Goal: Task Accomplishment & Management: Manage account settings

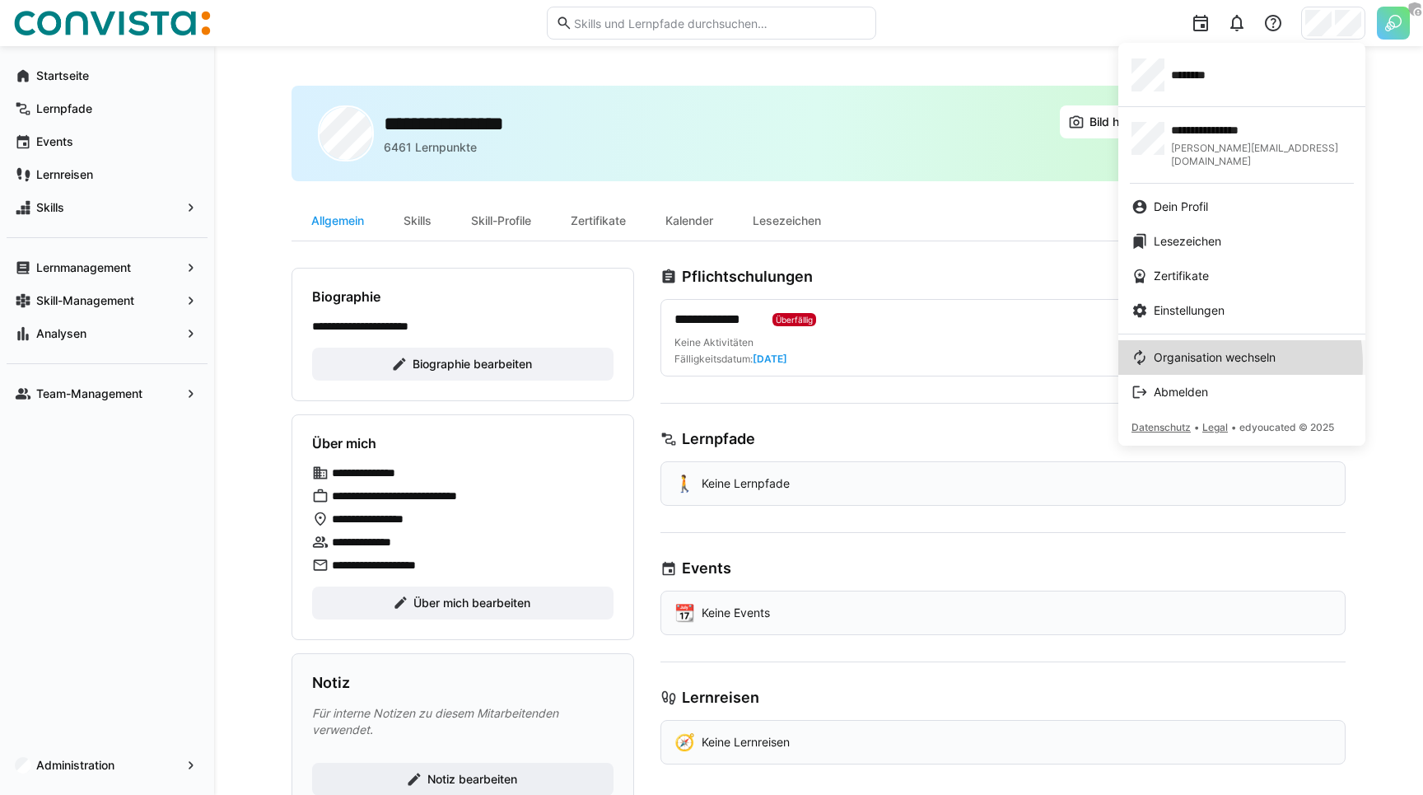
click at [1204, 351] on span "Organisation wechseln" at bounding box center [1215, 357] width 122 height 16
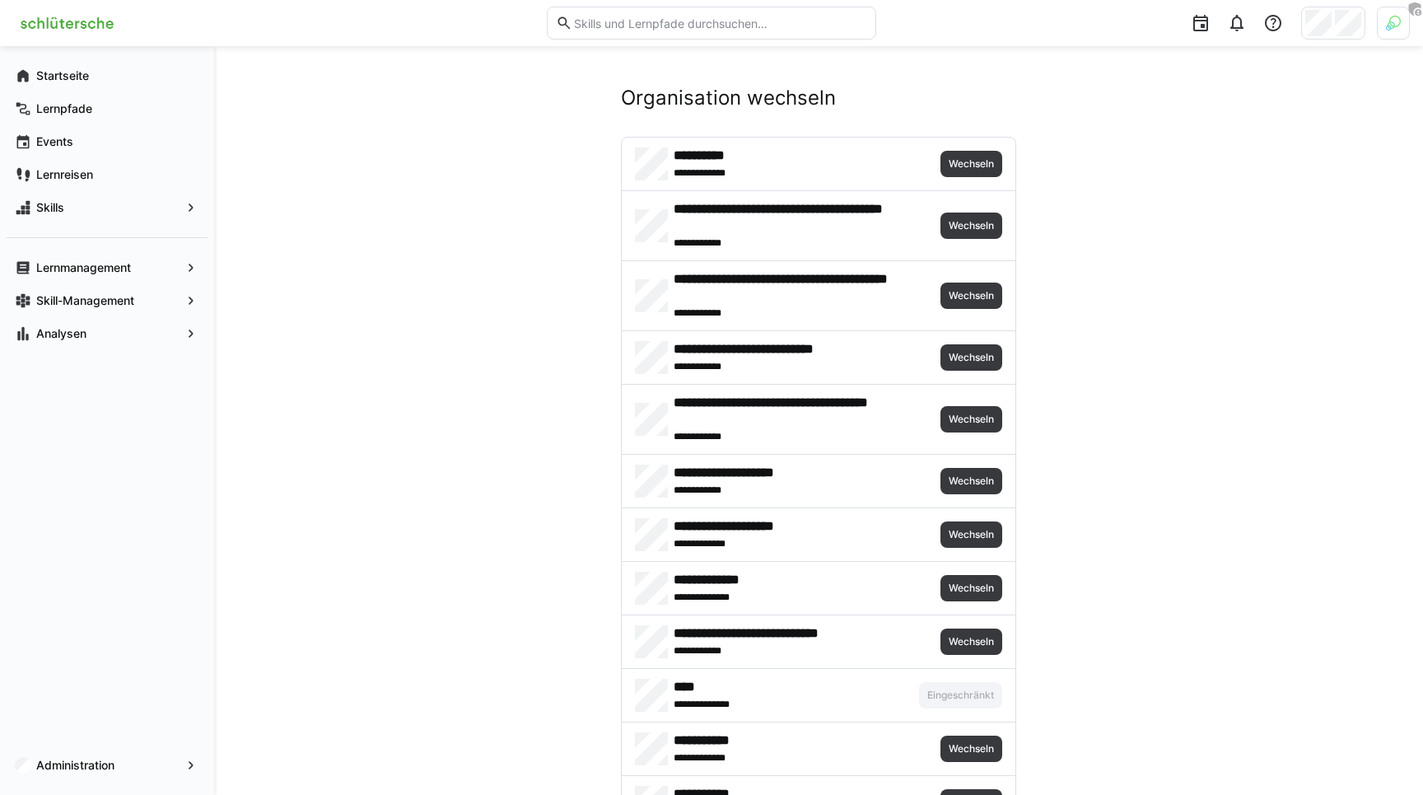
click at [1382, 21] on div at bounding box center [1393, 23] width 33 height 33
click at [1216, 189] on span "Aktivieren" at bounding box center [1212, 193] width 51 height 13
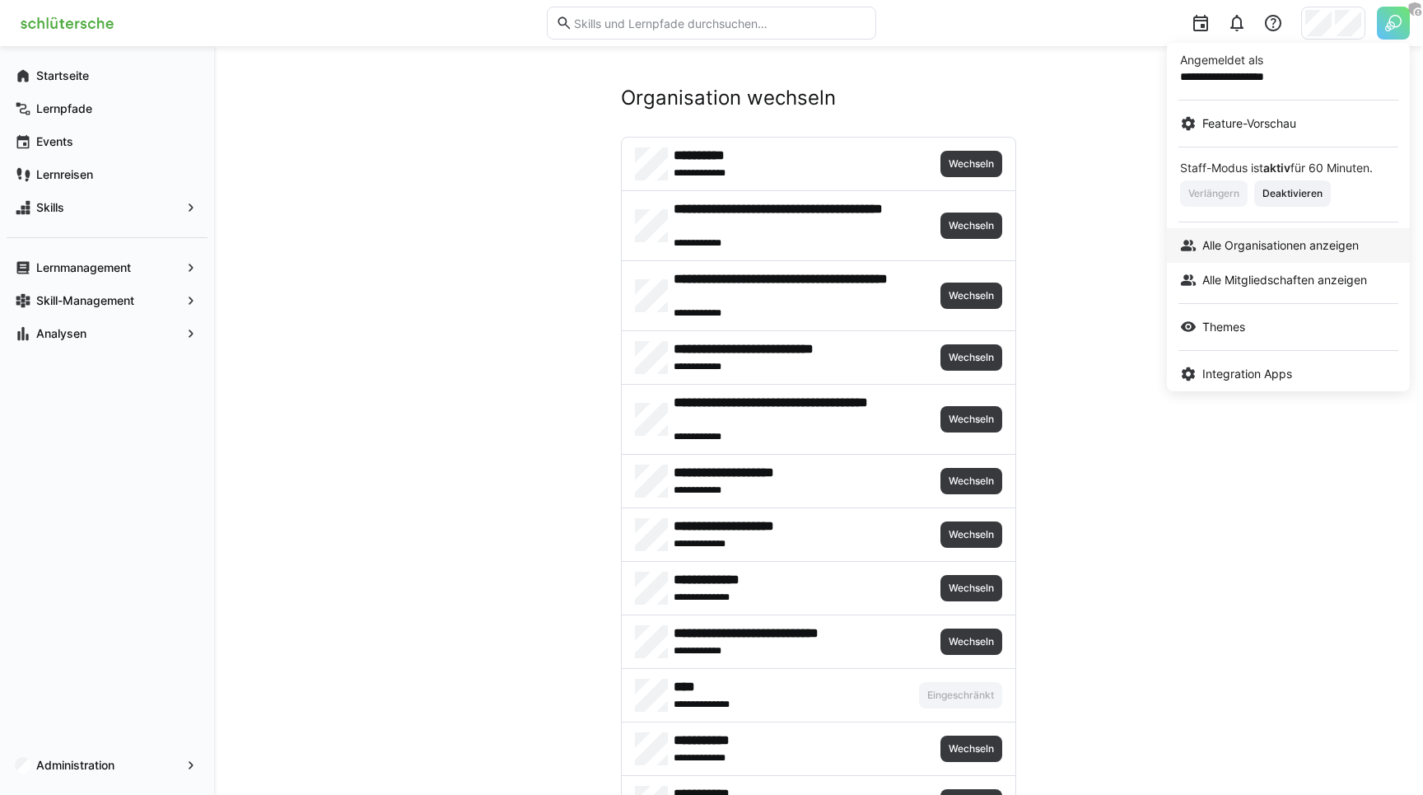
click at [1234, 248] on span "Alle Organisationen anzeigen" at bounding box center [1280, 245] width 156 height 16
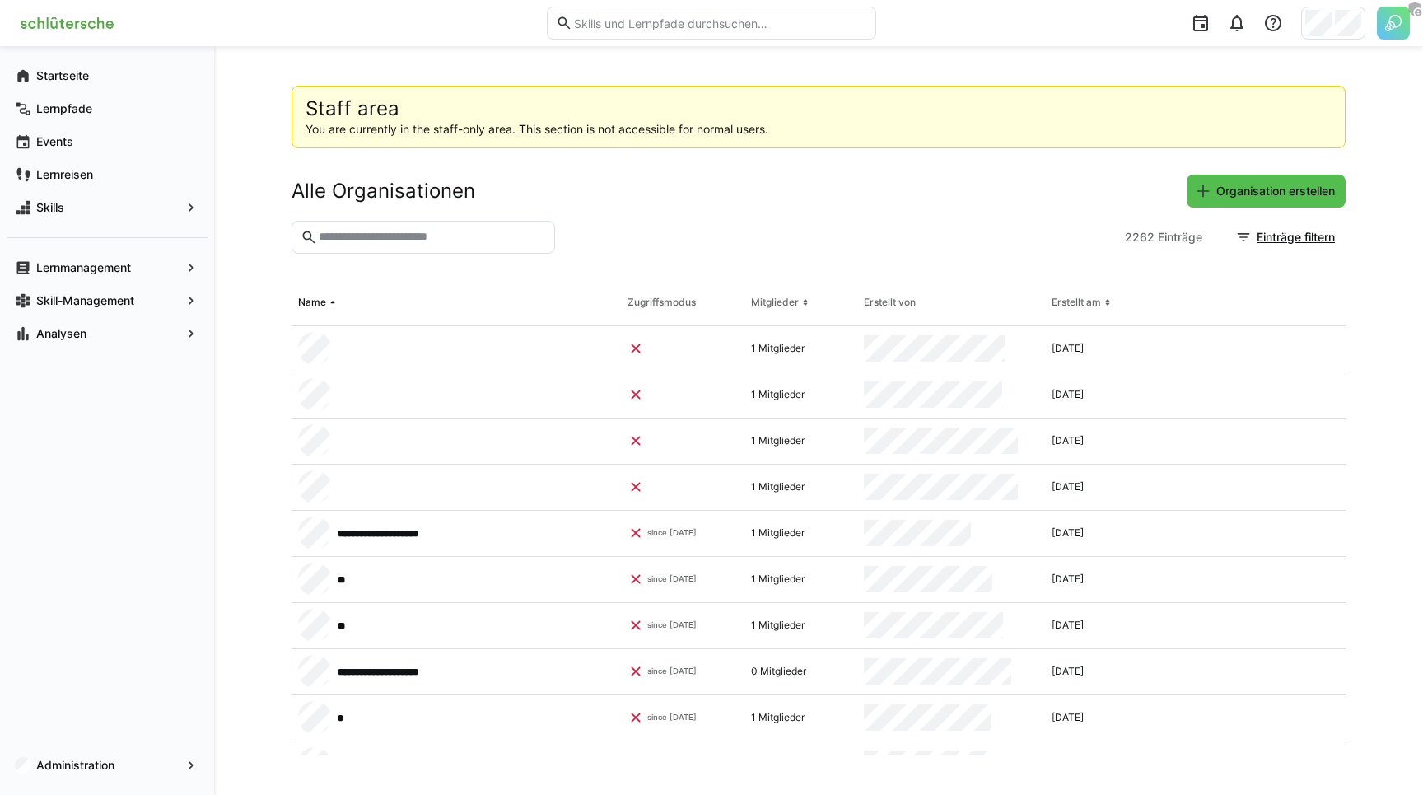
click at [483, 234] on input "text" at bounding box center [431, 237] width 229 height 15
type input "*****"
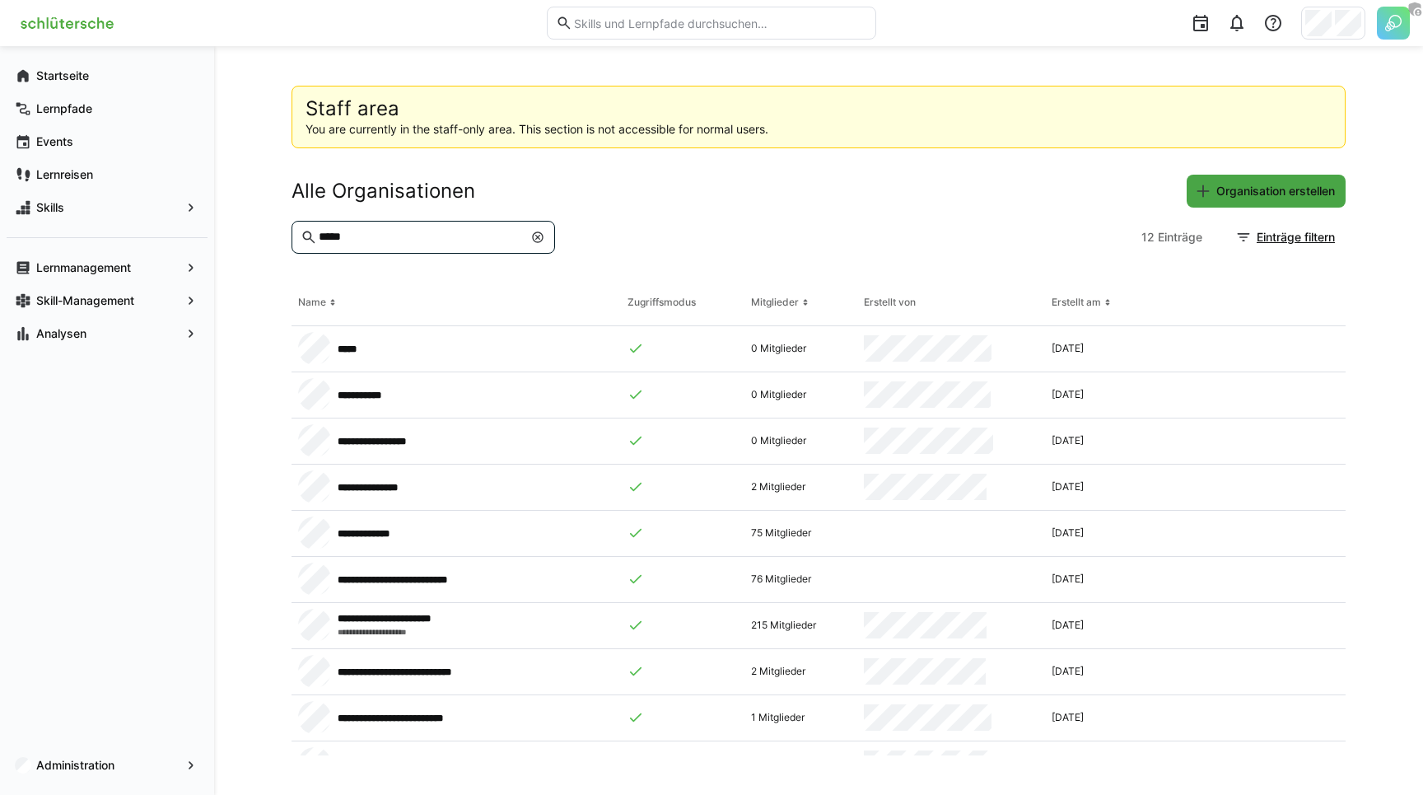
click at [1255, 198] on span "Organisation erstellen" at bounding box center [1276, 191] width 124 height 16
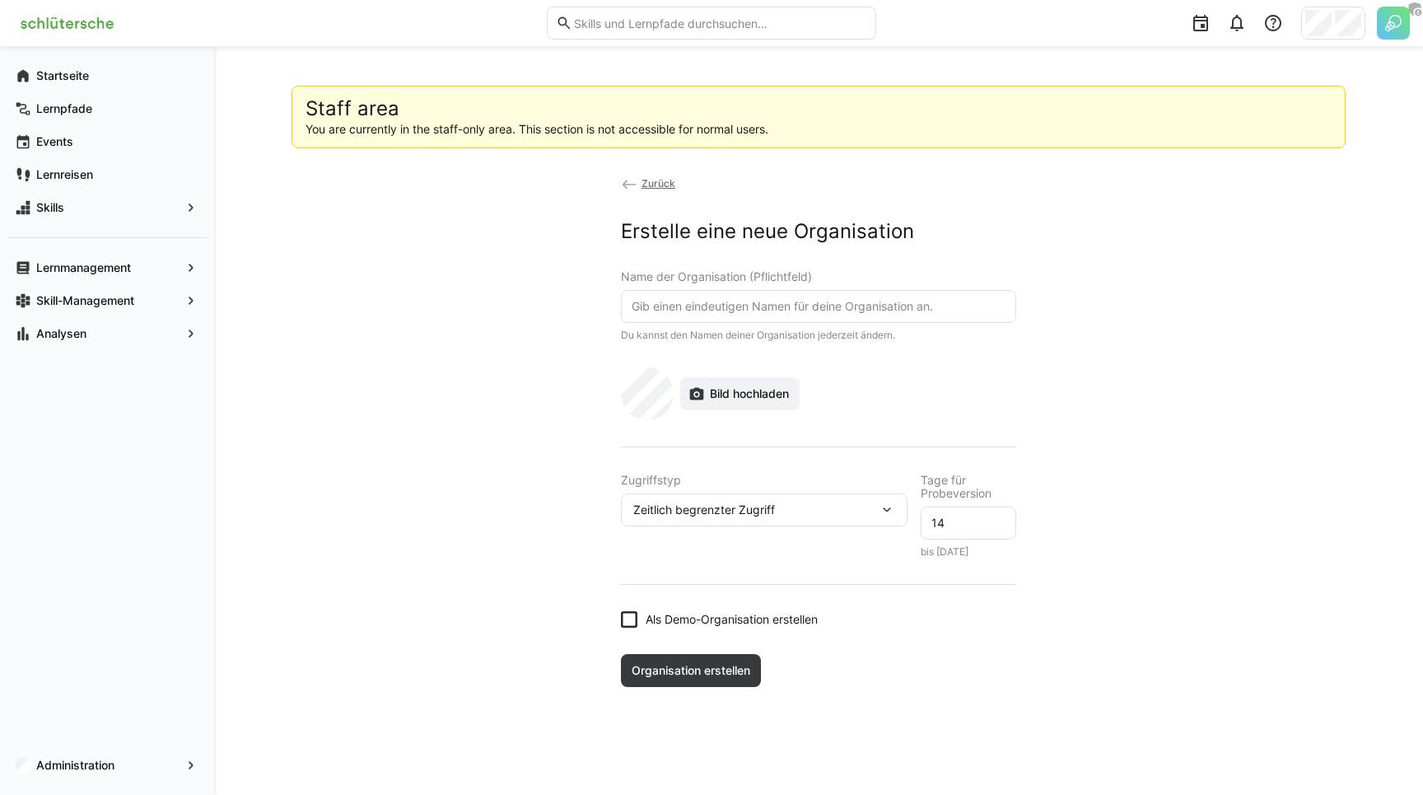
click at [722, 314] on eds-input at bounding box center [818, 306] width 395 height 33
type input "FIEGE Skill Management"
click at [744, 510] on span "Zeitlich begrenzter Zugriff" at bounding box center [704, 510] width 142 height 16
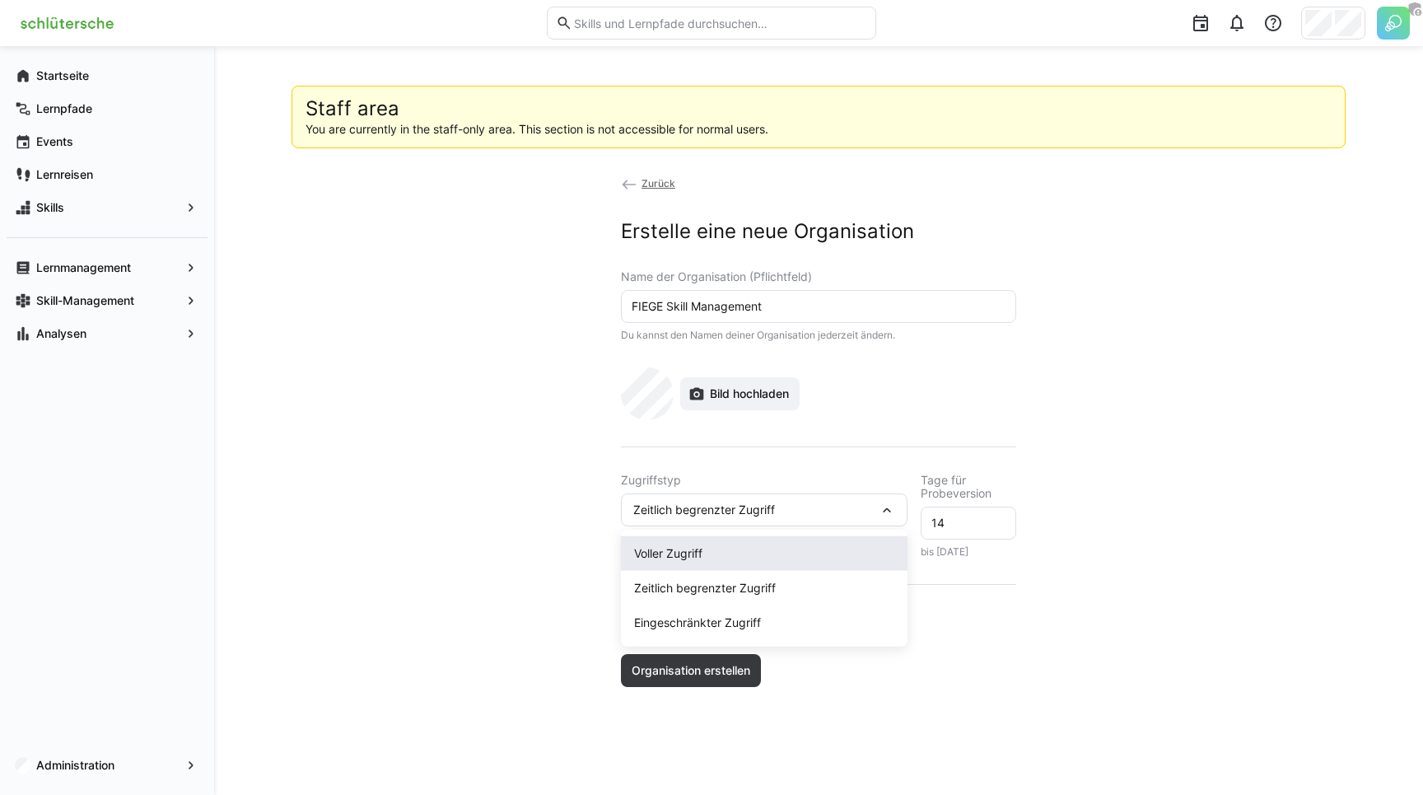
click at [687, 544] on span "Voller Zugriff" at bounding box center [764, 553] width 287 height 35
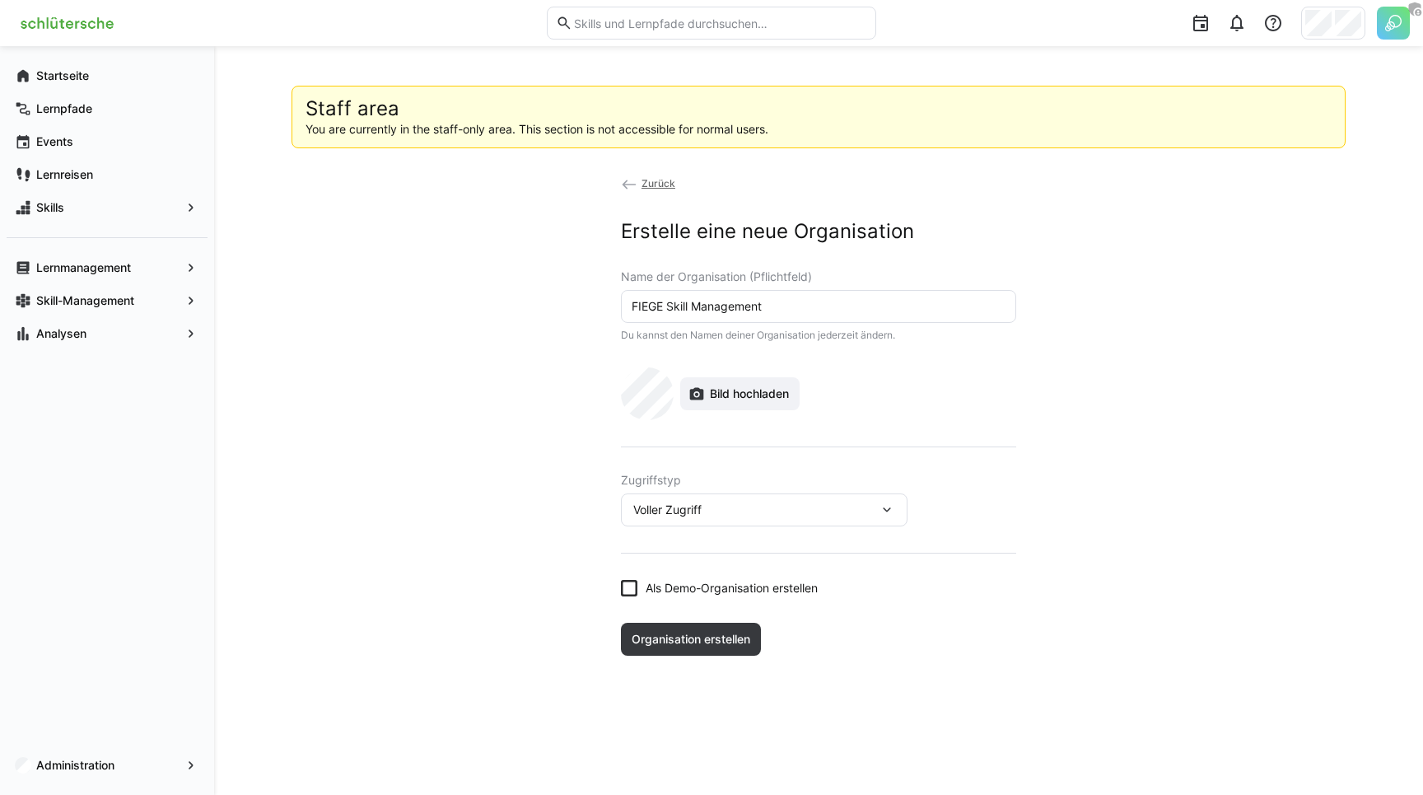
click at [554, 591] on app-organization-create "Zurück Erstelle eine neue Organisation Name der Organisation (Pflichtfeld) FIEG…" at bounding box center [819, 415] width 1054 height 481
click at [698, 634] on span "Organisation erstellen" at bounding box center [691, 639] width 124 height 16
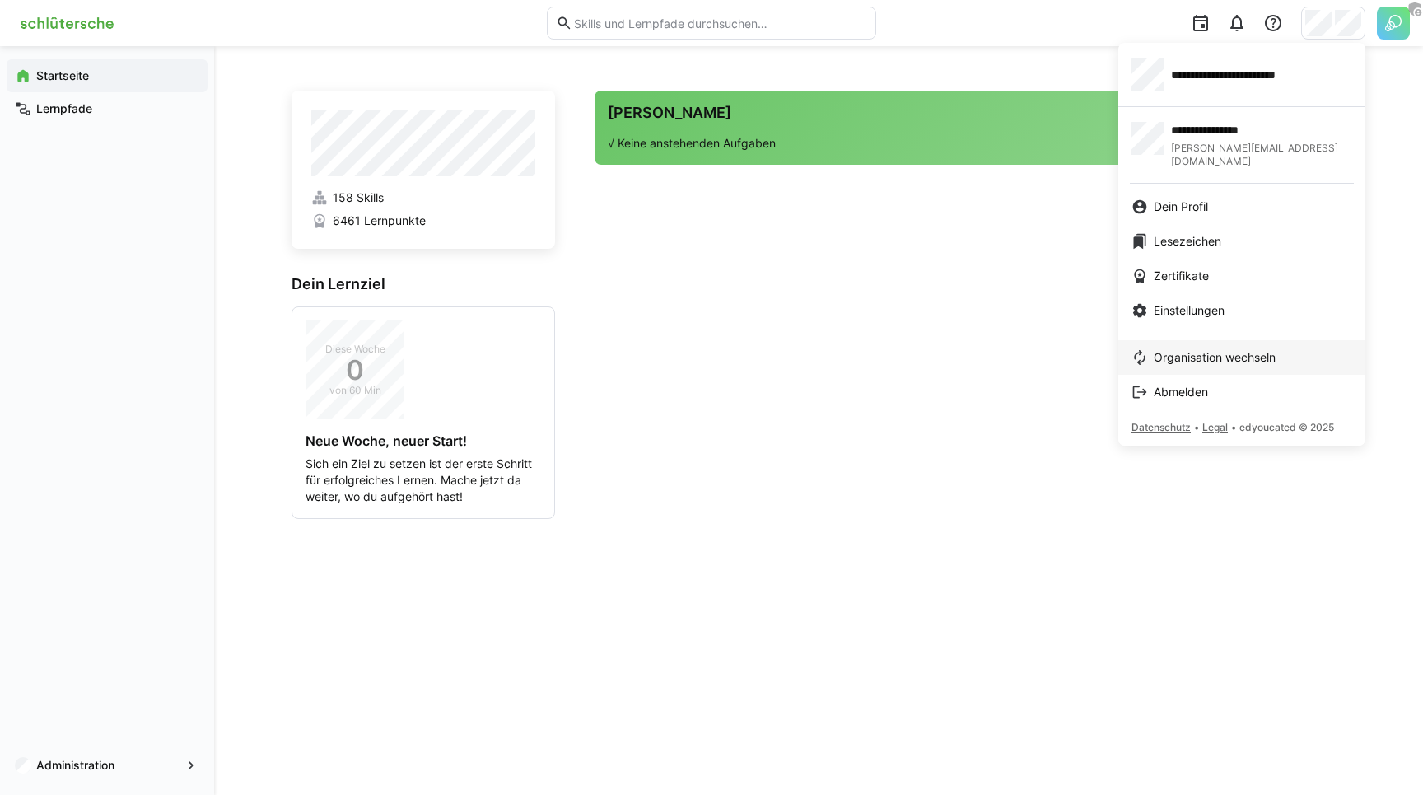
click at [1188, 340] on link "Organisation wechseln" at bounding box center [1241, 357] width 247 height 35
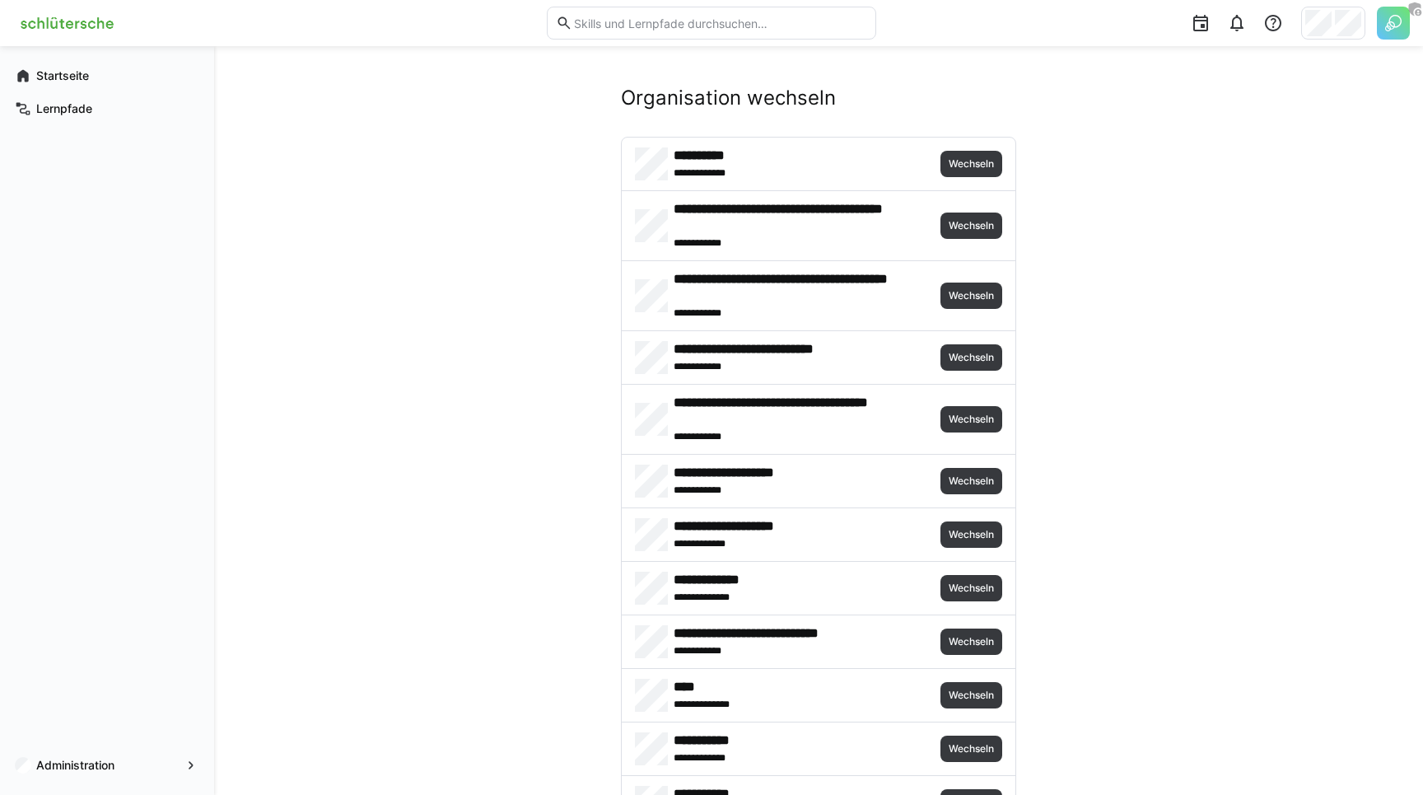
scroll to position [1108, 0]
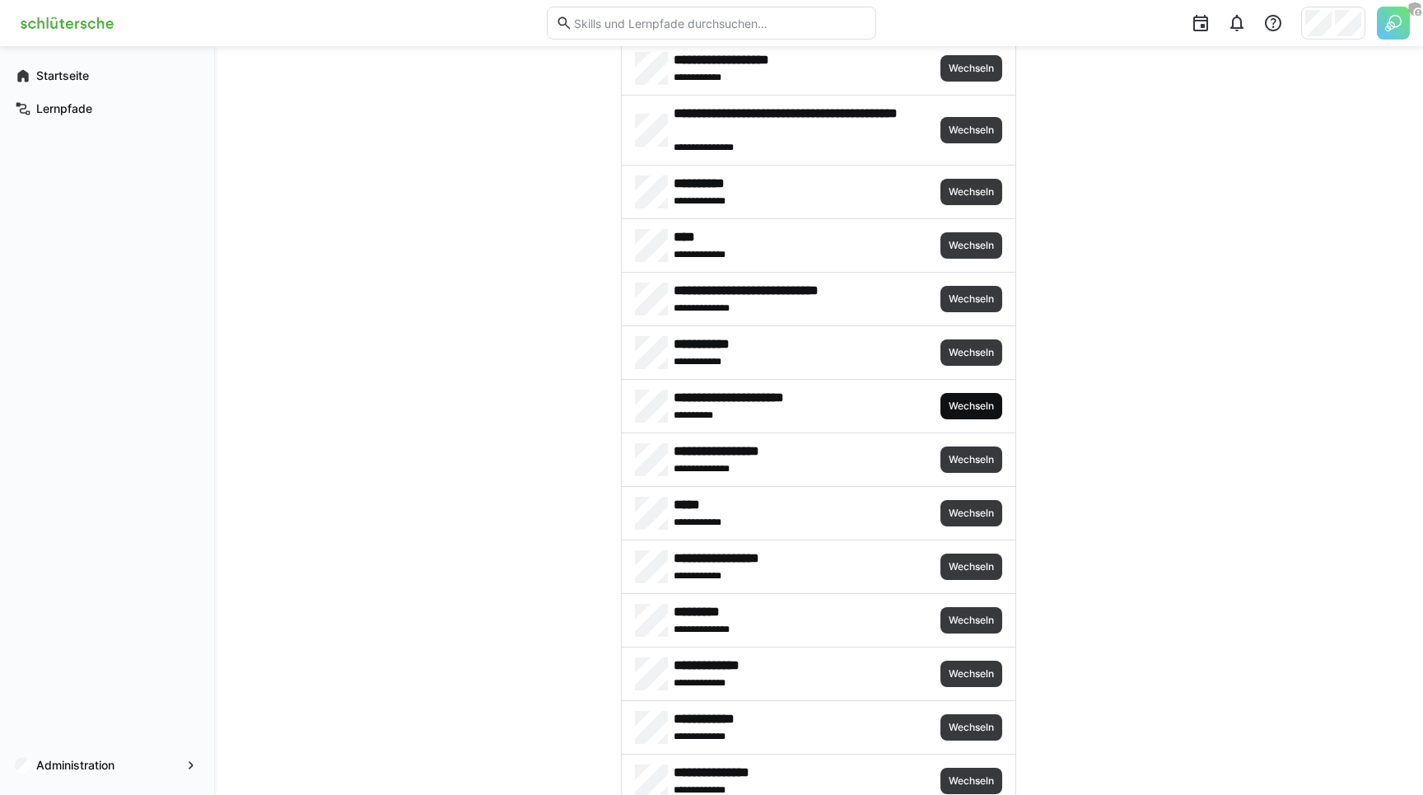
click at [964, 404] on span "Wechseln" at bounding box center [971, 405] width 49 height 13
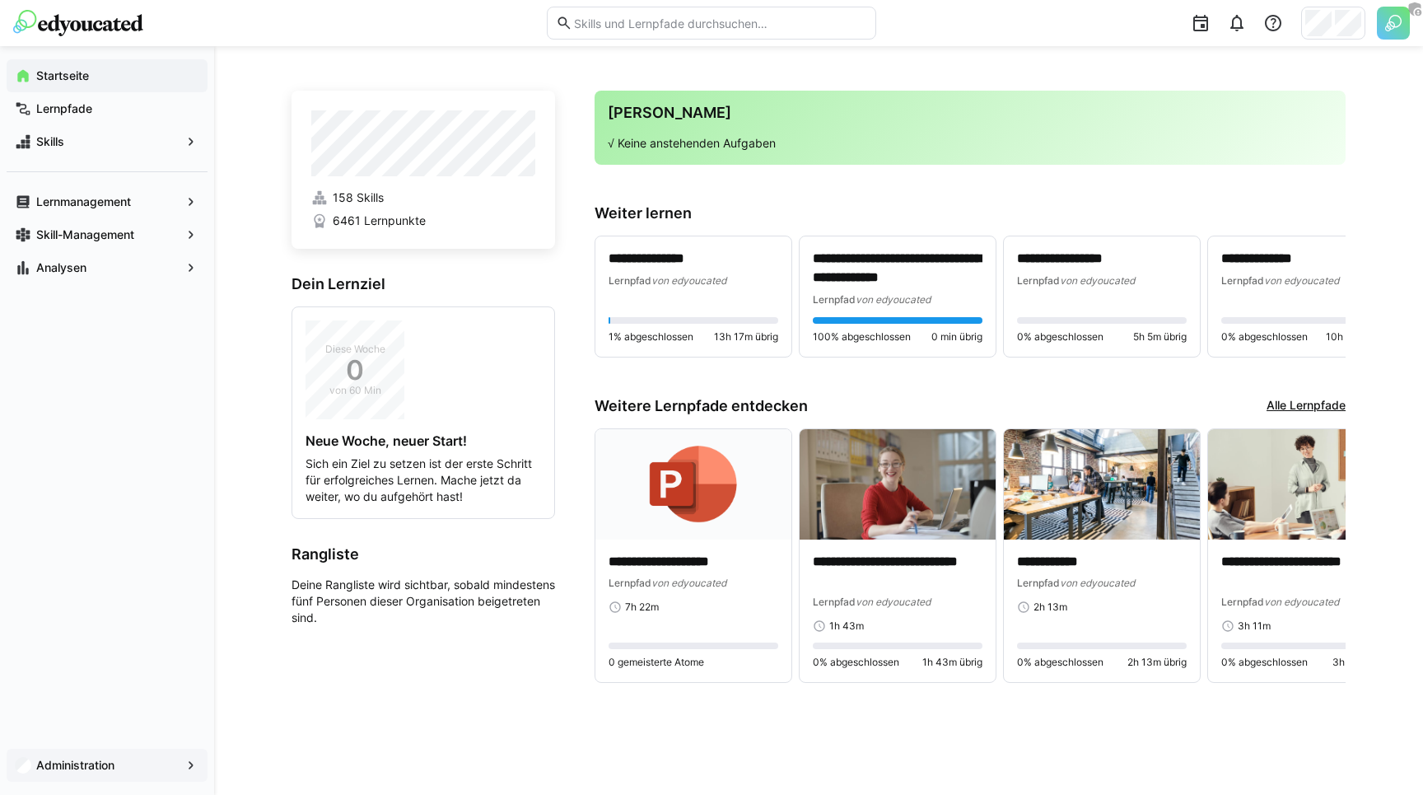
click at [0, 0] on app-navigation-label "Administration" at bounding box center [0, 0] width 0 height 0
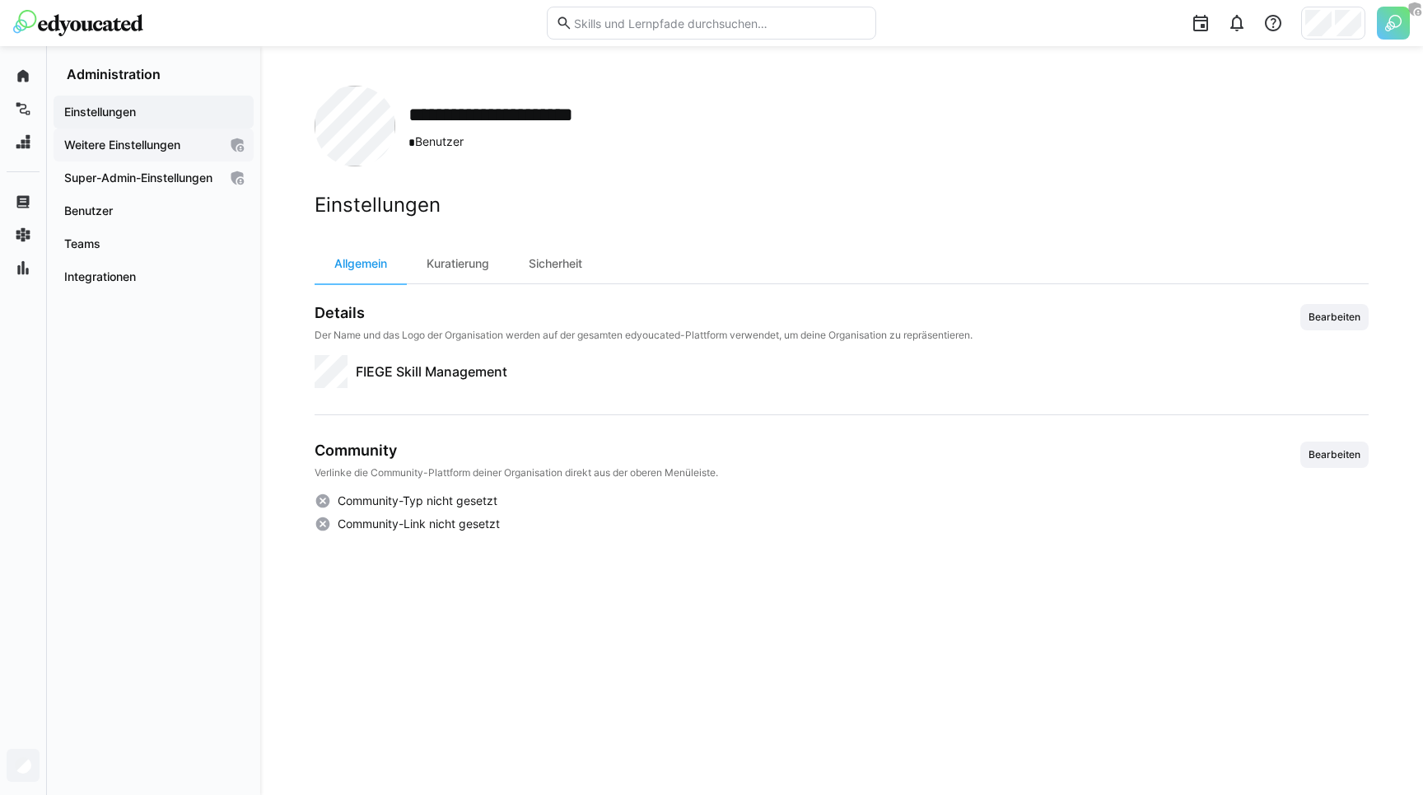
click at [173, 137] on span "Weitere Einstellungen" at bounding box center [140, 145] width 156 height 16
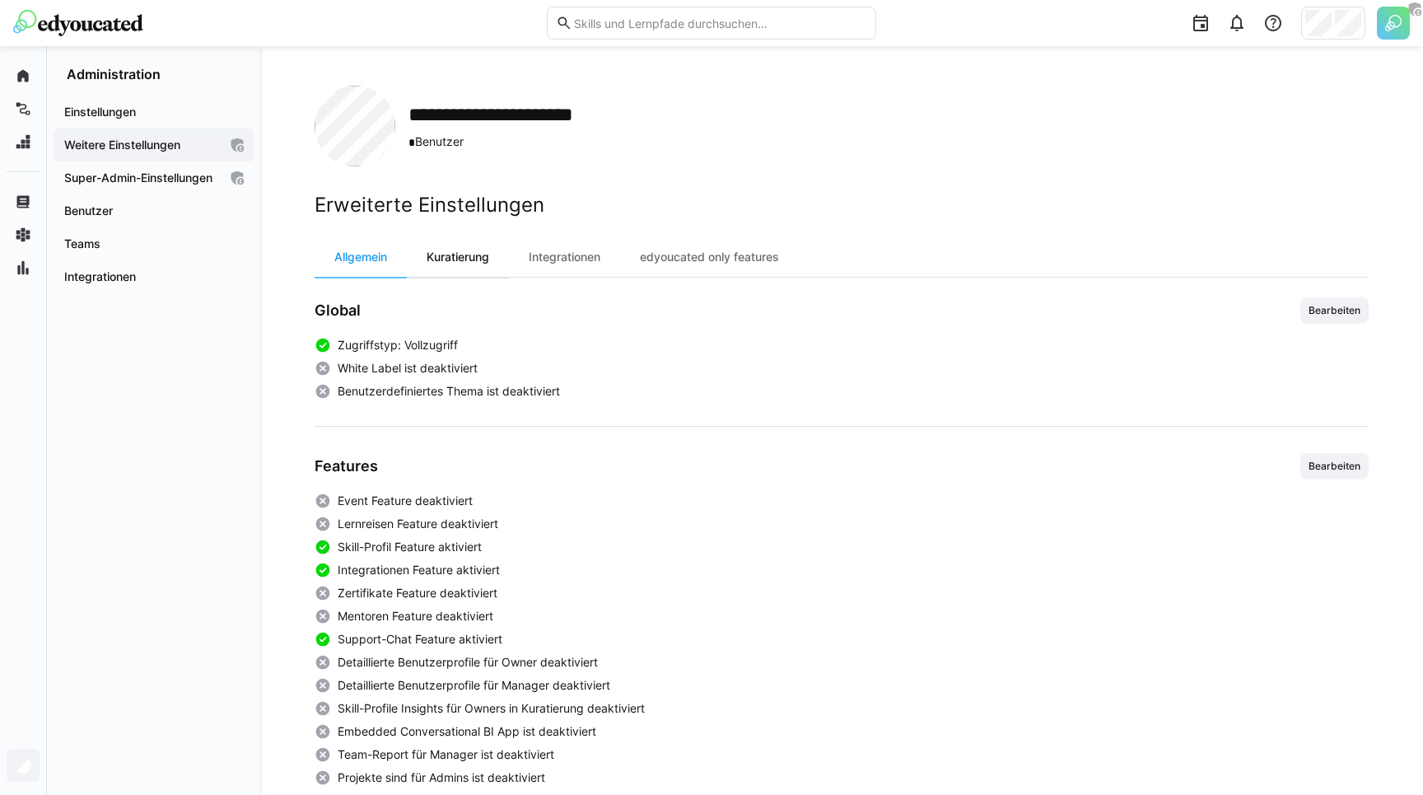
click at [478, 258] on div "Kuratierung" at bounding box center [458, 257] width 102 height 40
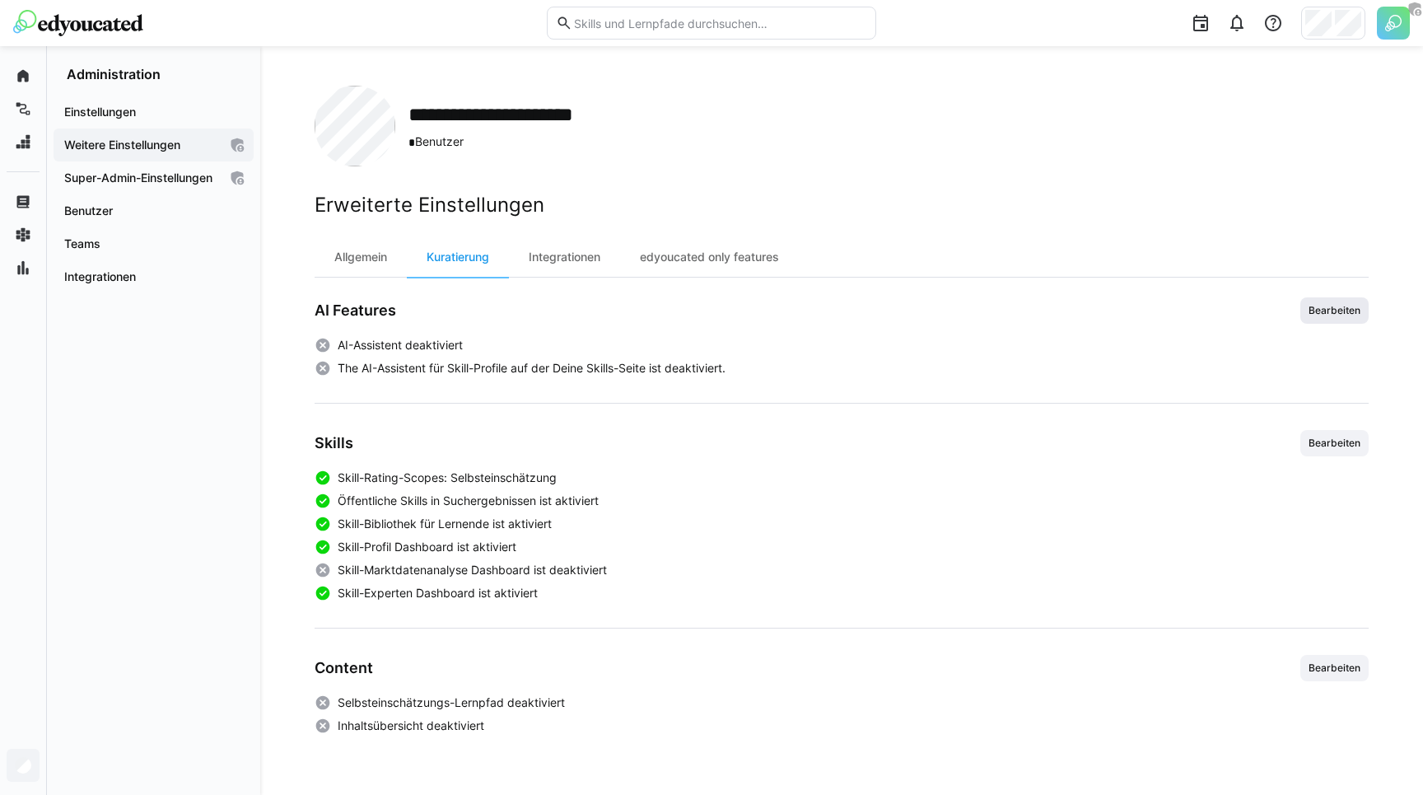
click at [1325, 301] on span "Bearbeiten" at bounding box center [1334, 310] width 68 height 26
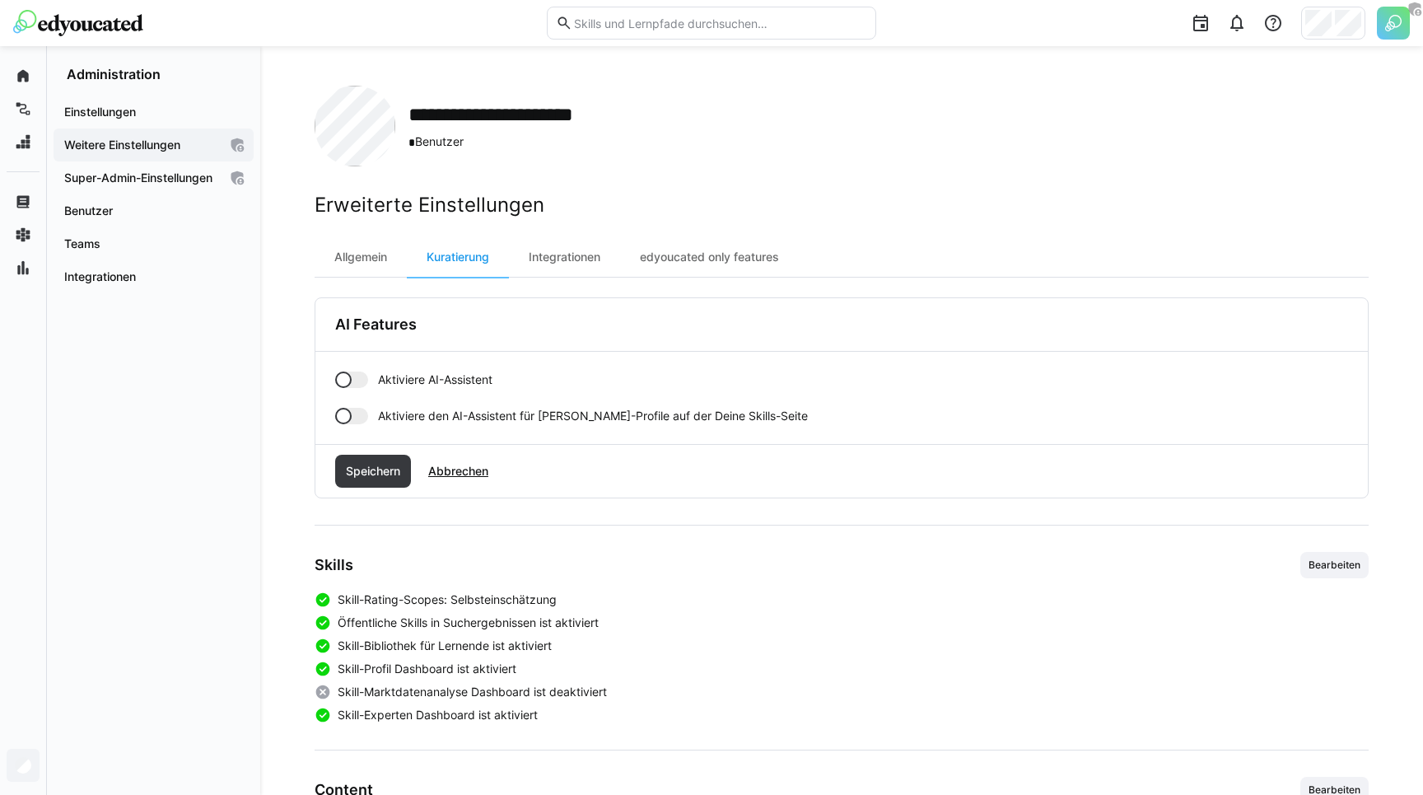
click at [396, 378] on span "Aktiviere AI-Assistent" at bounding box center [435, 379] width 114 height 16
click at [369, 473] on span "Speichern" at bounding box center [372, 471] width 59 height 16
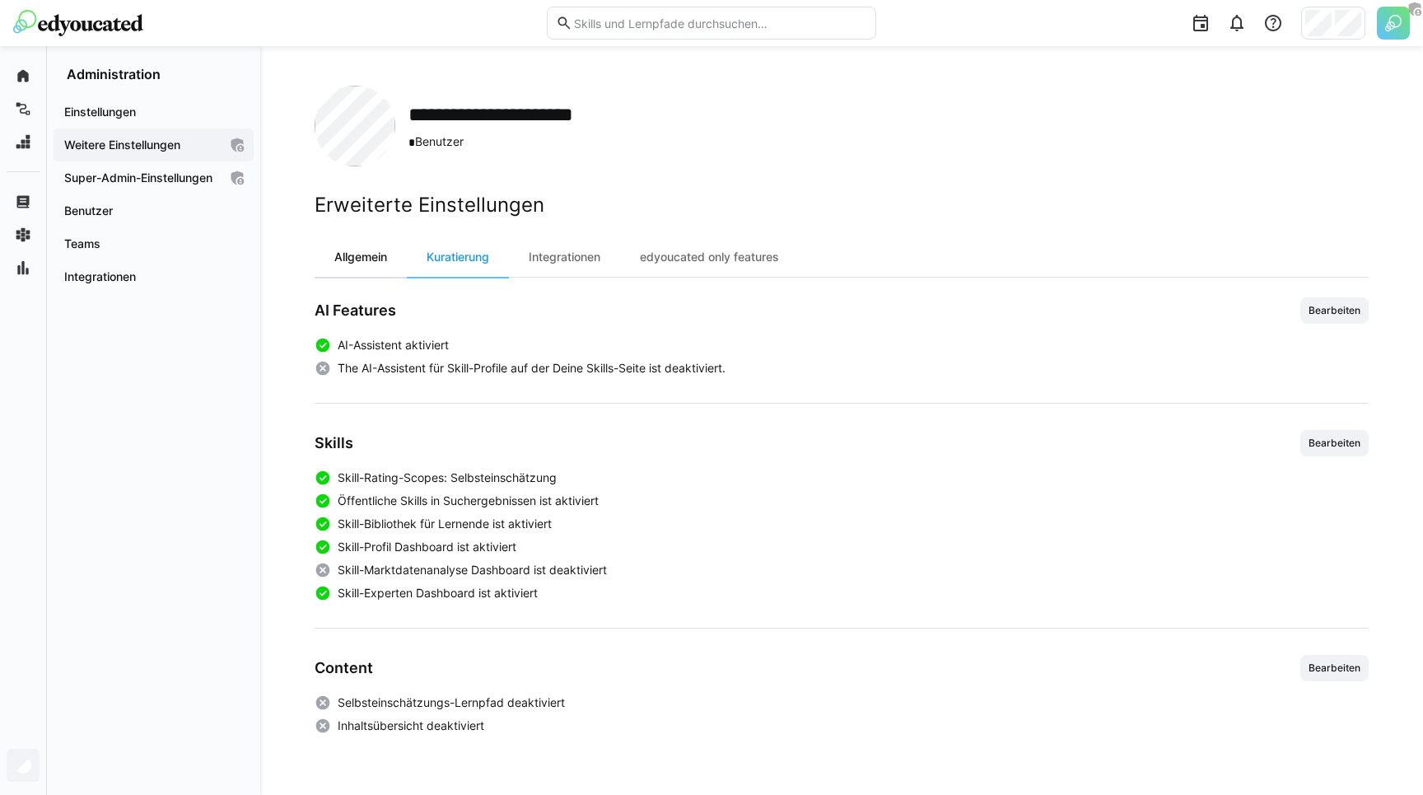
click at [351, 258] on div "Allgemein" at bounding box center [361, 257] width 92 height 40
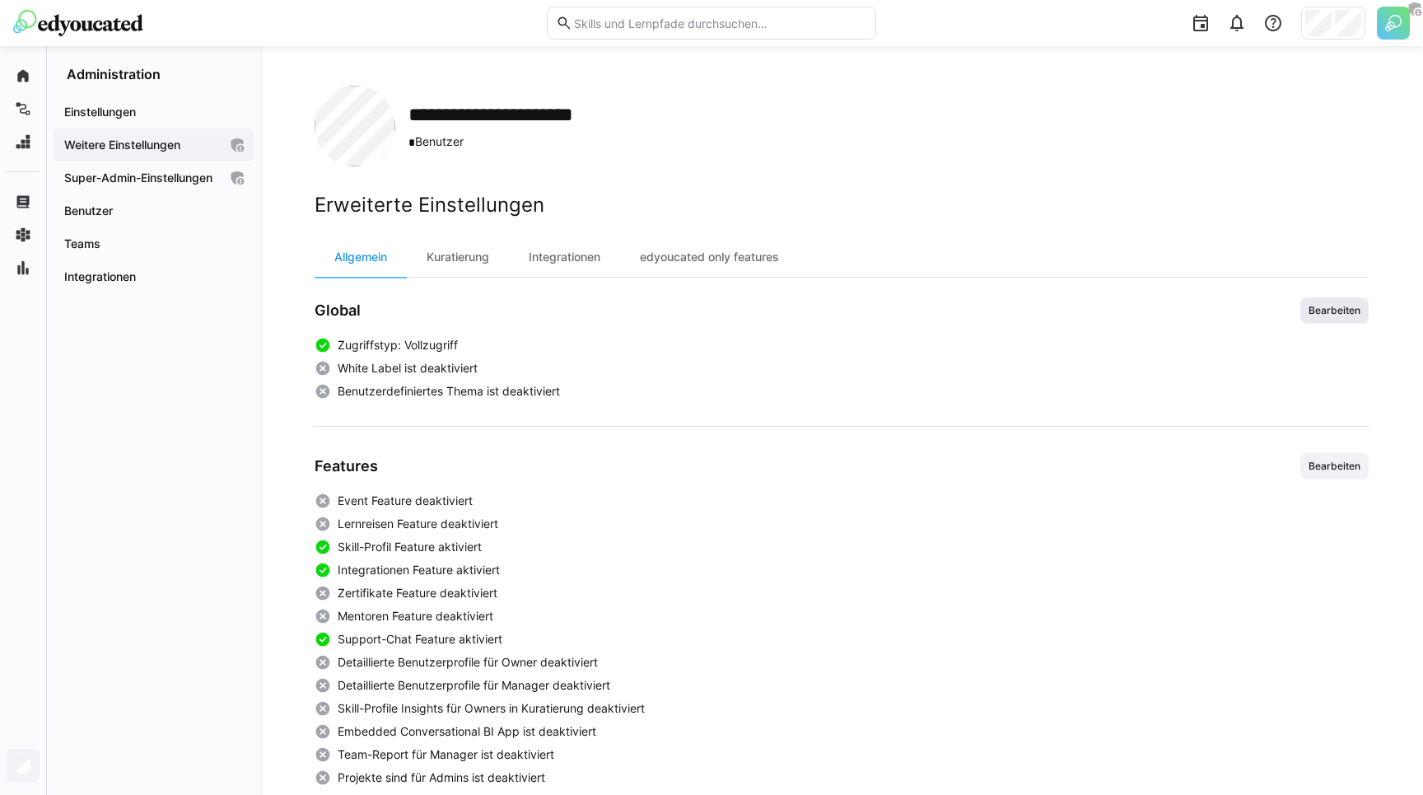
click at [1313, 302] on span "Bearbeiten" at bounding box center [1334, 310] width 68 height 26
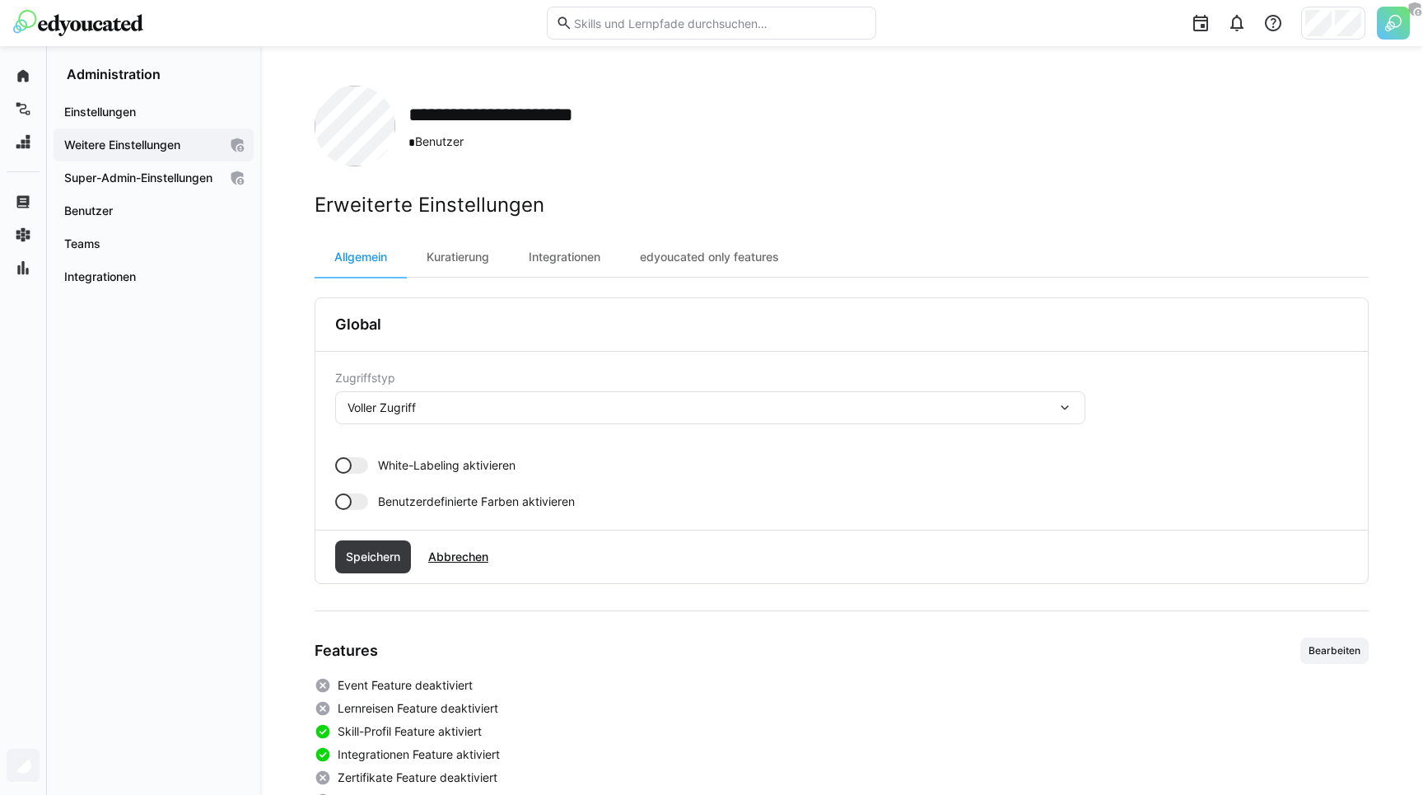
click at [418, 459] on span "White-Labeling aktivieren" at bounding box center [447, 465] width 138 height 16
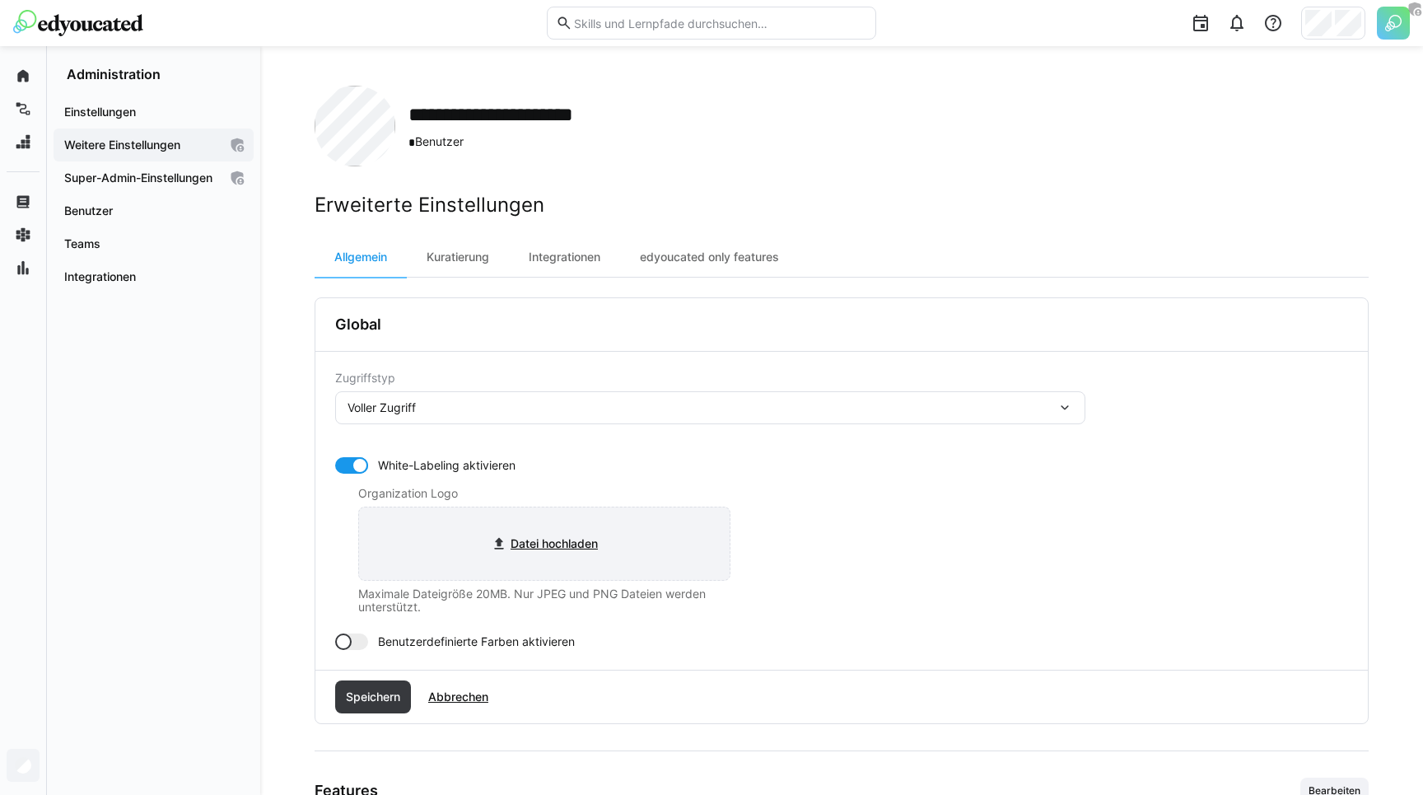
click at [422, 566] on input "file" at bounding box center [544, 543] width 371 height 72
click at [540, 544] on input "file" at bounding box center [544, 543] width 371 height 72
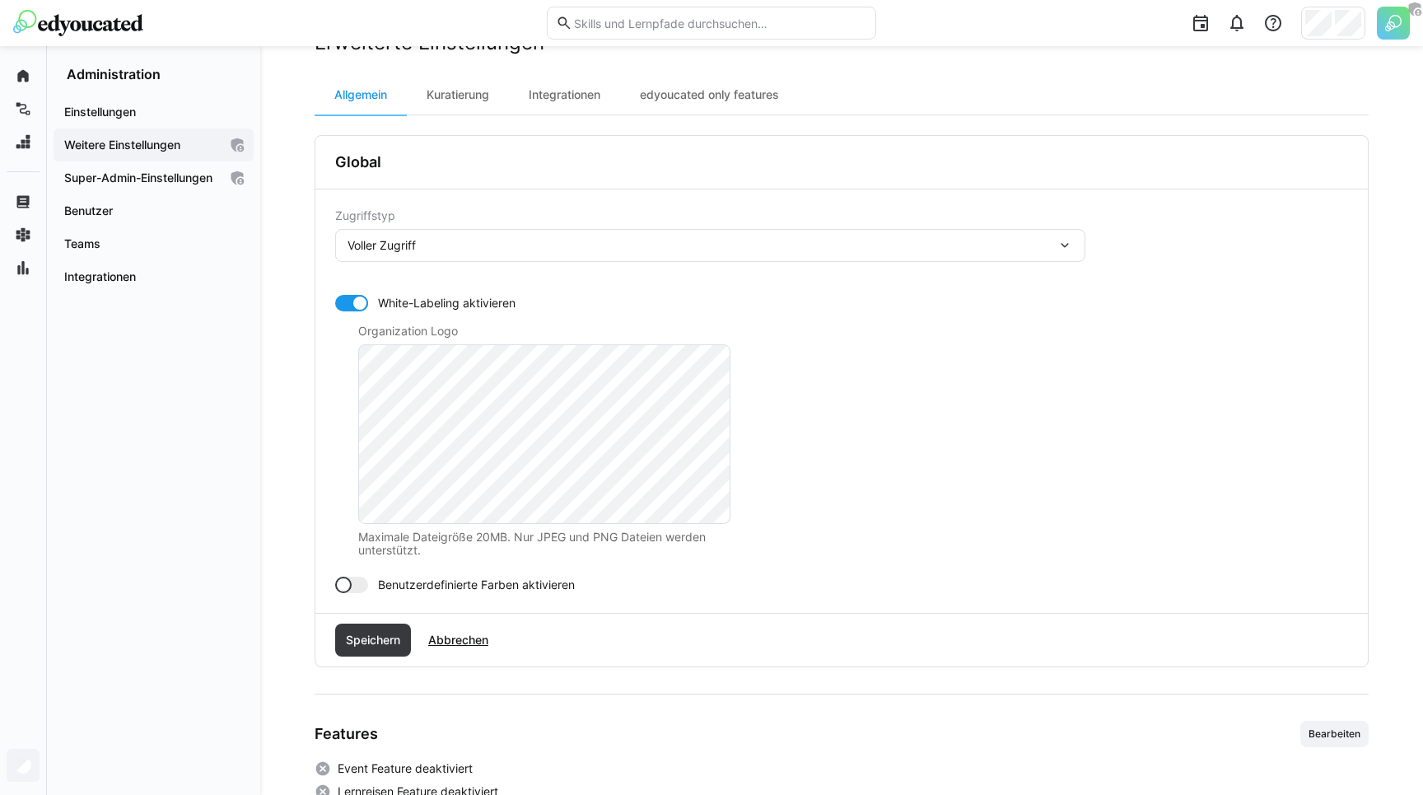
scroll to position [220, 0]
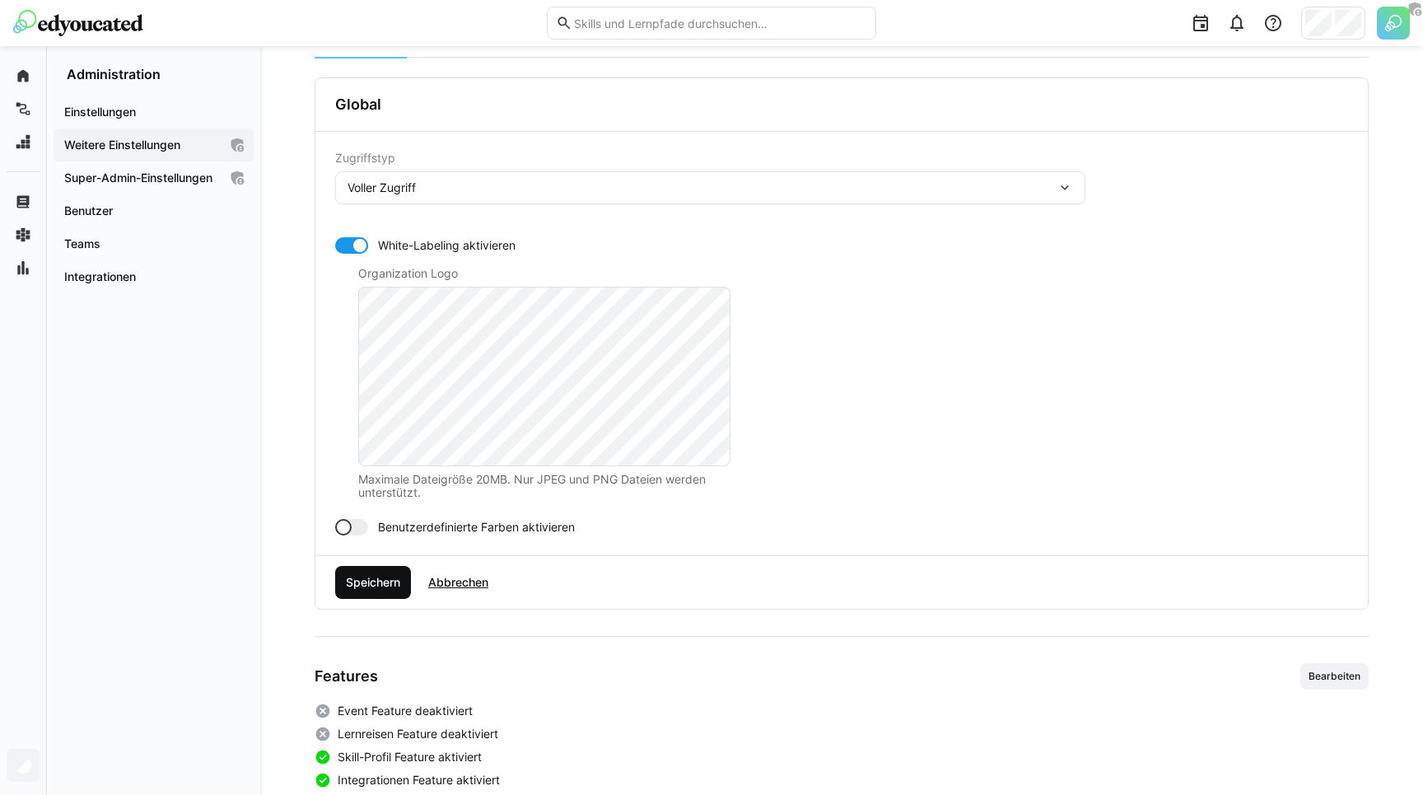
click at [390, 595] on span "Speichern" at bounding box center [373, 582] width 76 height 33
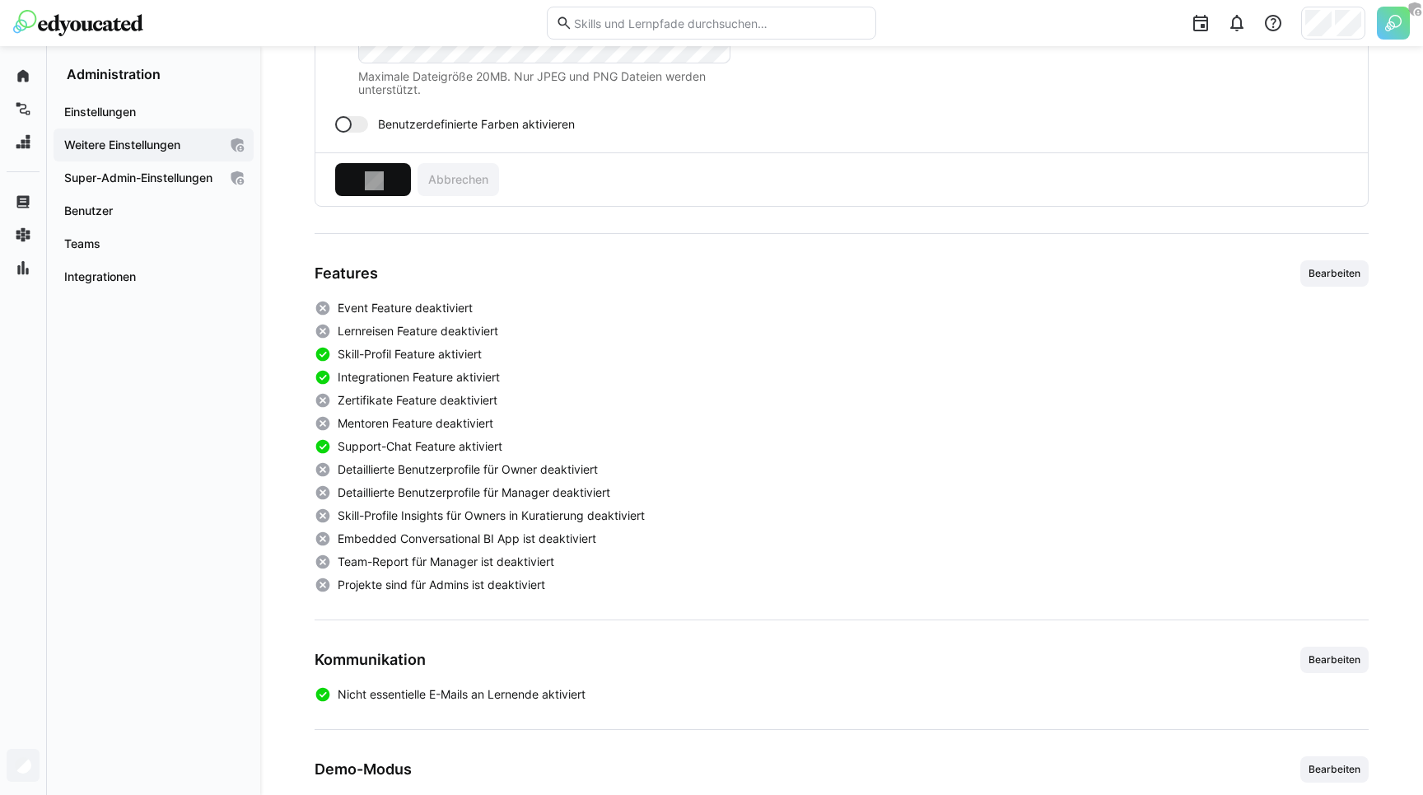
scroll to position [511, 0]
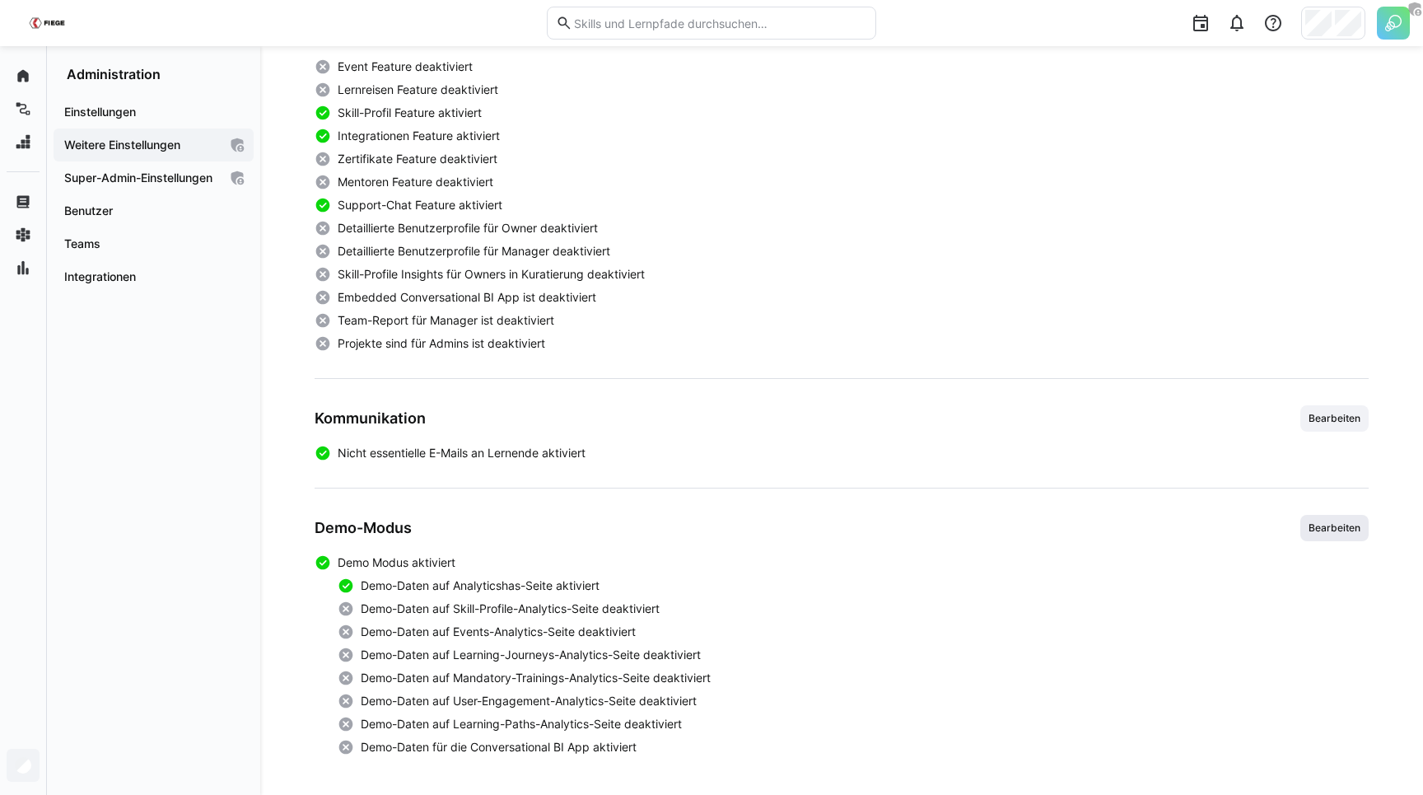
click at [1337, 524] on span "Bearbeiten" at bounding box center [1334, 527] width 55 height 13
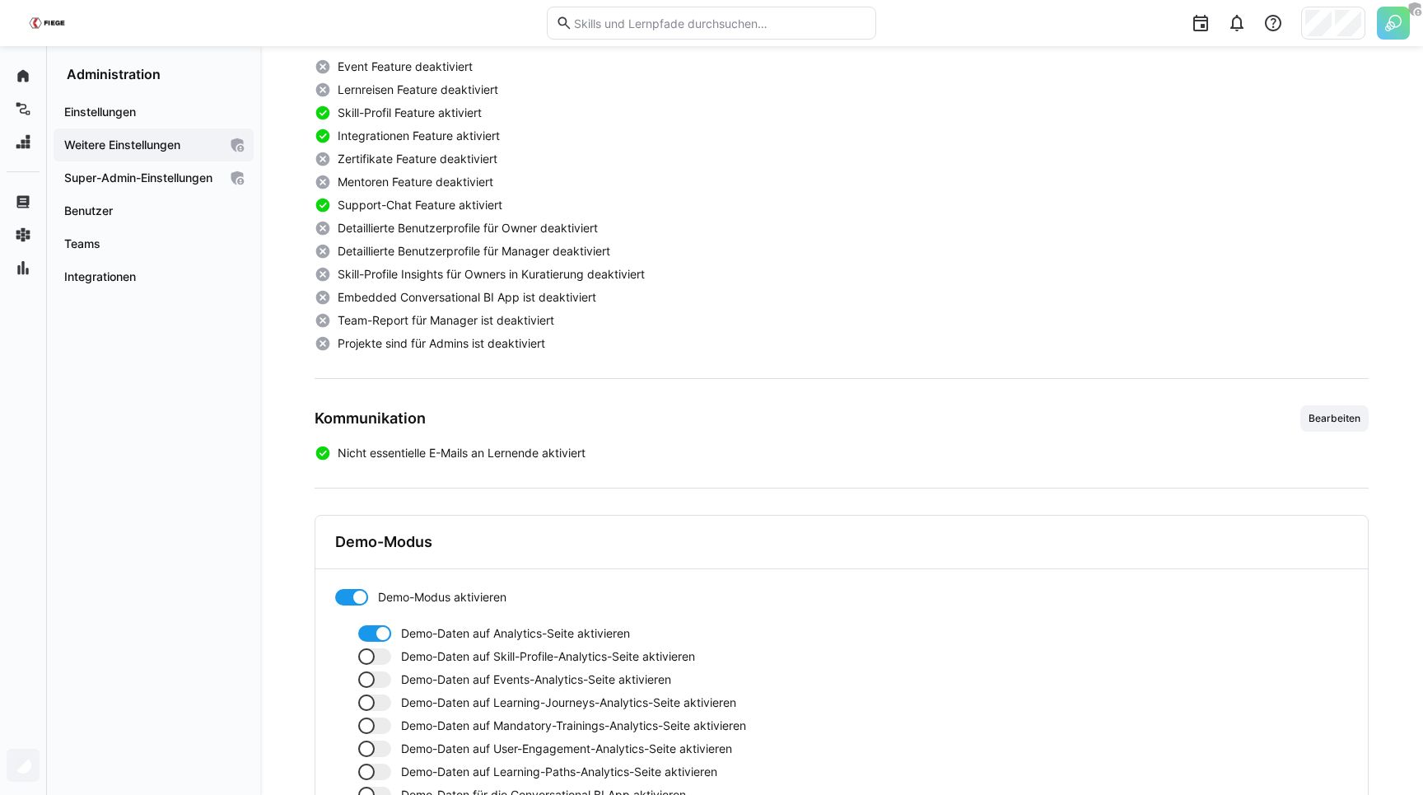
scroll to position [632, 0]
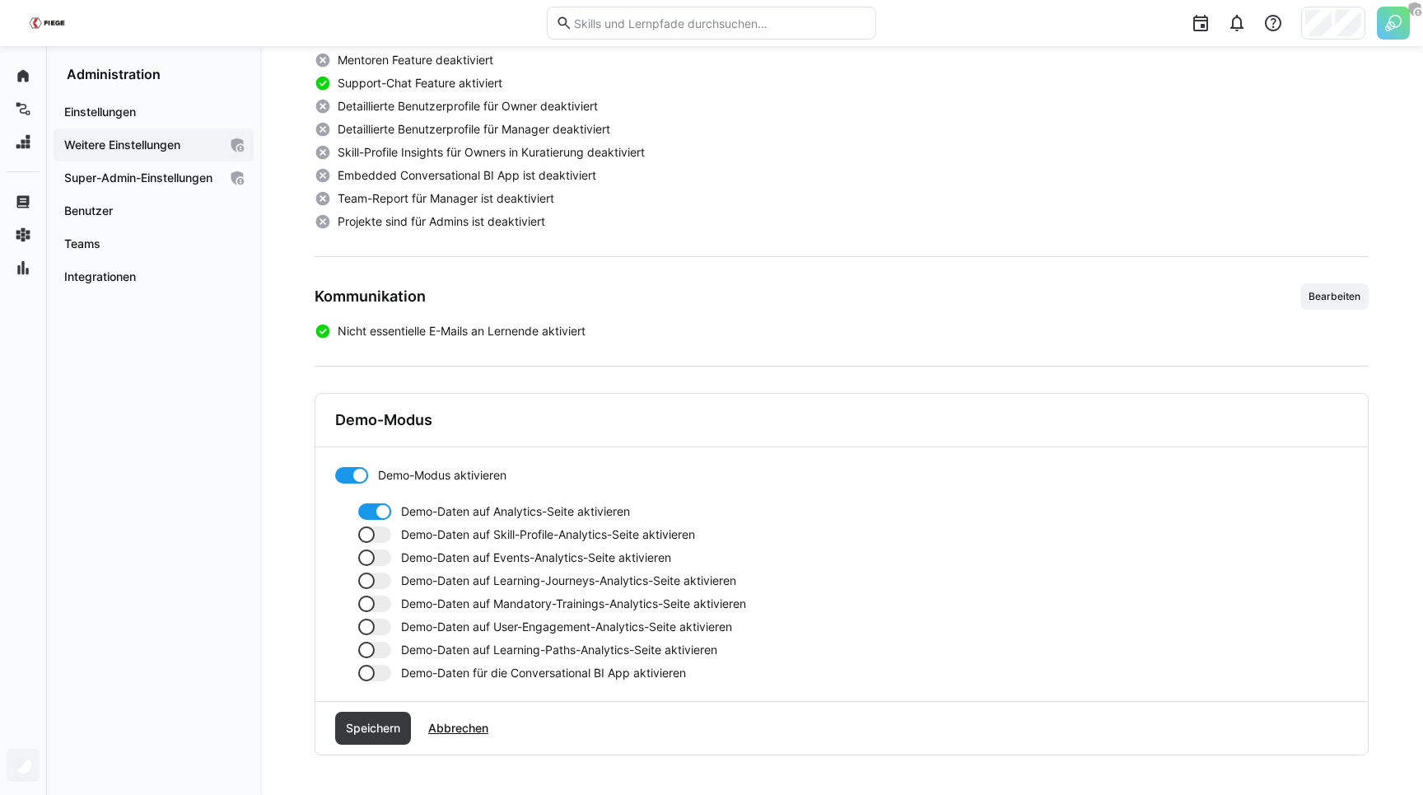
click at [350, 480] on div at bounding box center [351, 475] width 33 height 16
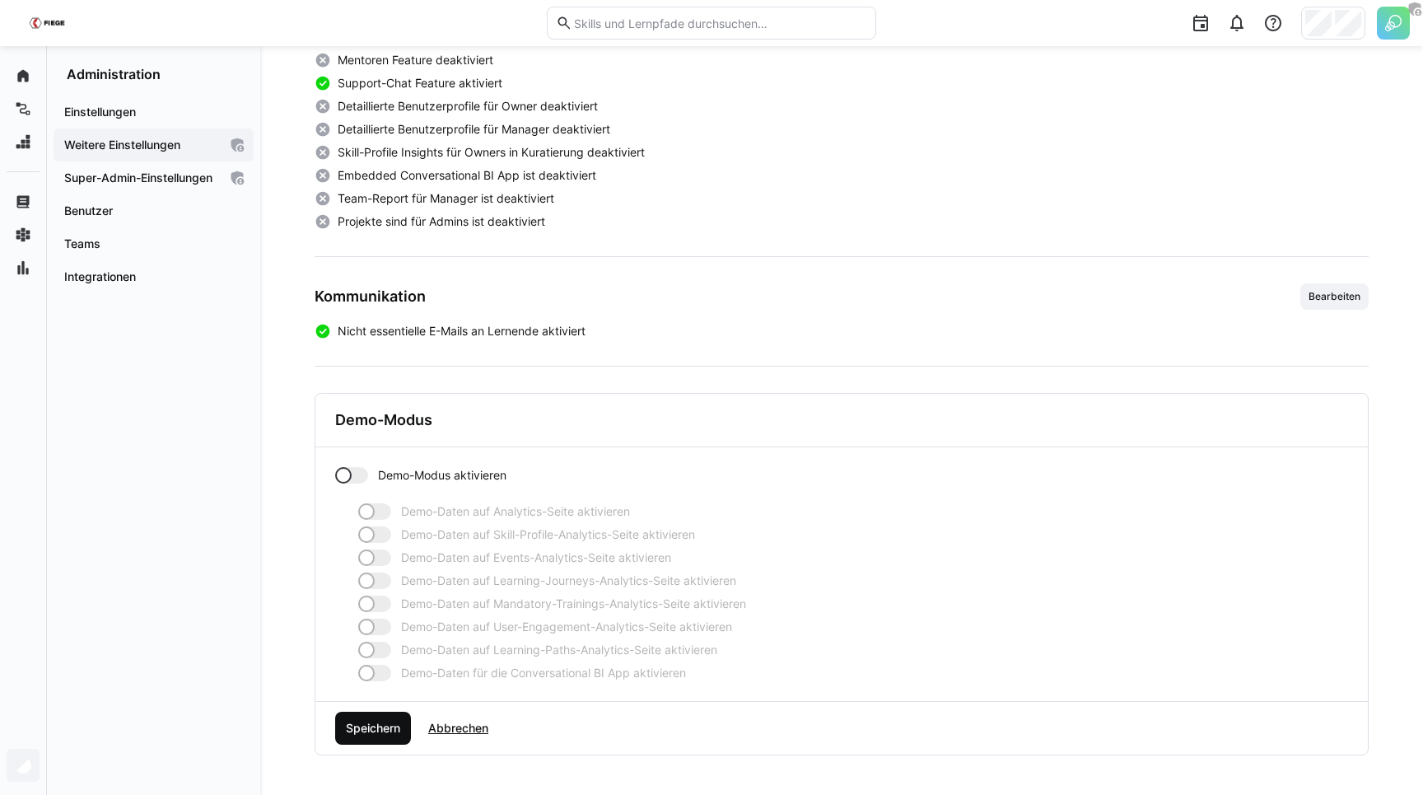
click at [376, 727] on span "Speichern" at bounding box center [372, 728] width 59 height 16
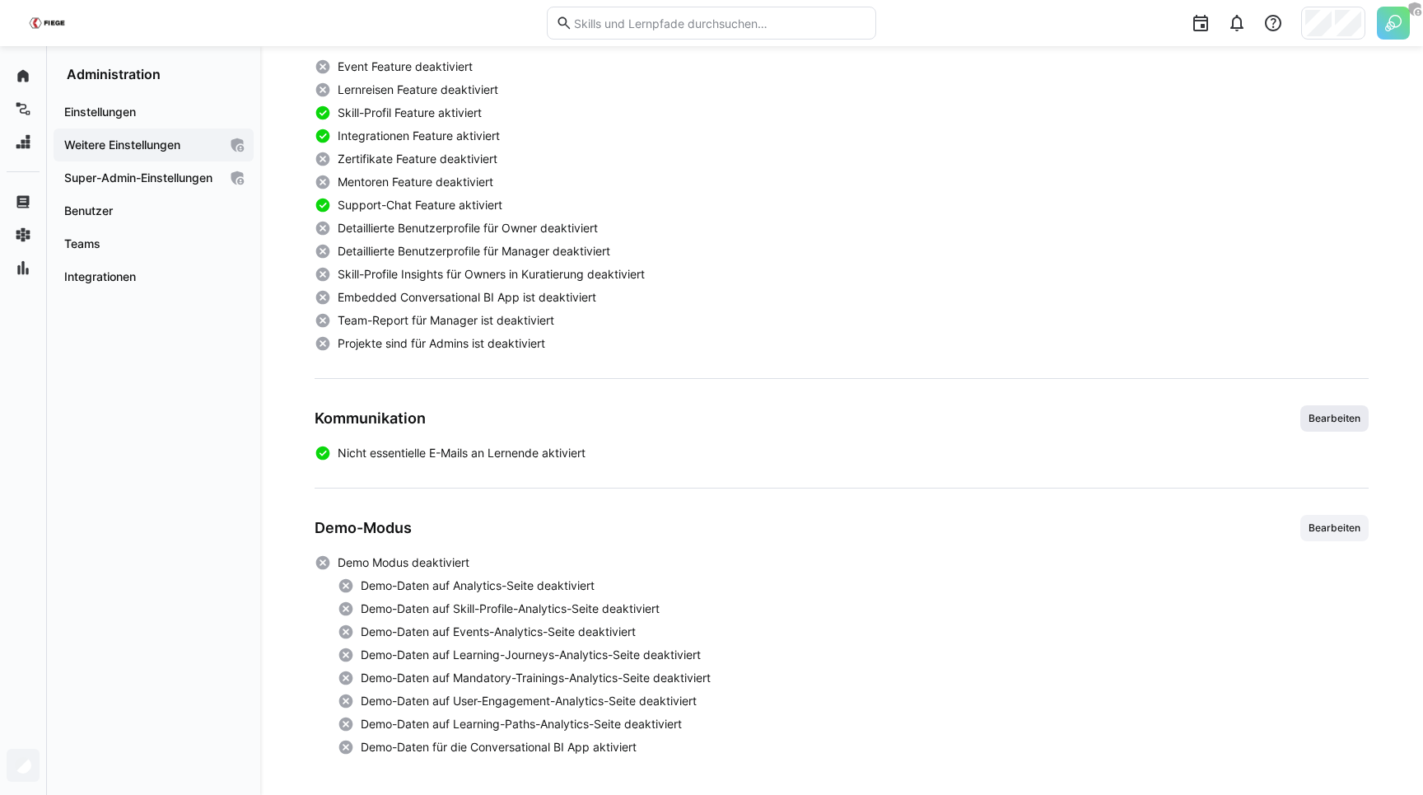
click at [1321, 423] on span "Bearbeiten" at bounding box center [1334, 418] width 55 height 13
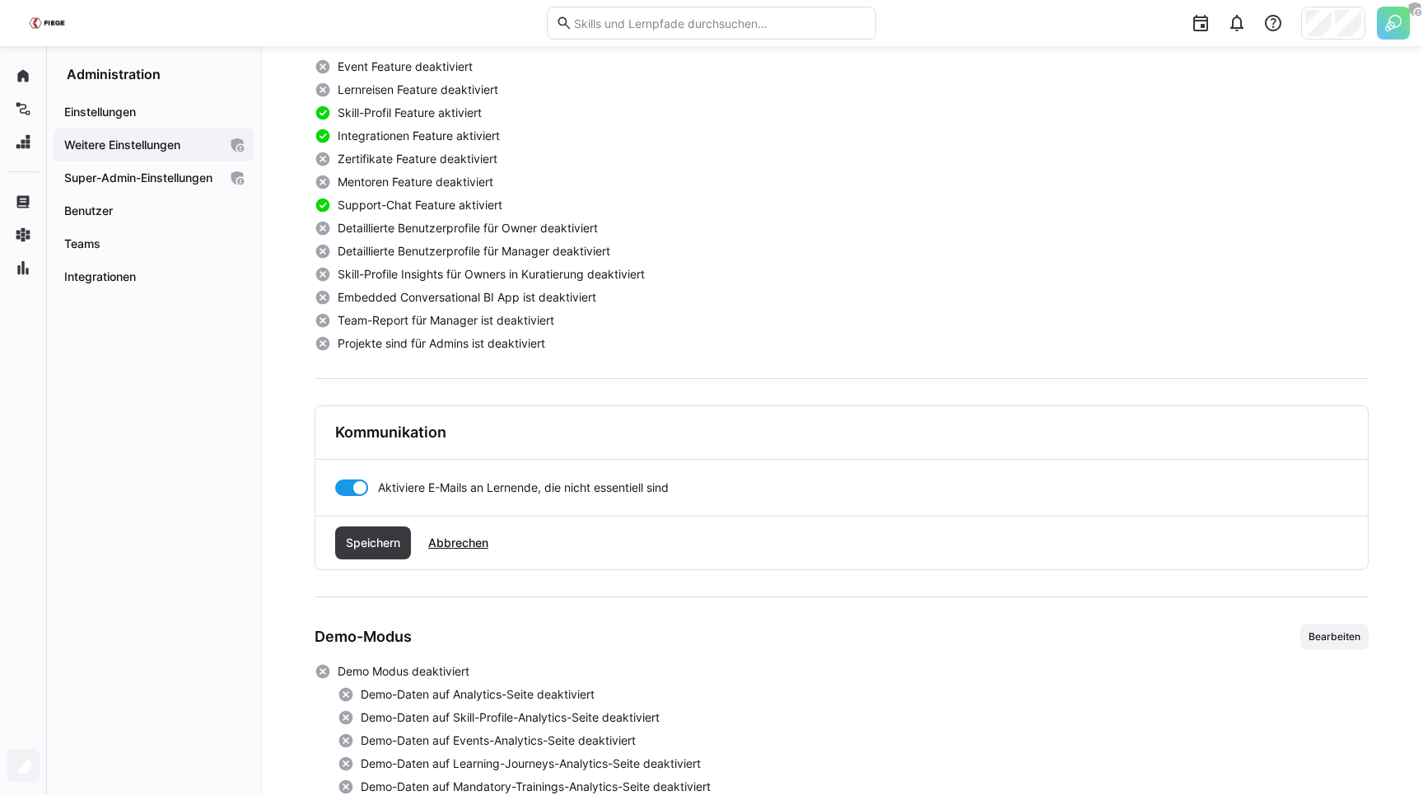
click at [350, 483] on div at bounding box center [351, 487] width 33 height 16
click at [359, 542] on span "Speichern" at bounding box center [372, 542] width 59 height 16
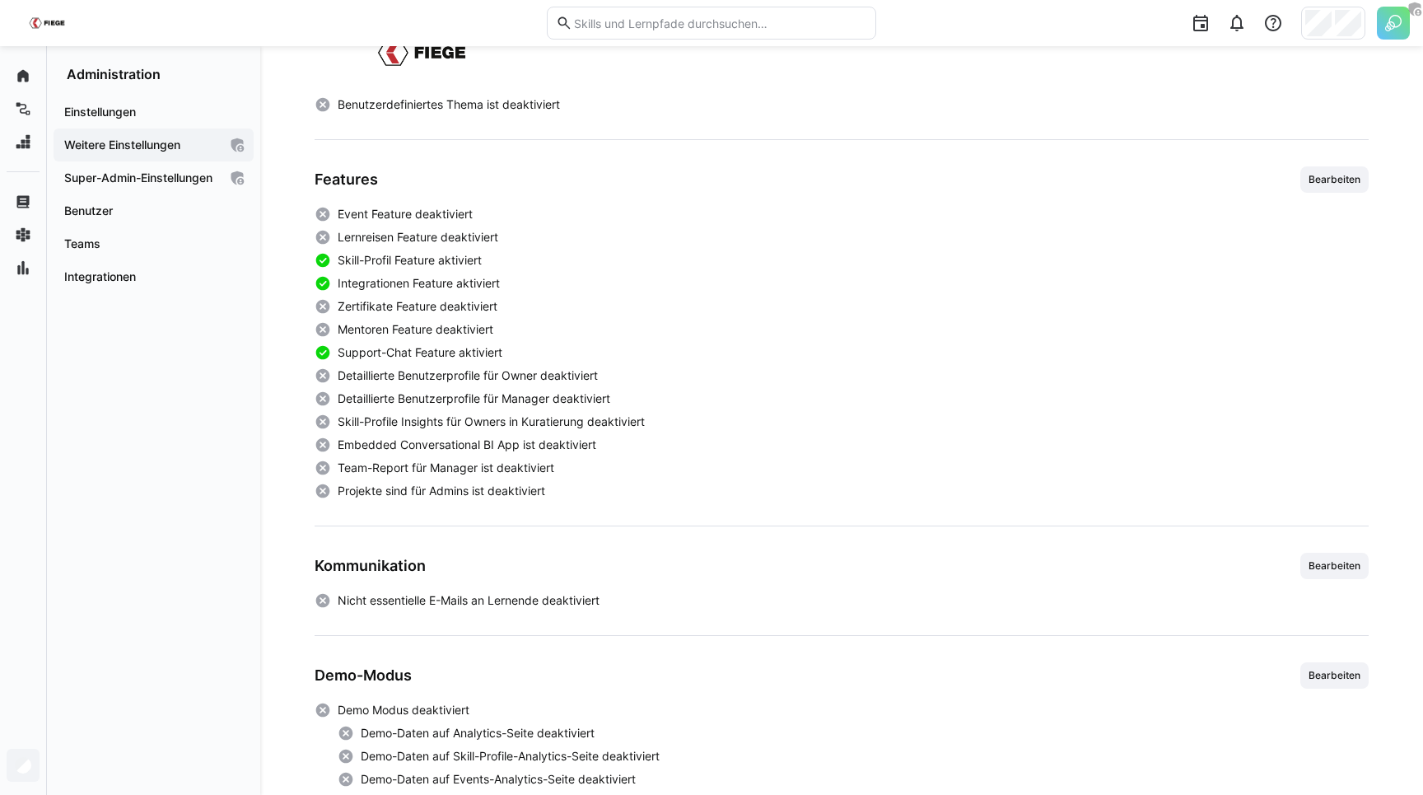
scroll to position [357, 0]
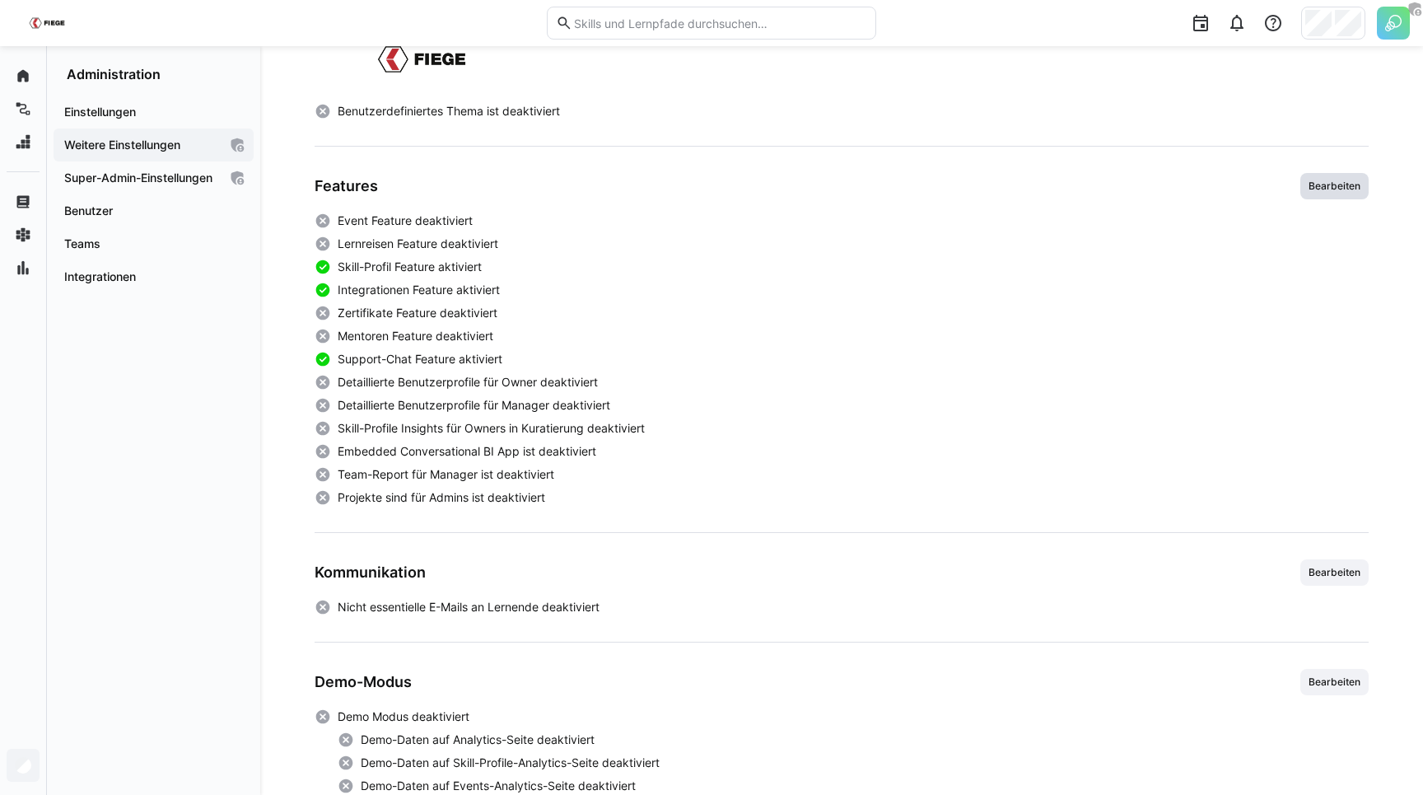
click at [1344, 182] on span "Bearbeiten" at bounding box center [1334, 186] width 55 height 13
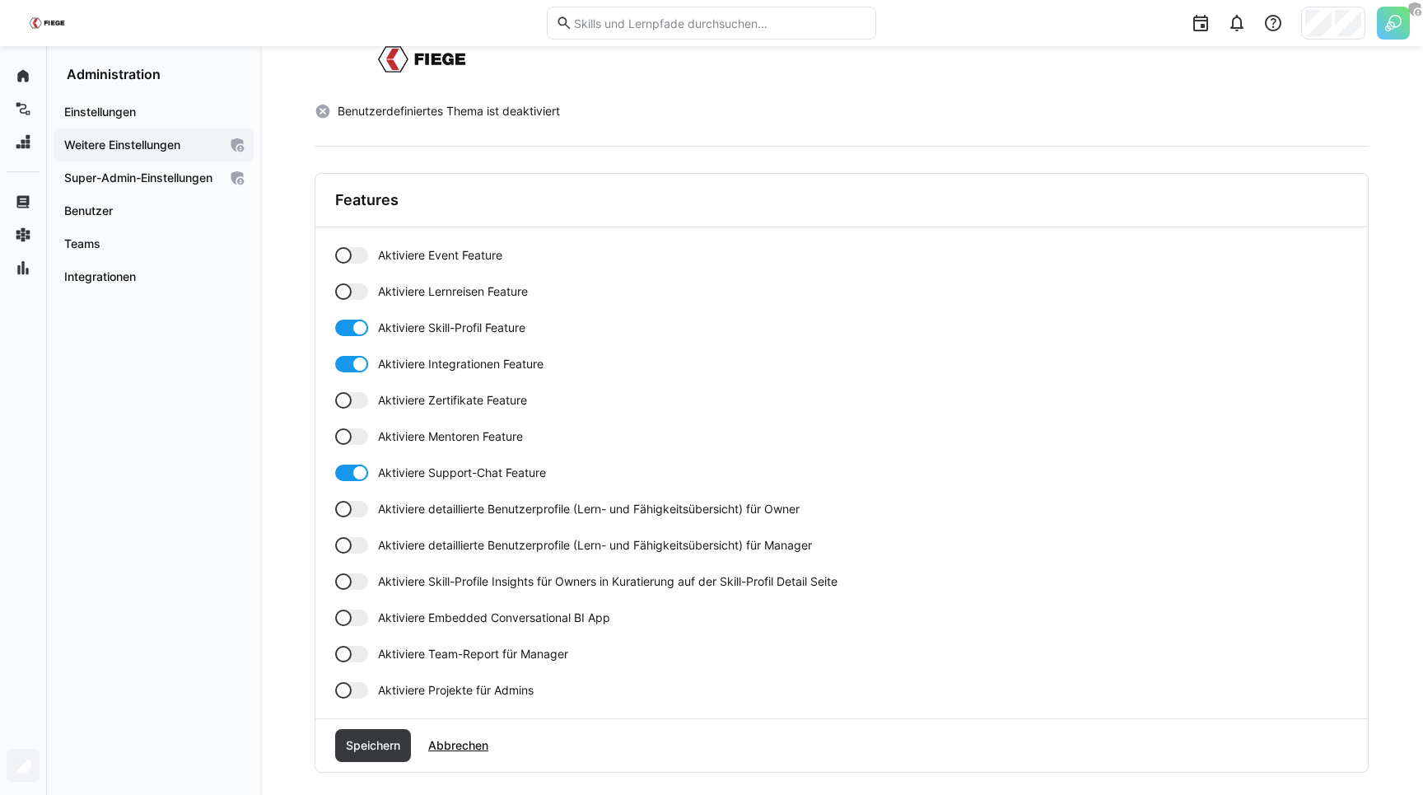
click at [443, 404] on span "Aktiviere Zertifikate Feature" at bounding box center [452, 400] width 149 height 16
click at [425, 445] on div "Aktiviere Event Feature Aktiviere Lernreisen Feature Aktiviere Skill-Profil Fea…" at bounding box center [841, 472] width 1013 height 451
click at [414, 283] on span "Aktiviere Lernreisen Feature" at bounding box center [453, 291] width 150 height 16
click at [396, 247] on span "Aktiviere Event Feature" at bounding box center [440, 255] width 124 height 16
click at [422, 443] on span "Aktiviere Mentoren Feature" at bounding box center [450, 436] width 145 height 16
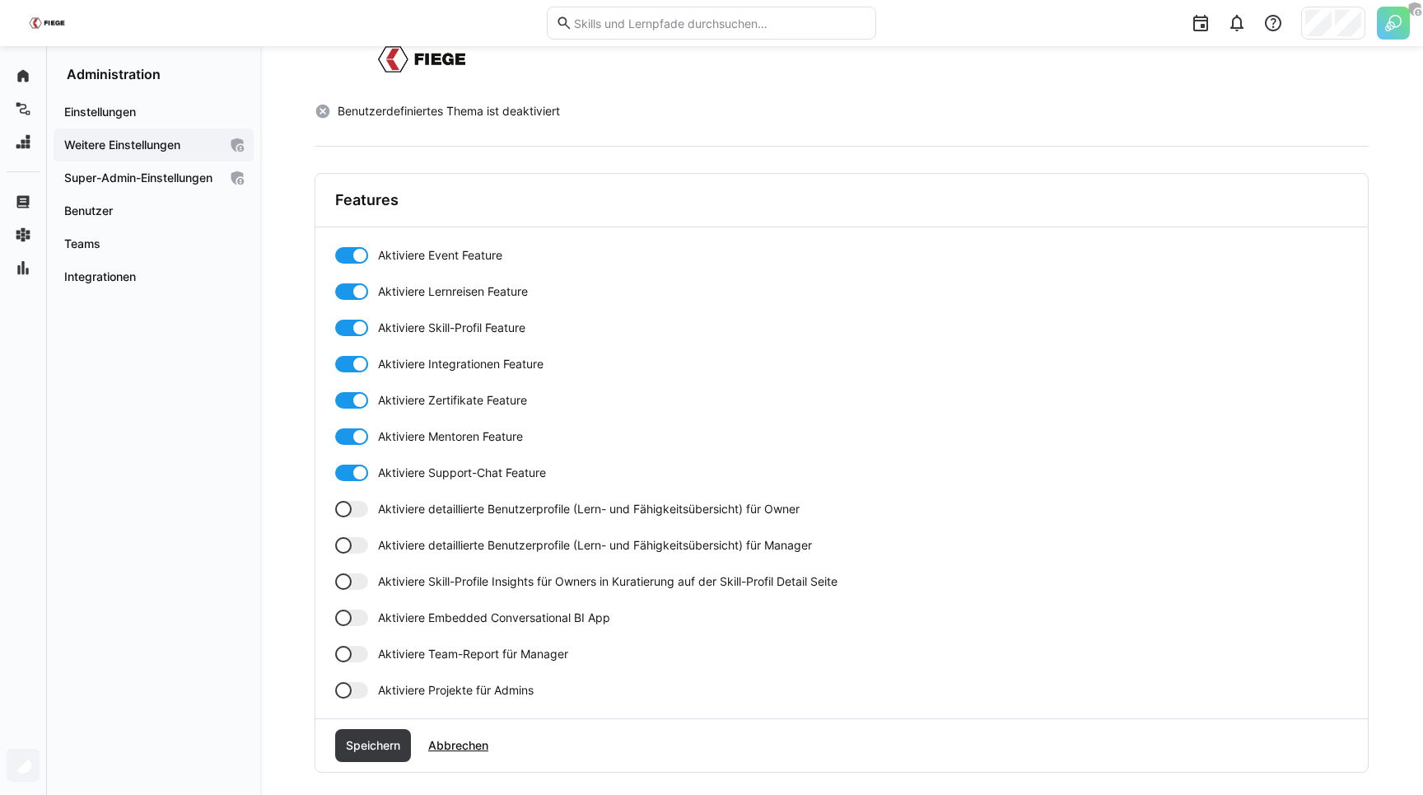
click at [427, 503] on span "Aktiviere detaillierte Benutzerprofile (Lern- und Fähigkeitsübersicht) für Owner" at bounding box center [589, 509] width 422 height 16
click at [426, 541] on span "Aktiviere detaillierte Benutzerprofile (Lern- und Fähigkeitsübersicht) für Mana…" at bounding box center [595, 545] width 434 height 16
click at [427, 573] on span "Aktiviere Skill-Profile Insights für Owners in Kuratierung auf der Skill-Profil…" at bounding box center [608, 581] width 460 height 16
click at [410, 656] on span "Aktiviere Team-Report für Manager" at bounding box center [473, 654] width 190 height 16
click at [410, 686] on span "Aktiviere Projekte für Admins" at bounding box center [456, 690] width 156 height 16
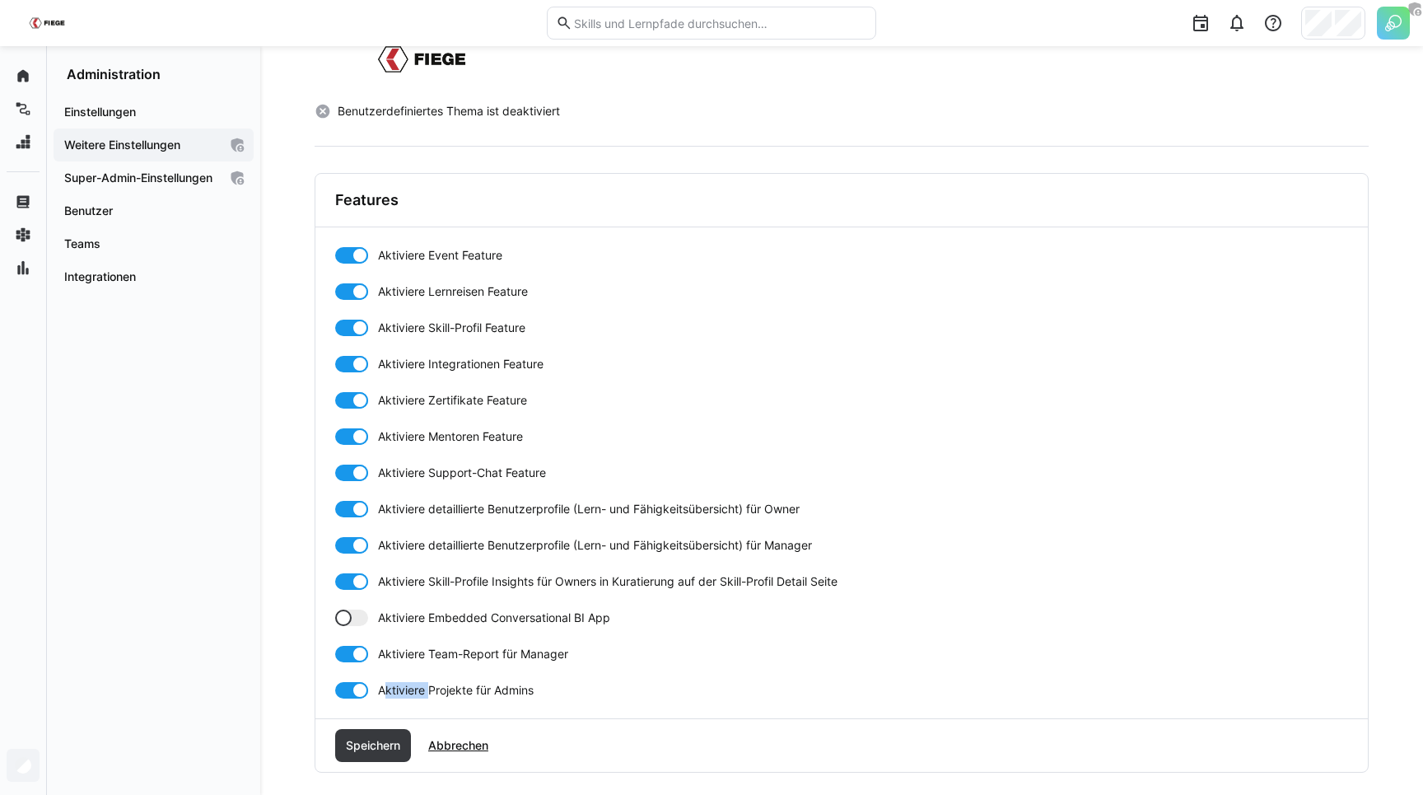
click at [410, 686] on span "Aktiviere Projekte für Admins" at bounding box center [456, 690] width 156 height 16
click at [384, 736] on span "Speichern" at bounding box center [373, 745] width 76 height 33
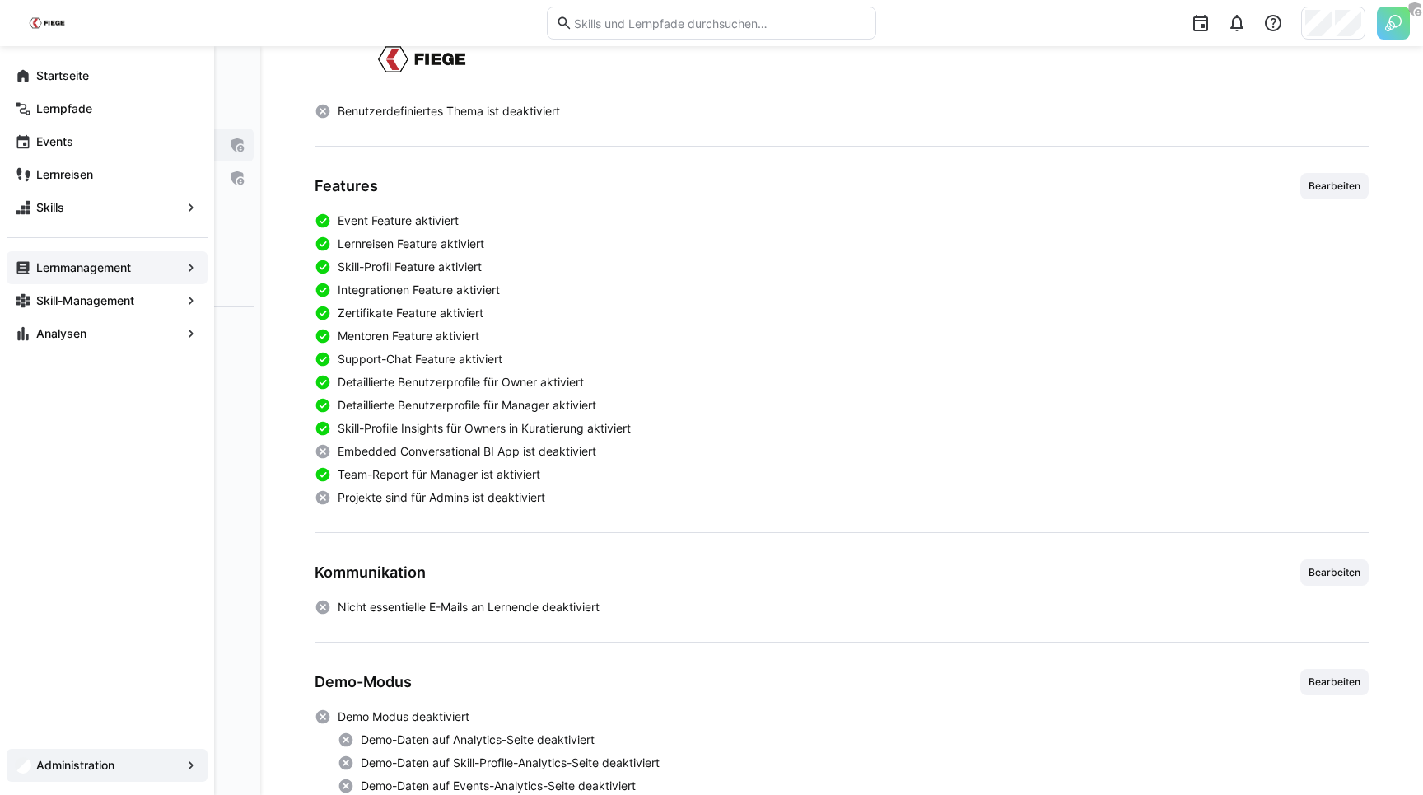
click at [0, 0] on app-navigation-label "Lernmanagement" at bounding box center [0, 0] width 0 height 0
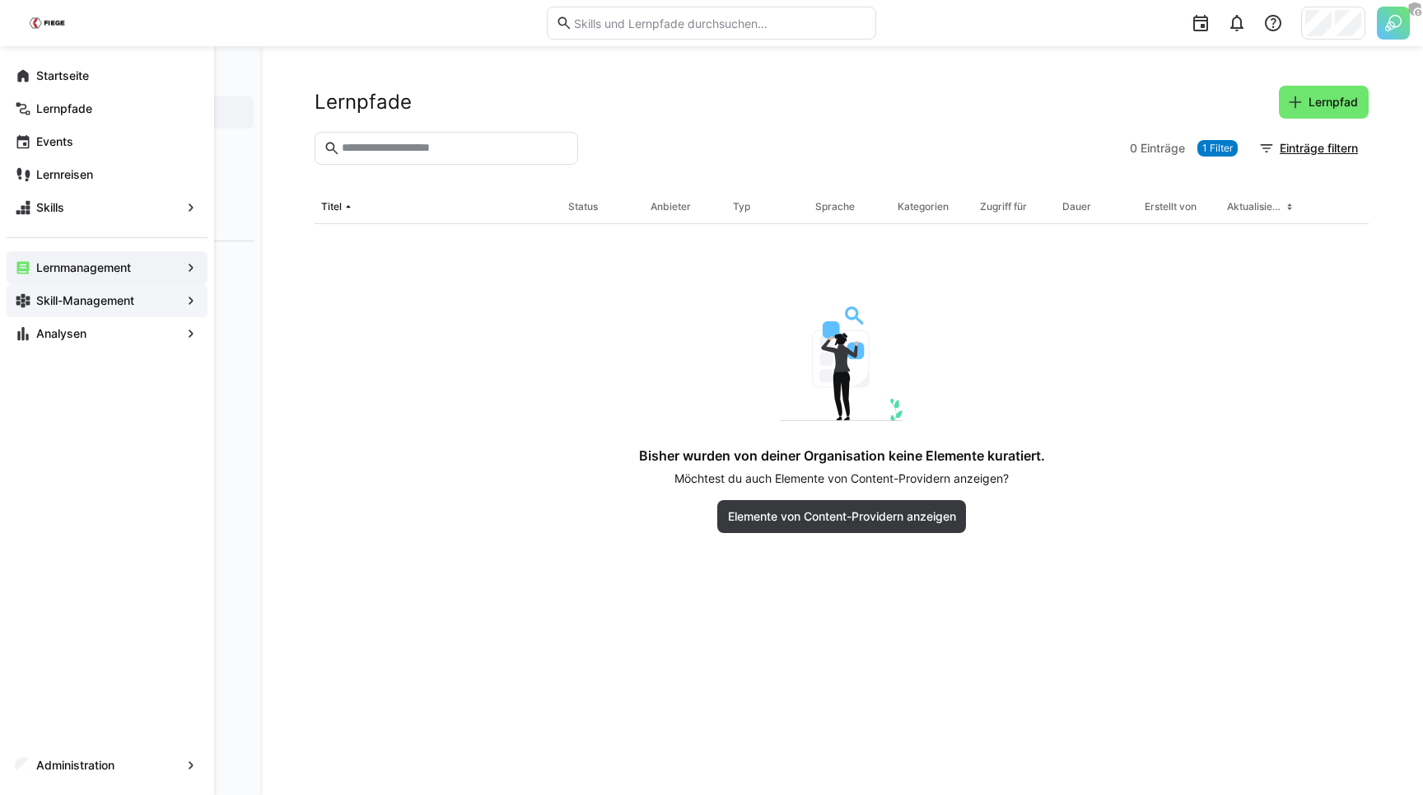
click at [75, 292] on div "Skill-Management" at bounding box center [107, 300] width 201 height 33
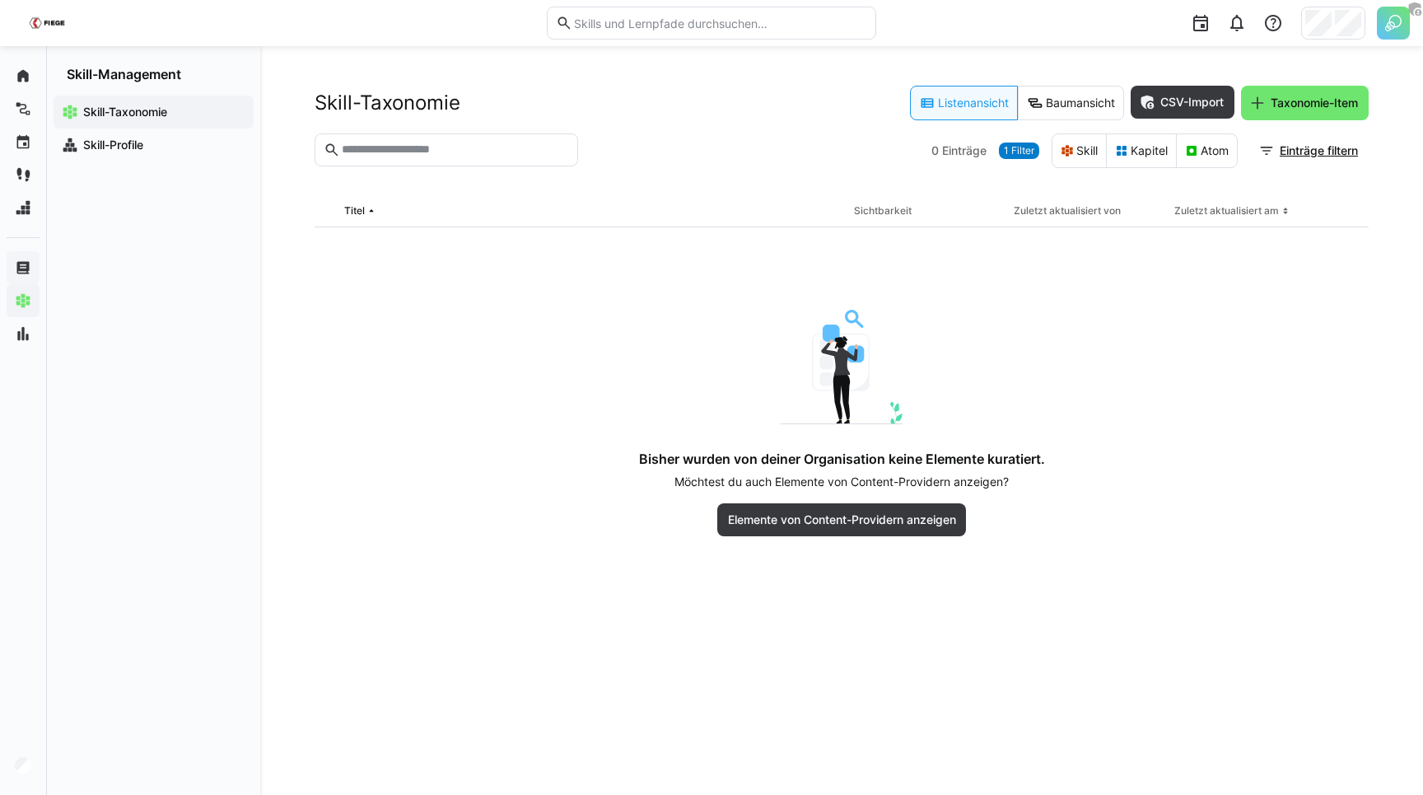
click at [1029, 152] on span "1 Filter" at bounding box center [1019, 150] width 30 height 13
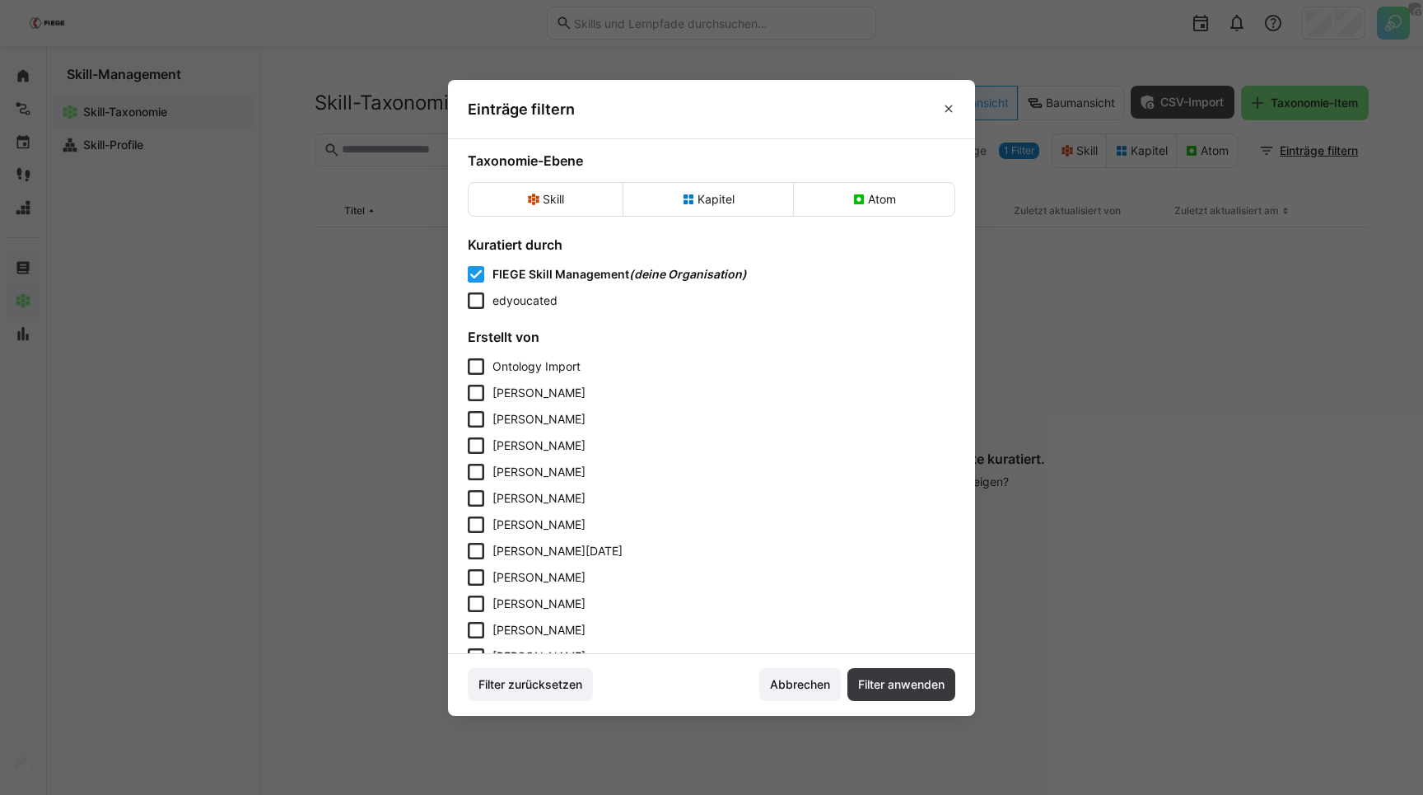
click at [546, 299] on span "edyoucated" at bounding box center [524, 300] width 65 height 14
click at [902, 692] on span "Filter anwenden" at bounding box center [901, 684] width 91 height 16
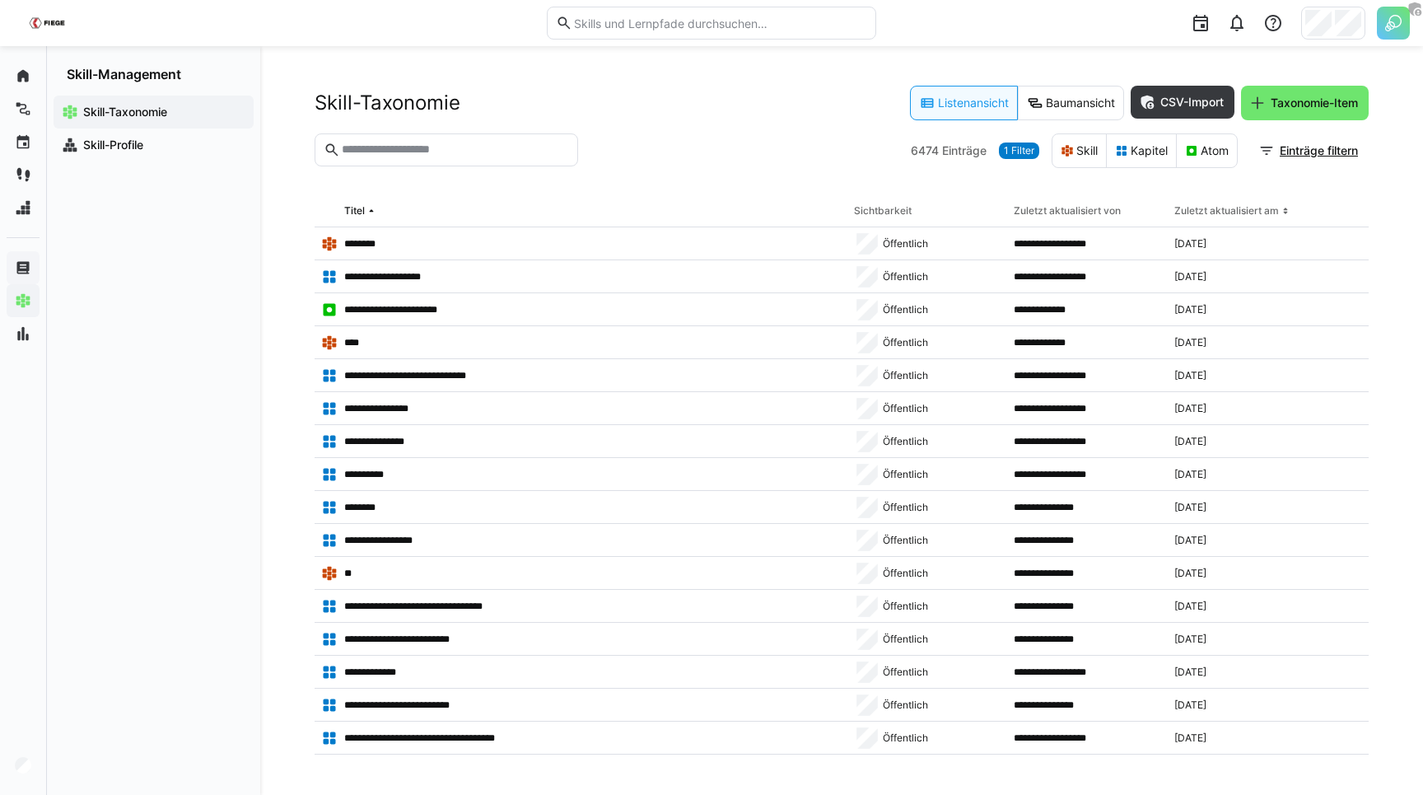
click at [656, 166] on div at bounding box center [745, 150] width 320 height 35
click at [1050, 105] on eds-button-option "Baumansicht" at bounding box center [1071, 103] width 106 height 35
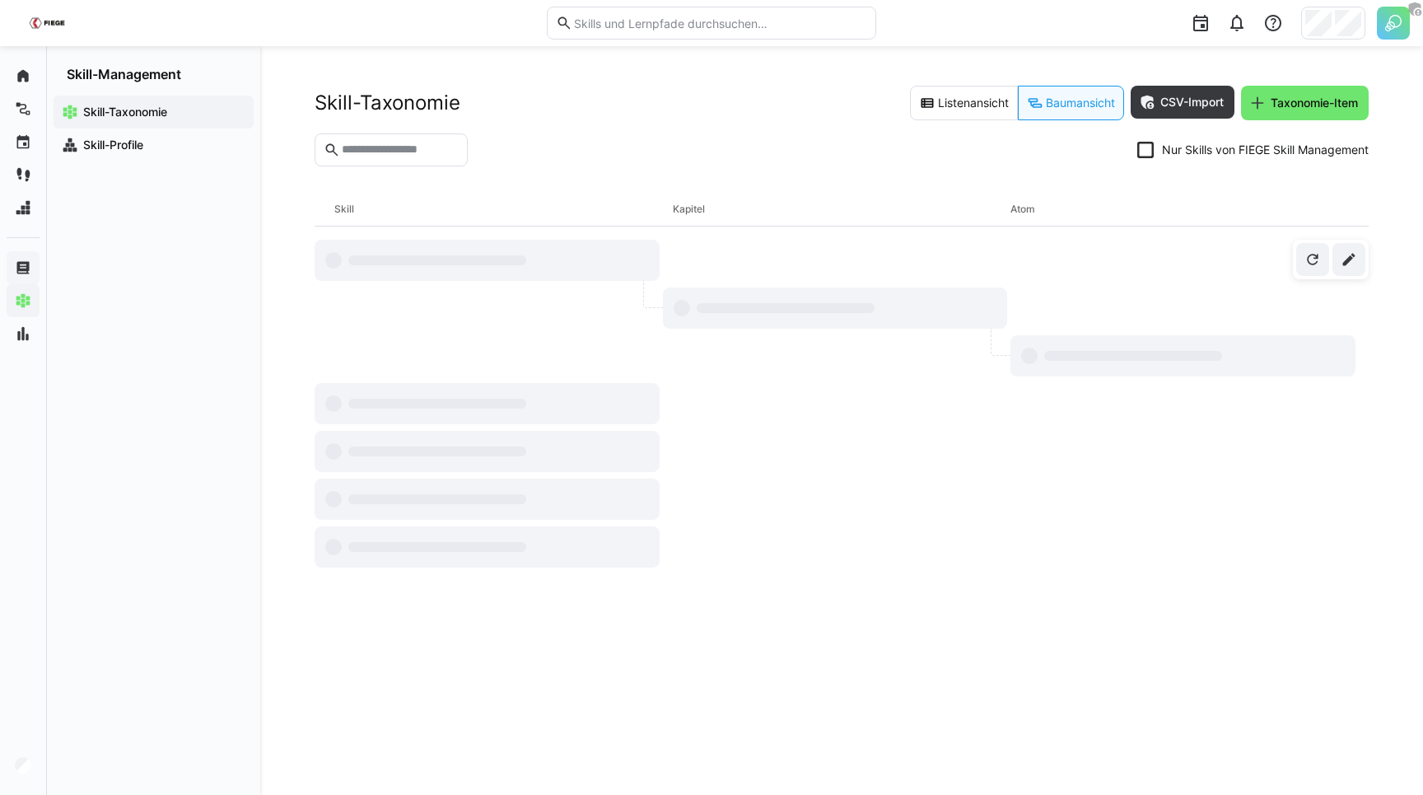
click at [744, 121] on header "Skill-Taxonomie Listenansicht Baumansicht CSV-Import Taxonomie-Item Nur Skills …" at bounding box center [842, 139] width 1054 height 107
click at [420, 151] on input "text" at bounding box center [399, 149] width 119 height 15
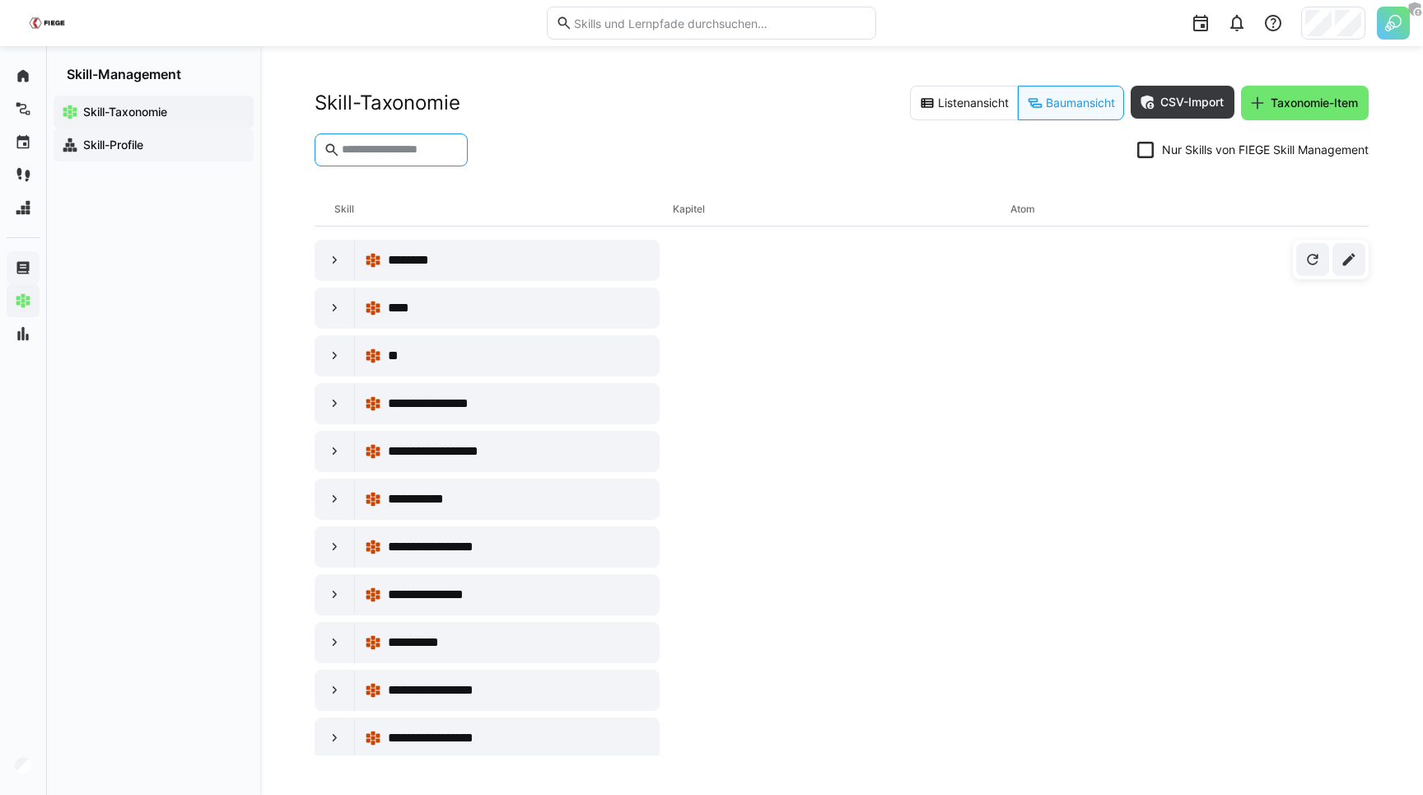
click at [167, 139] on span "Skill-Profile" at bounding box center [163, 145] width 165 height 16
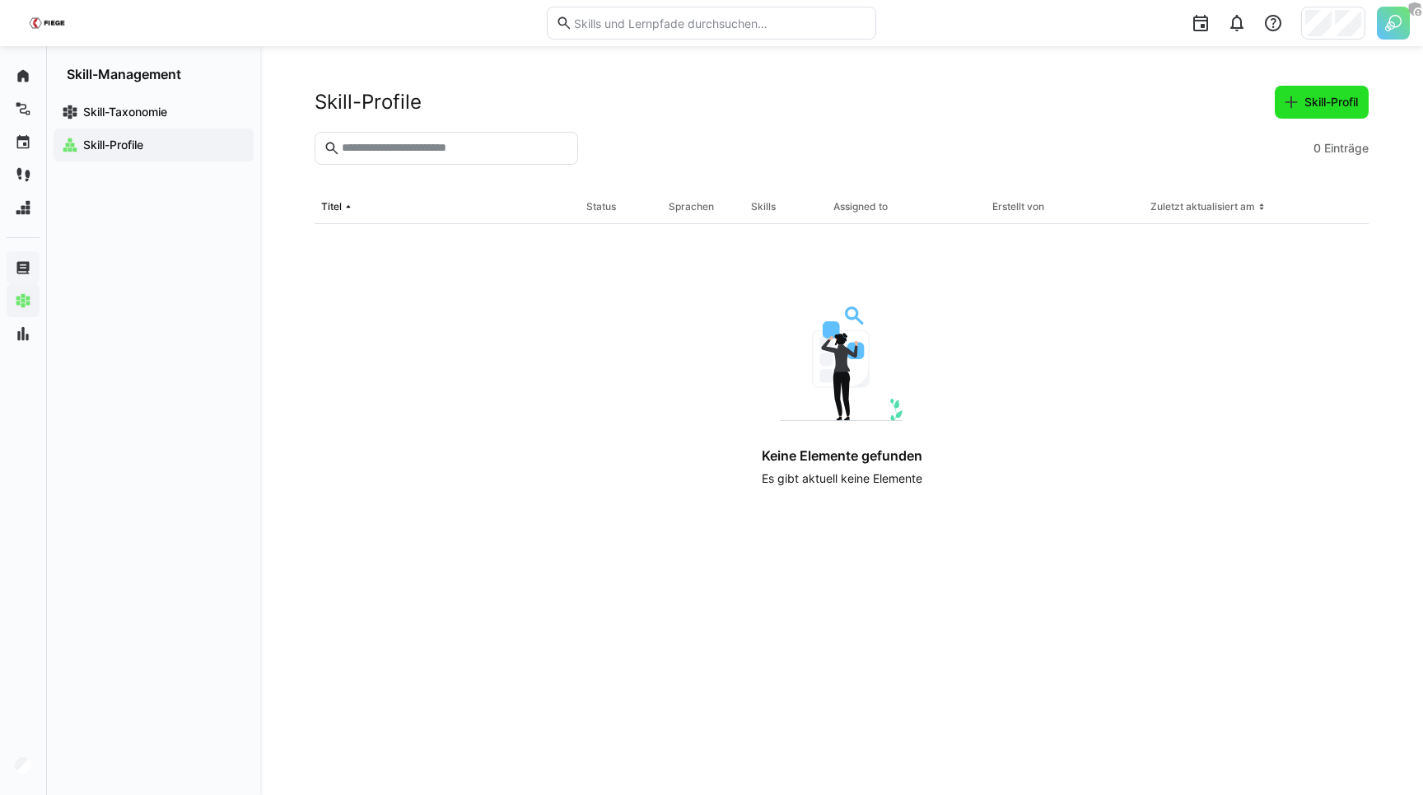
click at [1314, 114] on span "Skill-Profil" at bounding box center [1322, 102] width 94 height 33
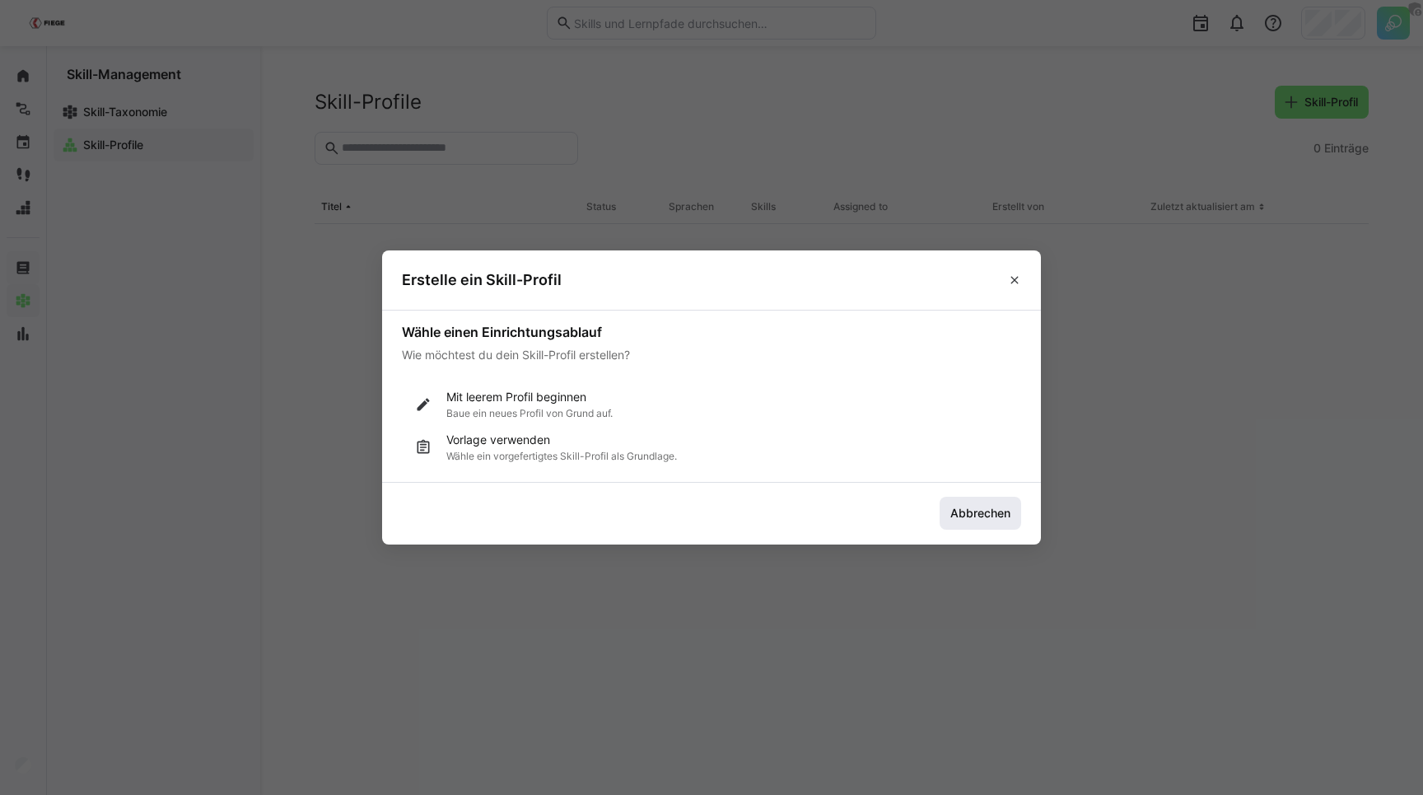
click at [987, 511] on span "Abbrechen" at bounding box center [980, 513] width 65 height 16
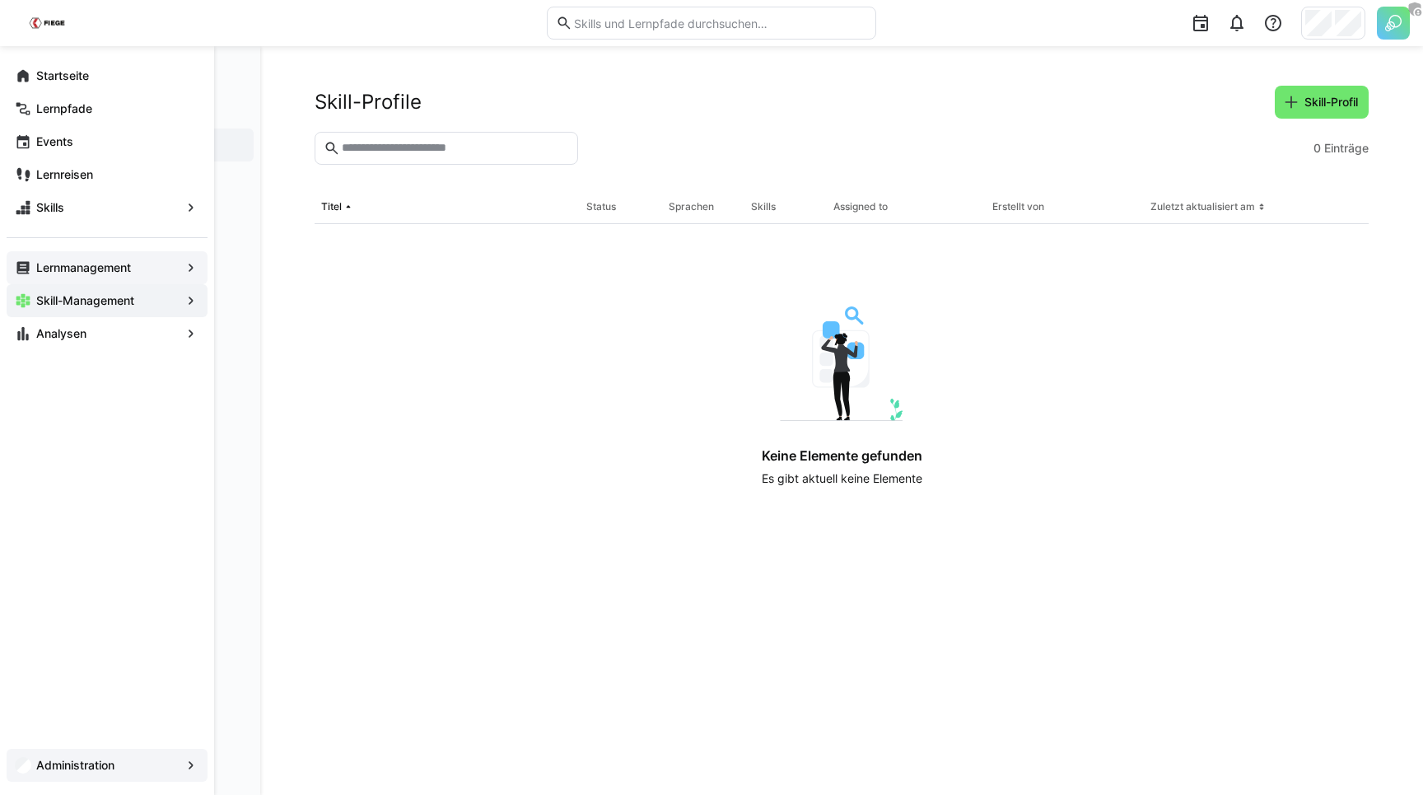
click at [0, 0] on app-navigation-label "Administration" at bounding box center [0, 0] width 0 height 0
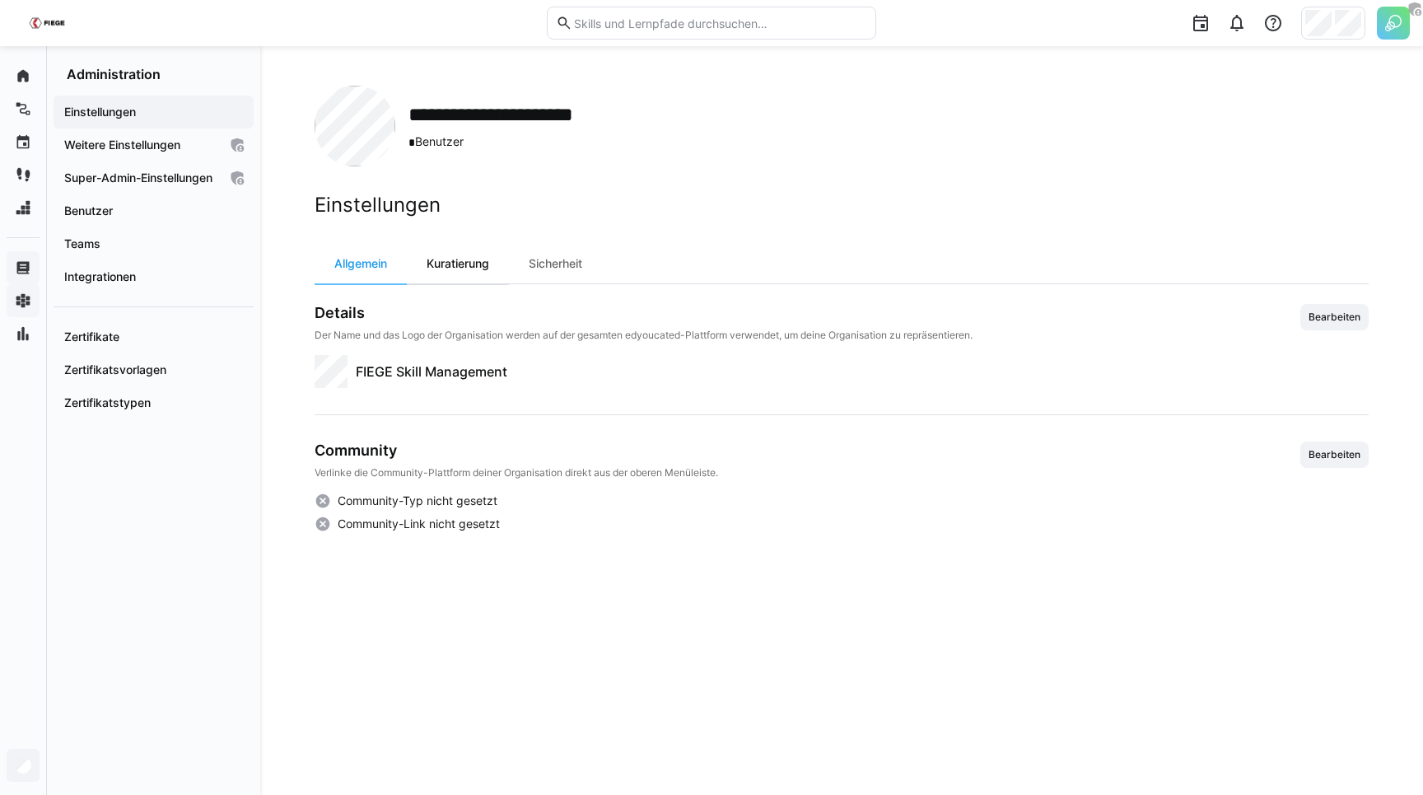
click at [455, 268] on div "Kuratierung" at bounding box center [458, 264] width 102 height 40
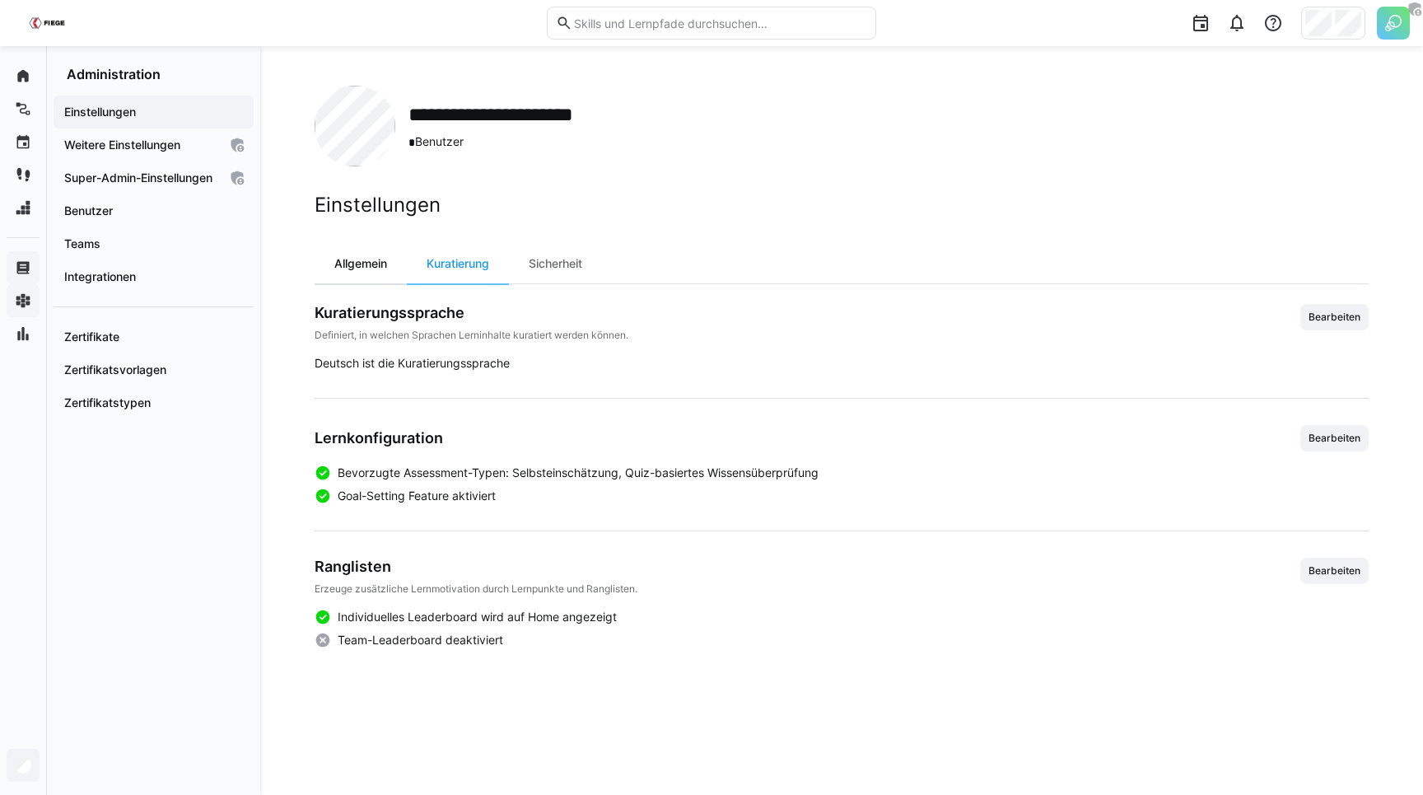
click at [372, 268] on div "Allgemein" at bounding box center [361, 264] width 92 height 40
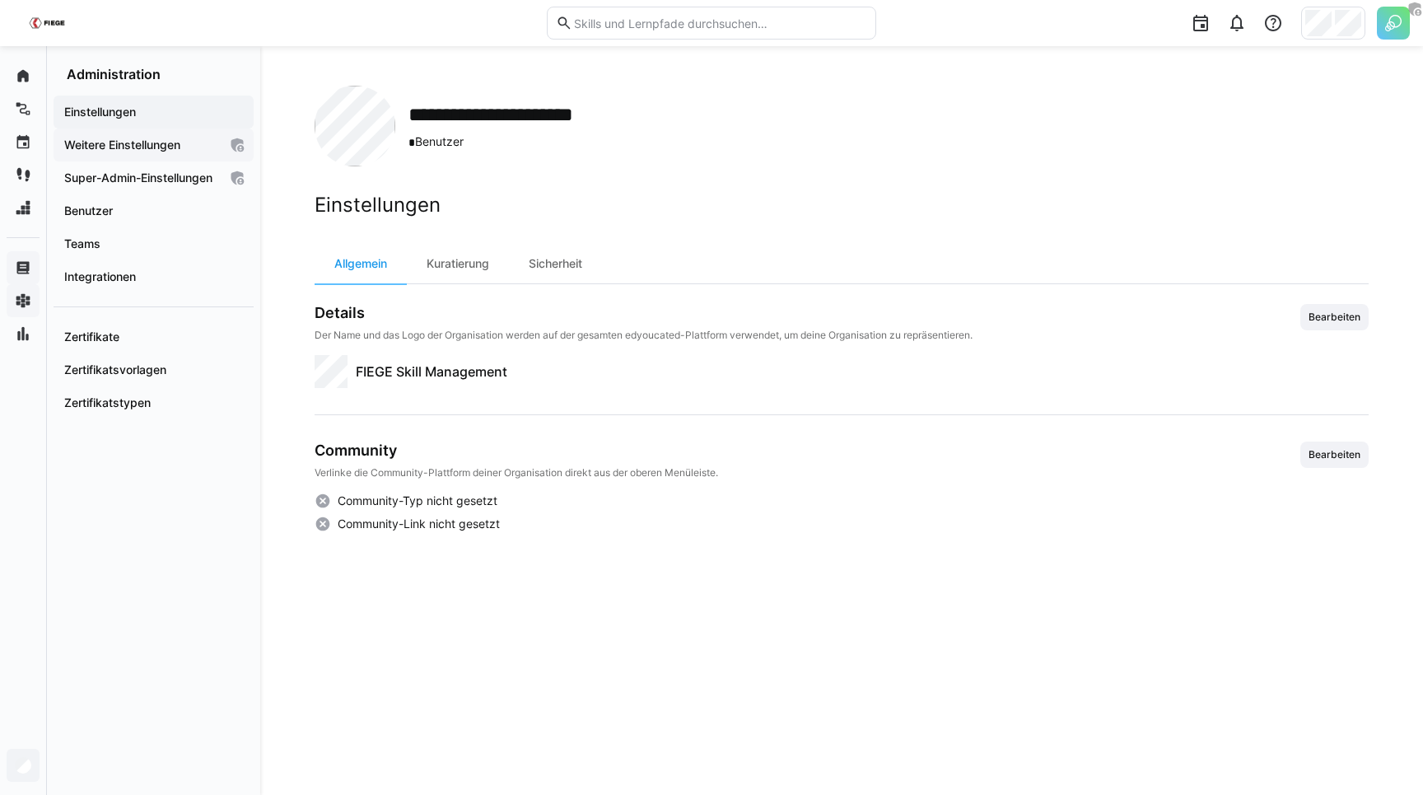
click at [0, 0] on app-navigation-label "Weitere Einstellungen" at bounding box center [0, 0] width 0 height 0
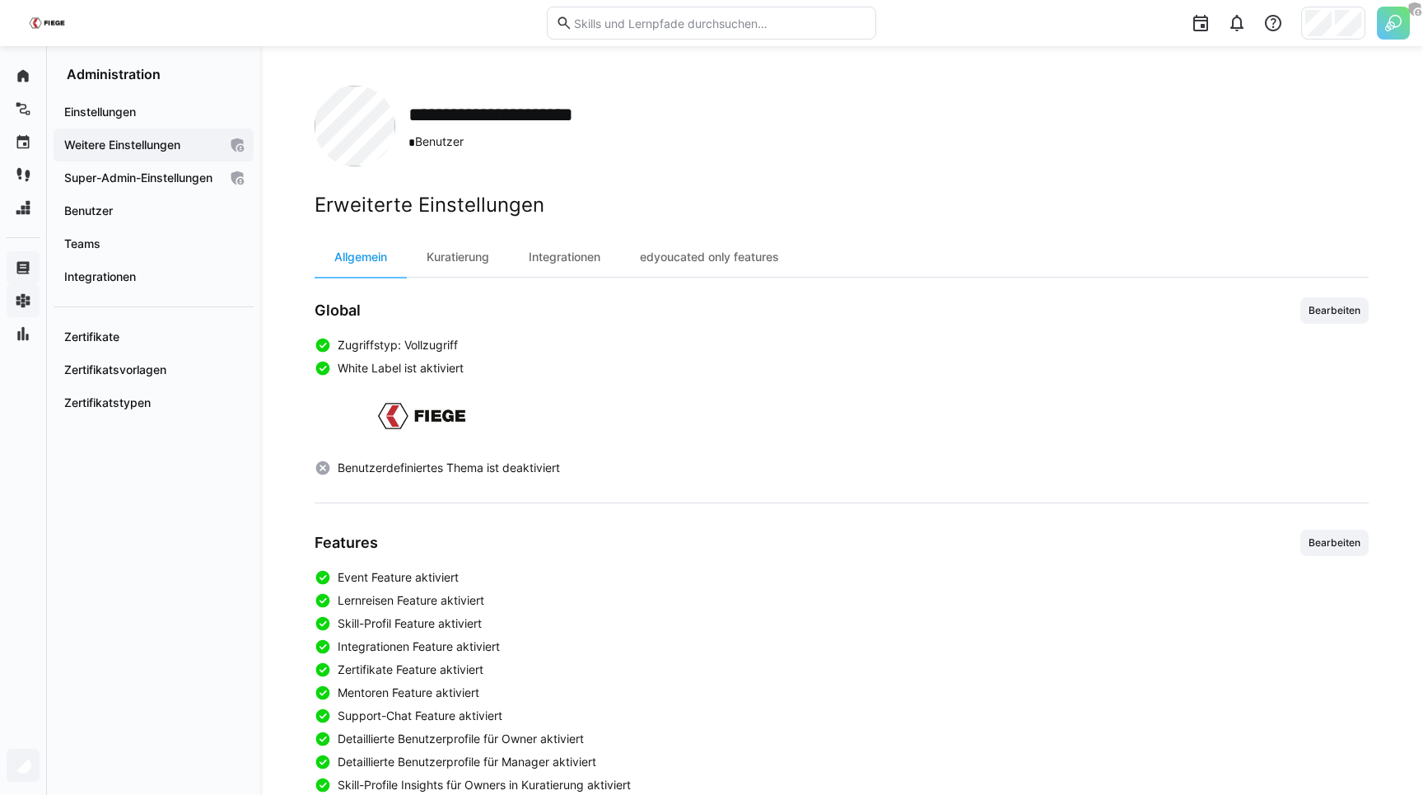
click at [469, 281] on div "Allgemein Kuratierung Integrationen edyoucated only features Global Bearbeiten …" at bounding box center [842, 751] width 1054 height 1029
click at [469, 258] on div "Kuratierung" at bounding box center [458, 257] width 102 height 40
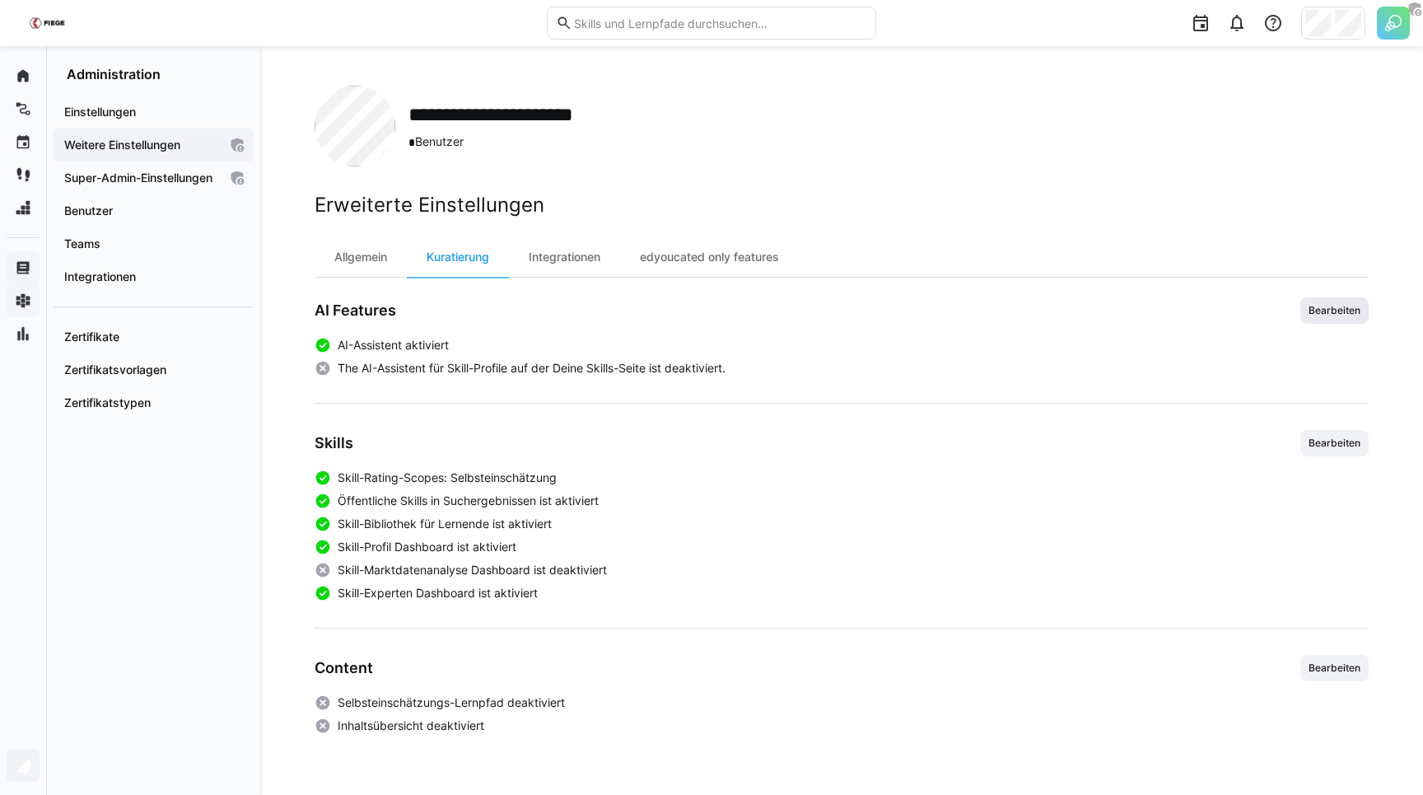
click at [1326, 307] on span "Bearbeiten" at bounding box center [1334, 310] width 55 height 13
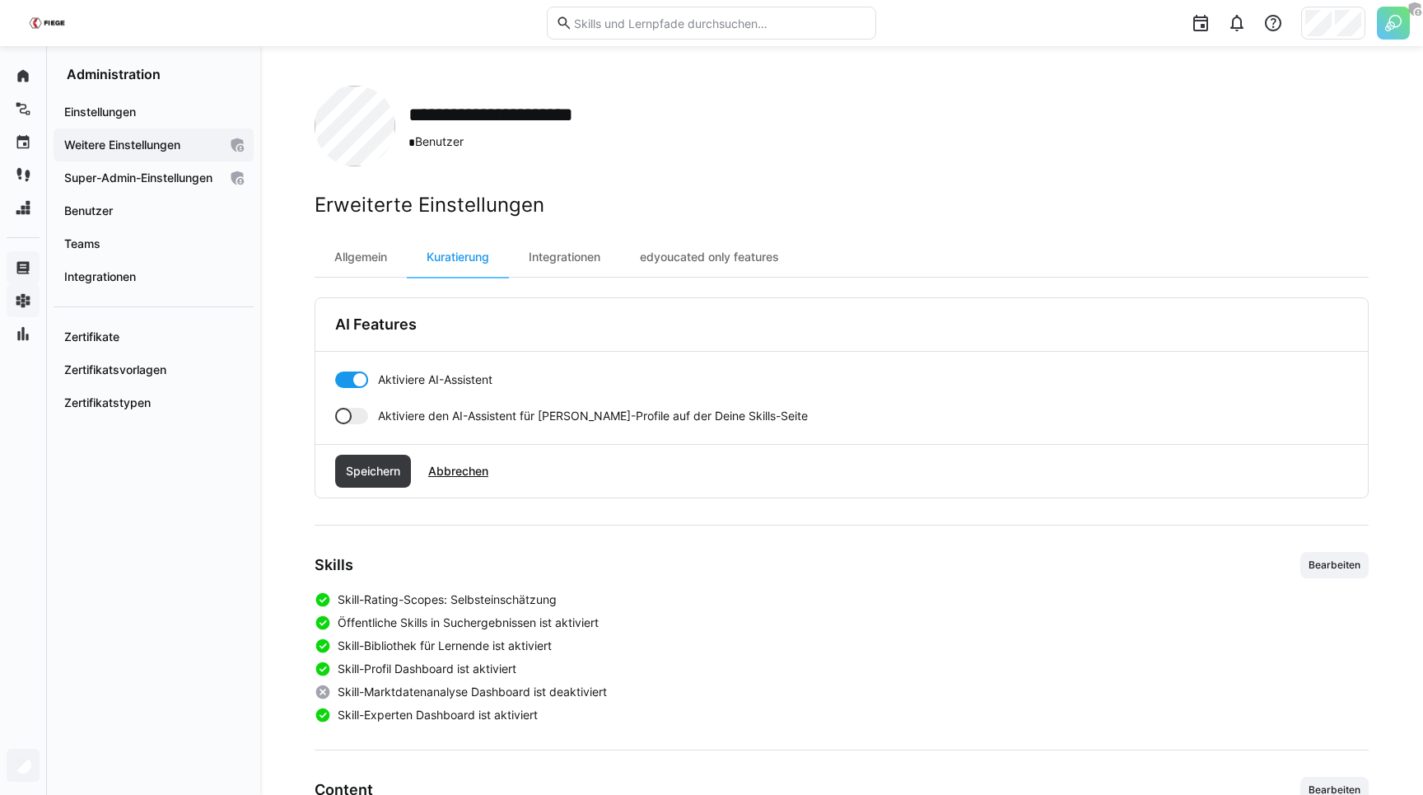
click at [364, 417] on div at bounding box center [351, 416] width 33 height 16
click at [374, 469] on span "Speichern" at bounding box center [372, 471] width 59 height 16
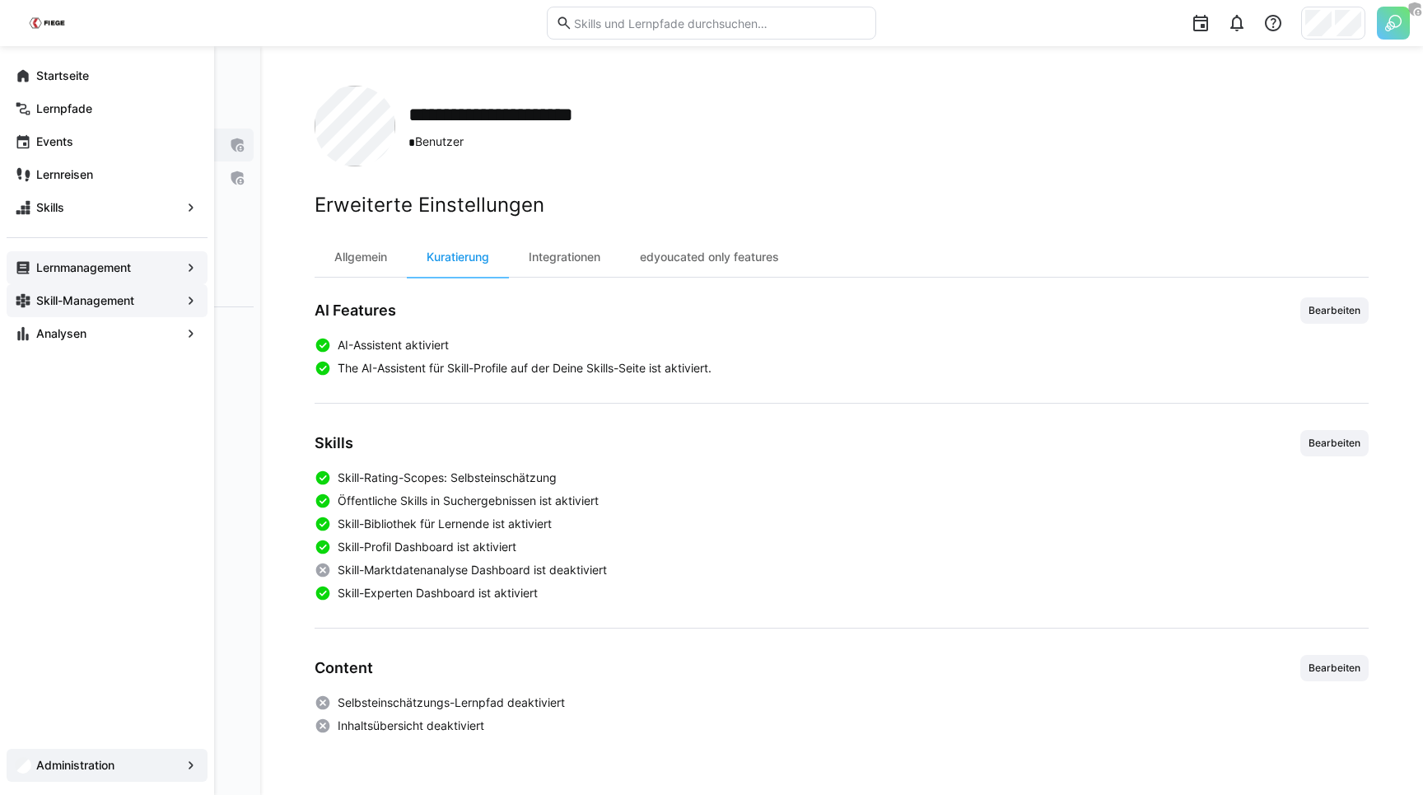
click at [0, 0] on app-navigation-label "Skill-Management" at bounding box center [0, 0] width 0 height 0
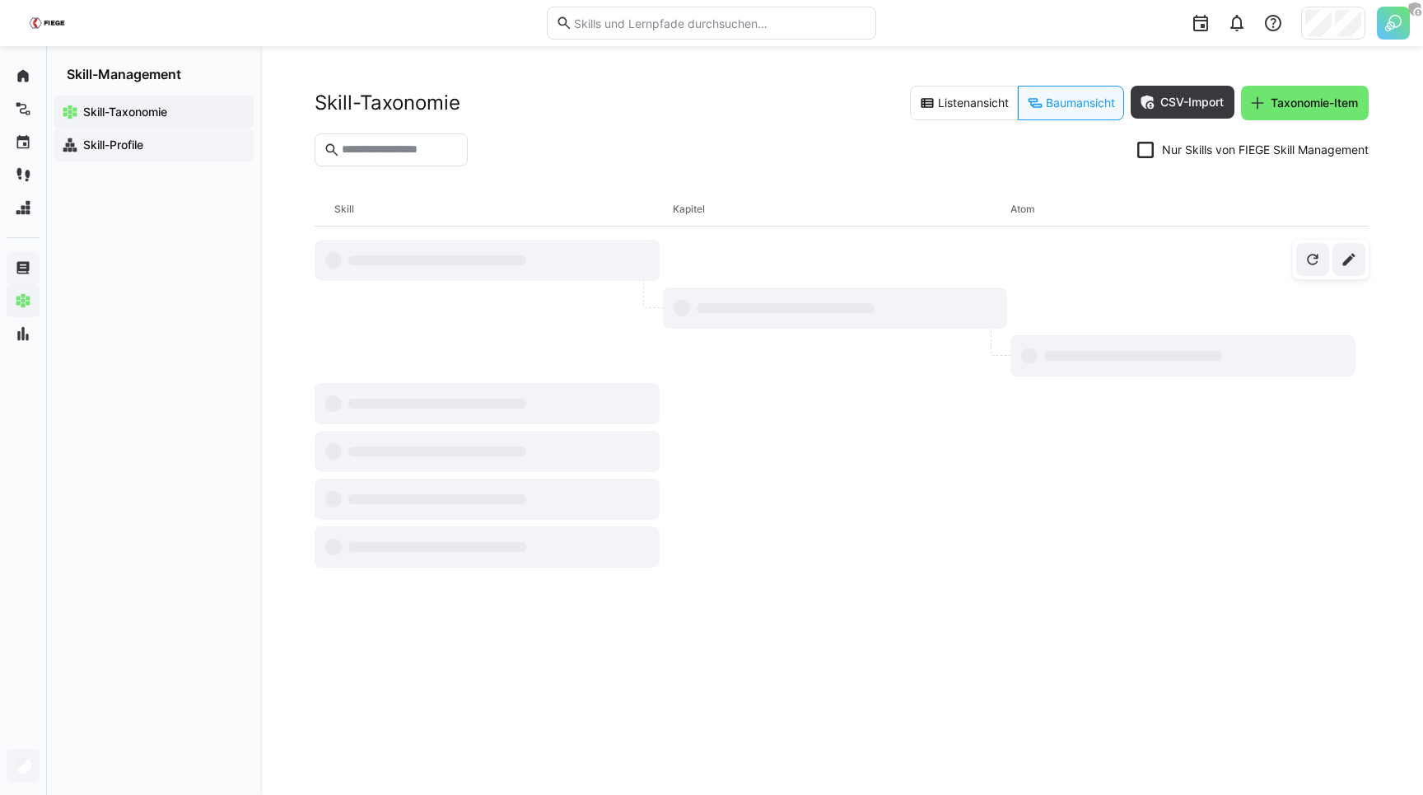
click at [0, 0] on app-navigation-label "Skill-Profile" at bounding box center [0, 0] width 0 height 0
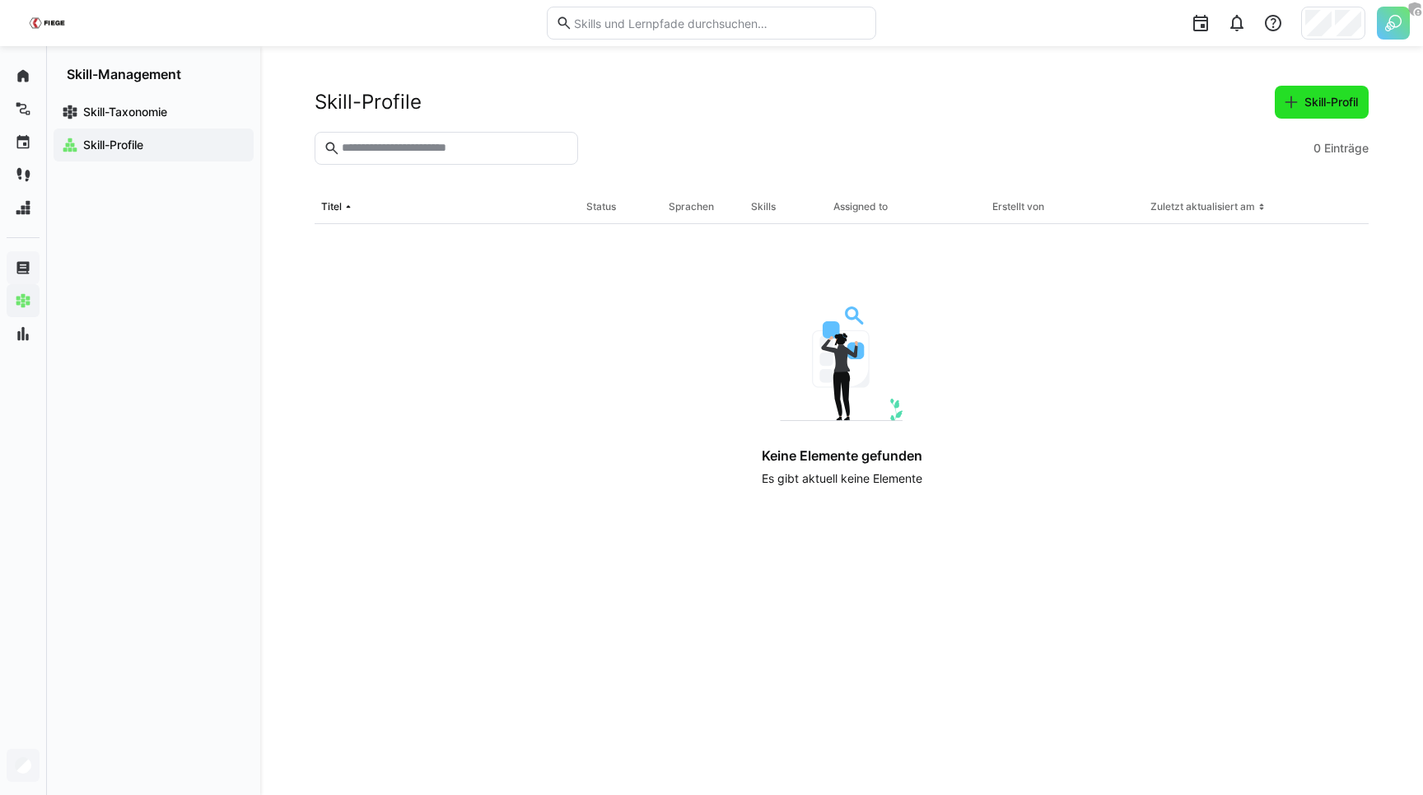
click at [1318, 102] on span "Skill-Profil" at bounding box center [1331, 102] width 58 height 16
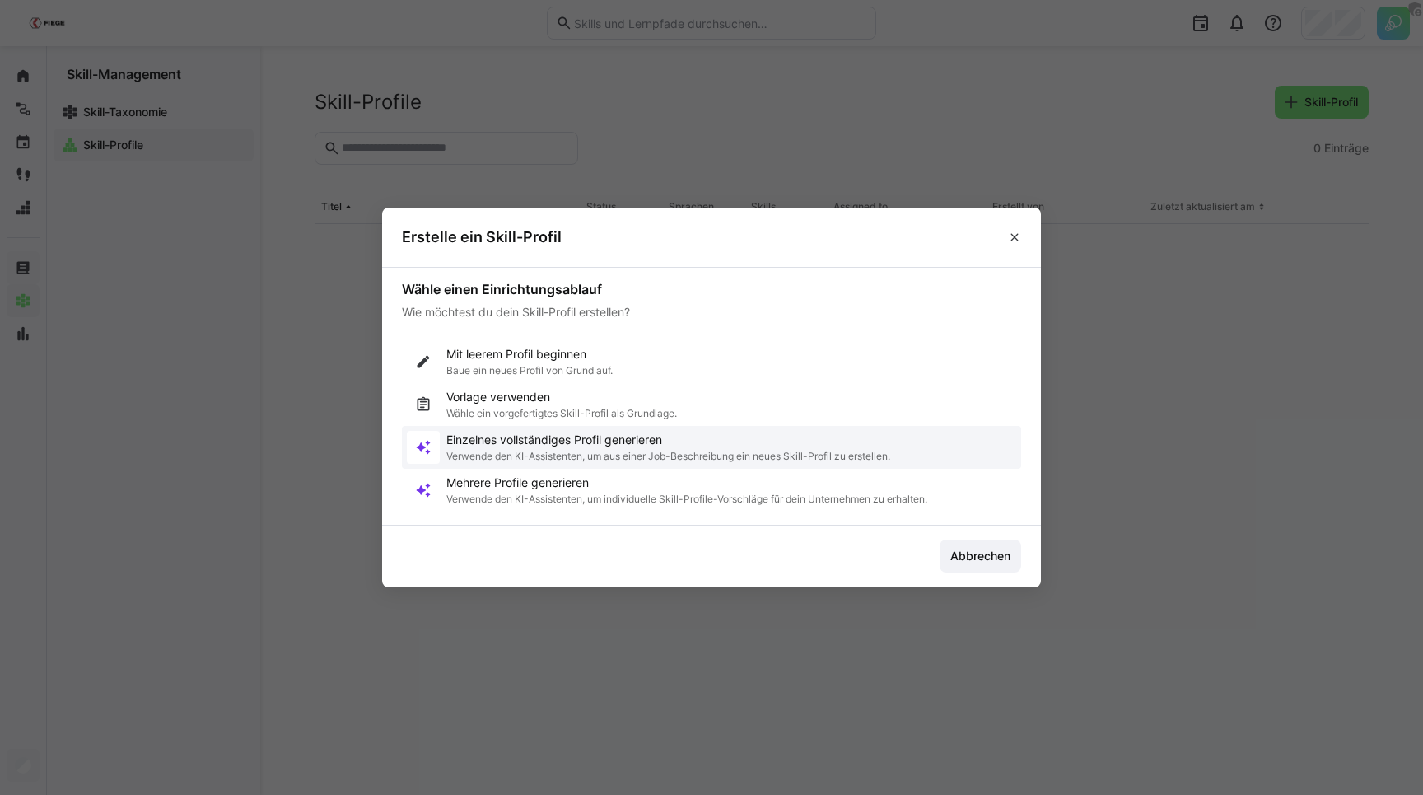
click at [537, 450] on p "Verwende den KI-Assistenten, um aus einer Job-Beschreibung ein neues Skill-Prof…" at bounding box center [668, 456] width 444 height 13
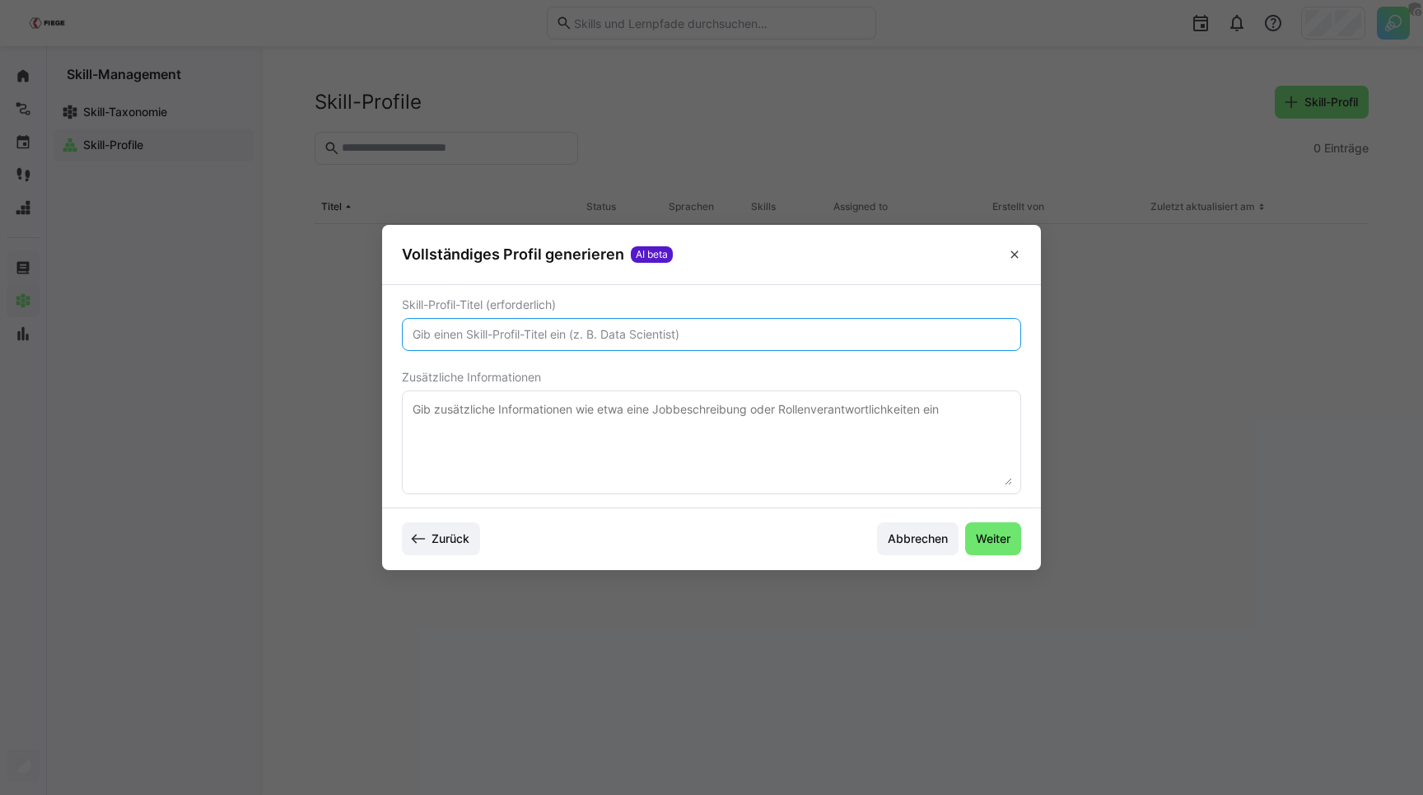
click at [500, 337] on input "text" at bounding box center [711, 334] width 601 height 15
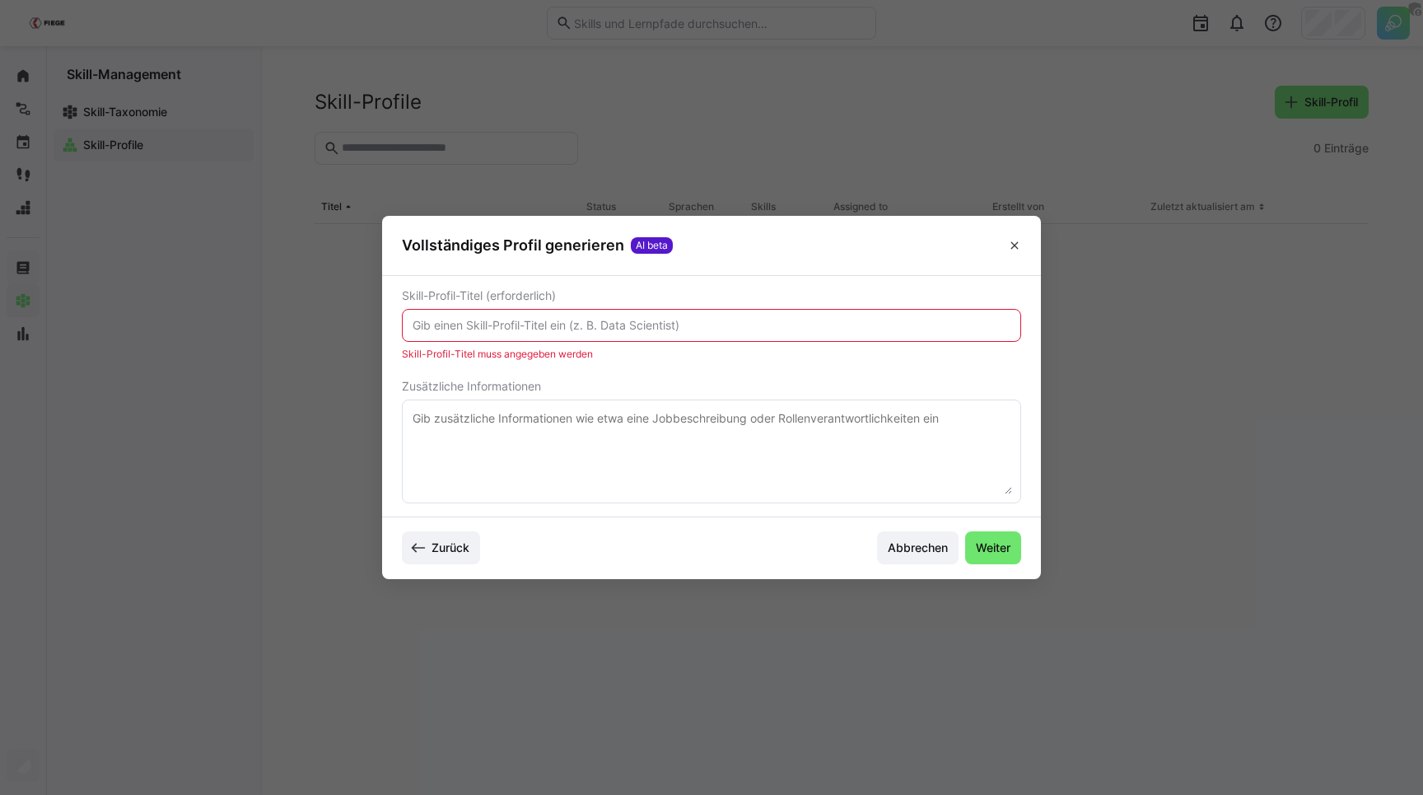
click at [445, 438] on textarea at bounding box center [711, 451] width 601 height 86
paste textarea "Wir sind FIEGE. Ein Familienunternehmen, das innovative Geschäftsmodelle in den…"
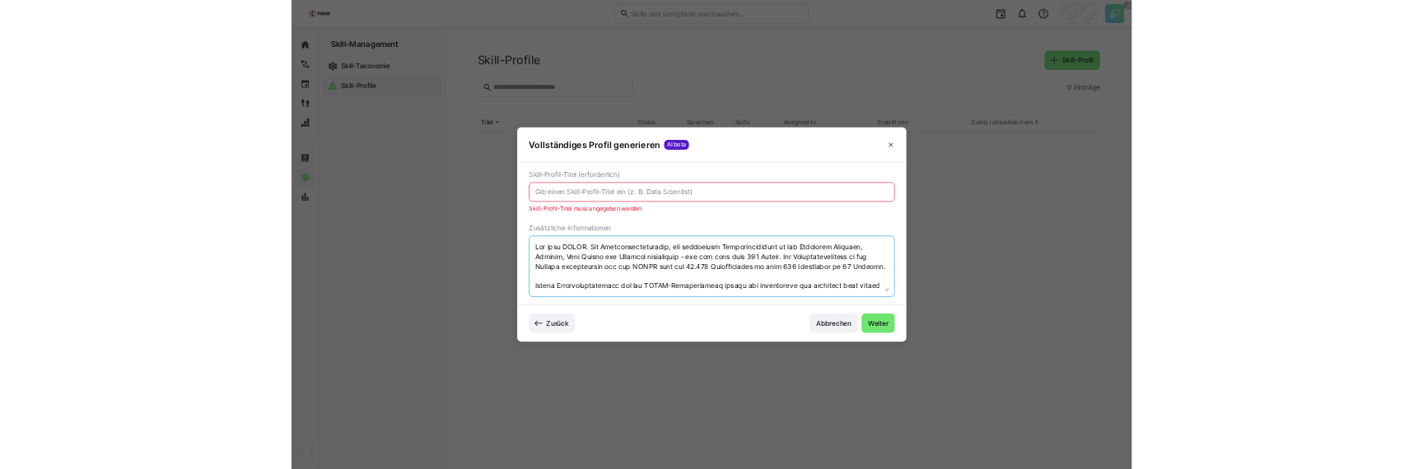
scroll to position [590, 0]
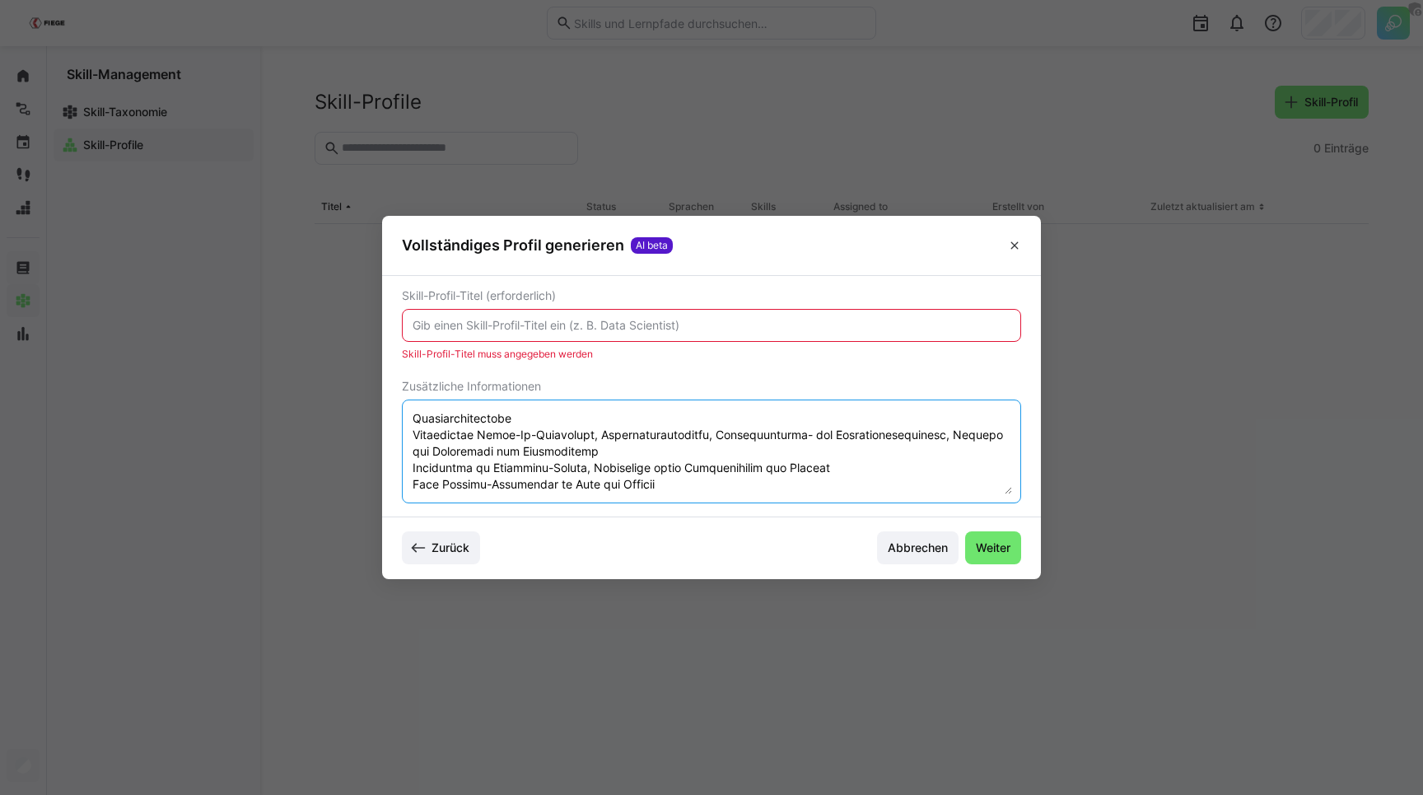
type textarea "Wir sind FIEGE. Ein Familienunternehmen, das innovative Geschäftsmodelle in den…"
click at [542, 315] on eds-input at bounding box center [711, 325] width 619 height 33
paste input "Abteilungsleiter/ Operations Manager Vollzeit"
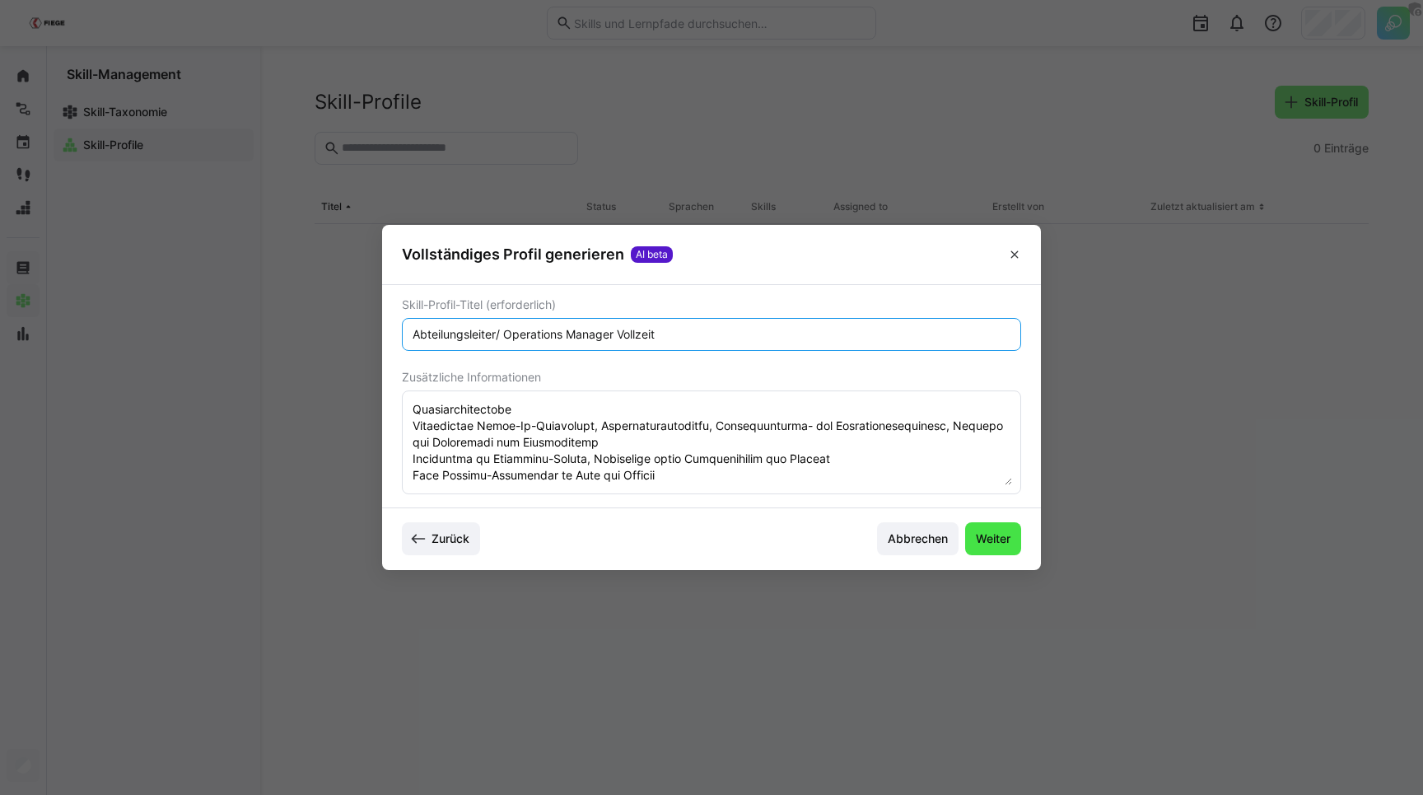
type input "Abteilungsleiter/ Operations Manager Vollzeit"
click at [973, 535] on span "Weiter" at bounding box center [993, 538] width 40 height 16
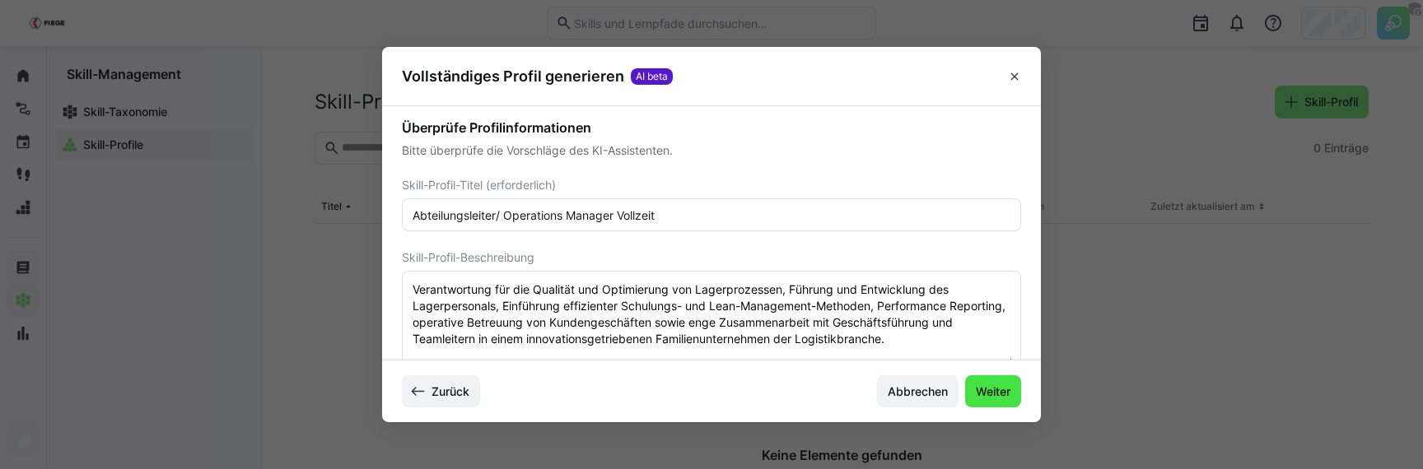
click at [999, 391] on span "Weiter" at bounding box center [993, 392] width 40 height 16
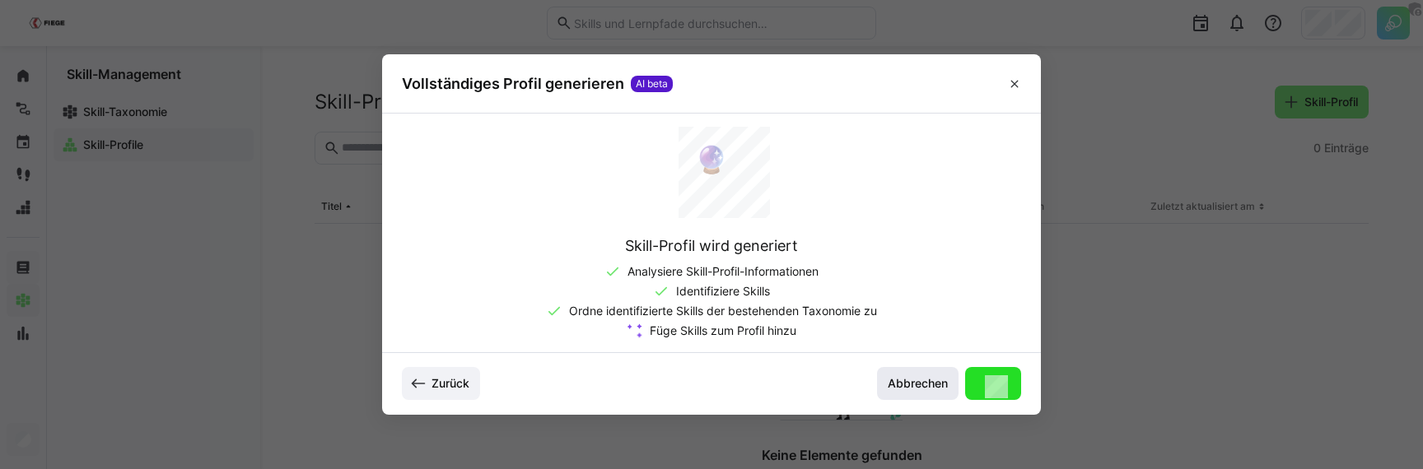
click at [914, 376] on span "Abbrechen" at bounding box center [917, 384] width 65 height 16
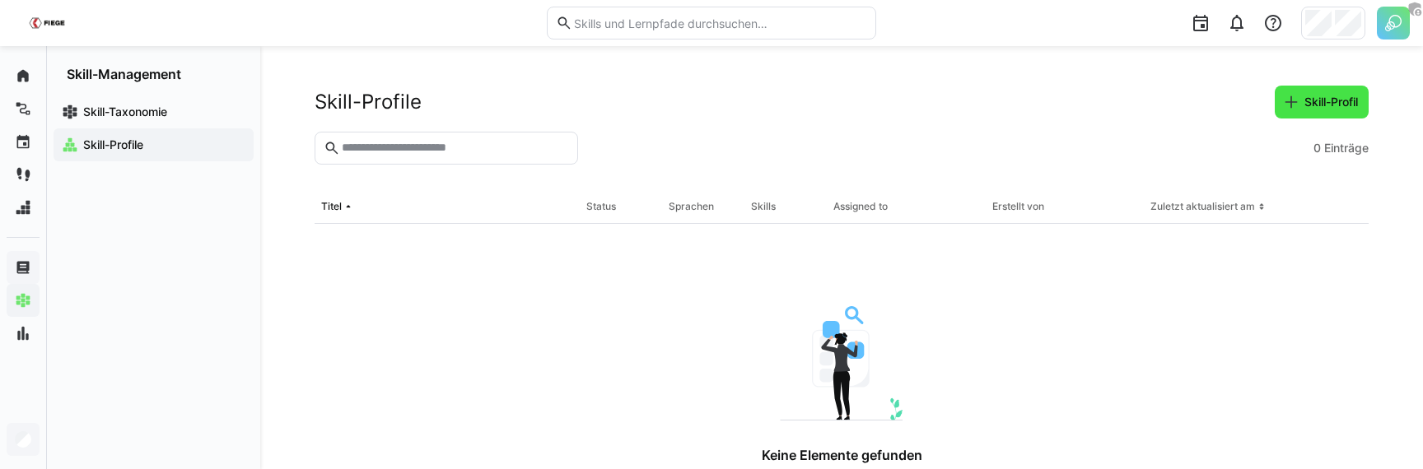
click at [1326, 96] on span "Skill-Profil" at bounding box center [1331, 102] width 58 height 16
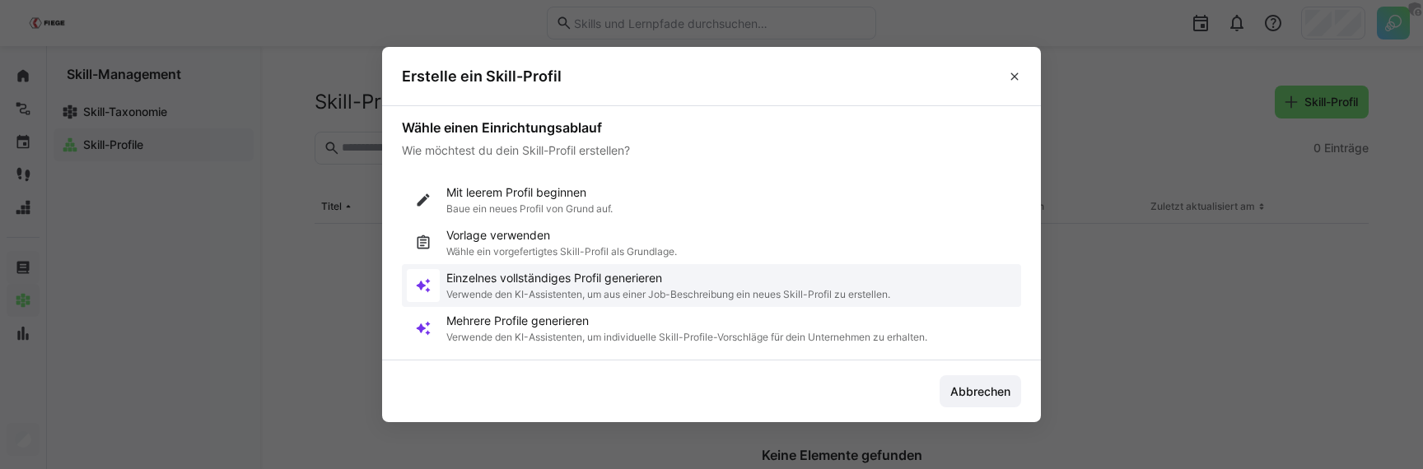
click at [525, 287] on div "Einzelnes vollständiges Profil generieren Verwende den KI-Assistenten, um aus e…" at bounding box center [668, 285] width 444 height 33
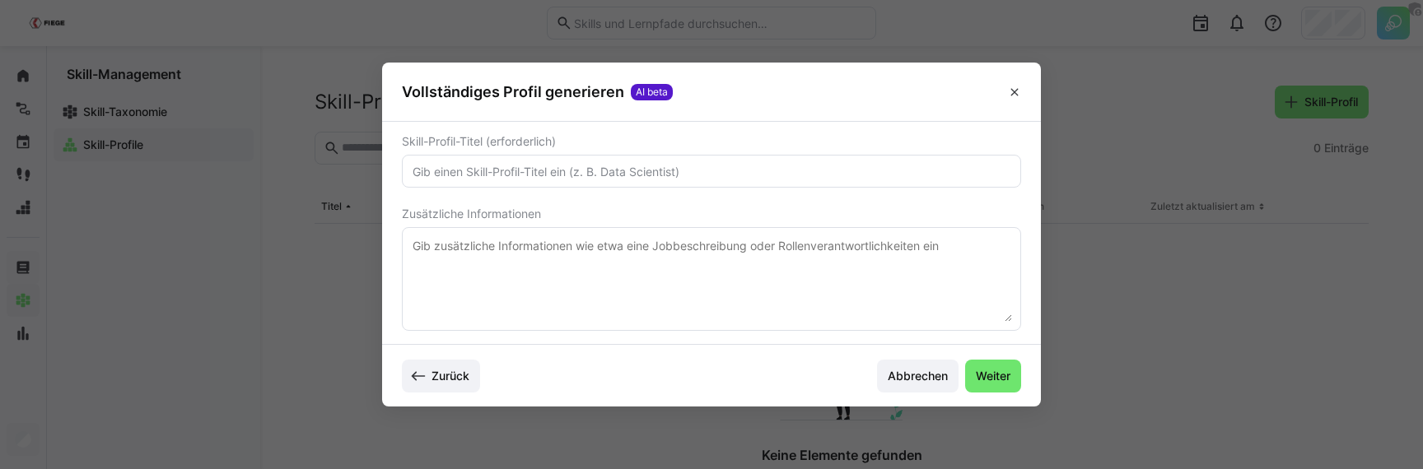
click at [509, 158] on eds-input at bounding box center [711, 171] width 619 height 33
click at [491, 248] on textarea at bounding box center [711, 279] width 601 height 86
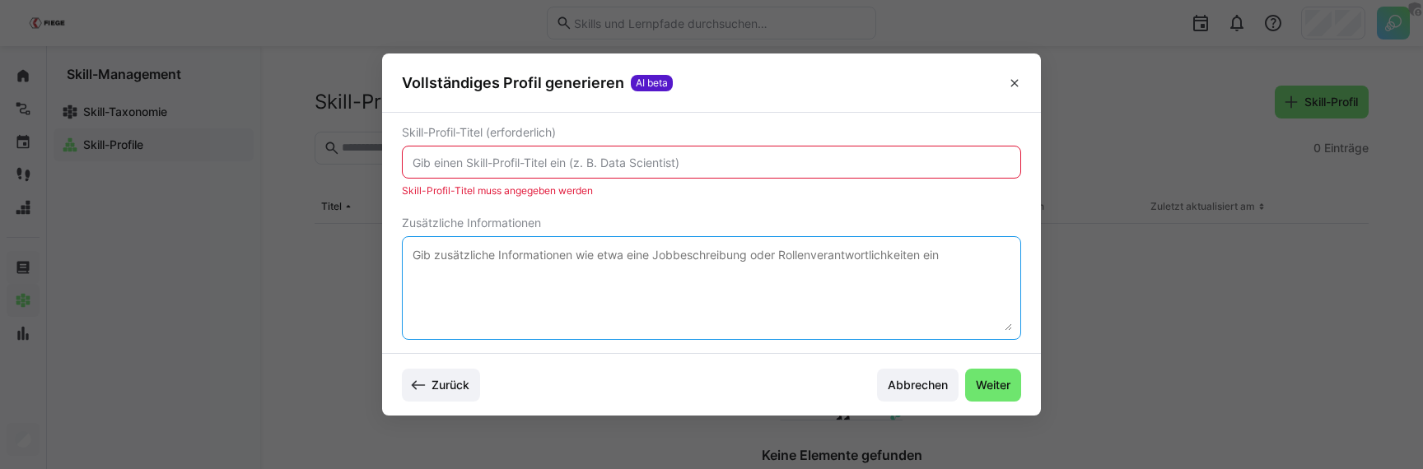
paste textarea "Abteilungsleiter/ Operations Manager Vollzeit"
type textarea "Abteilungsleiter/ Operations Manager Vollzeit"
click at [502, 163] on input "text" at bounding box center [711, 162] width 601 height 15
paste input "Abteilungsleiter/ Operations Manager Vollzeit"
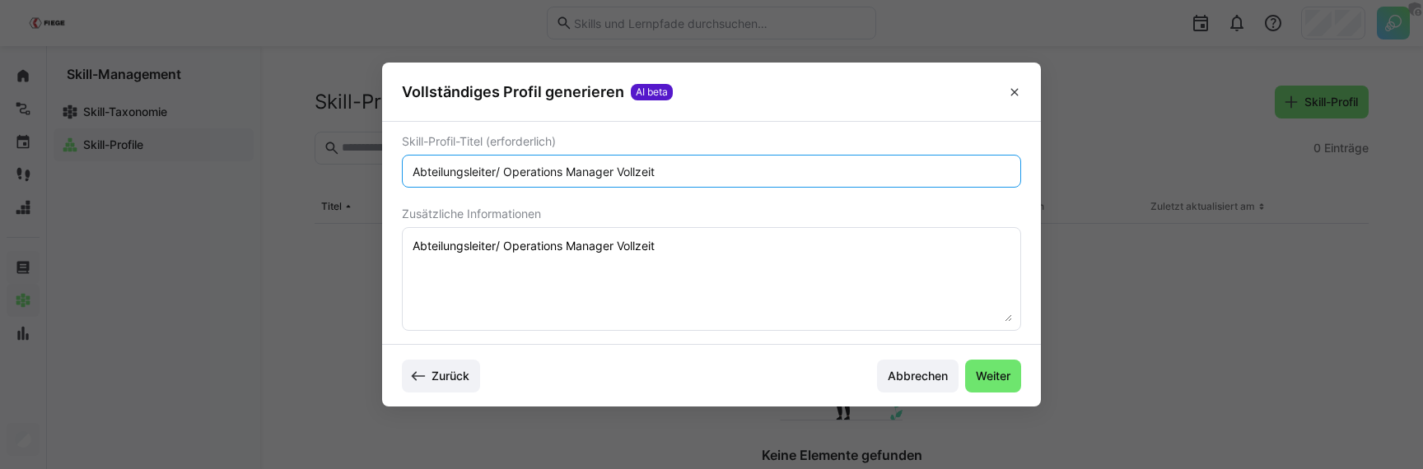
type input "Abteilungsleiter/ Operations Manager Vollzeit"
click at [692, 292] on textarea "Abteilungsleiter/ Operations Manager Vollzeit" at bounding box center [711, 279] width 601 height 86
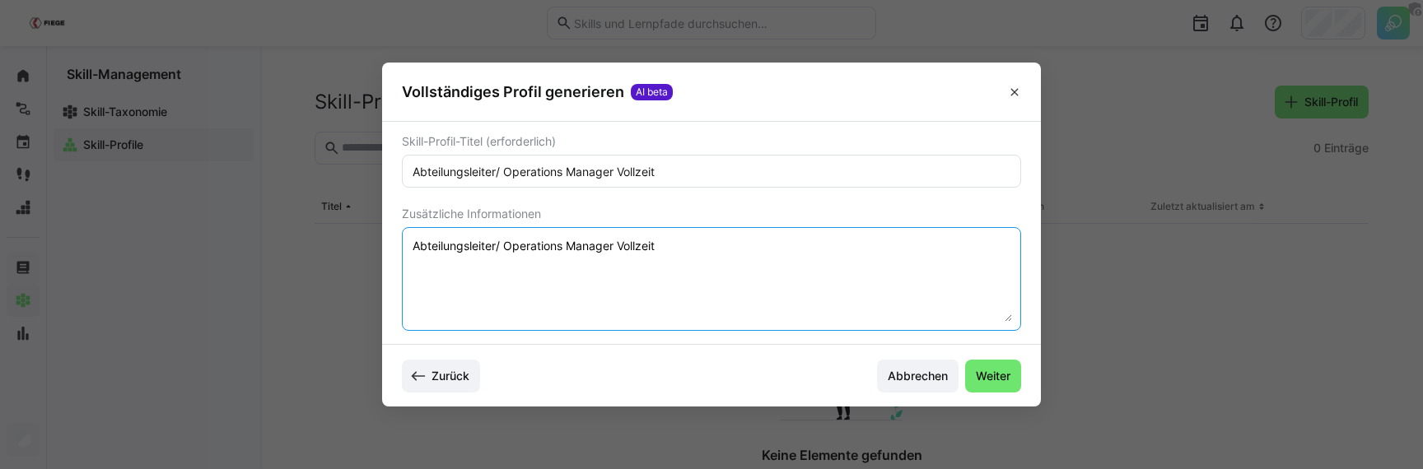
click at [692, 292] on textarea "Abteilungsleiter/ Operations Manager Vollzeit" at bounding box center [711, 279] width 601 height 86
paste textarea "Wir sind FIEGE. Ein Familienunternehmen, das innovative Geschäftsmodelle in den…"
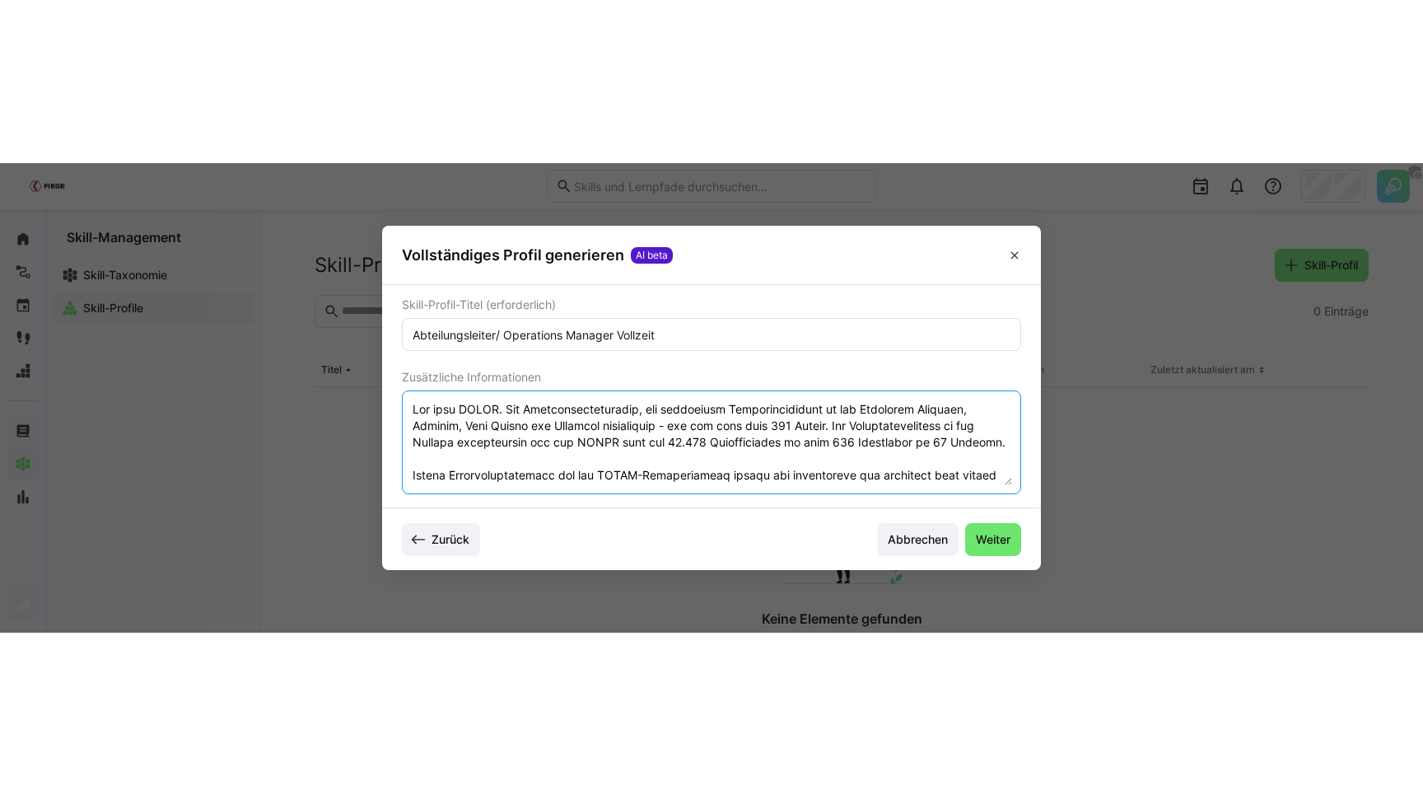
scroll to position [623, 0]
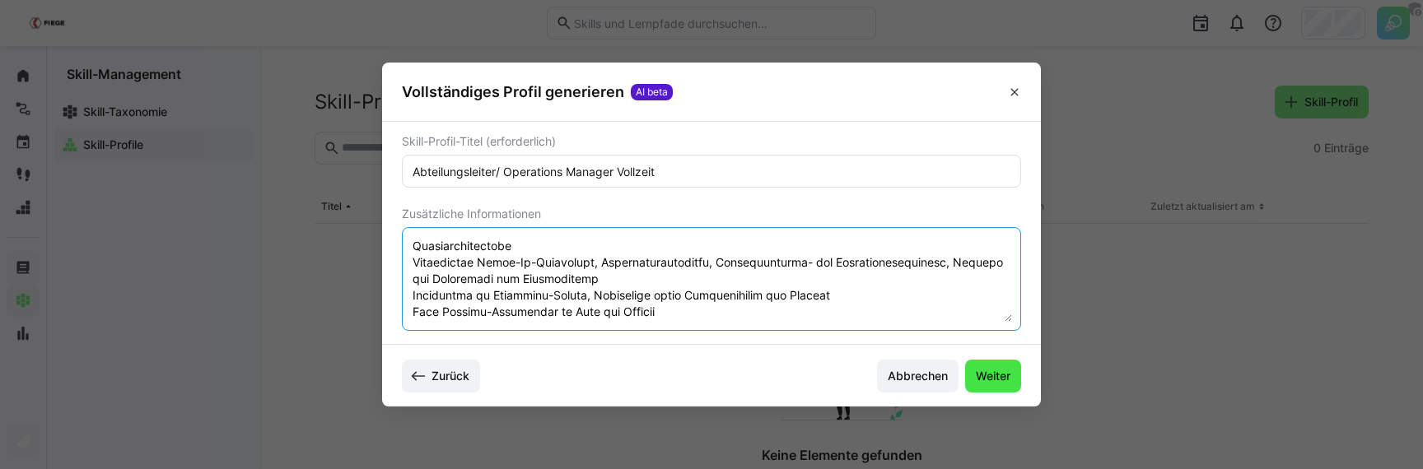
type textarea "Wir sind FIEGE. Ein Familienunternehmen, das innovative Geschäftsmodelle in den…"
click at [999, 365] on span "Weiter" at bounding box center [993, 376] width 56 height 33
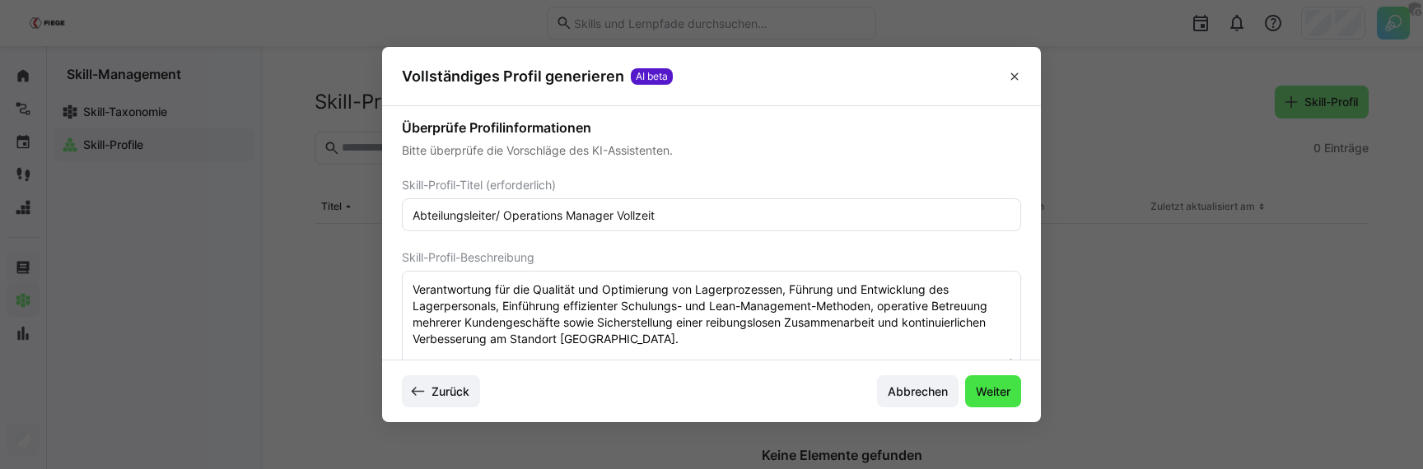
click at [986, 390] on span "Weiter" at bounding box center [993, 392] width 40 height 16
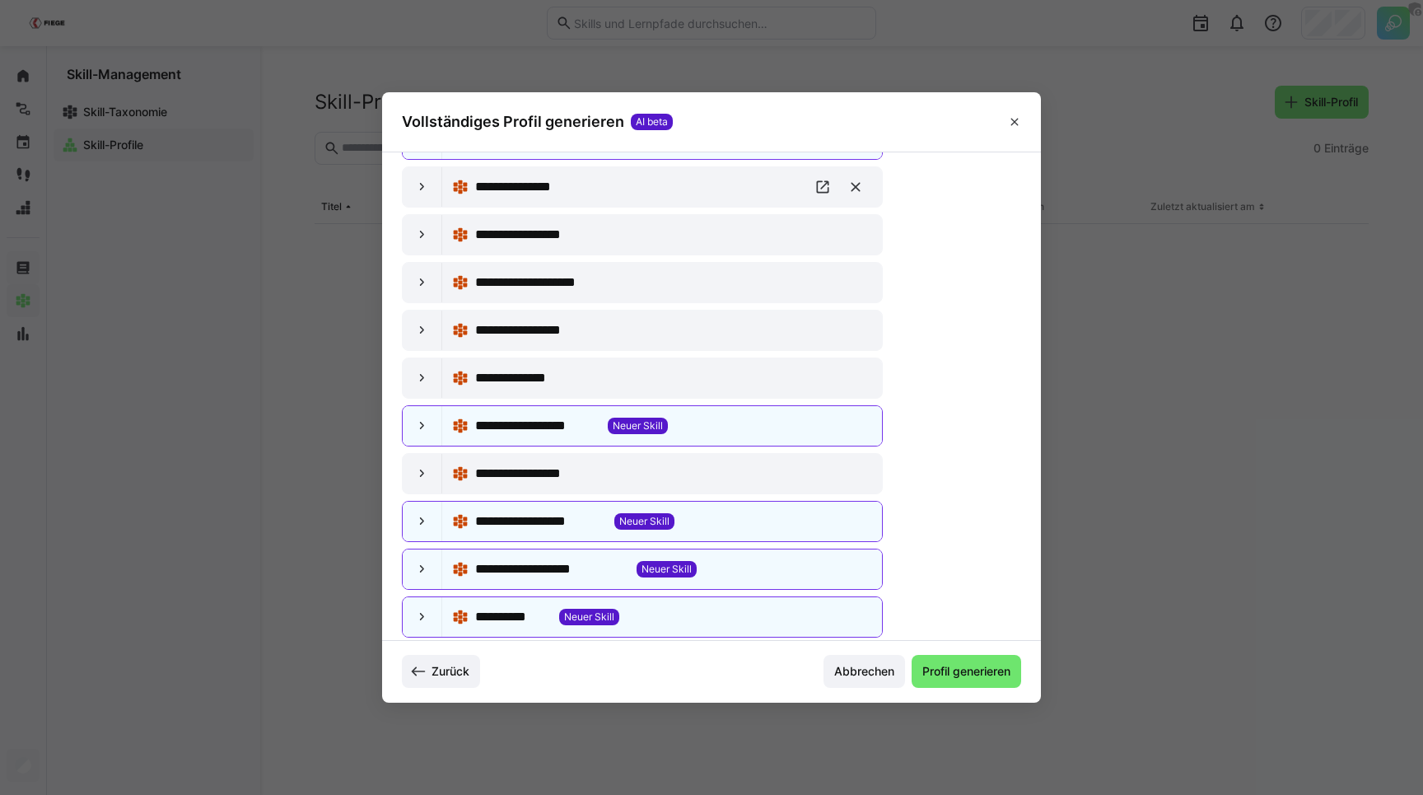
scroll to position [206, 0]
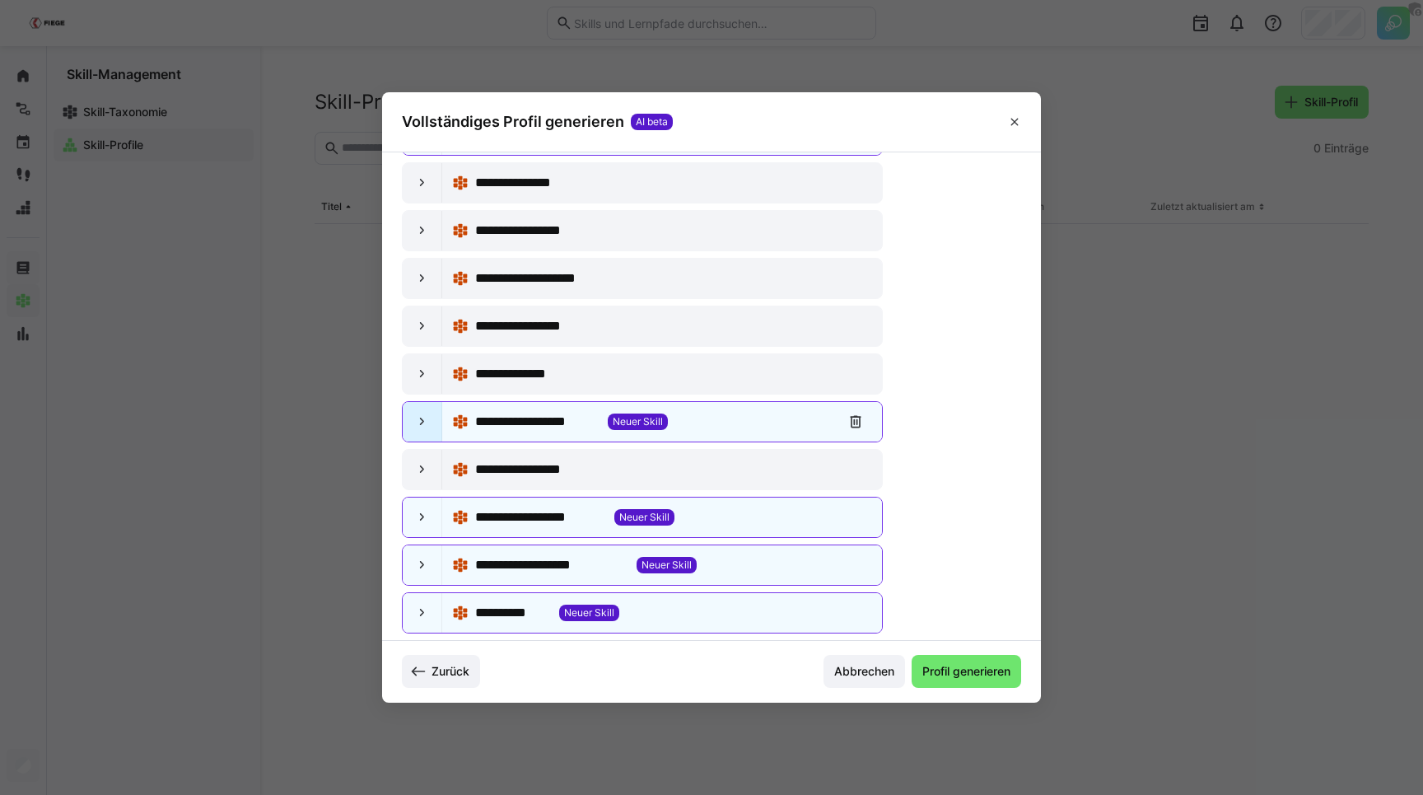
click at [427, 418] on eds-icon at bounding box center [422, 421] width 16 height 16
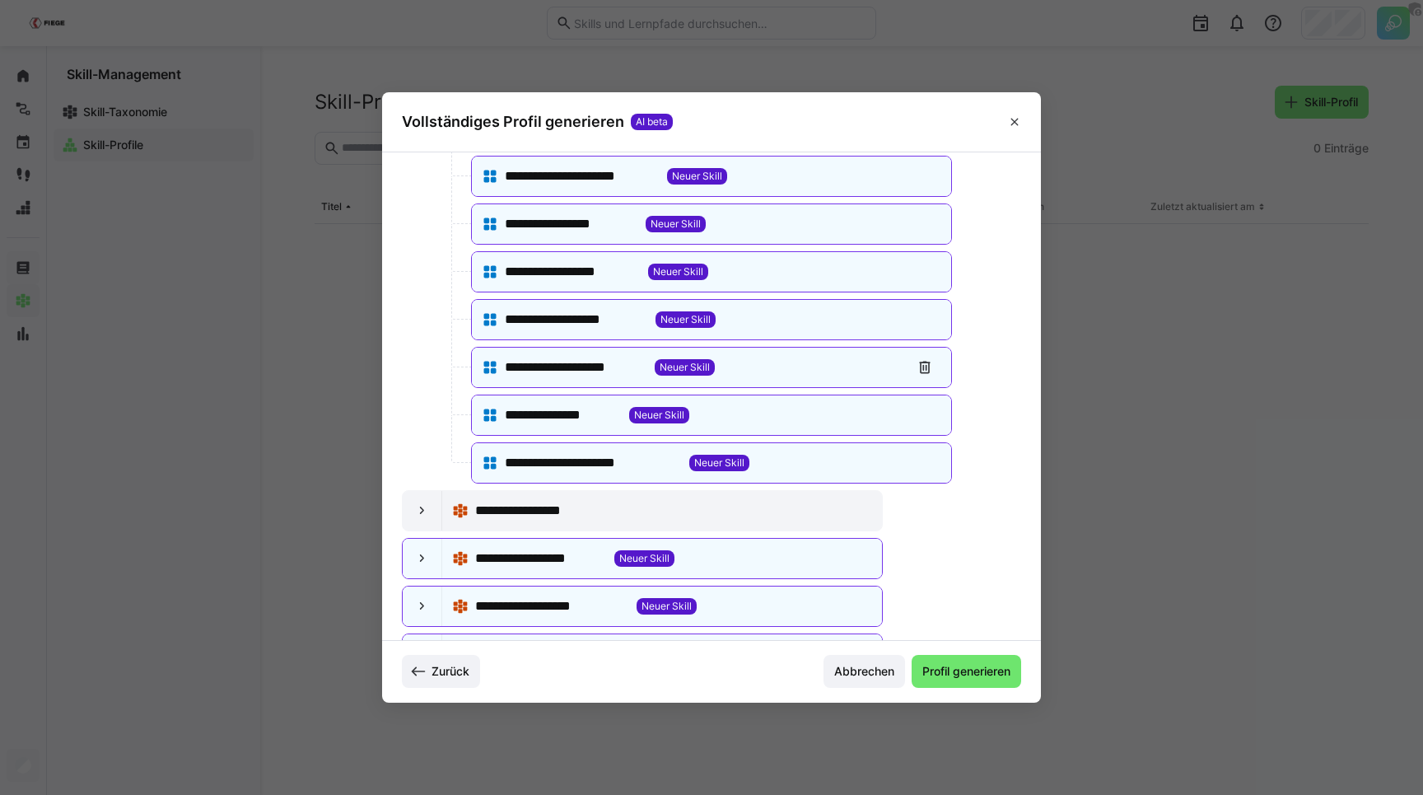
scroll to position [684, 0]
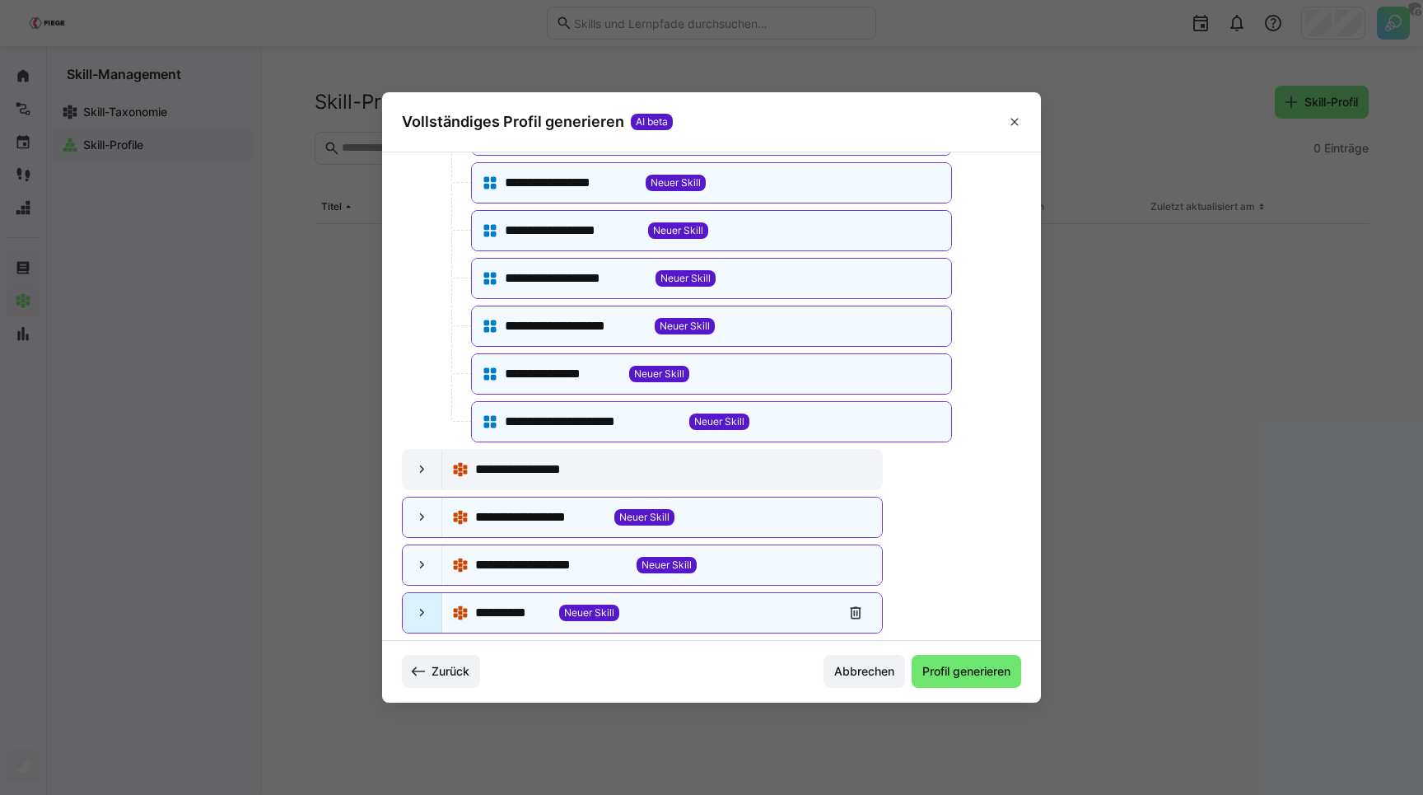
click at [416, 600] on div at bounding box center [423, 613] width 40 height 40
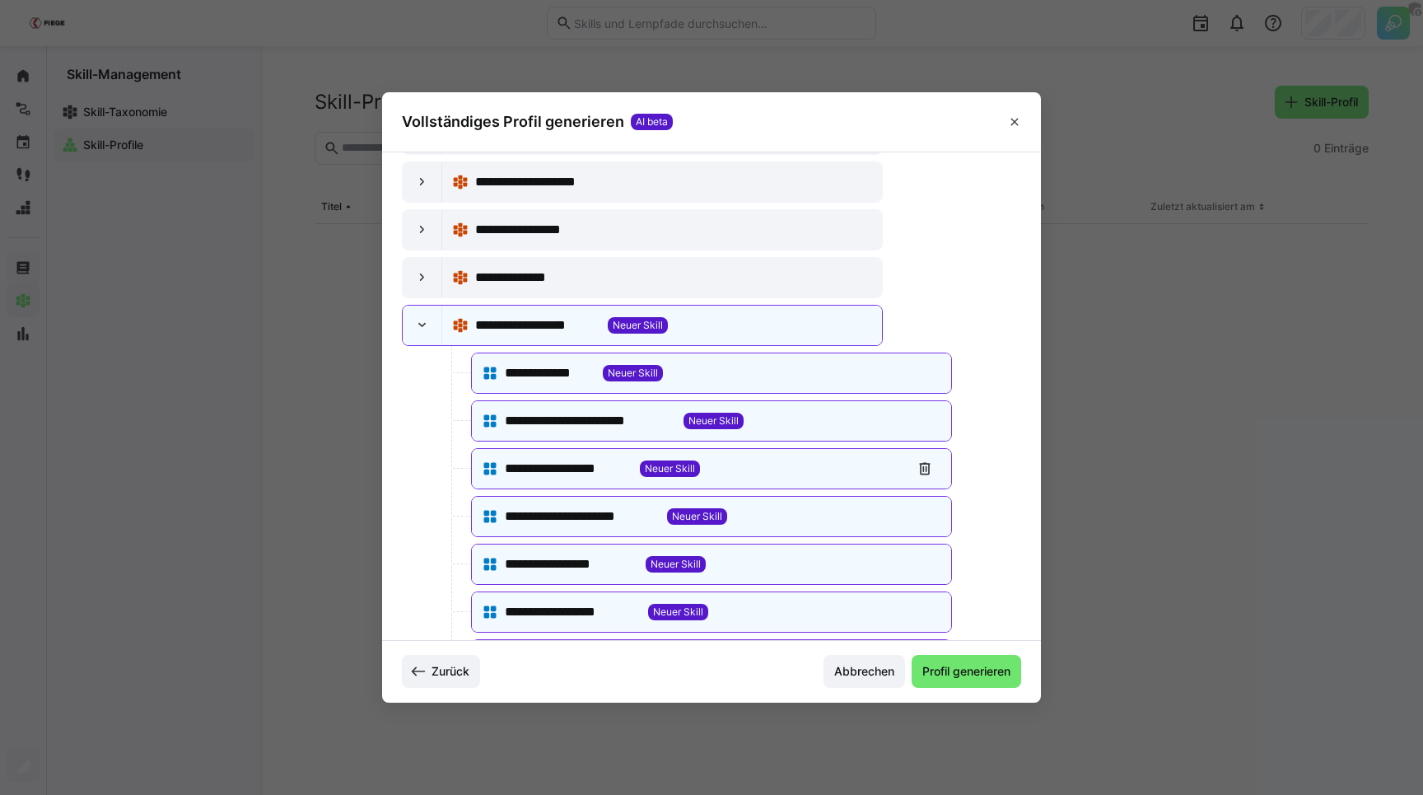
scroll to position [193, 0]
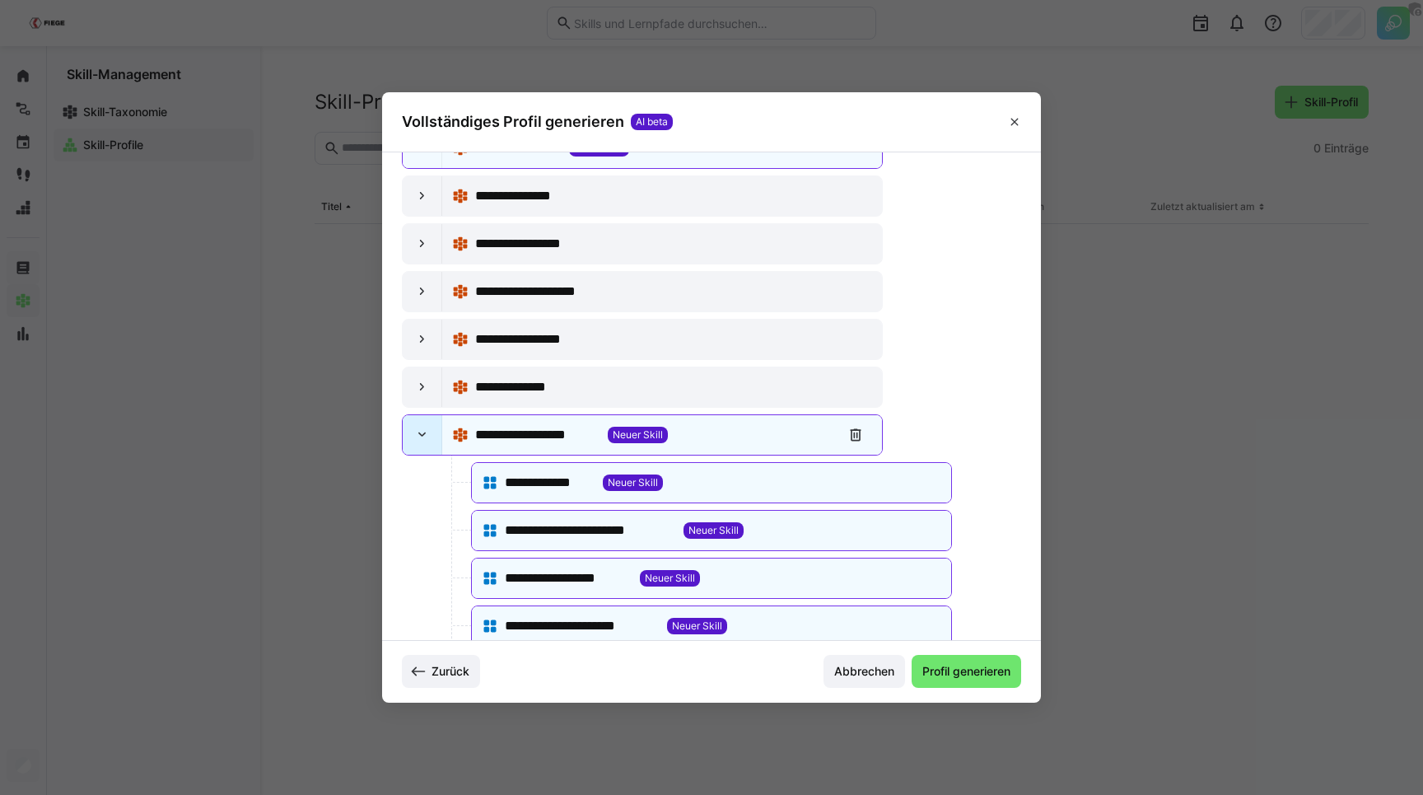
click at [439, 429] on div at bounding box center [423, 435] width 40 height 40
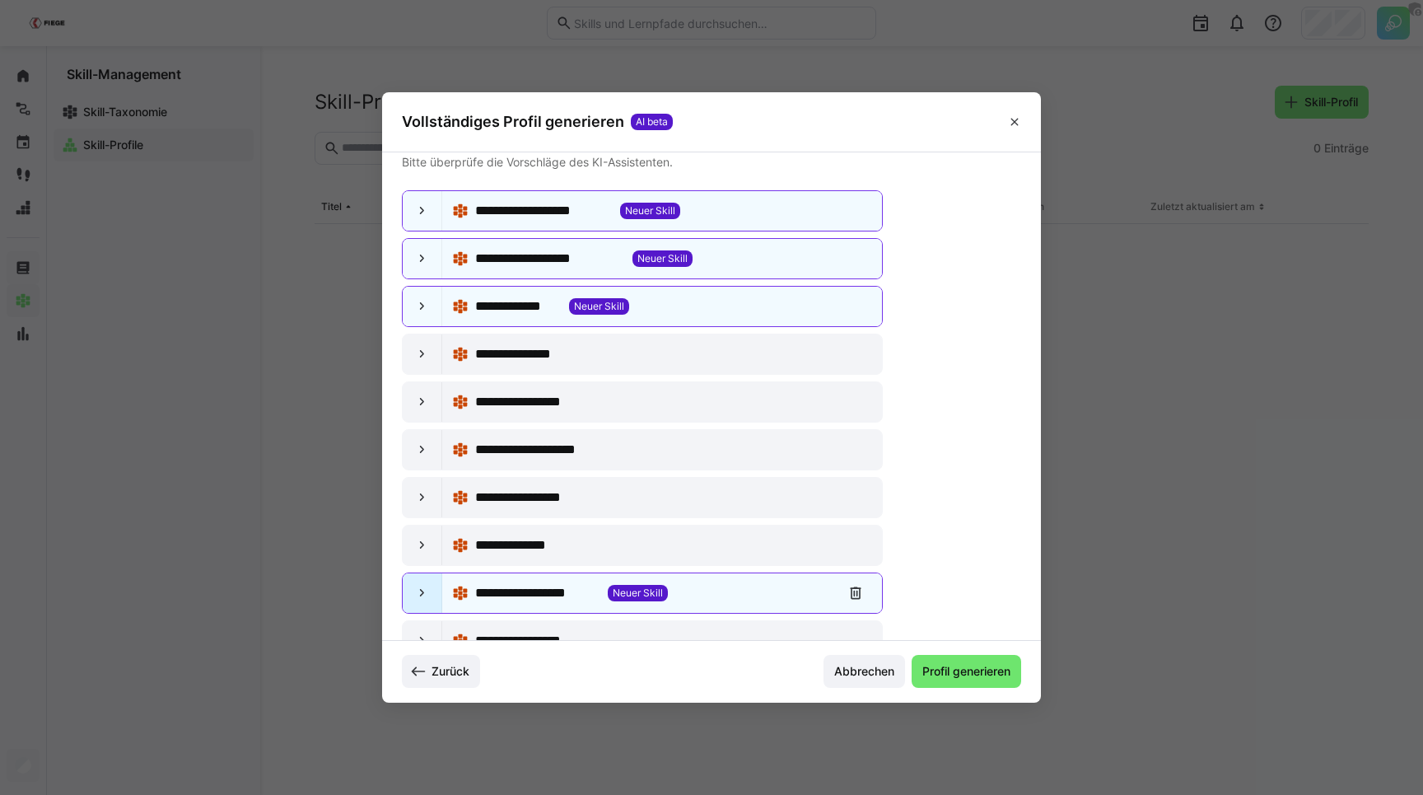
scroll to position [0, 0]
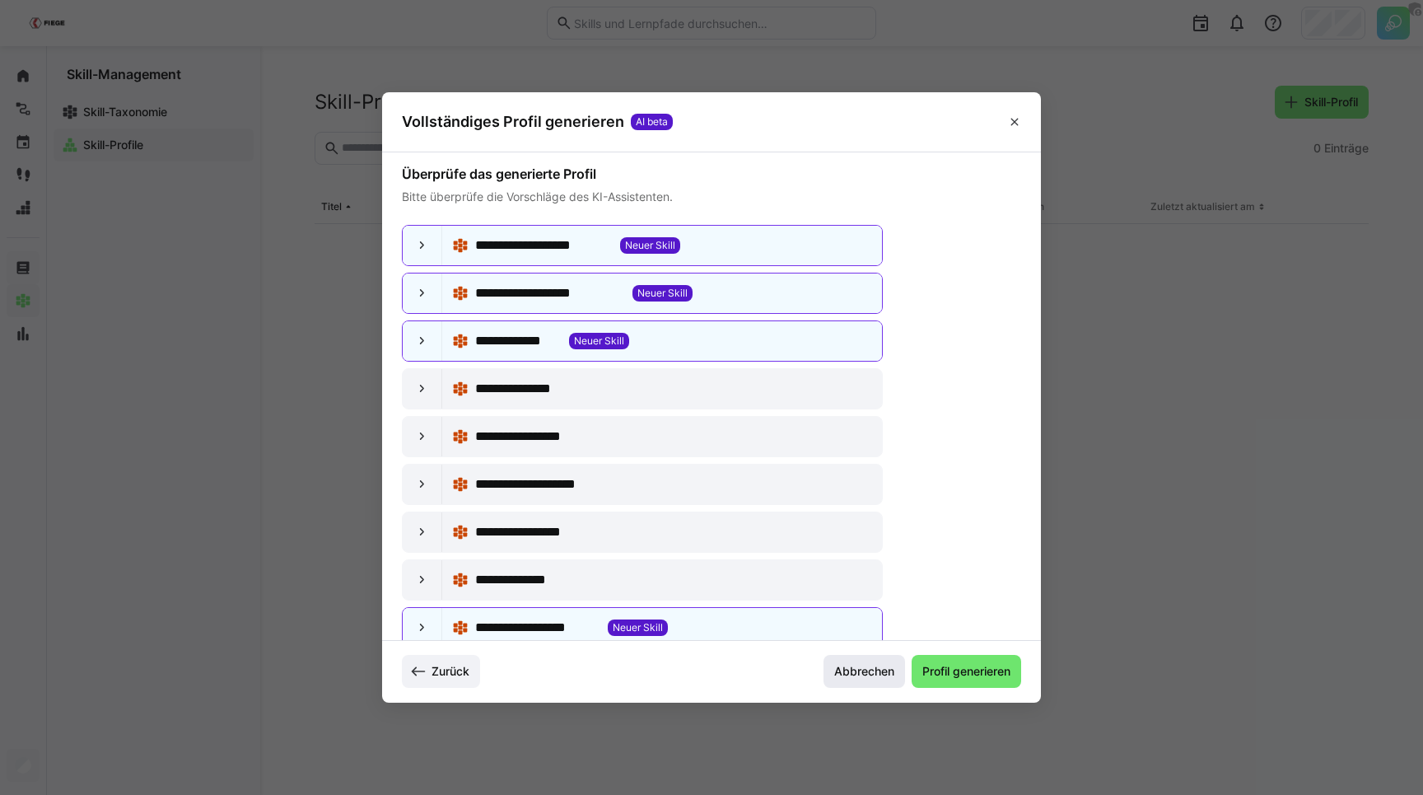
click at [859, 669] on span "Abbrechen" at bounding box center [864, 671] width 65 height 16
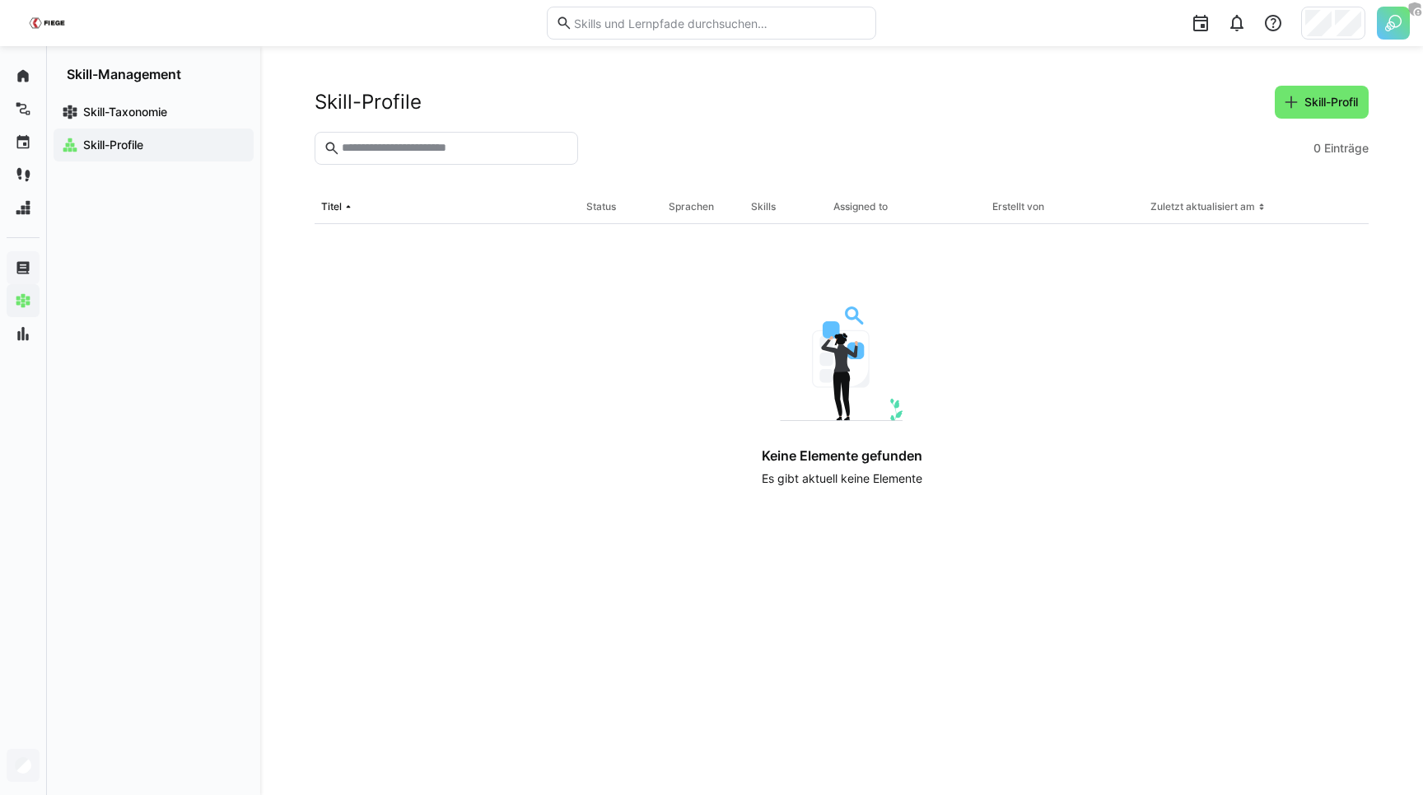
click at [754, 97] on div "Skill-Profile Skill-Profil" at bounding box center [842, 102] width 1054 height 33
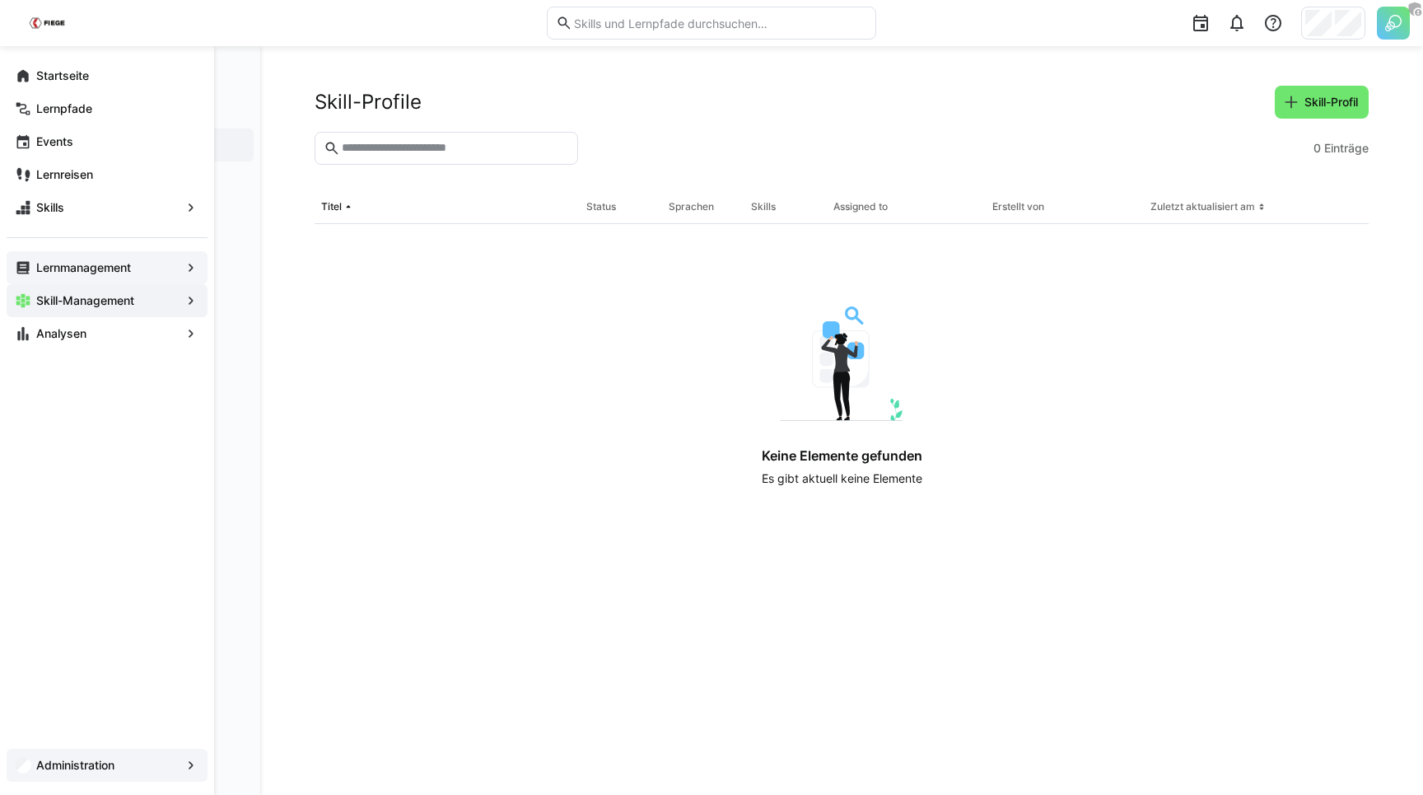
click at [132, 763] on span "Administration" at bounding box center [107, 765] width 147 height 16
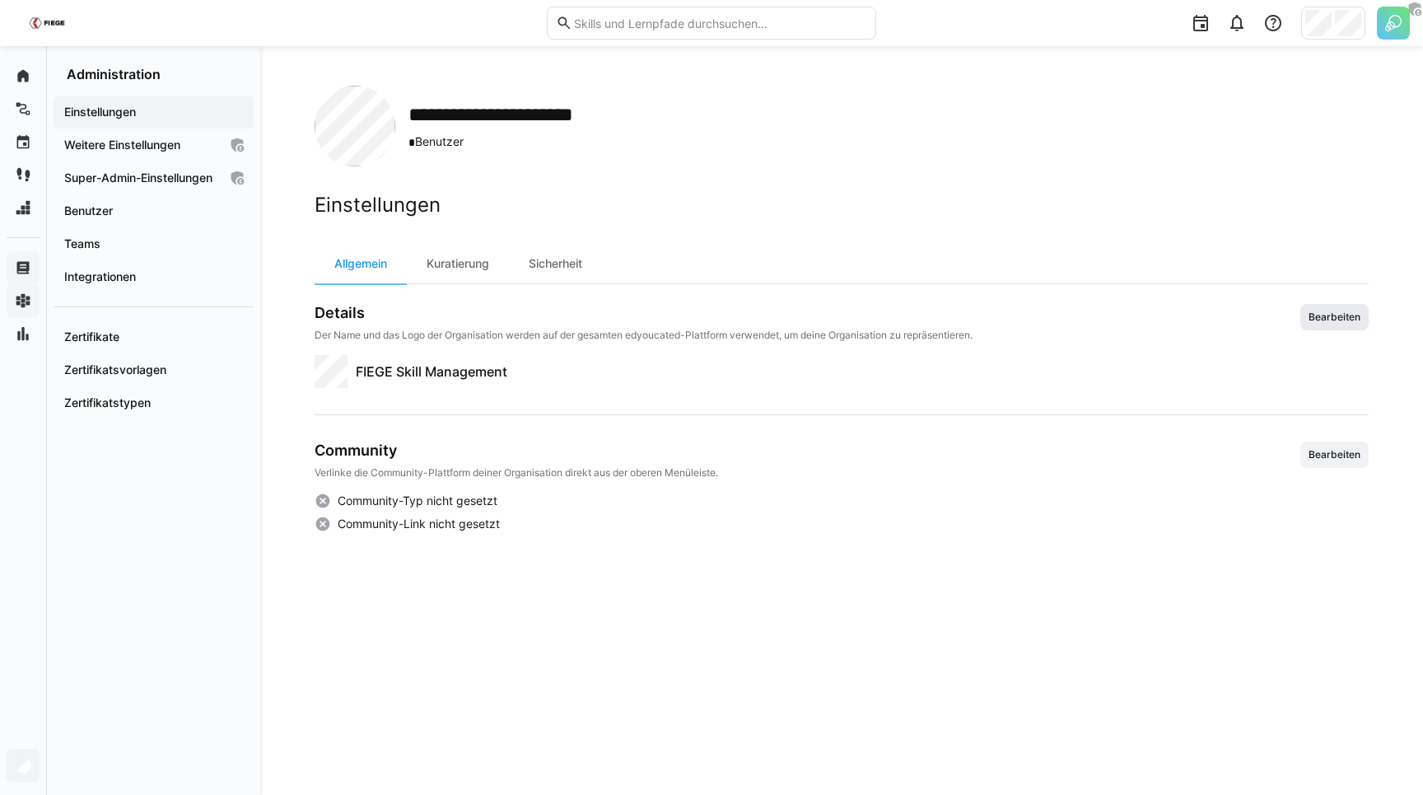
click at [1350, 315] on span "Bearbeiten" at bounding box center [1334, 316] width 55 height 13
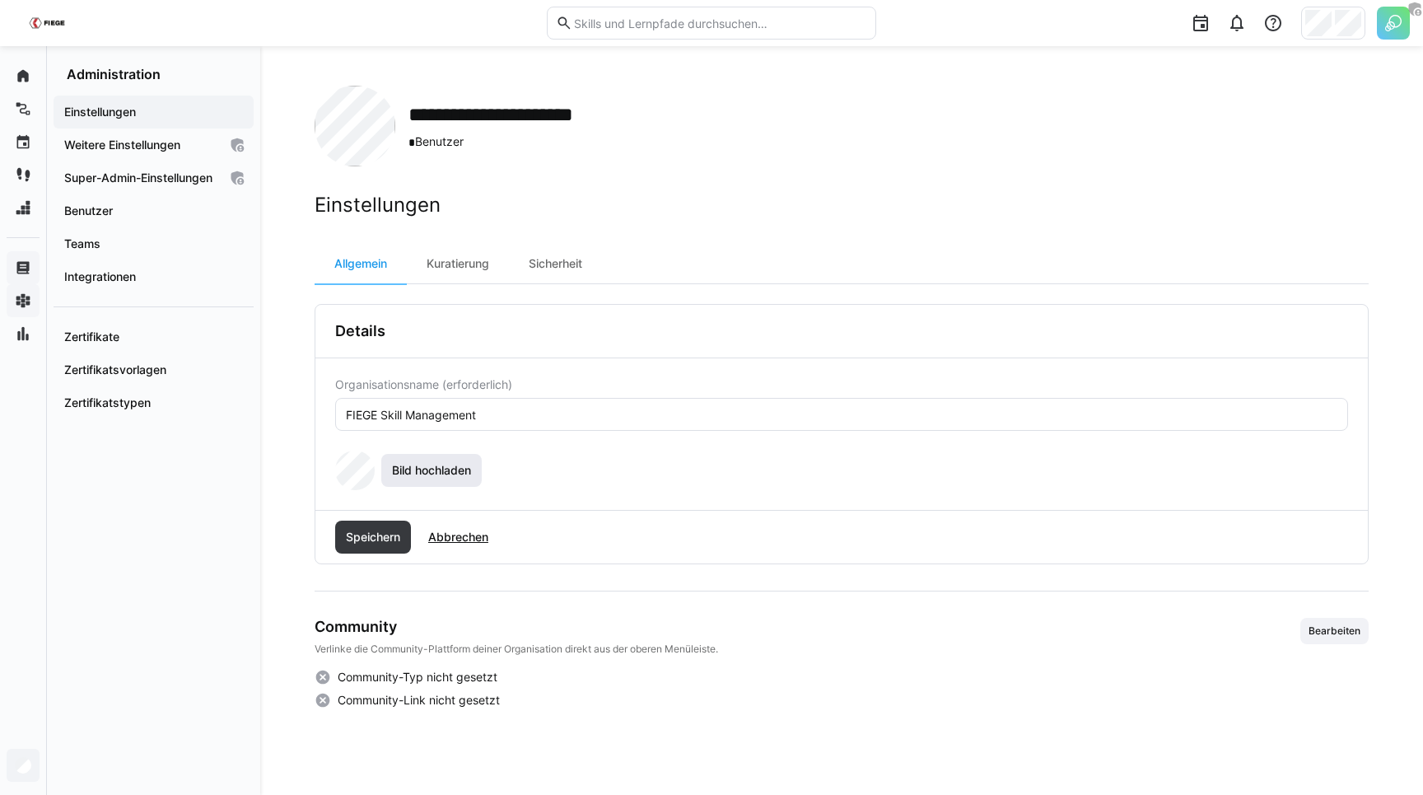
click at [427, 476] on span "Bild hochladen" at bounding box center [432, 470] width 84 height 16
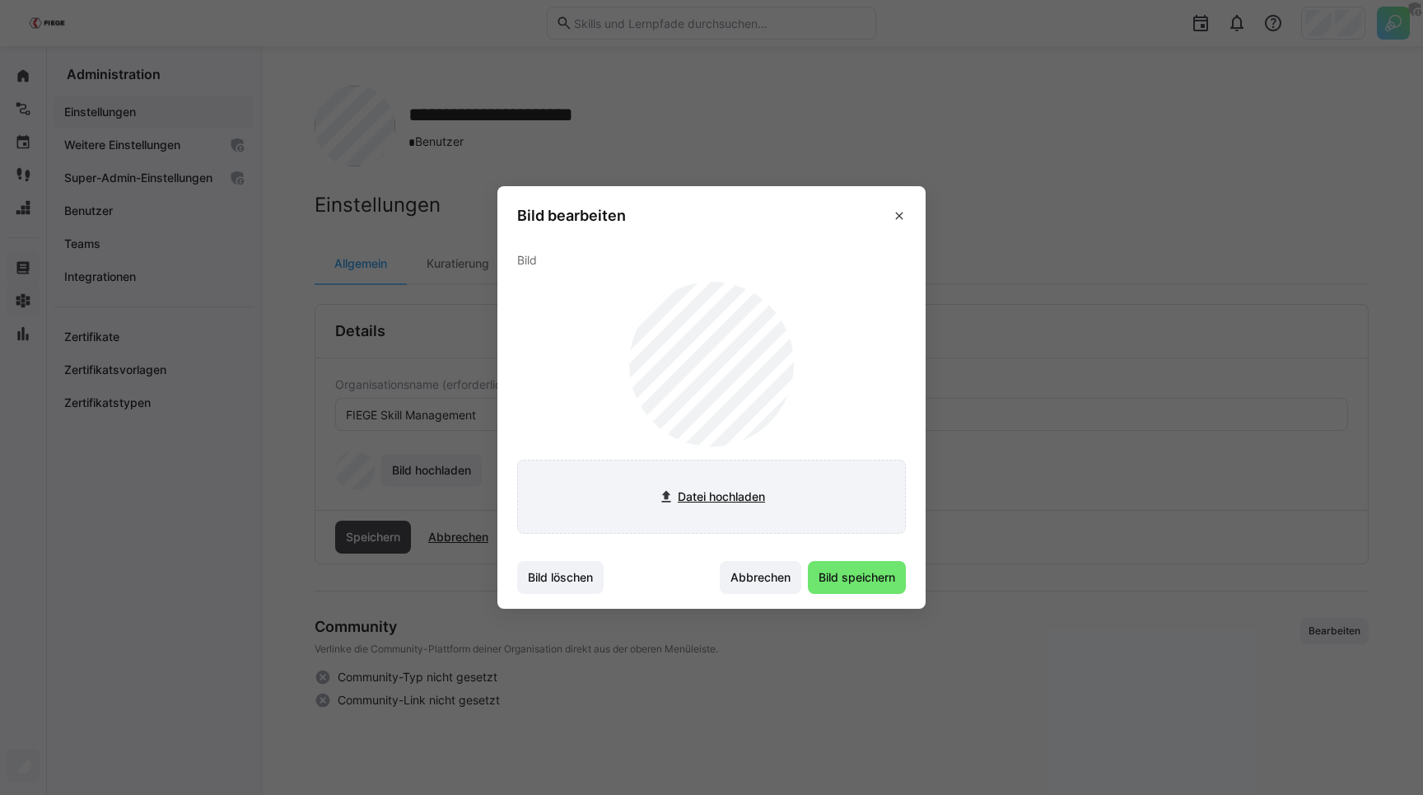
click at [698, 491] on input "file" at bounding box center [711, 496] width 387 height 72
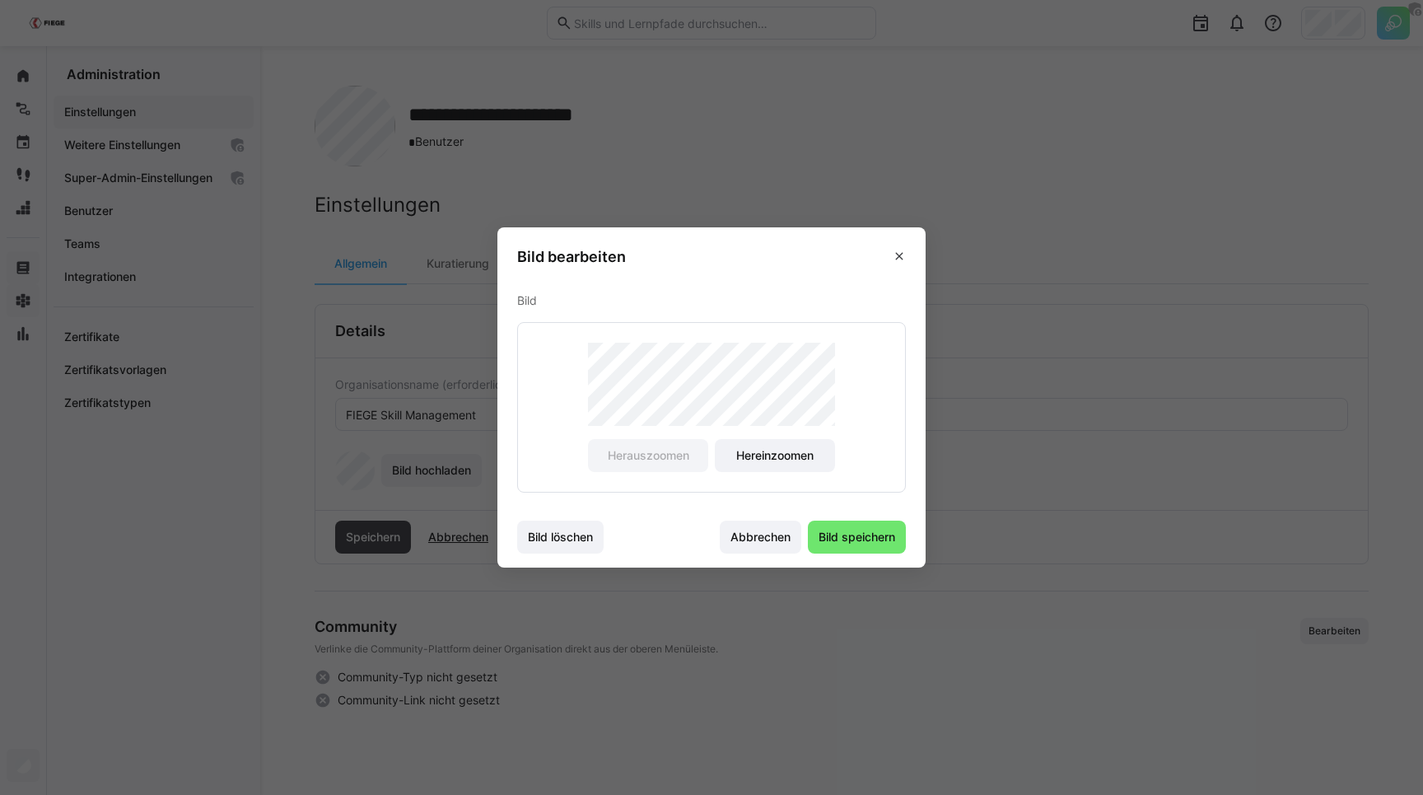
click at [702, 461] on div "Herauszoomen Hereinzoomen" at bounding box center [711, 408] width 247 height 130
click at [684, 429] on div "Herauszoomen Hereinzoomen" at bounding box center [711, 408] width 247 height 130
click at [830, 537] on span "Bild speichern" at bounding box center [857, 537] width 82 height 16
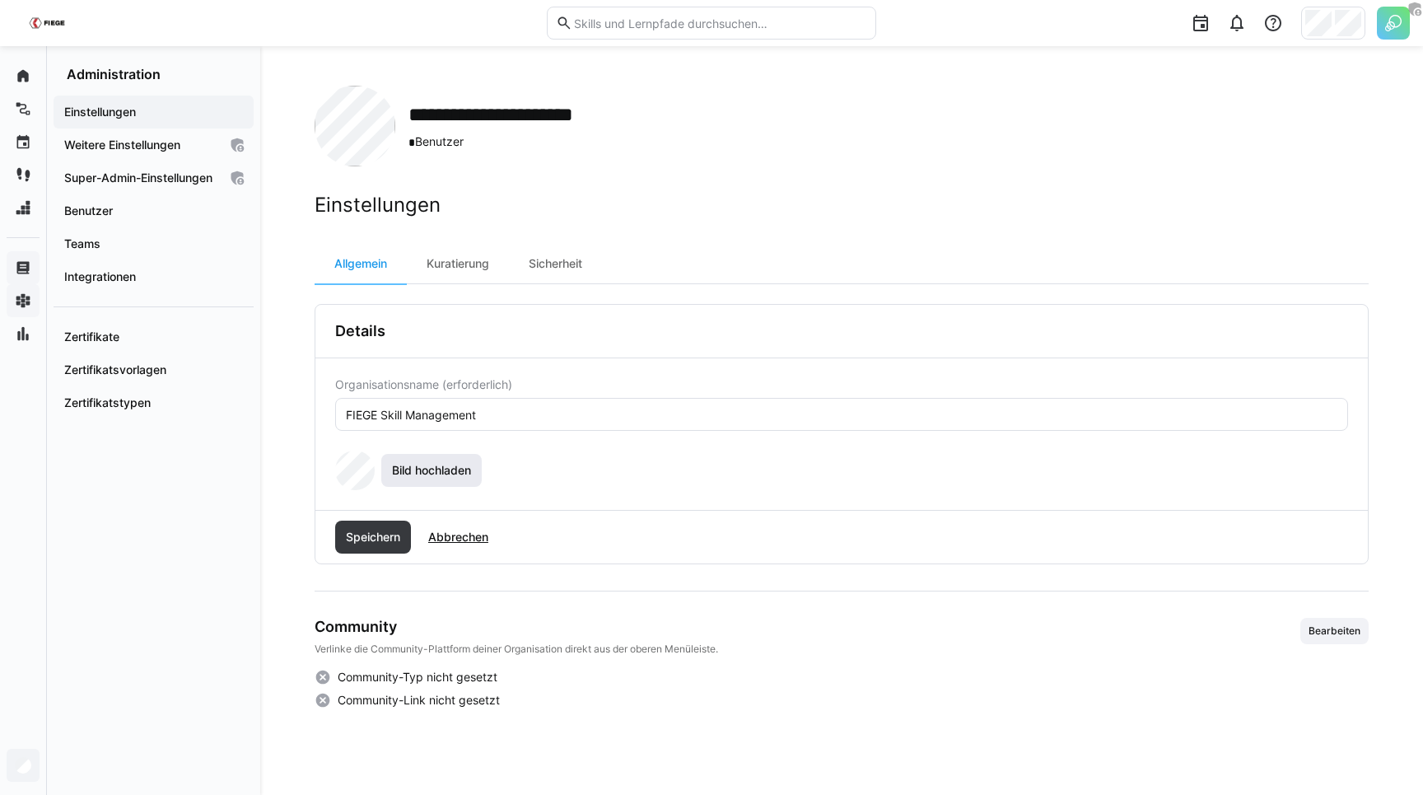
click at [422, 464] on span "Bild hochladen" at bounding box center [432, 470] width 84 height 16
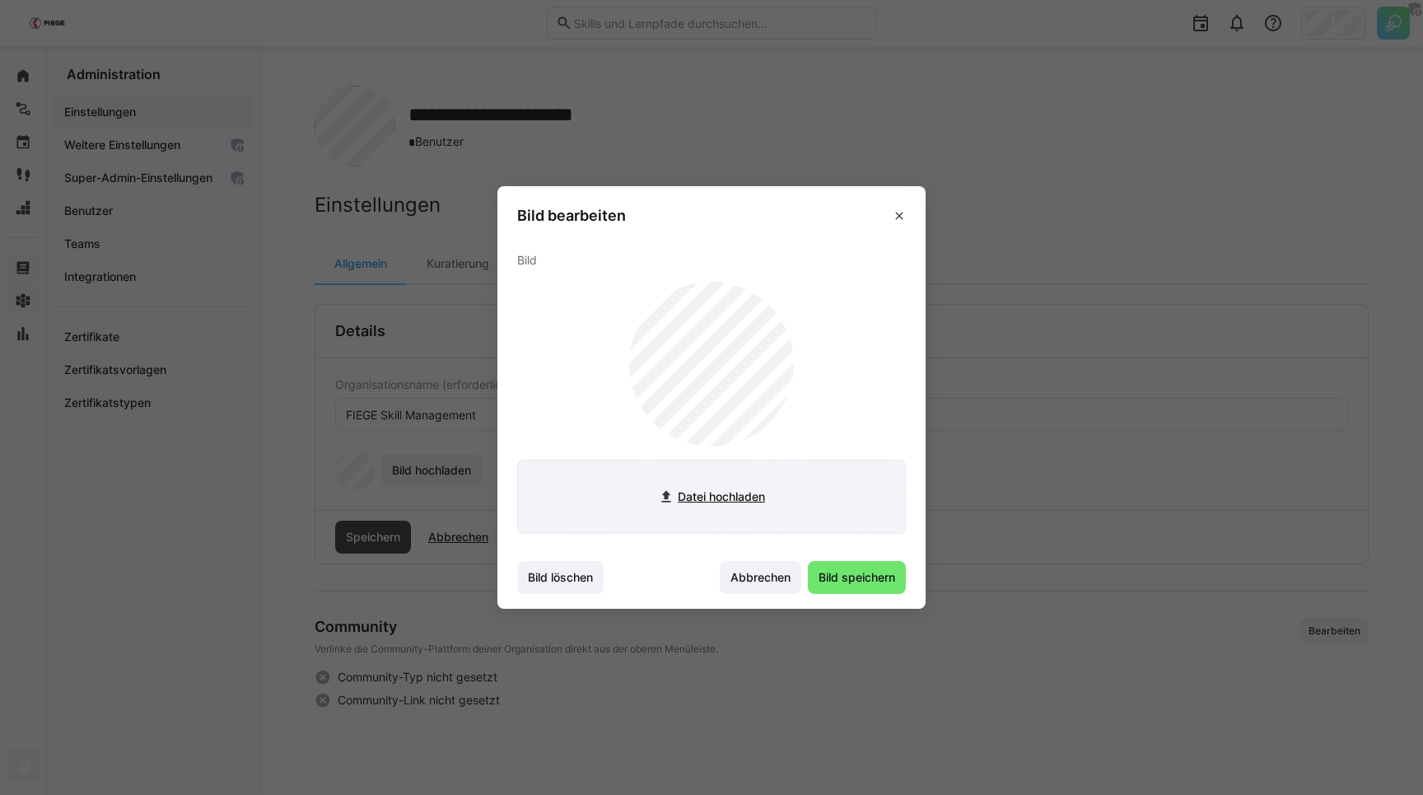
click at [694, 489] on input "file" at bounding box center [711, 496] width 387 height 72
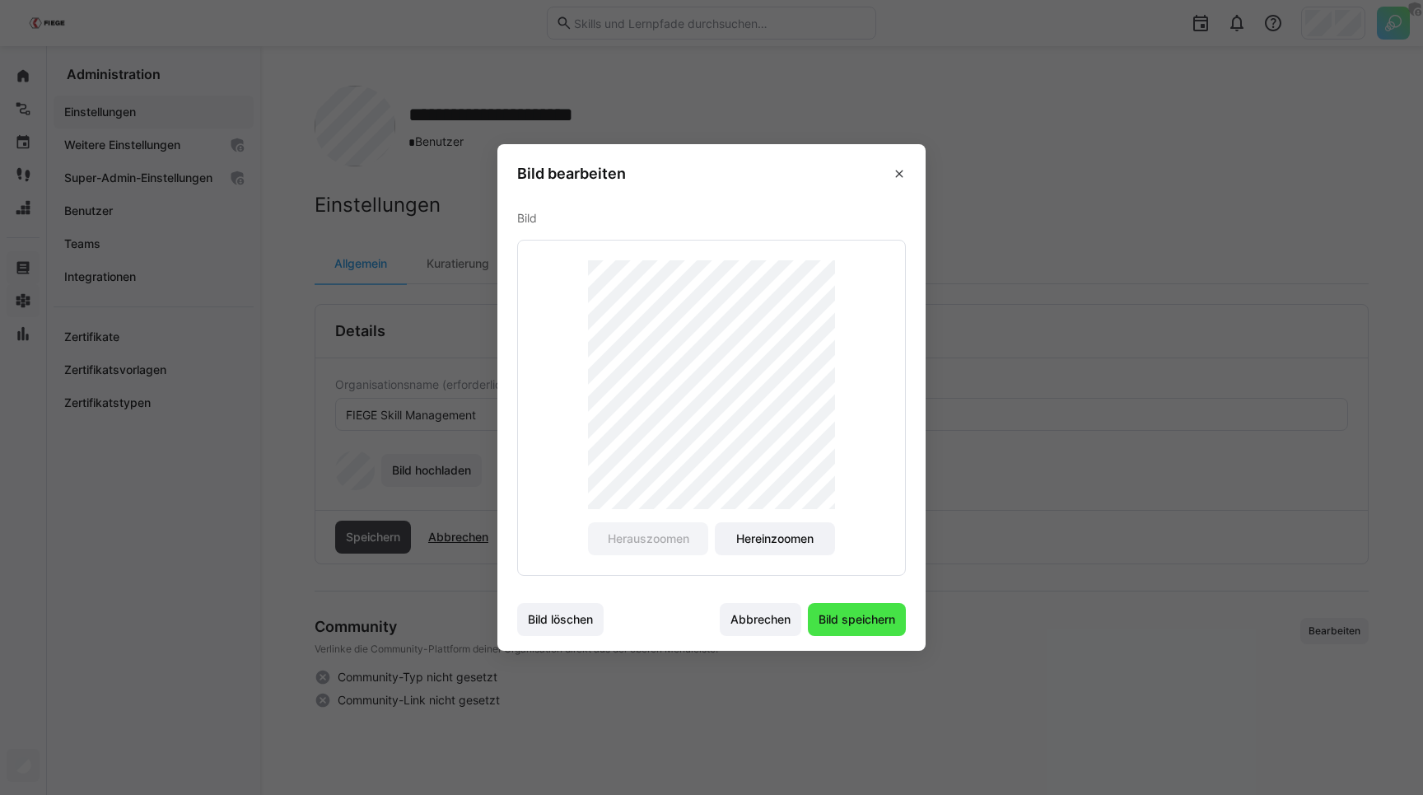
click at [842, 616] on span "Bild speichern" at bounding box center [857, 619] width 82 height 16
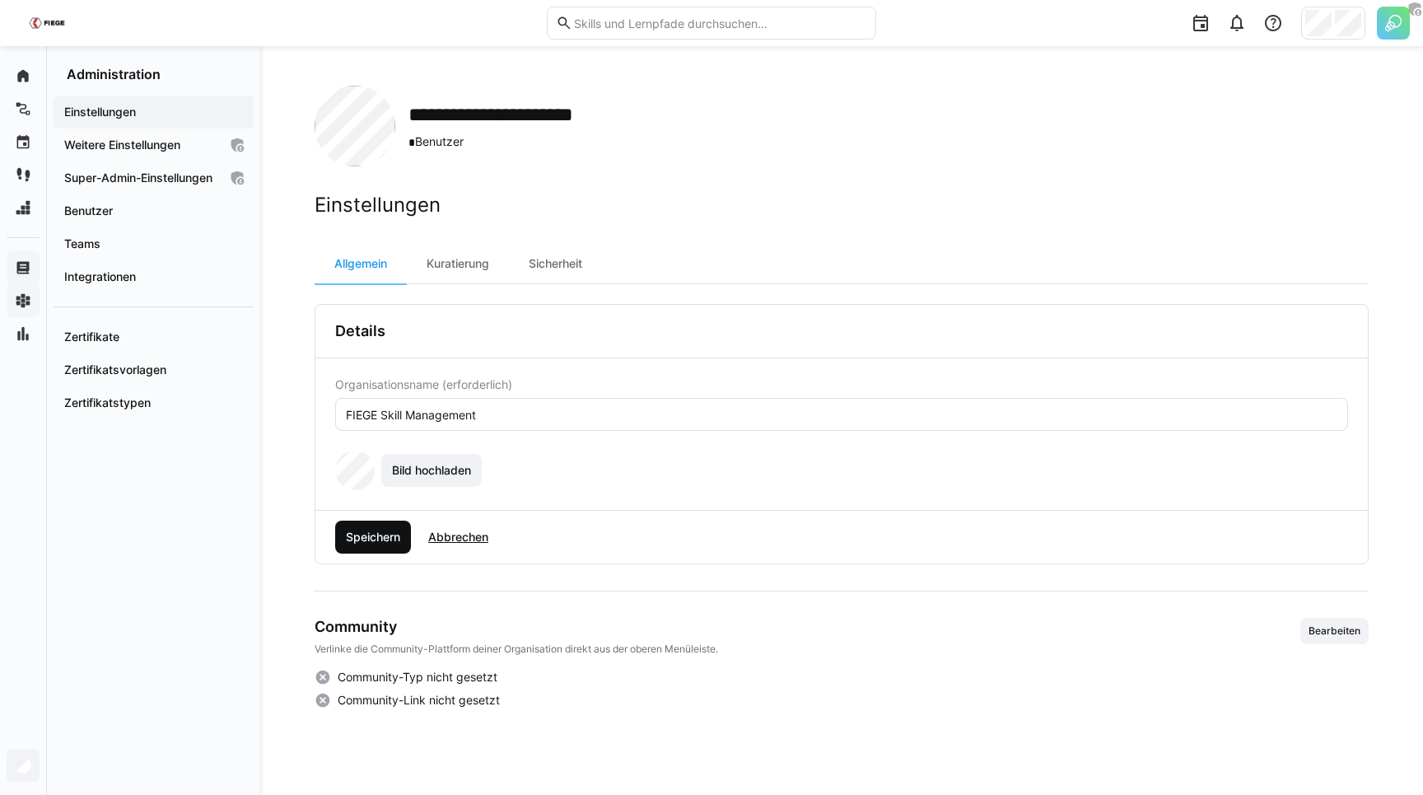
click at [379, 538] on span "Speichern" at bounding box center [372, 537] width 59 height 16
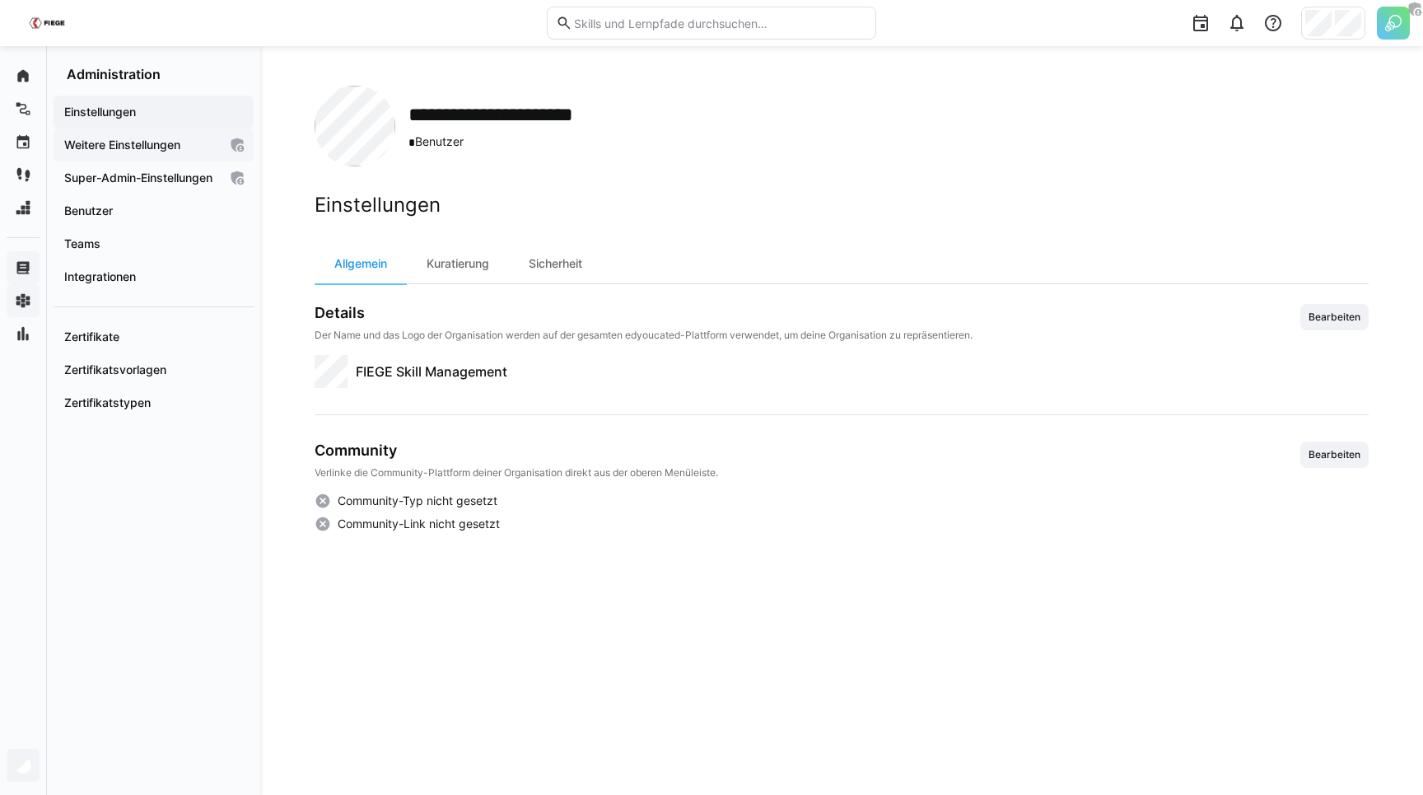
click at [0, 0] on app-navigation-label "Weitere Einstellungen" at bounding box center [0, 0] width 0 height 0
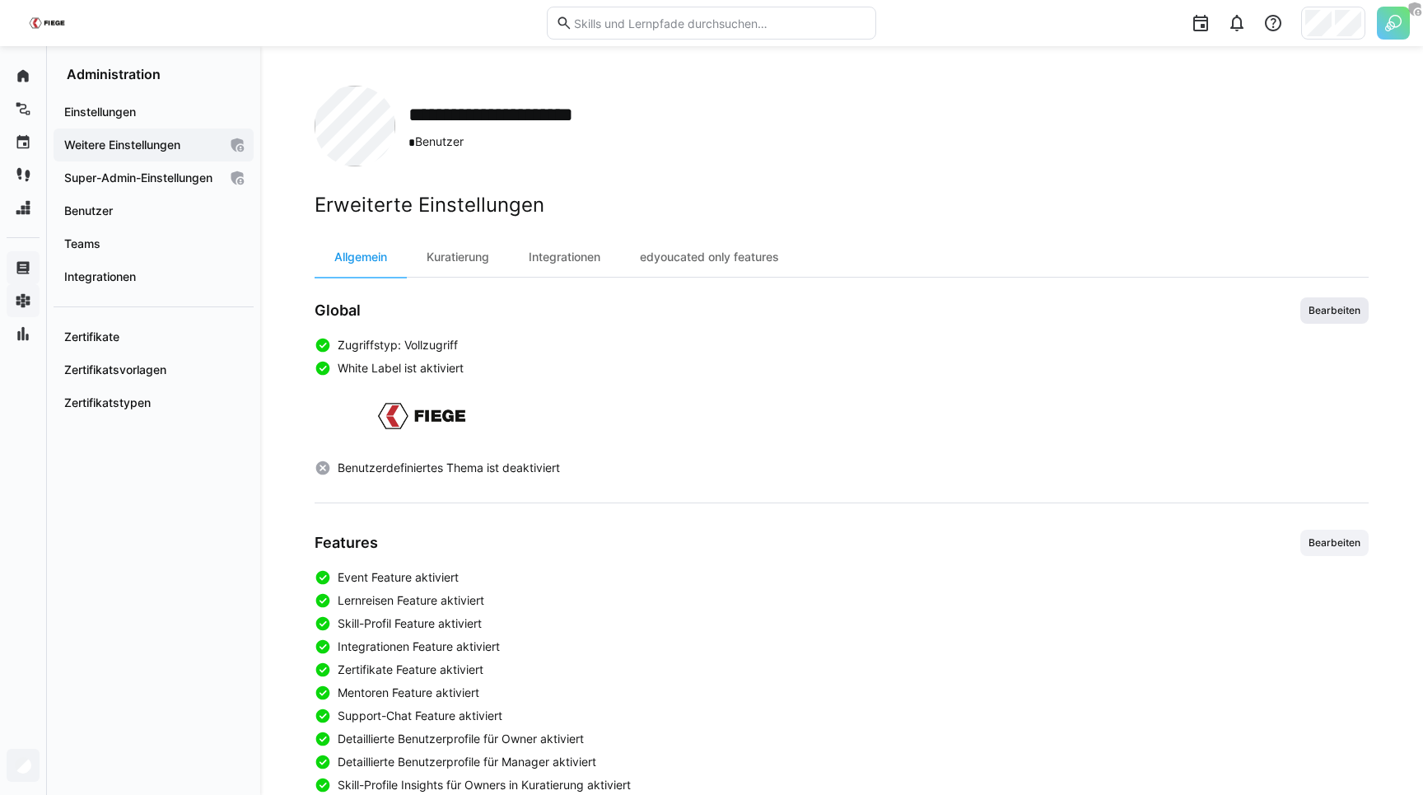
click at [1309, 312] on span "Bearbeiten" at bounding box center [1334, 310] width 55 height 13
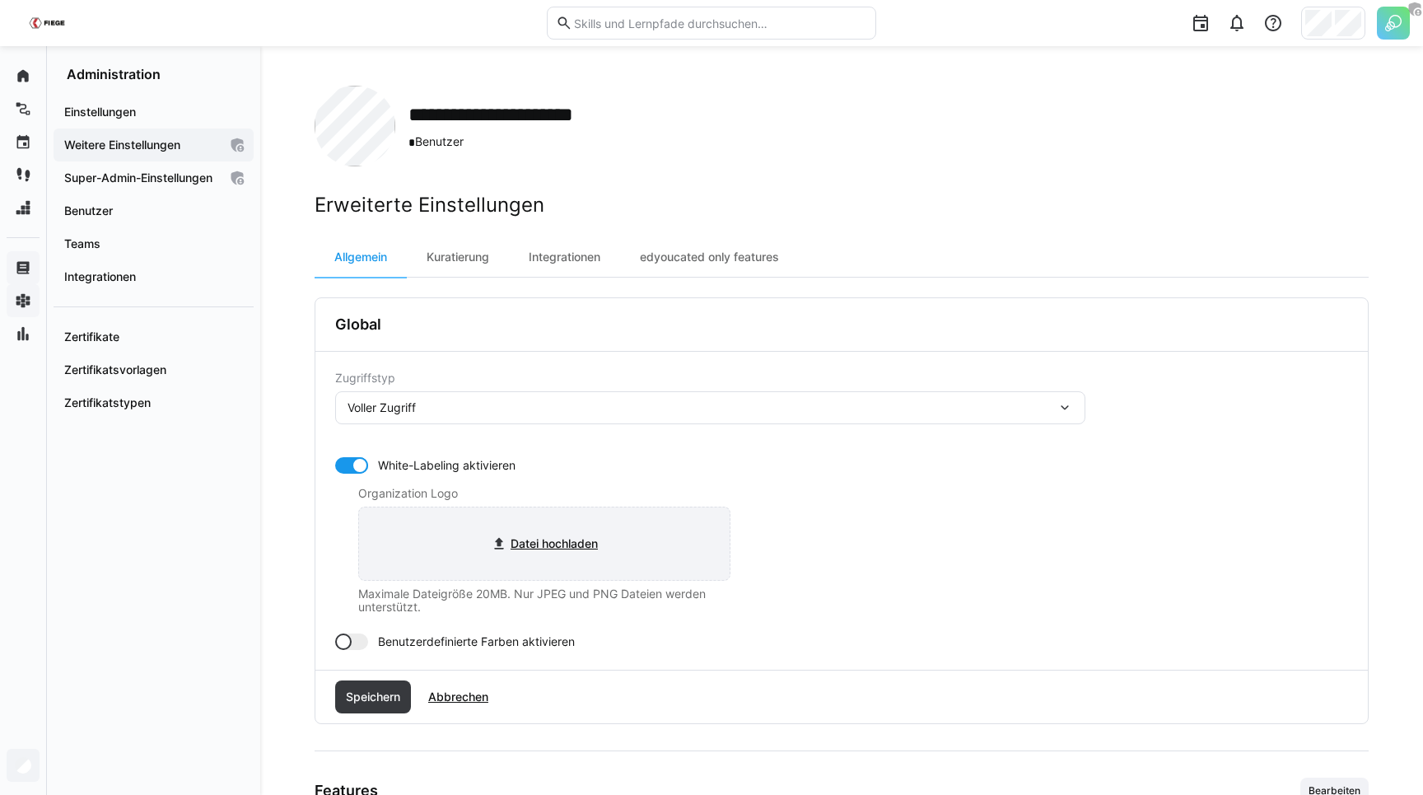
click at [551, 548] on input "file" at bounding box center [544, 543] width 371 height 72
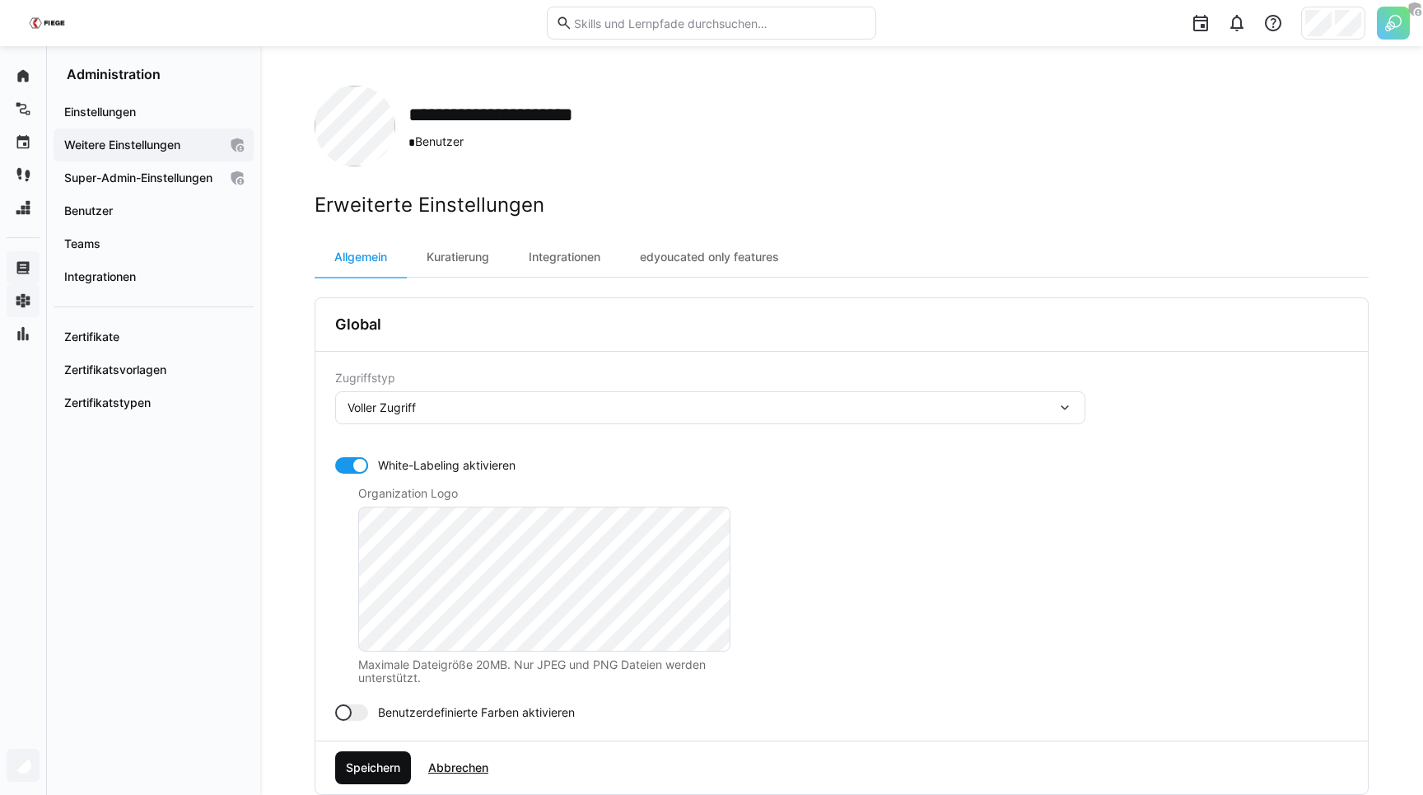
click at [394, 766] on span "Speichern" at bounding box center [372, 767] width 59 height 16
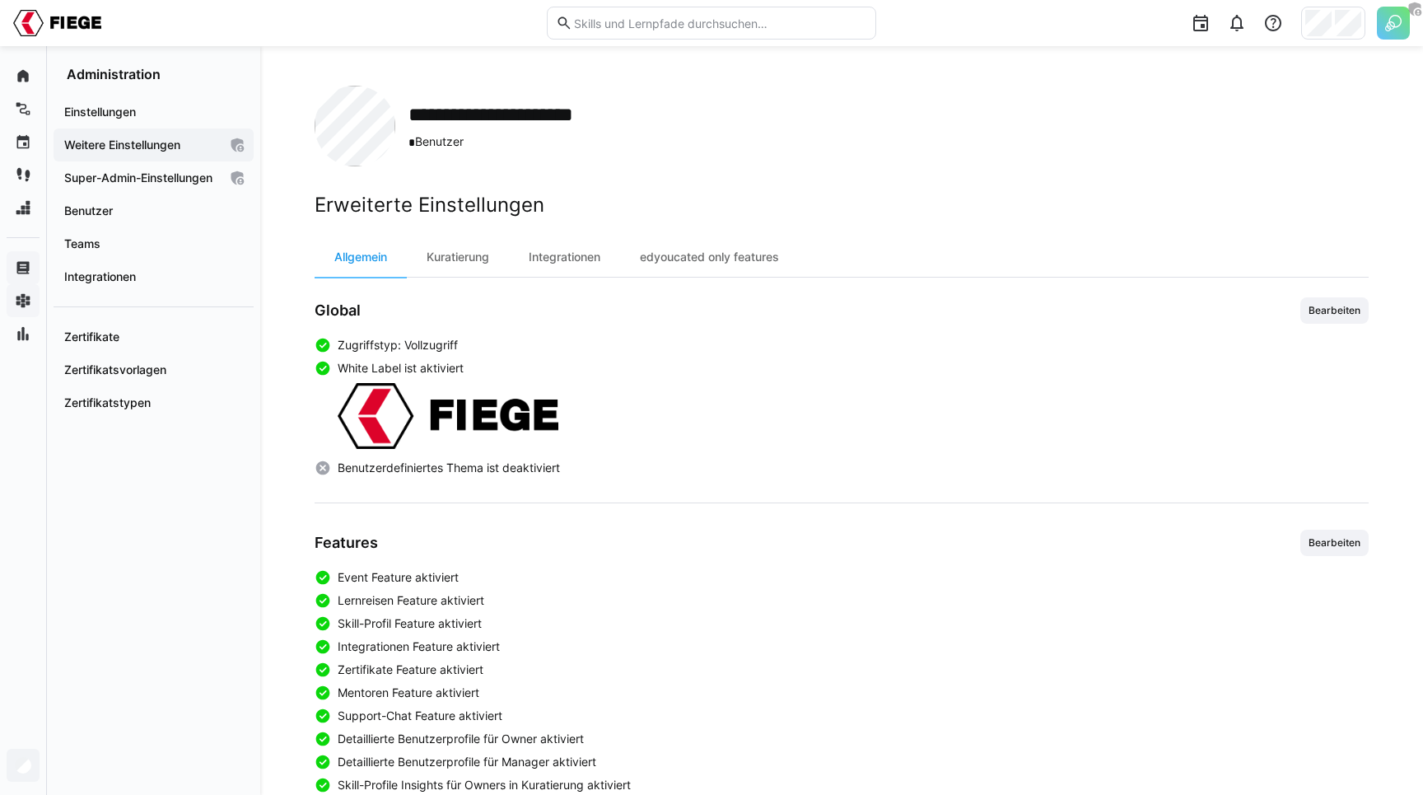
click at [348, 84] on div "**********" at bounding box center [841, 675] width 1163 height 1259
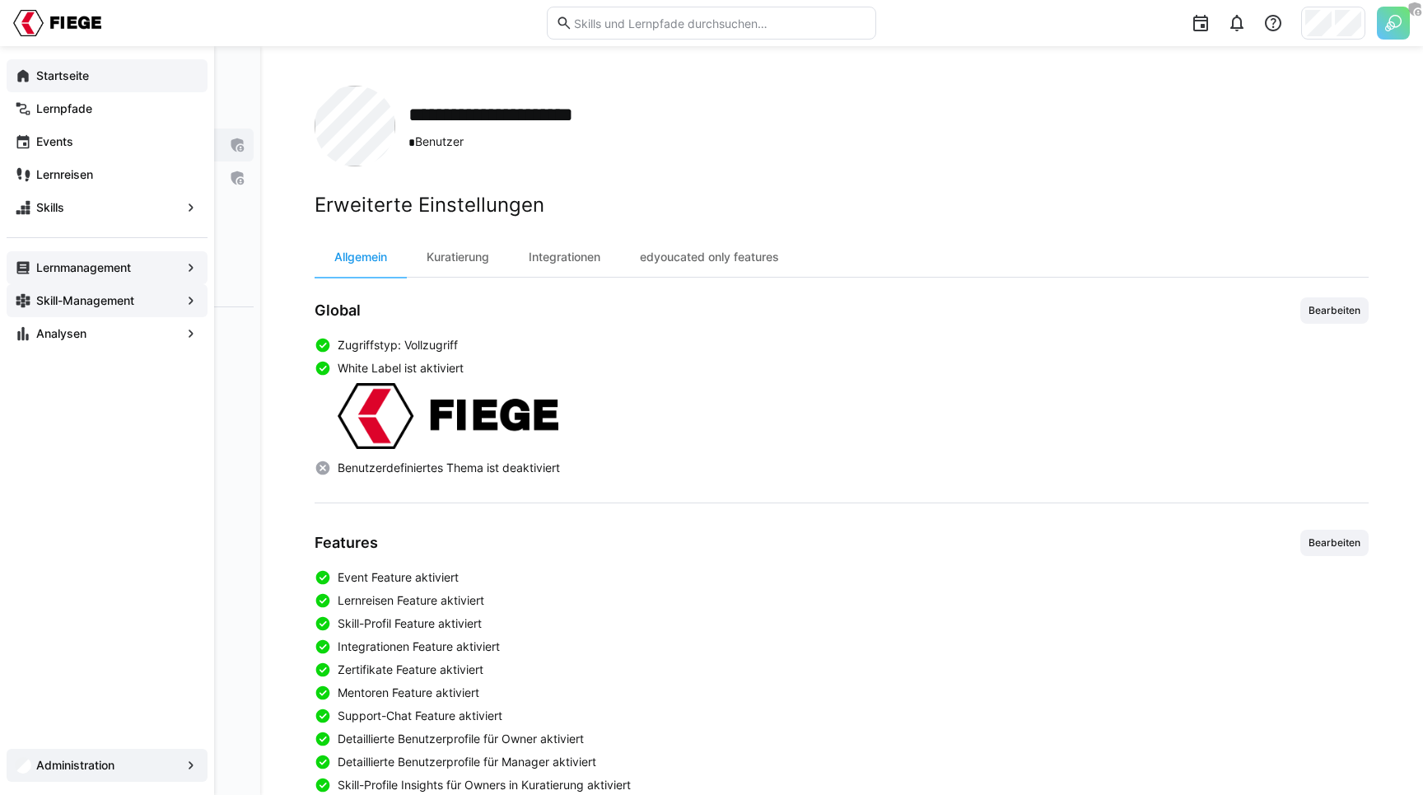
click at [29, 72] on eds-icon at bounding box center [23, 76] width 16 height 16
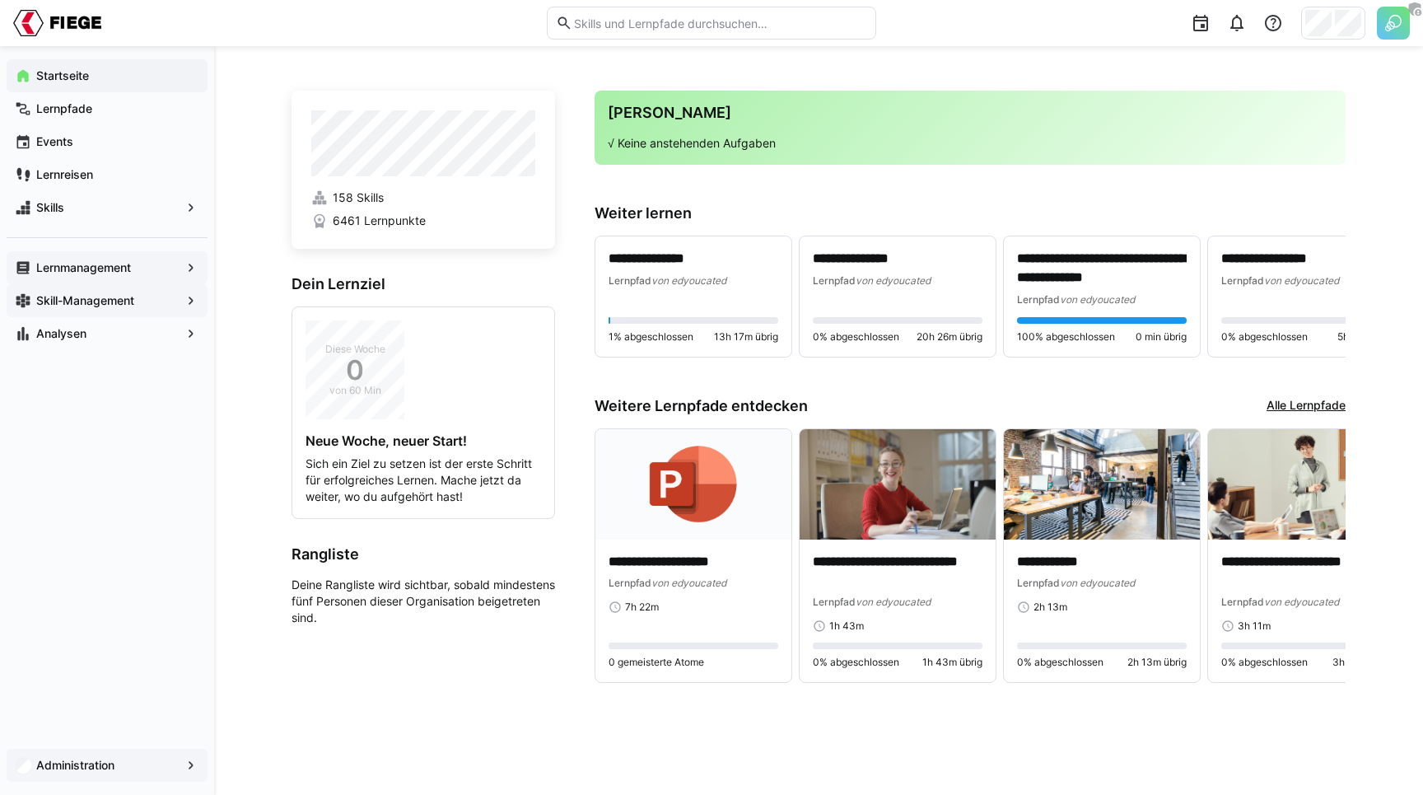
click at [234, 277] on div "**********" at bounding box center [818, 420] width 1209 height 749
click at [68, 307] on span "Skill-Management" at bounding box center [107, 300] width 147 height 16
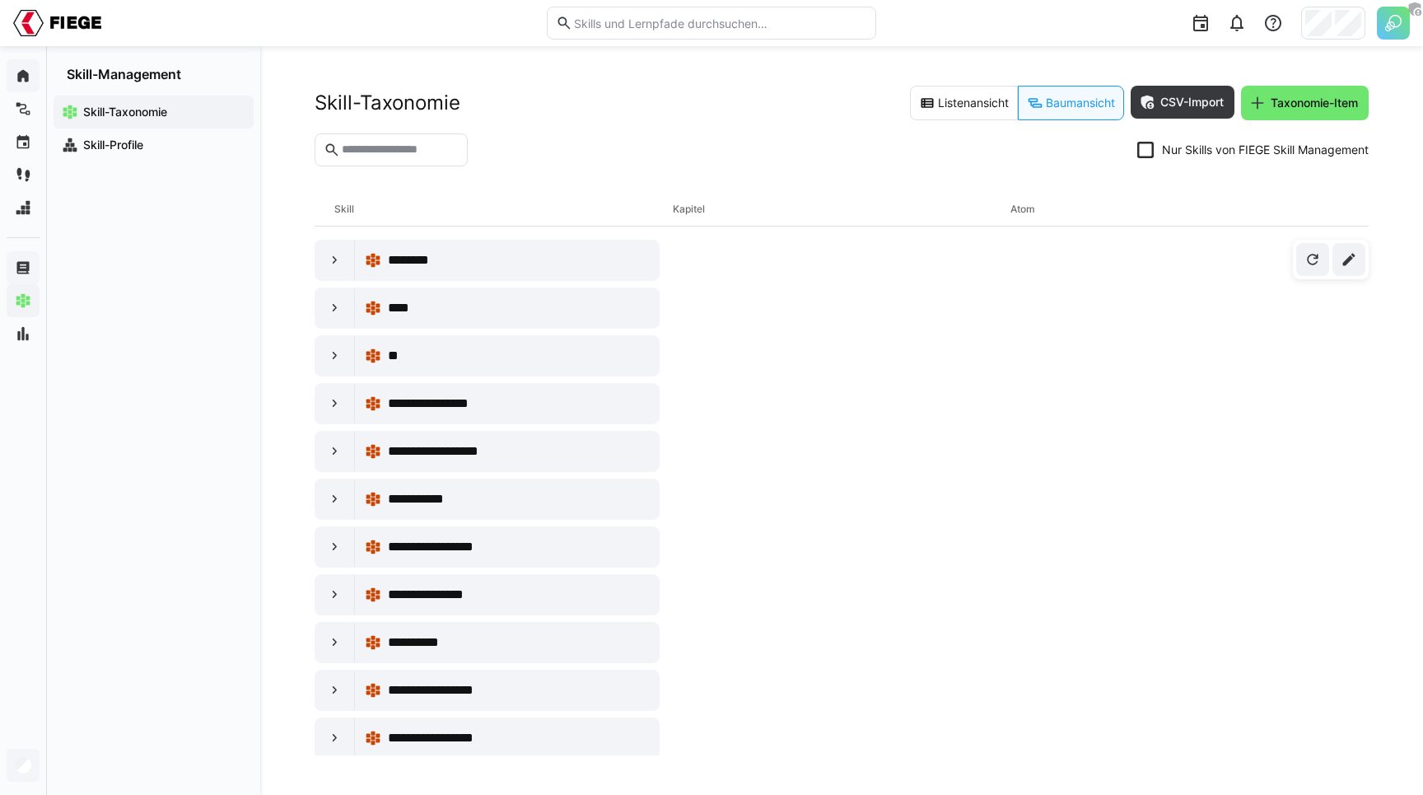
click at [870, 133] on section "Nur Skills von FIEGE Skill Management" at bounding box center [842, 156] width 1054 height 46
click at [0, 0] on app-navigation-label "Skill-Profile" at bounding box center [0, 0] width 0 height 0
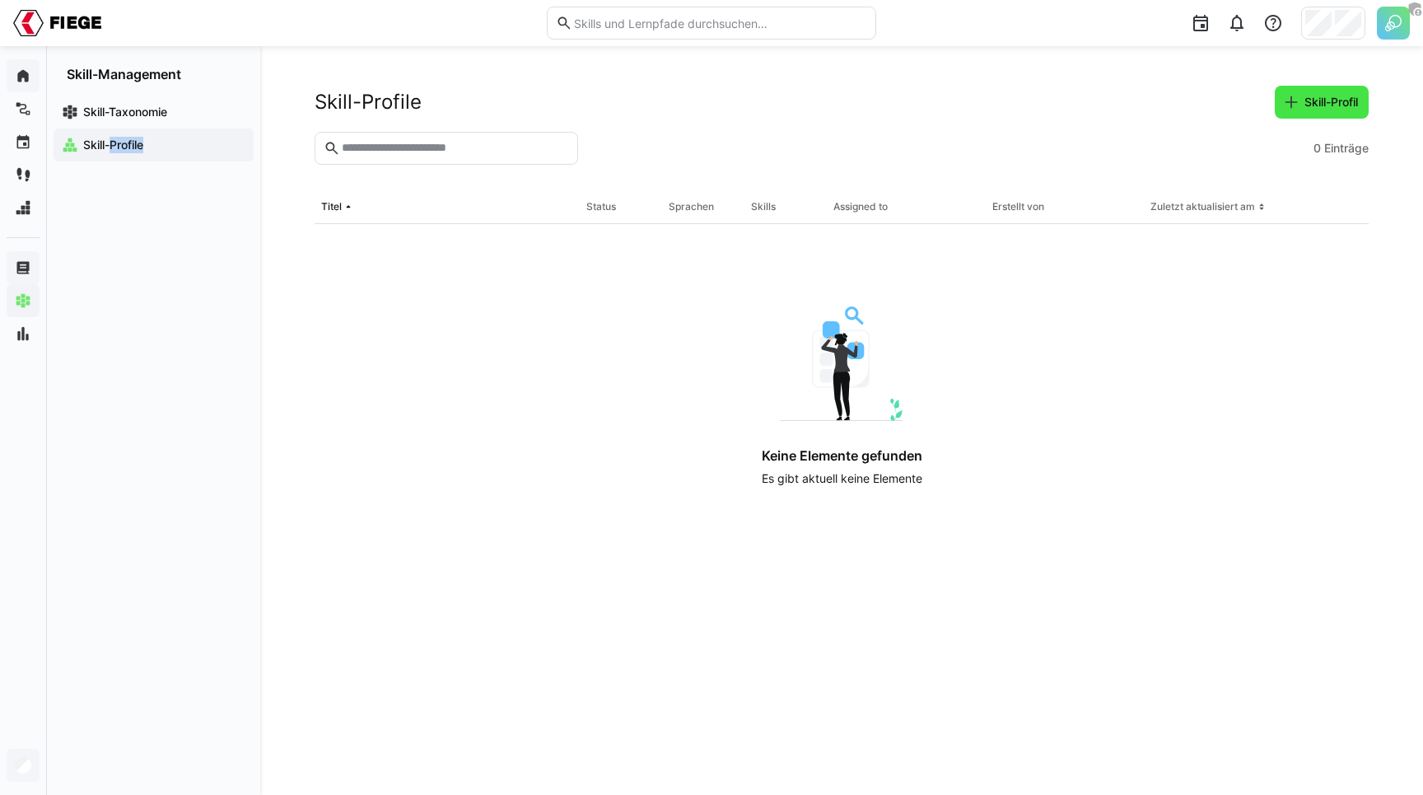
click at [1322, 99] on span "Skill-Profil" at bounding box center [1331, 102] width 58 height 16
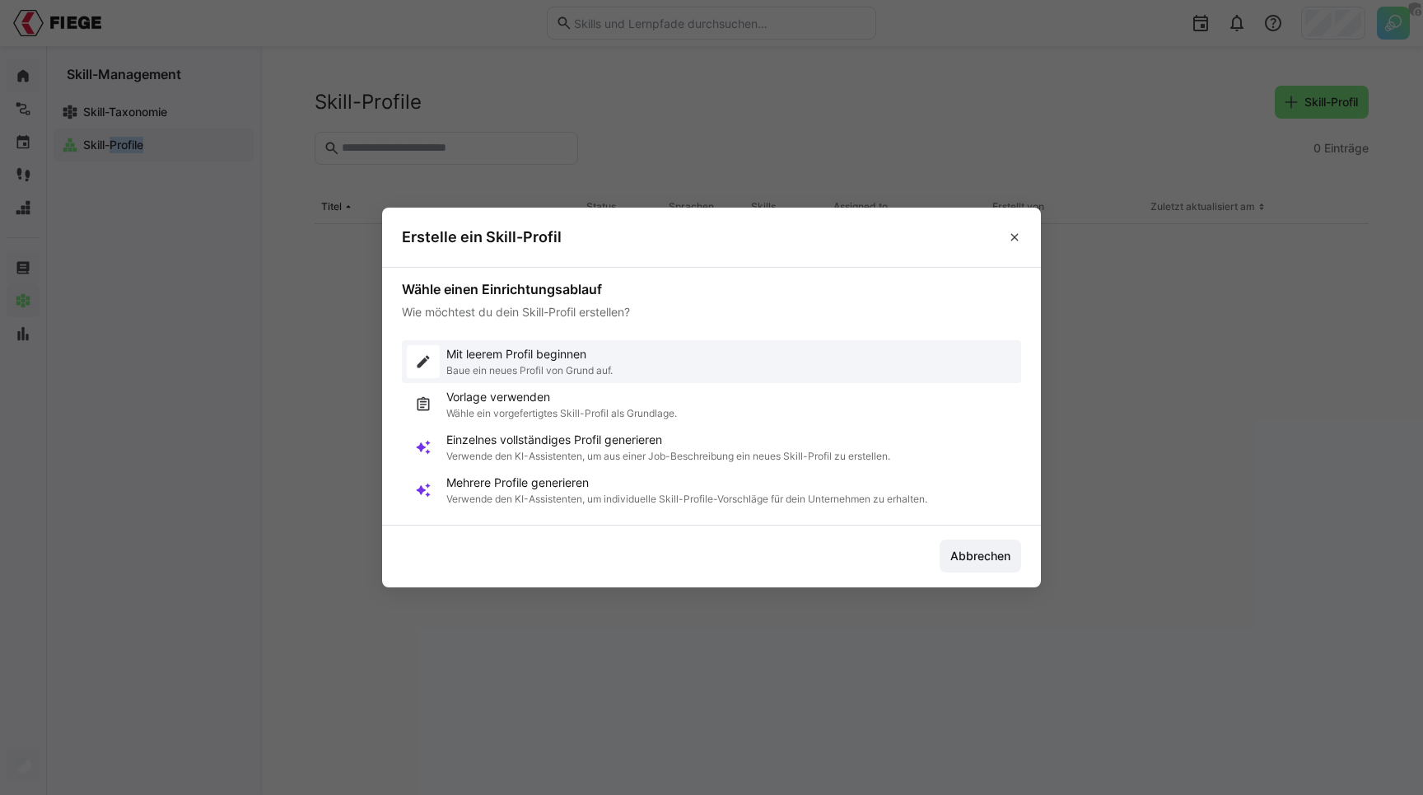
click at [495, 367] on p "Baue ein neues Profil von Grund auf." at bounding box center [529, 370] width 166 height 13
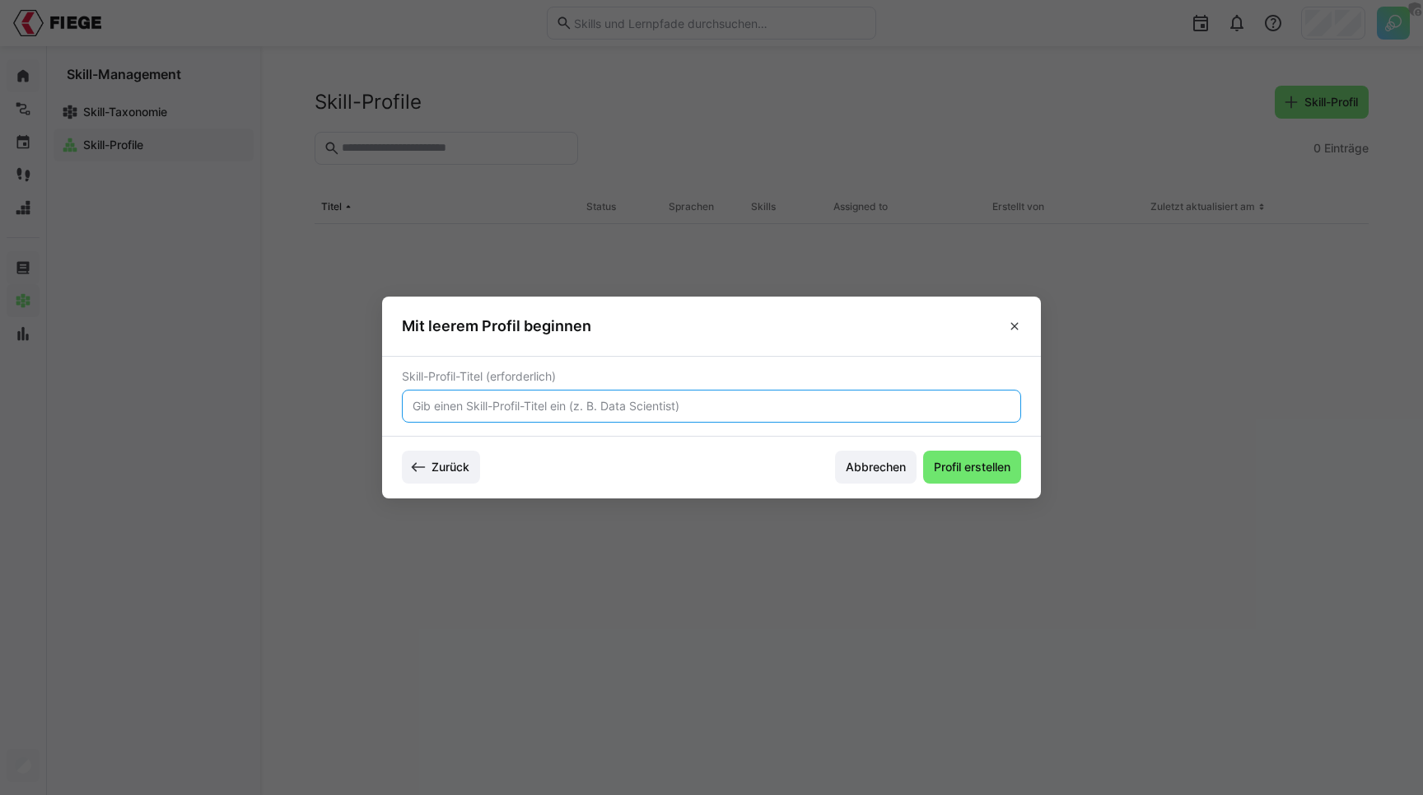
click at [478, 408] on input "text" at bounding box center [711, 406] width 601 height 15
type input "Test"
click at [990, 472] on span "Profil erstellen" at bounding box center [972, 467] width 82 height 16
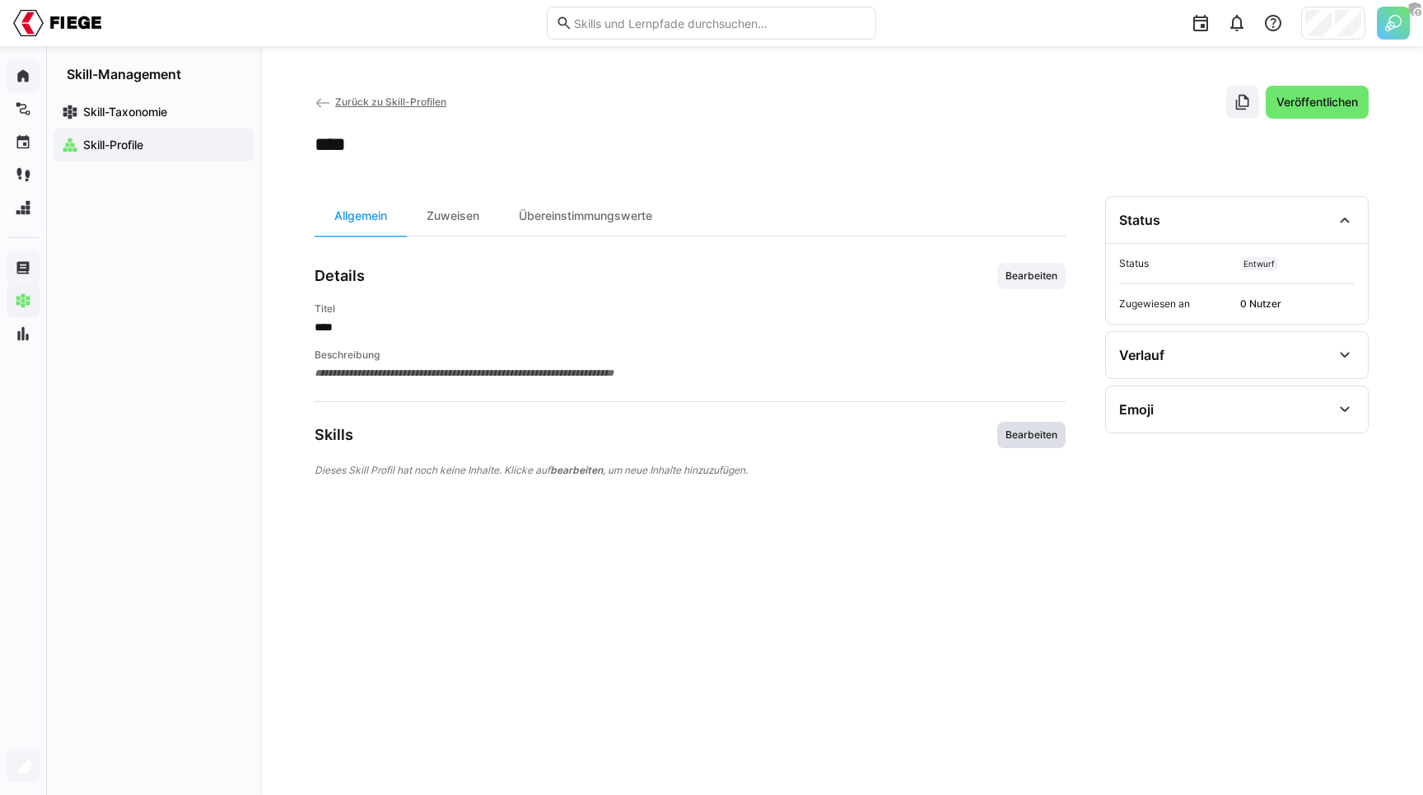
click at [1016, 436] on span "Bearbeiten" at bounding box center [1031, 434] width 55 height 13
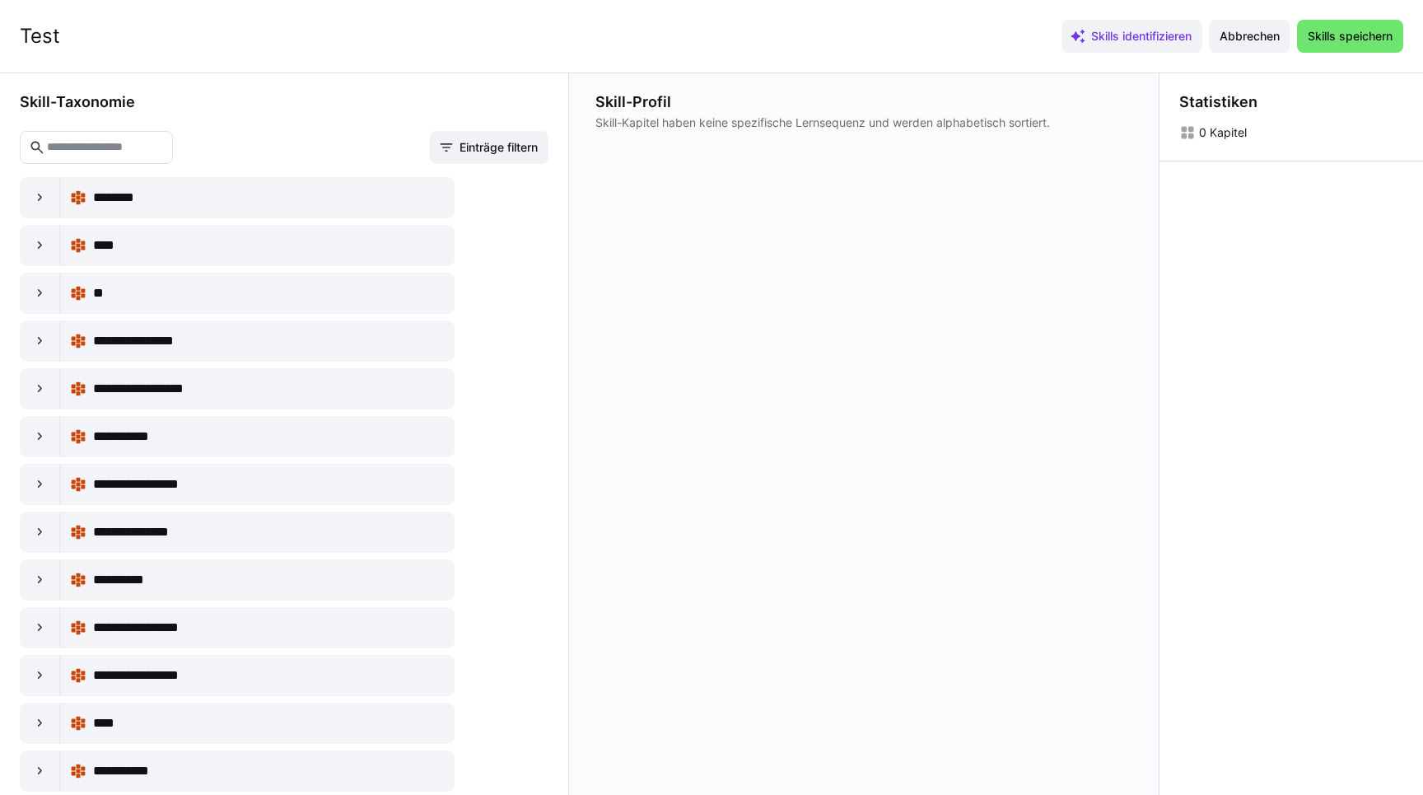
click at [733, 67] on header "Test Skills identifizieren Abbrechen Skills speichern" at bounding box center [711, 36] width 1423 height 72
click at [1126, 36] on span "Skills identifizieren" at bounding box center [1141, 36] width 105 height 16
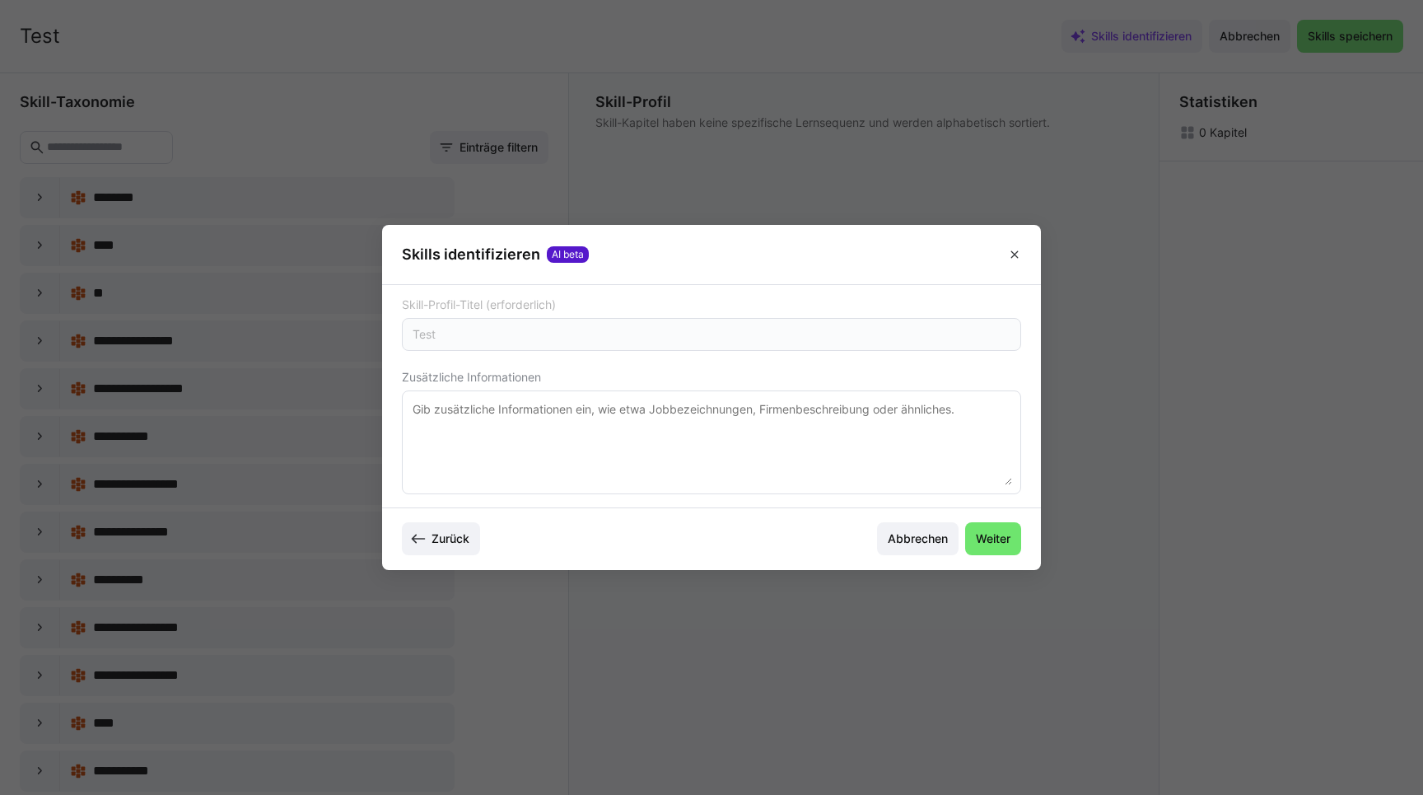
click at [661, 471] on textarea at bounding box center [711, 442] width 601 height 86
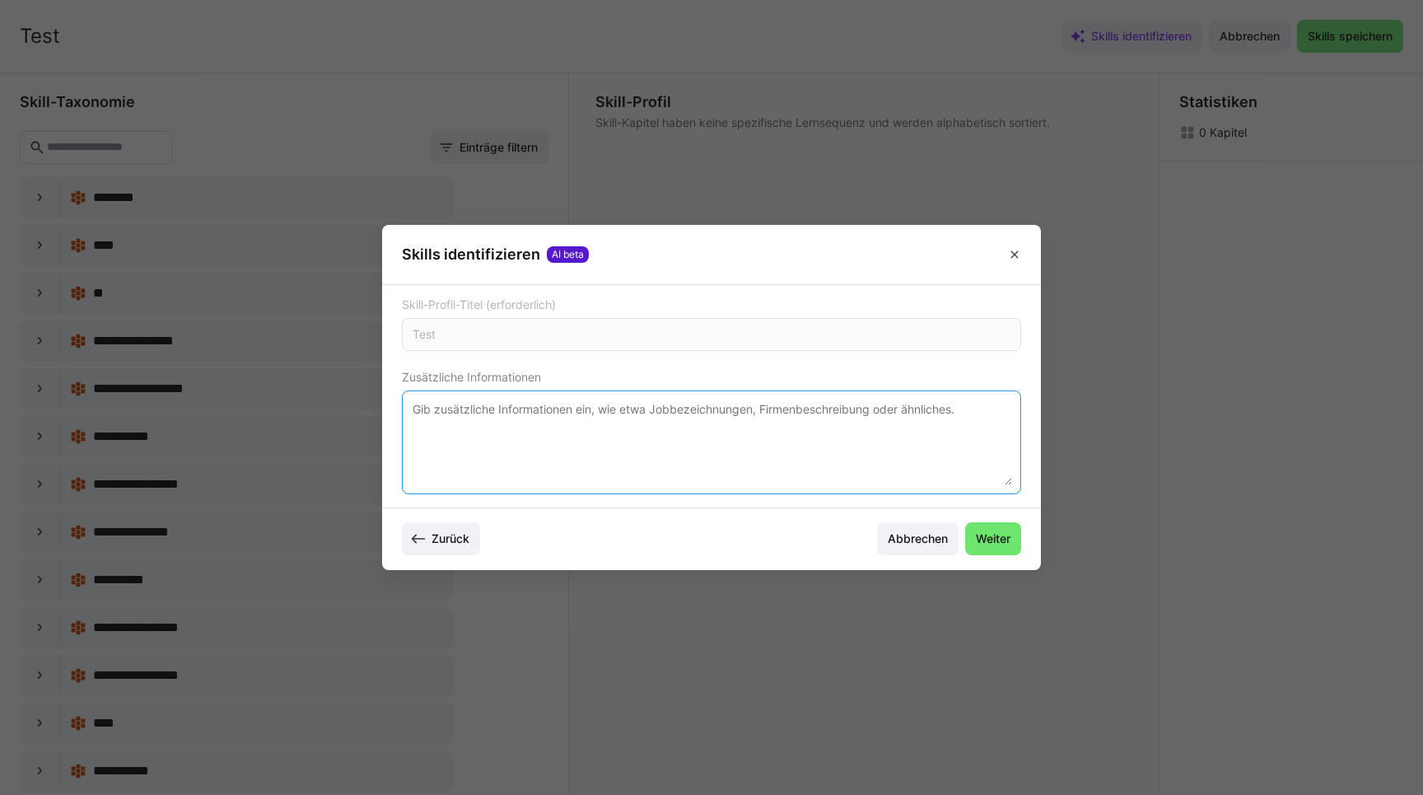
paste textarea "Wir sind FIEGE. Ein Familienunternehmen, das innovative Geschäftsmodelle in den…"
type textarea "Wir sind FIEGE. Ein Familienunternehmen, das innovative Geschäftsmodelle in den…"
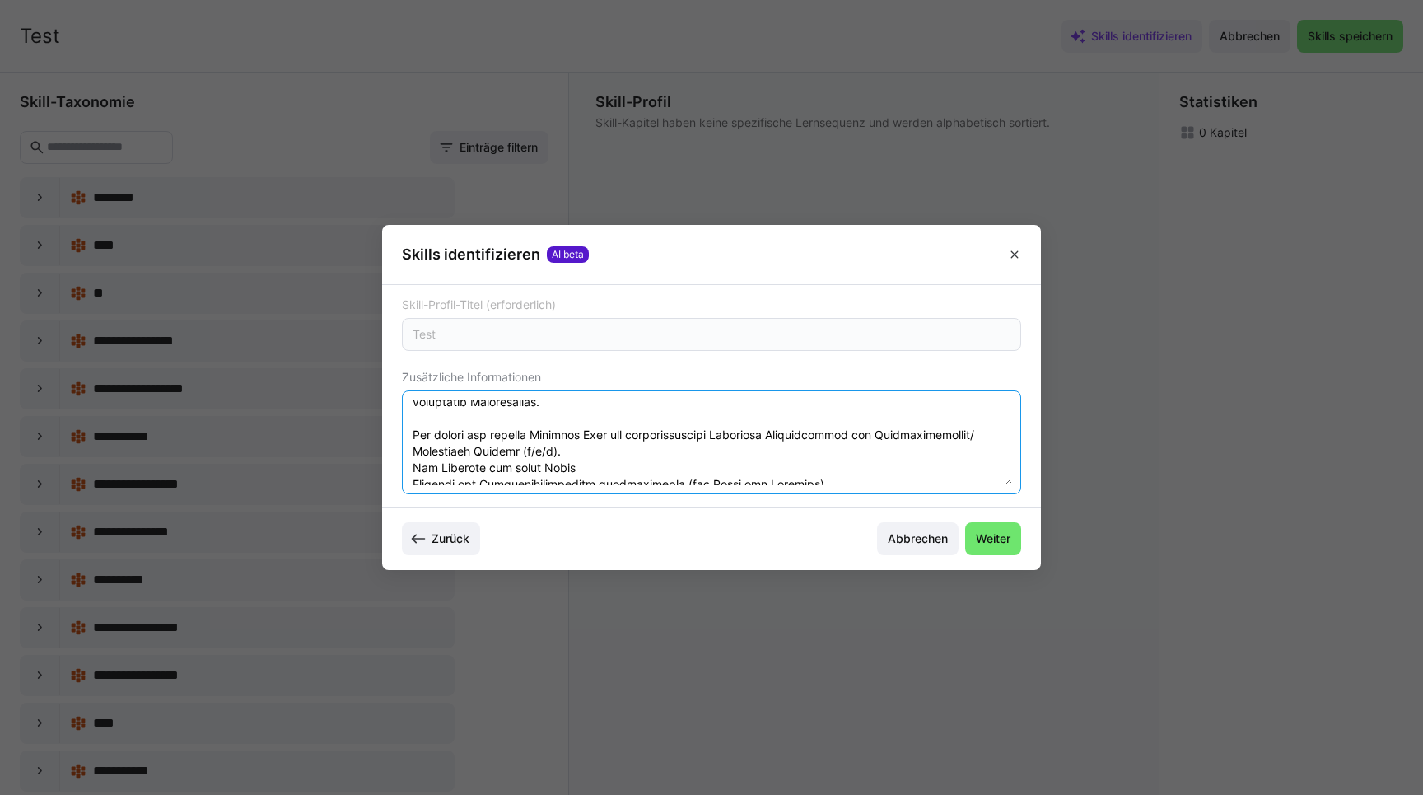
scroll to position [100, 0]
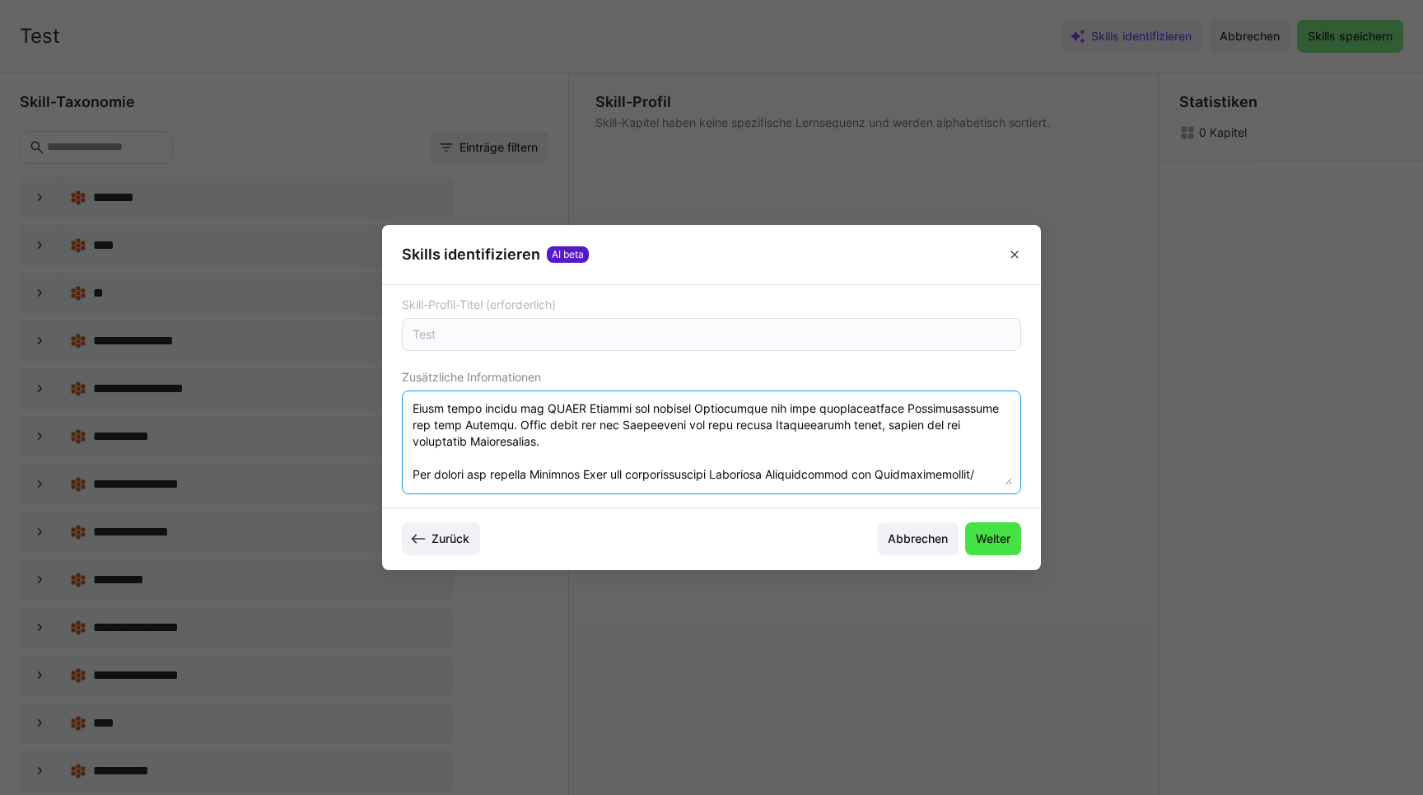
click at [1010, 534] on span "Weiter" at bounding box center [993, 538] width 40 height 16
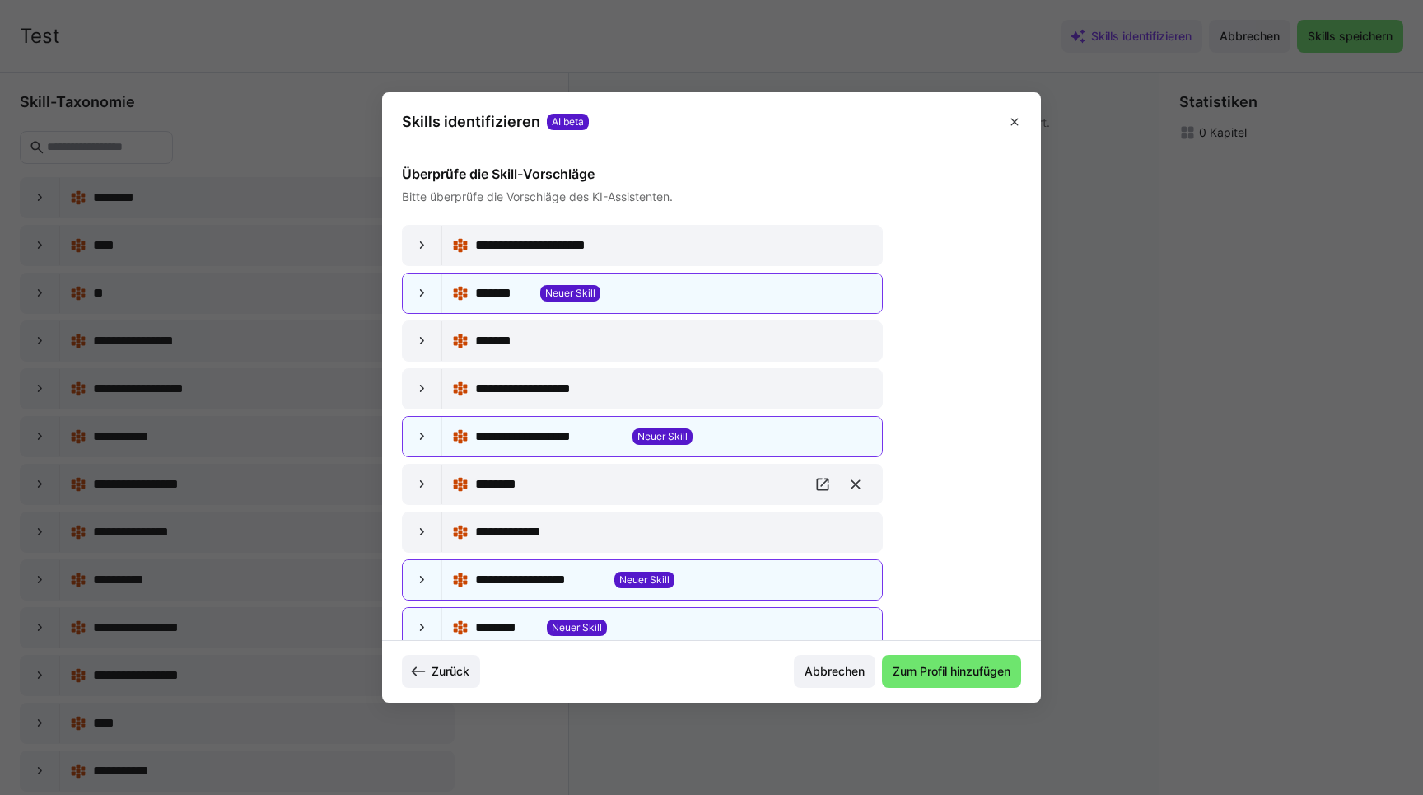
scroll to position [63, 0]
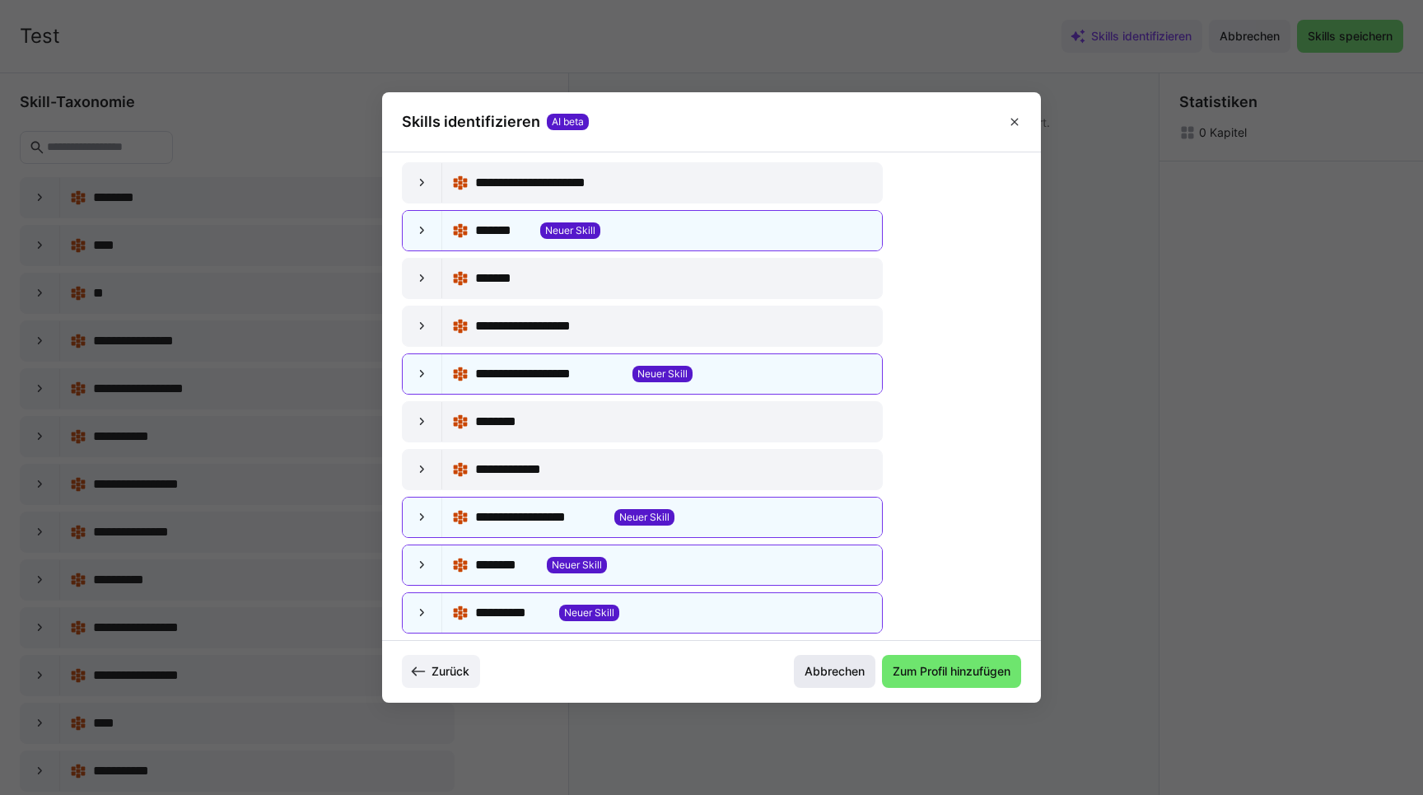
click at [824, 669] on span "Abbrechen" at bounding box center [834, 671] width 65 height 16
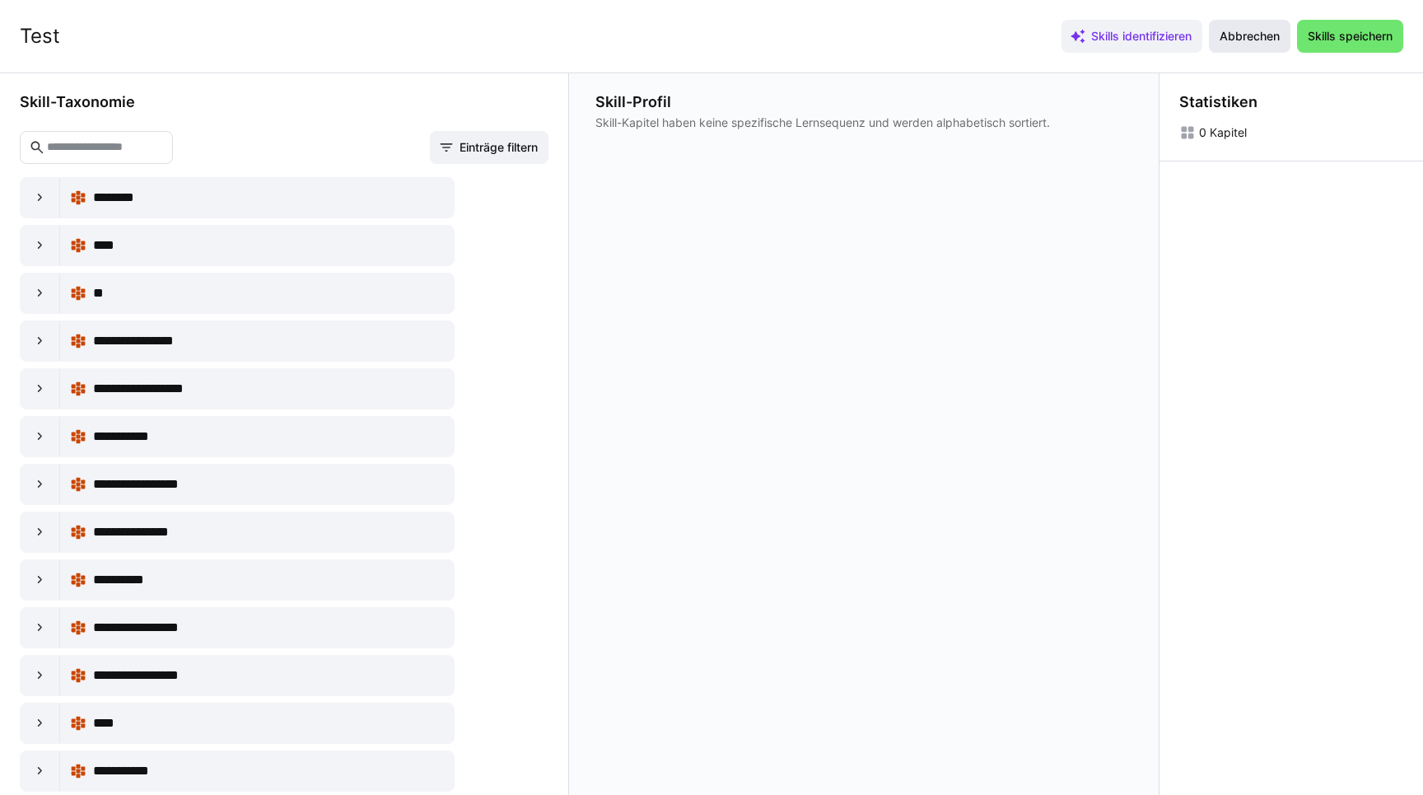
click at [1247, 43] on span "Abbrechen" at bounding box center [1249, 36] width 65 height 16
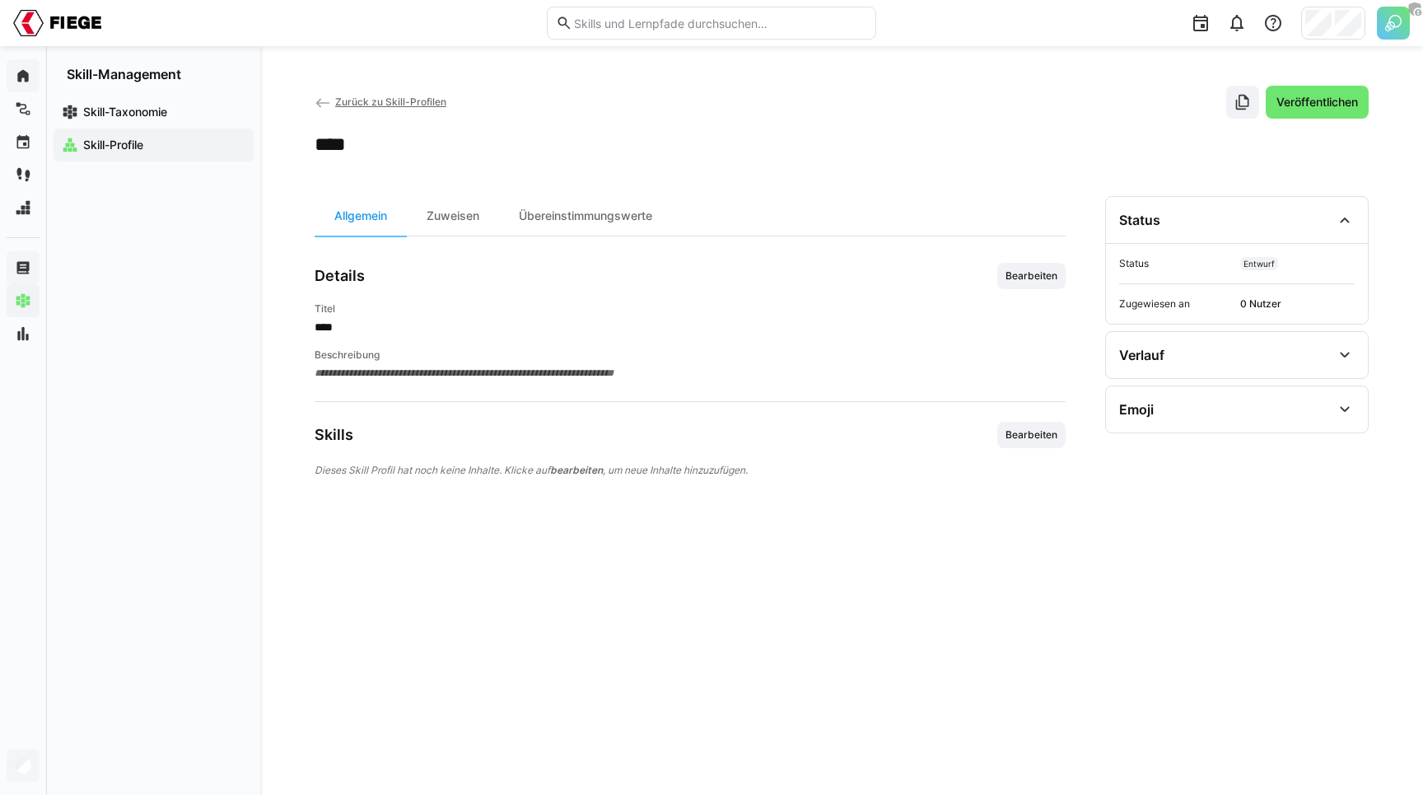
click at [624, 191] on app-header-sidebar-layout "**********" at bounding box center [842, 421] width 1054 height 670
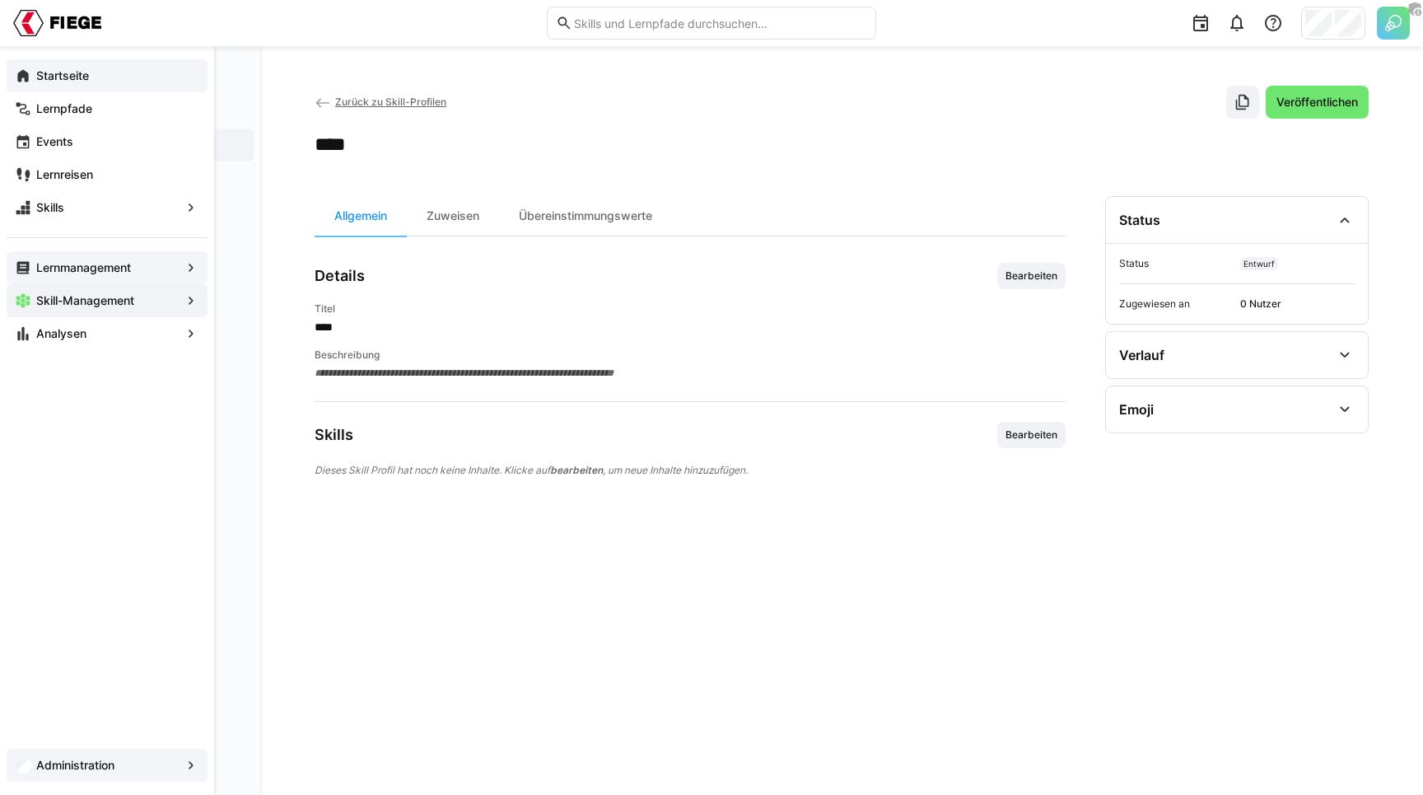
click at [35, 768] on span "Administration" at bounding box center [107, 765] width 147 height 16
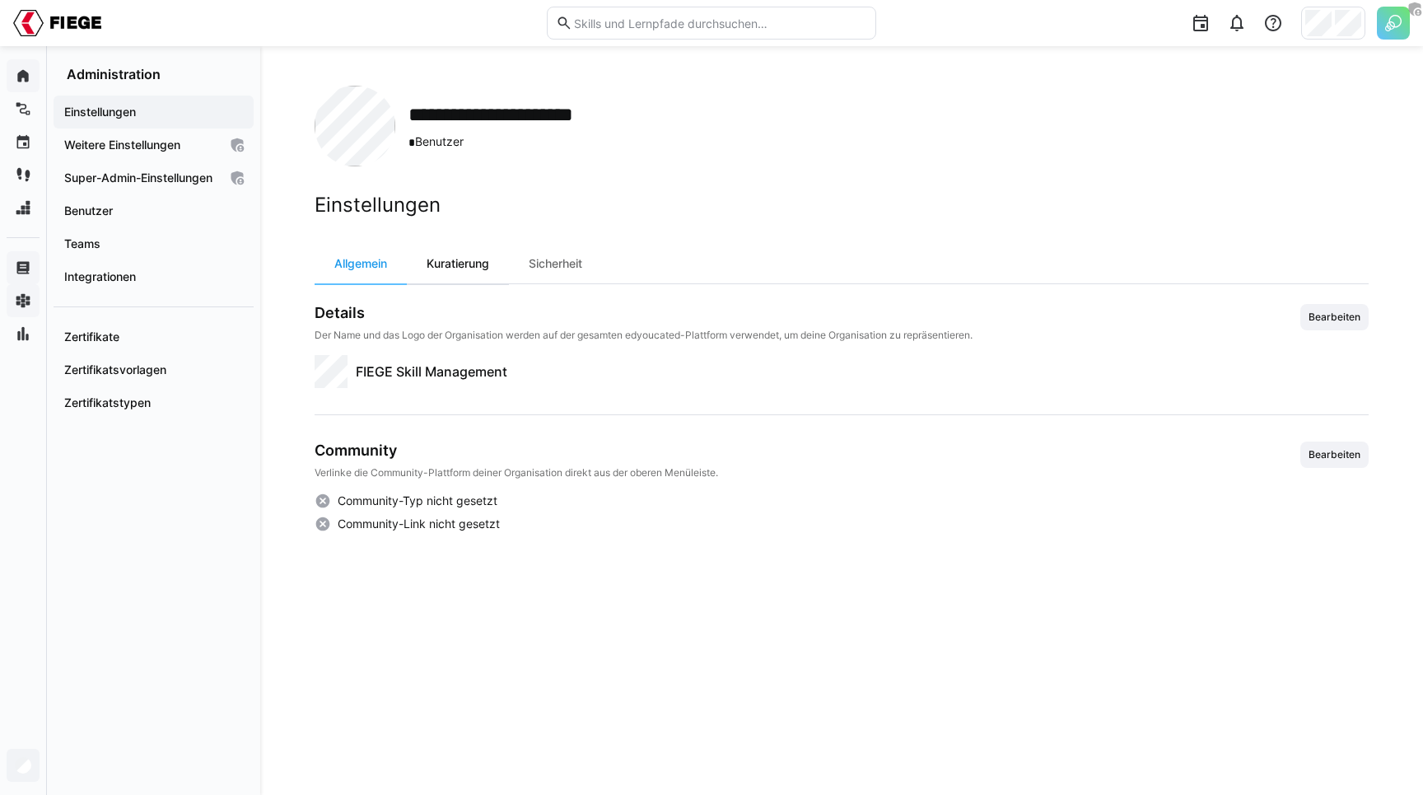
click at [472, 268] on div "Kuratierung" at bounding box center [458, 264] width 102 height 40
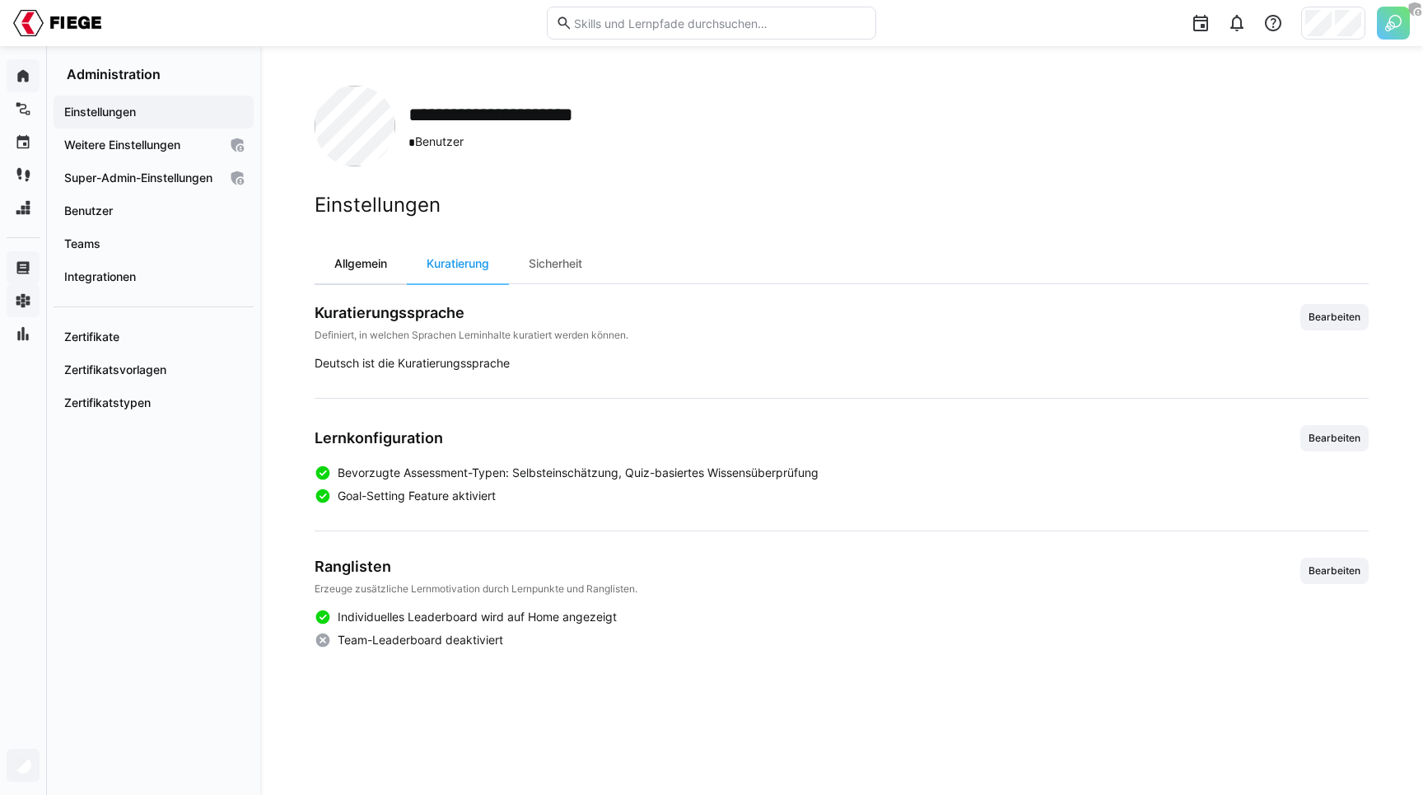
click at [397, 278] on div "Allgemein" at bounding box center [361, 264] width 92 height 40
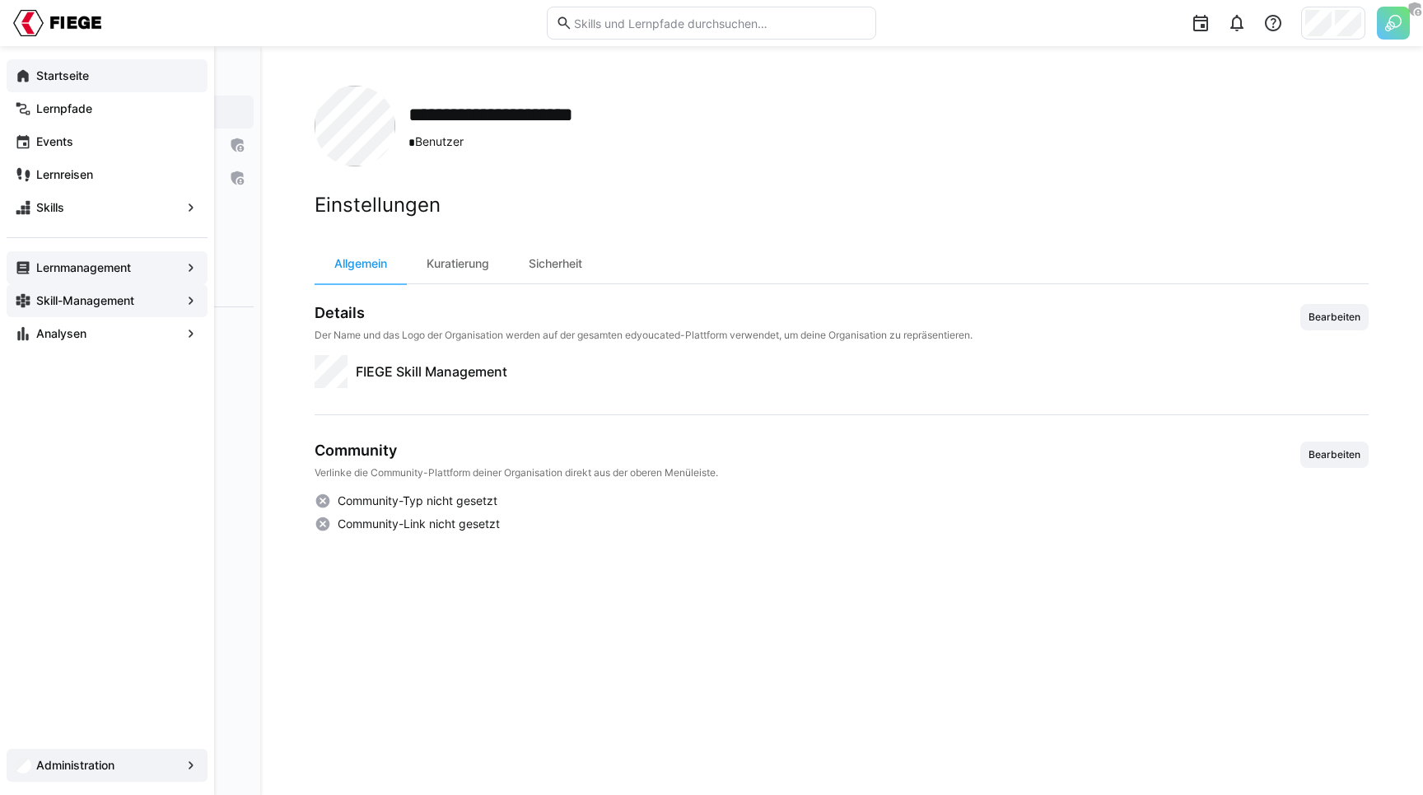
click at [21, 77] on eds-icon at bounding box center [23, 76] width 16 height 16
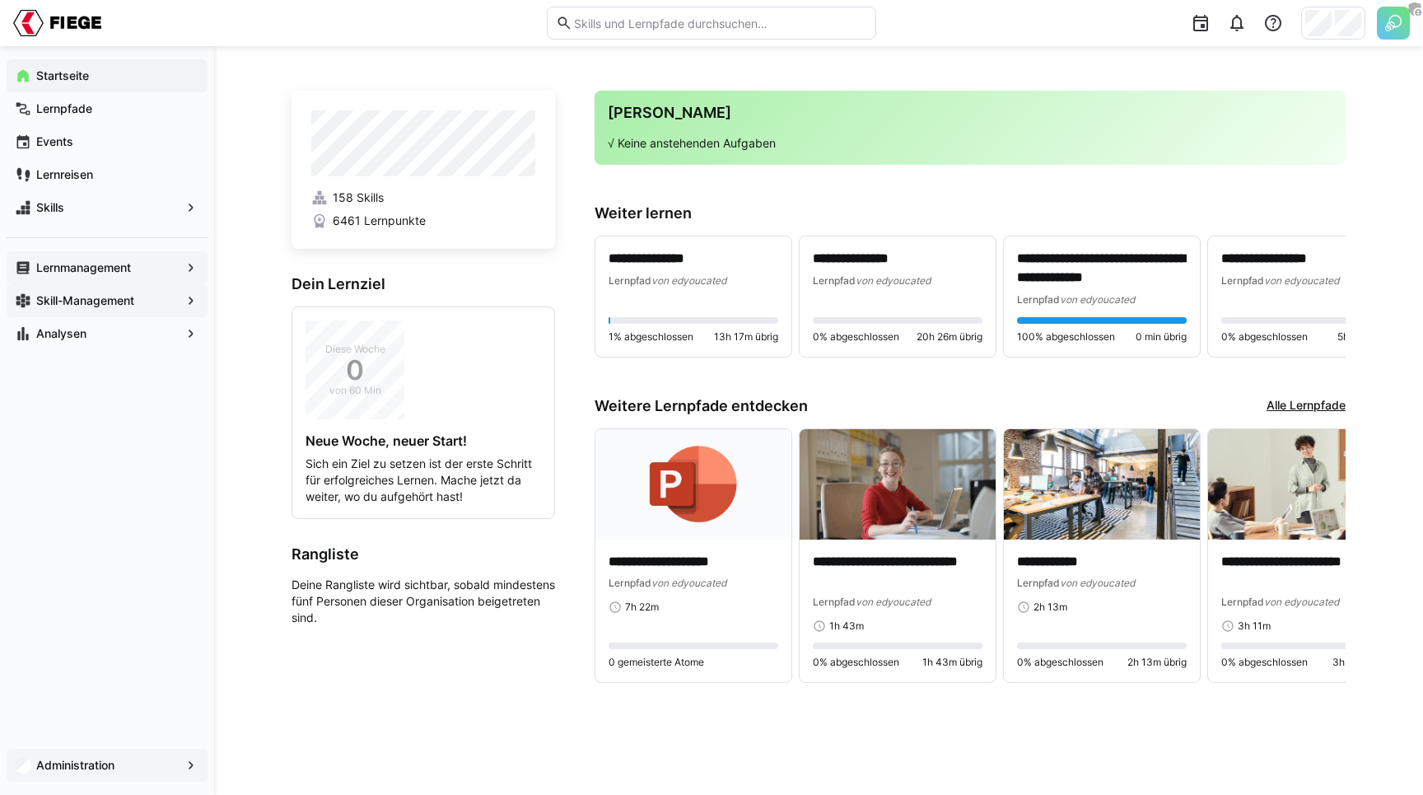
click at [944, 172] on app-home-right "**********" at bounding box center [970, 398] width 751 height 614
click at [649, 197] on app-home-right "**********" at bounding box center [970, 398] width 751 height 614
click at [108, 757] on span "Administration" at bounding box center [107, 765] width 147 height 16
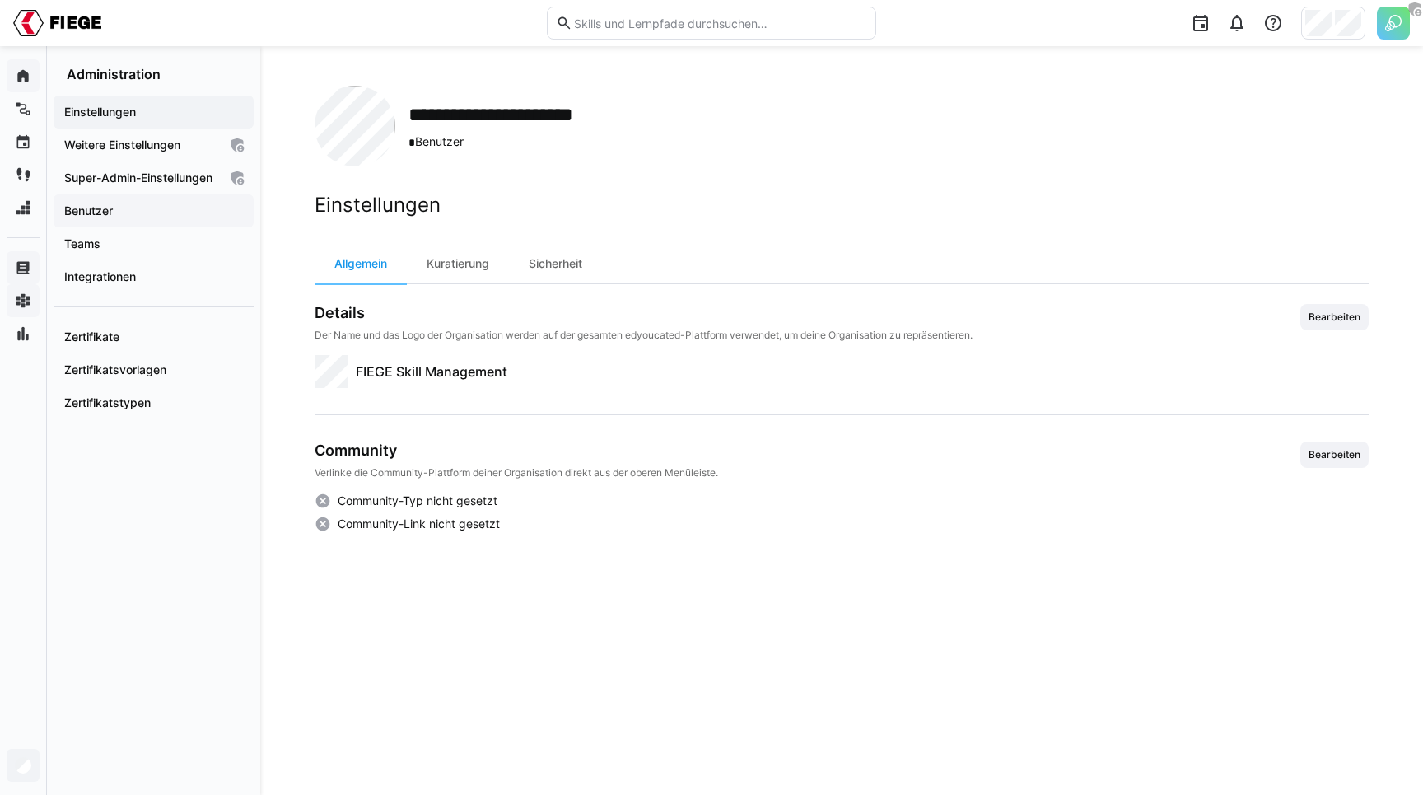
click at [0, 0] on app-navigation-label "Benutzer" at bounding box center [0, 0] width 0 height 0
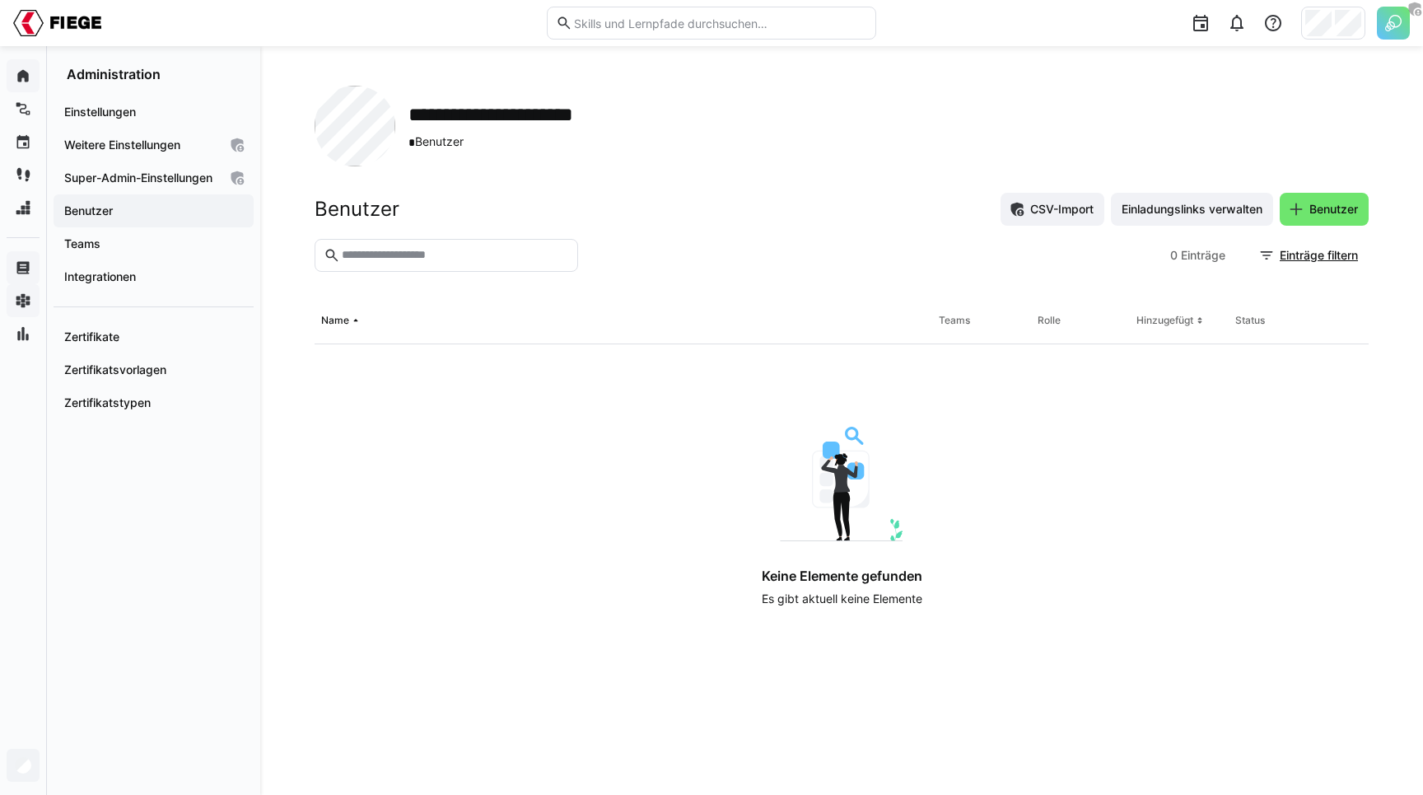
click at [549, 198] on div "Benutzer CSV-Import Einladungslinks verwalten Benutzer" at bounding box center [842, 209] width 1054 height 33
click at [345, 209] on h2 "Benutzer" at bounding box center [357, 209] width 85 height 25
click at [454, 202] on div "Benutzer CSV-Import Einladungslinks verwalten Benutzer" at bounding box center [842, 209] width 1054 height 33
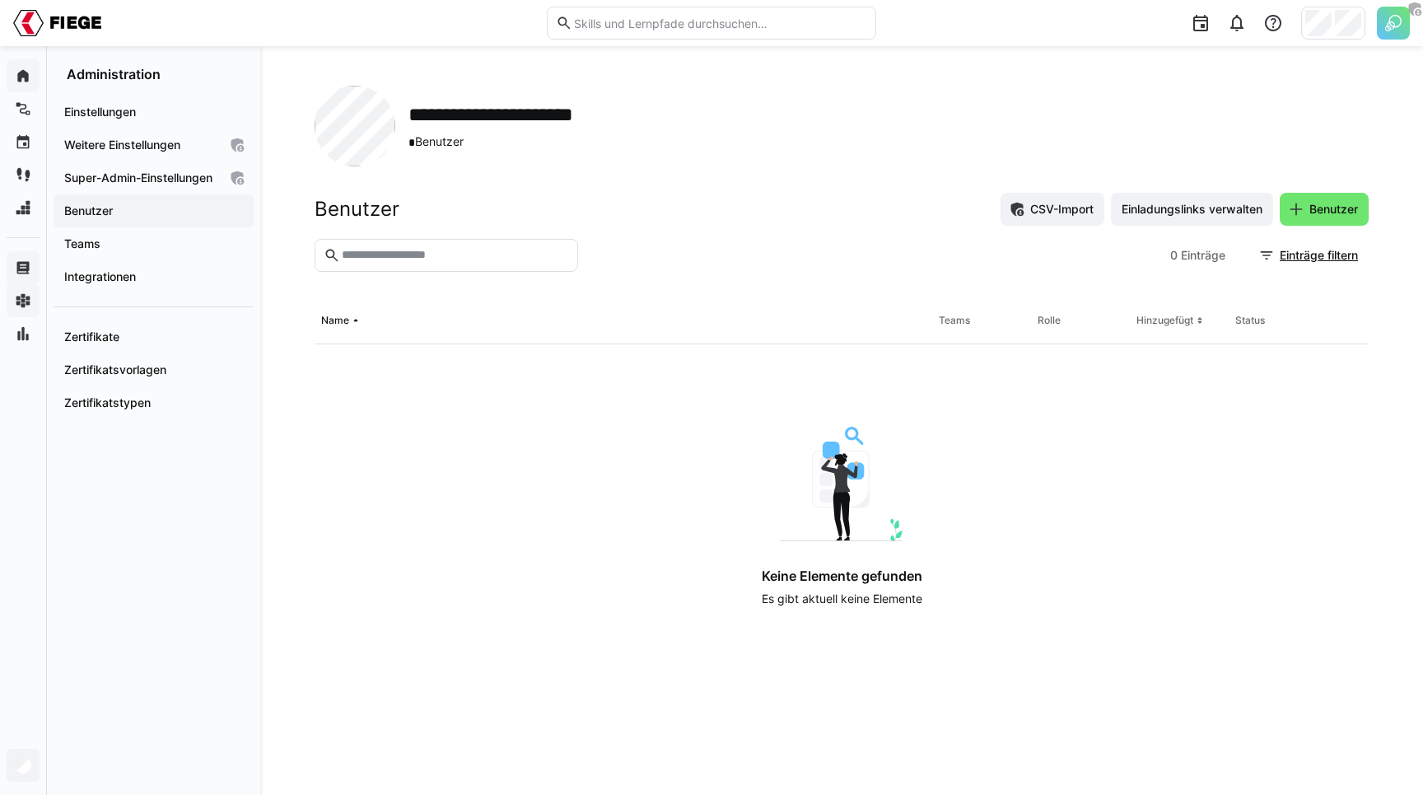
click at [444, 207] on div "Benutzer CSV-Import Einladungslinks verwalten Benutzer" at bounding box center [842, 209] width 1054 height 33
click at [377, 209] on h2 "Benutzer" at bounding box center [357, 209] width 85 height 25
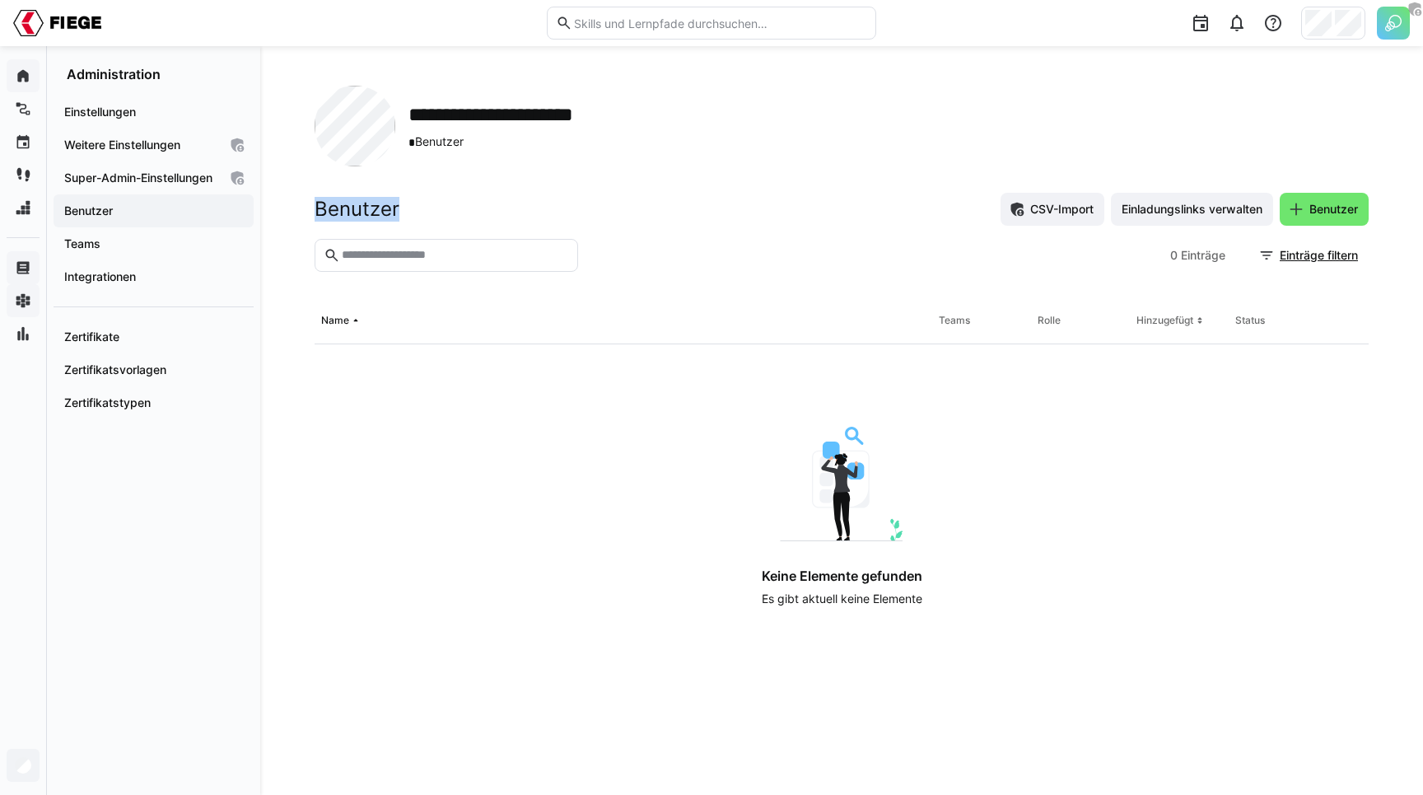
click at [377, 209] on h2 "Benutzer" at bounding box center [357, 209] width 85 height 25
click at [763, 272] on section "0 Einträge Einträge filtern" at bounding box center [842, 268] width 1054 height 59
click at [1315, 212] on span "Benutzer" at bounding box center [1334, 209] width 54 height 16
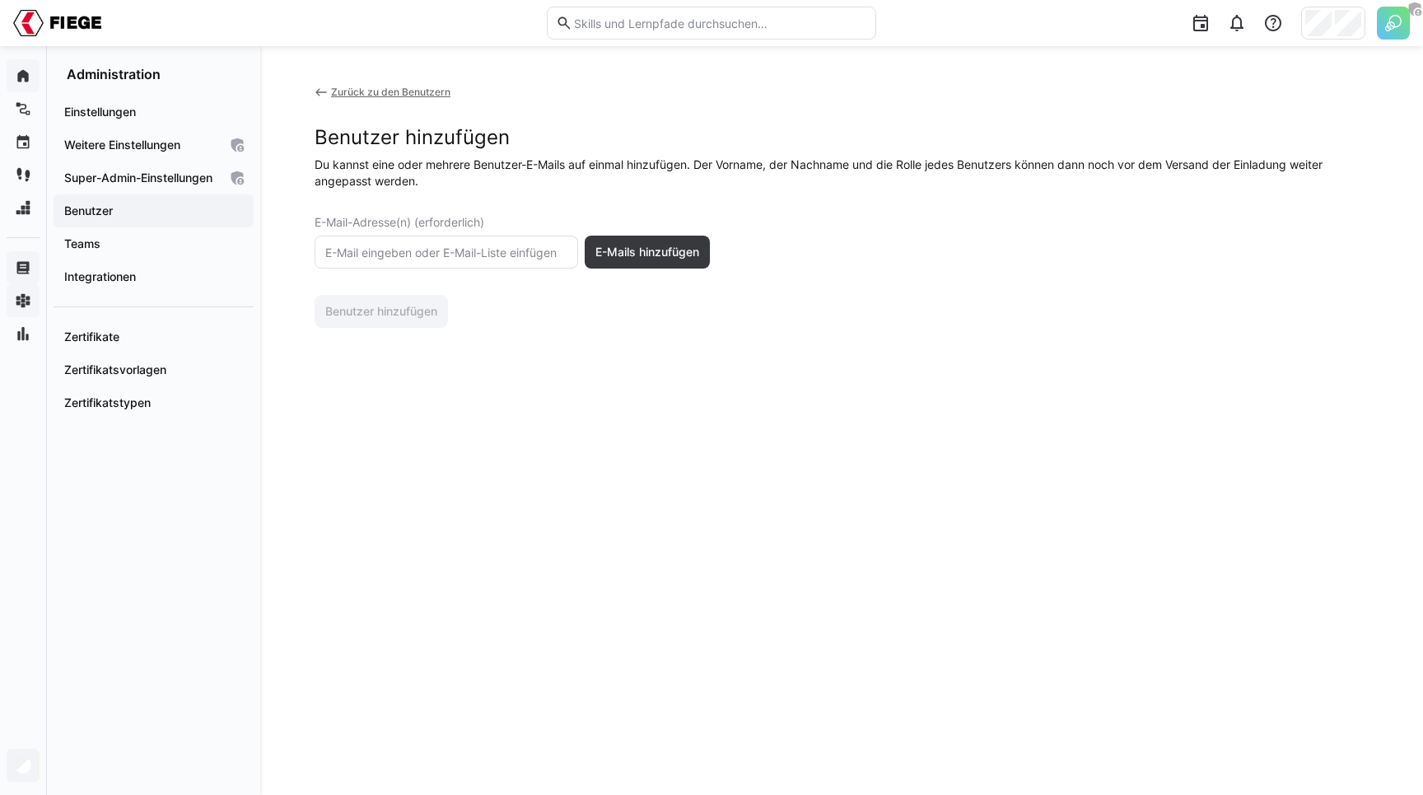
click at [451, 245] on input "text" at bounding box center [446, 252] width 245 height 15
click at [455, 254] on input "text" at bounding box center [446, 252] width 245 height 15
paste input "ann-kathrin.justa@fiege.com"
type input "ann-kathrin.justa@fiege.com"
click at [632, 247] on span "E-Mails hinzufügen" at bounding box center [647, 252] width 109 height 16
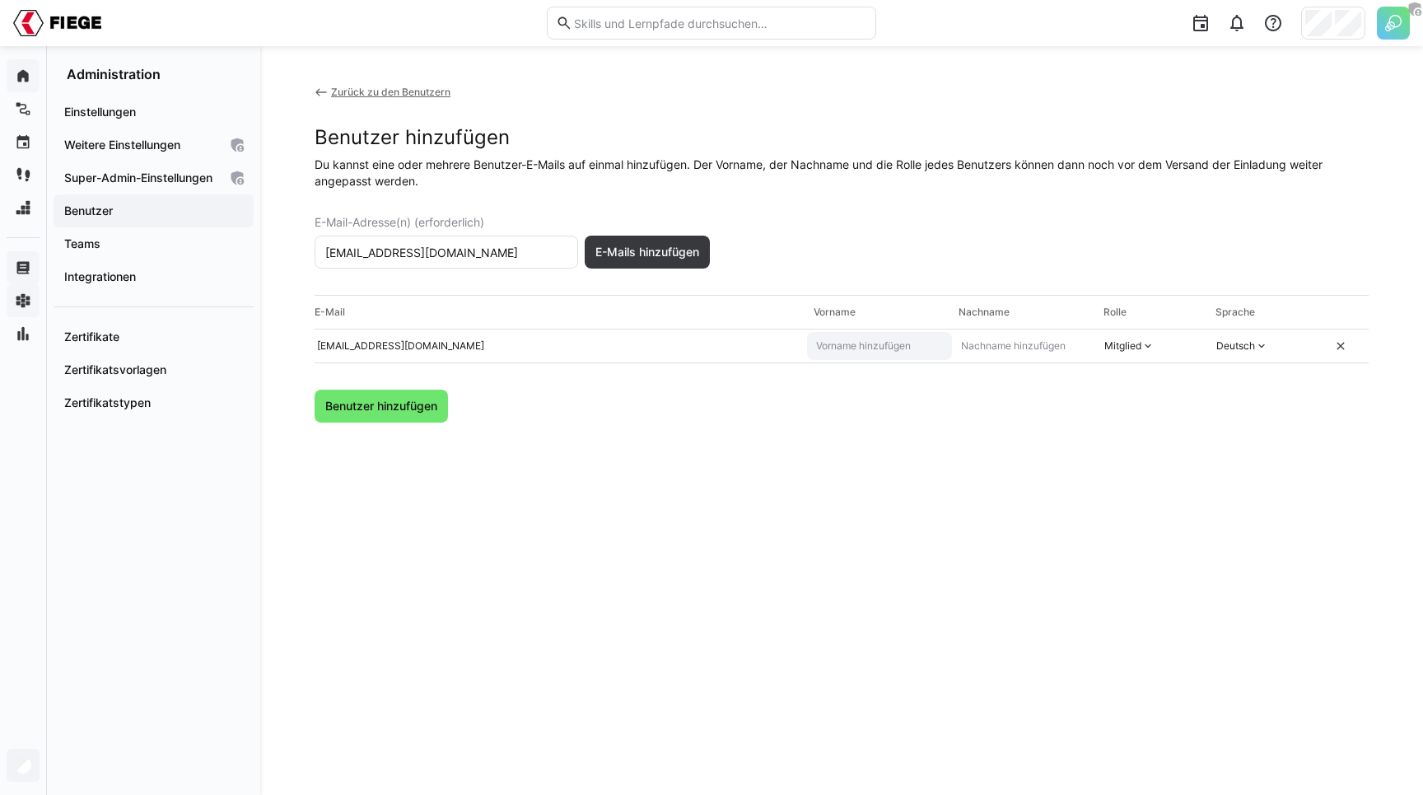
click at [834, 334] on eds-input at bounding box center [879, 346] width 145 height 28
click at [889, 348] on input "Ann-Kathrin Justa" at bounding box center [879, 345] width 130 height 13
type input "Ann-Kathrin"
click at [1002, 345] on input "text" at bounding box center [1024, 345] width 130 height 13
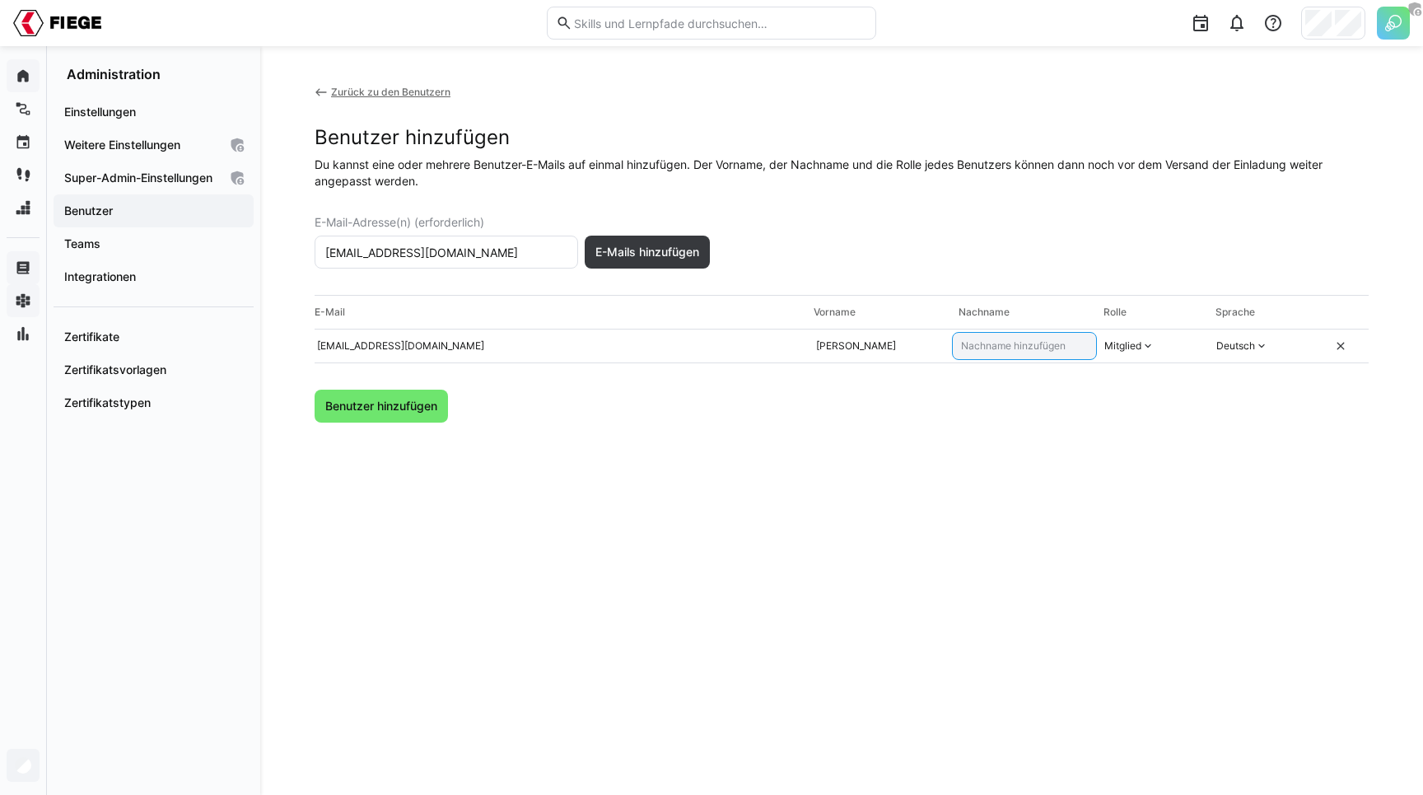
paste input "Justa"
type input "Justa"
click at [927, 396] on div "Benutzer hinzufügen" at bounding box center [842, 406] width 1054 height 33
click at [1121, 349] on div "Mitglied" at bounding box center [1122, 345] width 37 height 13
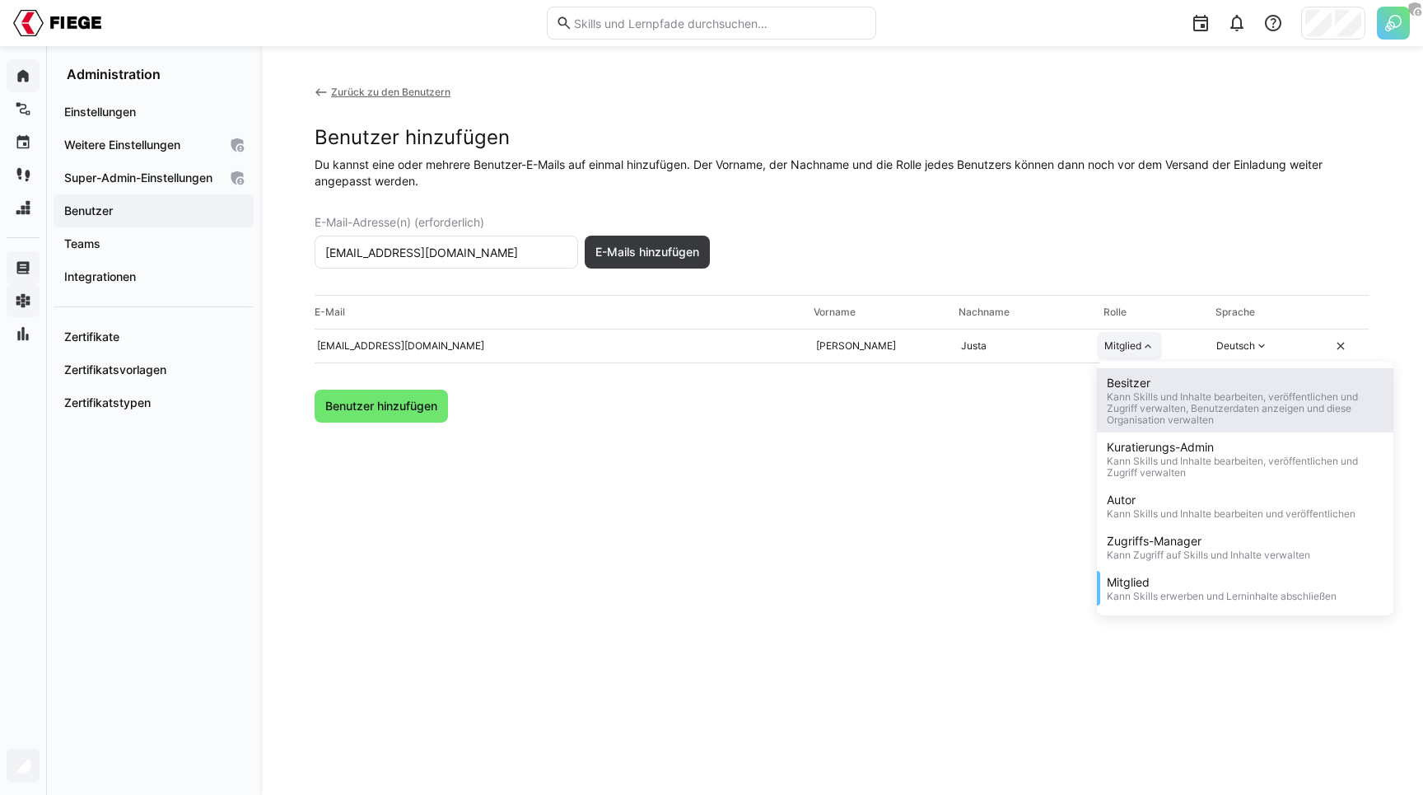
click at [1141, 389] on div "Besitzer" at bounding box center [1245, 383] width 277 height 16
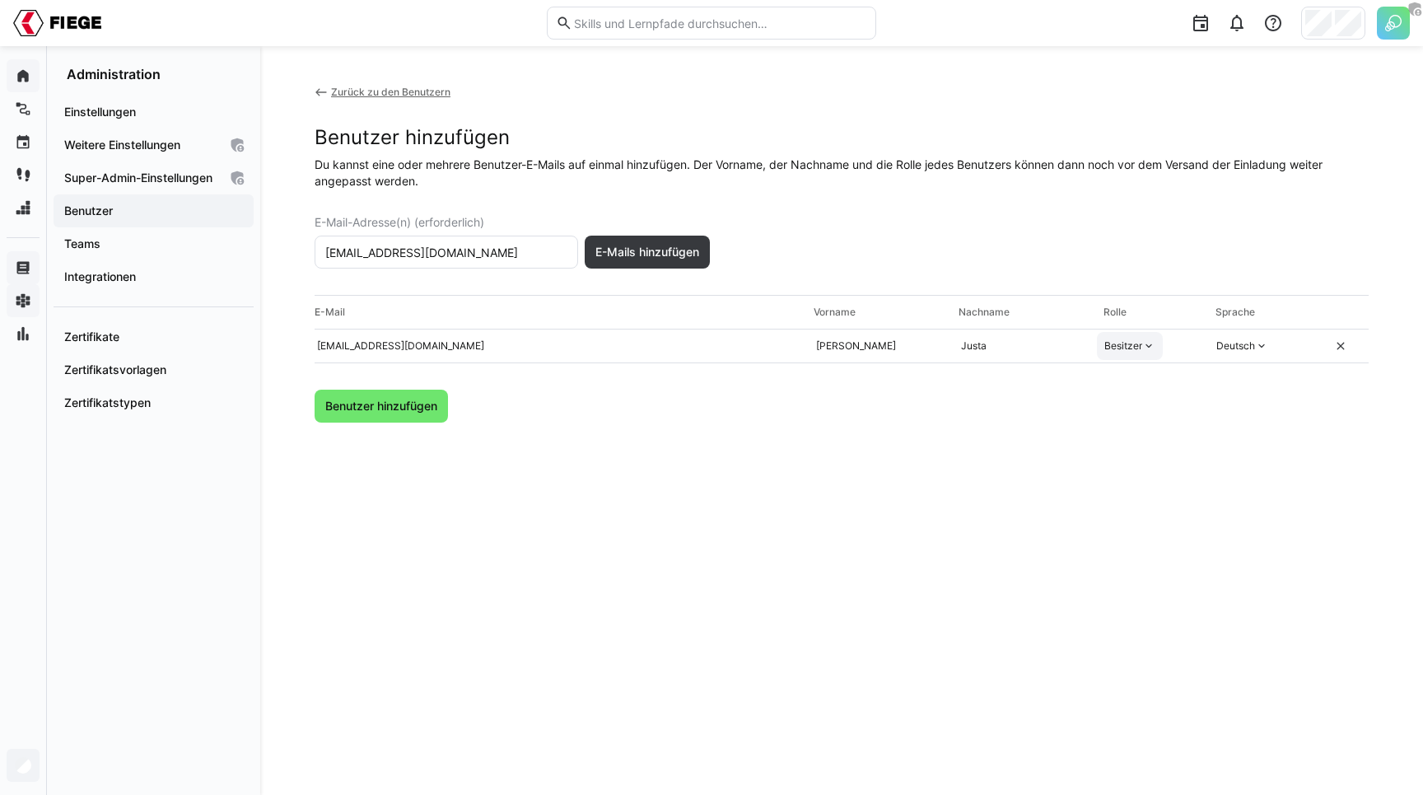
click at [917, 418] on div "Benutzer hinzufügen" at bounding box center [842, 406] width 1054 height 33
click at [398, 410] on span "Benutzer hinzufügen" at bounding box center [381, 406] width 117 height 16
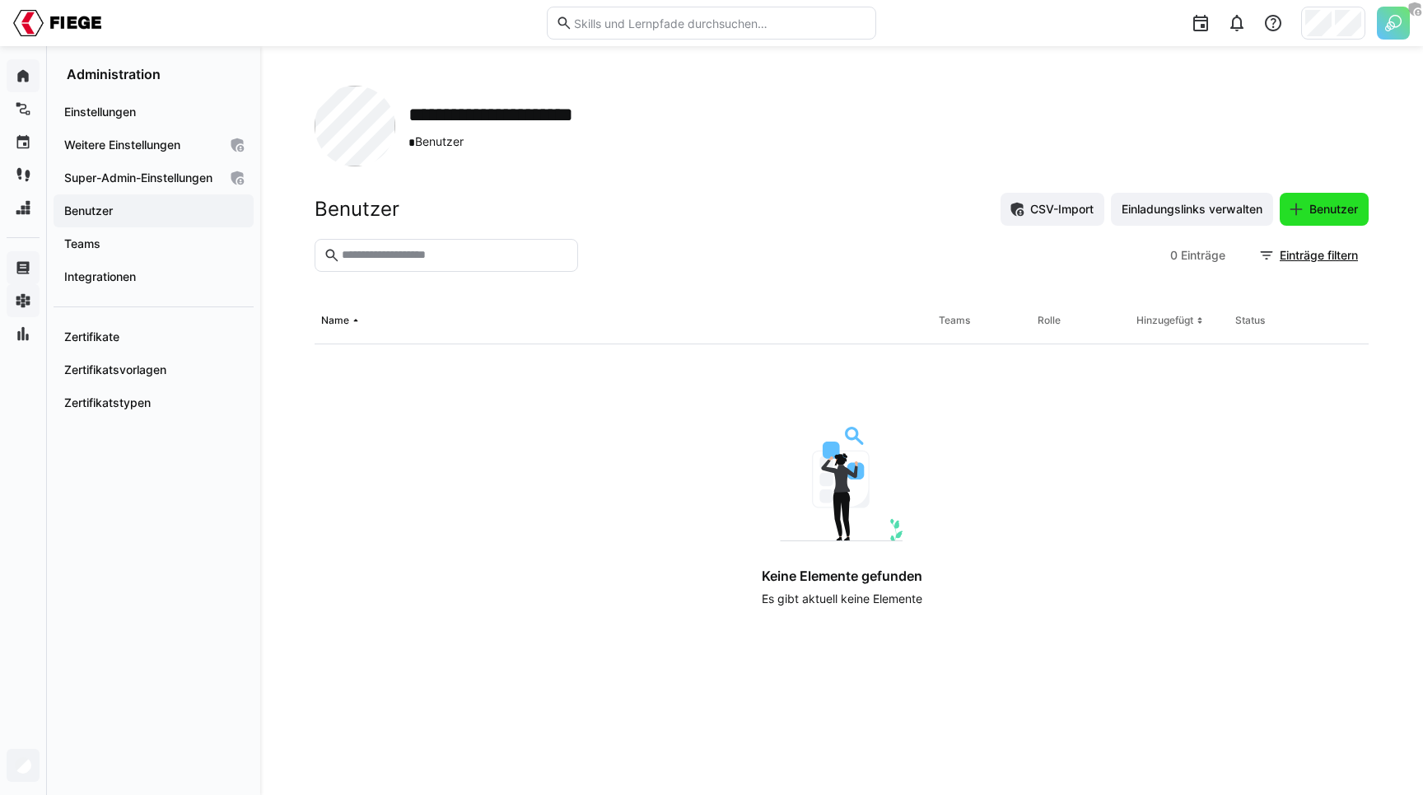
click at [1306, 200] on span "Benutzer" at bounding box center [1324, 209] width 89 height 33
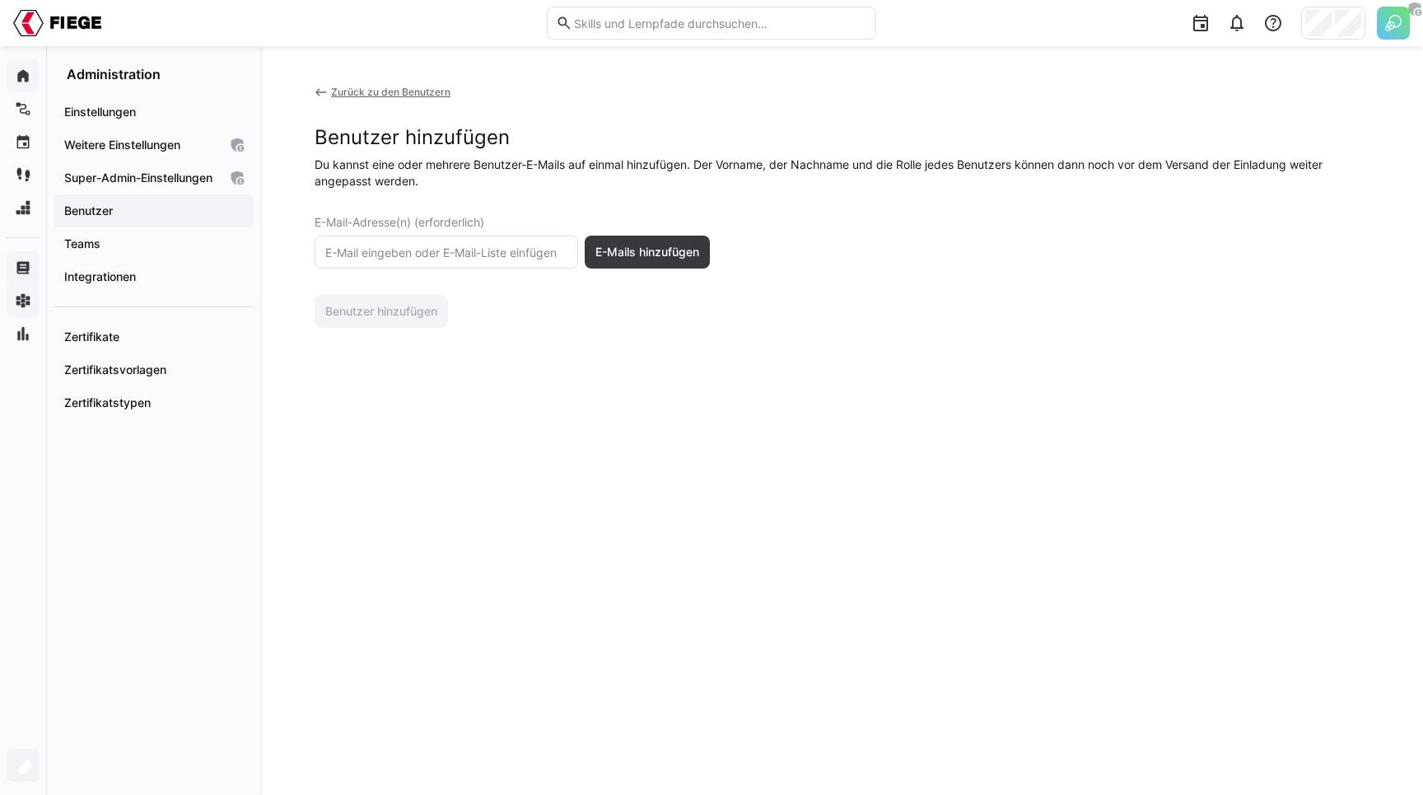
click at [456, 255] on input "text" at bounding box center [446, 252] width 245 height 15
paste input "luisa.schreier@fiege.com"
paste input "lisa.beimfohr@fiege.com"
type input "luisa.schreier@fiege.com, lisa.beimfohr@fiege.com"
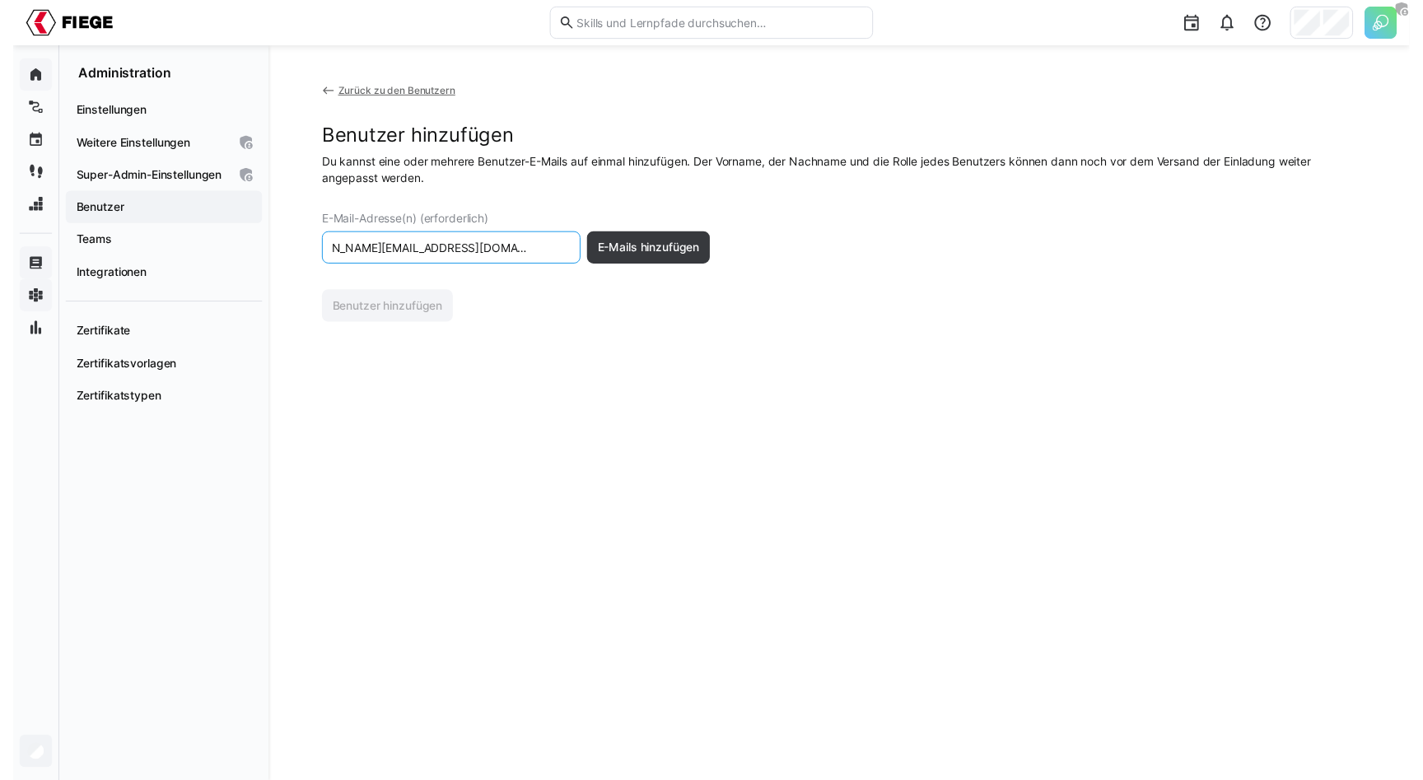
scroll to position [0, 0]
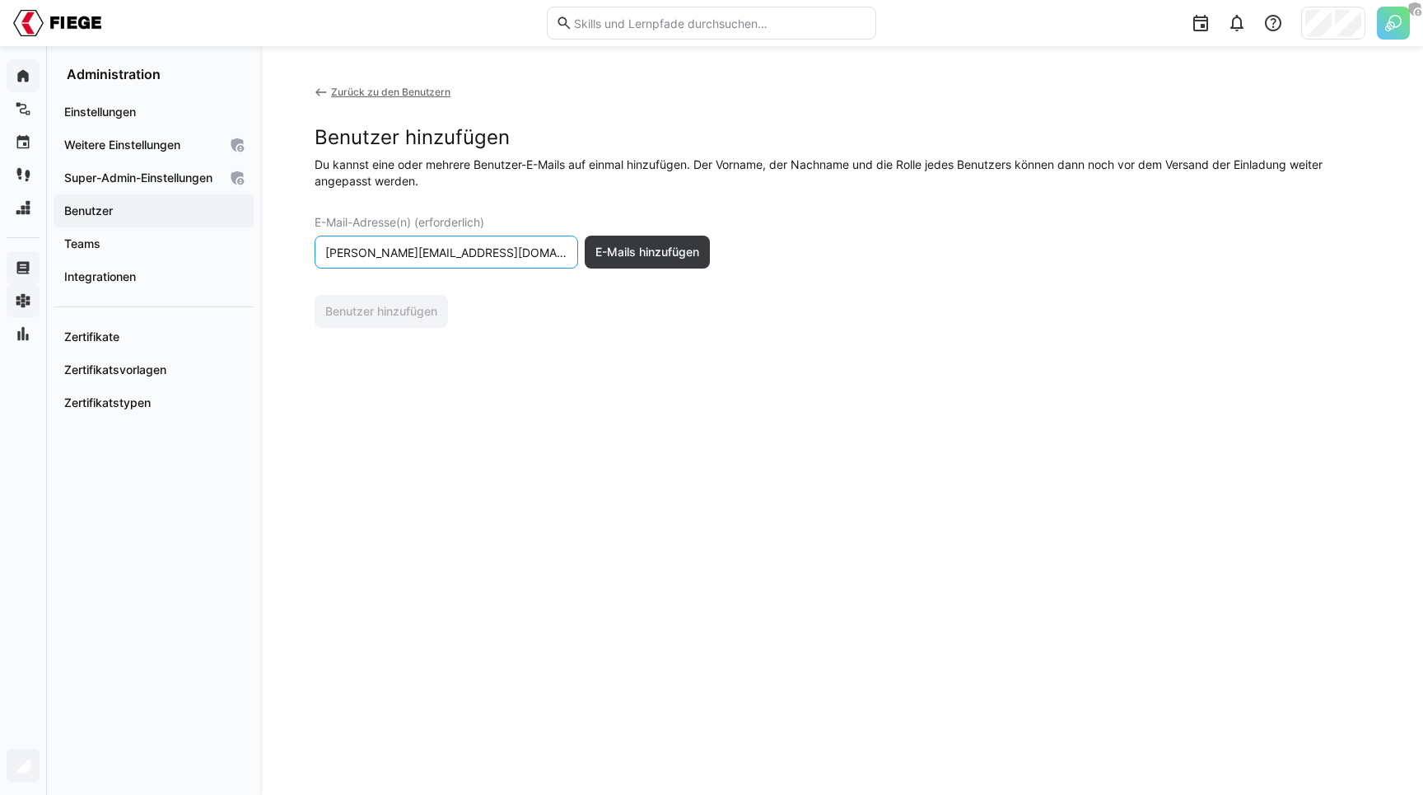
click at [585, 310] on div "Benutzer hinzufügen" at bounding box center [842, 311] width 1054 height 33
click at [627, 262] on span "E-Mails hinzufügen" at bounding box center [647, 252] width 125 height 33
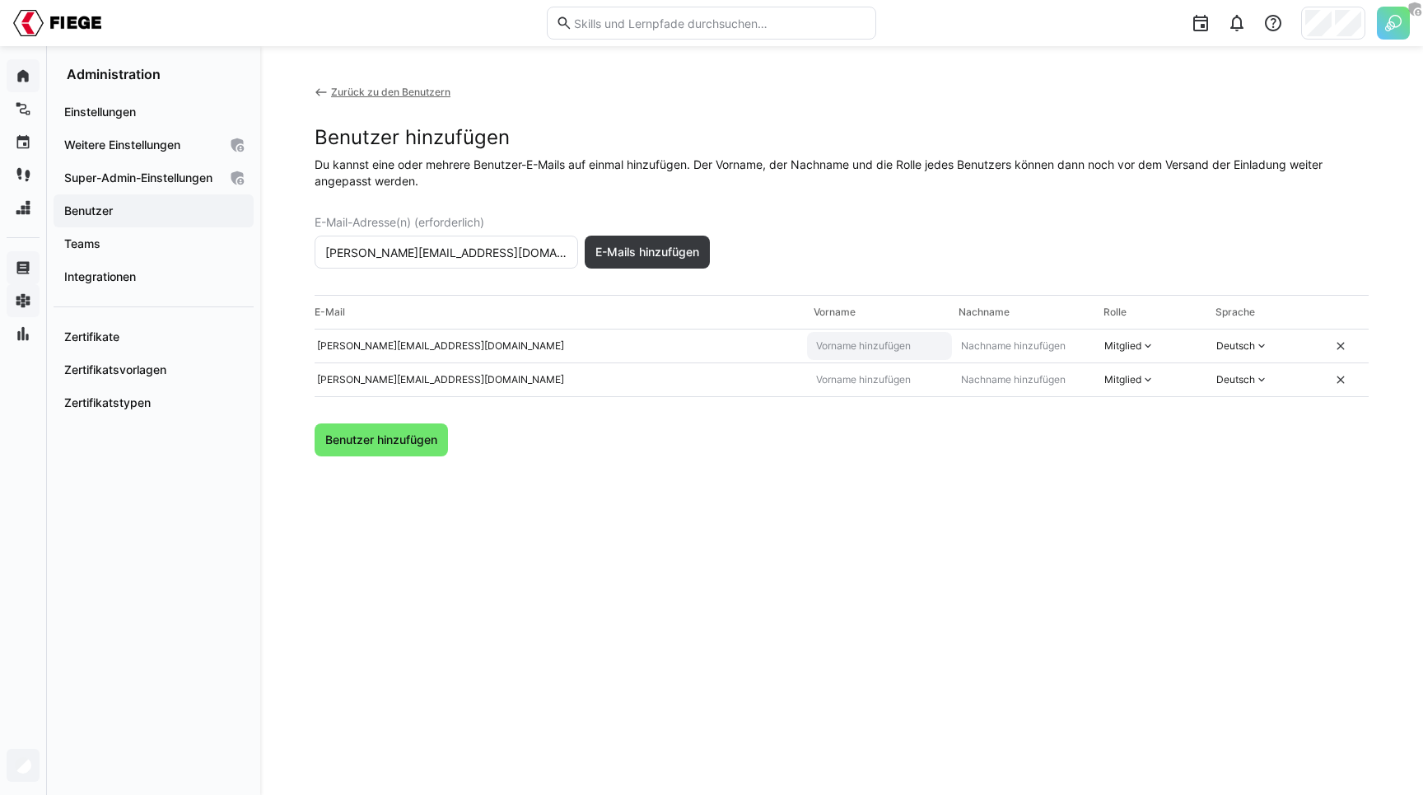
click at [852, 355] on eds-input at bounding box center [879, 346] width 145 height 28
type input "Luisa"
type input "Schreier"
click at [841, 379] on input "text" at bounding box center [879, 379] width 130 height 13
type input "Lisa"
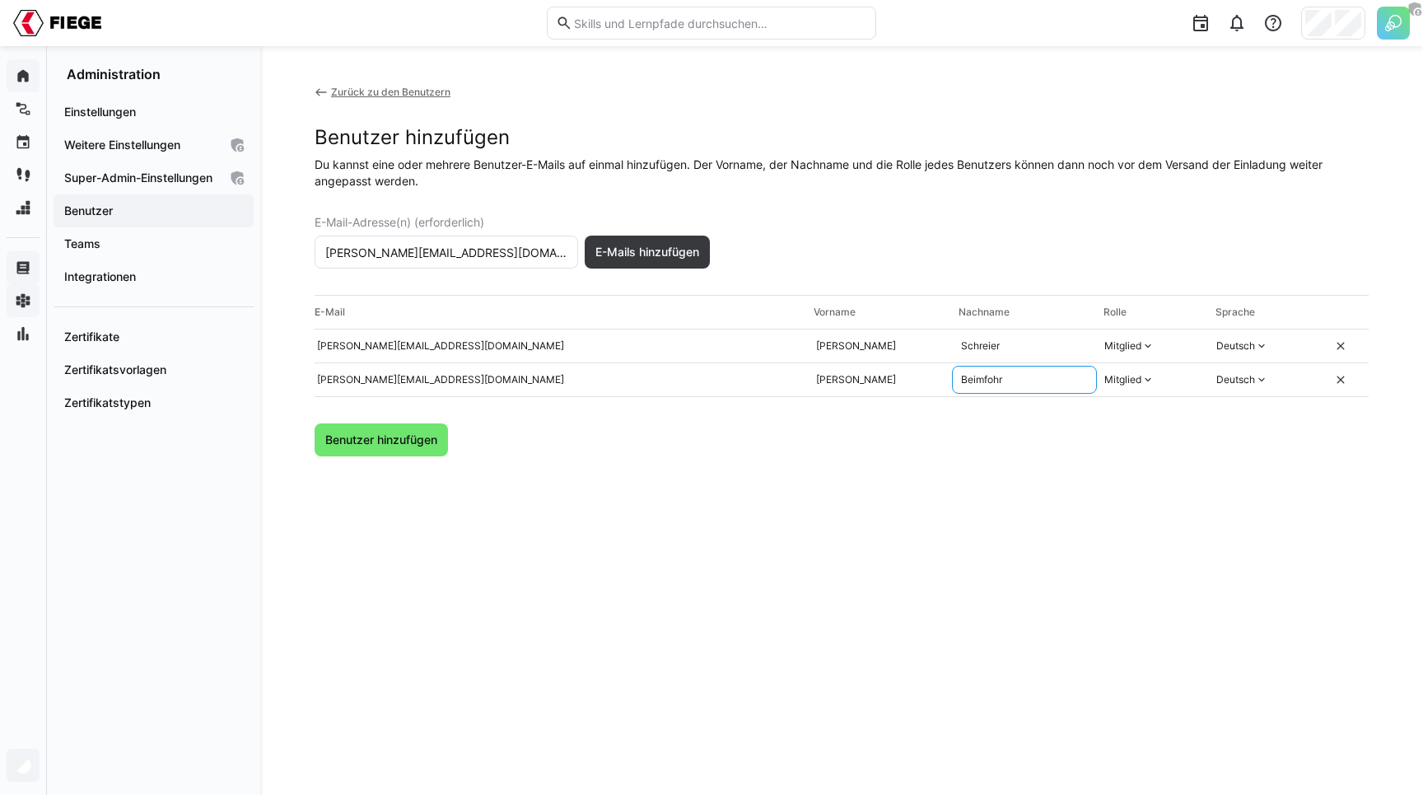
type input "Beimfohr"
click at [833, 435] on div "Benutzer hinzufügen" at bounding box center [842, 439] width 1054 height 33
click at [1121, 385] on div "Mitglied" at bounding box center [1122, 379] width 37 height 13
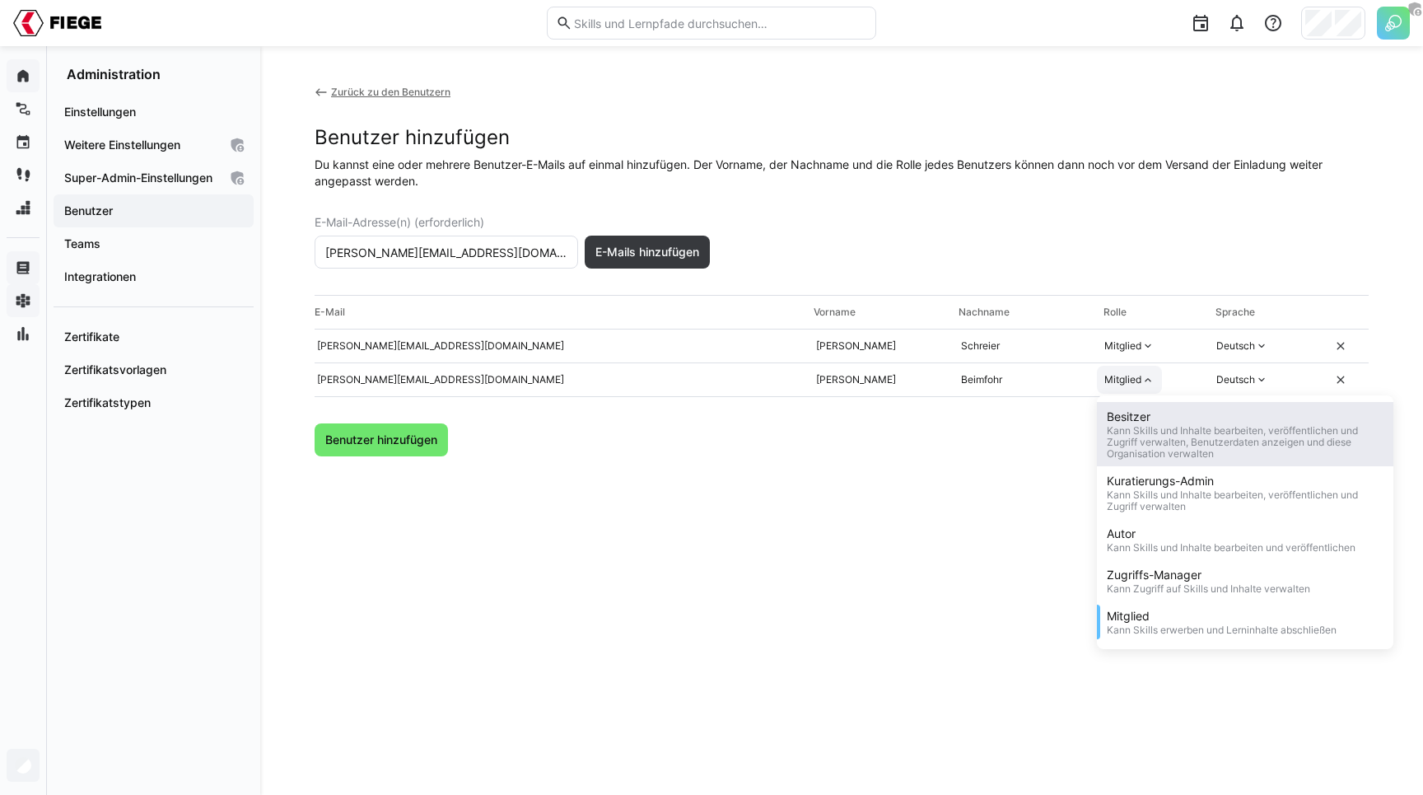
click at [1138, 423] on div "Besitzer" at bounding box center [1245, 416] width 277 height 16
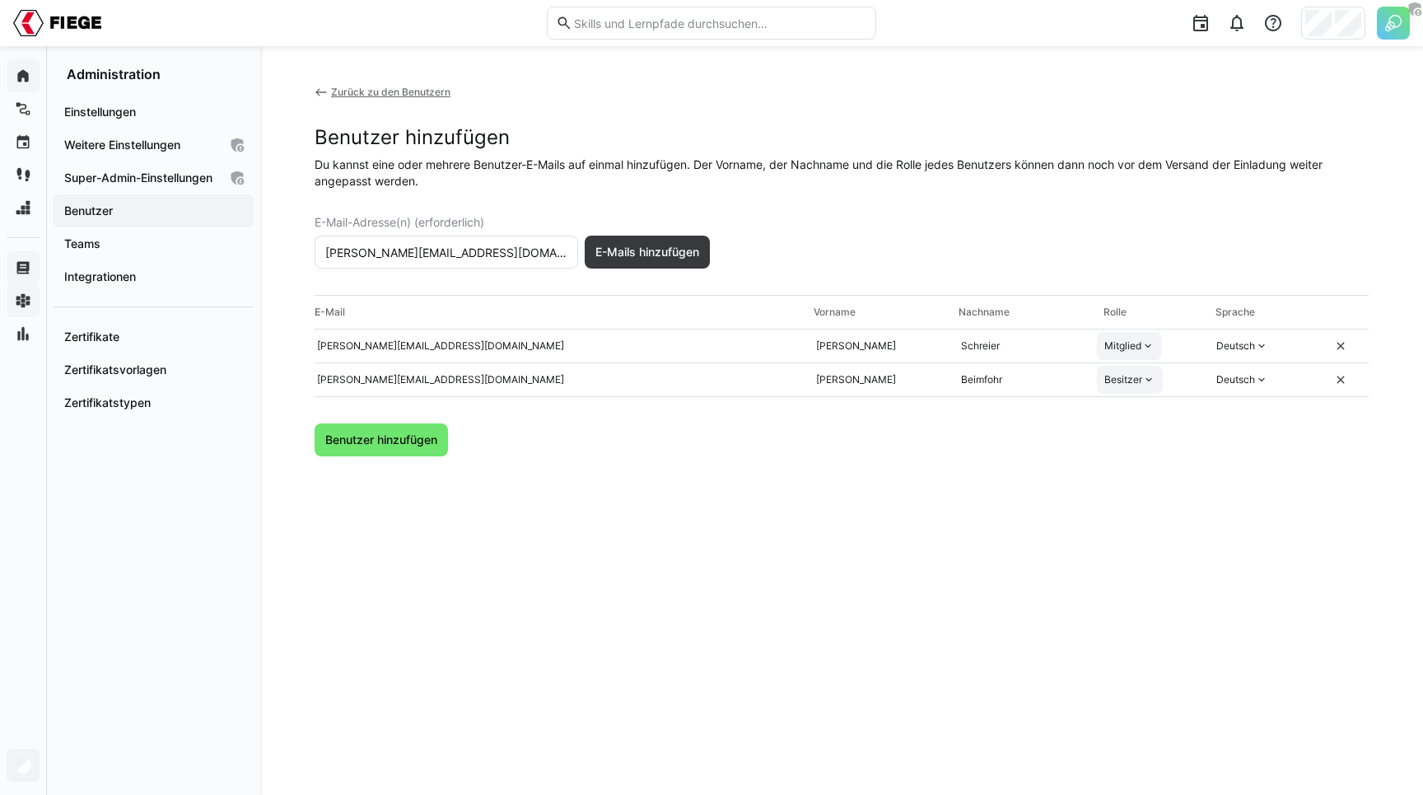
click at [1132, 349] on div "Mitglied" at bounding box center [1122, 345] width 37 height 13
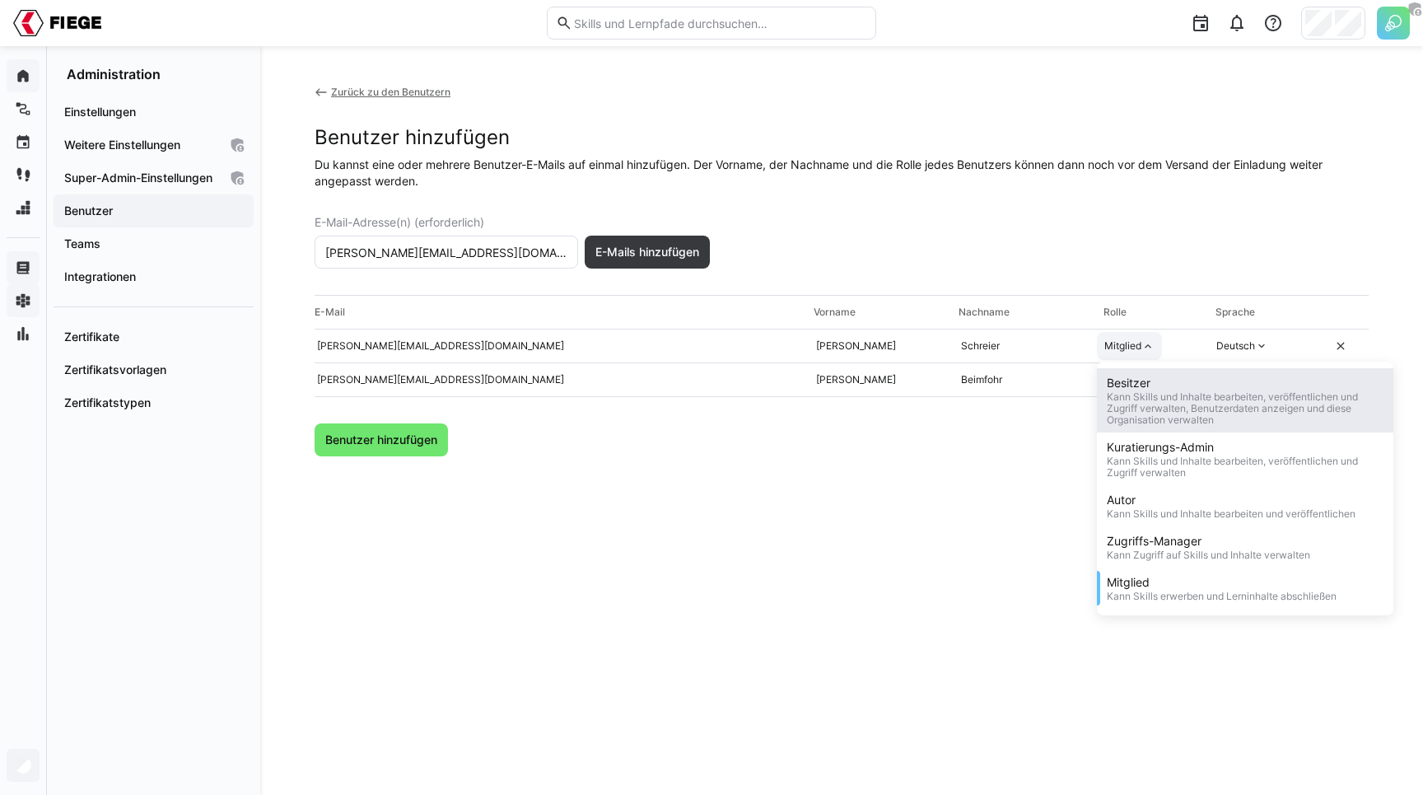
click at [1146, 389] on div "Besitzer" at bounding box center [1245, 383] width 277 height 16
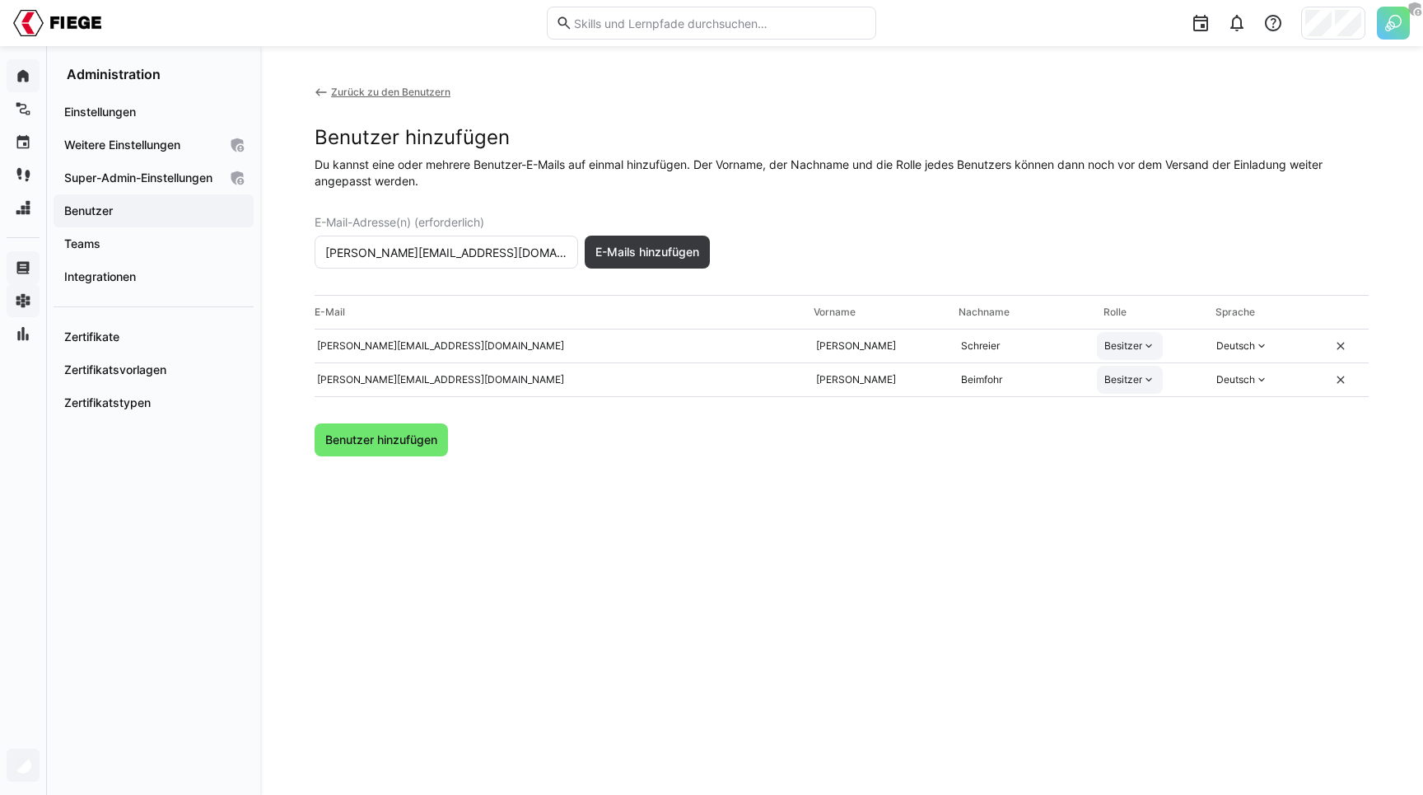
click at [1025, 478] on div "Zurück zu den Benutzern Benutzer hinzufügen Du kannst eine oder mehrere Benutze…" at bounding box center [842, 421] width 1054 height 670
click at [427, 441] on span "Benutzer hinzufügen" at bounding box center [381, 440] width 117 height 16
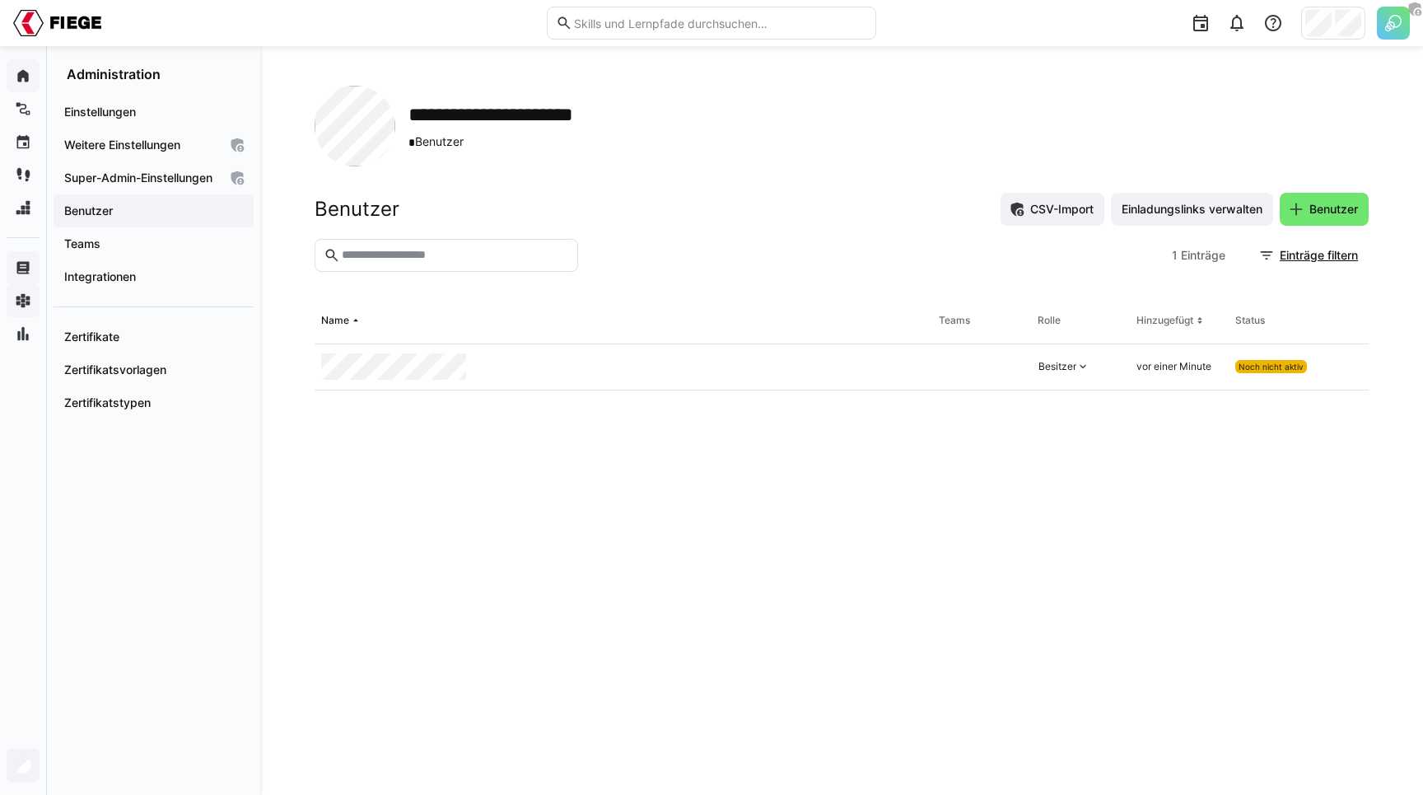
click at [843, 273] on section "1 Einträge Einträge filtern" at bounding box center [842, 268] width 1054 height 59
click at [1311, 217] on span "Benutzer" at bounding box center [1324, 209] width 89 height 33
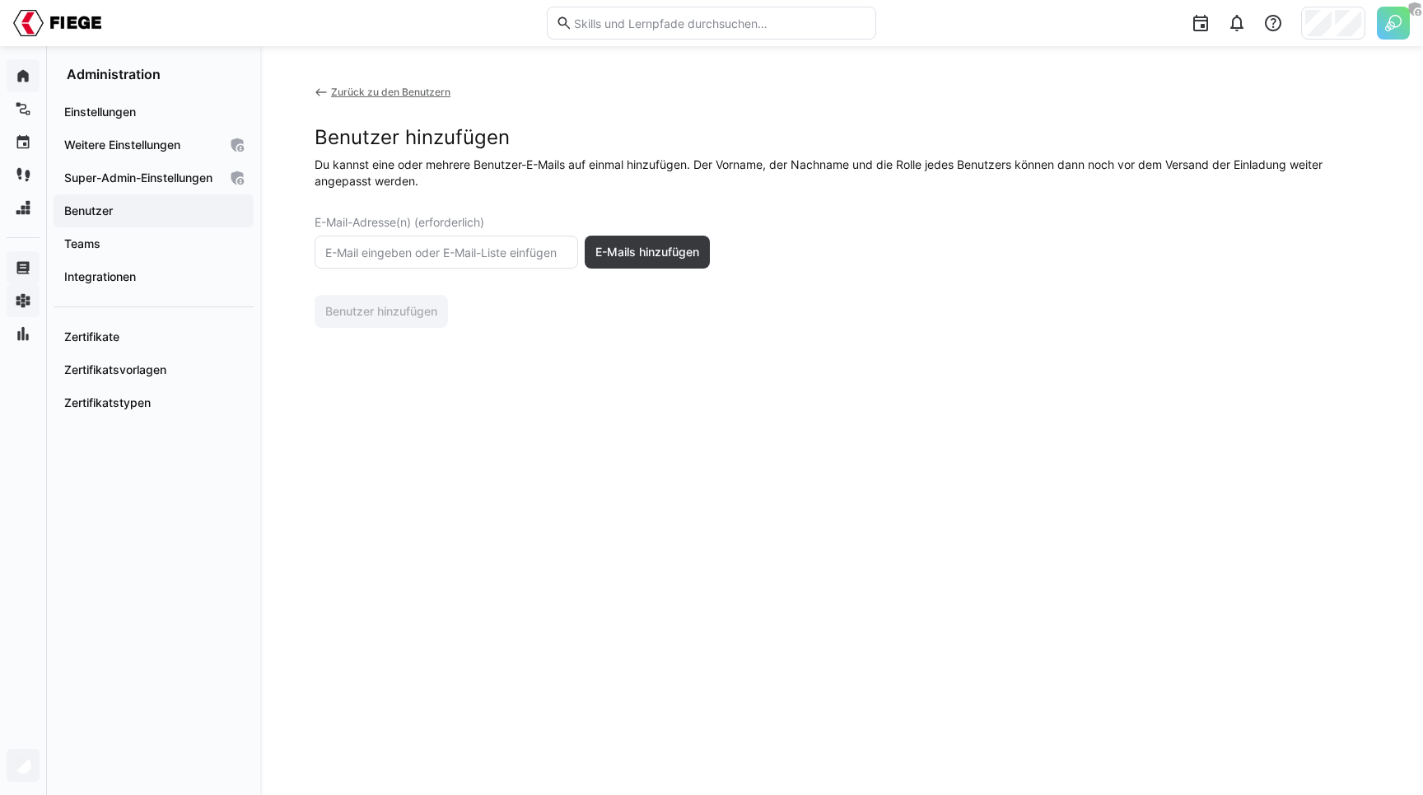
click at [520, 236] on eds-input at bounding box center [447, 252] width 264 height 33
click at [482, 252] on input "text" at bounding box center [446, 252] width 245 height 15
paste input "Helena.Brueggenbrock@fiege.com"
type input "Helena.Brueggenbrock@fiege.com"
click at [635, 256] on span "E-Mails hinzufügen" at bounding box center [647, 252] width 109 height 16
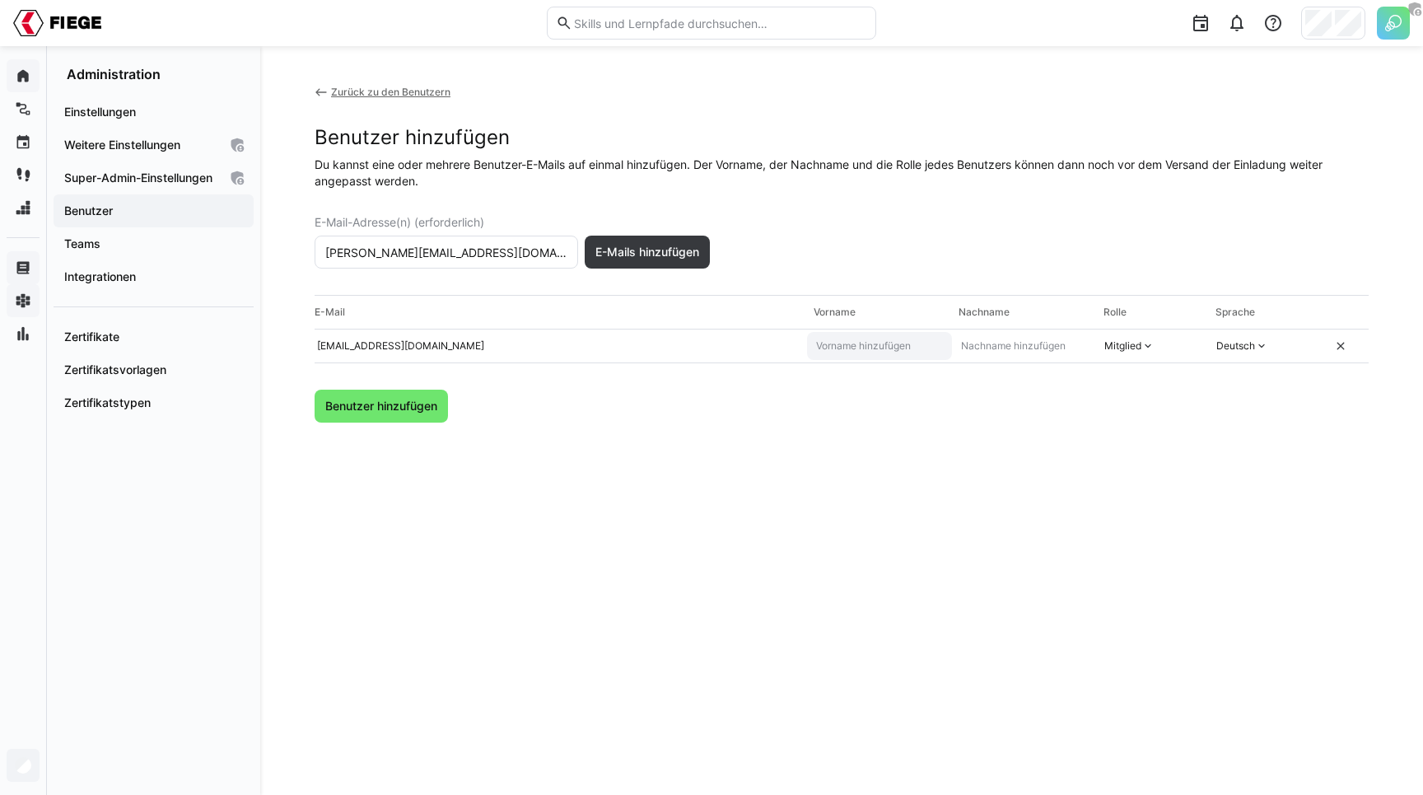
click at [852, 351] on input "text" at bounding box center [879, 345] width 130 height 13
type input "Helena"
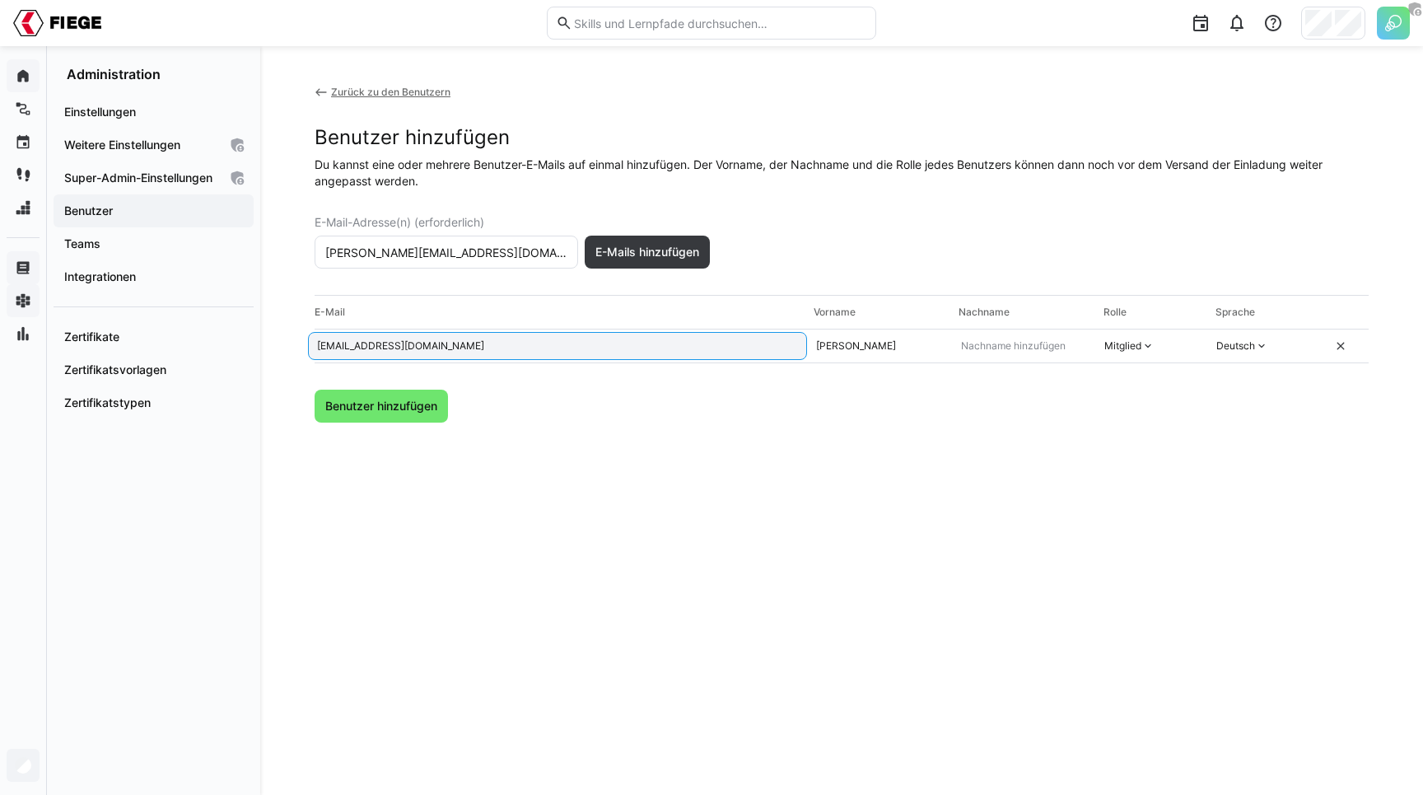
drag, startPoint x: 422, startPoint y: 345, endPoint x: 352, endPoint y: 345, distance: 70.8
click at [352, 345] on input "[EMAIL_ADDRESS][PERSON_NAME][DOMAIN_NAME]" at bounding box center [557, 345] width 484 height 13
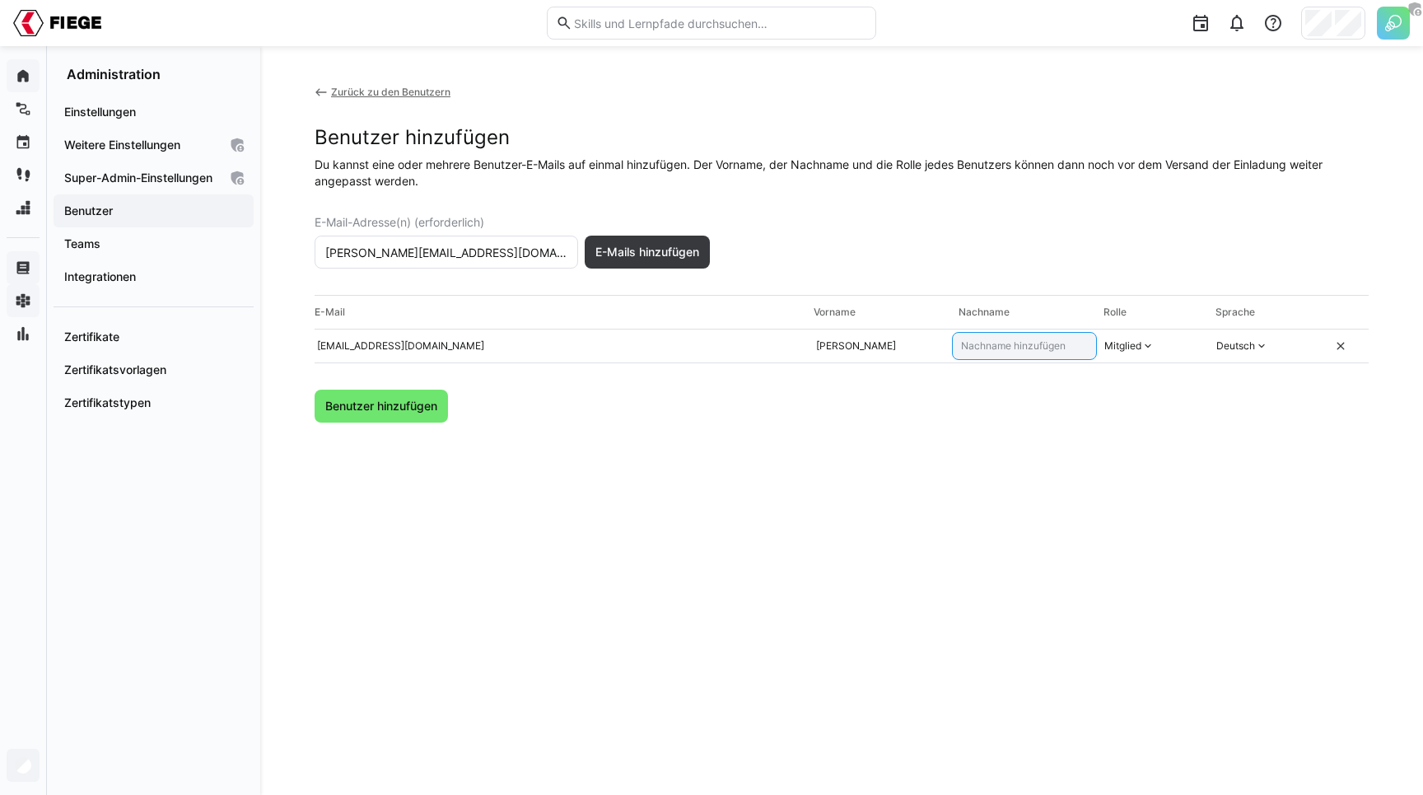
click at [1001, 339] on input "text" at bounding box center [1024, 345] width 130 height 13
paste input "brueggenbrock"
drag, startPoint x: 982, startPoint y: 346, endPoint x: 899, endPoint y: 330, distance: 83.8
click at [899, 330] on div "E-Mail Vorname Nachname Rolle Sprache helena.brueggenbrock@fiege.com Helena bru…" at bounding box center [842, 329] width 1054 height 68
type input "Brüggenbrock"
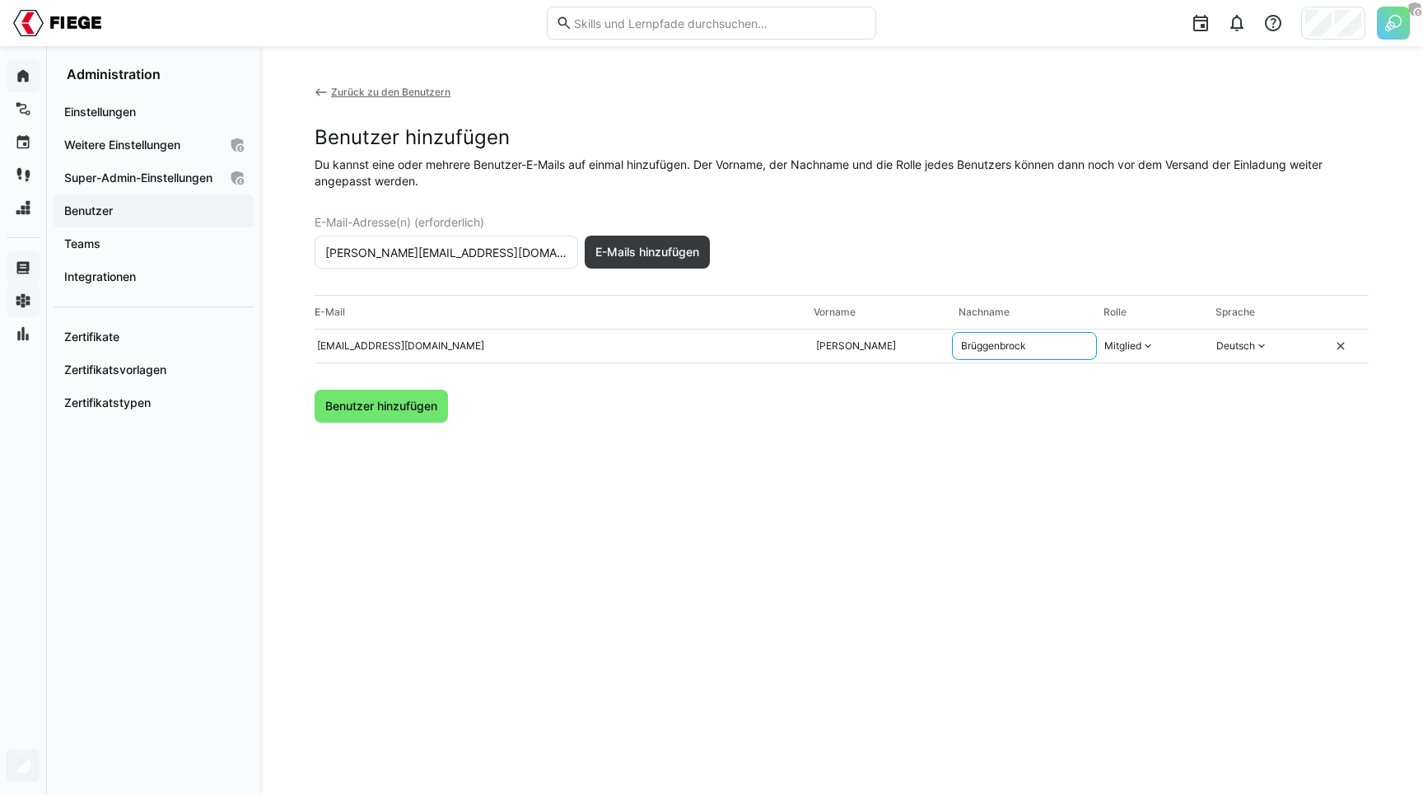
click at [965, 411] on div "Benutzer hinzufügen" at bounding box center [842, 406] width 1054 height 33
click at [1141, 351] on eds-icon at bounding box center [1147, 345] width 13 height 13
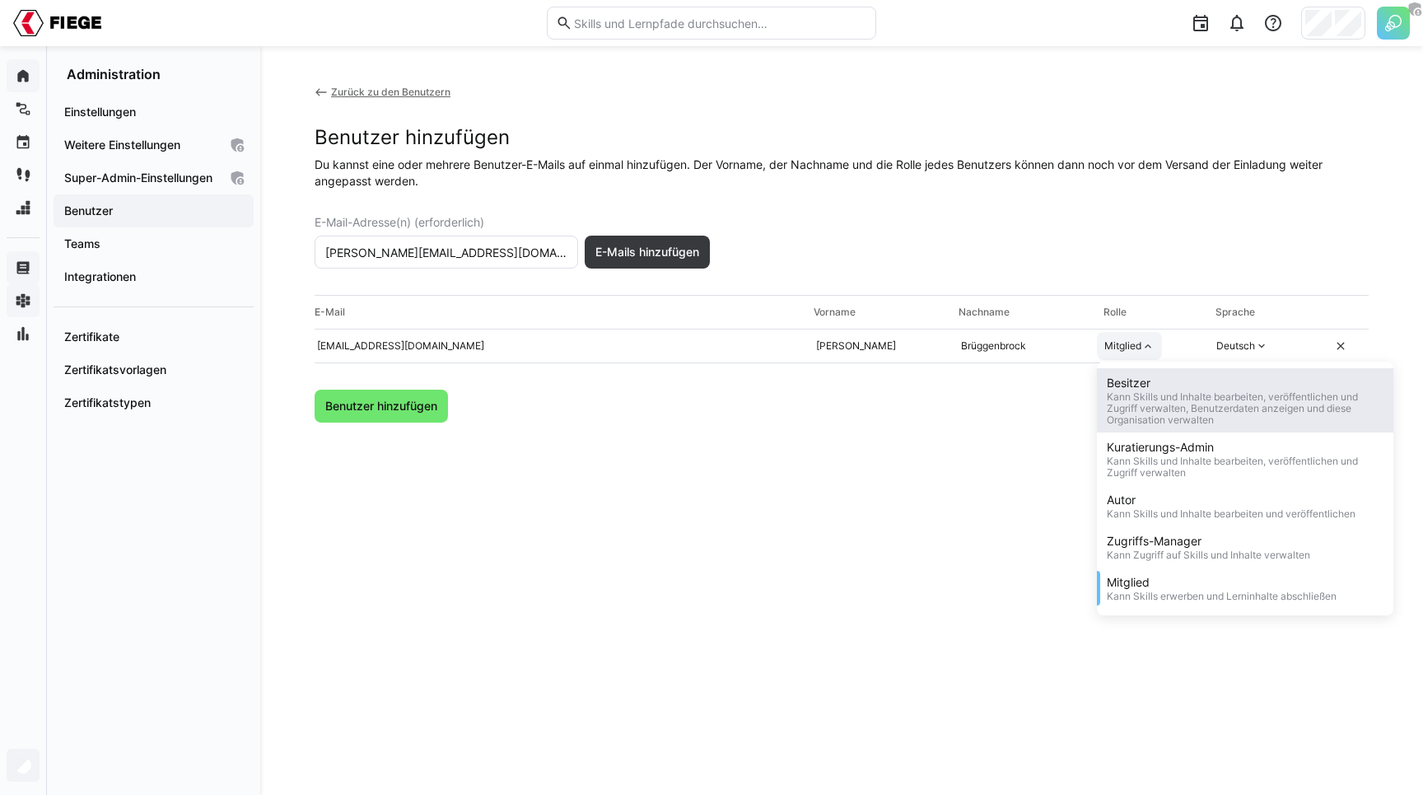
click at [1150, 383] on div "Besitzer" at bounding box center [1245, 383] width 277 height 16
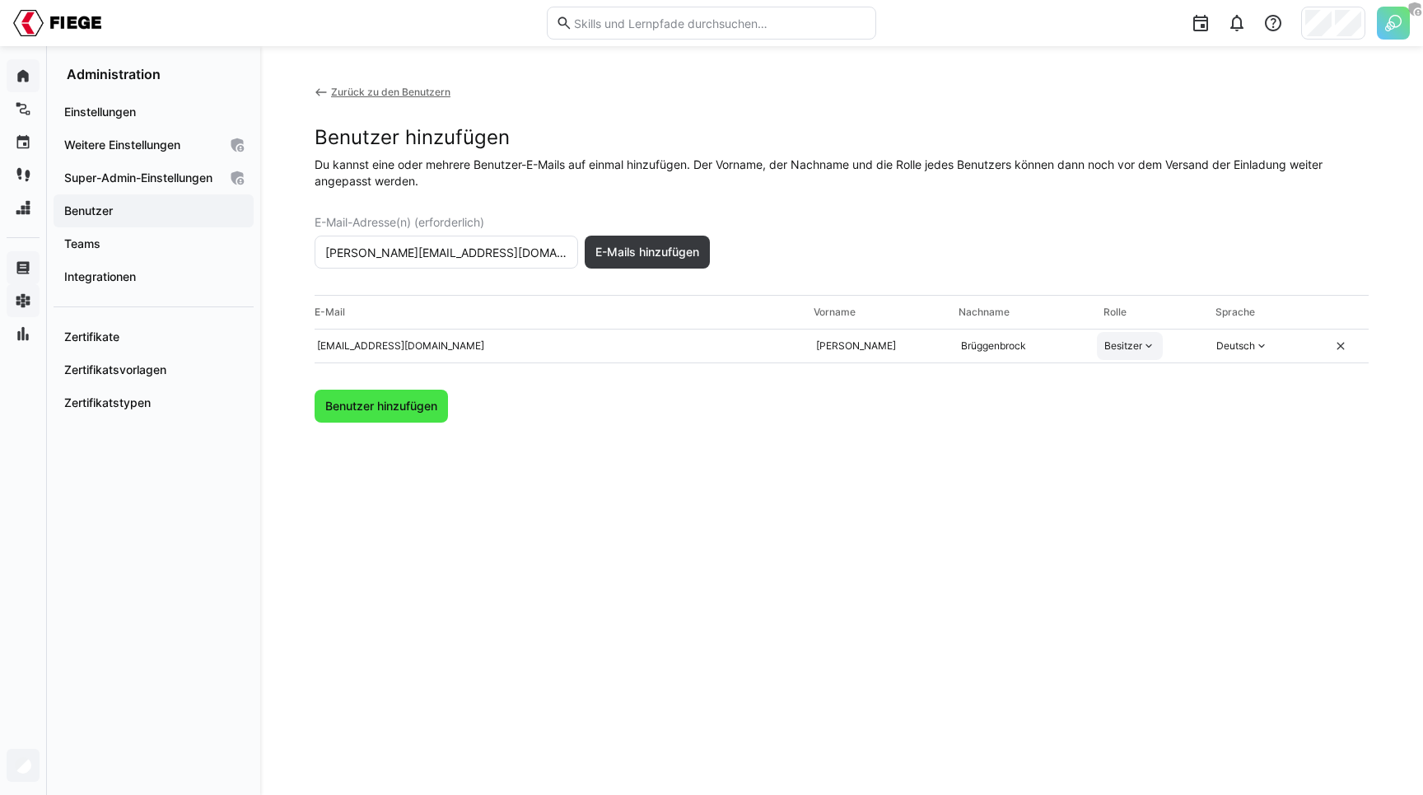
click at [422, 407] on span "Benutzer hinzufügen" at bounding box center [381, 406] width 117 height 16
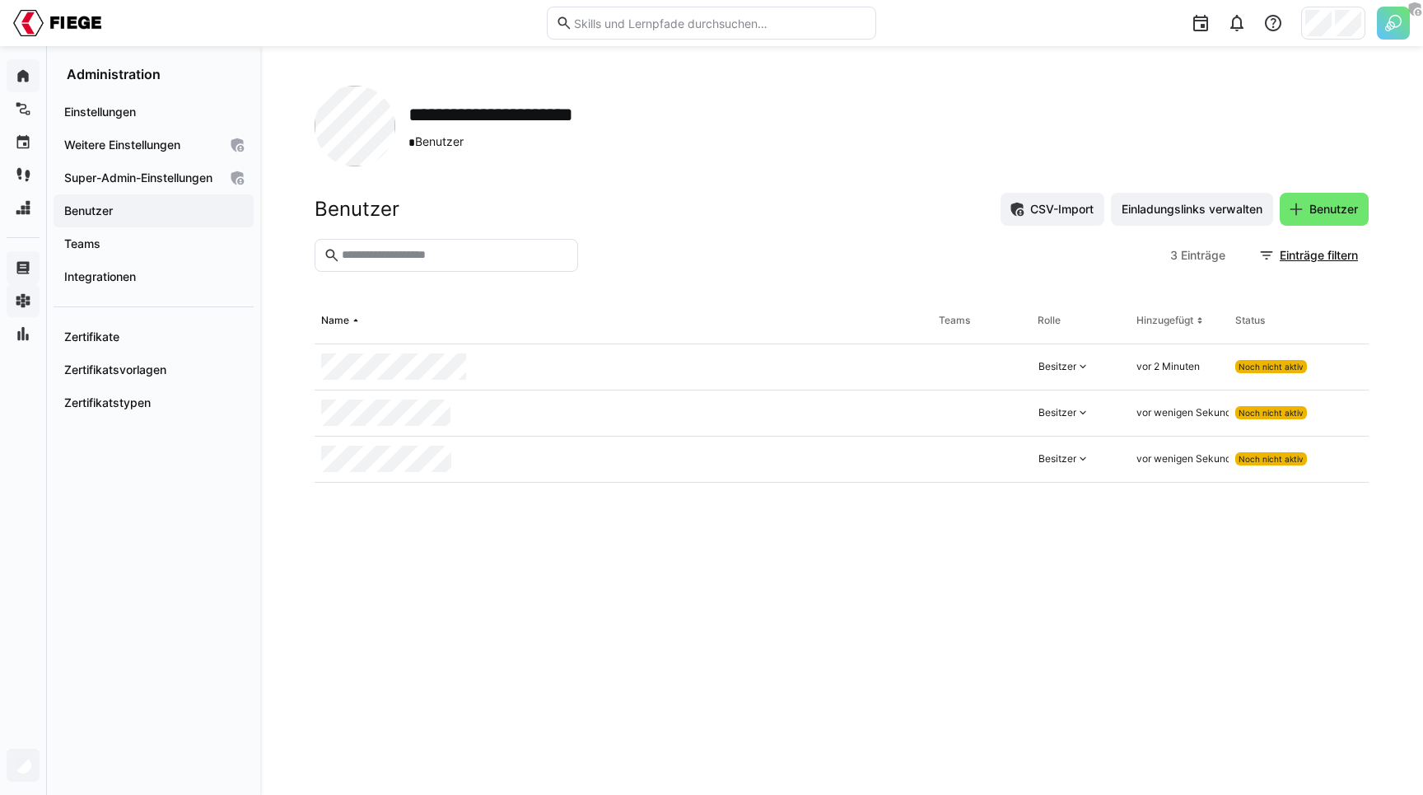
click at [764, 182] on app-organization "**********" at bounding box center [842, 421] width 1054 height 670
click at [833, 527] on eds-table "Name Teams Rolle Hinzugefügt Status Besitzer vor 2 Minuten Noch nicht aktiv Bes…" at bounding box center [842, 526] width 1054 height 457
click at [849, 540] on eds-table "Name Teams Rolle Hinzugefügt Status Besitzer vor 2 Minuten Noch nicht aktiv Bes…" at bounding box center [842, 526] width 1054 height 457
click at [865, 213] on div "Benutzer CSV-Import Einladungslinks verwalten Benutzer" at bounding box center [842, 209] width 1054 height 33
click at [712, 189] on app-organization "**********" at bounding box center [842, 421] width 1054 height 670
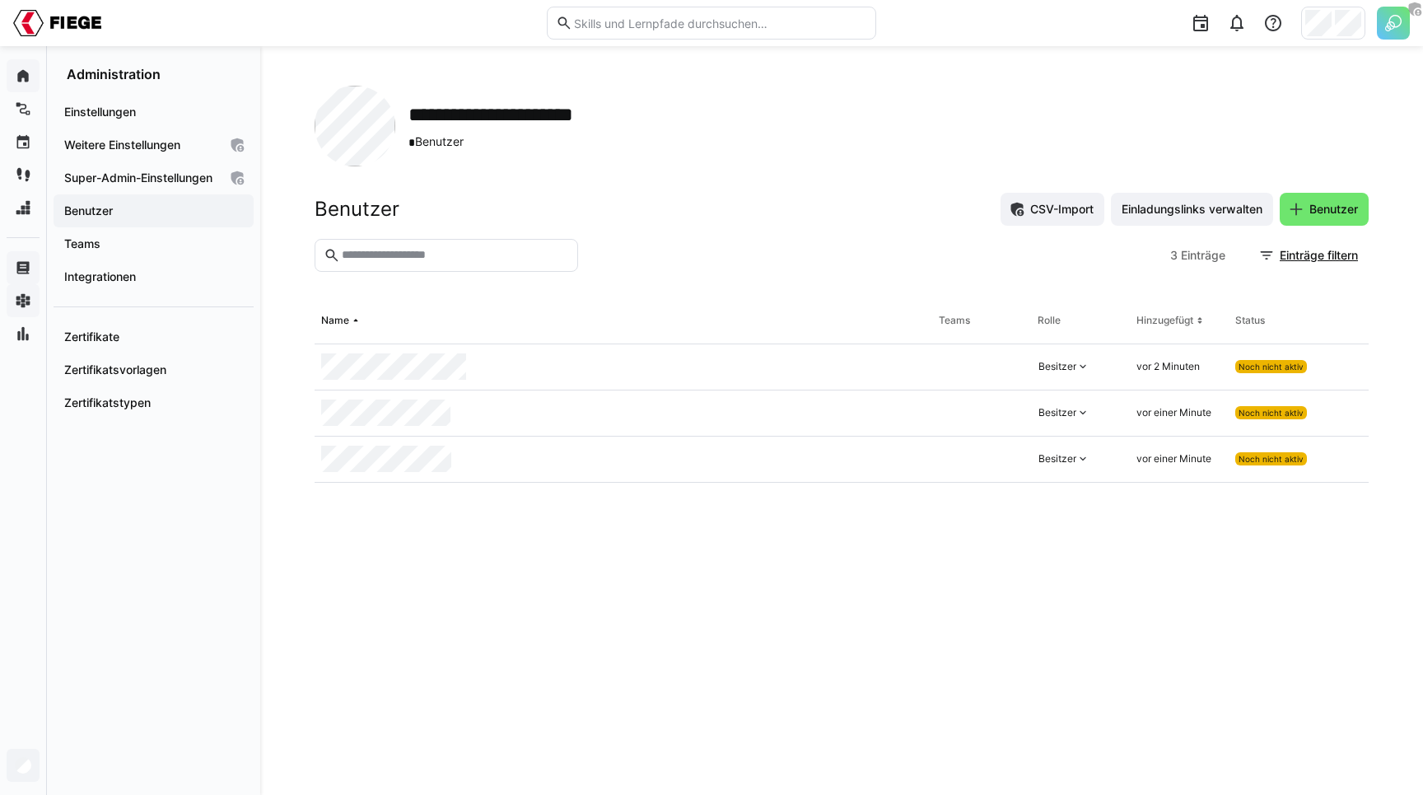
click at [712, 189] on app-organization "**********" at bounding box center [842, 421] width 1054 height 670
click at [0, 0] on app-navigation-label "Teams" at bounding box center [0, 0] width 0 height 0
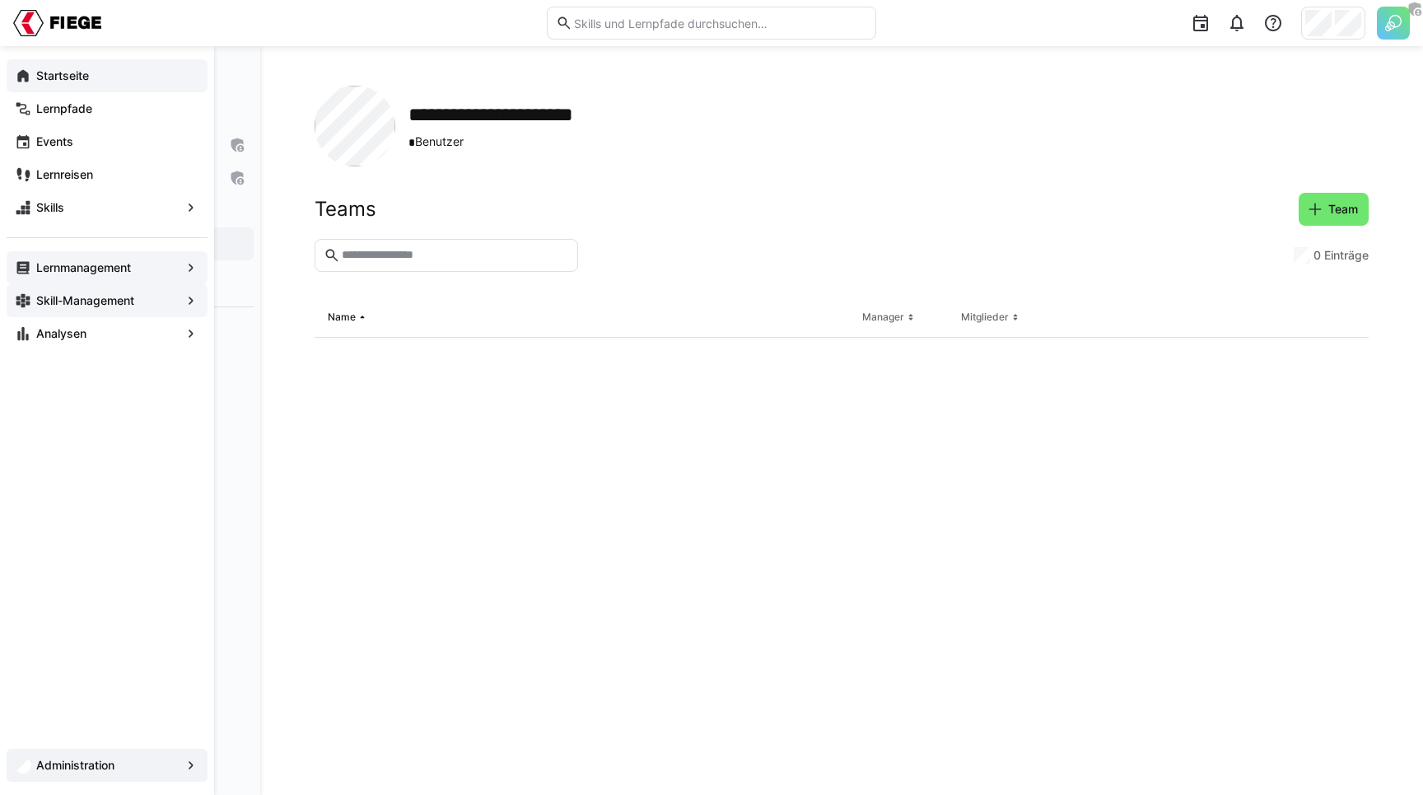
click at [25, 80] on eds-icon at bounding box center [23, 76] width 16 height 16
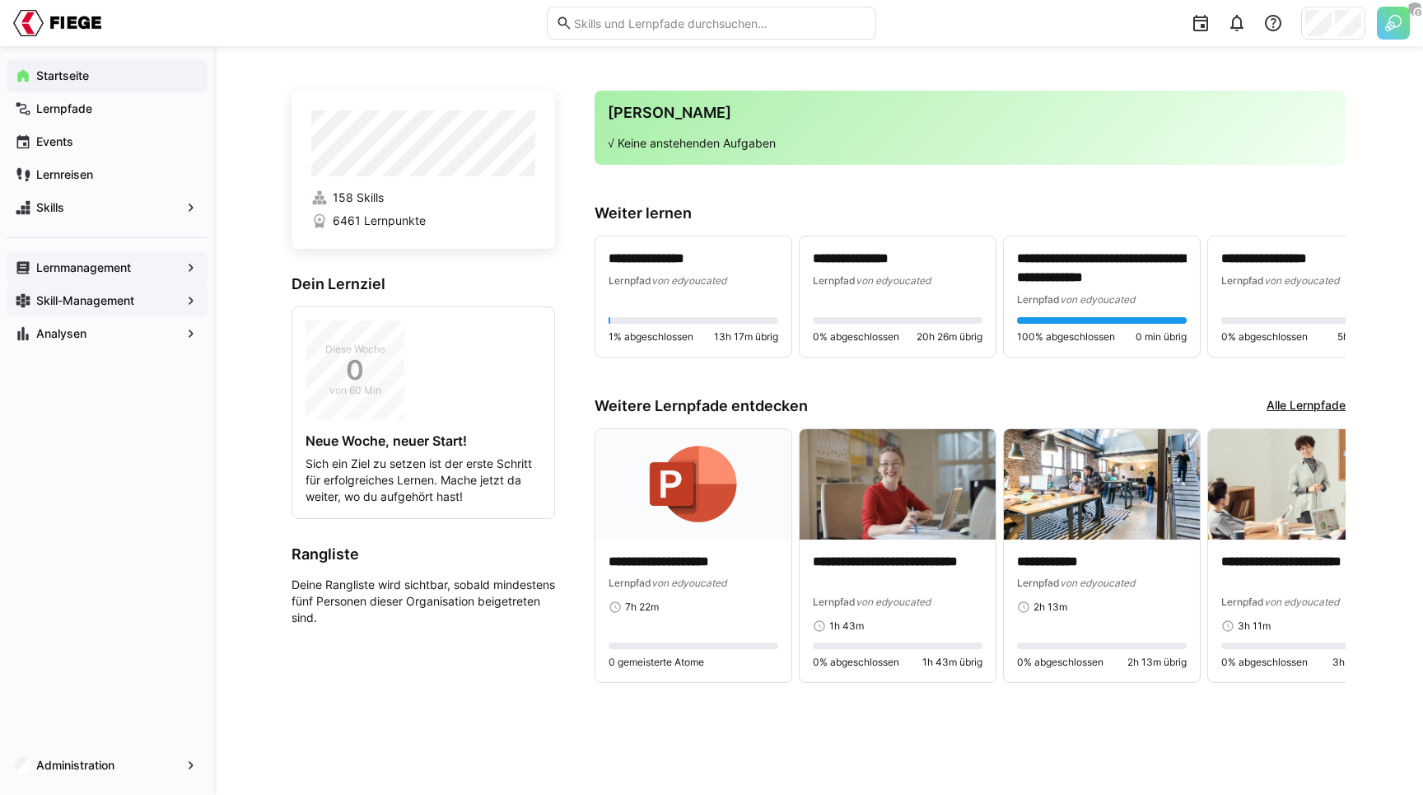
click at [270, 201] on div "**********" at bounding box center [818, 420] width 1209 height 749
click at [0, 0] on app-navigation-label "Lernpfade" at bounding box center [0, 0] width 0 height 0
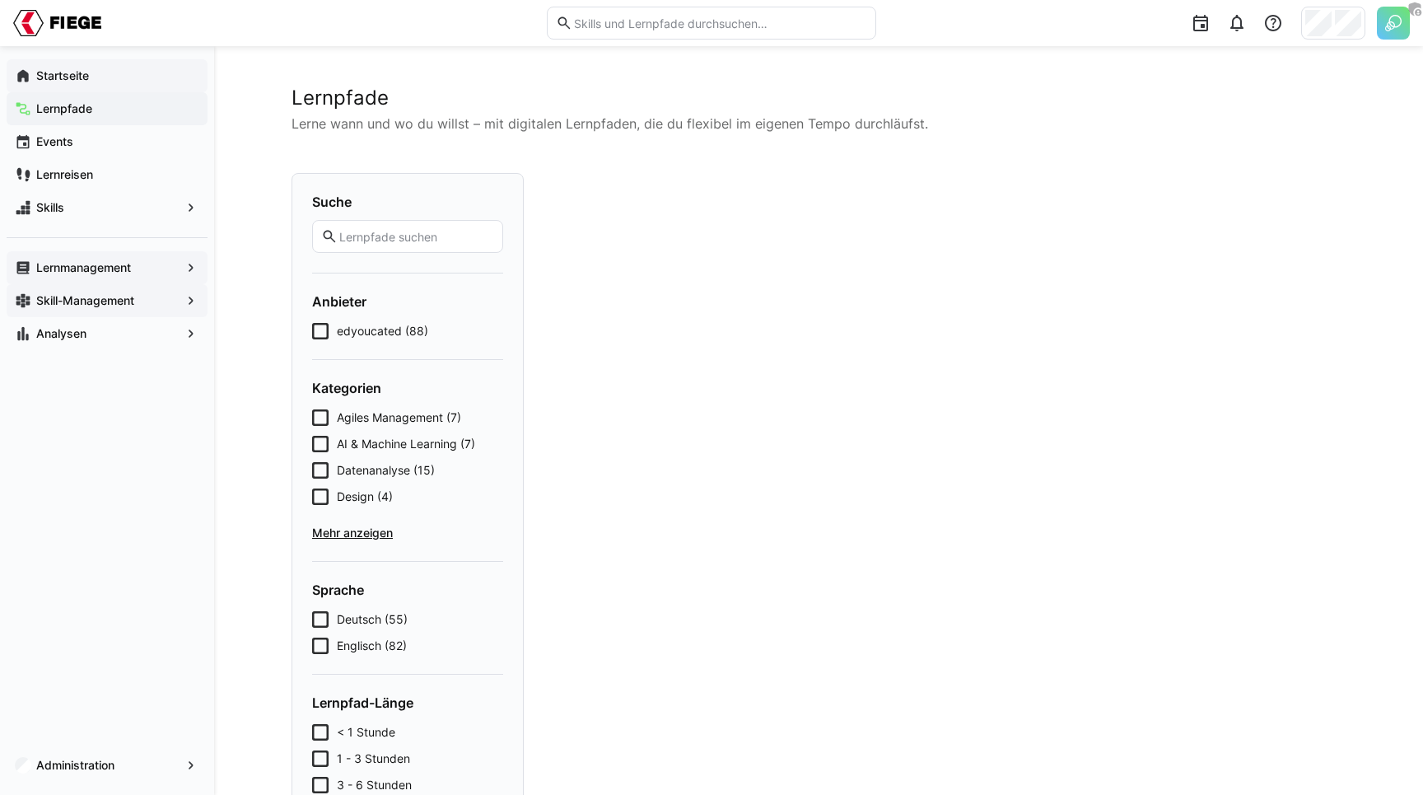
click at [80, 82] on span "Startseite" at bounding box center [117, 76] width 166 height 16
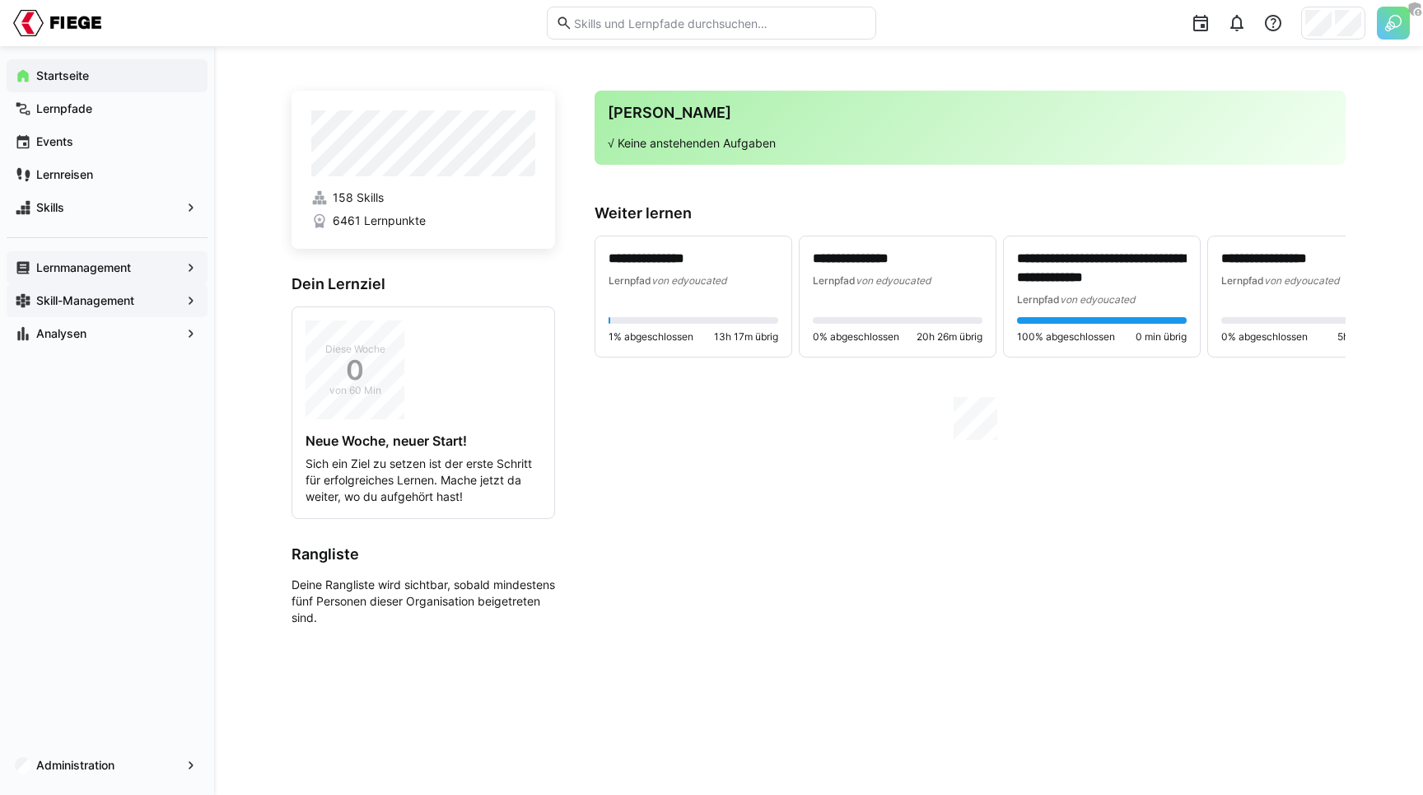
click at [244, 63] on div "**********" at bounding box center [818, 420] width 1209 height 749
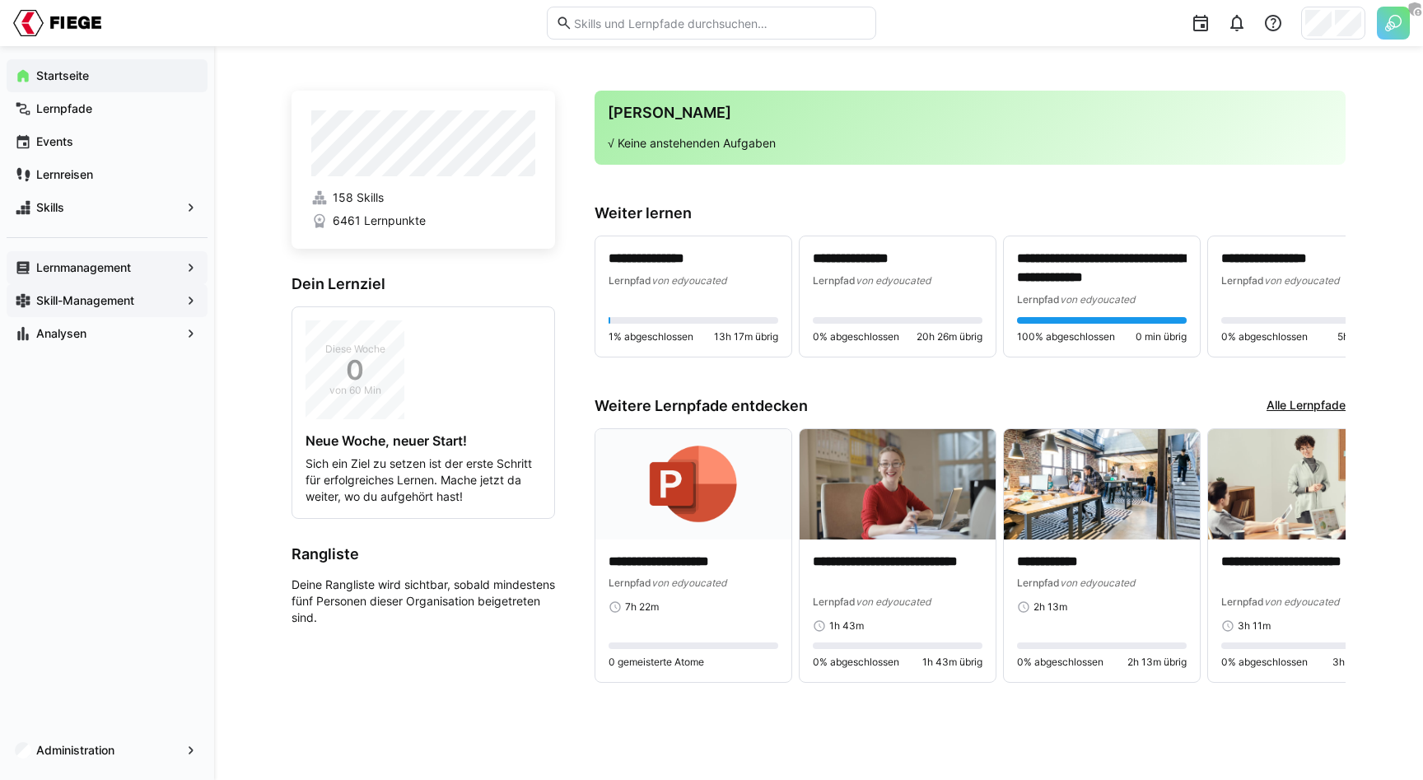
click at [256, 203] on div "**********" at bounding box center [818, 413] width 1209 height 734
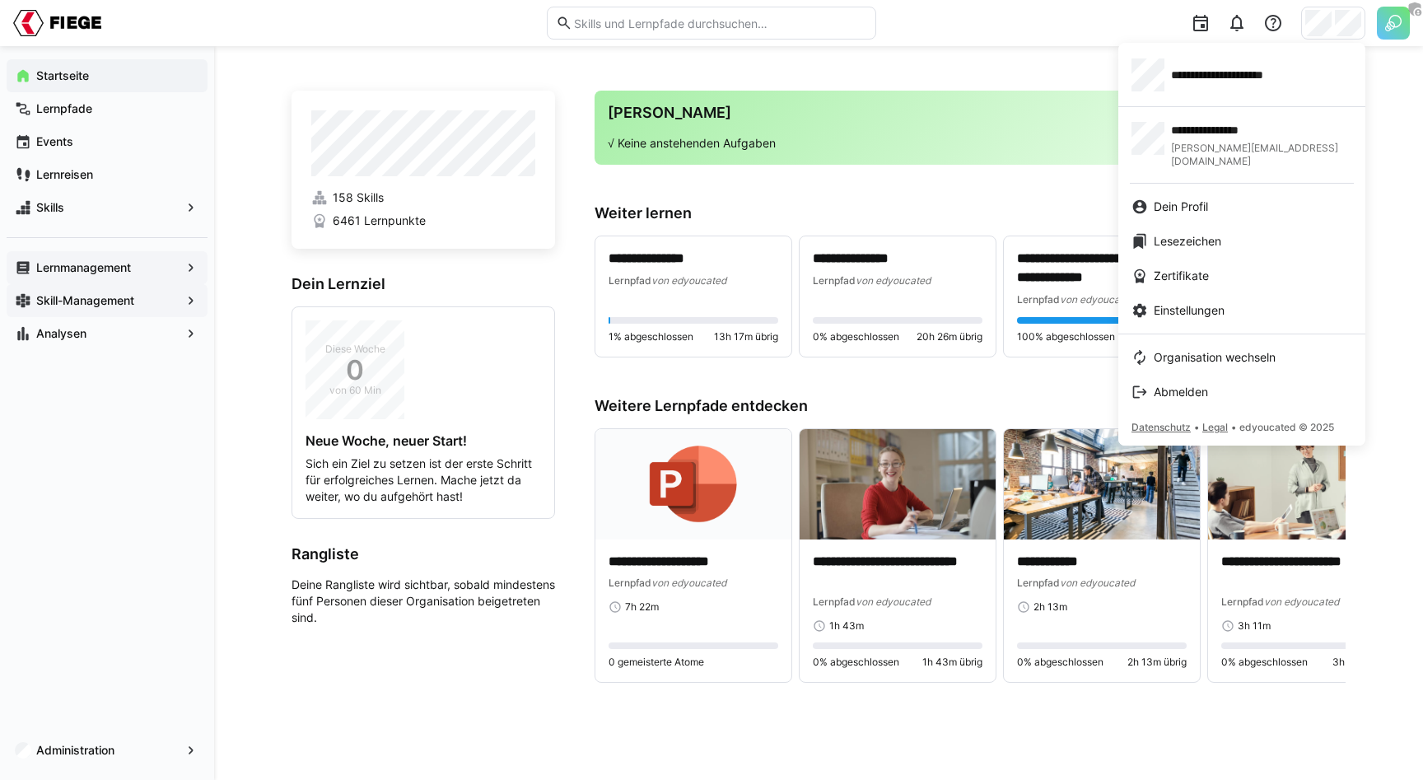
click at [1012, 61] on div at bounding box center [711, 390] width 1423 height 780
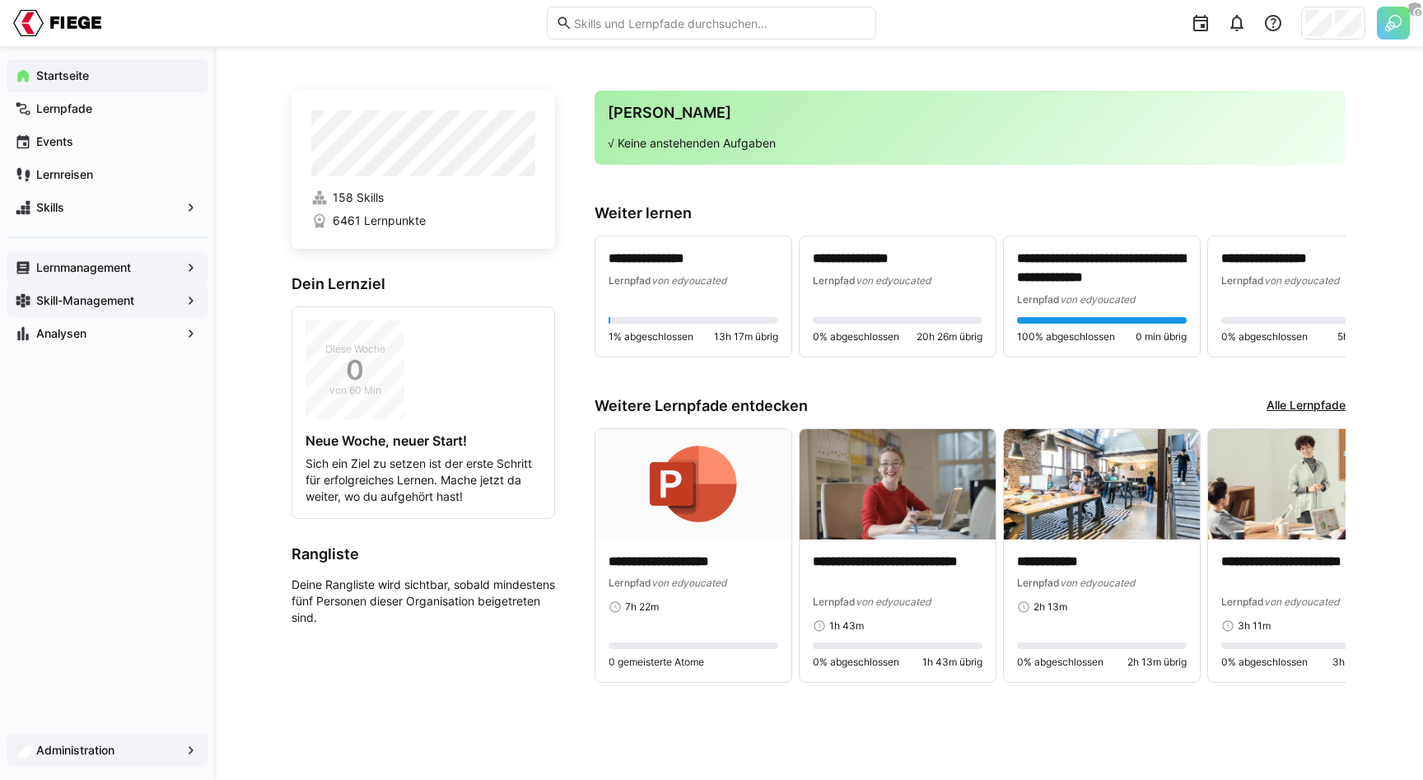
click at [0, 0] on app-navigation-label "Administration" at bounding box center [0, 0] width 0 height 0
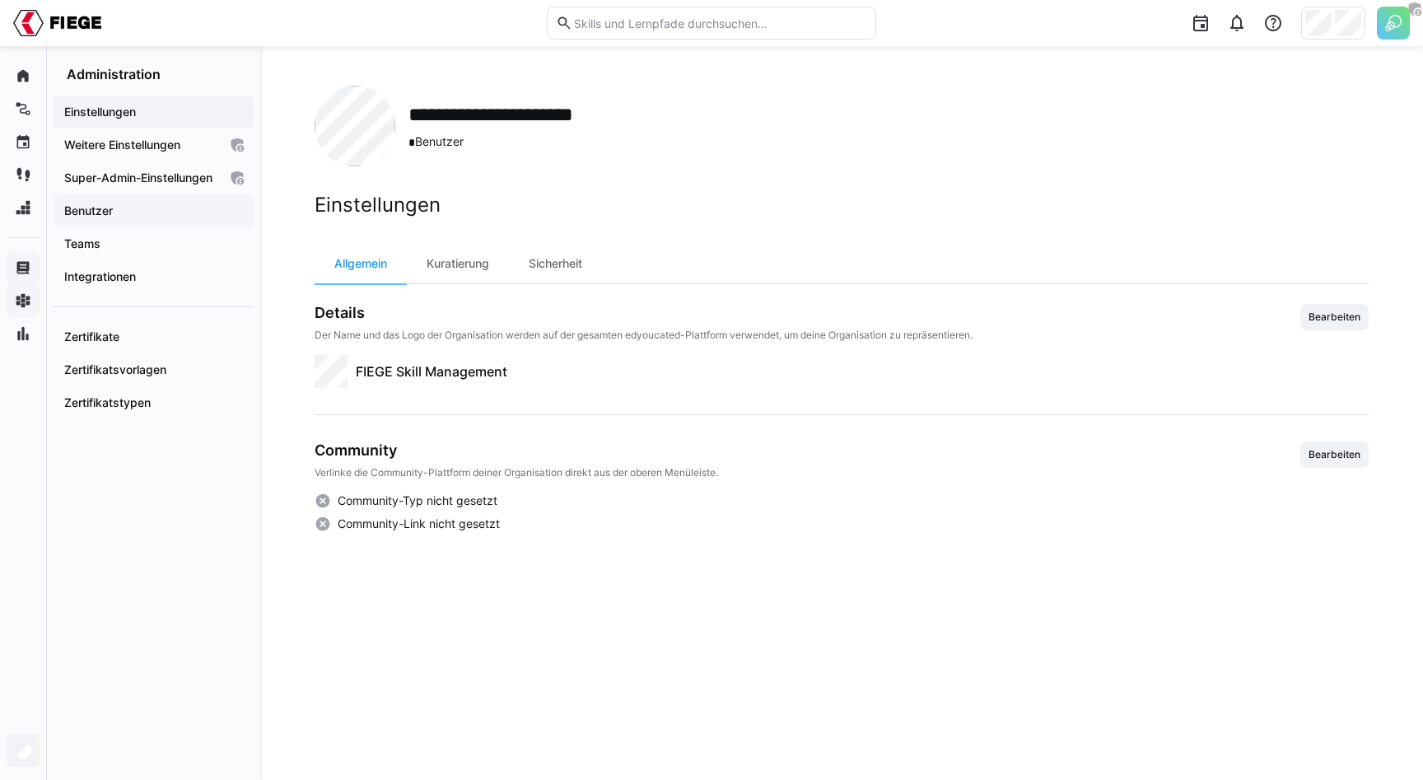
click at [118, 219] on span "Benutzer" at bounding box center [154, 211] width 184 height 16
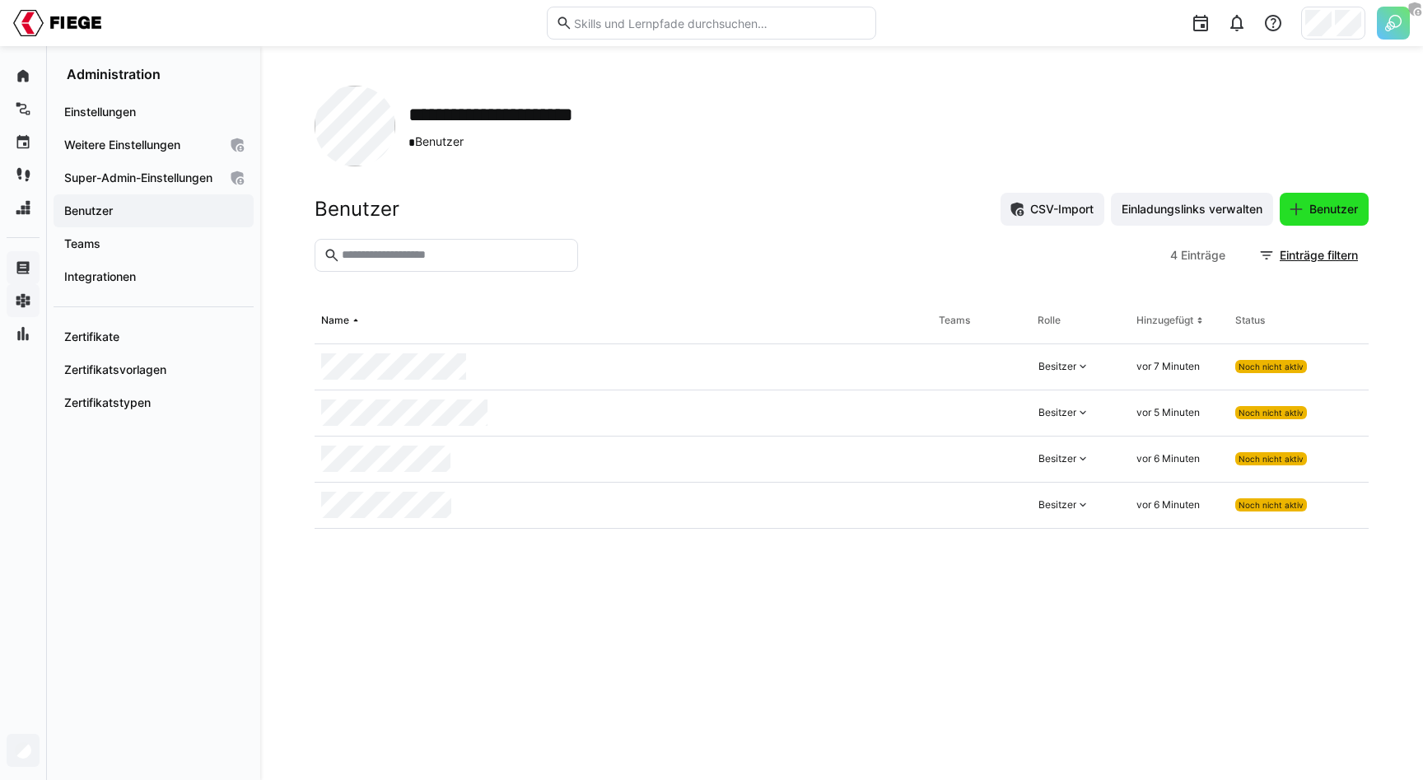
click at [1327, 211] on span "Benutzer" at bounding box center [1334, 209] width 54 height 16
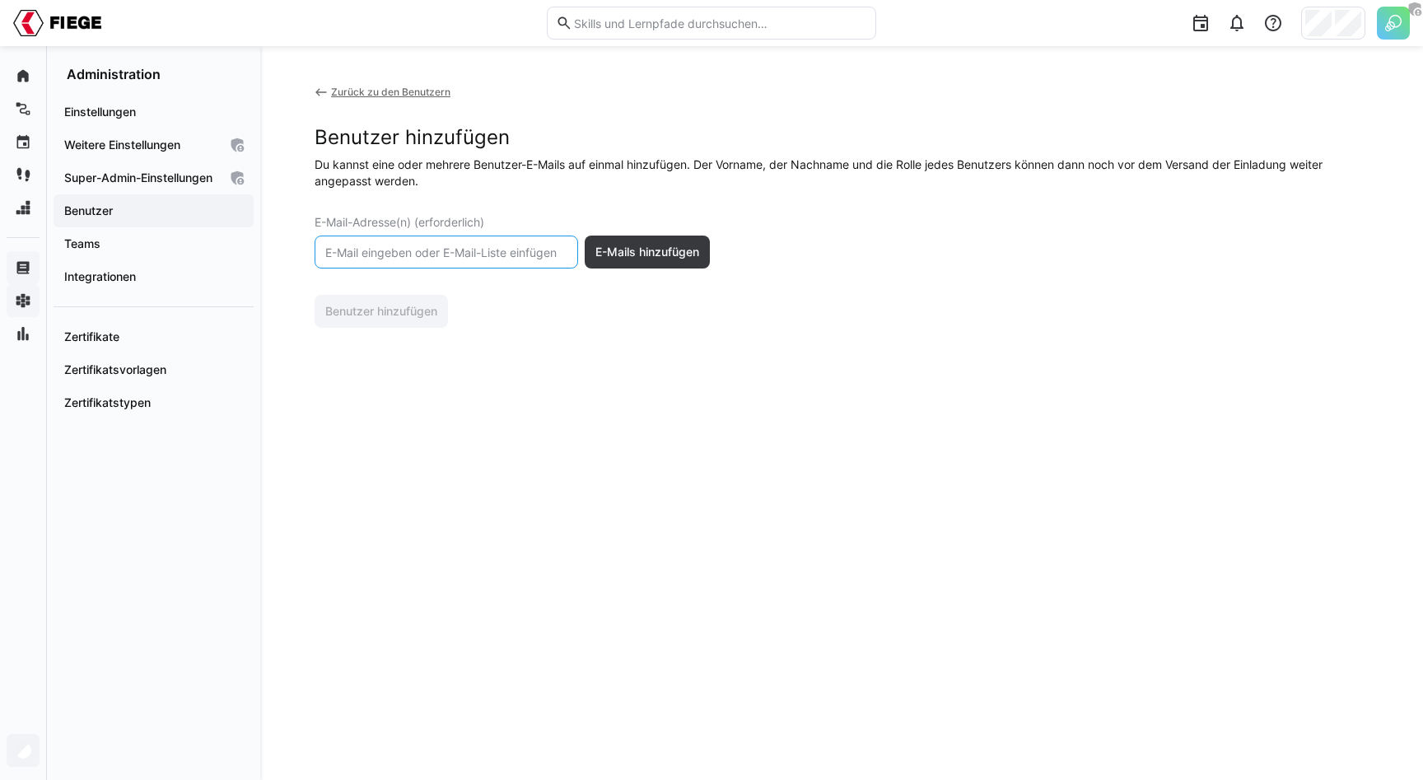
click at [432, 254] on input "text" at bounding box center [446, 252] width 245 height 15
type input "asdasd@asdsads.de"
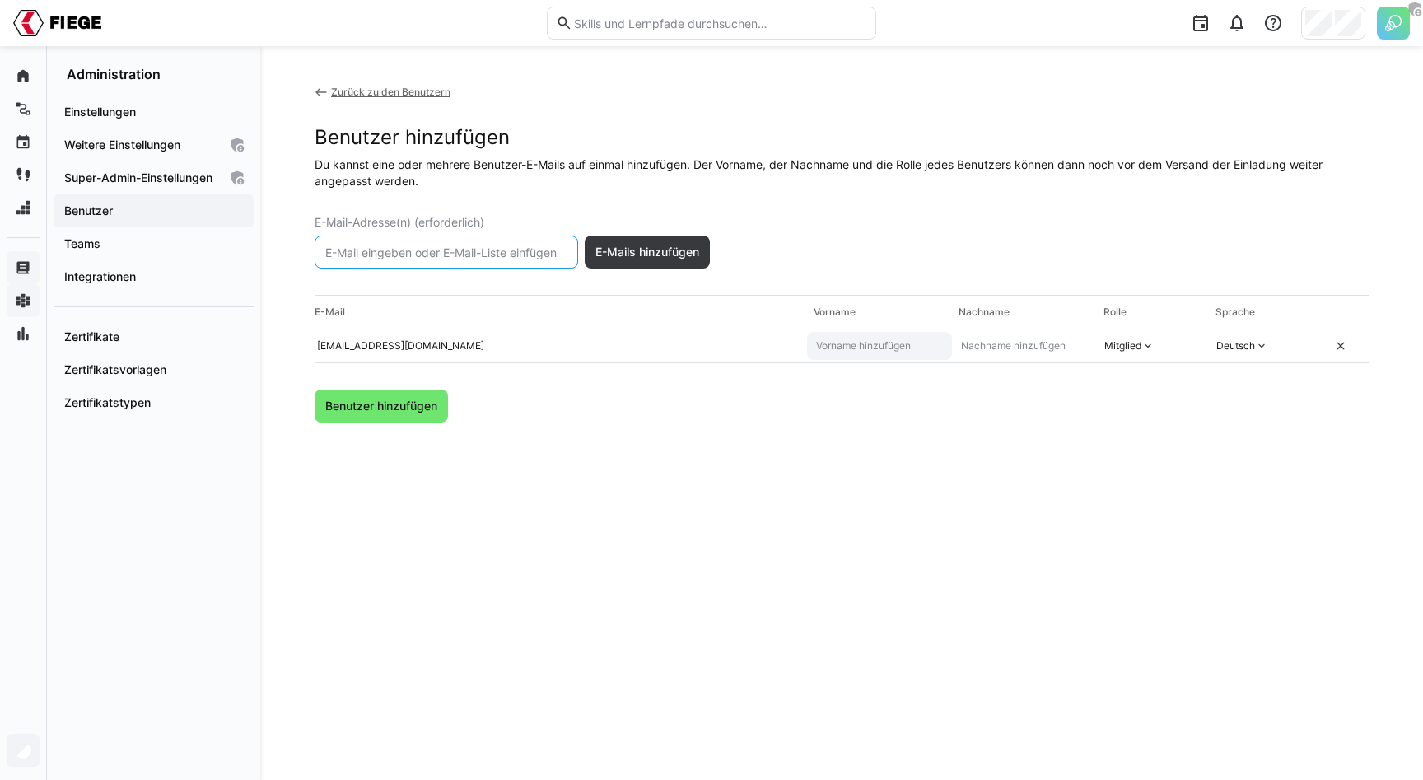
click at [923, 335] on eds-input at bounding box center [879, 346] width 145 height 28
click at [997, 344] on input "text" at bounding box center [1024, 345] width 130 height 13
click at [1152, 348] on eds-icon at bounding box center [1147, 345] width 13 height 13
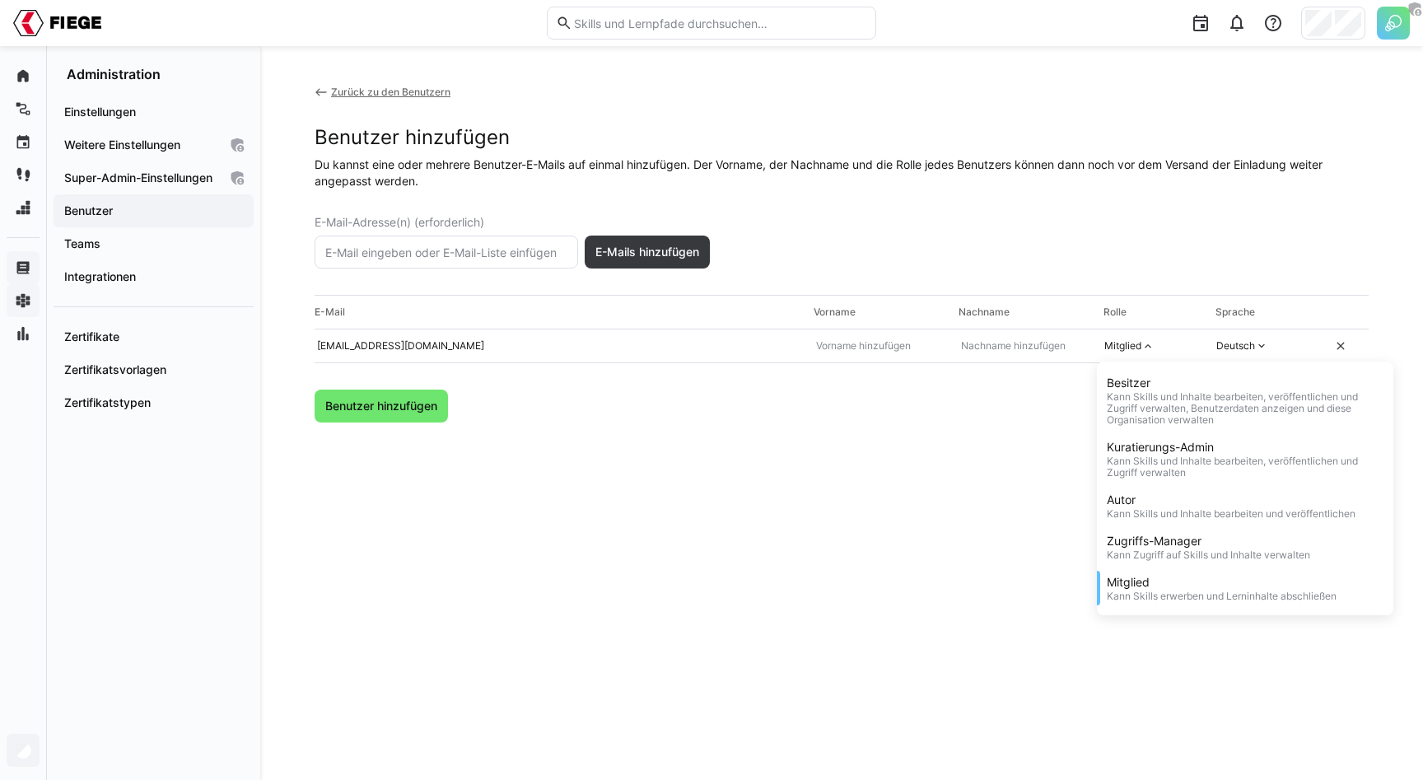
click at [1182, 259] on div "Zurück zu den Benutzern Benutzer hinzufügen Du kannst eine oder mehrere Benutze…" at bounding box center [842, 254] width 1054 height 337
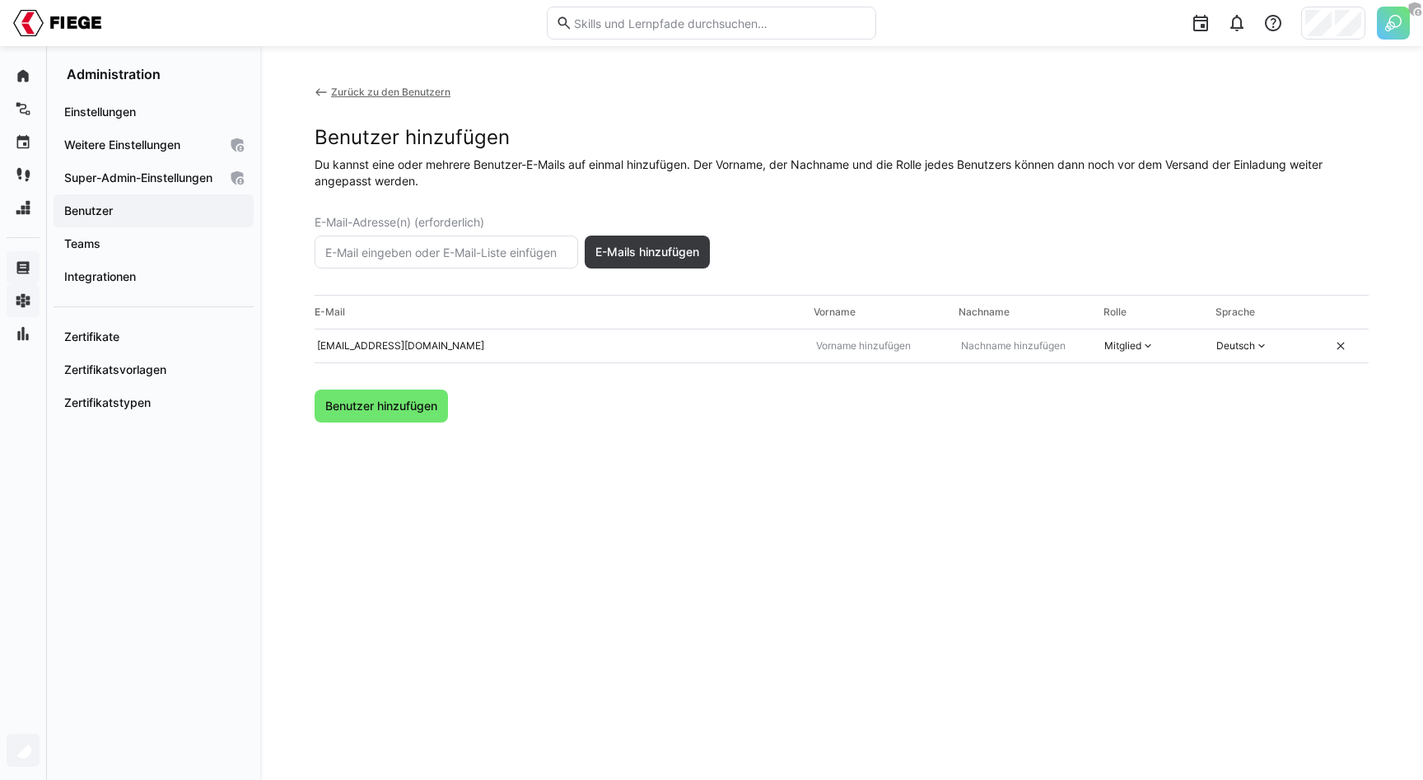
click at [1249, 360] on div "E-Mail Vorname Nachname Rolle Sprache asdasd@asdsads.de Mitglied Deutsch" at bounding box center [842, 329] width 1054 height 68
click at [184, 252] on span "Teams" at bounding box center [154, 244] width 184 height 16
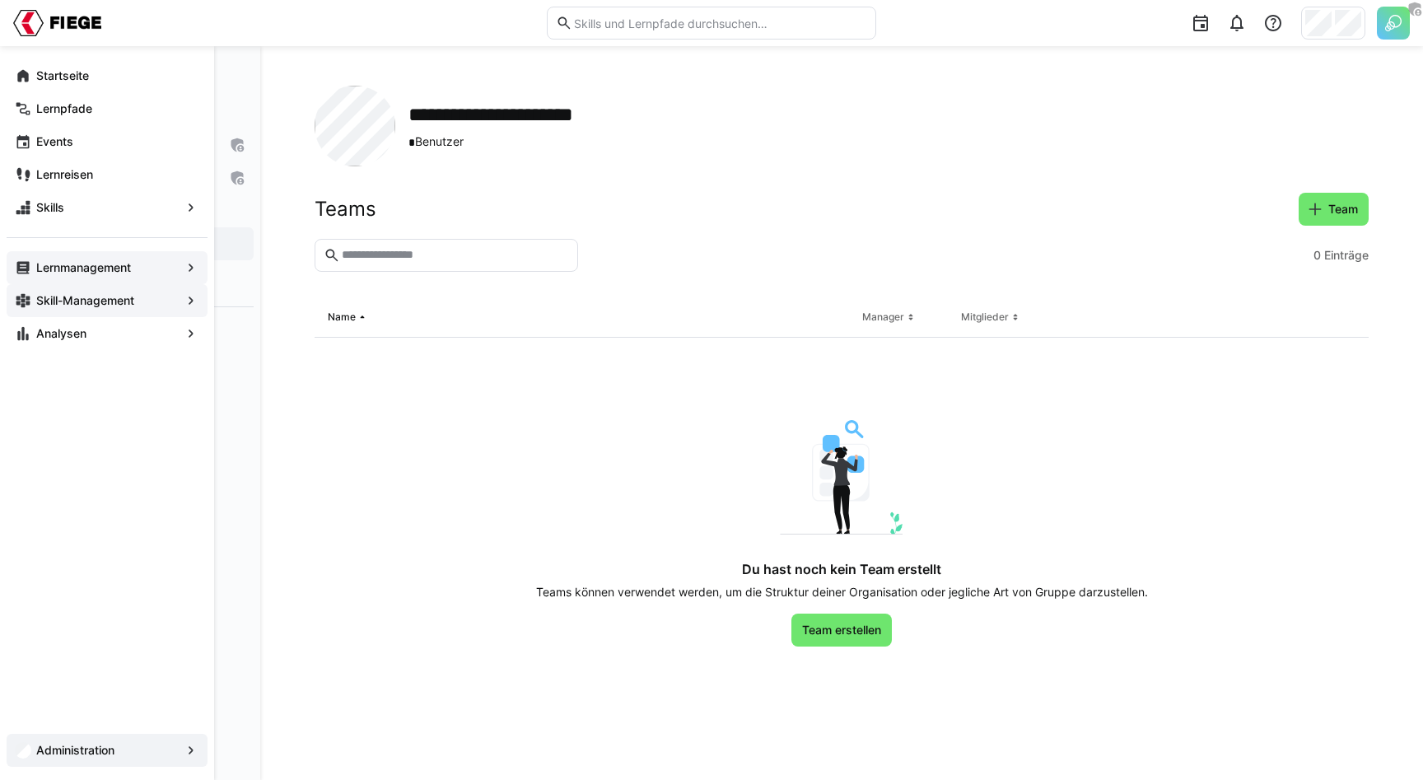
click at [0, 0] on app-navigation-label "Skill-Management" at bounding box center [0, 0] width 0 height 0
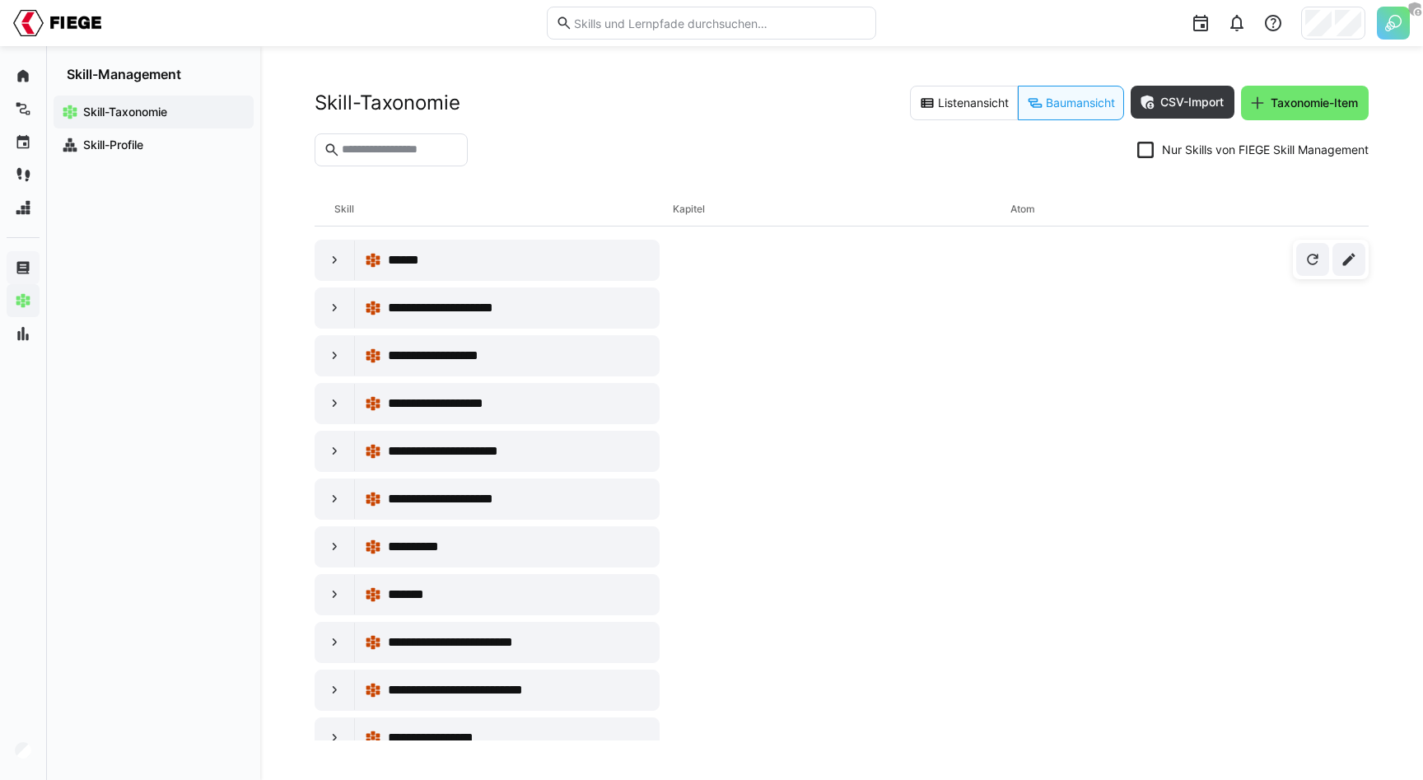
scroll to position [3760, 0]
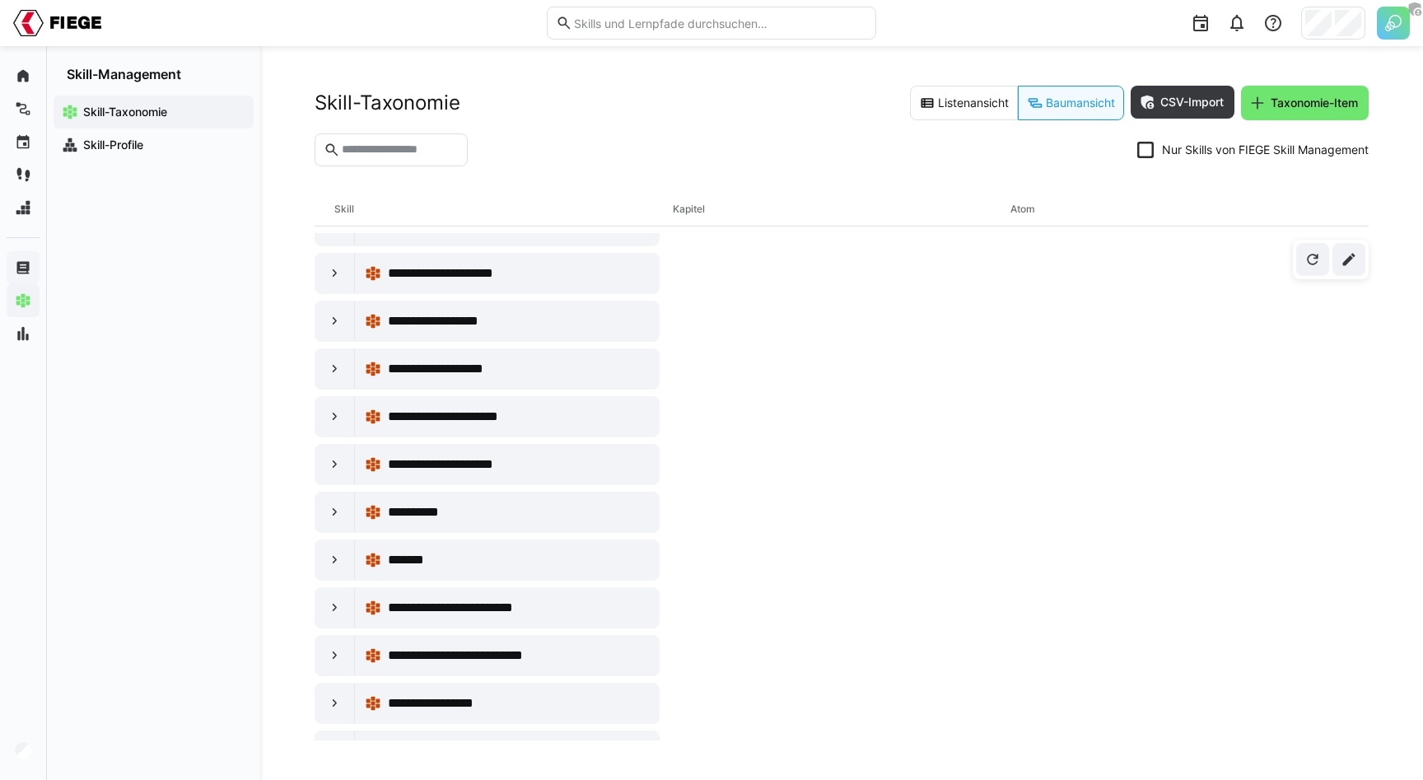
click at [886, 107] on div "Skill-Taxonomie Listenansicht Baumansicht CSV-Import Taxonomie-Item" at bounding box center [842, 103] width 1054 height 35
click at [966, 107] on eds-button-option "Listenansicht" at bounding box center [964, 103] width 108 height 35
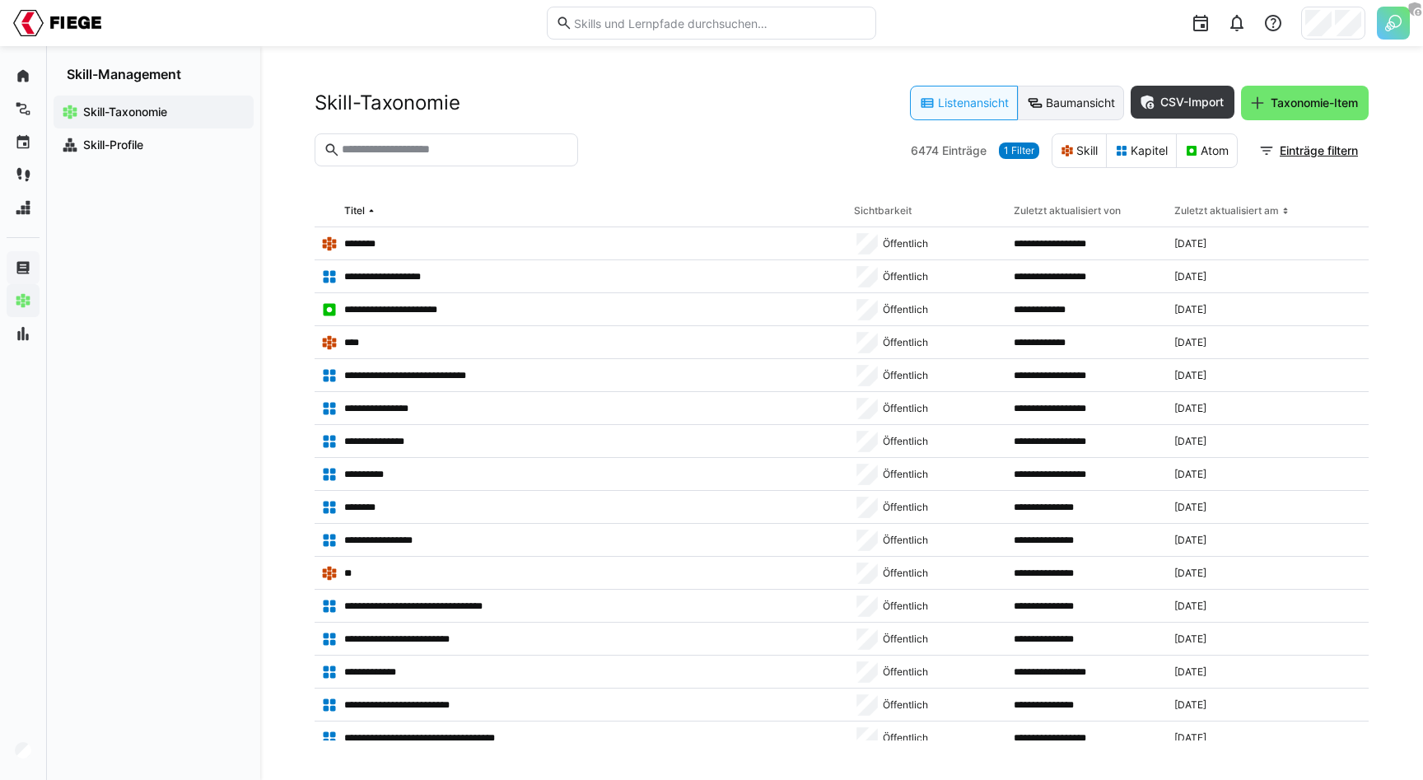
click at [1074, 110] on eds-button-option "Baumansicht" at bounding box center [1071, 103] width 106 height 35
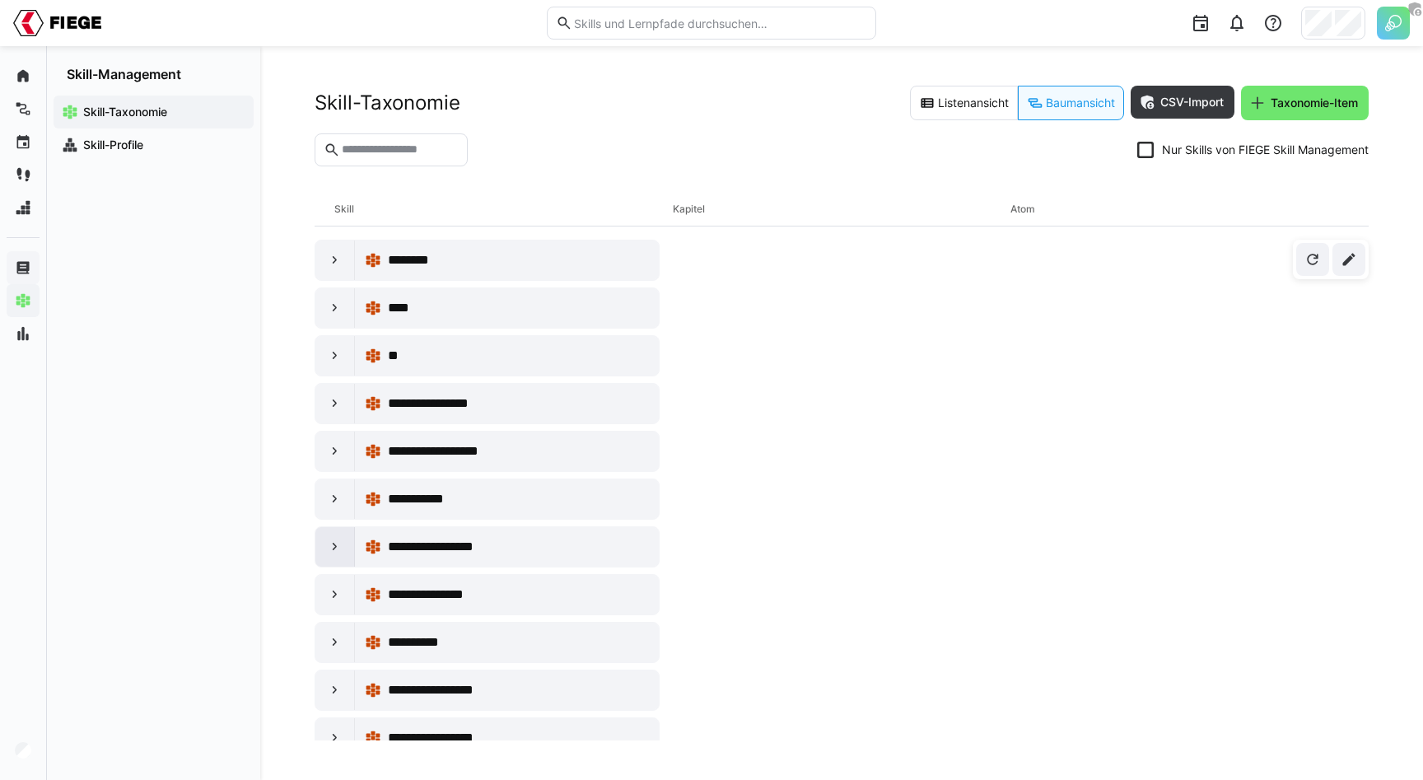
click at [338, 546] on eds-icon at bounding box center [335, 547] width 16 height 16
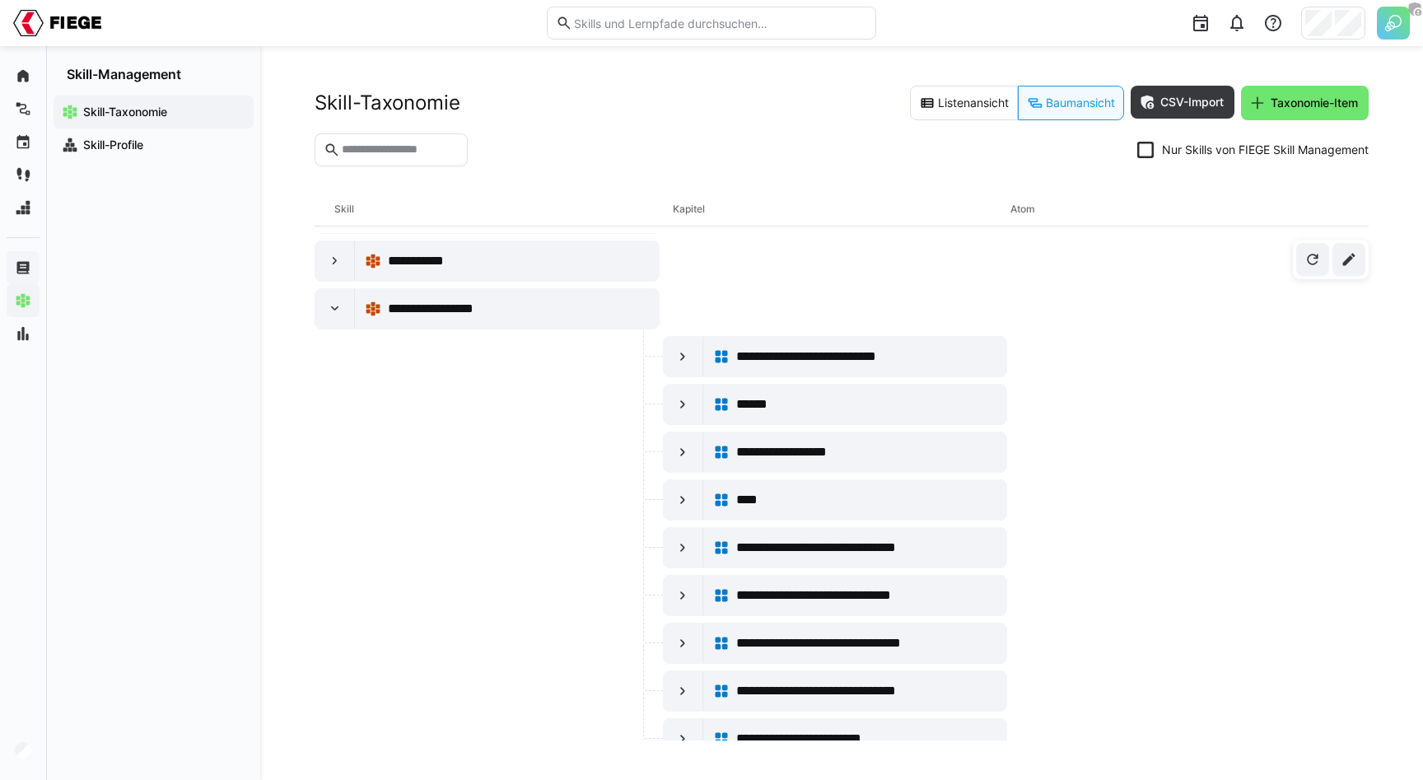
scroll to position [236, 0]
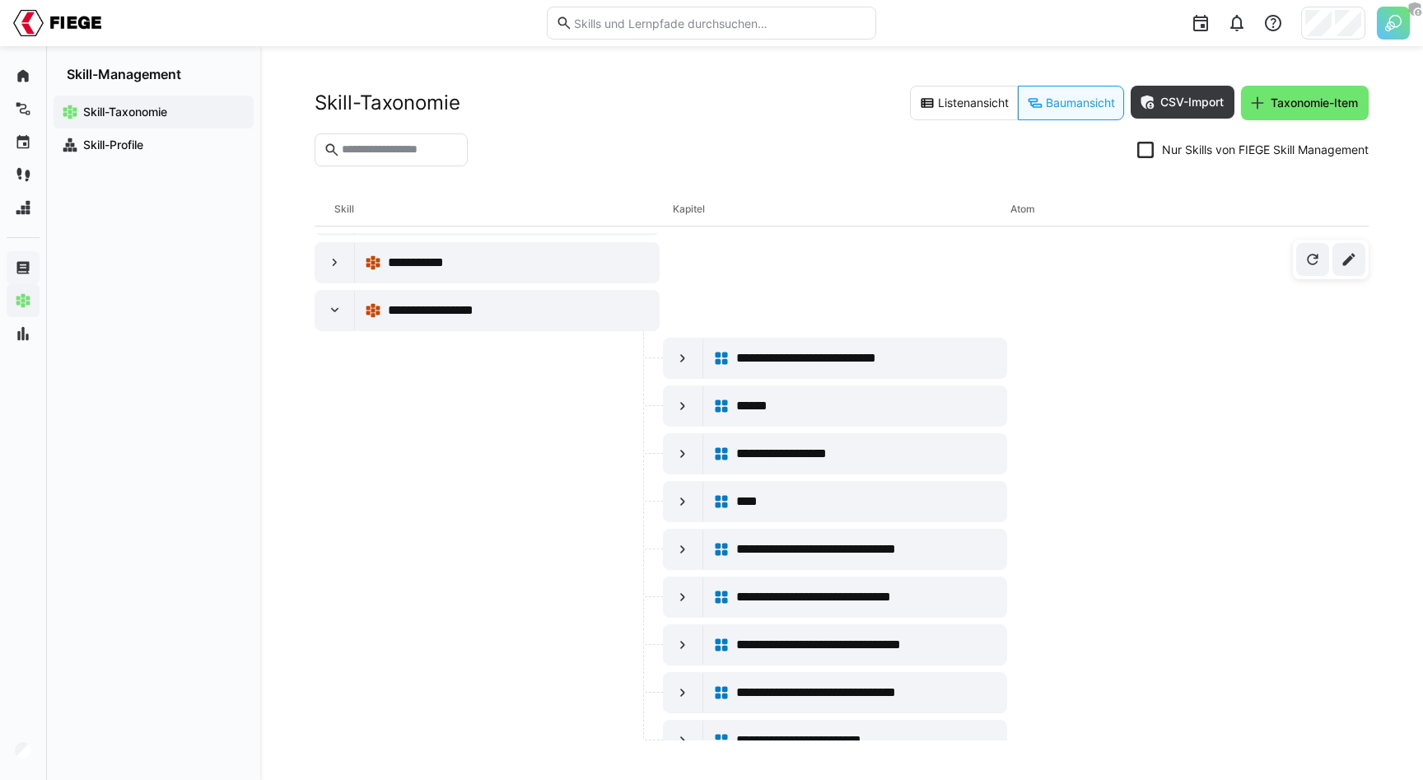
click at [700, 211] on div "Kapitel" at bounding box center [842, 209] width 338 height 33
click at [343, 205] on div "Skill" at bounding box center [503, 209] width 338 height 33
click at [332, 313] on eds-icon at bounding box center [335, 310] width 16 height 16
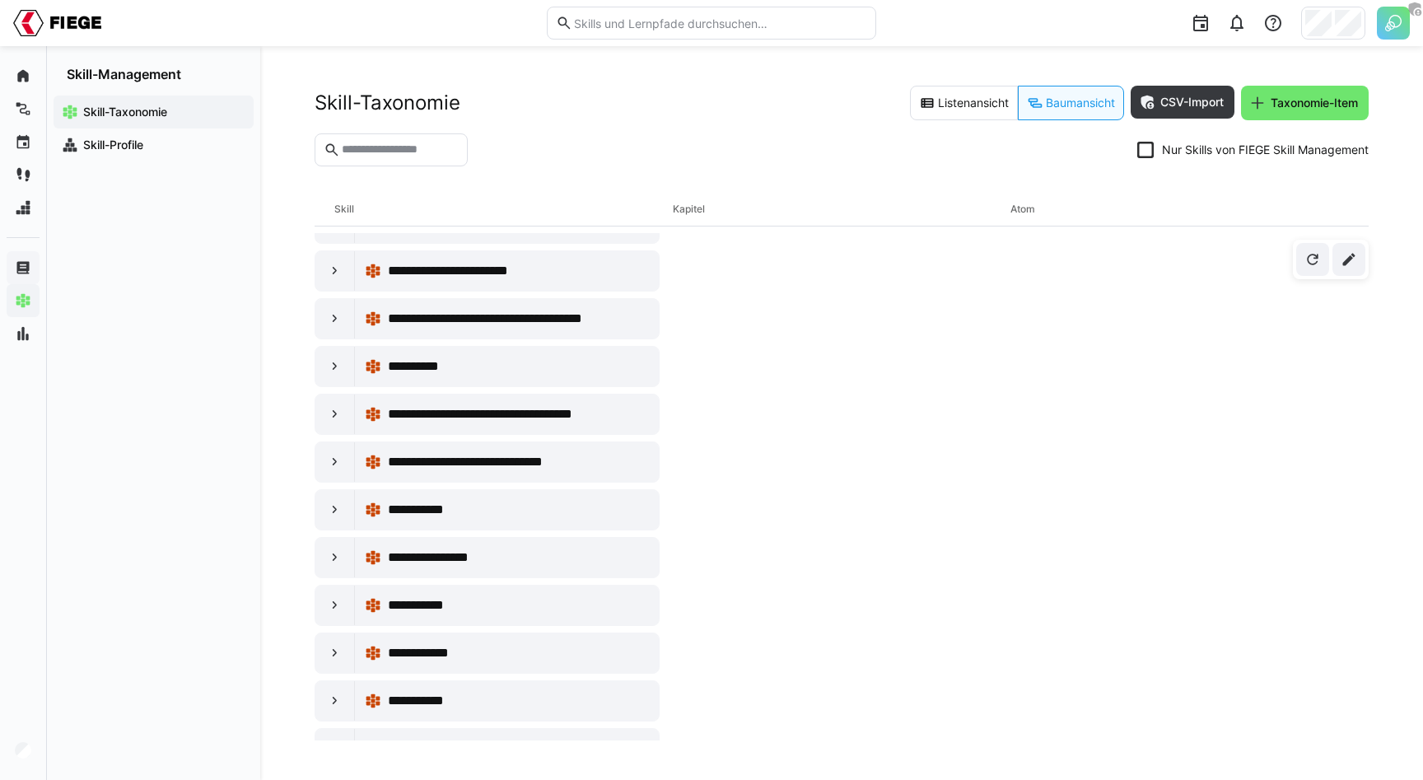
scroll to position [2923, 0]
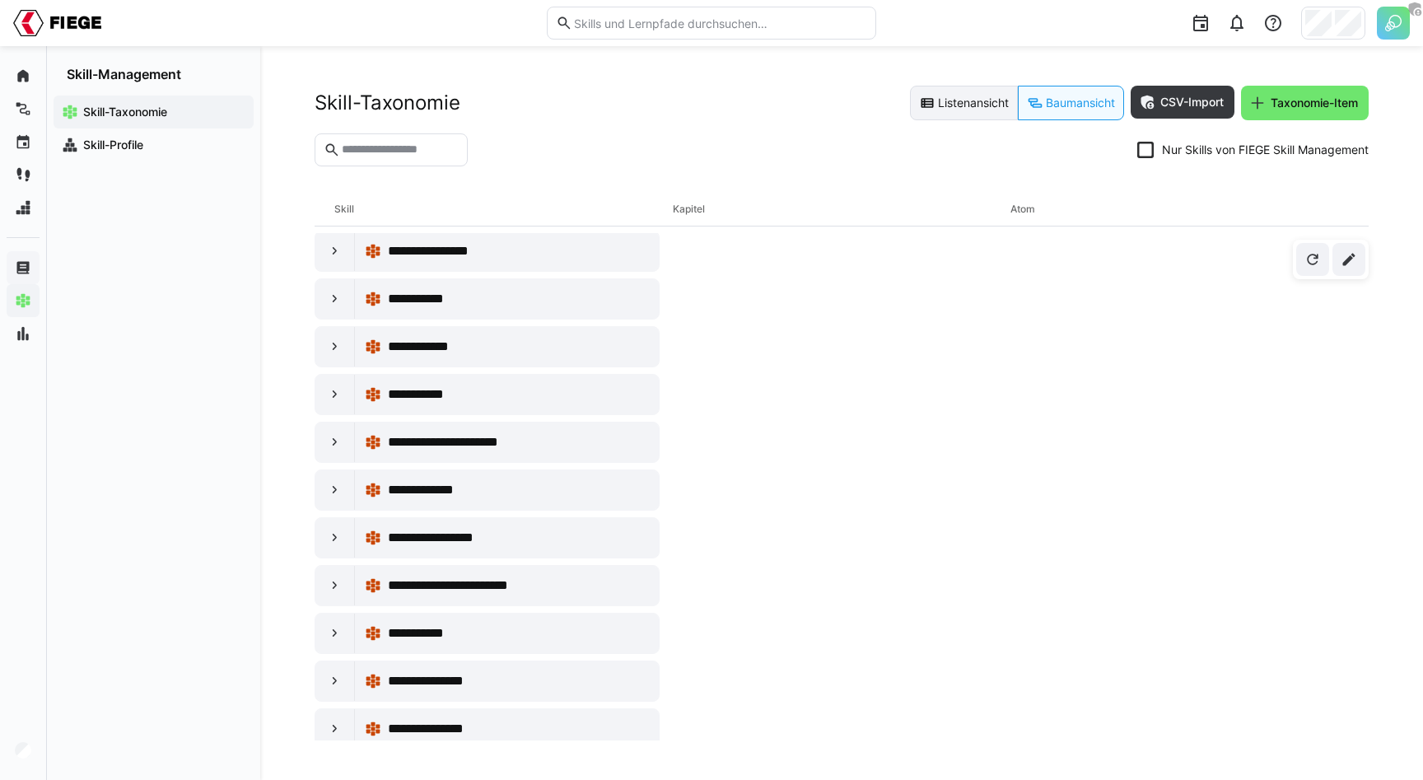
click at [961, 104] on eds-button-option "Listenansicht" at bounding box center [964, 103] width 108 height 35
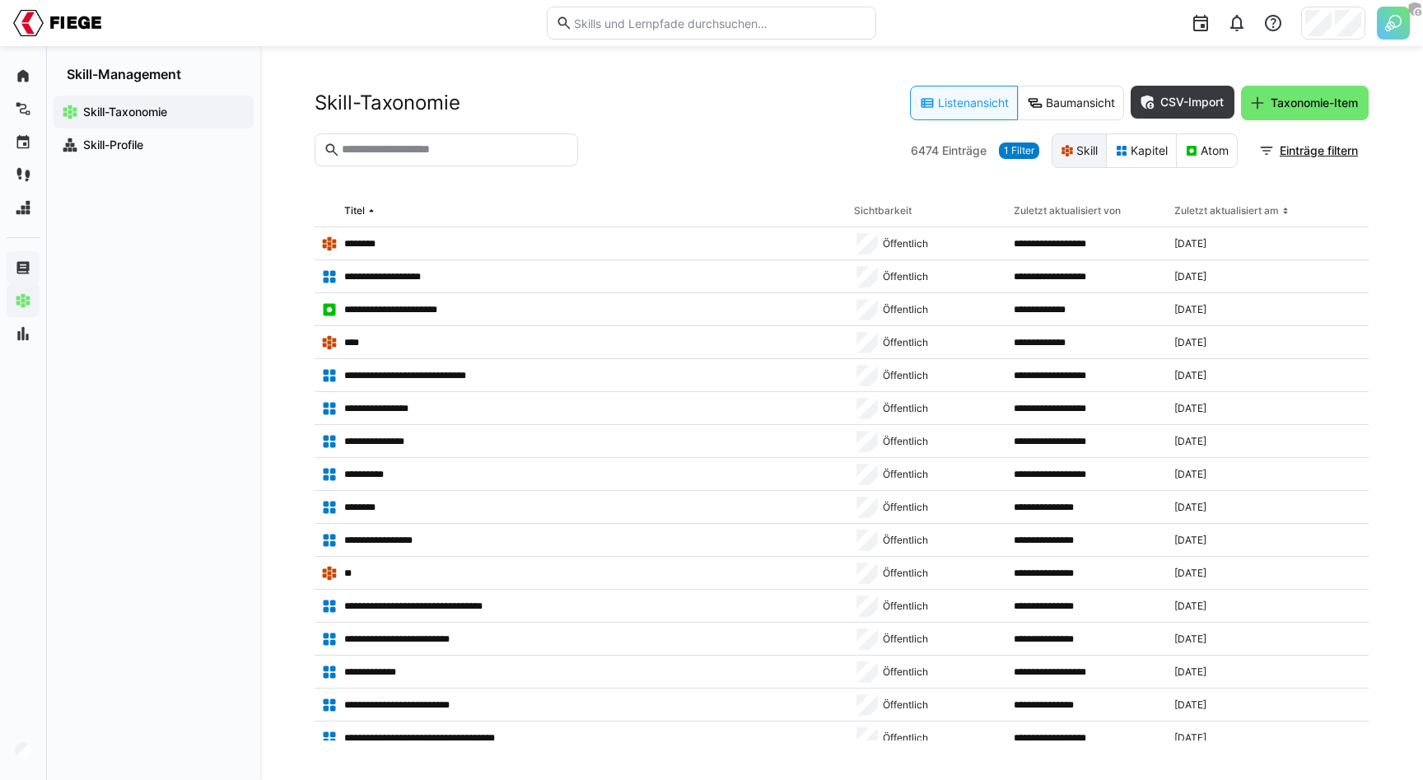
click at [1077, 157] on eds-button-option "Skill" at bounding box center [1079, 150] width 55 height 35
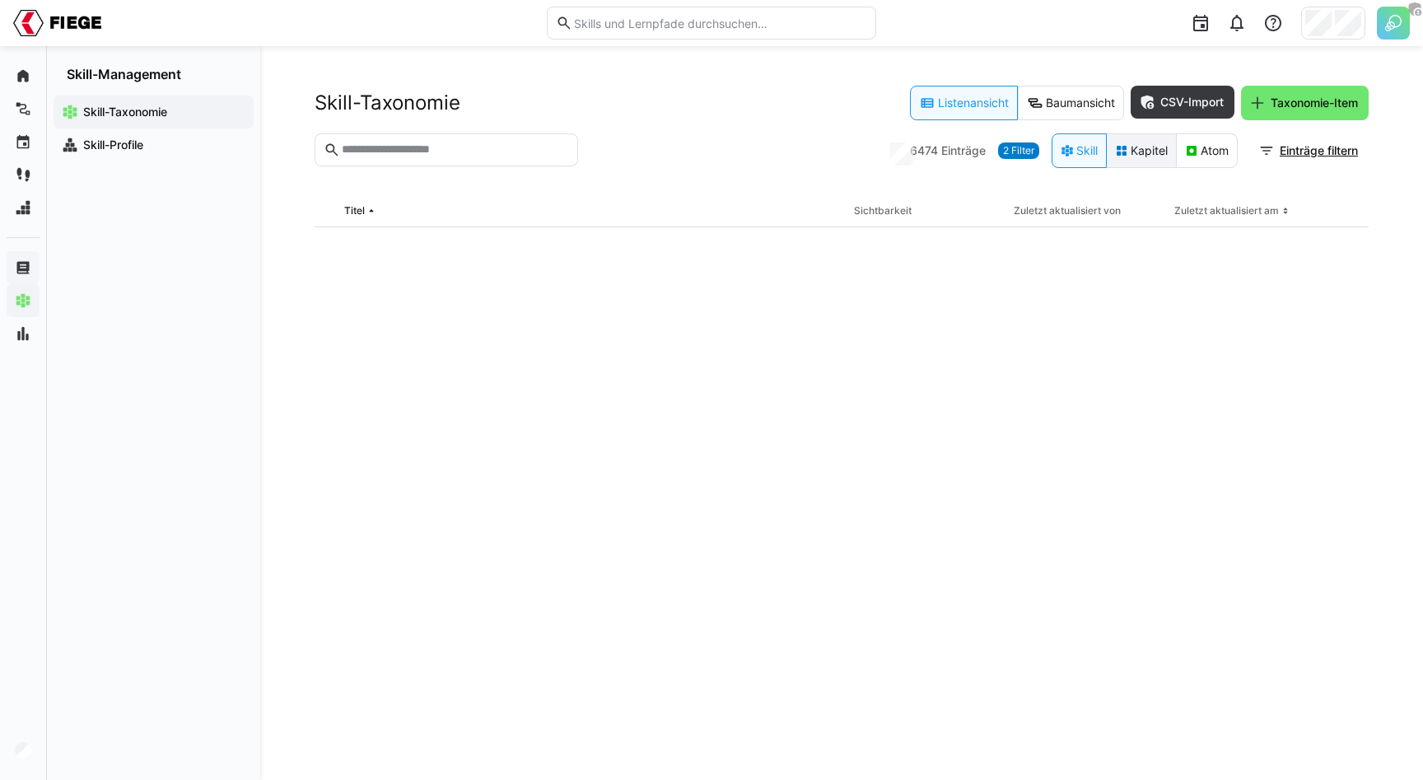
click at [1139, 157] on eds-button-option "Kapitel" at bounding box center [1141, 150] width 71 height 35
click at [1193, 157] on eds-button-option "Atom" at bounding box center [1207, 150] width 62 height 35
click at [1190, 154] on eds-icon at bounding box center [1191, 150] width 13 height 13
click at [1137, 148] on eds-button-option "Kapitel" at bounding box center [1141, 150] width 71 height 35
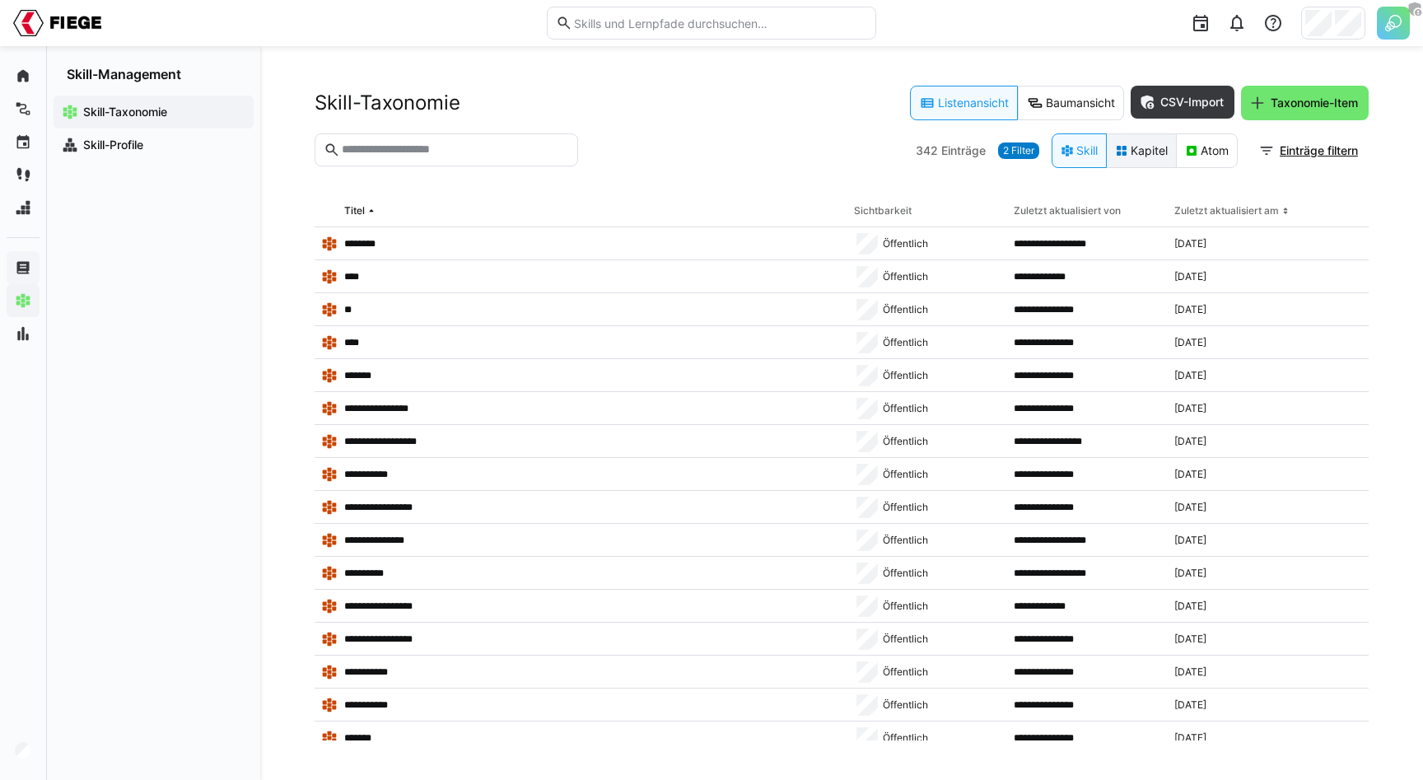
click at [1133, 161] on eds-button-option "Kapitel" at bounding box center [1141, 150] width 71 height 35
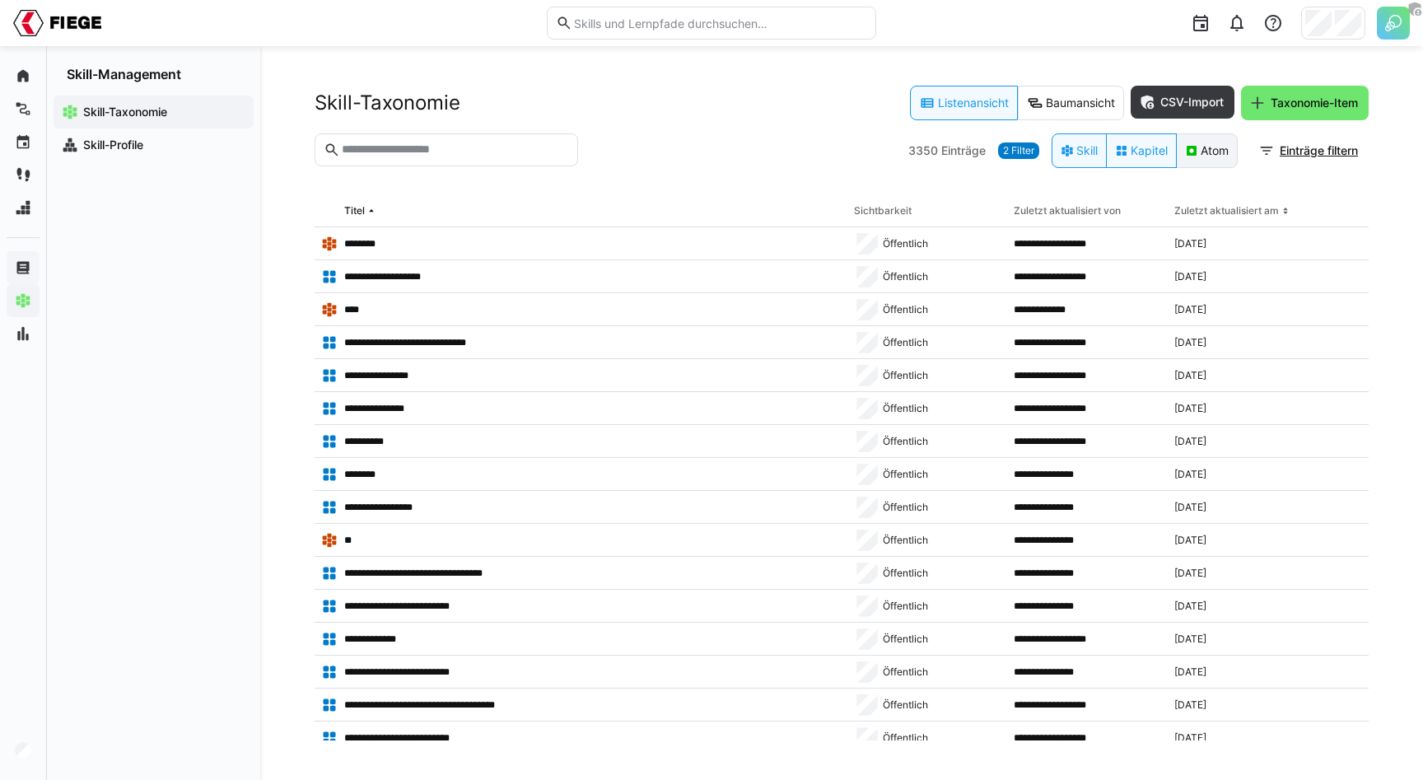
click at [1202, 157] on eds-button-option "Atom" at bounding box center [1207, 150] width 62 height 35
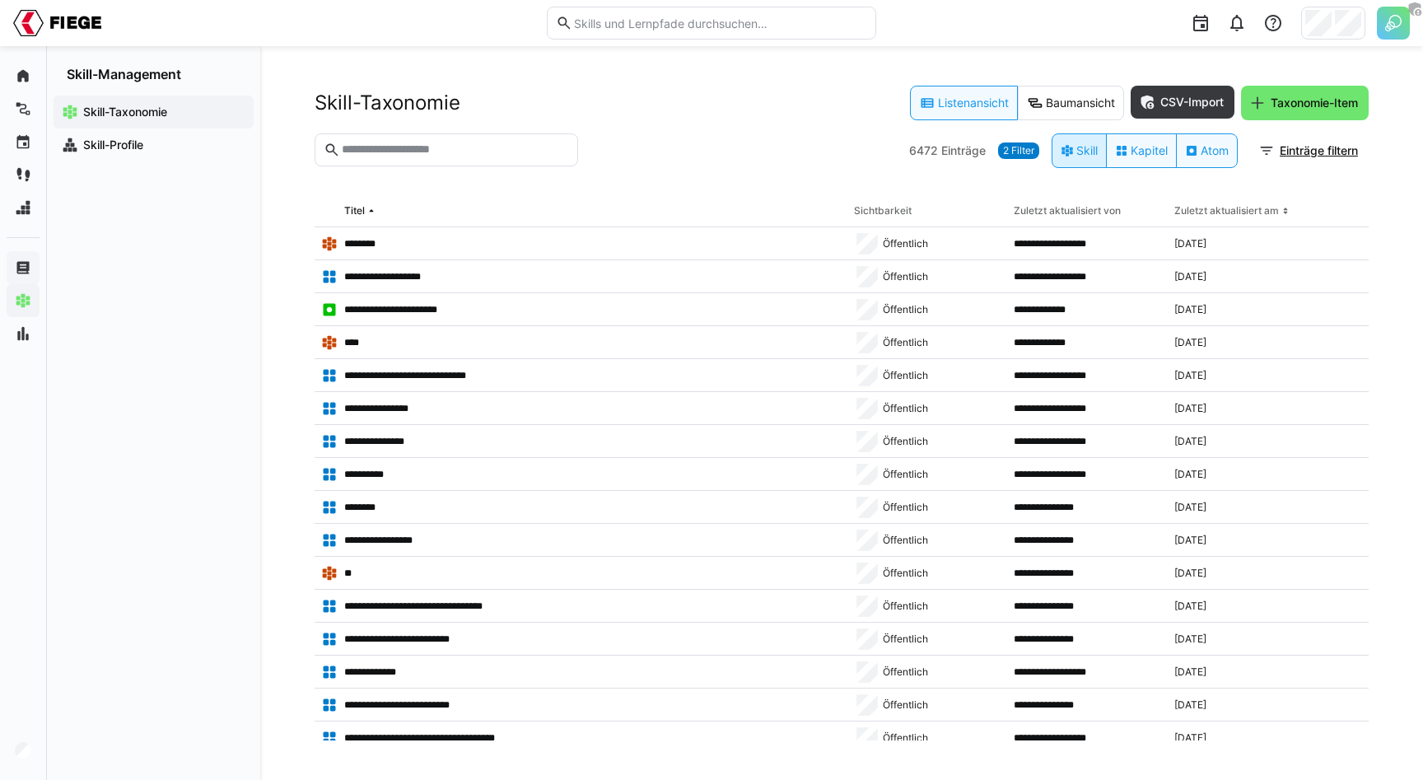
click at [1079, 152] on eds-button-option "Skill" at bounding box center [1079, 150] width 55 height 35
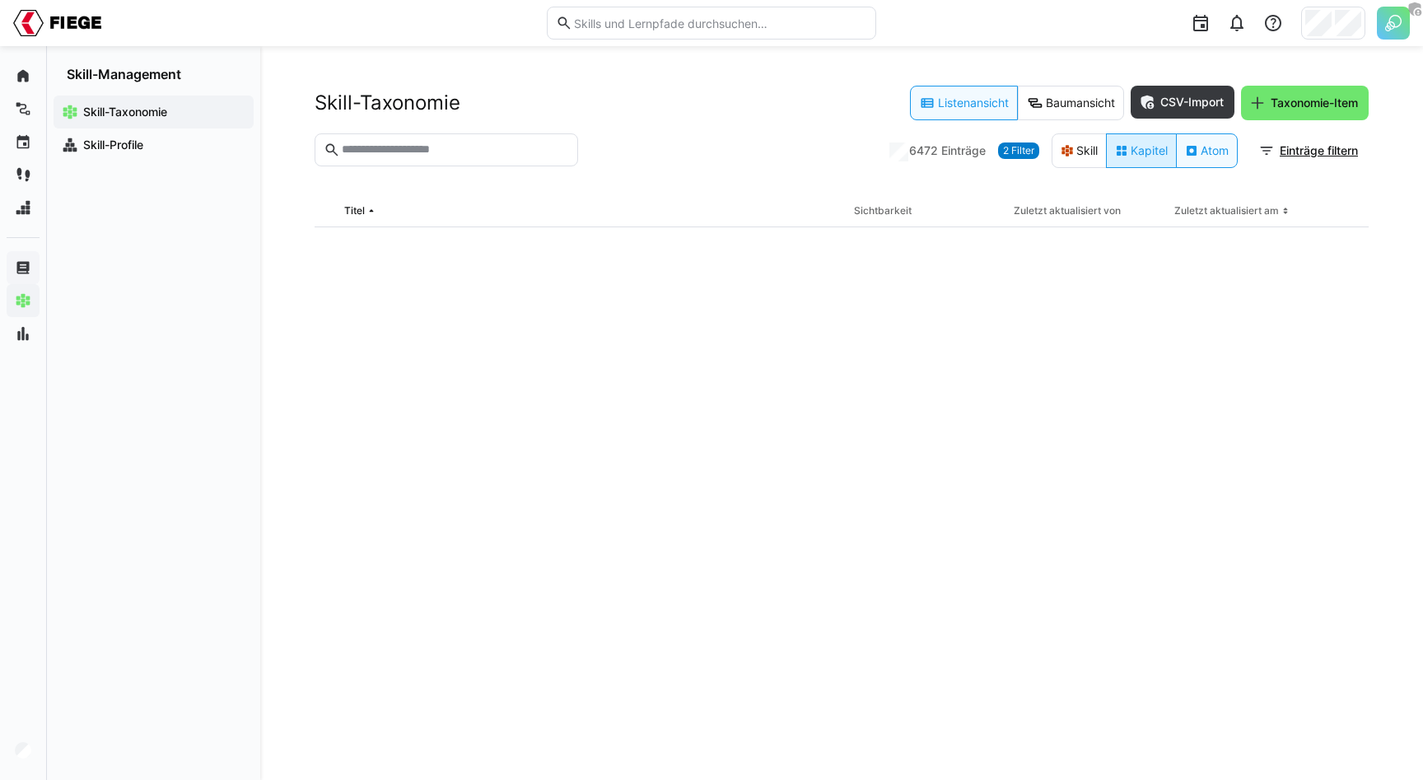
click at [1146, 153] on eds-button-option "Kapitel" at bounding box center [1141, 150] width 71 height 35
click at [1193, 154] on eds-icon at bounding box center [1191, 150] width 13 height 13
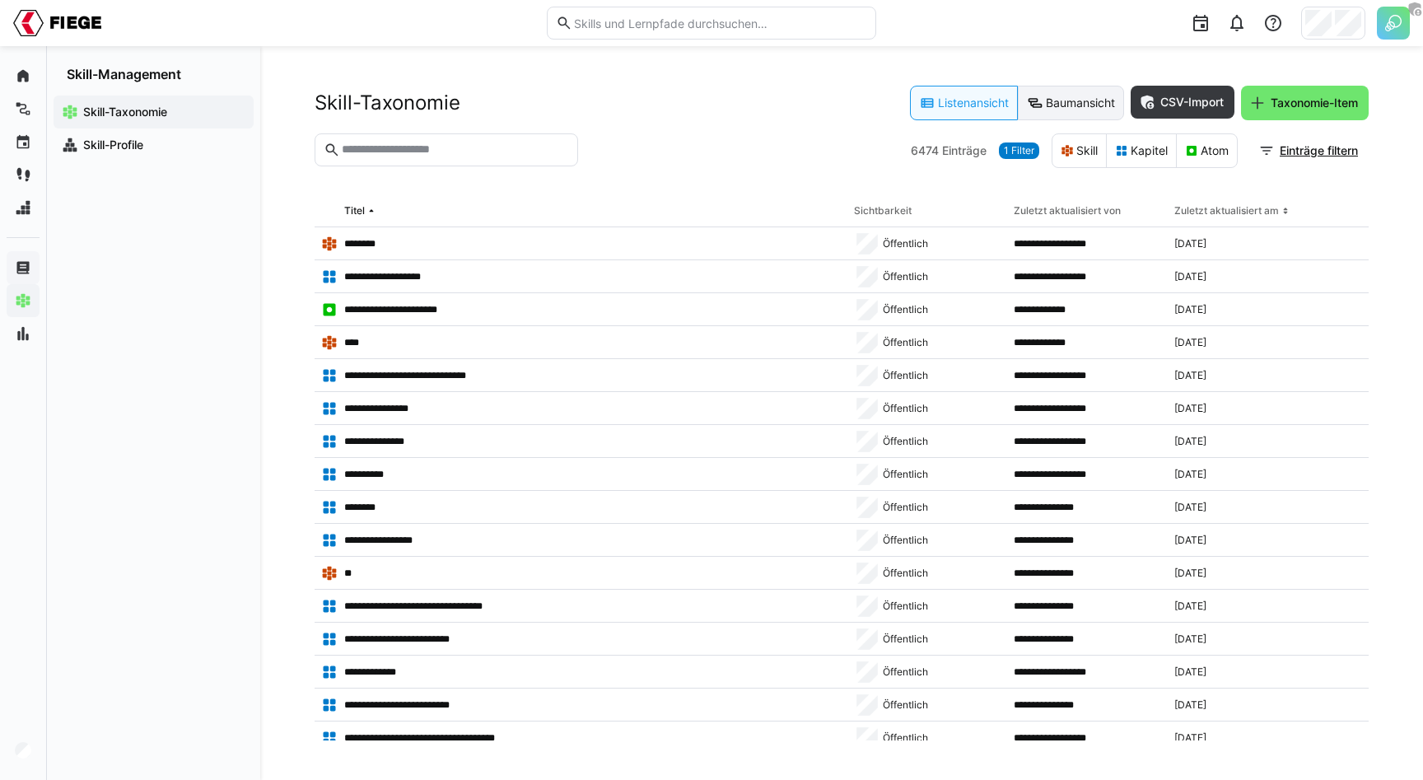
click at [1032, 102] on eds-icon at bounding box center [1035, 103] width 16 height 16
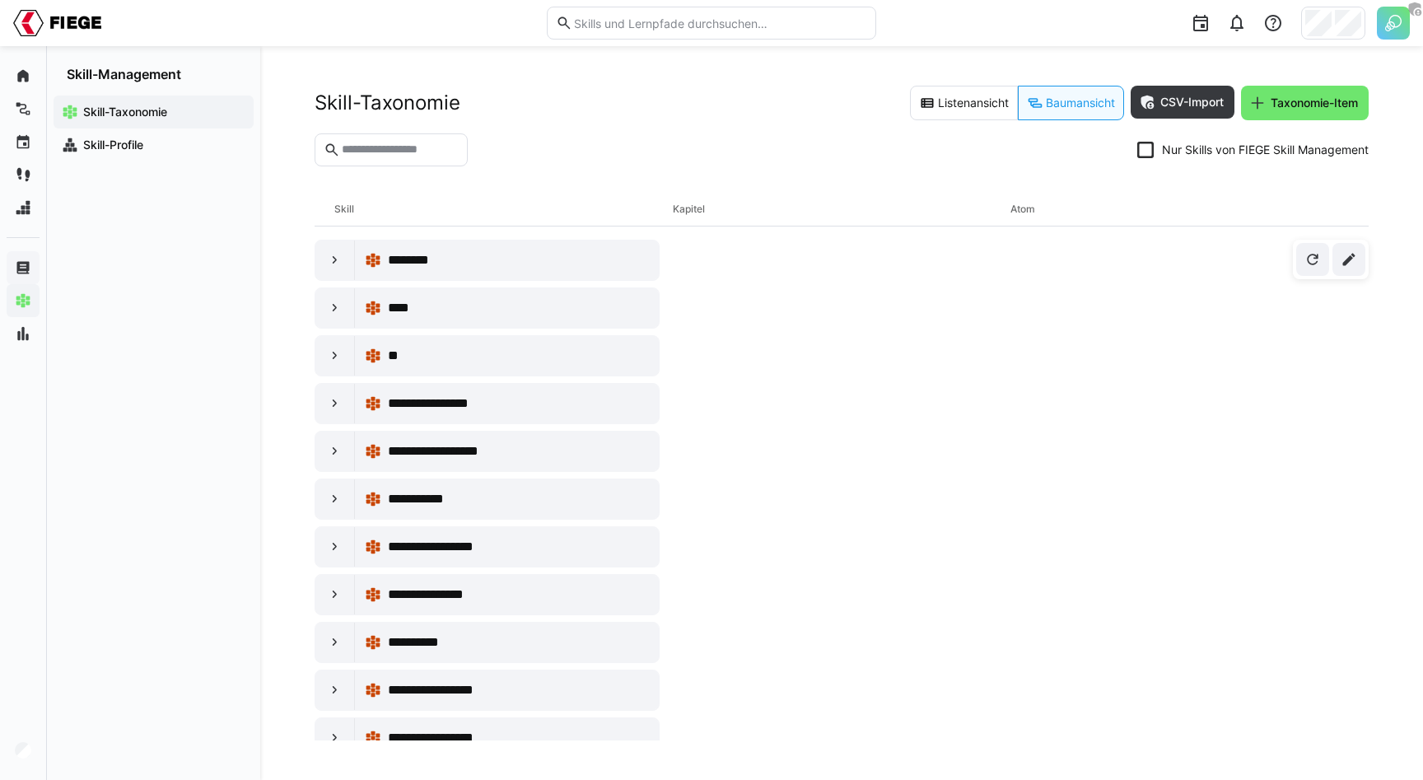
click at [544, 208] on div "Skill" at bounding box center [503, 209] width 338 height 33
click at [1145, 152] on icon at bounding box center [1145, 150] width 16 height 16
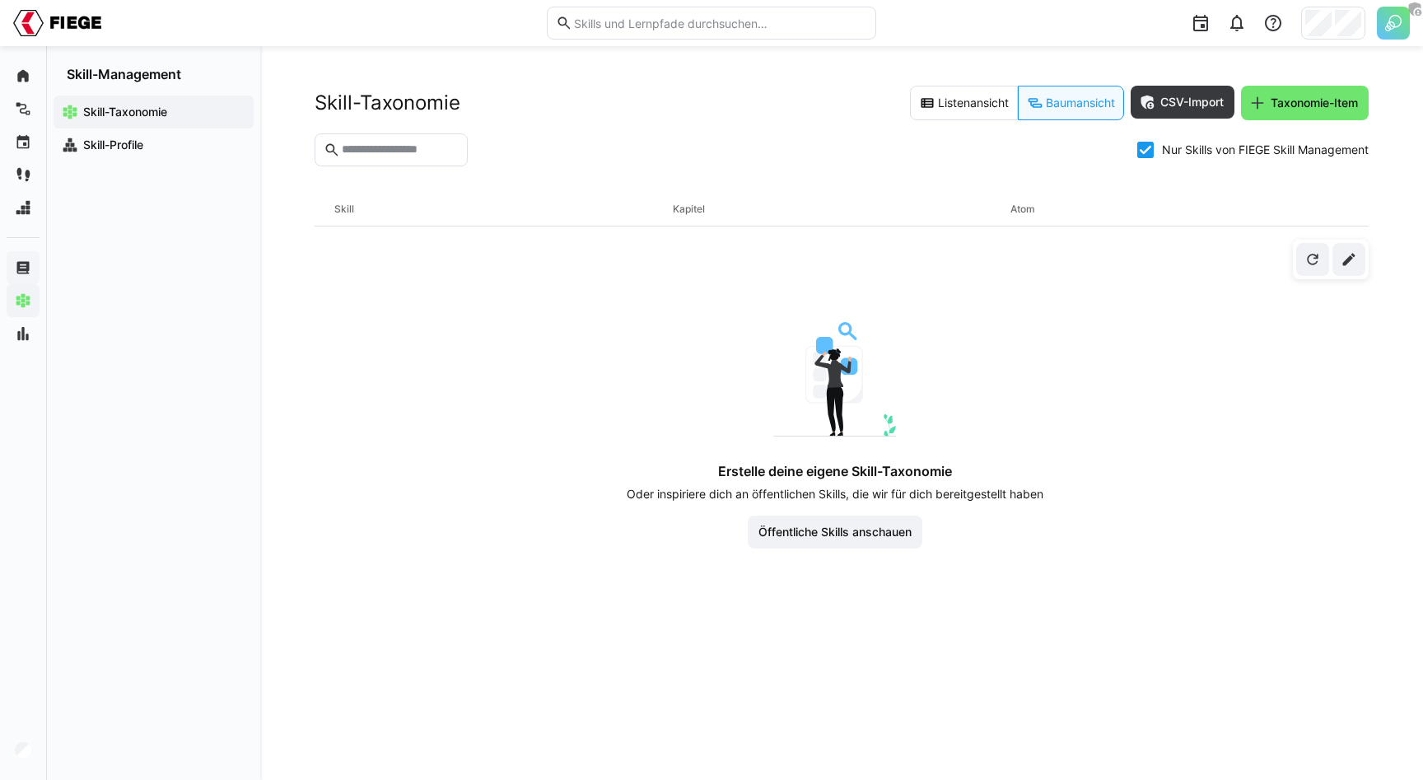
click at [1141, 152] on icon at bounding box center [1145, 150] width 16 height 16
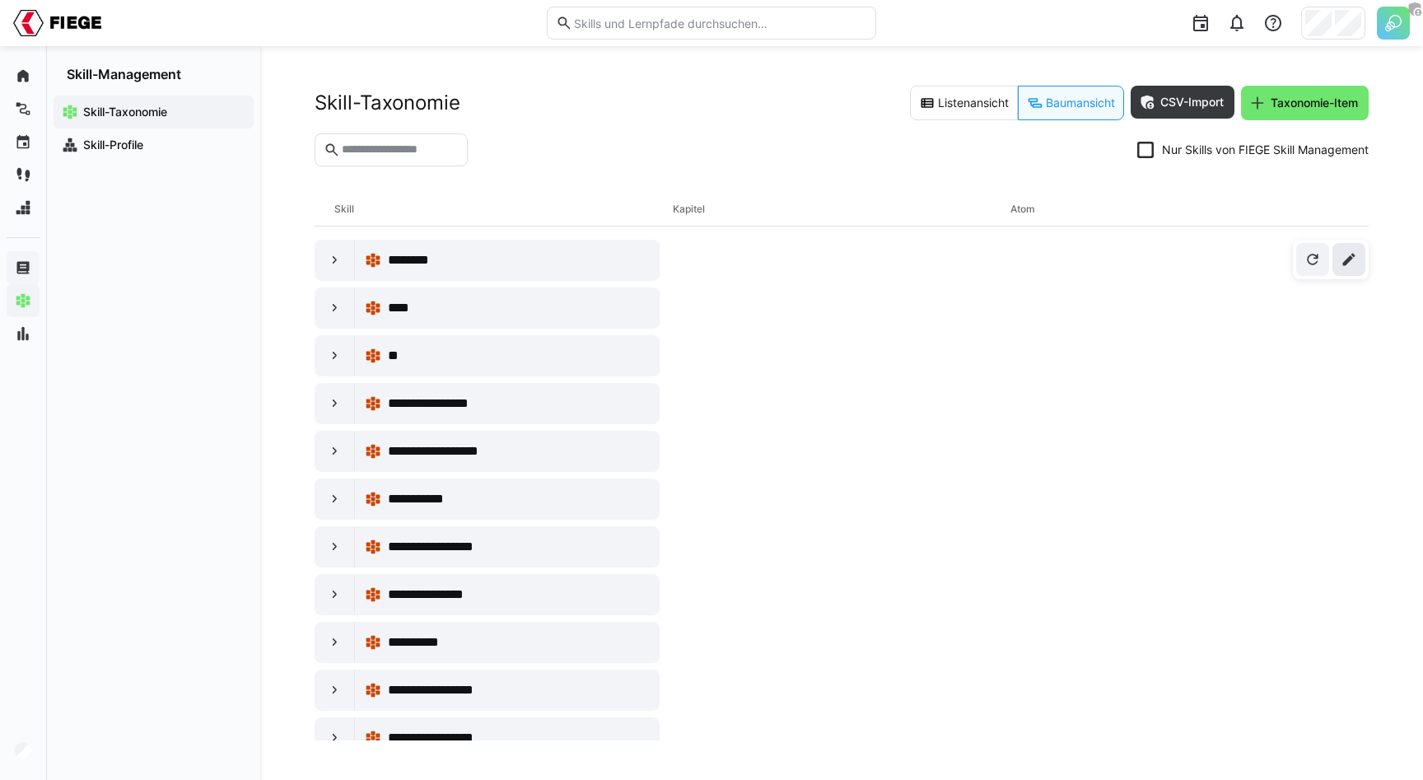
click at [1344, 264] on eds-icon at bounding box center [1349, 259] width 16 height 16
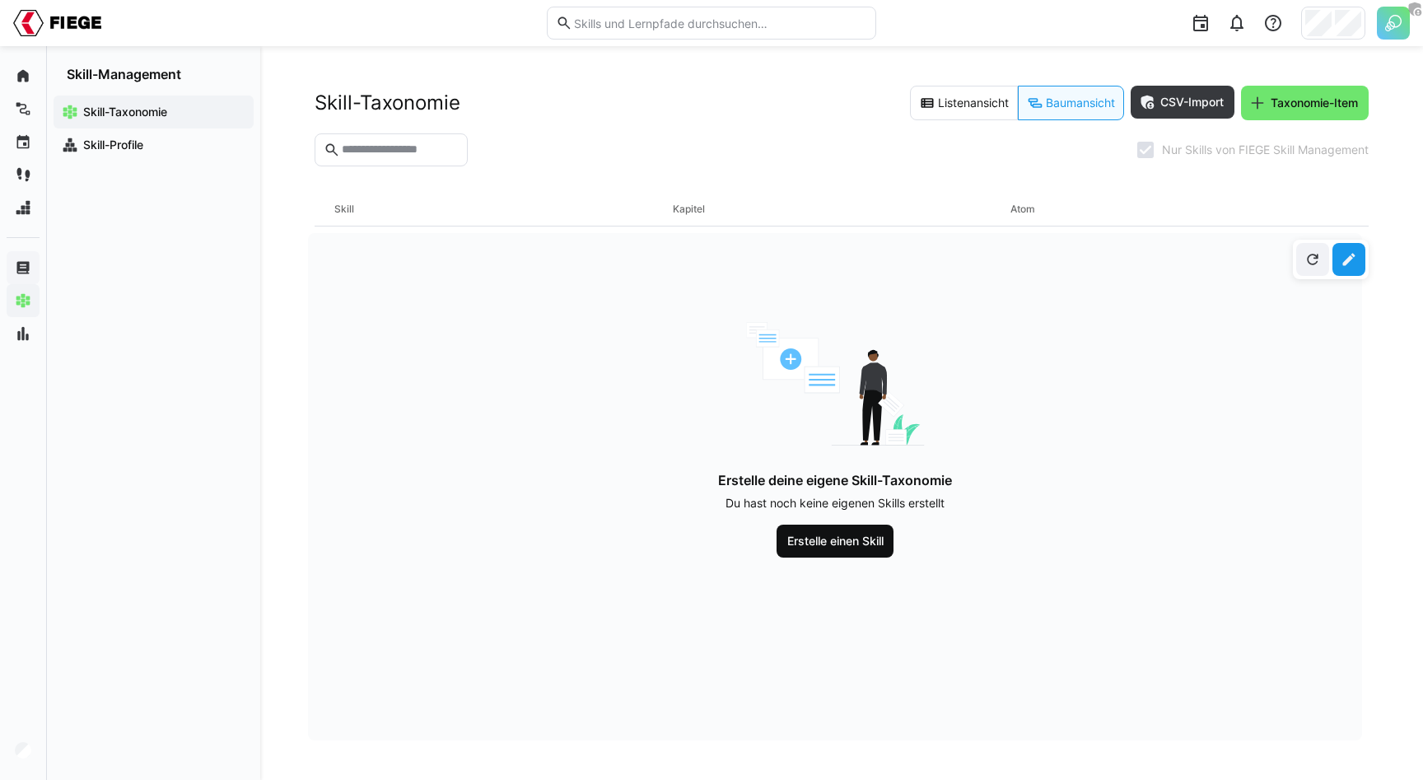
click at [829, 548] on span "Erstelle einen Skill" at bounding box center [835, 541] width 101 height 16
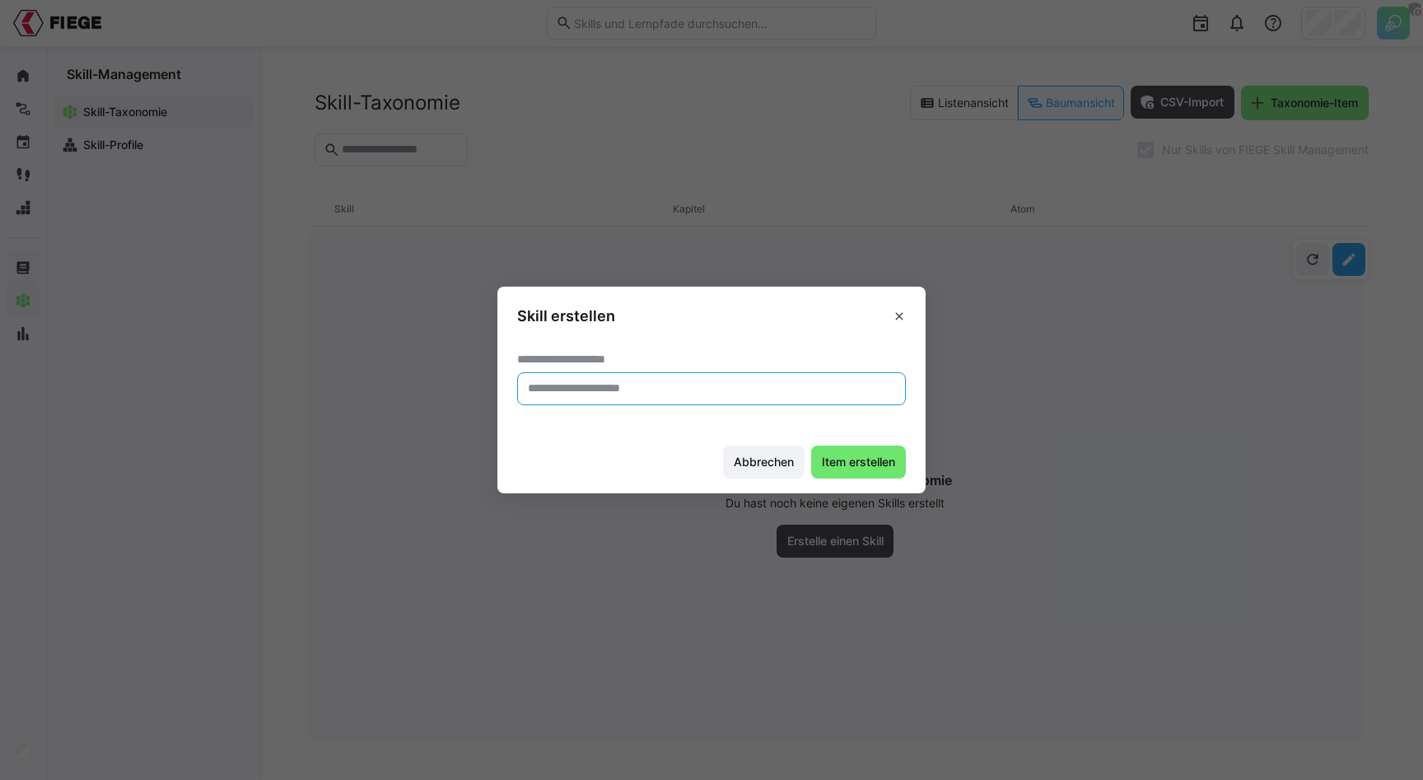
click at [596, 388] on input "text" at bounding box center [711, 388] width 371 height 15
type input "**********"
click at [861, 452] on span "Item erstellen" at bounding box center [858, 462] width 95 height 33
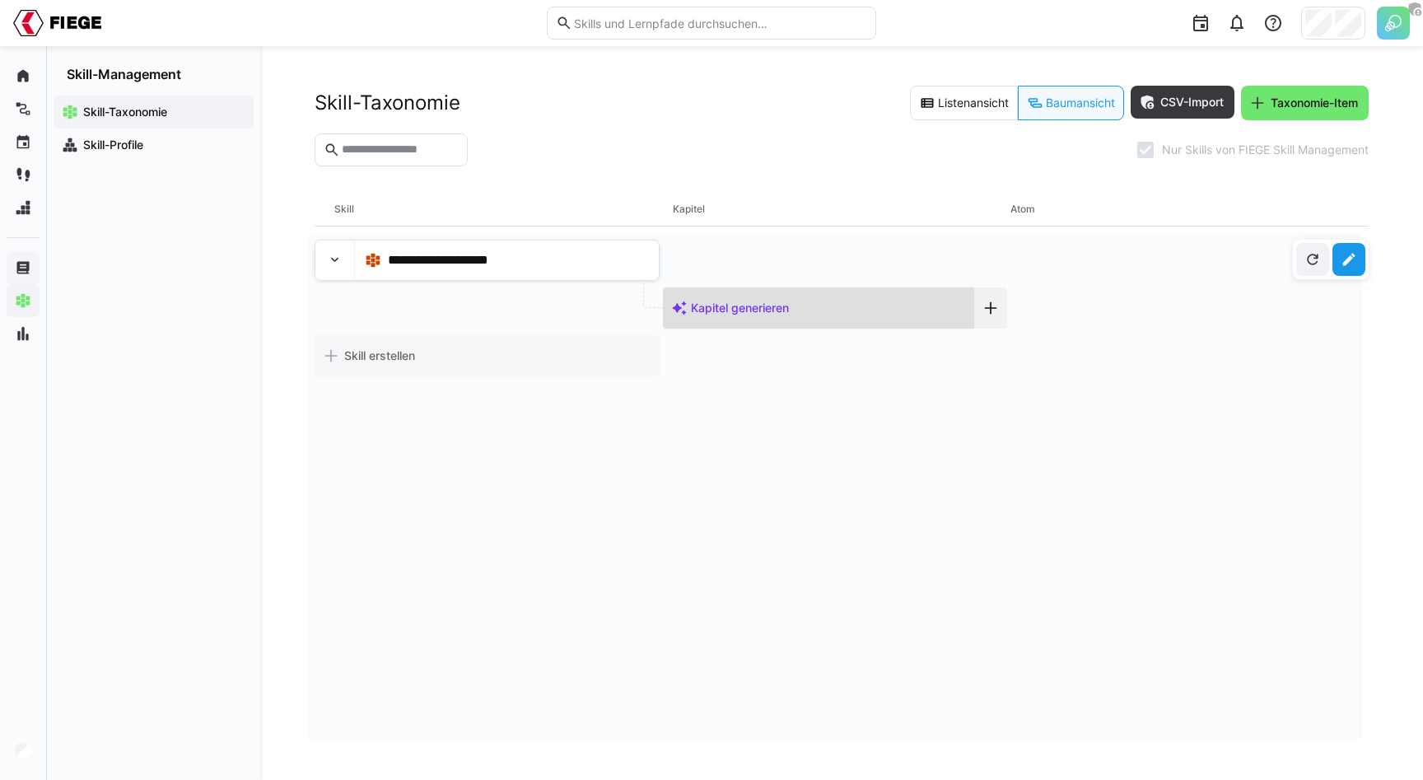
click at [861, 308] on div "Kapitel generieren" at bounding box center [818, 307] width 311 height 41
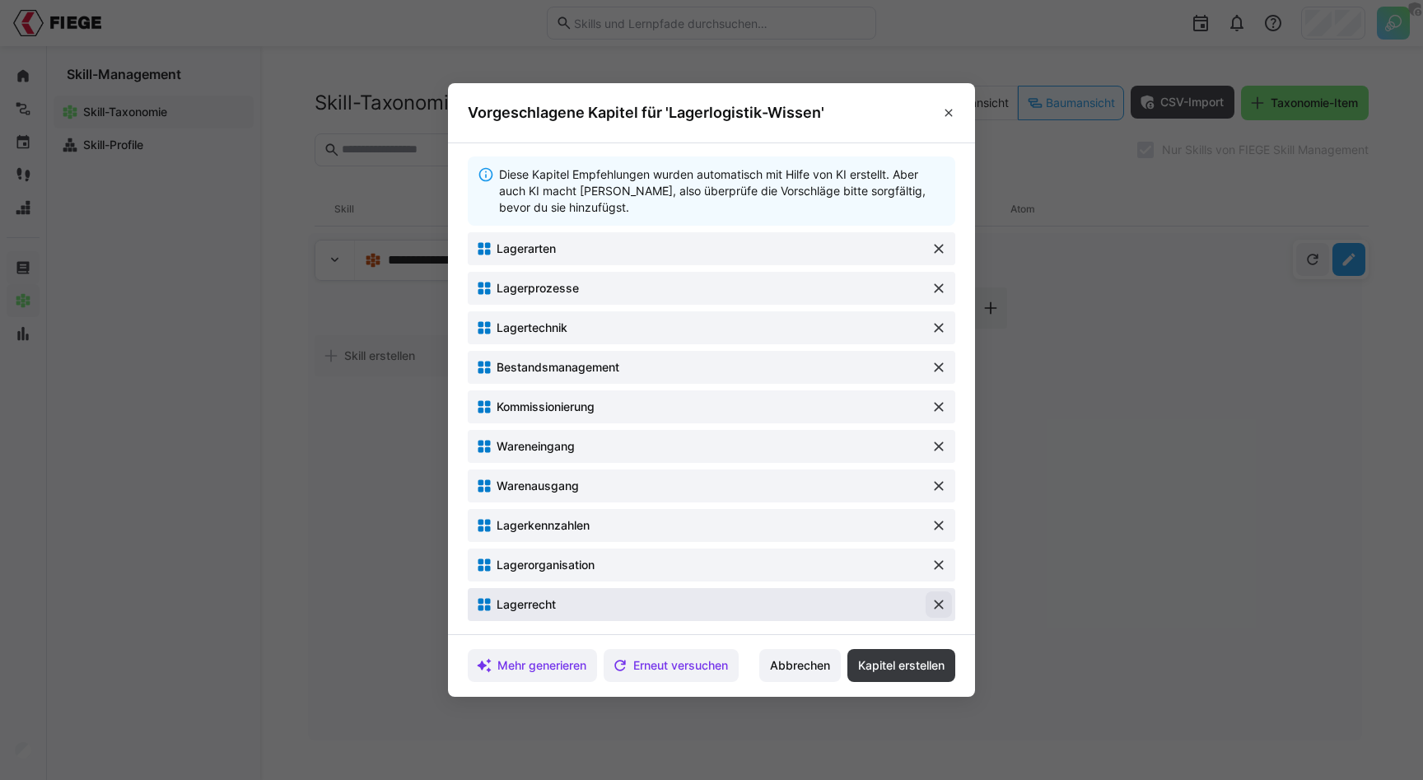
click at [936, 605] on eds-icon at bounding box center [939, 604] width 16 height 16
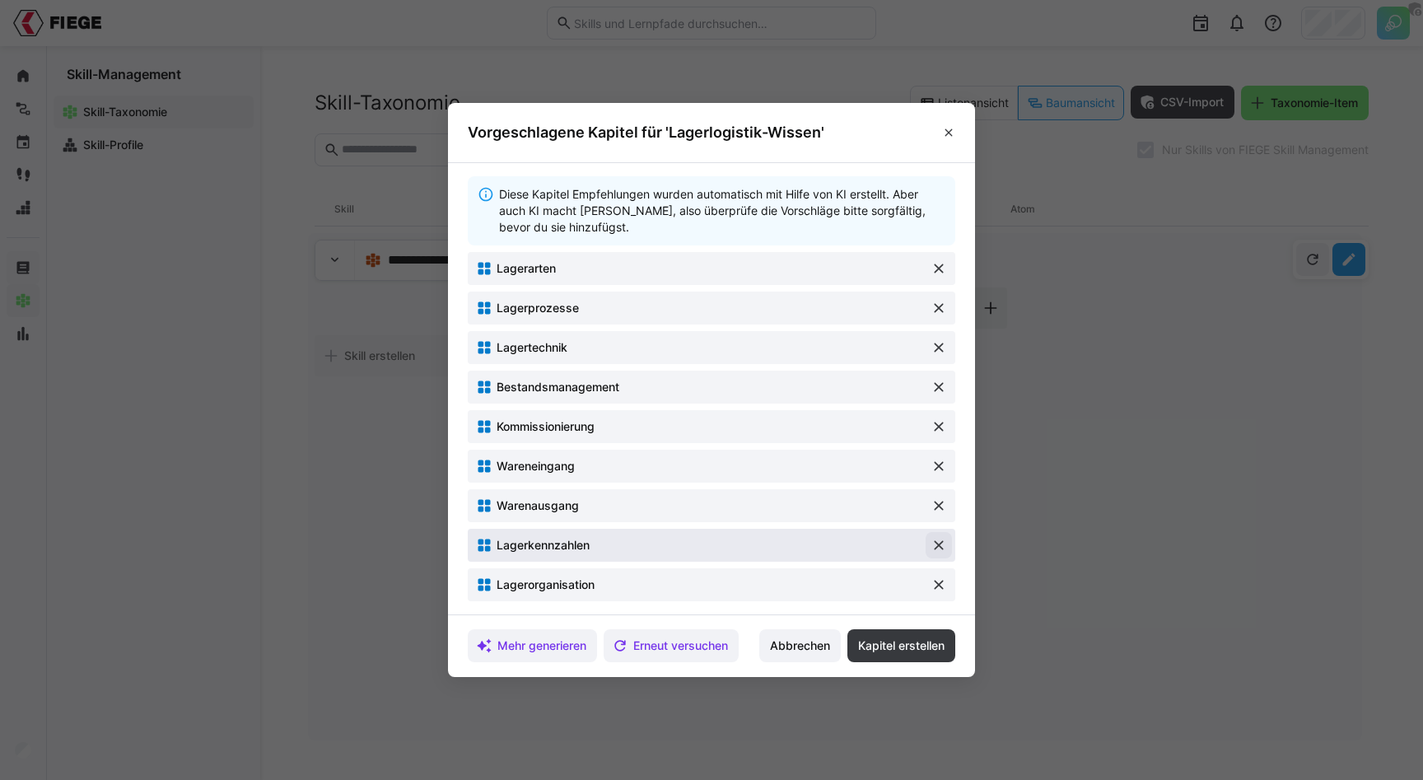
click at [940, 545] on eds-icon at bounding box center [939, 545] width 16 height 16
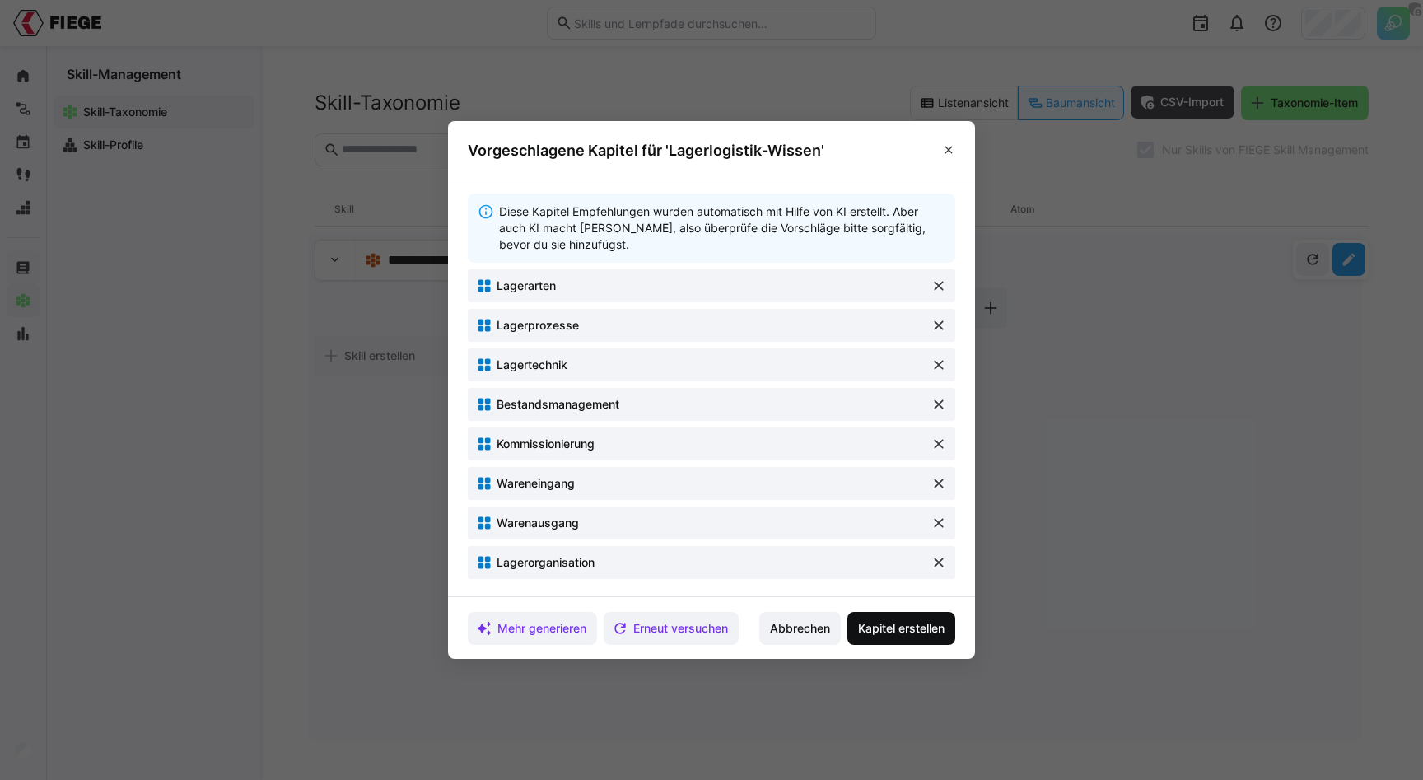
click at [906, 626] on span "Kapitel erstellen" at bounding box center [901, 628] width 91 height 16
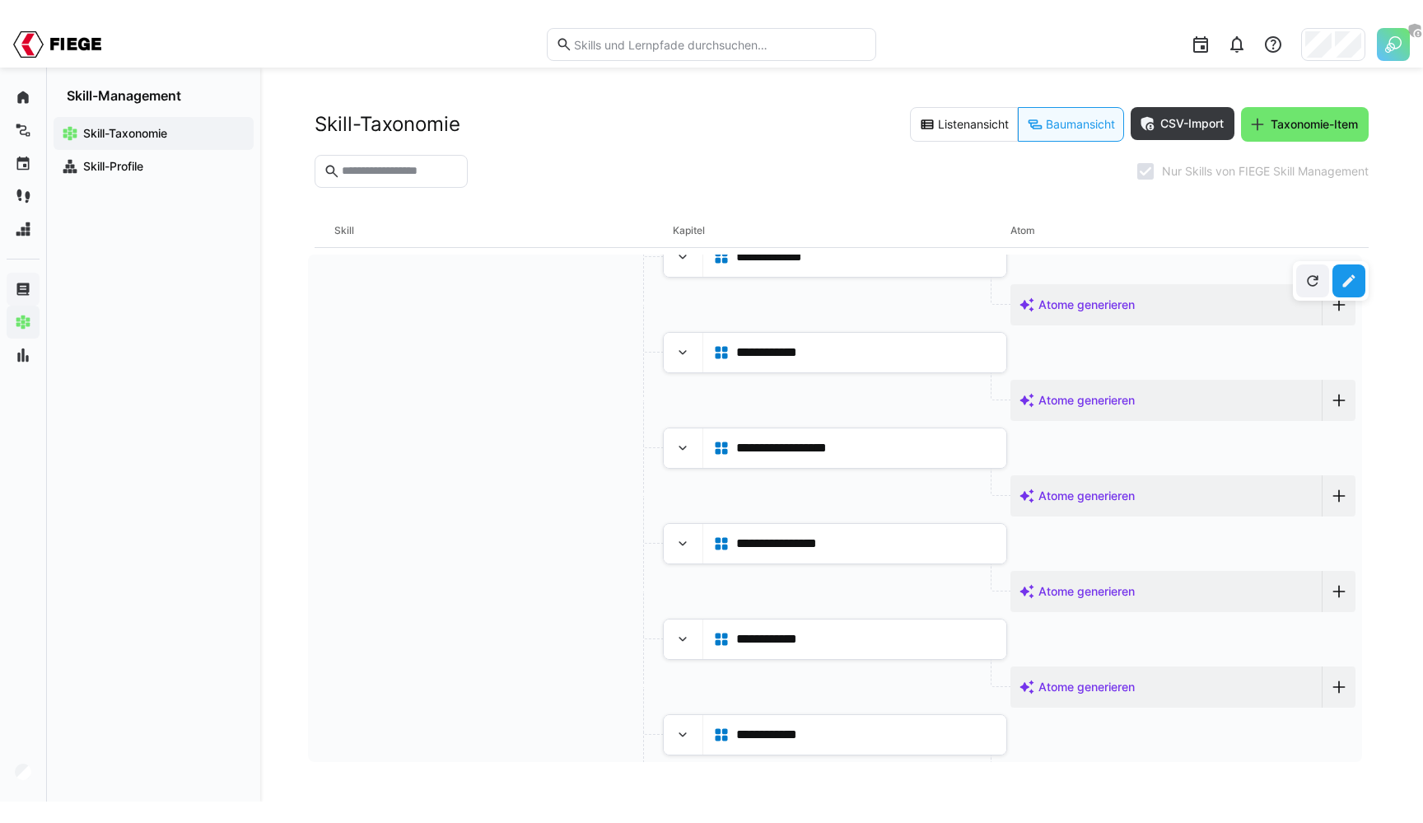
scroll to position [249, 0]
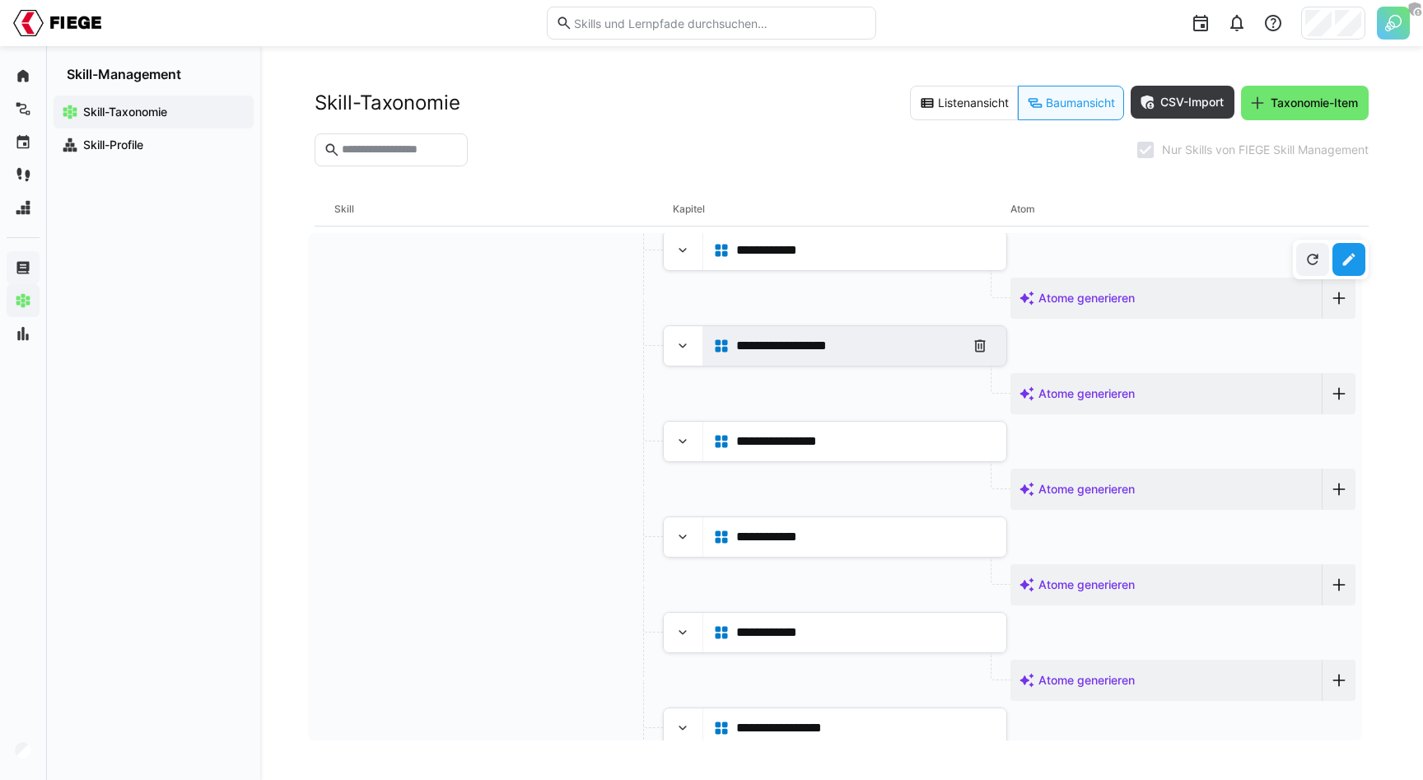
click at [796, 348] on span "**********" at bounding box center [807, 346] width 142 height 20
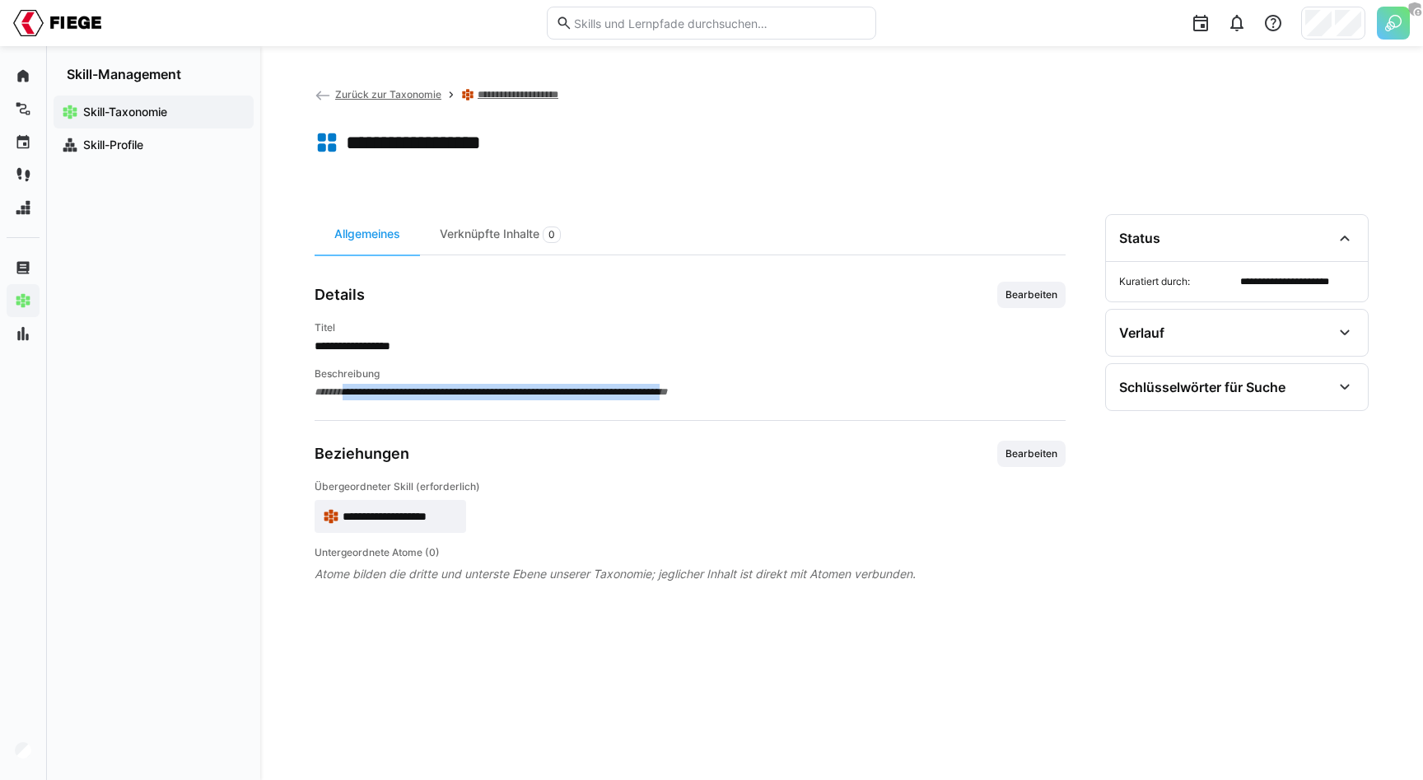
drag, startPoint x: 351, startPoint y: 394, endPoint x: 724, endPoint y: 384, distance: 373.2
click at [725, 384] on span "**********" at bounding box center [690, 392] width 751 height 16
click at [724, 384] on span "**********" at bounding box center [690, 392] width 751 height 16
drag, startPoint x: 402, startPoint y: 574, endPoint x: 588, endPoint y: 573, distance: 186.1
click at [588, 573] on span "Atome bilden die dritte und unterste Ebene unserer Taxonomie; jeglicher Inhalt …" at bounding box center [690, 574] width 751 height 16
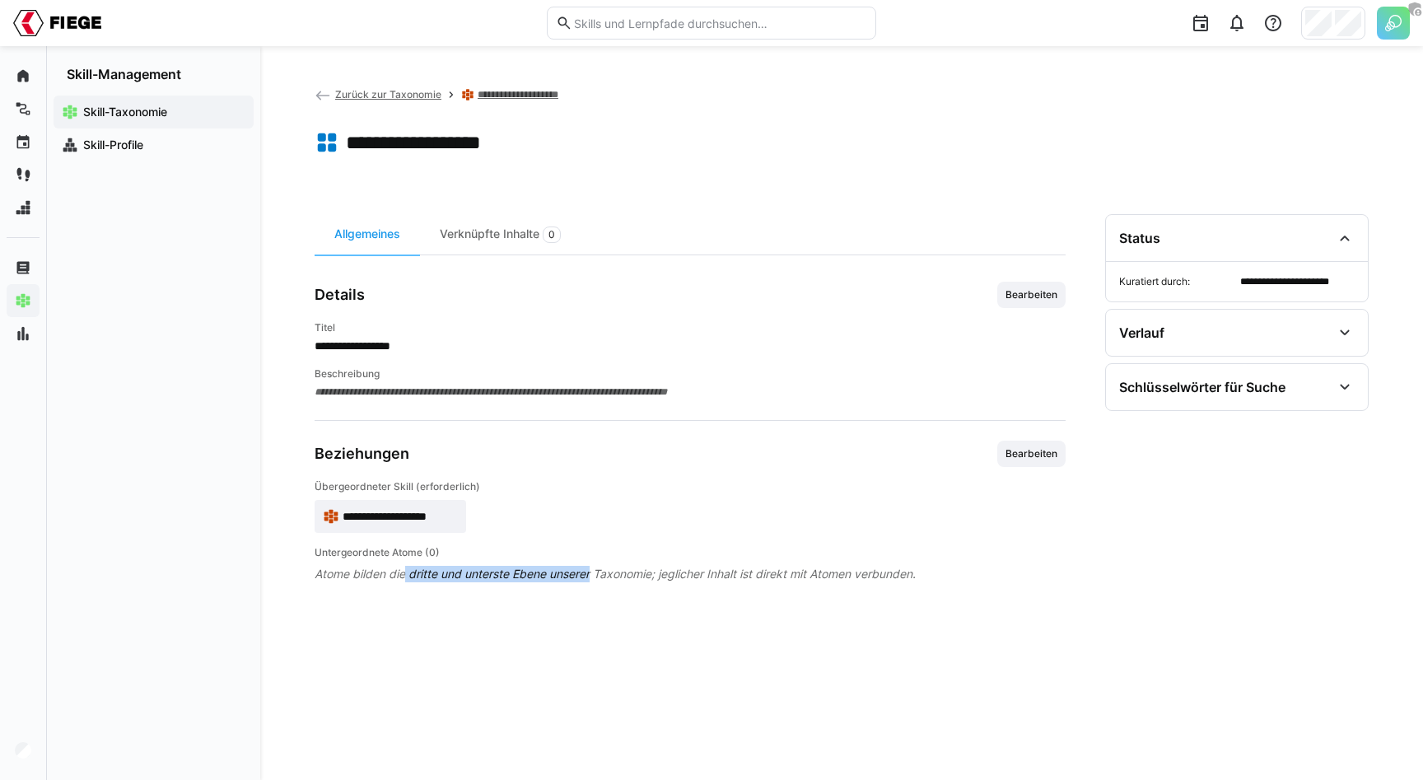
click at [588, 573] on span "Atome bilden die dritte und unterste Ebene unserer Taxonomie; jeglicher Inhalt …" at bounding box center [690, 574] width 751 height 16
click at [1052, 293] on span "Bearbeiten" at bounding box center [1031, 294] width 55 height 13
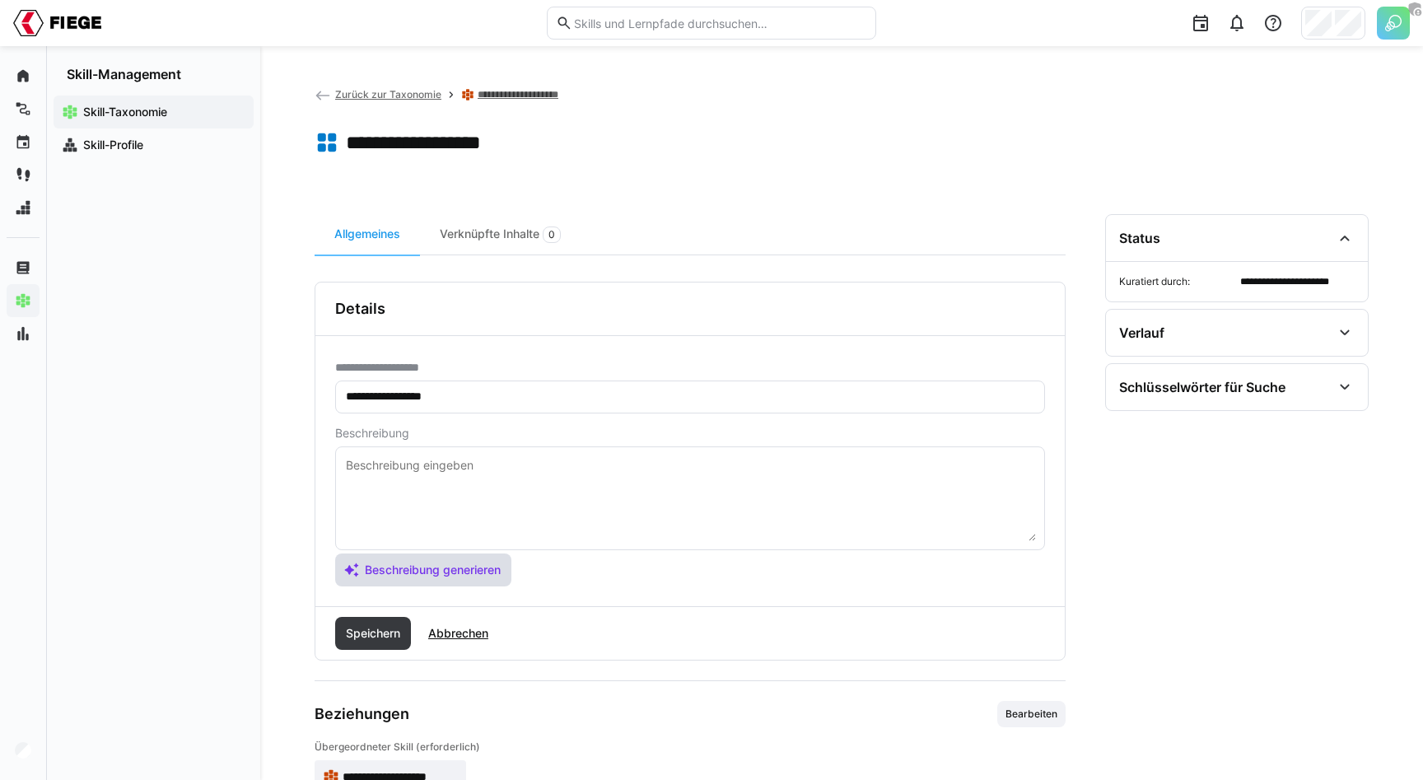
click at [433, 567] on span "Beschreibung generieren" at bounding box center [432, 570] width 141 height 16
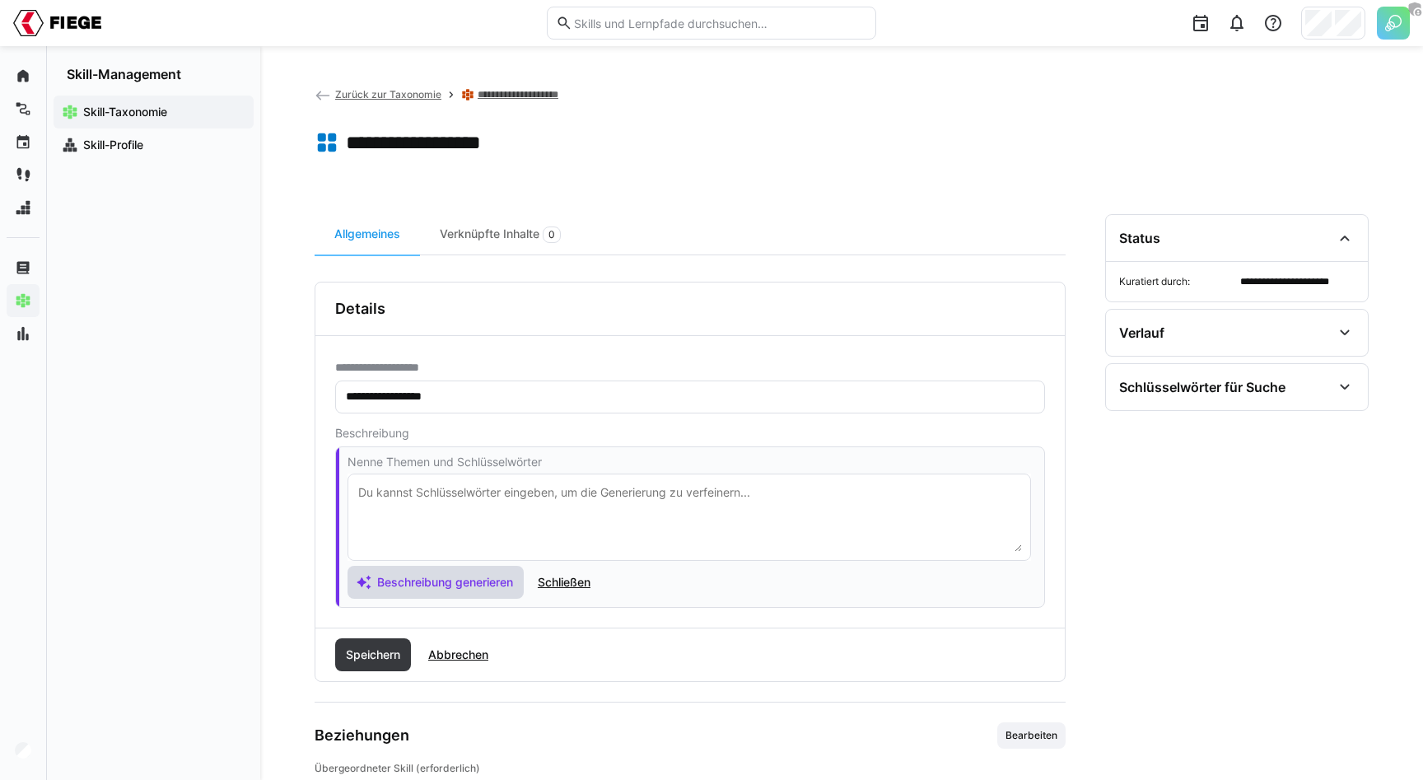
click at [427, 589] on span "Beschreibung generieren" at bounding box center [445, 582] width 141 height 16
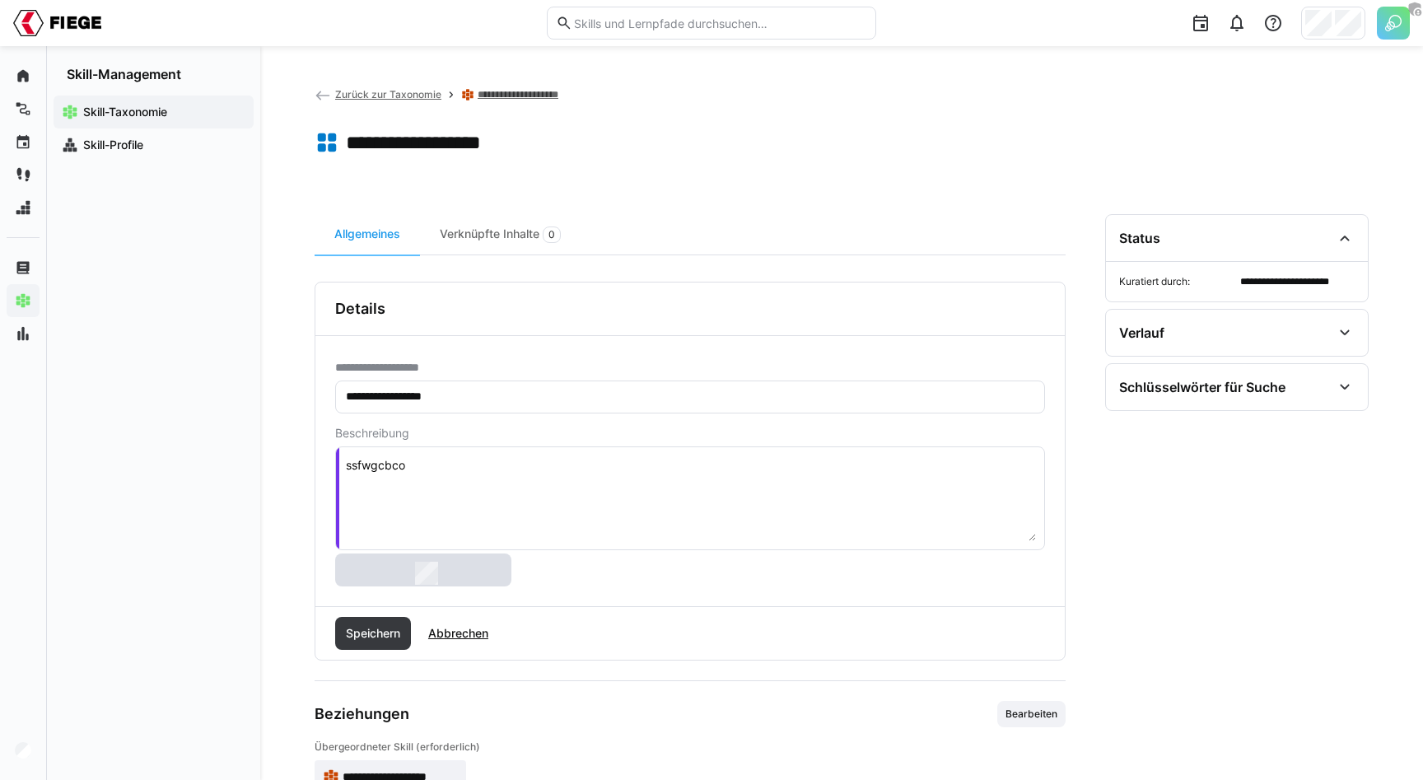
type textarea "cwvgkjro"
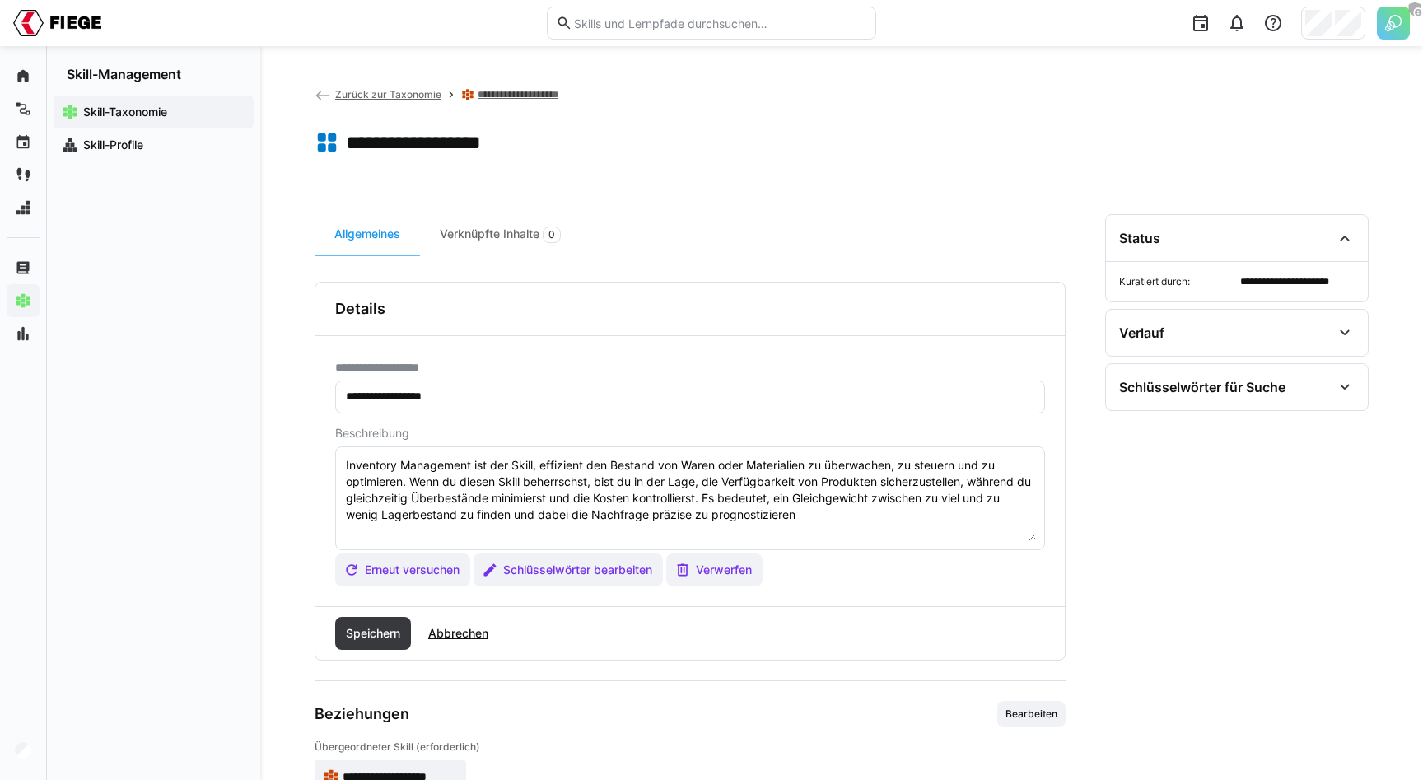
type textarea "Inventory Management ist der Skill, effizient den Bestand von Waren oder Materi…"
click at [382, 465] on textarea "Inventory Management ist der Skill, effizient den Bestand von Waren oder Materi…" at bounding box center [690, 498] width 692 height 86
click at [489, 634] on span "Abbrechen" at bounding box center [458, 633] width 65 height 16
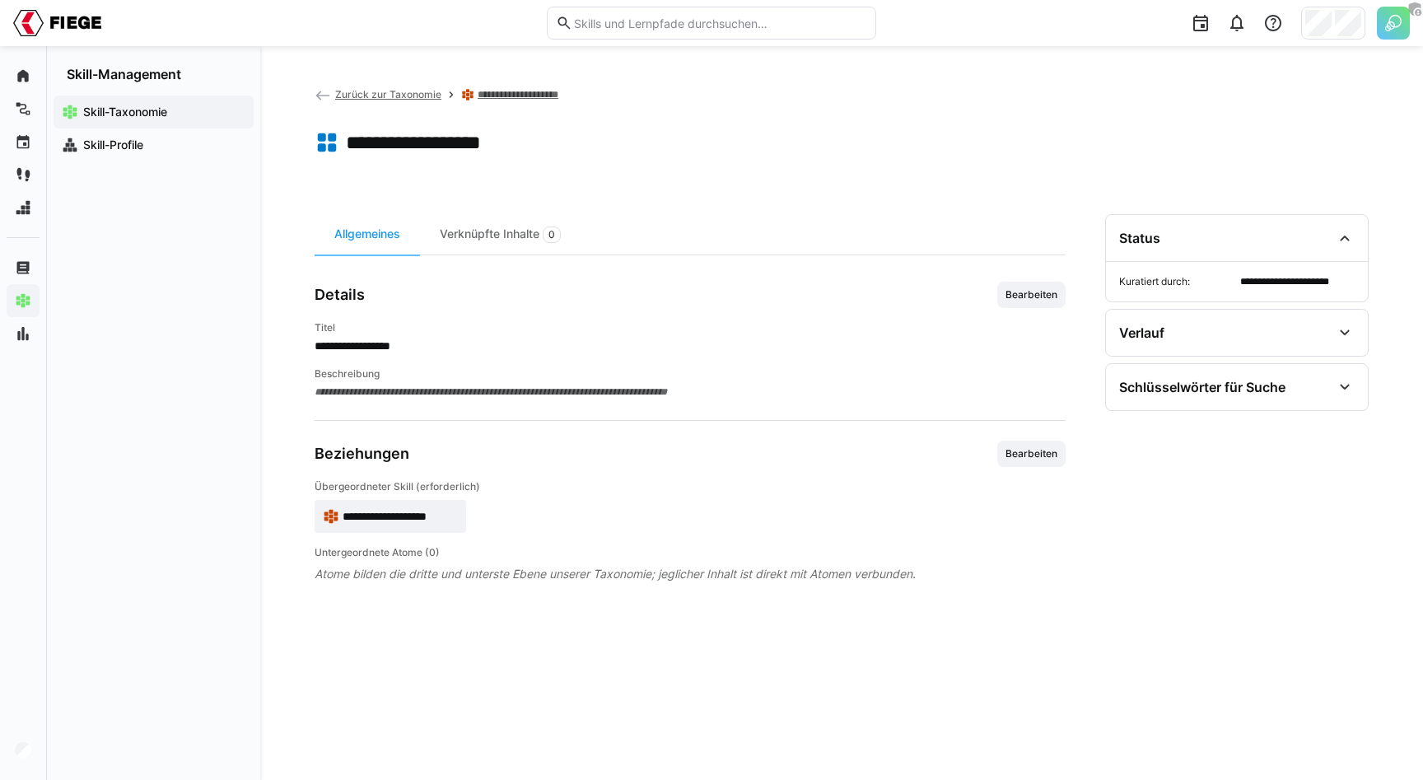
click at [368, 100] on span "Zurück zur Taxonomie" at bounding box center [388, 94] width 106 height 12
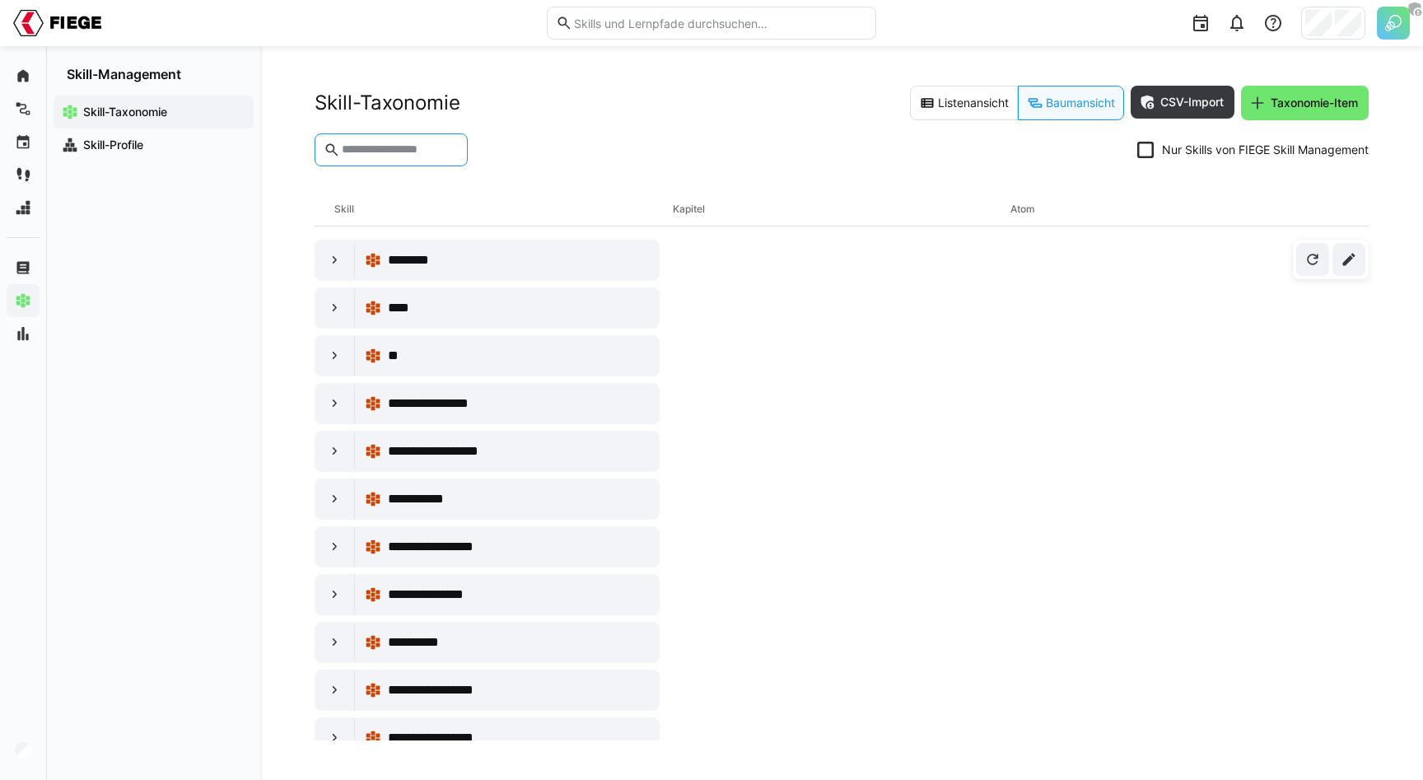
click at [382, 146] on input "text" at bounding box center [399, 149] width 119 height 15
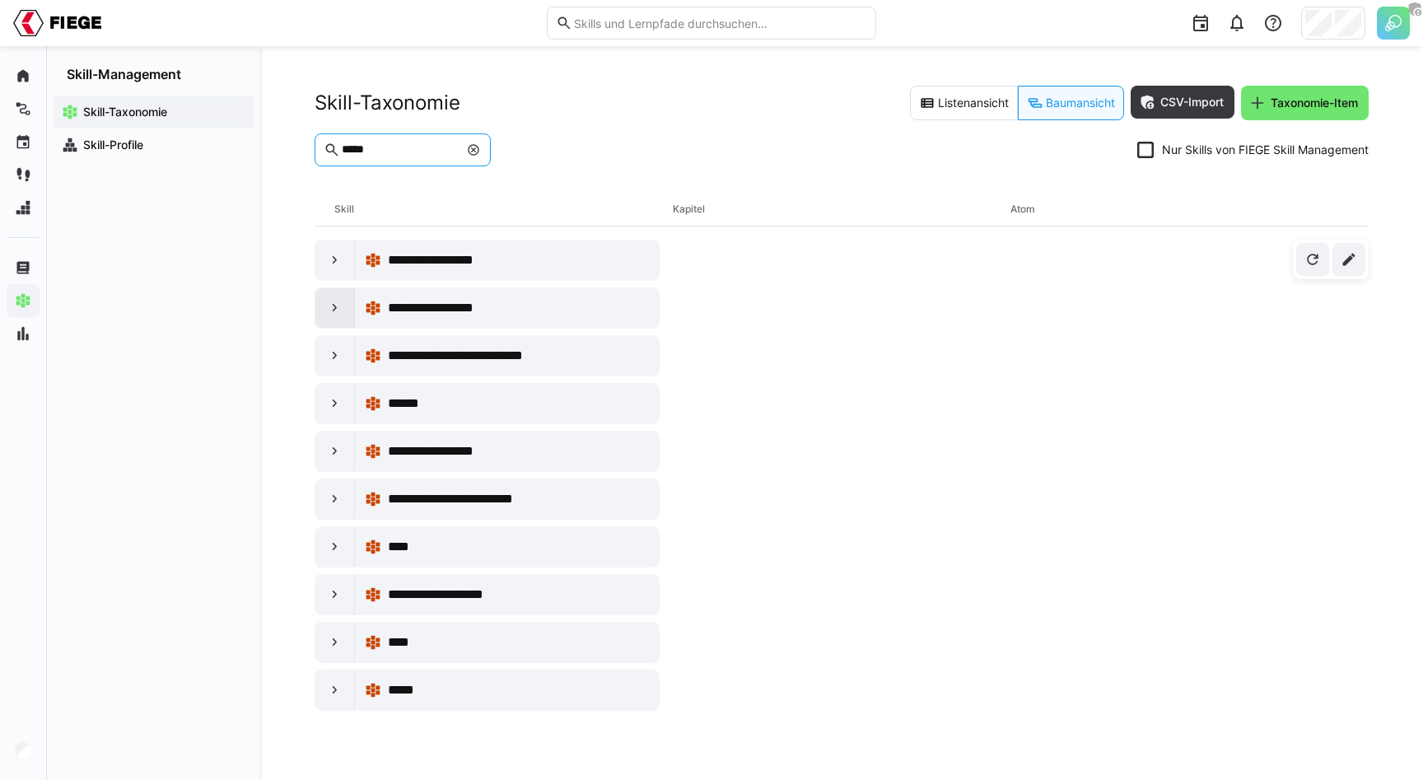
type input "*****"
click at [333, 310] on eds-icon at bounding box center [335, 308] width 16 height 16
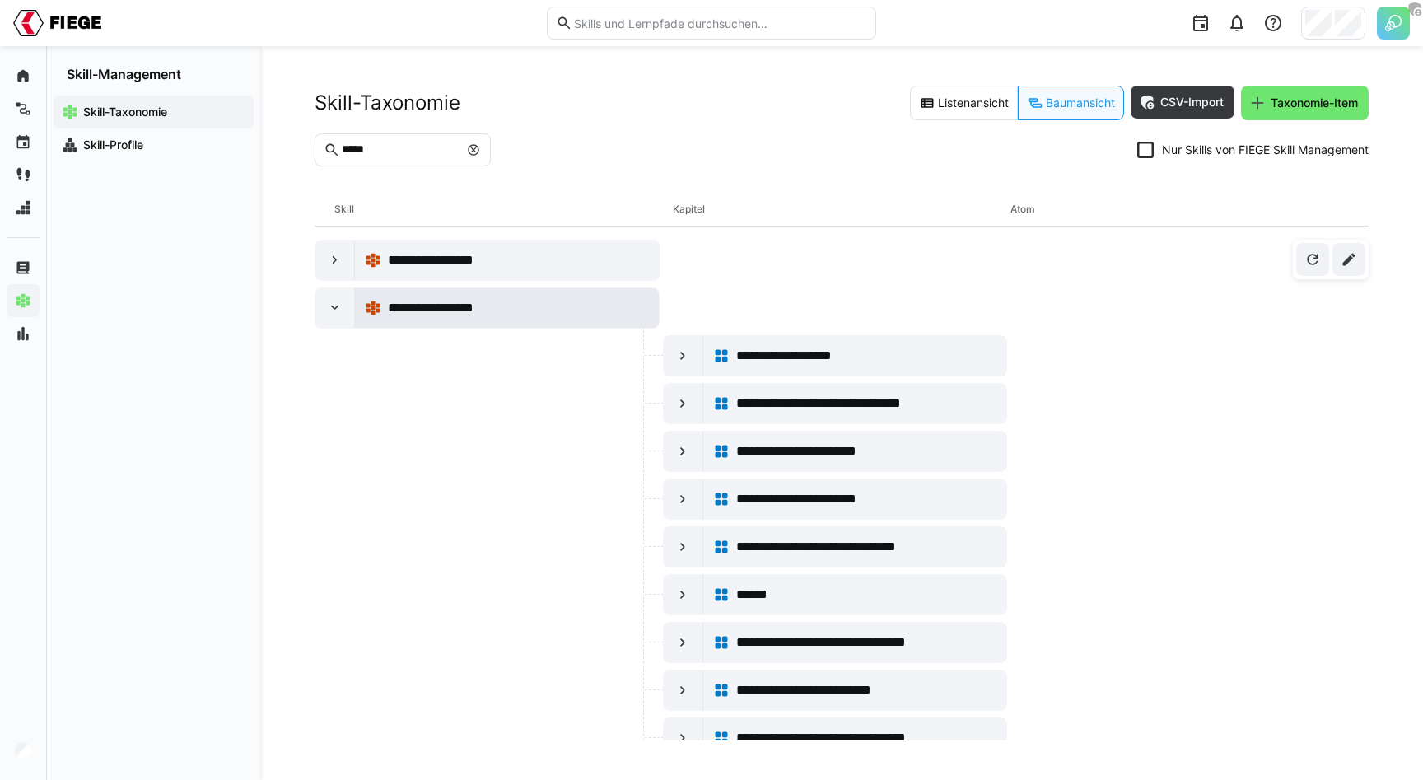
click at [445, 301] on span "**********" at bounding box center [450, 308] width 125 height 20
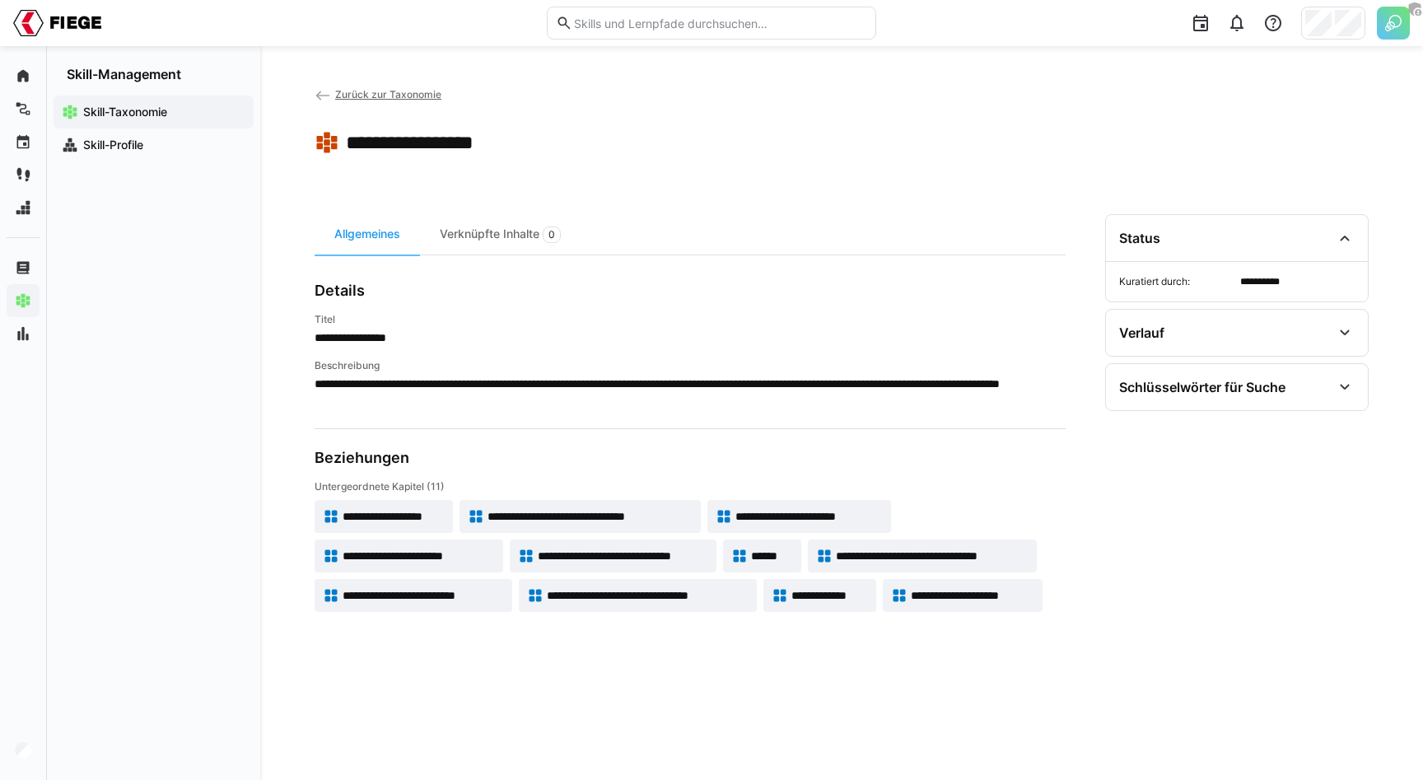
click at [407, 93] on span "Zurück zur Taxonomie" at bounding box center [388, 94] width 106 height 12
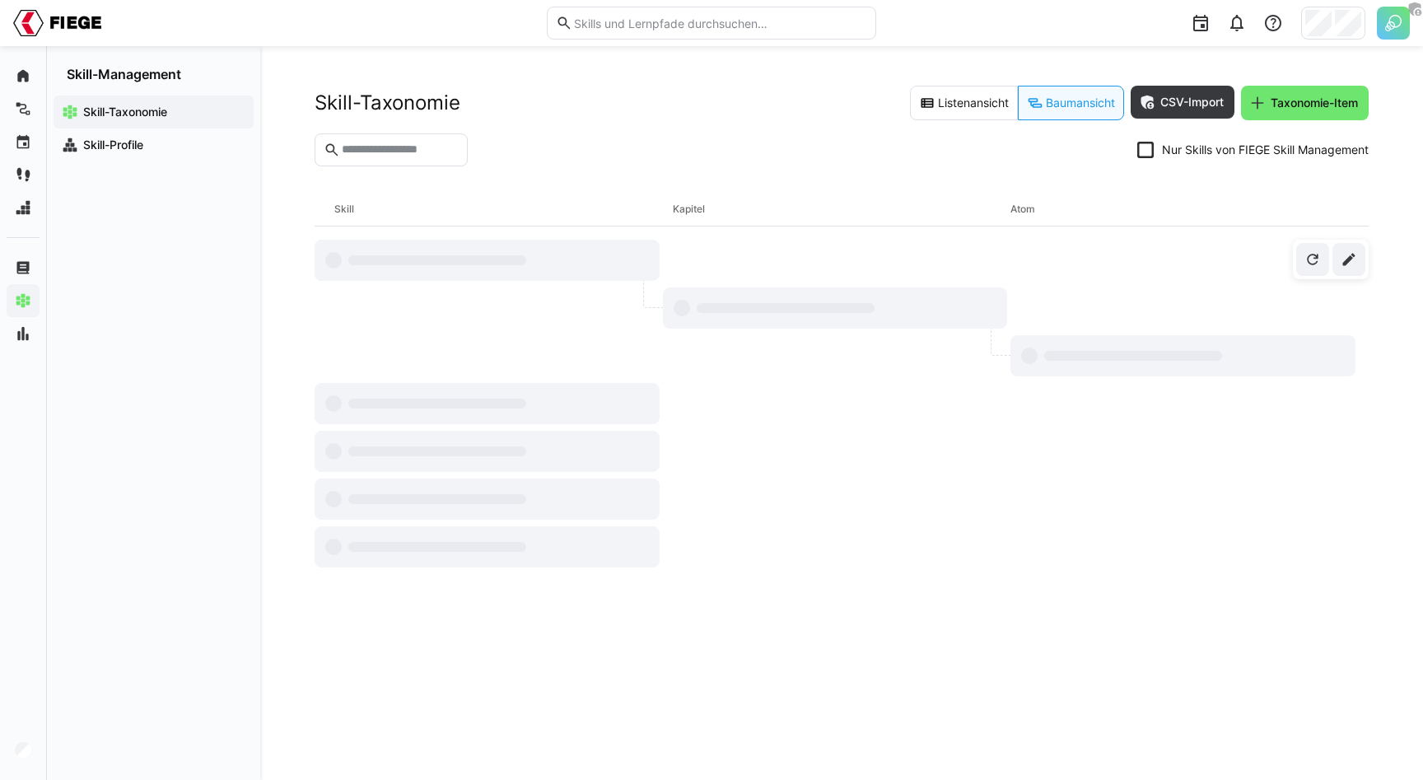
click at [583, 112] on div "Skill-Taxonomie Listenansicht Baumansicht CSV-Import Taxonomie-Item" at bounding box center [842, 103] width 1054 height 35
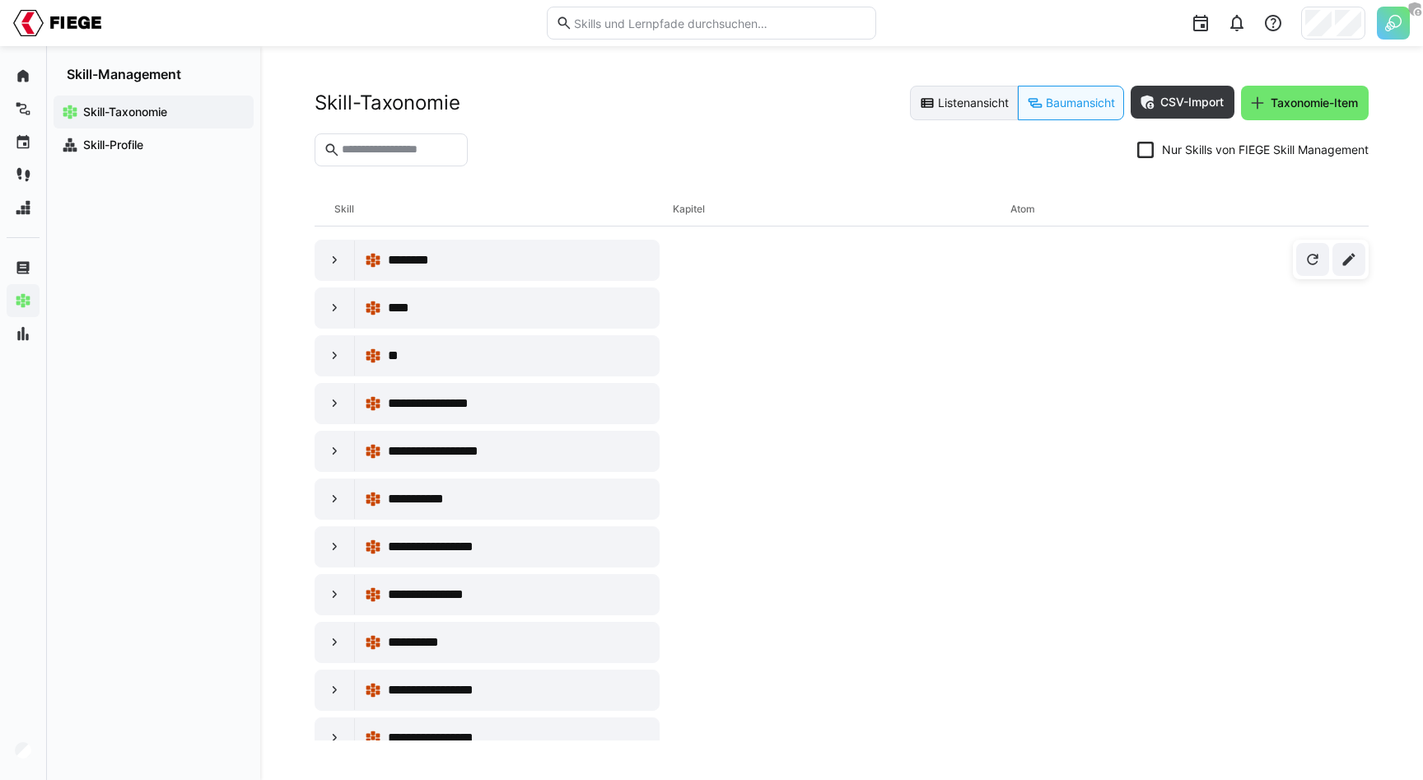
click at [943, 107] on eds-button-option "Listenansicht" at bounding box center [964, 103] width 108 height 35
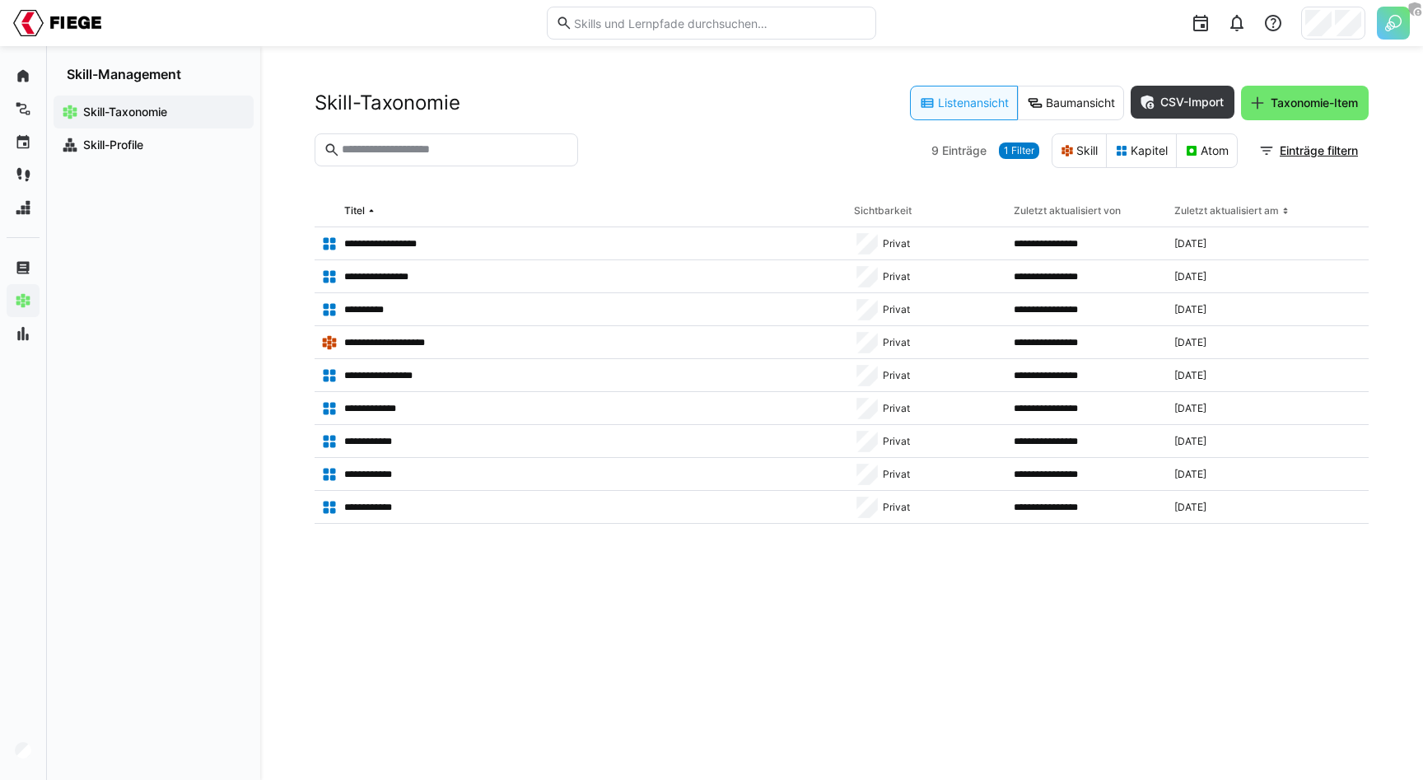
click at [469, 152] on input "text" at bounding box center [454, 149] width 229 height 15
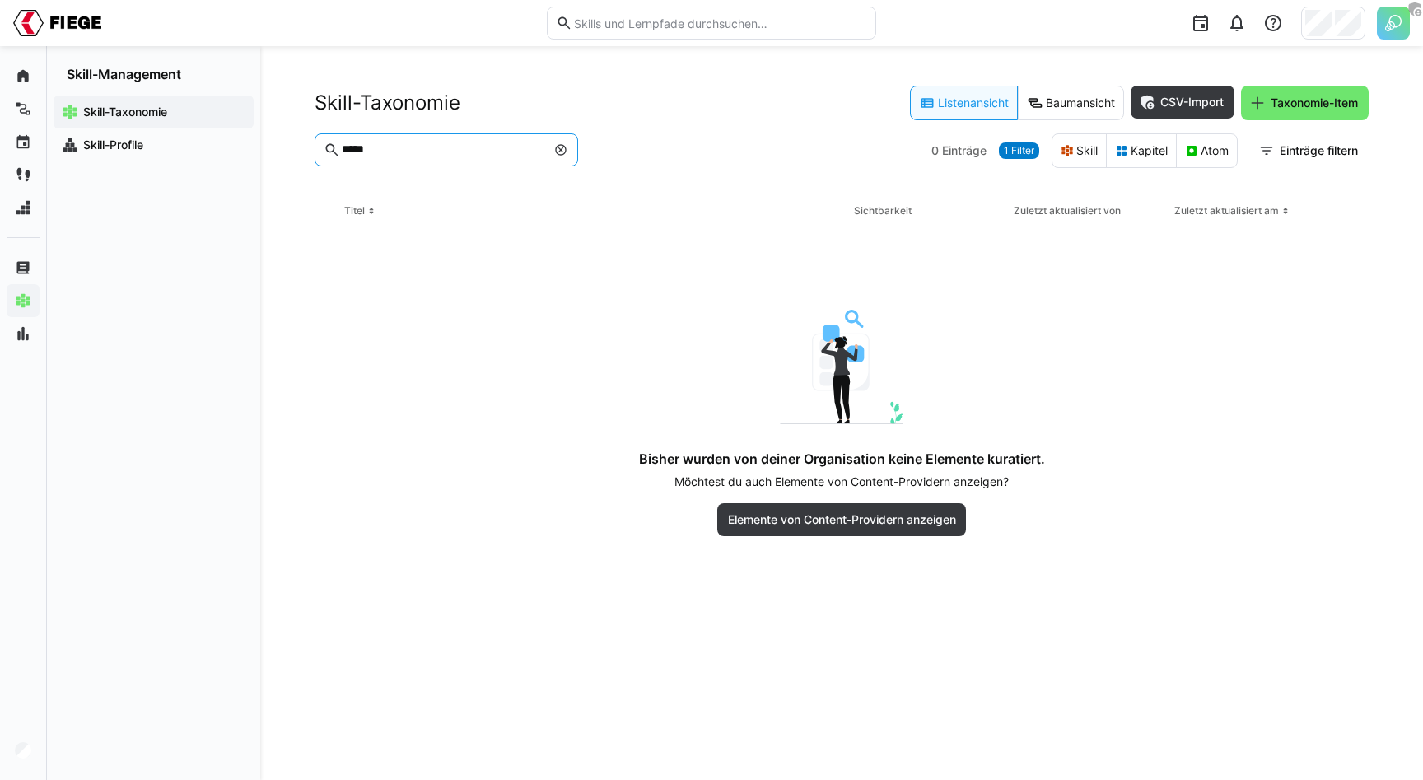
click at [1009, 152] on span "1 Filter" at bounding box center [1019, 150] width 30 height 13
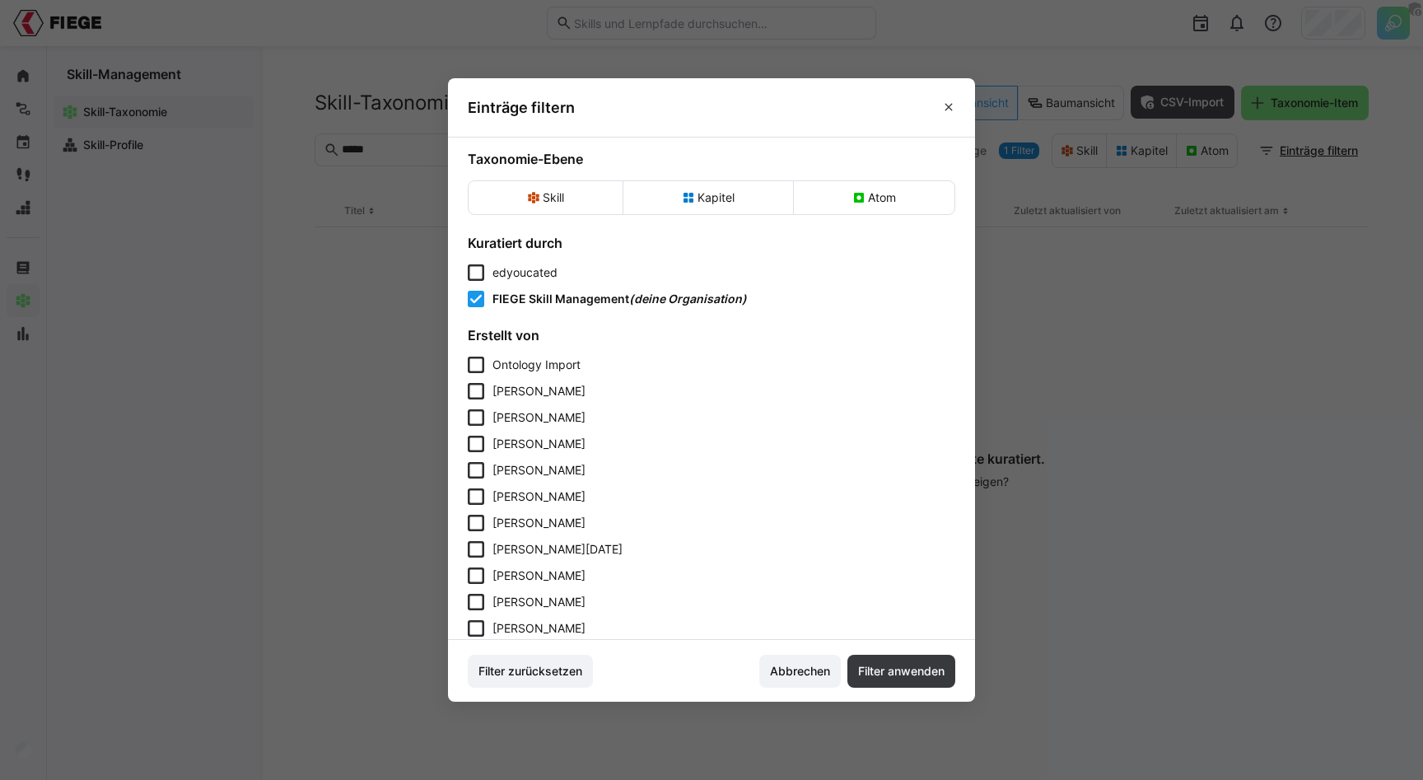
click at [509, 293] on span "FIEGE Skill Management" at bounding box center [560, 299] width 137 height 14
click at [503, 275] on span "edyoucated" at bounding box center [524, 272] width 65 height 14
click at [900, 665] on span "Filter anwenden" at bounding box center [901, 671] width 91 height 16
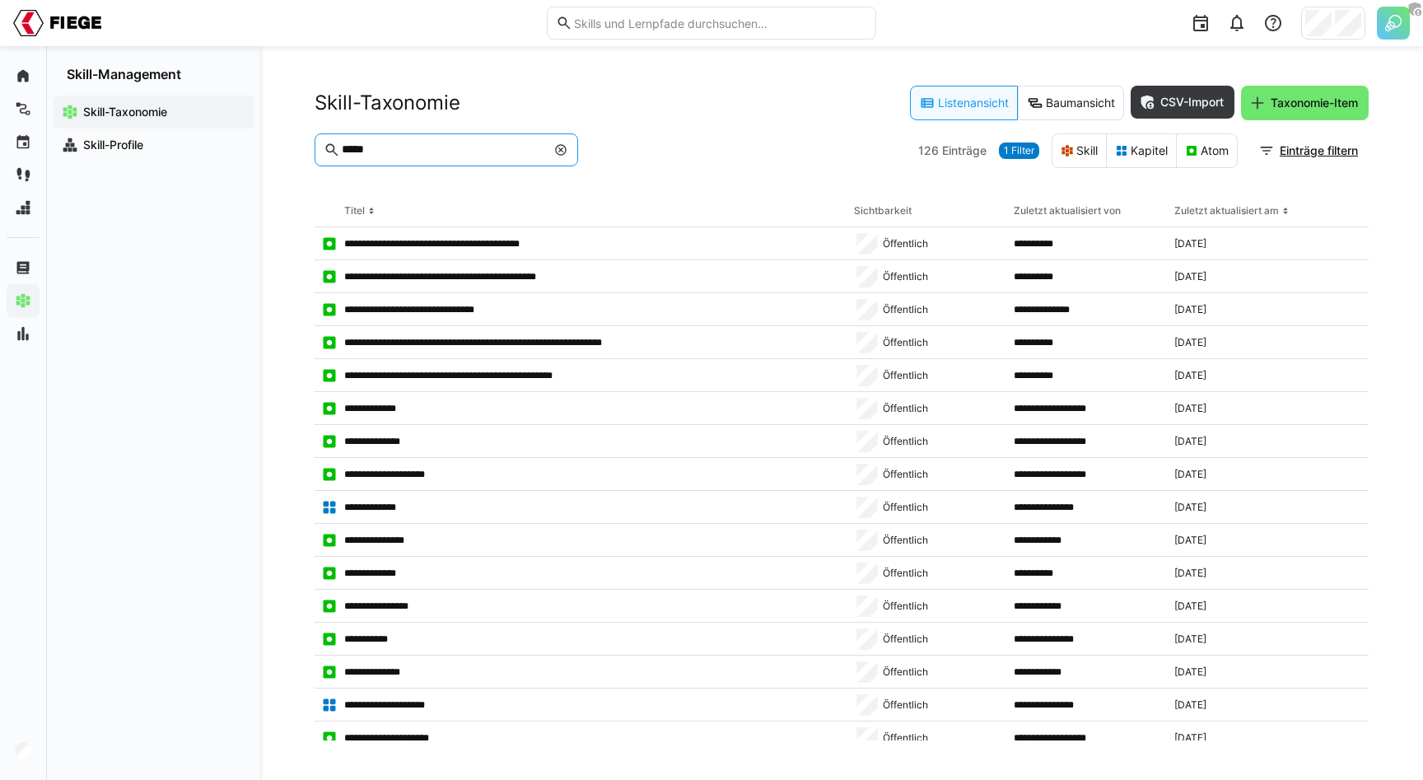
click at [422, 152] on input "*****" at bounding box center [443, 149] width 206 height 15
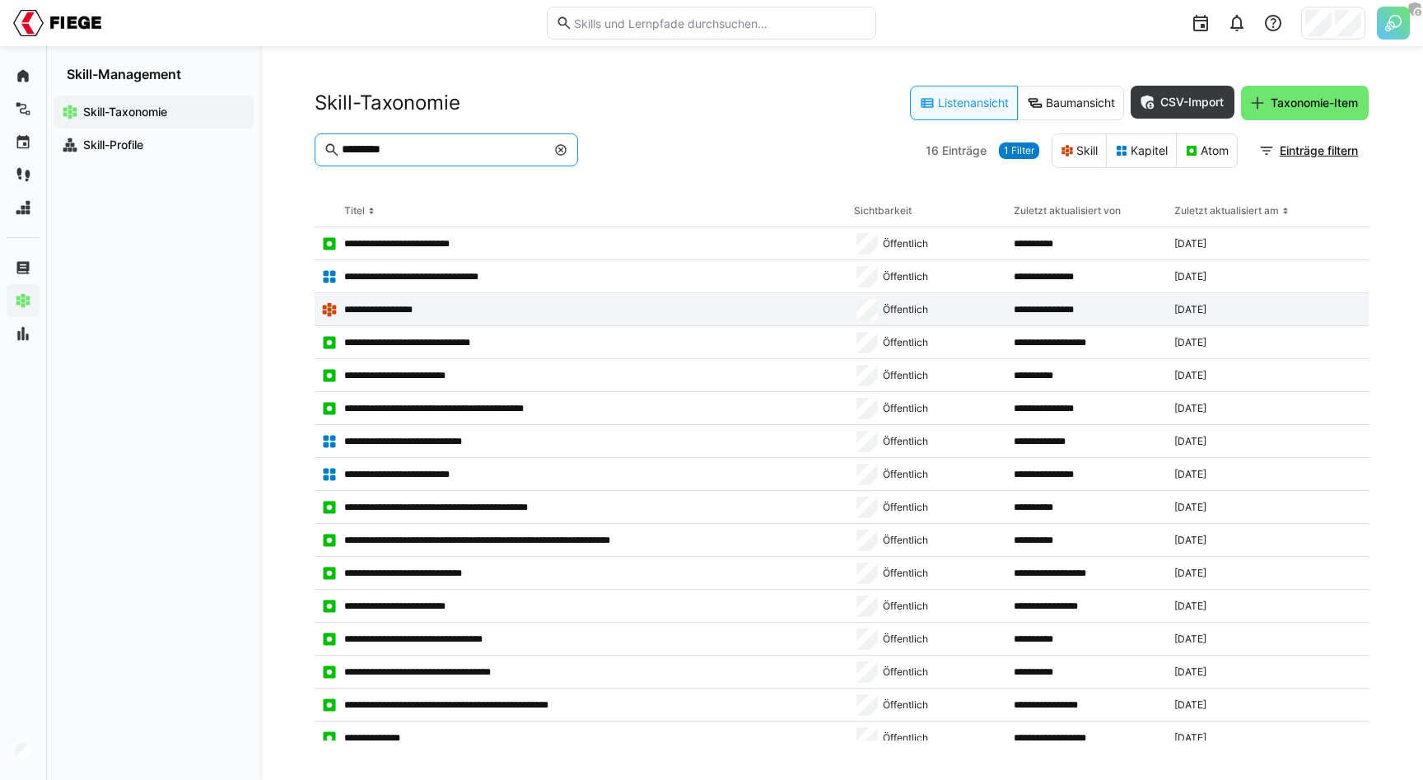
type input "*********"
click at [688, 308] on app-table-first-column "**********" at bounding box center [581, 309] width 520 height 16
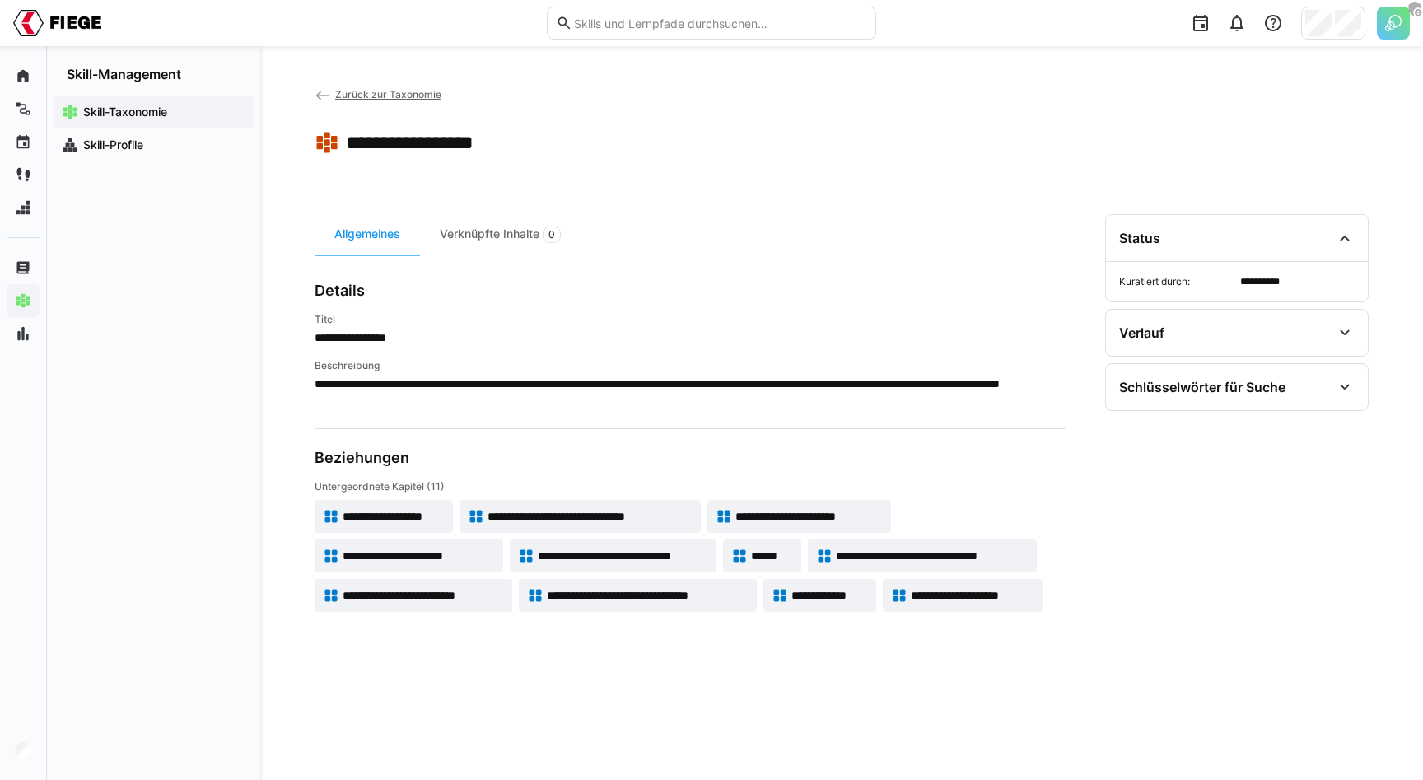
click at [376, 90] on span "Zurück zur Taxonomie" at bounding box center [388, 94] width 106 height 12
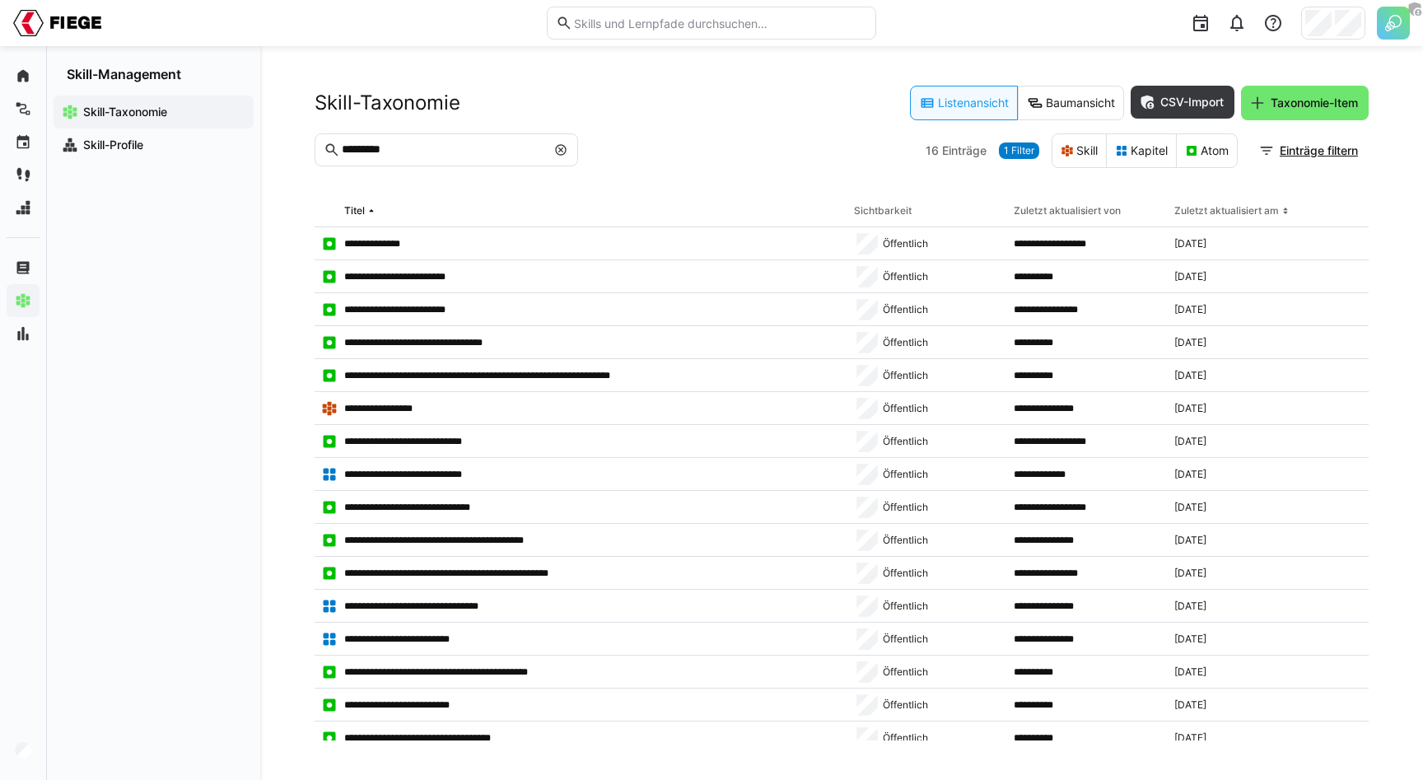
click at [565, 146] on eds-icon at bounding box center [560, 149] width 13 height 13
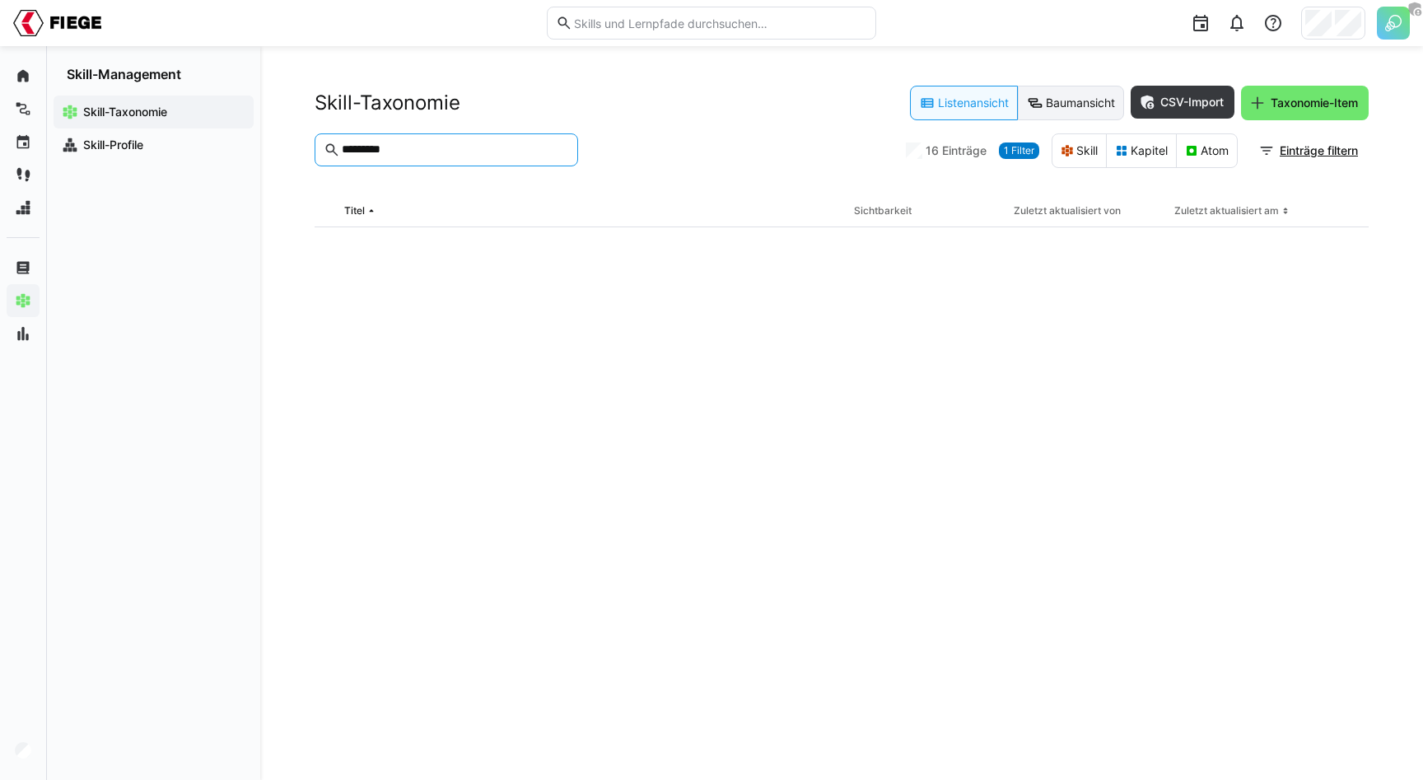
click at [1062, 100] on eds-button-option "Baumansicht" at bounding box center [1071, 103] width 106 height 35
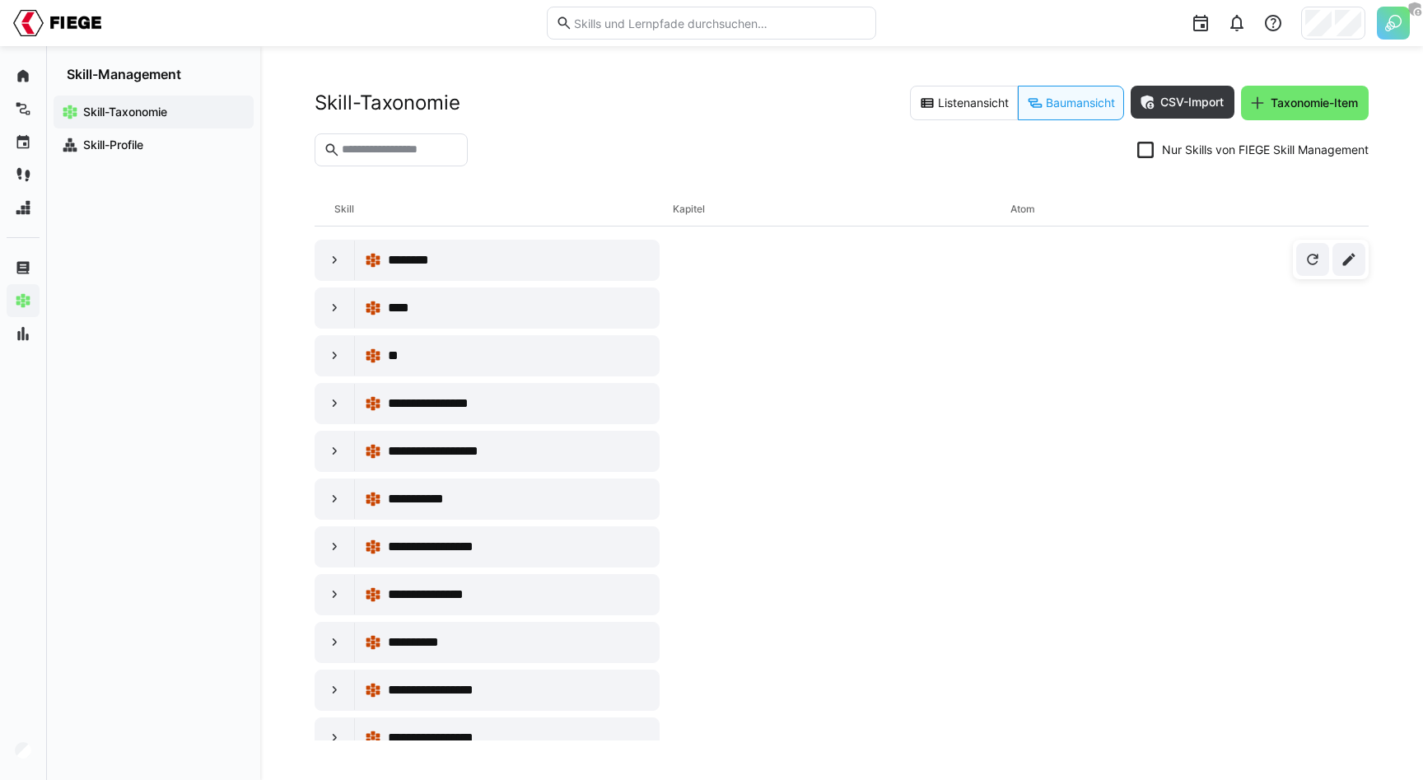
click at [1198, 147] on eds-checkbox "Nur Skills von FIEGE Skill Management" at bounding box center [1252, 150] width 231 height 16
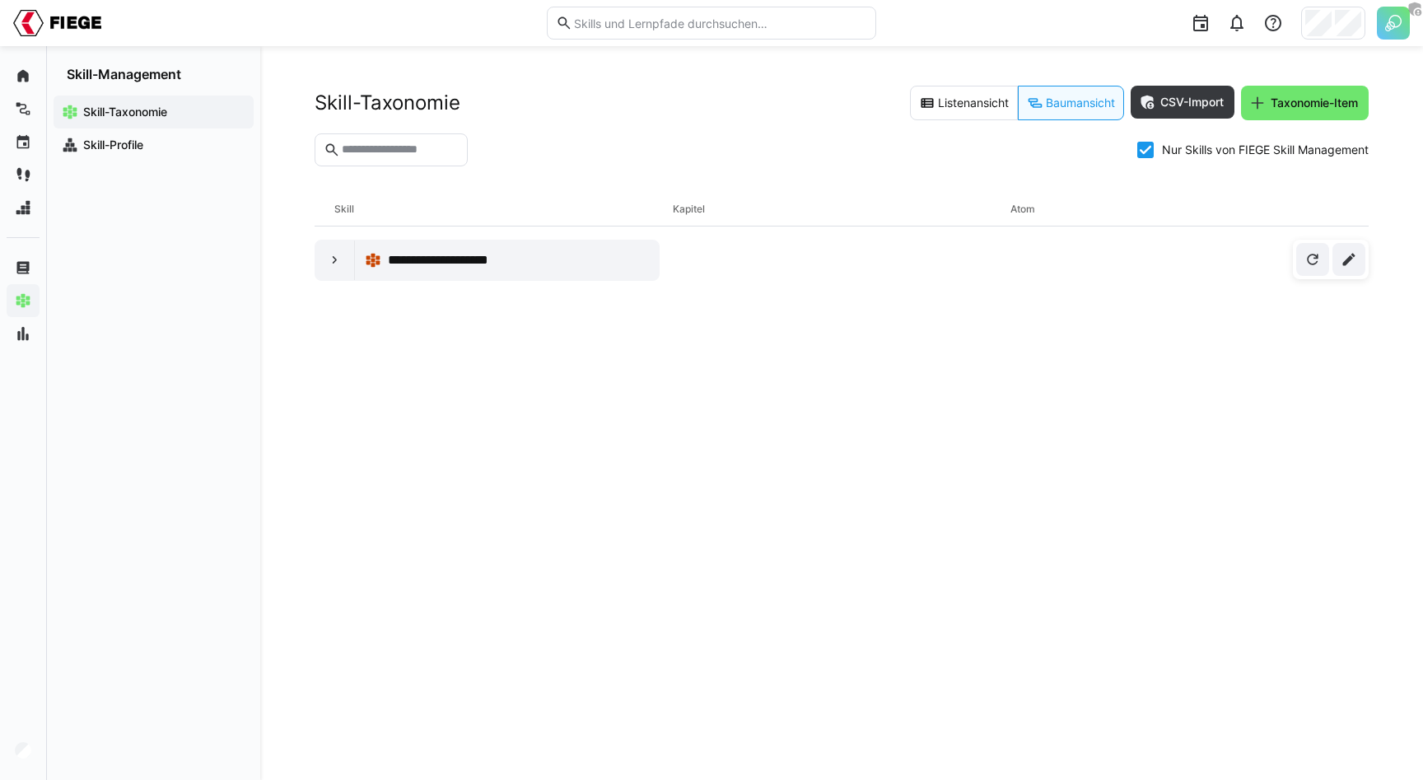
click at [1148, 150] on icon at bounding box center [1145, 150] width 16 height 16
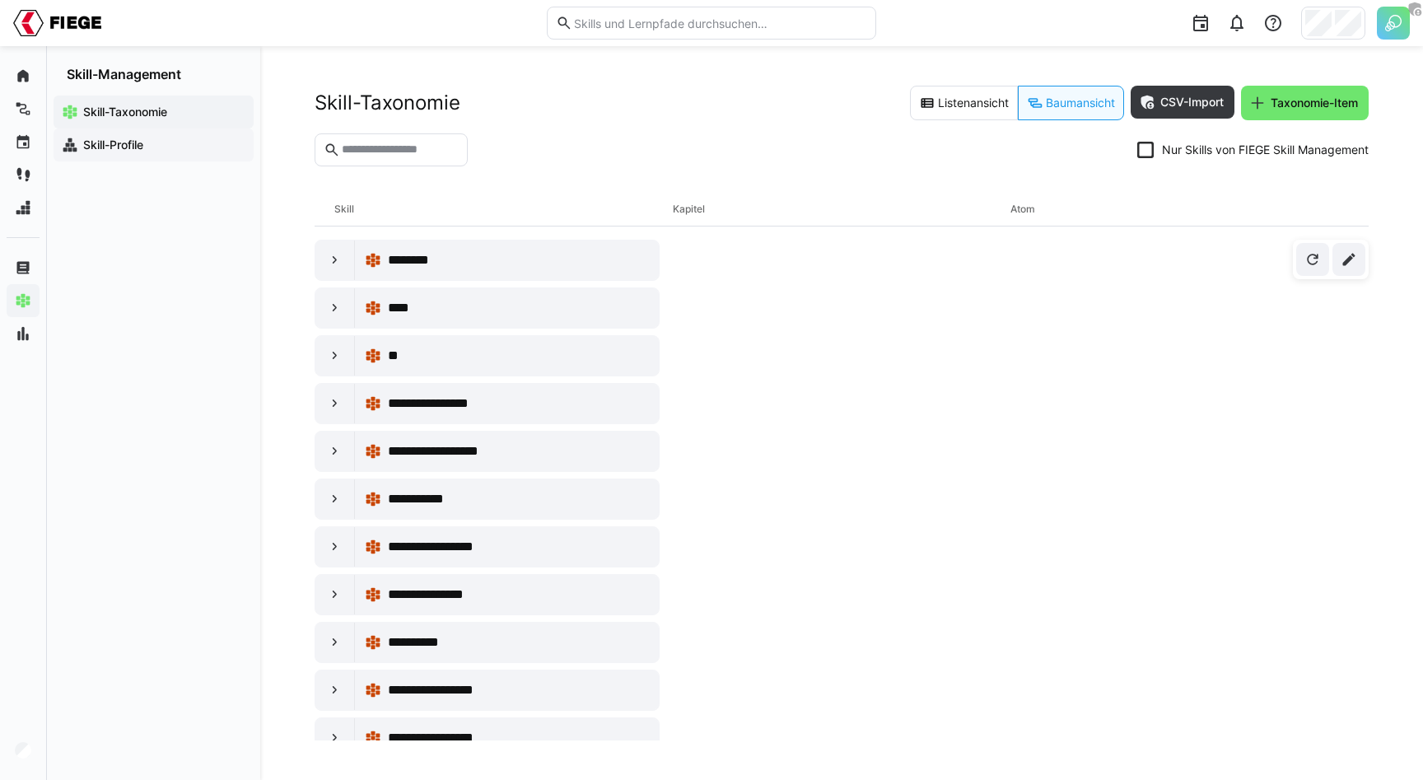
click at [129, 137] on span "Skill-Profile" at bounding box center [163, 145] width 165 height 16
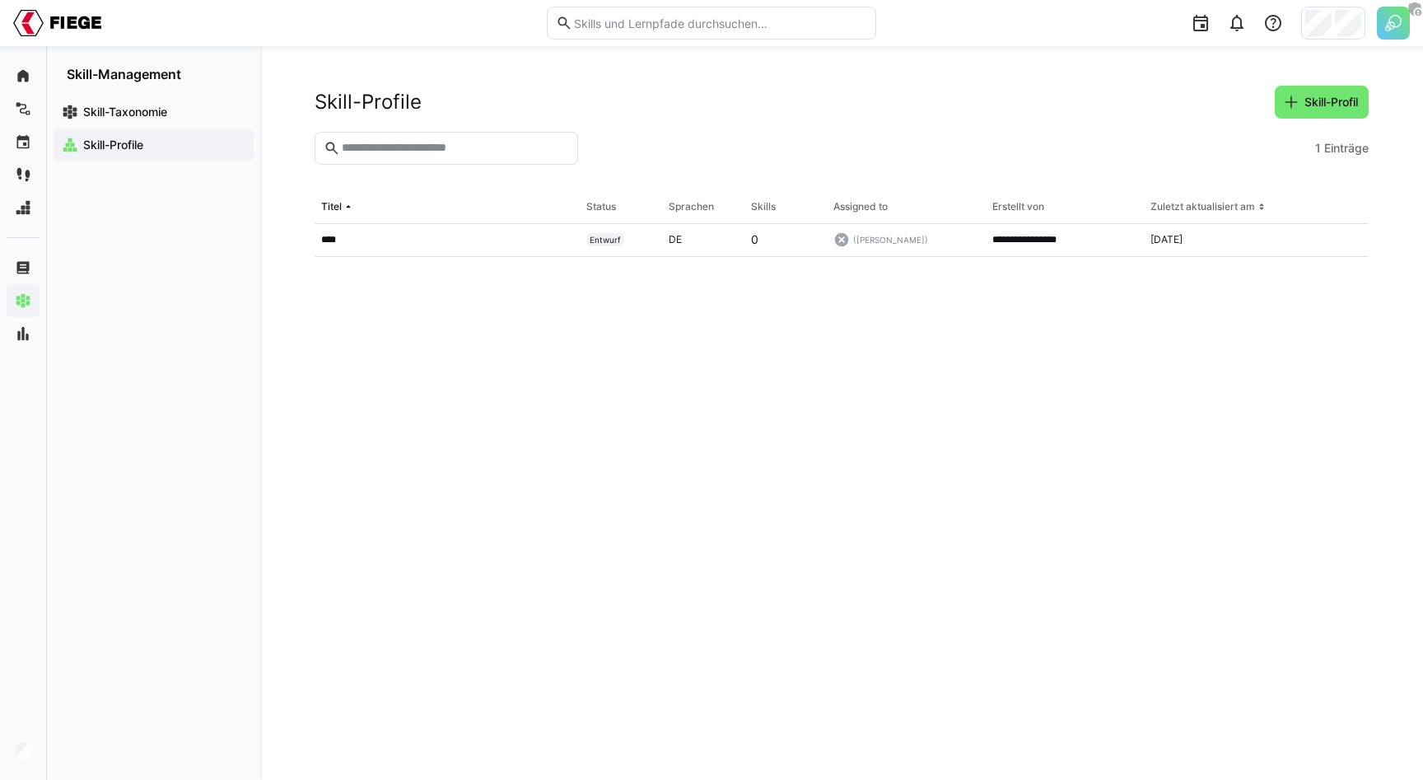
click at [474, 78] on div "**********" at bounding box center [841, 413] width 1163 height 734
click at [594, 119] on header "Skill-Profile Skill-Profil" at bounding box center [842, 109] width 1054 height 46
click at [1292, 100] on eds-icon at bounding box center [1291, 102] width 16 height 16
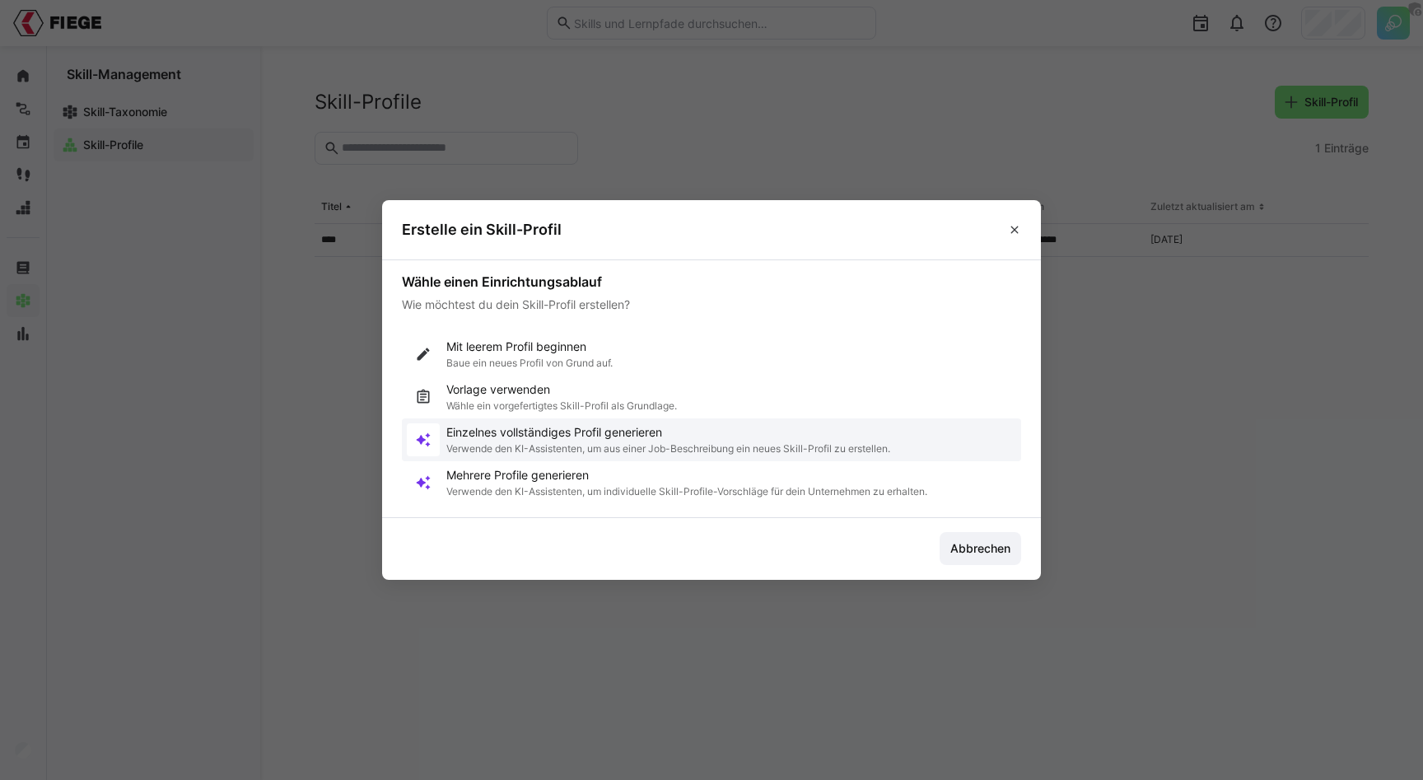
click at [506, 444] on p "Verwende den KI-Assistenten, um aus einer Job-Beschreibung ein neues Skill-Prof…" at bounding box center [668, 448] width 444 height 13
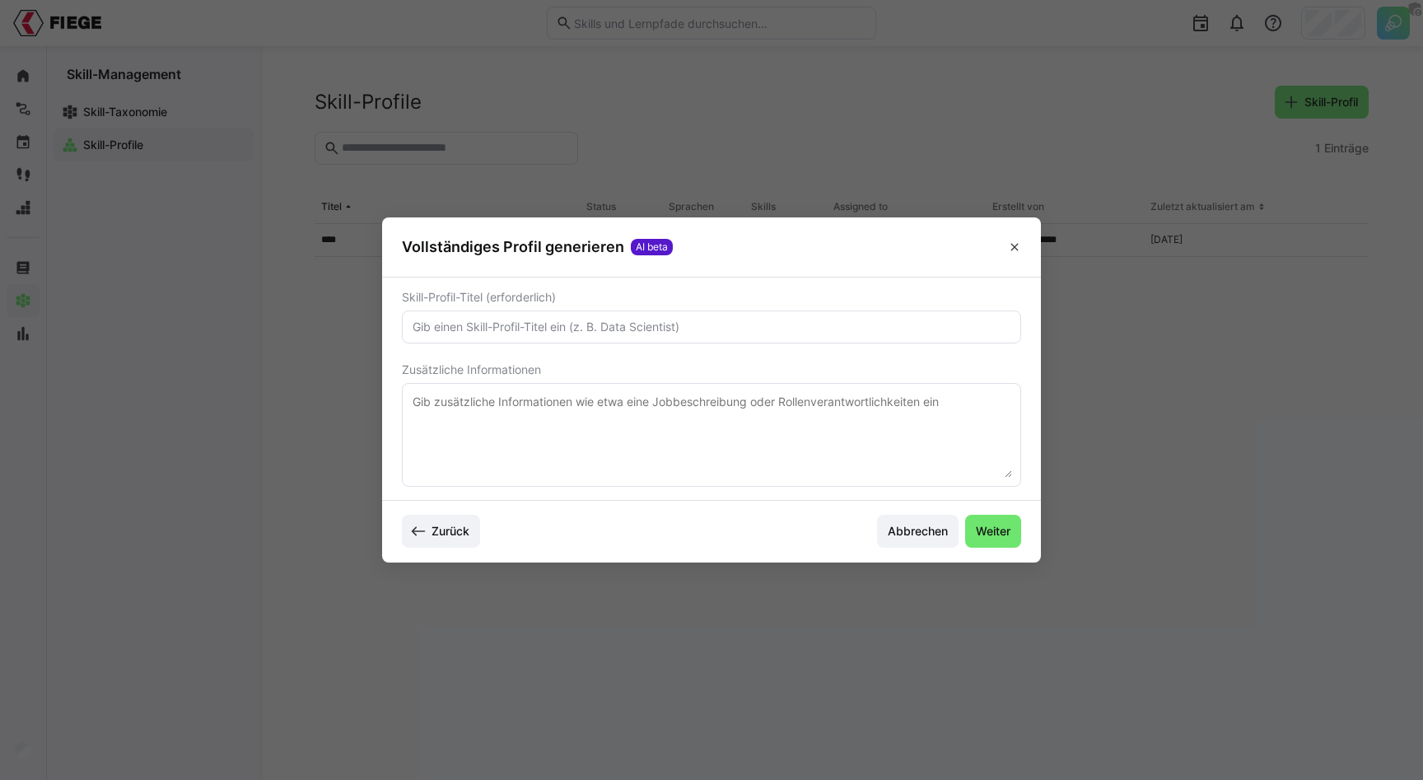
click at [674, 320] on input "text" at bounding box center [711, 327] width 601 height 15
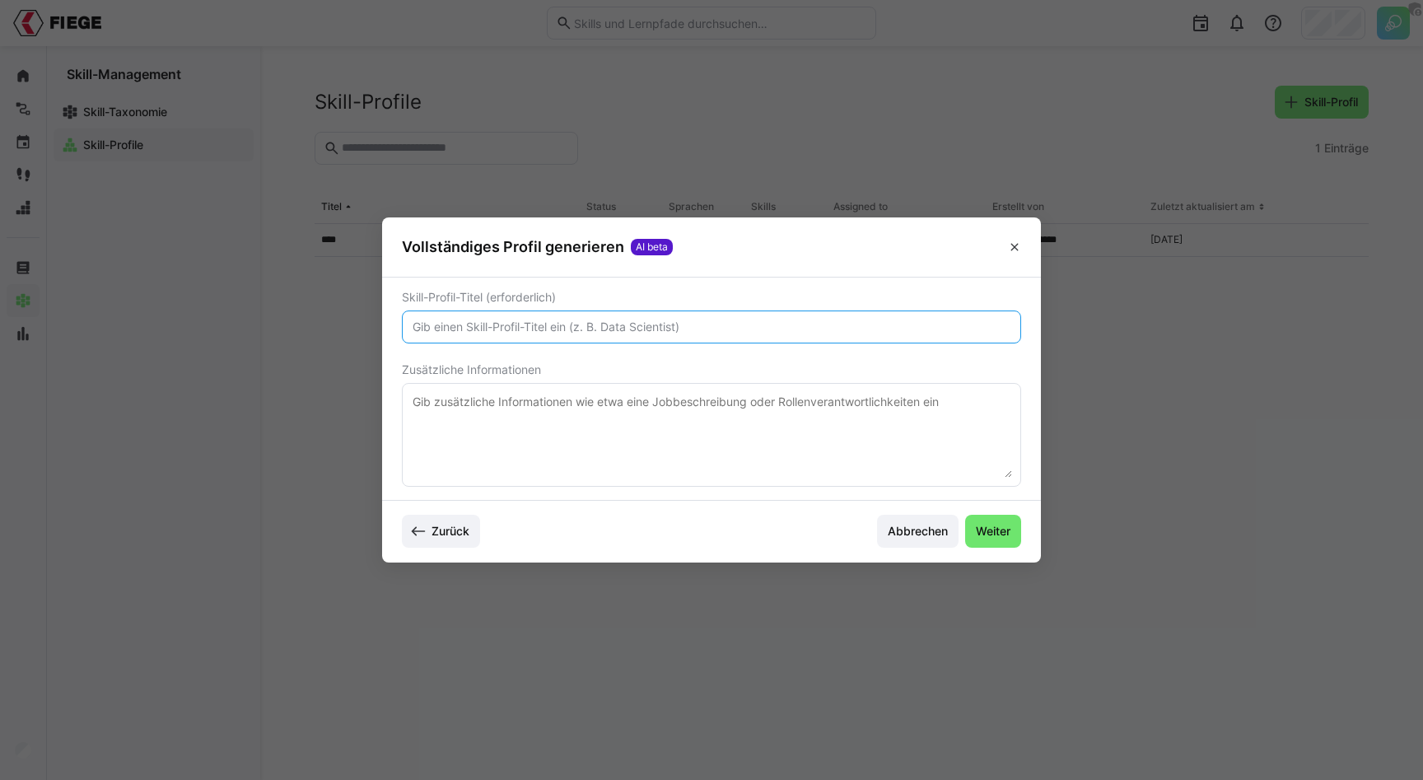
click at [674, 320] on input "text" at bounding box center [711, 327] width 601 height 15
paste input "Abteilungsleiter/ Operations Manager Vollzeit"
type input "Abteilungsleiter/ Operations Manager Vollzeit"
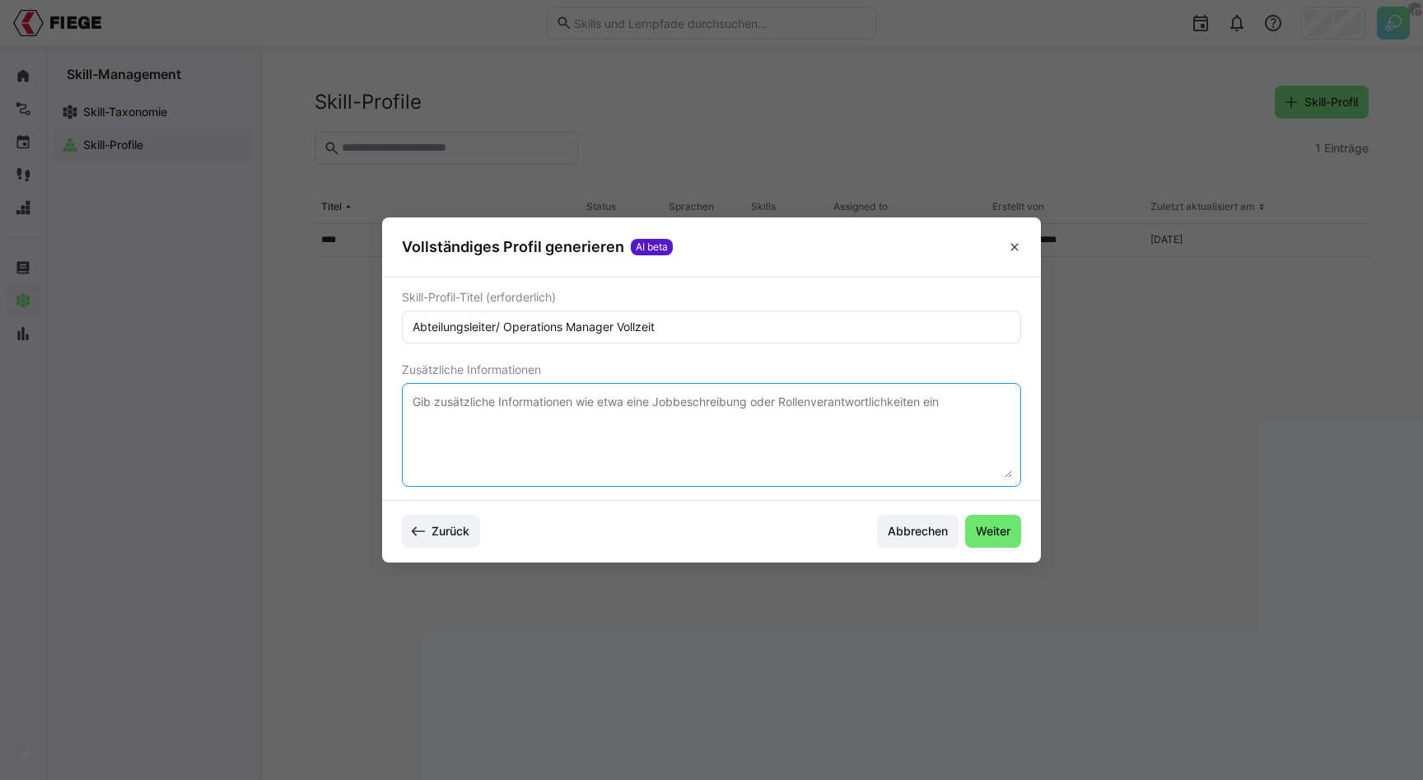
click at [698, 413] on textarea at bounding box center [711, 435] width 601 height 86
paste textarea "Wir sind FIEGE. Ein Familienunternehmen, das innovative Geschäftsmodelle in den…"
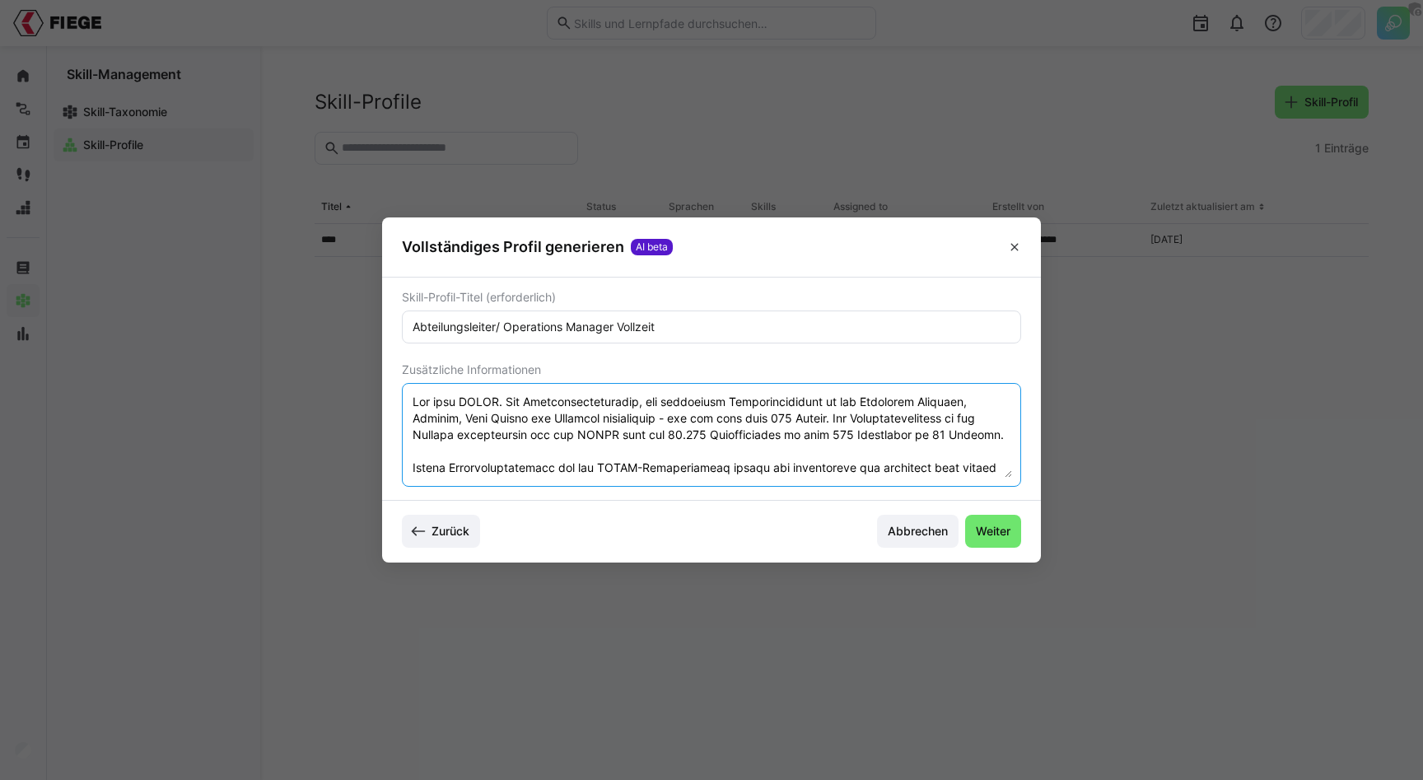
type textarea "Wir sind FIEGE. Ein Familienunternehmen, das innovative Geschäftsmodelle in den…"
click at [1001, 530] on span "Weiter" at bounding box center [993, 531] width 40 height 16
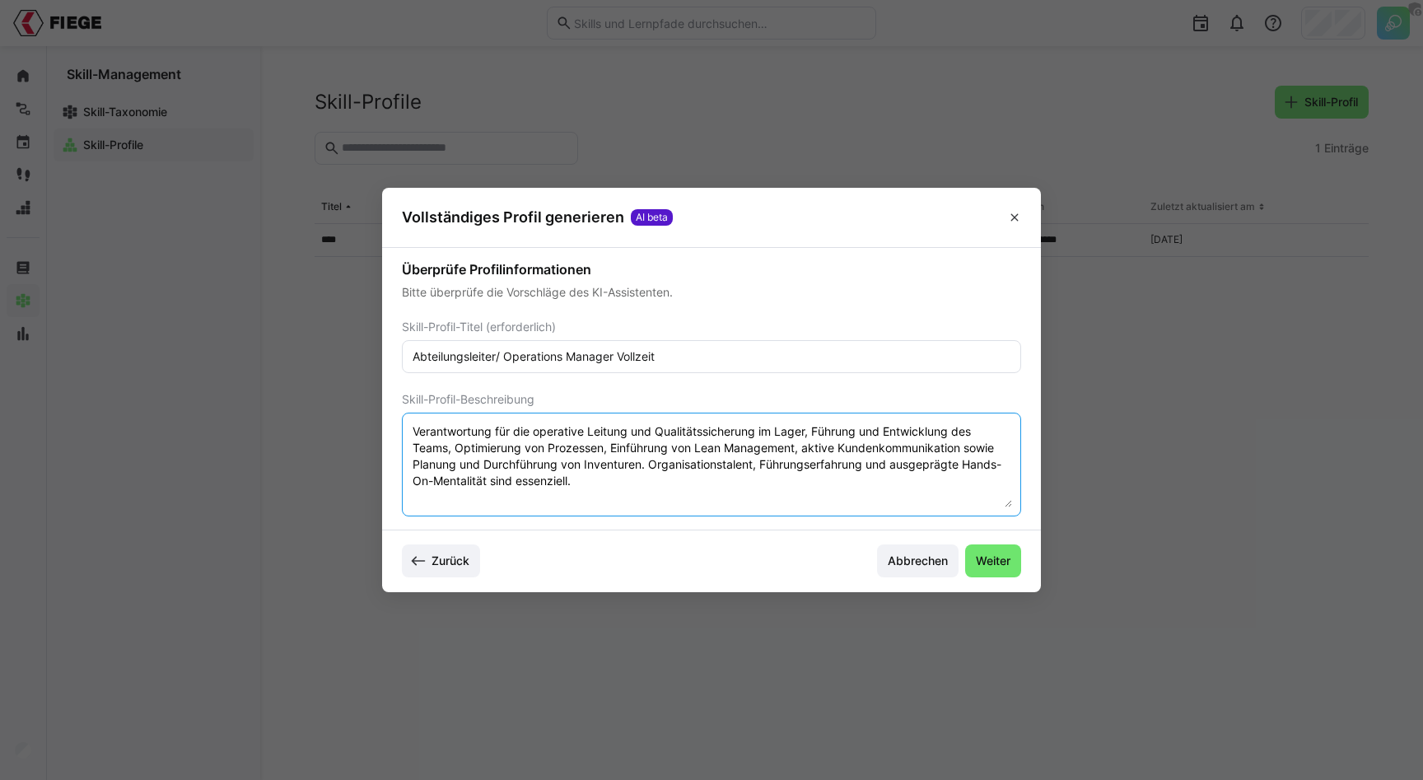
drag, startPoint x: 547, startPoint y: 444, endPoint x: 548, endPoint y: 481, distance: 37.1
click at [548, 481] on textarea "Verantwortung für die operative Leitung und Qualitätssicherung im Lager, Führun…" at bounding box center [711, 465] width 601 height 86
click at [589, 490] on textarea "Verantwortung für die operative Leitung und Qualitätssicherung im Lager, Führun…" at bounding box center [711, 465] width 601 height 86
drag, startPoint x: 589, startPoint y: 490, endPoint x: 420, endPoint y: 432, distance: 178.4
click at [421, 432] on textarea "Verantwortung für die operative Leitung und Qualitätssicherung im Lager, Führun…" at bounding box center [711, 465] width 601 height 86
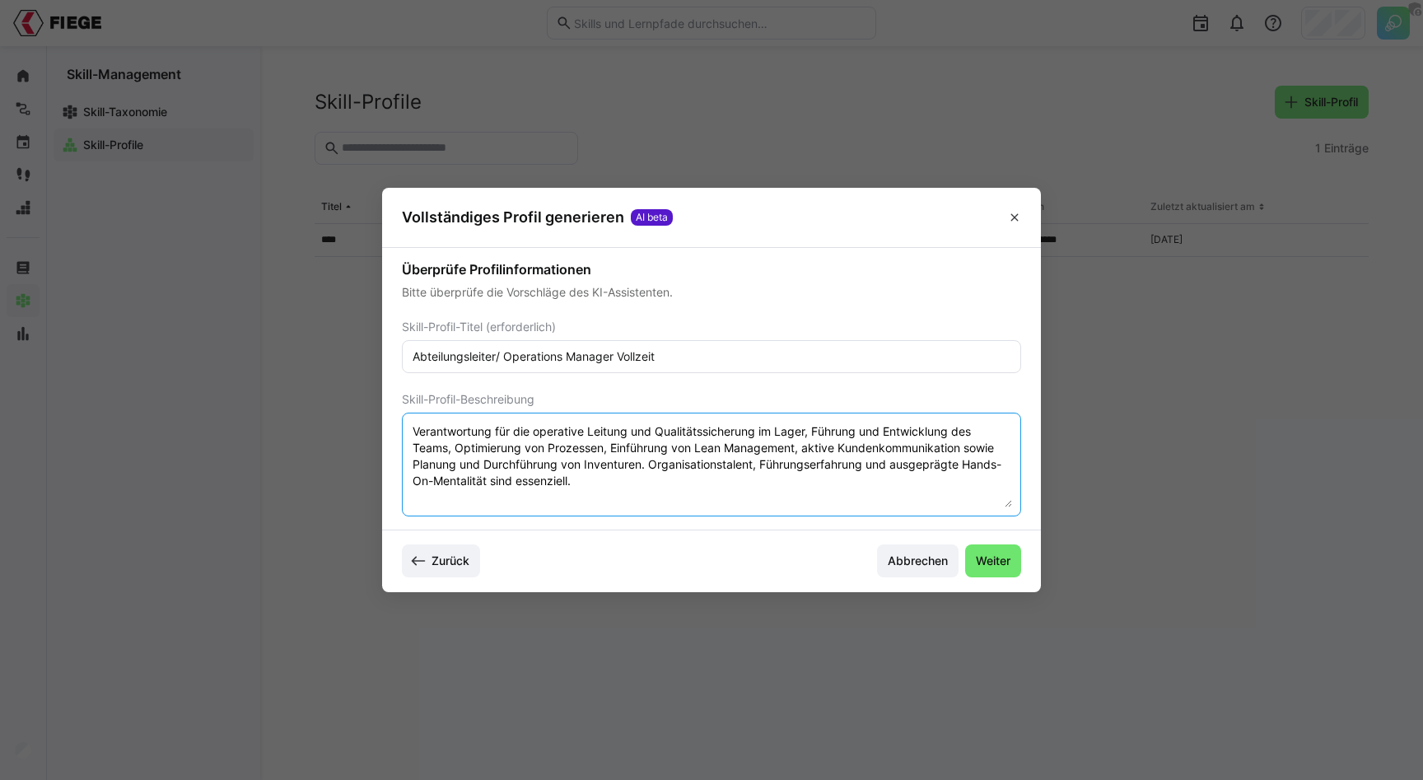
click at [576, 456] on textarea "Verantwortung für die operative Leitung und Qualitätssicherung im Lager, Führun…" at bounding box center [711, 465] width 601 height 86
click at [989, 561] on span "Weiter" at bounding box center [993, 561] width 40 height 16
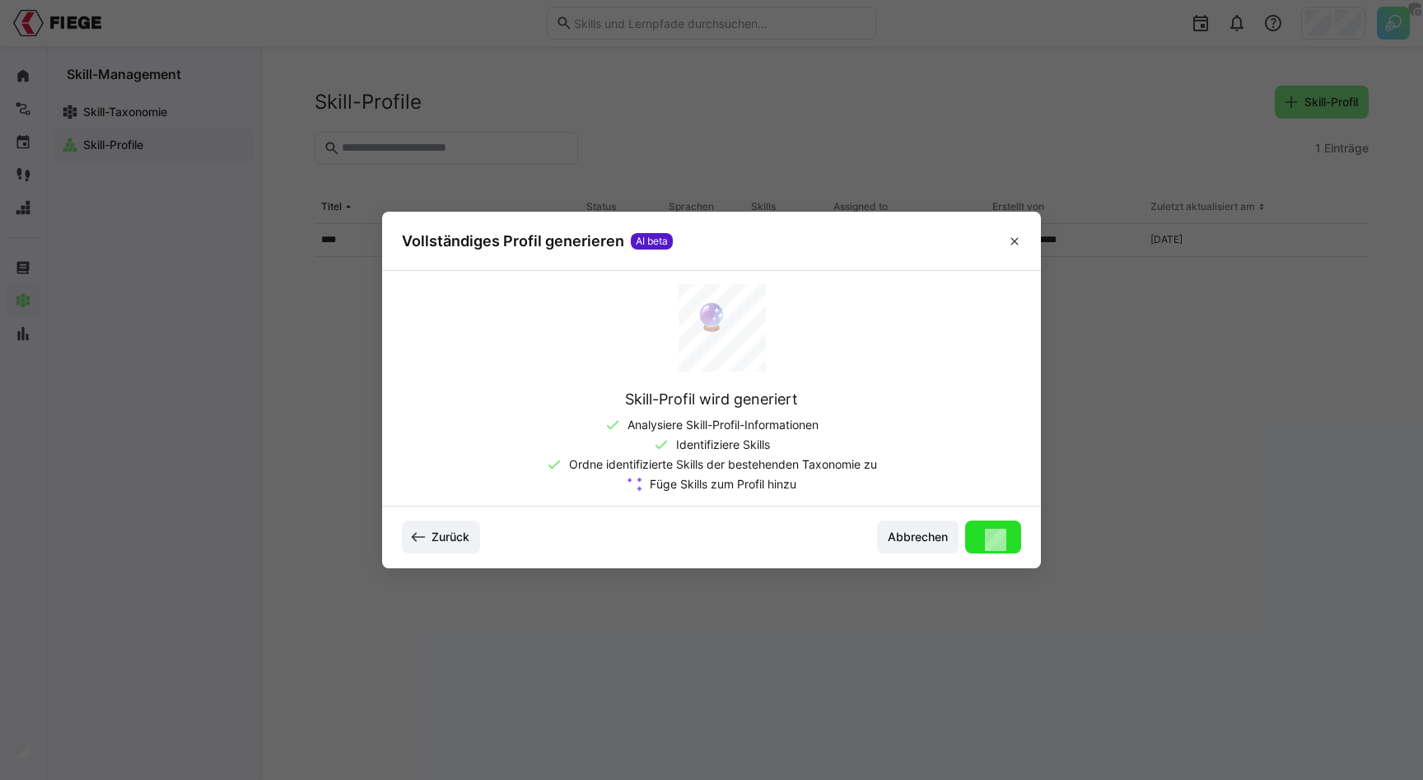
click at [680, 482] on section "🔮 Skill-Profil wird generiert Analysiere Skill-Profil-Informationen Identifizie…" at bounding box center [711, 388] width 659 height 236
click at [644, 530] on div "Zurück Abbrechen Weiter" at bounding box center [711, 536] width 619 height 33
click at [440, 529] on span "Zurück" at bounding box center [450, 537] width 43 height 16
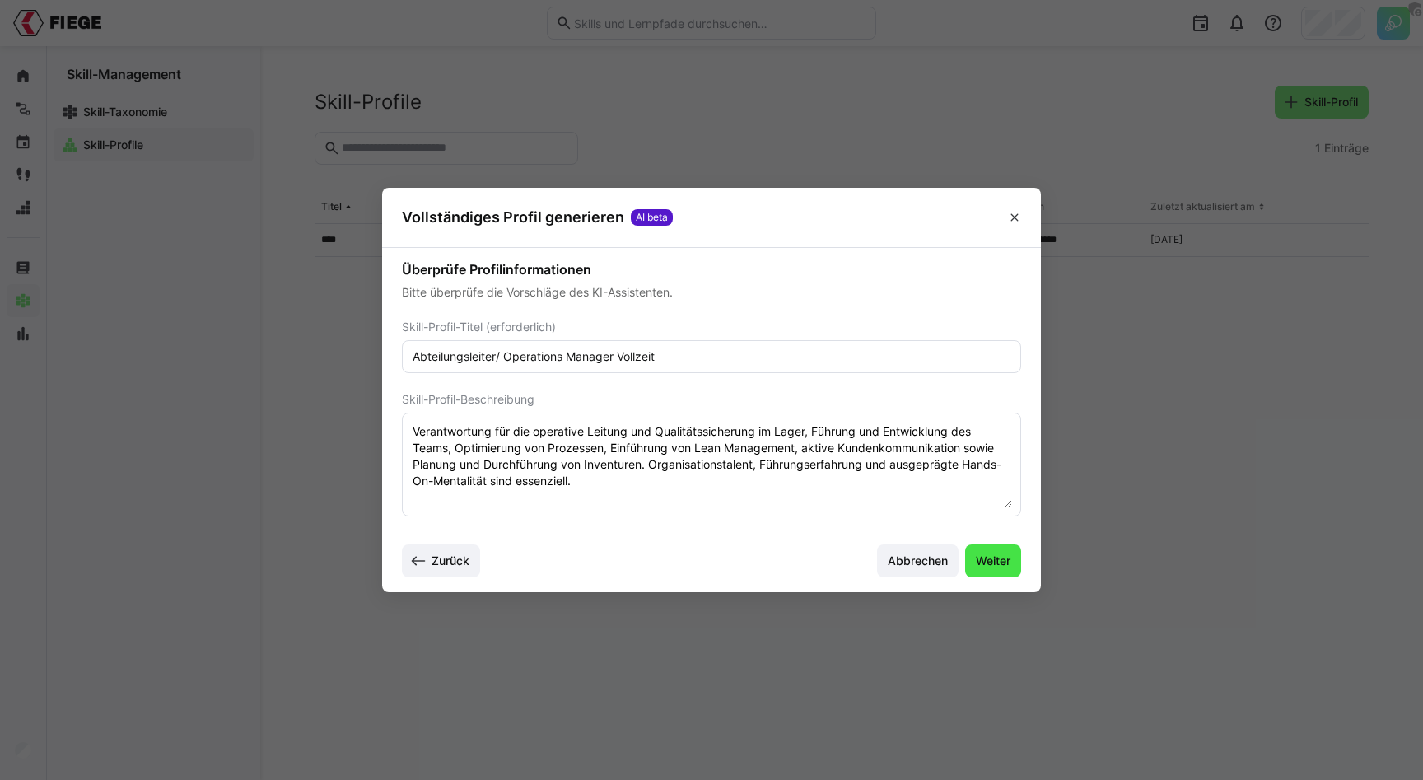
click at [987, 559] on span "Weiter" at bounding box center [993, 561] width 40 height 16
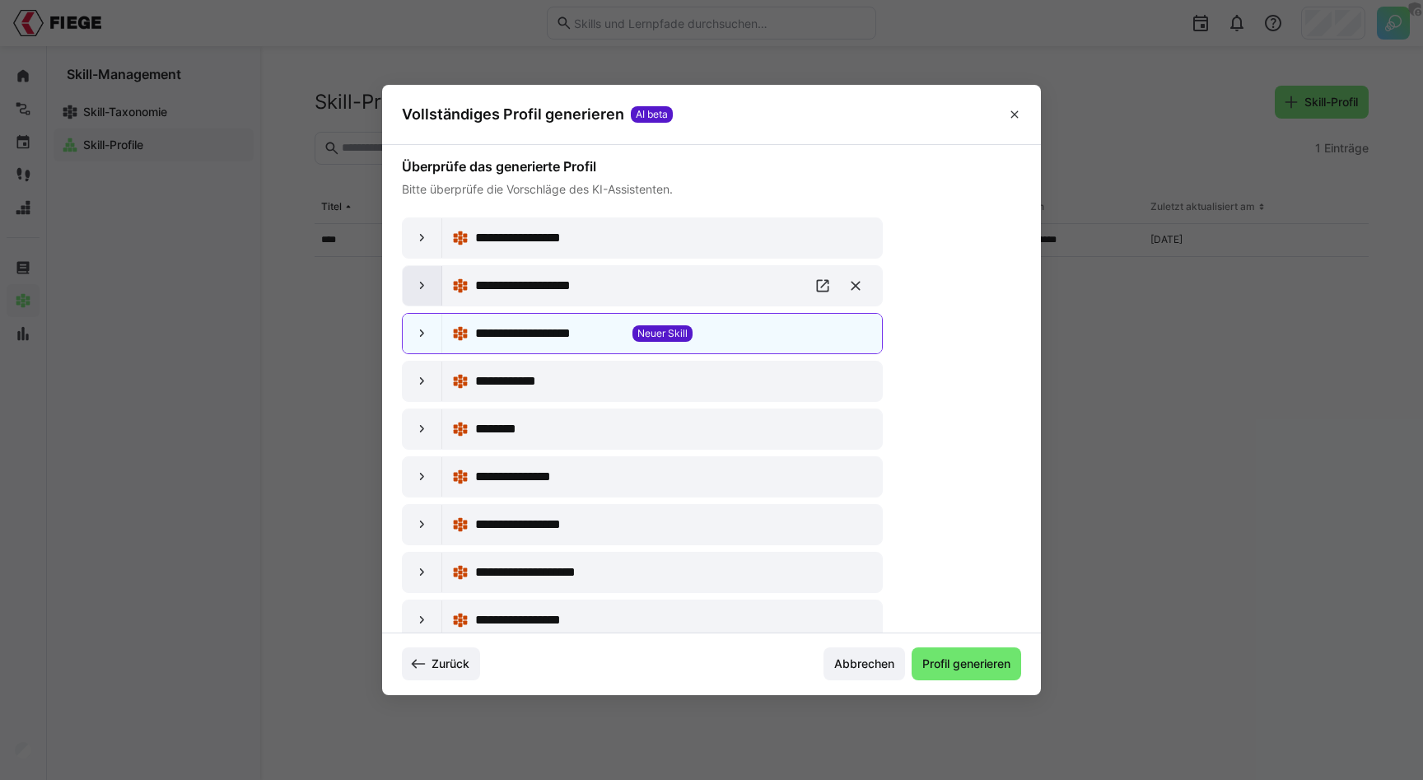
click at [420, 284] on eds-icon at bounding box center [422, 286] width 16 height 16
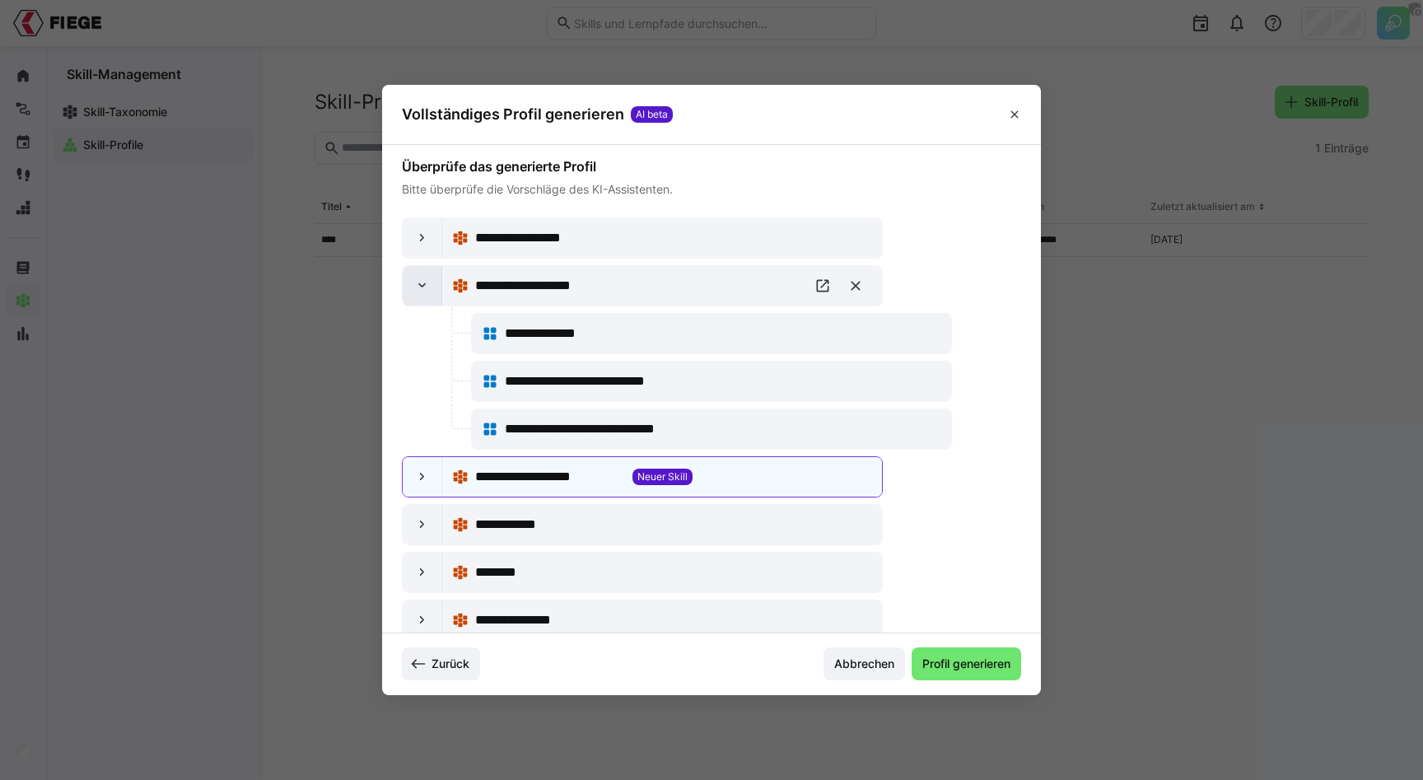
click at [420, 284] on eds-icon at bounding box center [422, 286] width 16 height 16
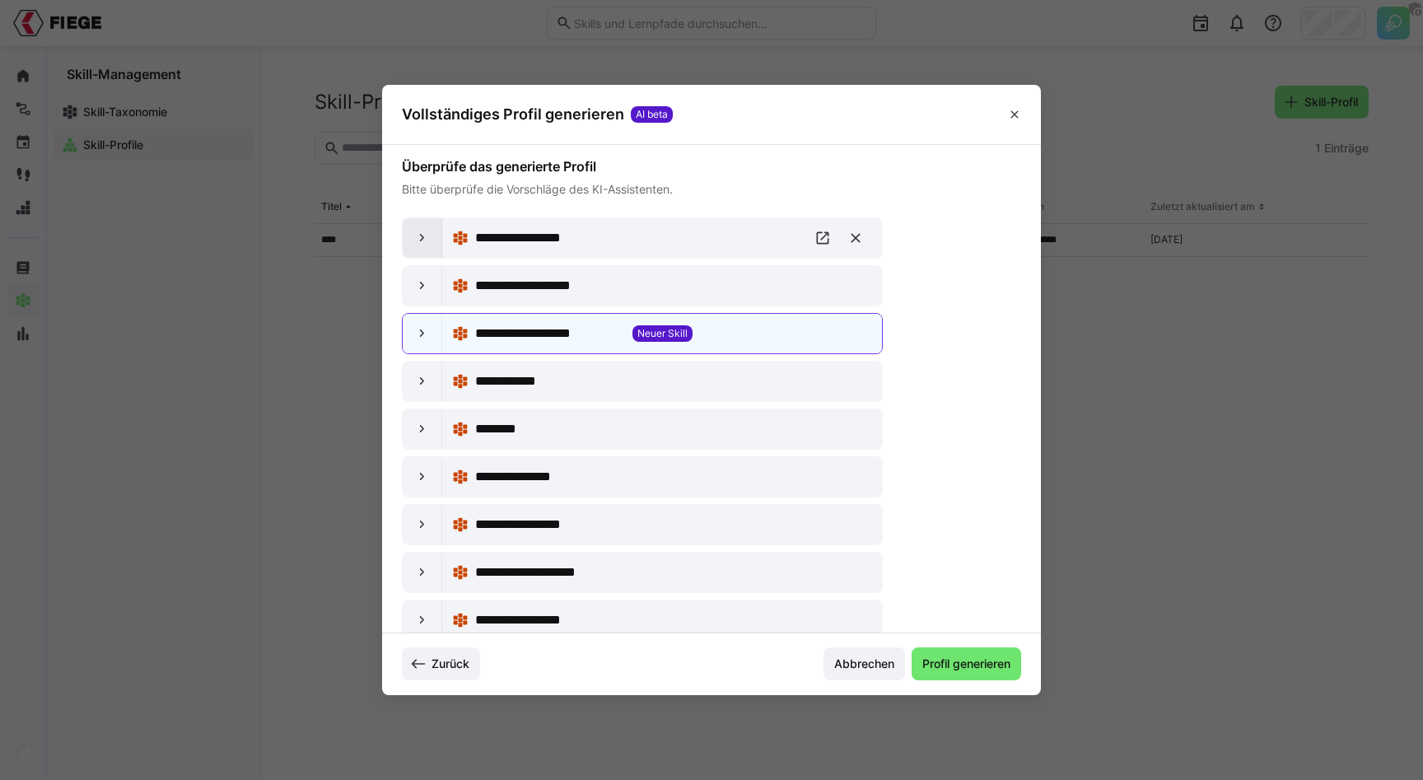
click at [419, 249] on div at bounding box center [423, 238] width 40 height 40
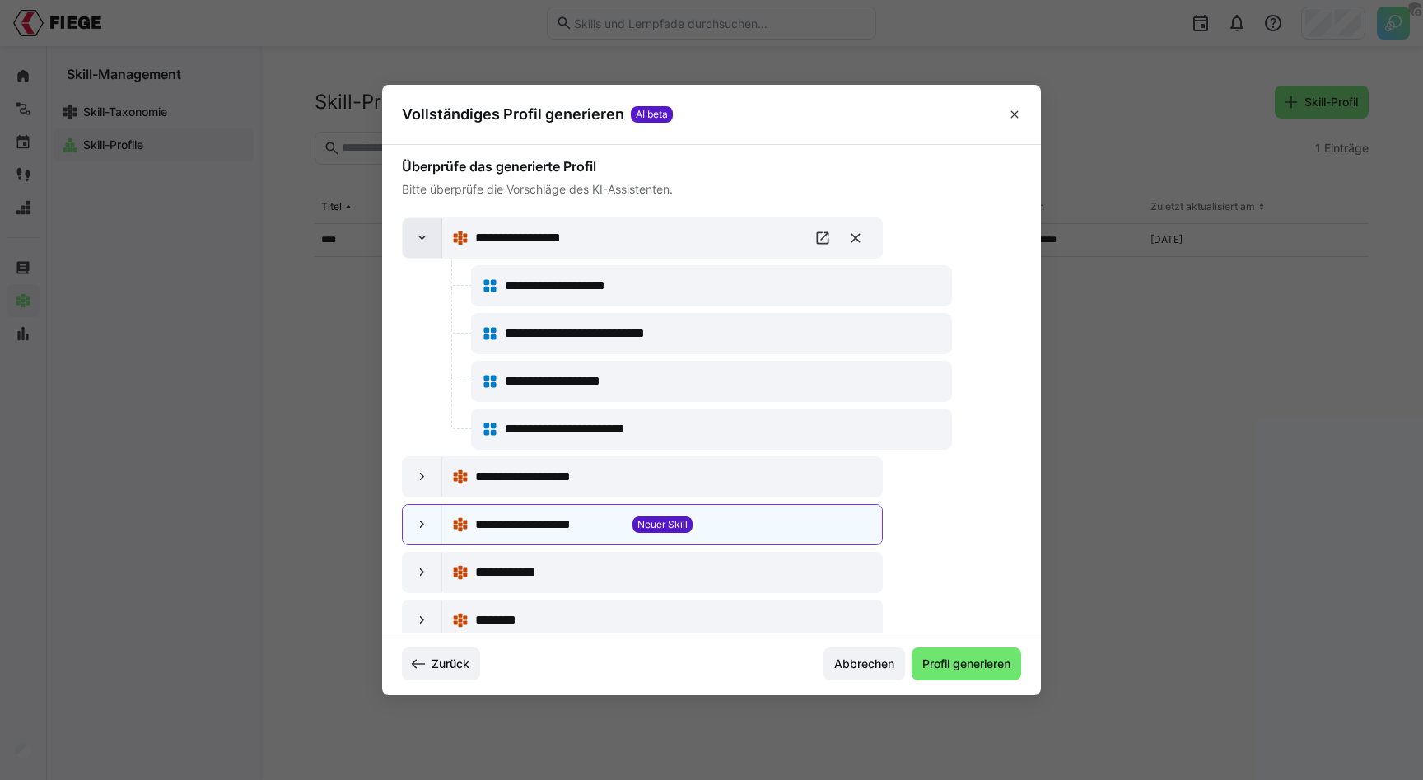
click at [417, 228] on div at bounding box center [423, 238] width 40 height 40
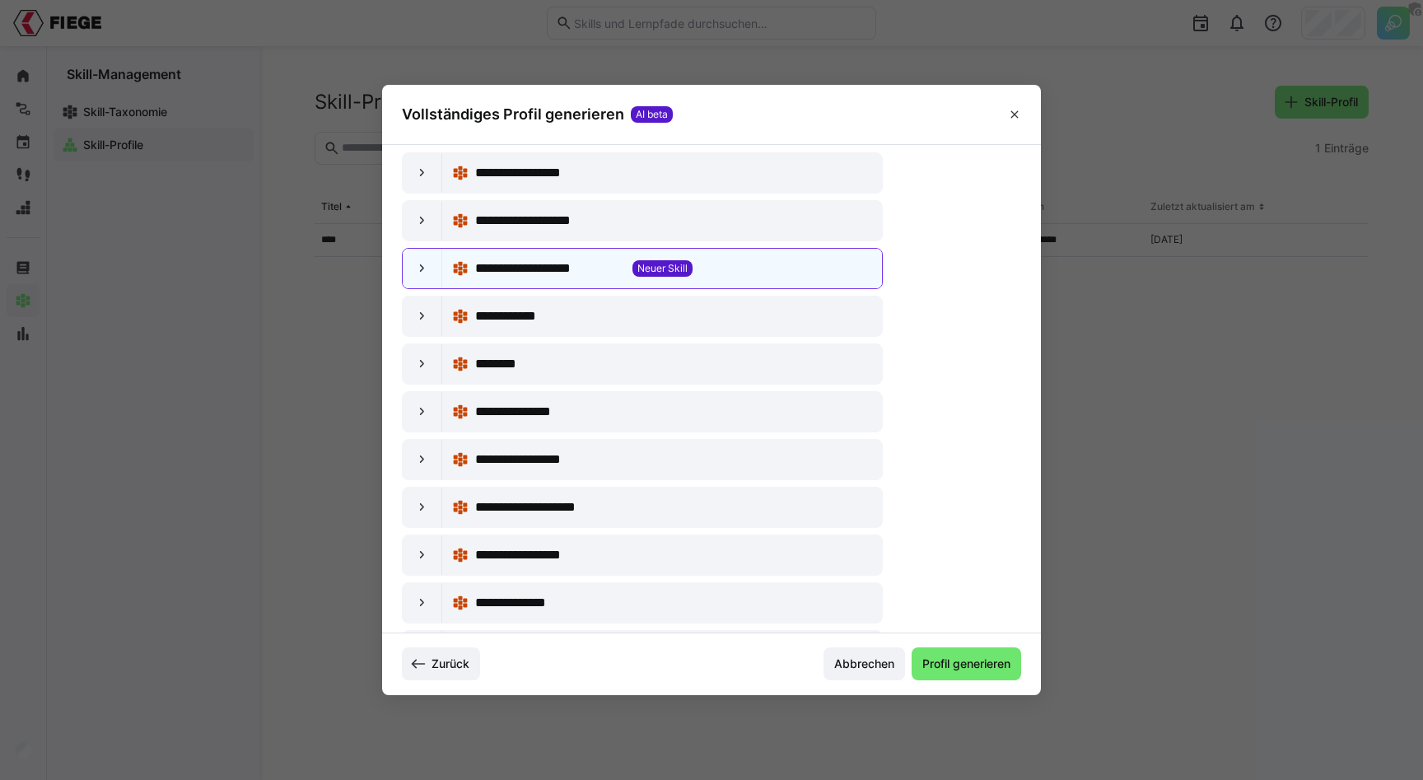
scroll to position [68, 0]
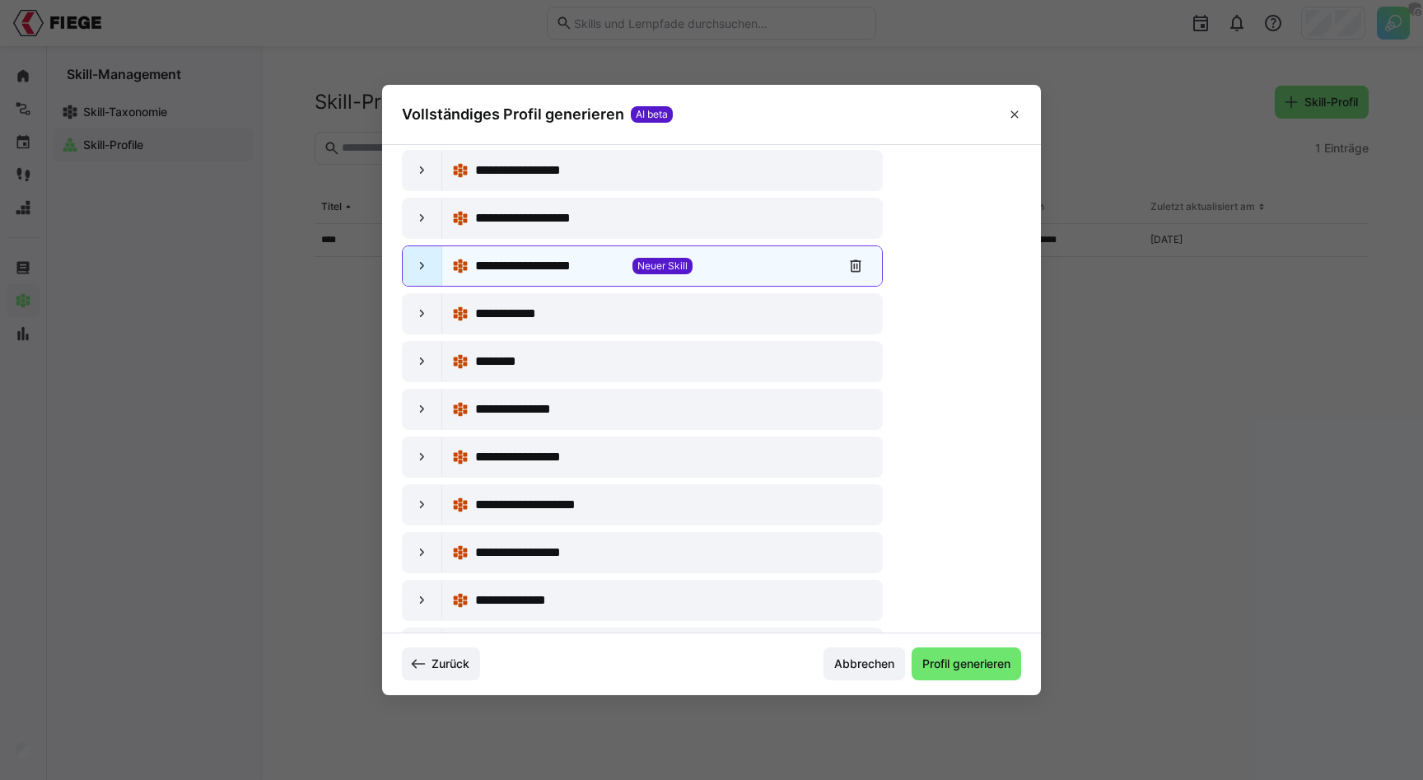
click at [428, 275] on div at bounding box center [423, 266] width 40 height 40
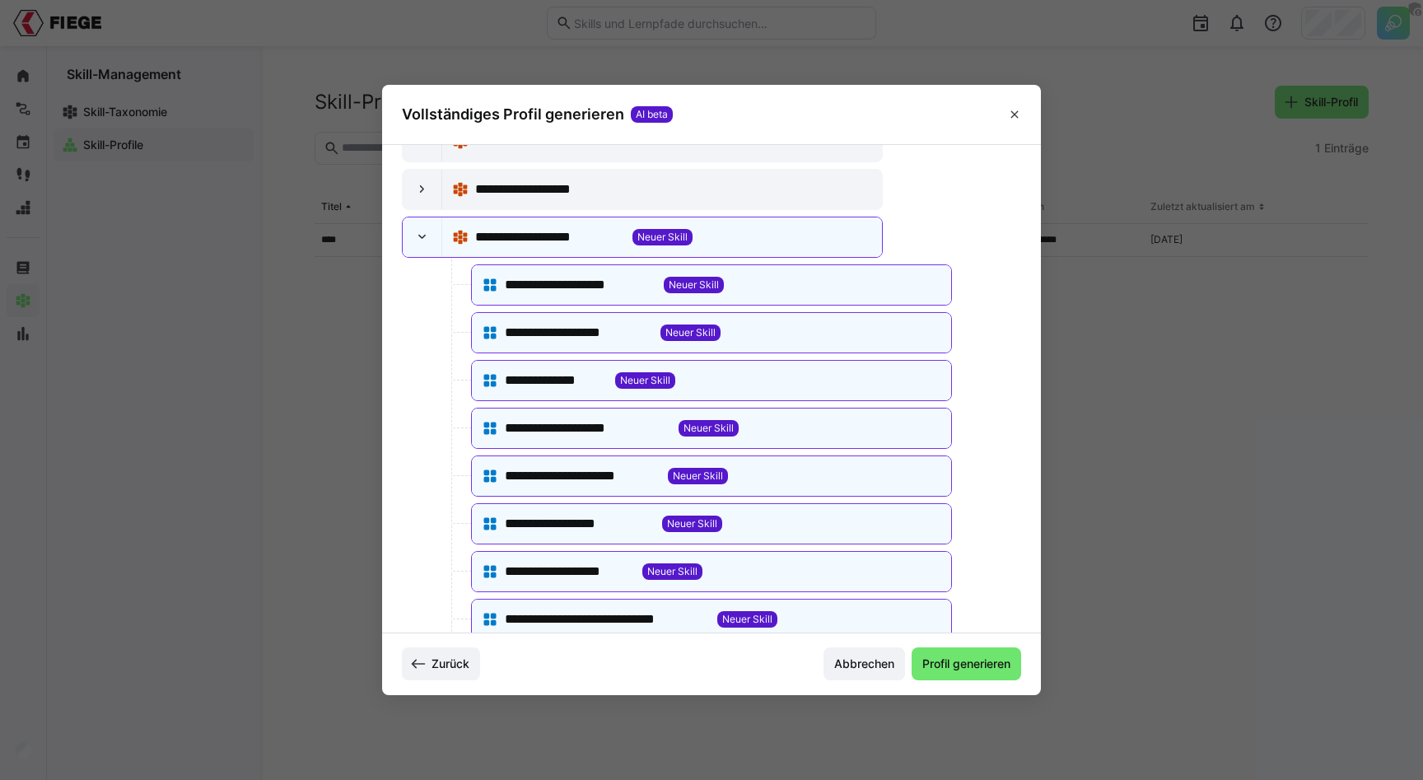
scroll to position [94, 0]
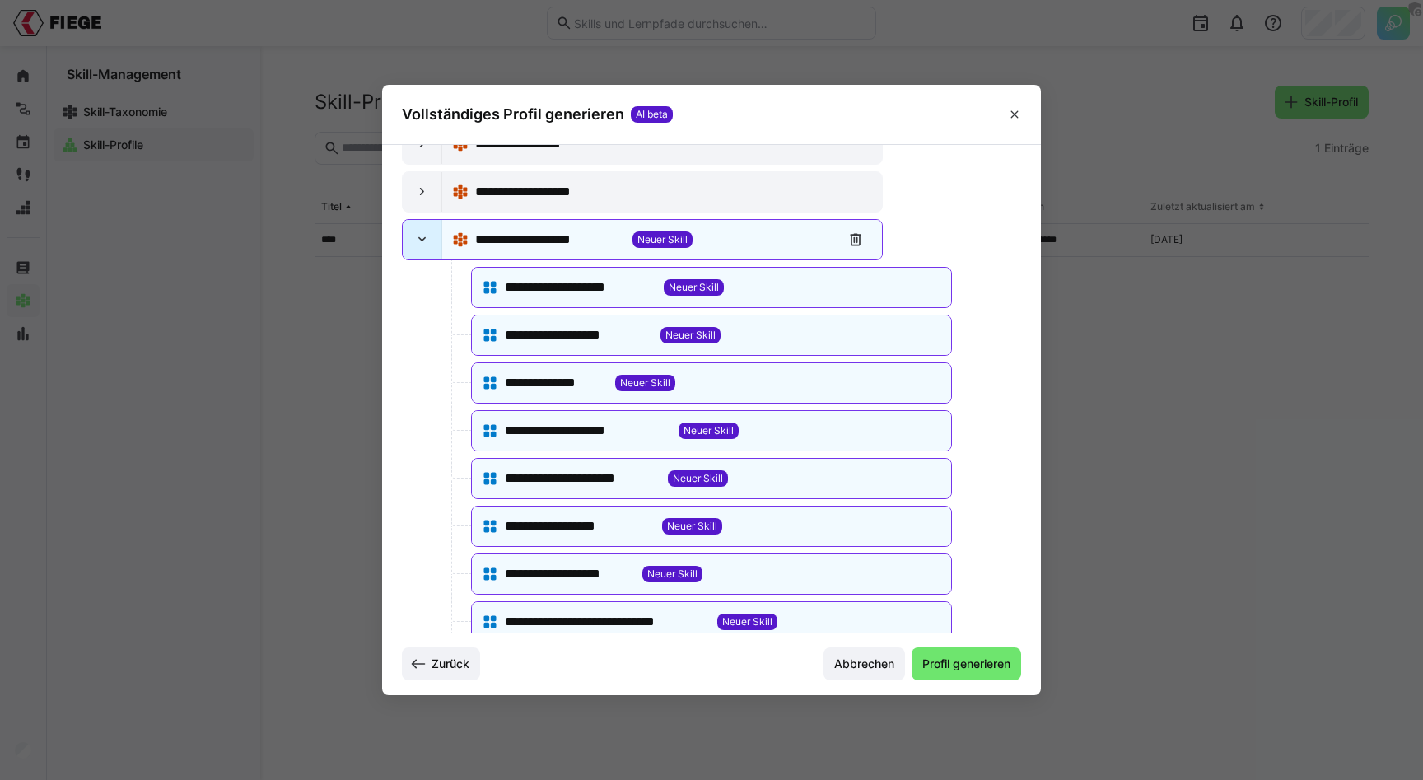
click at [432, 241] on div at bounding box center [423, 240] width 40 height 40
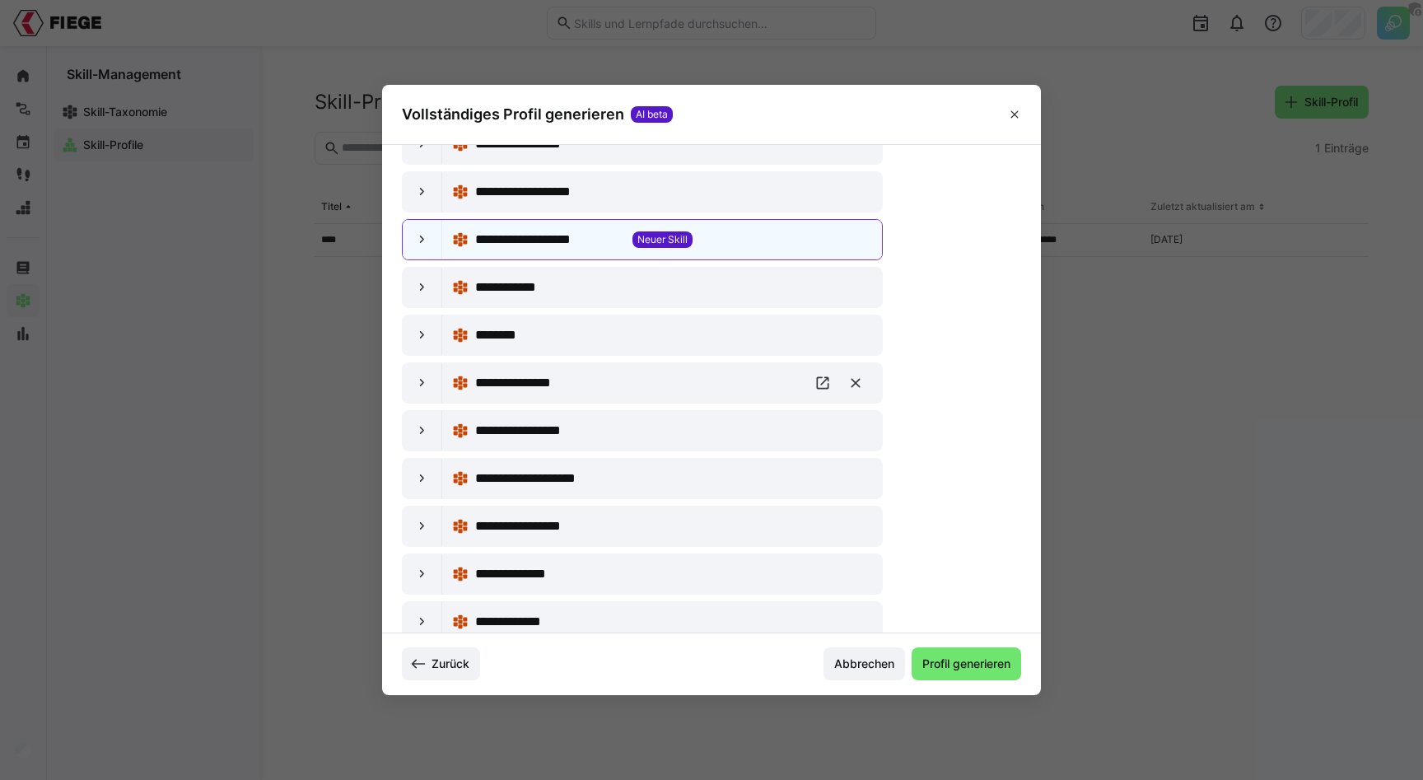
scroll to position [254, 0]
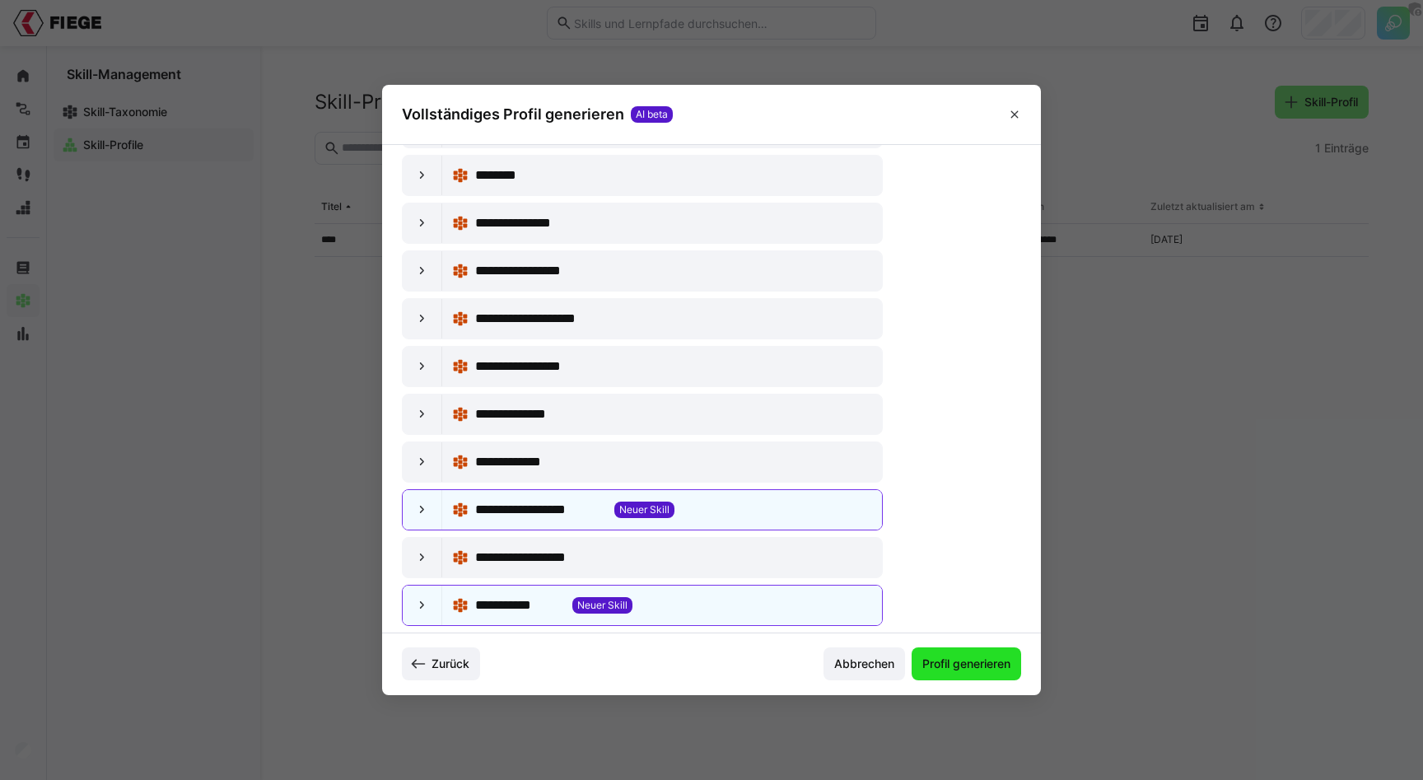
click at [927, 670] on span "Profil generieren" at bounding box center [966, 664] width 93 height 16
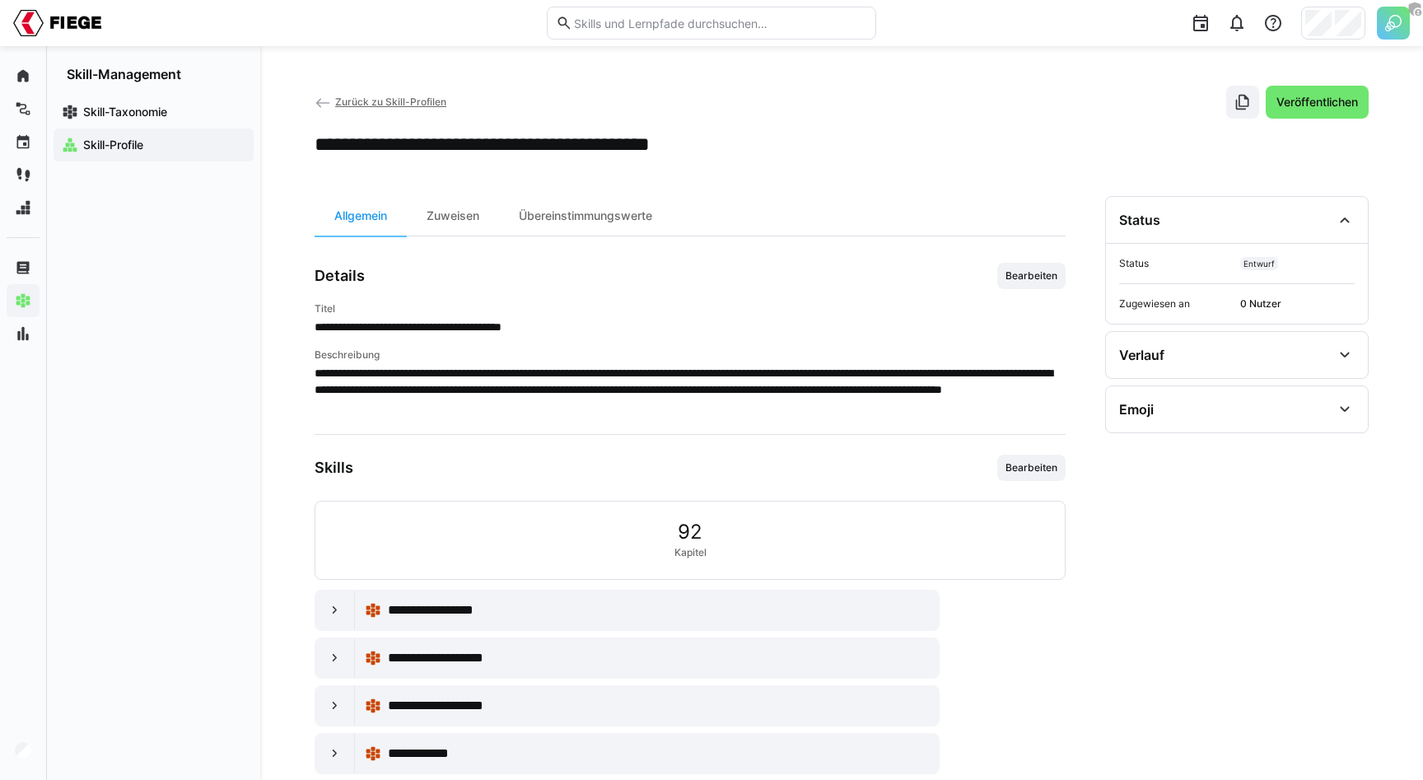
click at [400, 329] on p "**********" at bounding box center [690, 327] width 751 height 16
click at [385, 329] on p "**********" at bounding box center [690, 327] width 751 height 16
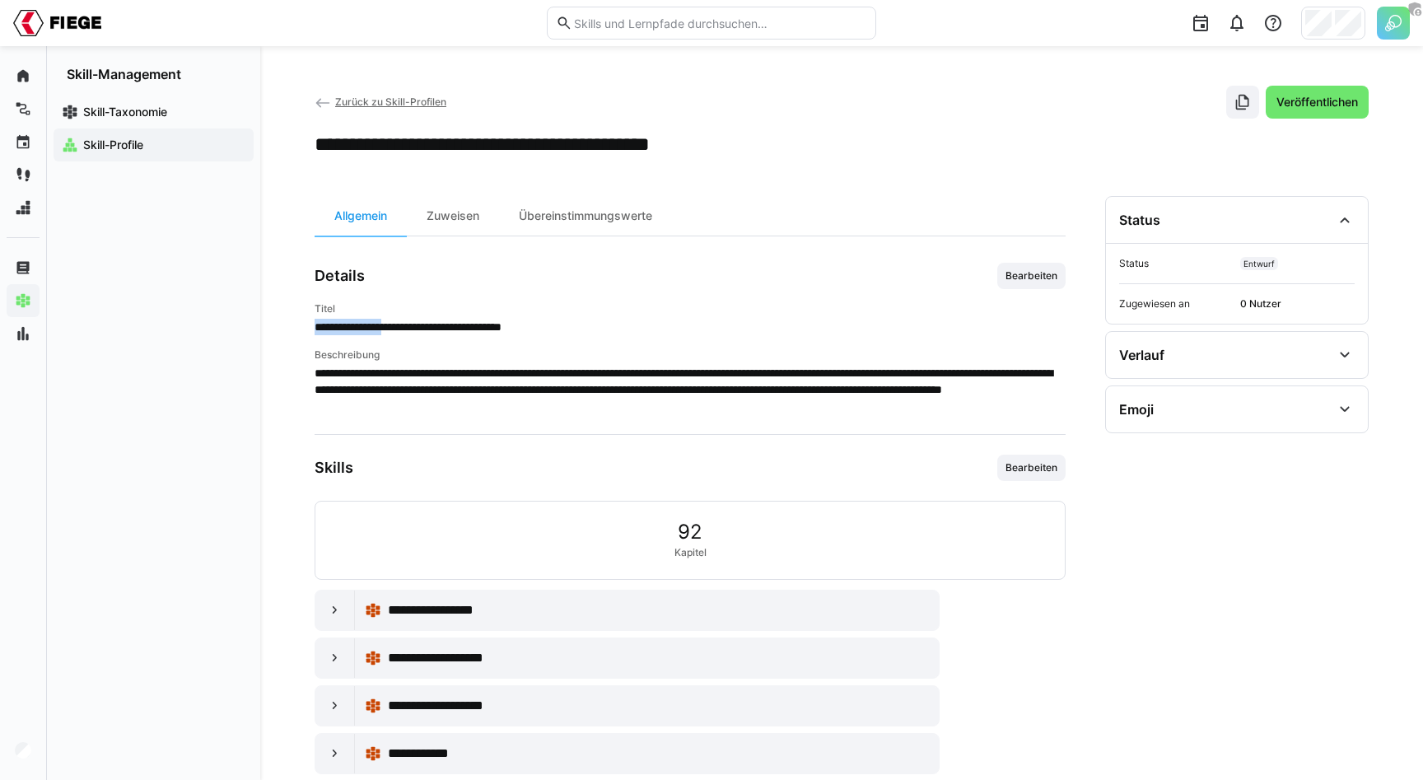
click at [385, 329] on p "**********" at bounding box center [690, 327] width 751 height 16
click at [388, 393] on p "**********" at bounding box center [690, 389] width 751 height 49
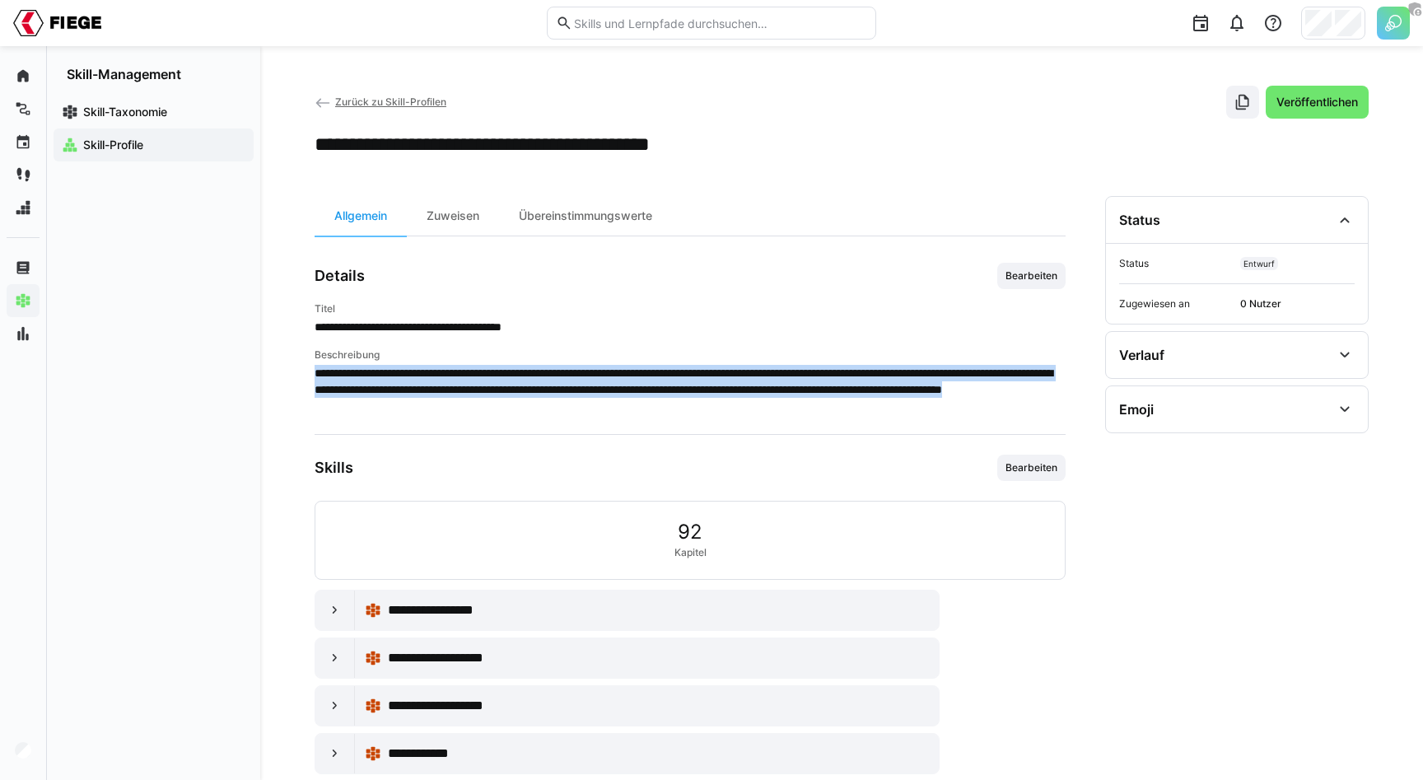
click at [388, 393] on p "**********" at bounding box center [690, 389] width 751 height 49
click at [483, 380] on p "**********" at bounding box center [690, 389] width 751 height 49
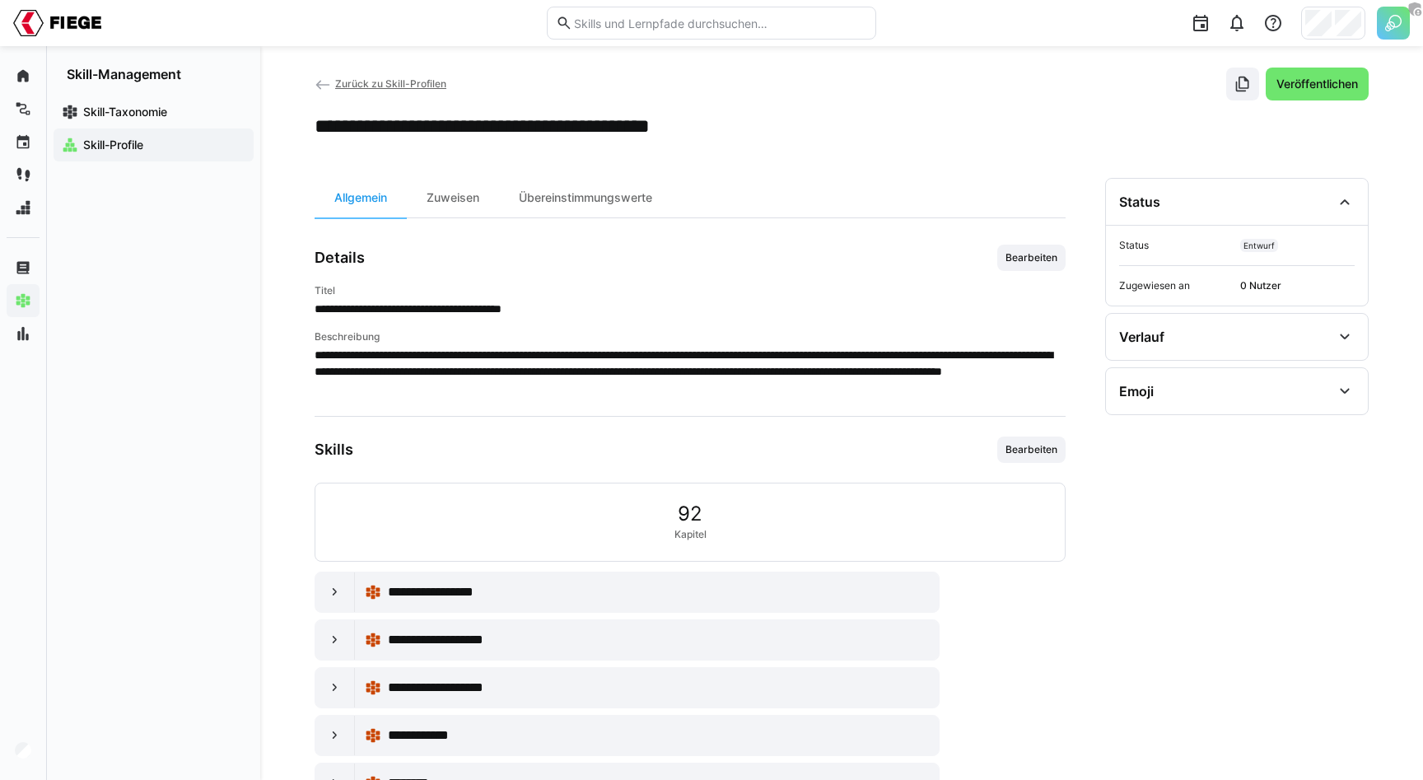
scroll to position [15, 0]
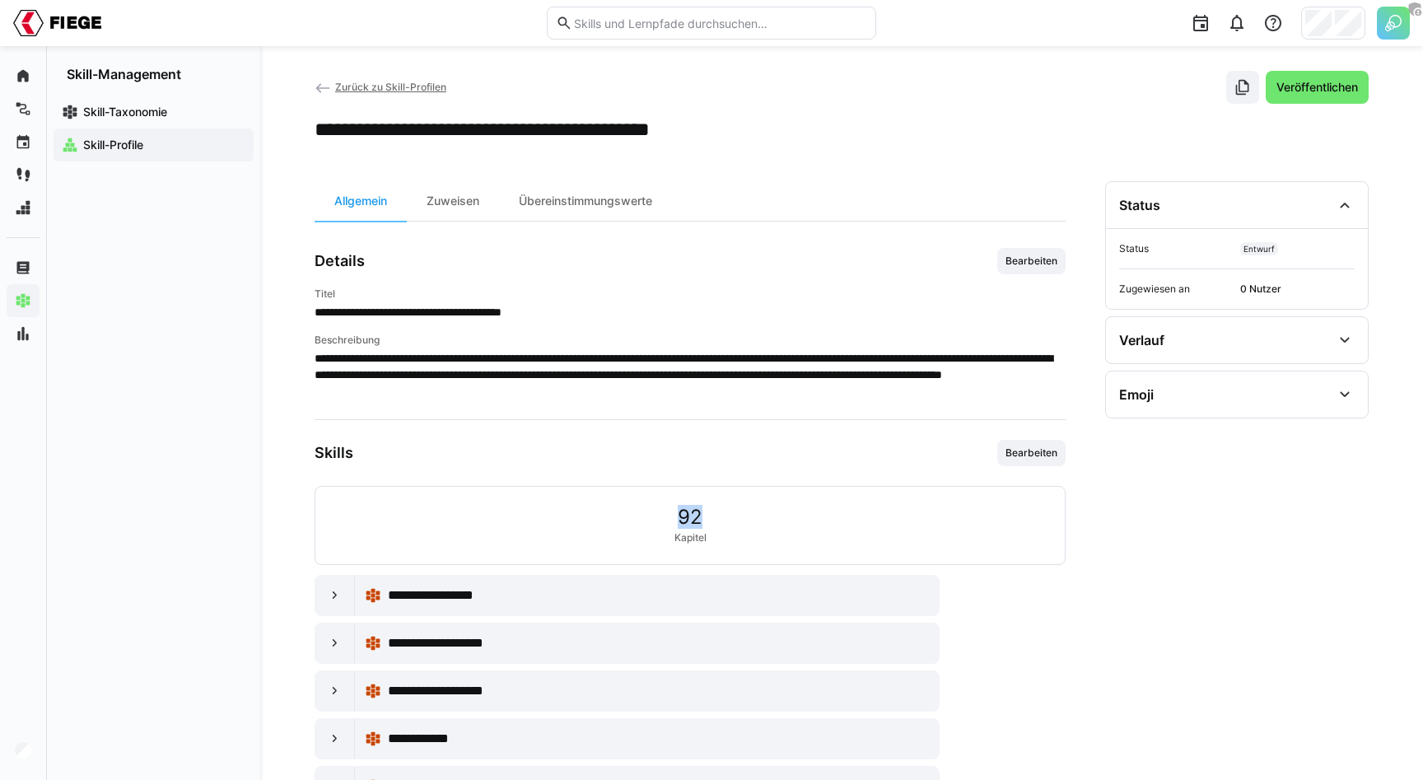
drag, startPoint x: 674, startPoint y: 518, endPoint x: 701, endPoint y: 518, distance: 26.4
click at [701, 518] on app-content-statistic "92 Kapitel" at bounding box center [690, 525] width 32 height 38
click at [698, 399] on app-skill-profile-details-general "**********" at bounding box center [690, 742] width 751 height 989
click at [958, 411] on app-skill-profile-details-general "**********" at bounding box center [690, 742] width 751 height 989
click at [1006, 457] on span "Bearbeiten" at bounding box center [1031, 452] width 55 height 13
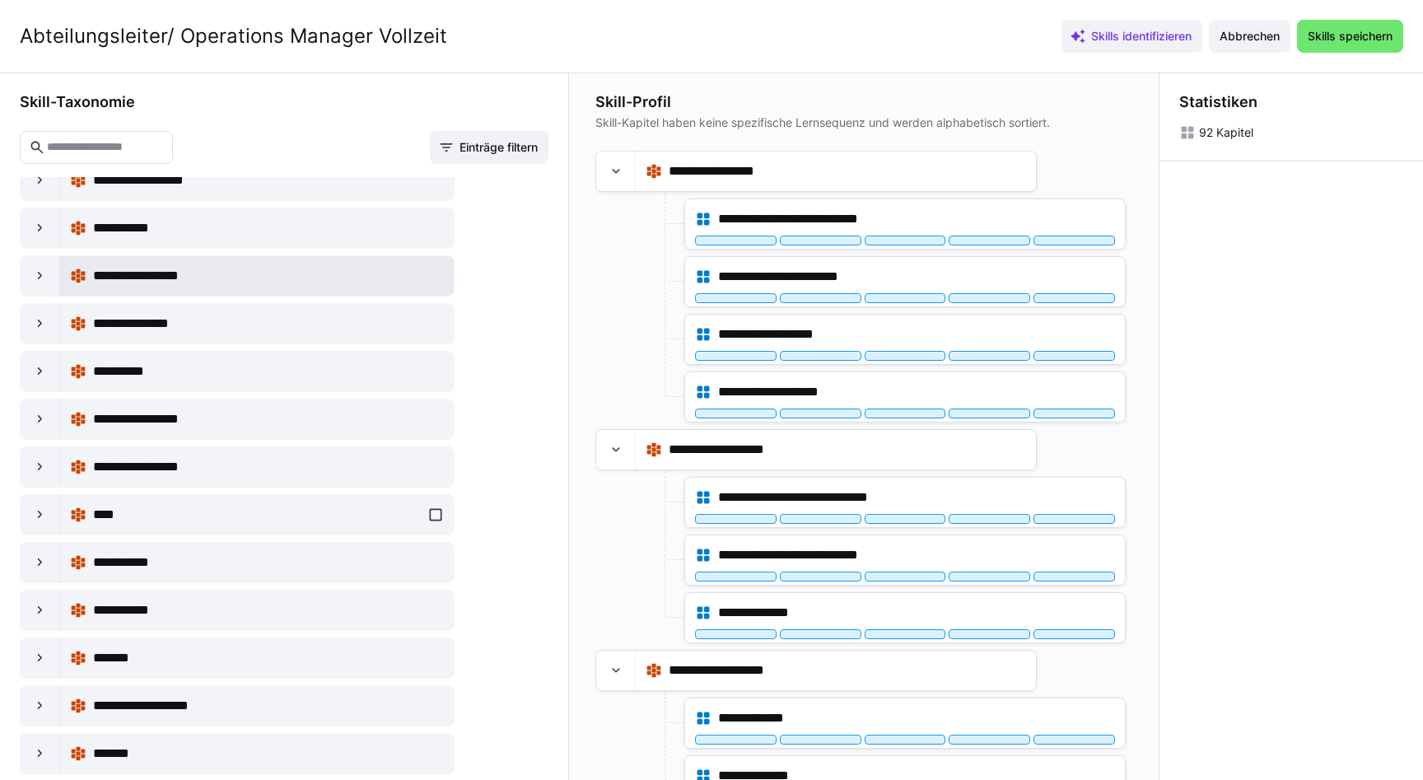
scroll to position [198, 0]
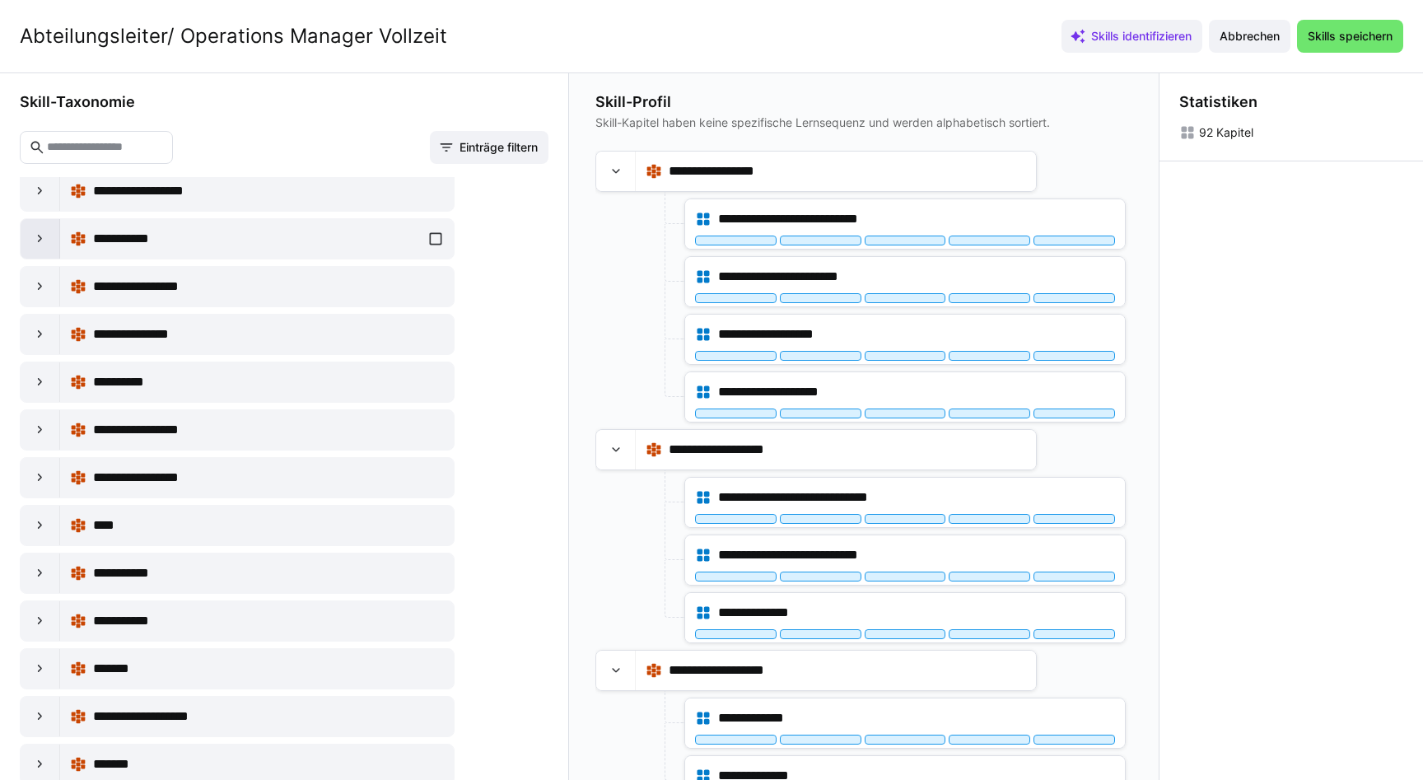
click at [40, 250] on div at bounding box center [41, 239] width 40 height 40
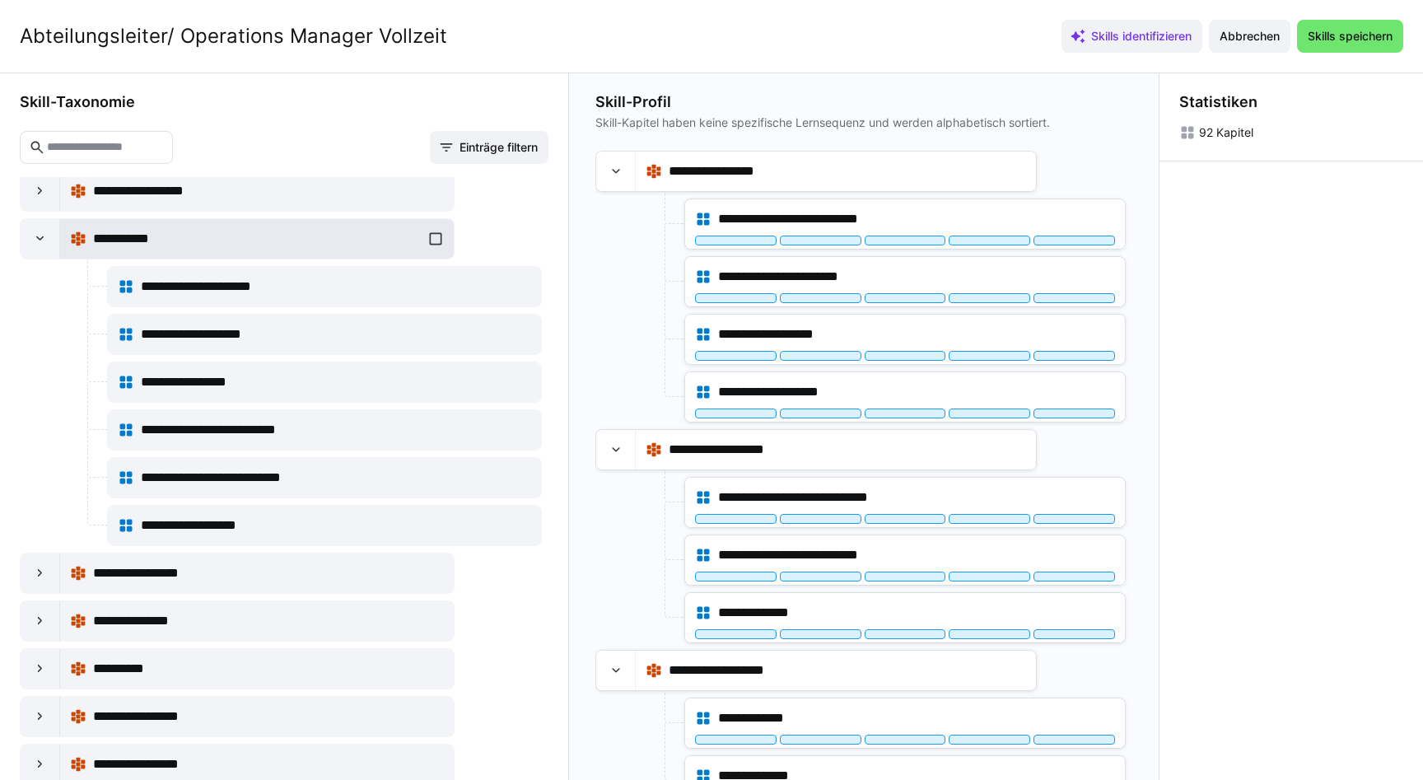
click at [418, 238] on div "**********" at bounding box center [257, 238] width 374 height 33
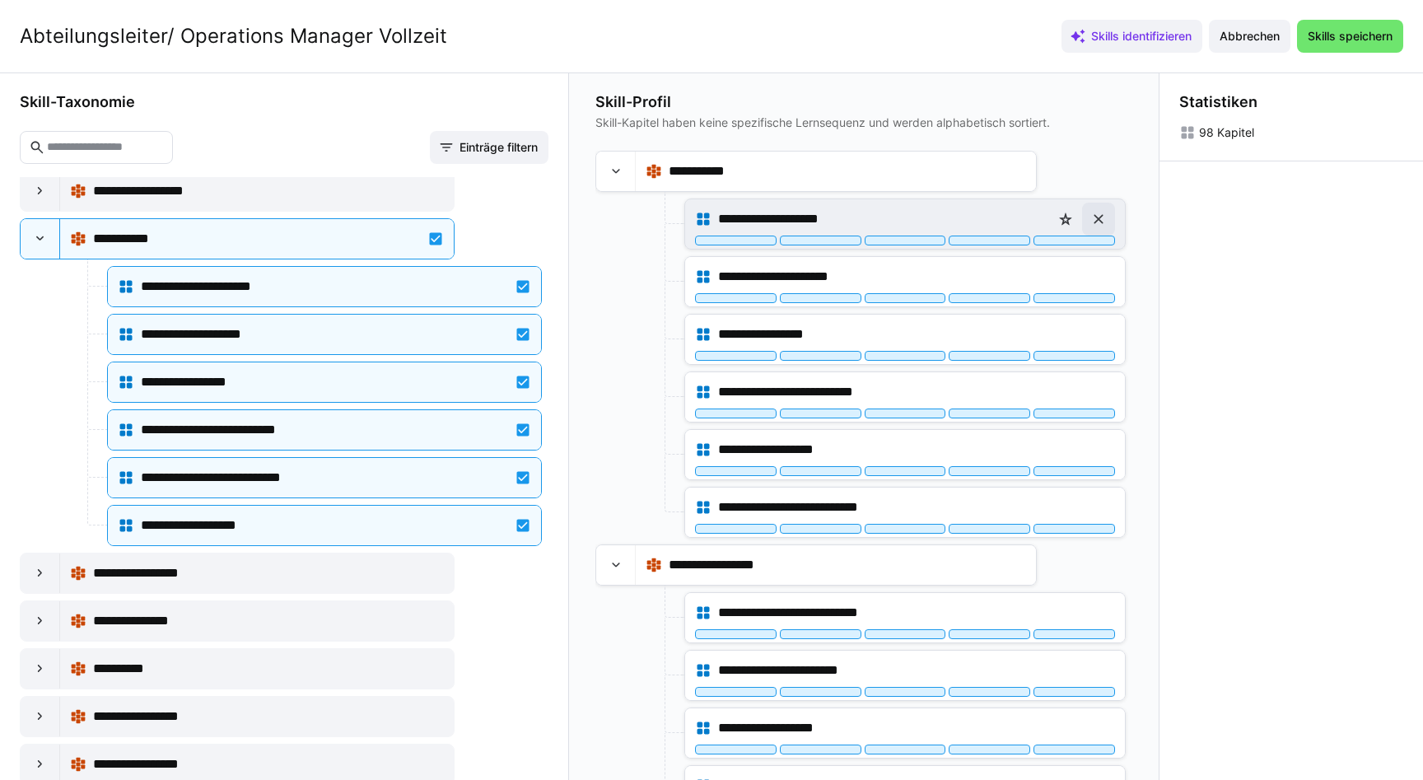
click at [1090, 216] on eds-icon at bounding box center [1098, 219] width 16 height 16
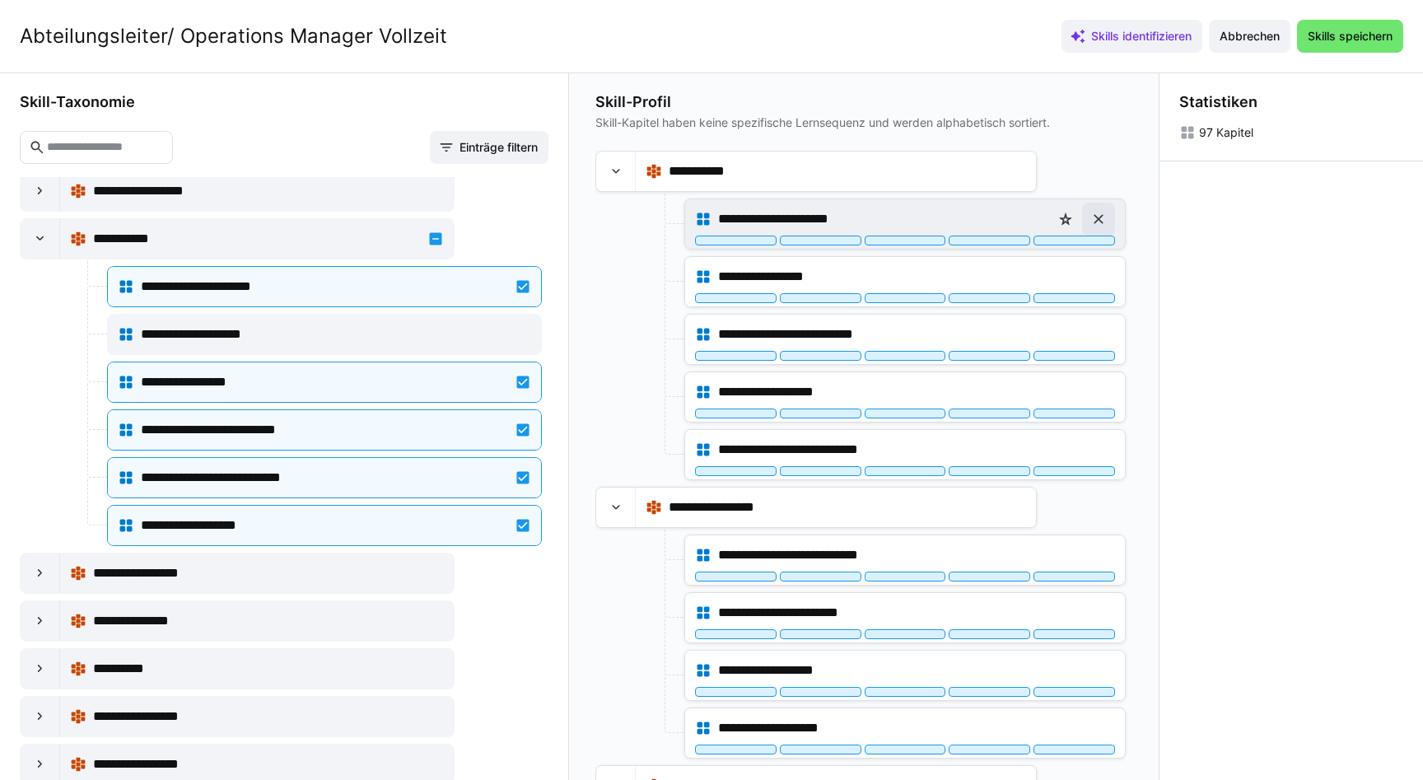
click at [1090, 222] on eds-icon at bounding box center [1098, 219] width 16 height 16
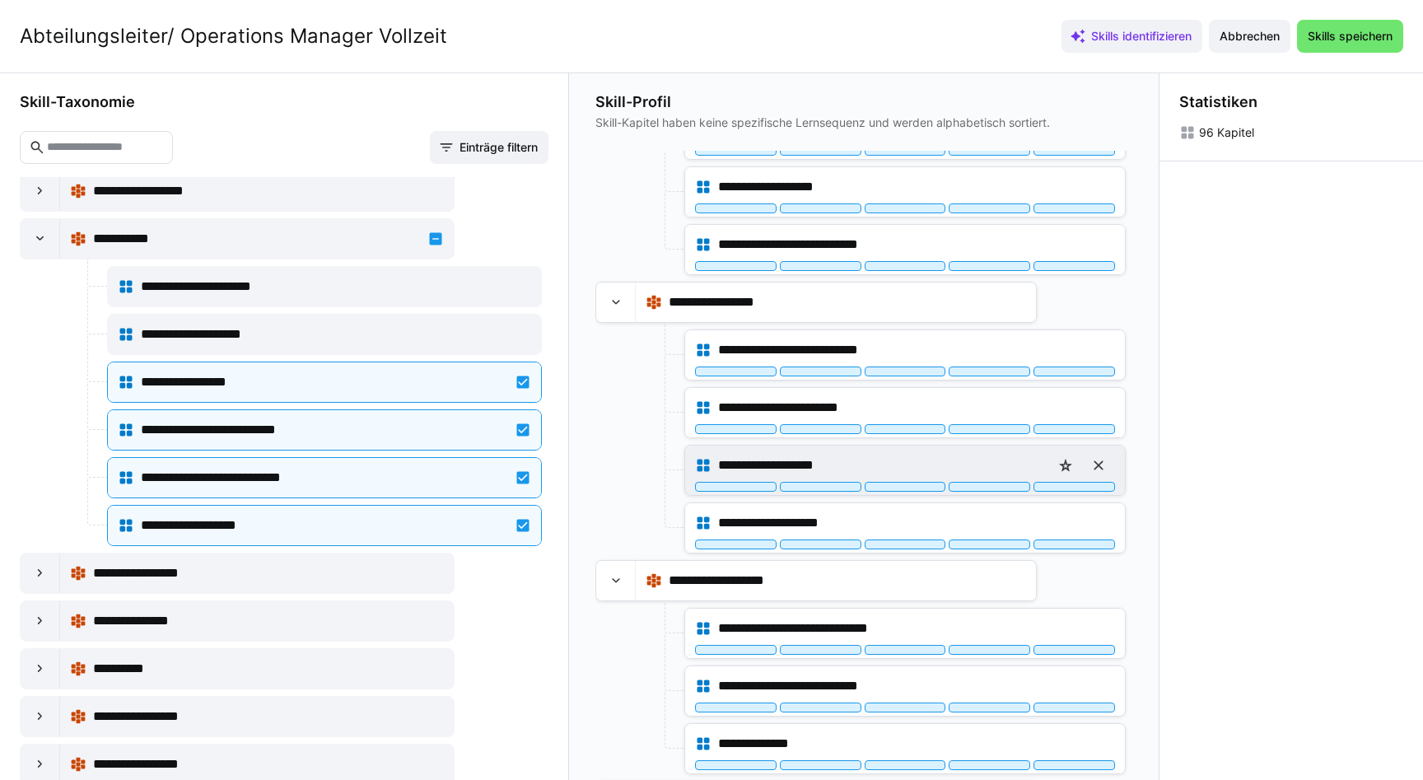
scroll to position [152, 0]
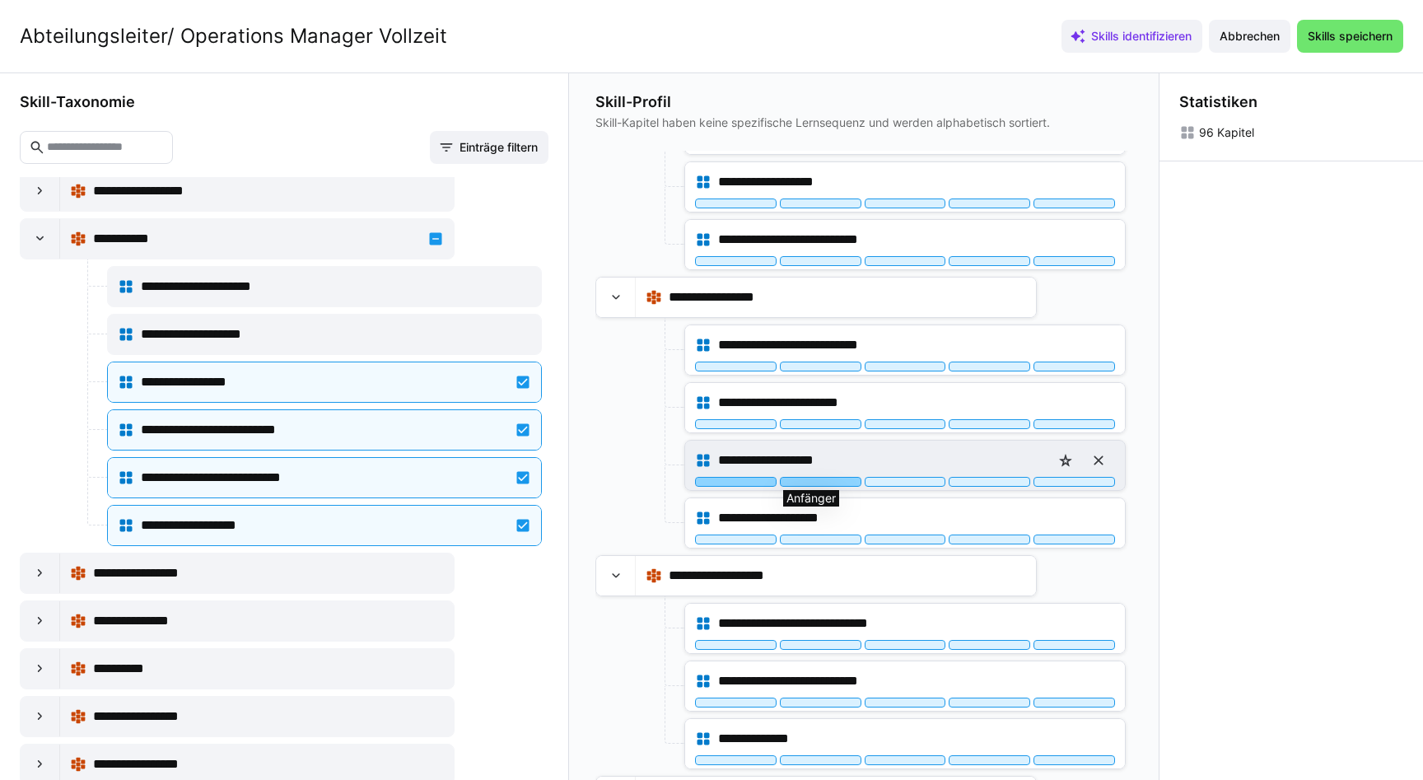
click at [834, 483] on div at bounding box center [821, 482] width 82 height 10
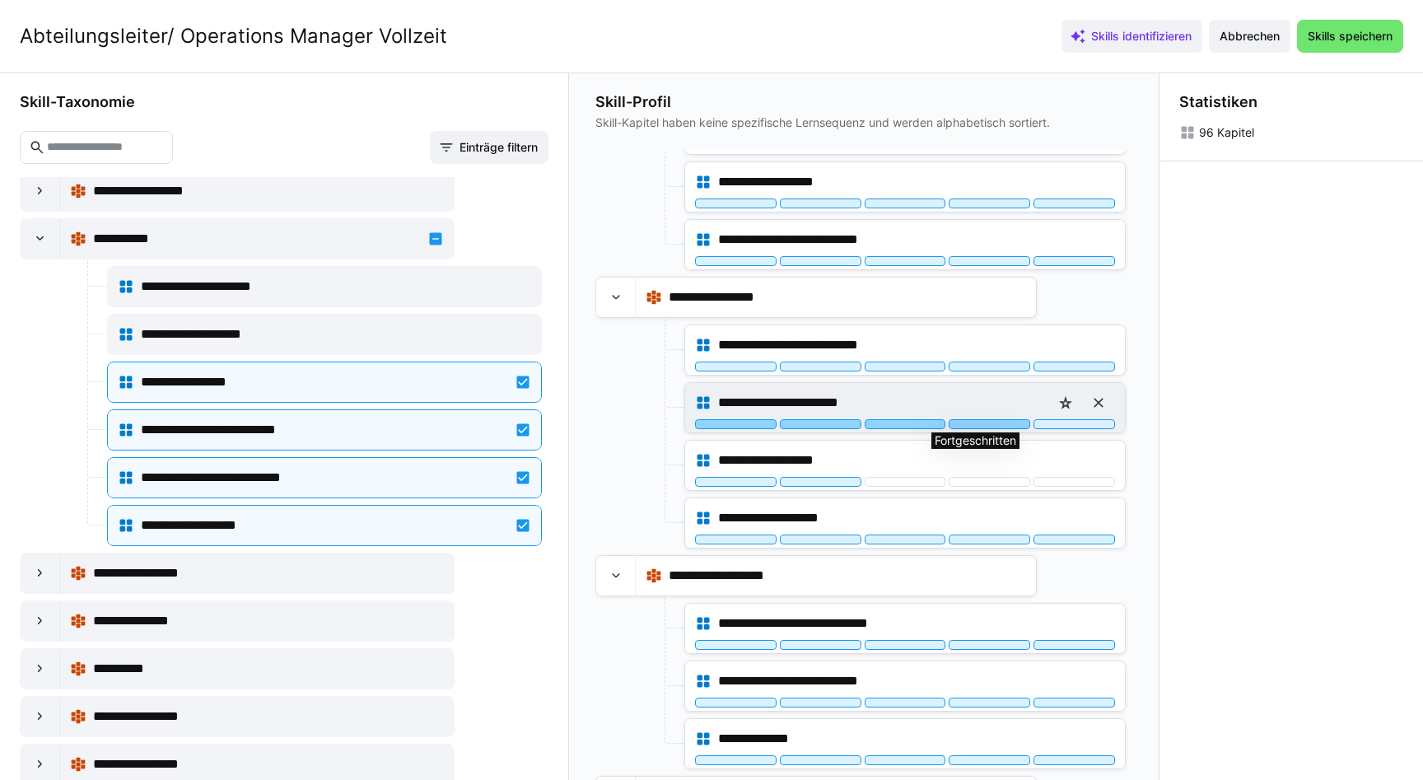
click at [967, 424] on div at bounding box center [990, 424] width 82 height 10
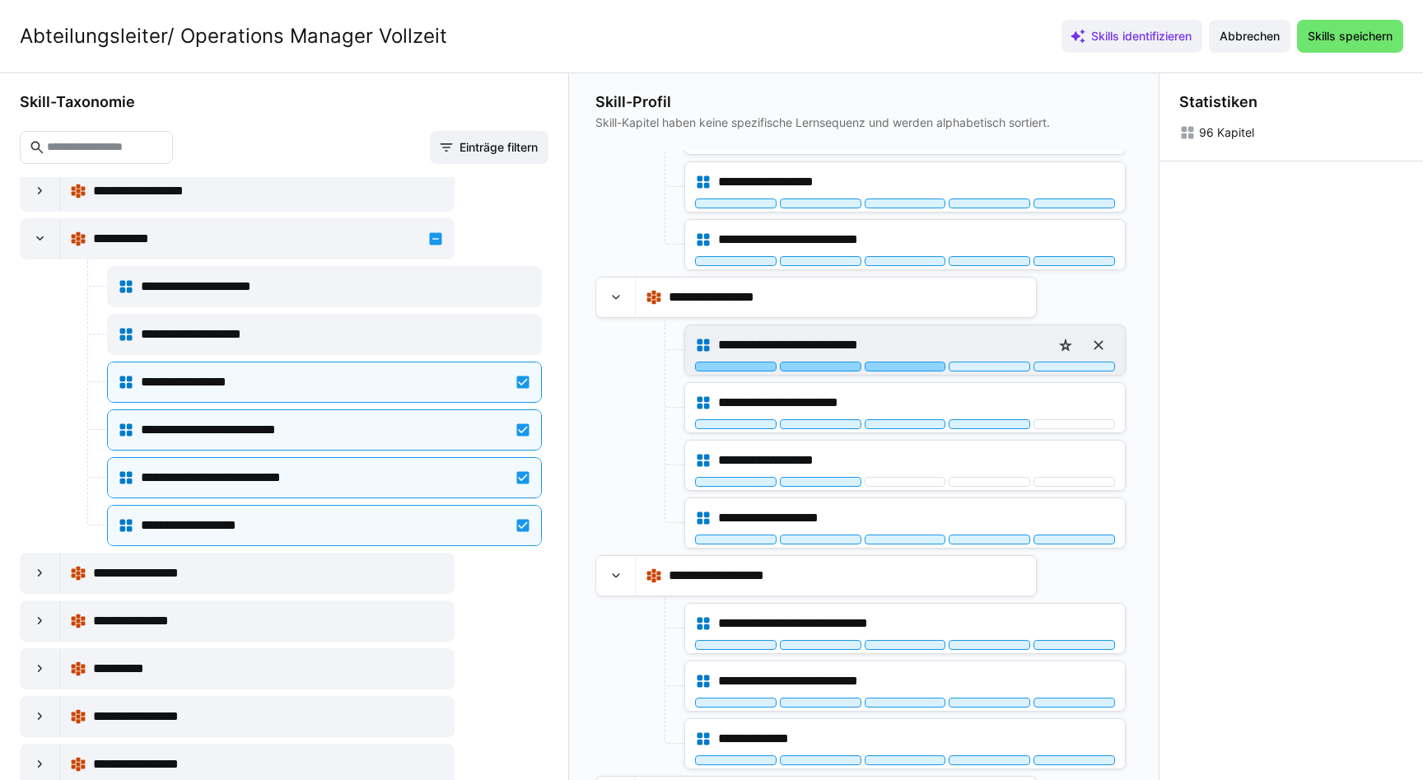
click at [888, 364] on div at bounding box center [906, 367] width 82 height 10
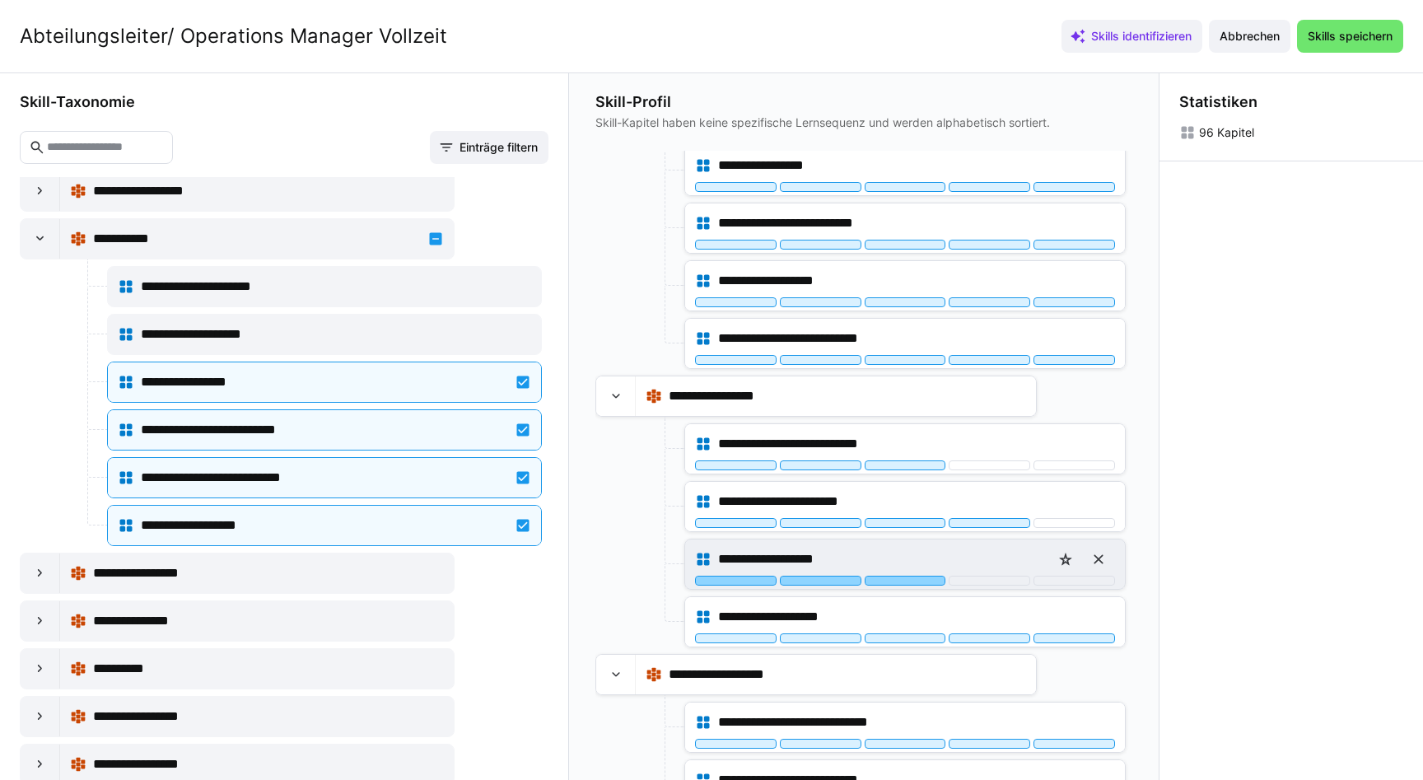
scroll to position [0, 0]
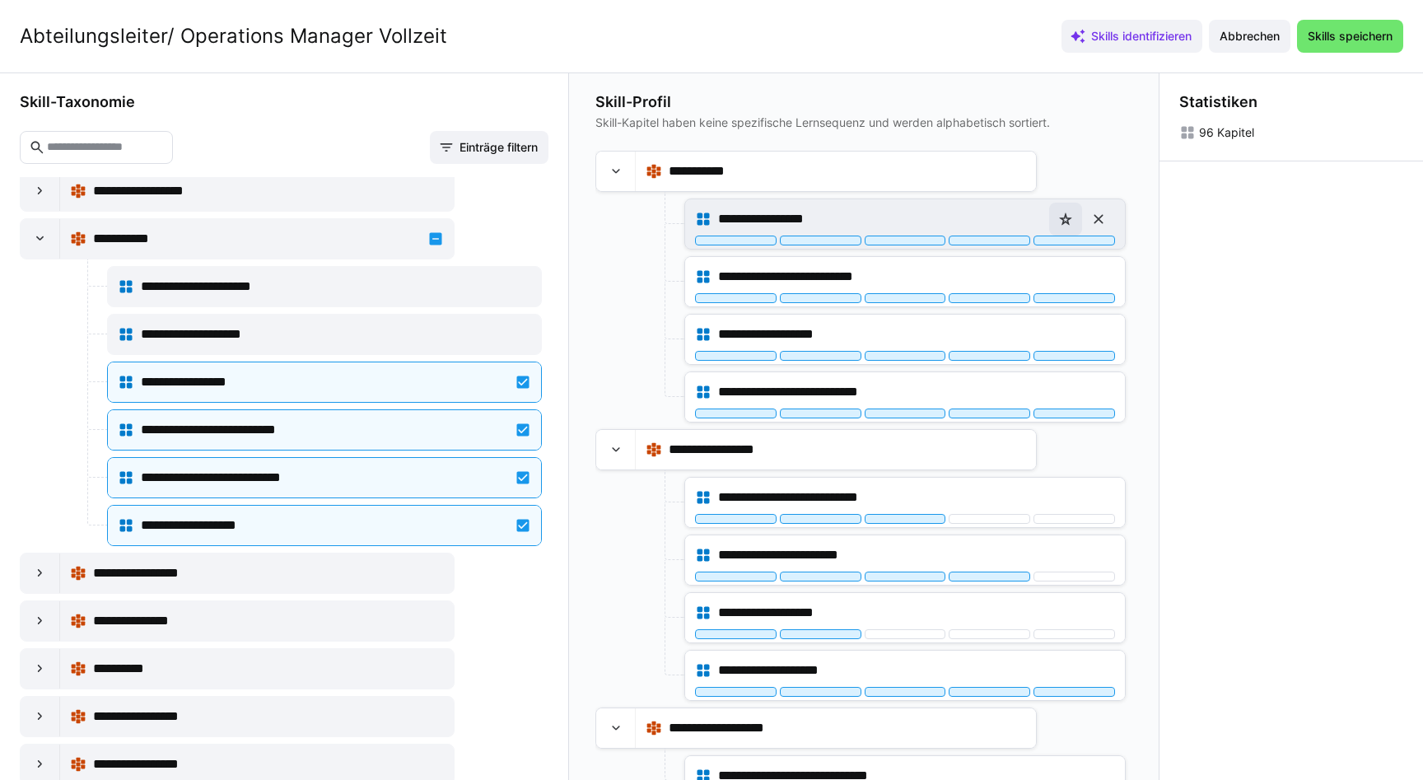
click at [1057, 221] on eds-icon at bounding box center [1065, 219] width 16 height 16
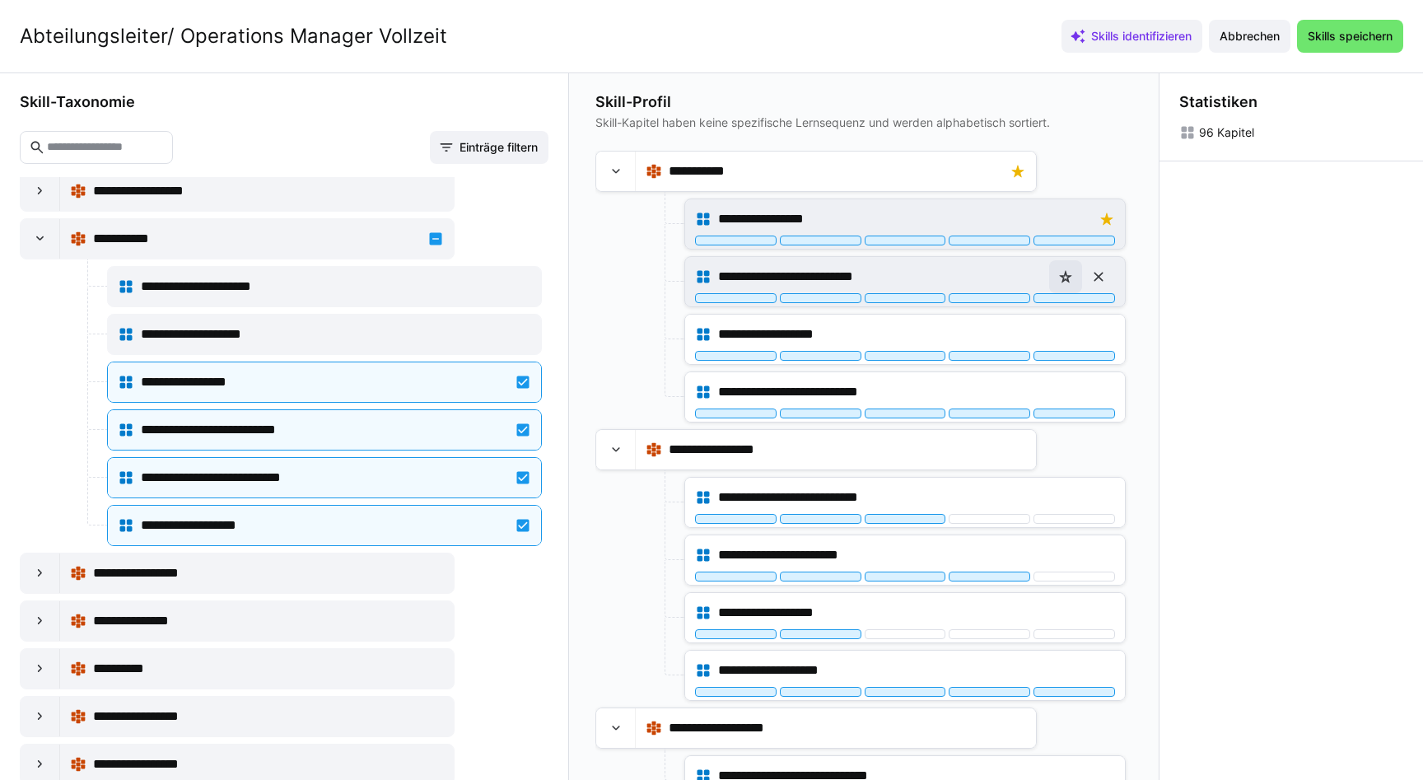
click at [1057, 277] on eds-icon at bounding box center [1065, 276] width 16 height 16
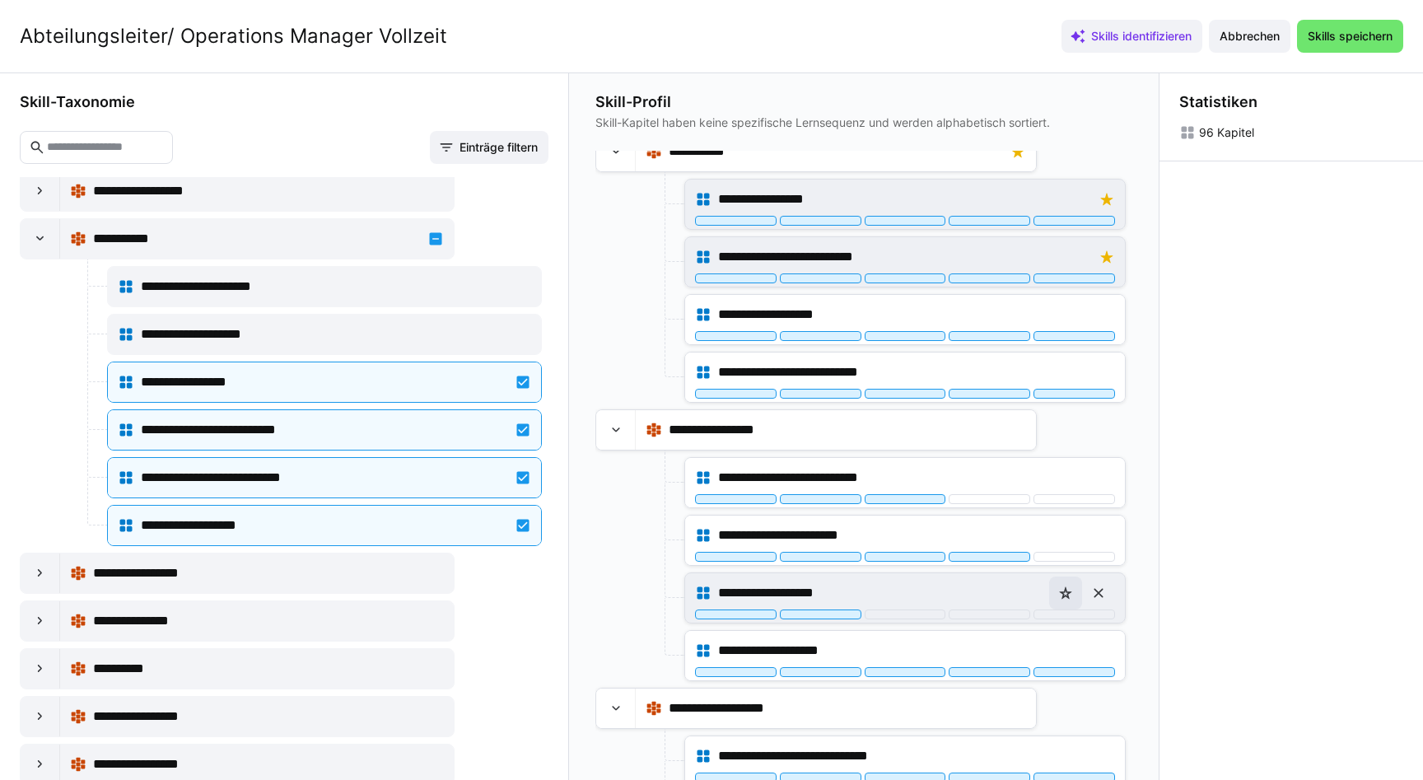
scroll to position [25, 0]
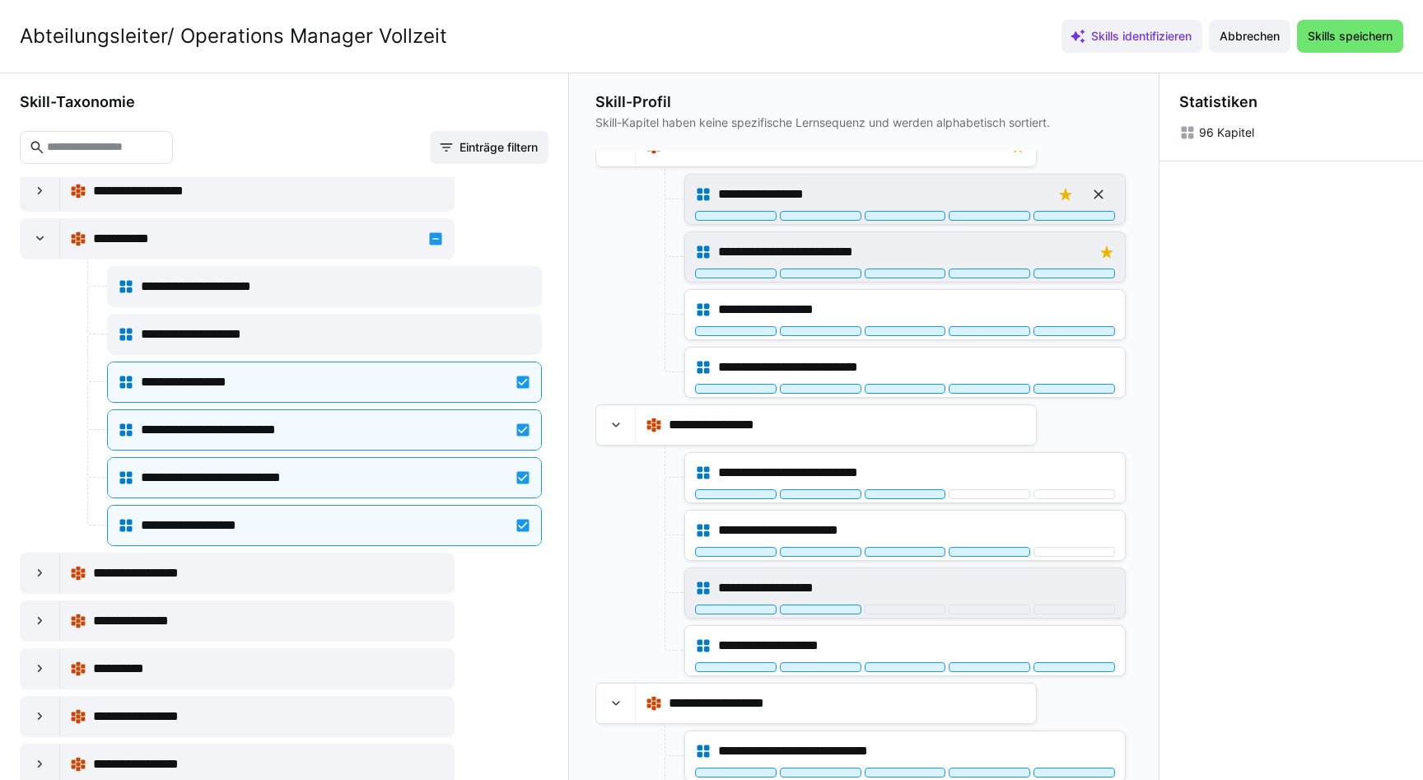
click at [1003, 193] on div "**********" at bounding box center [877, 194] width 318 height 20
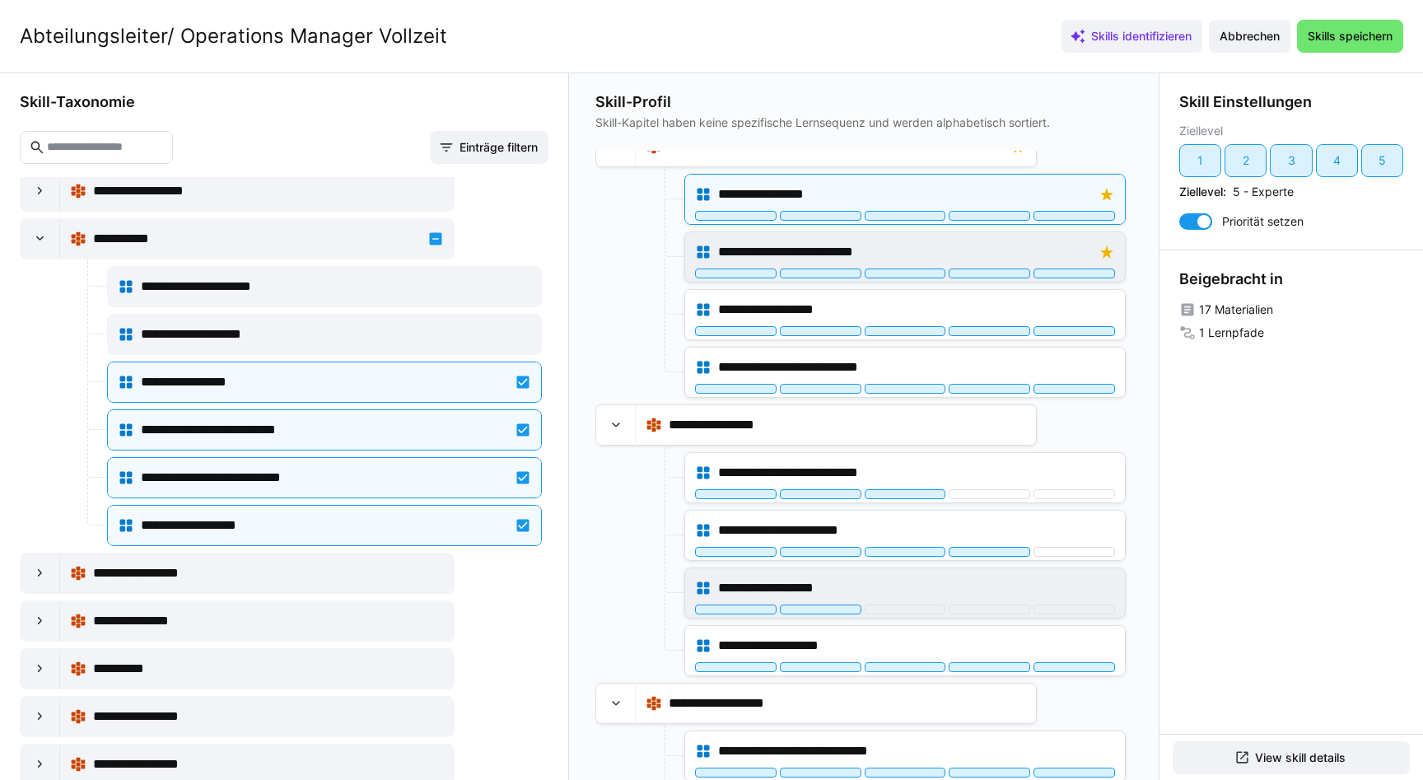
click at [1196, 219] on div at bounding box center [1204, 221] width 16 height 16
click at [1197, 220] on div at bounding box center [1195, 221] width 33 height 16
click at [1182, 222] on div at bounding box center [1195, 221] width 33 height 16
click at [1199, 222] on div at bounding box center [1195, 221] width 33 height 16
click at [1352, 47] on span "Skills speichern" at bounding box center [1350, 36] width 106 height 33
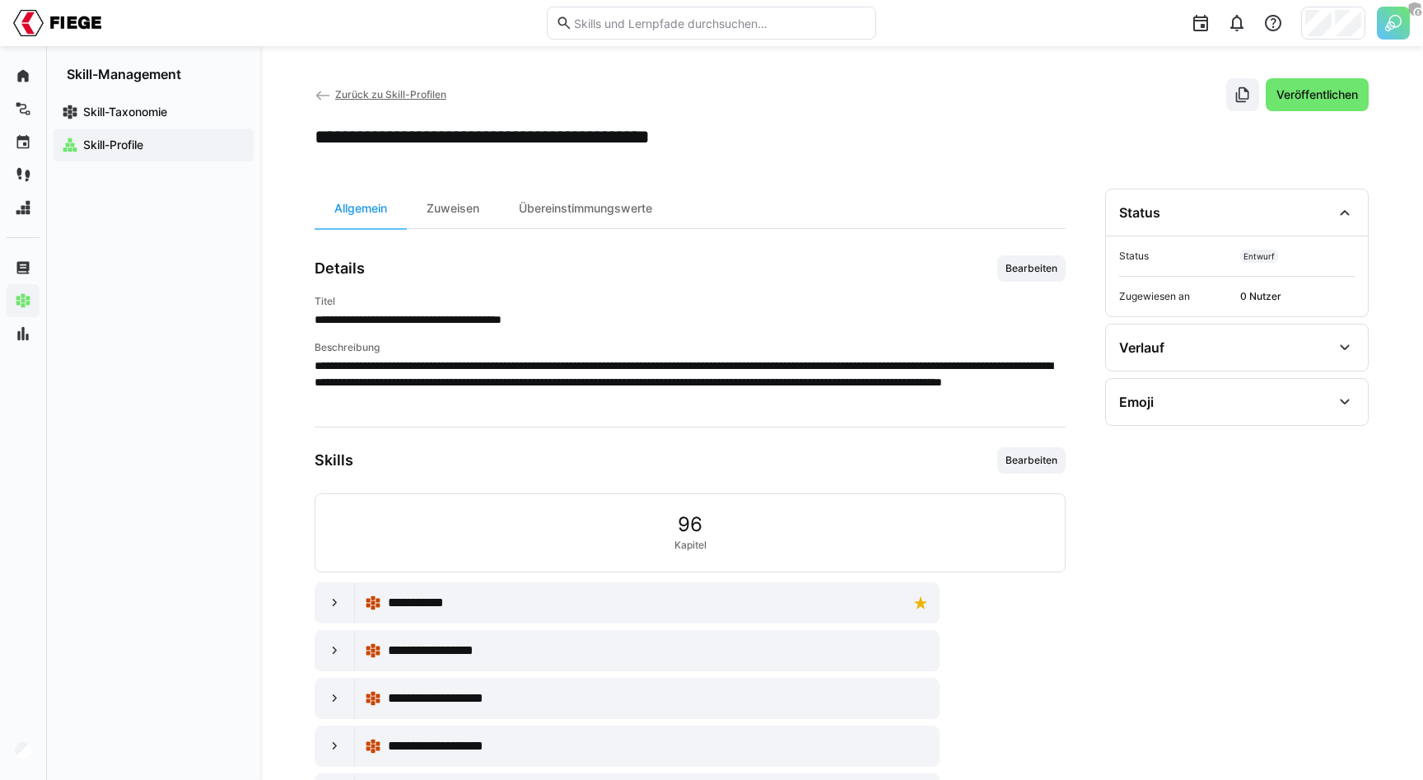
scroll to position [0, 0]
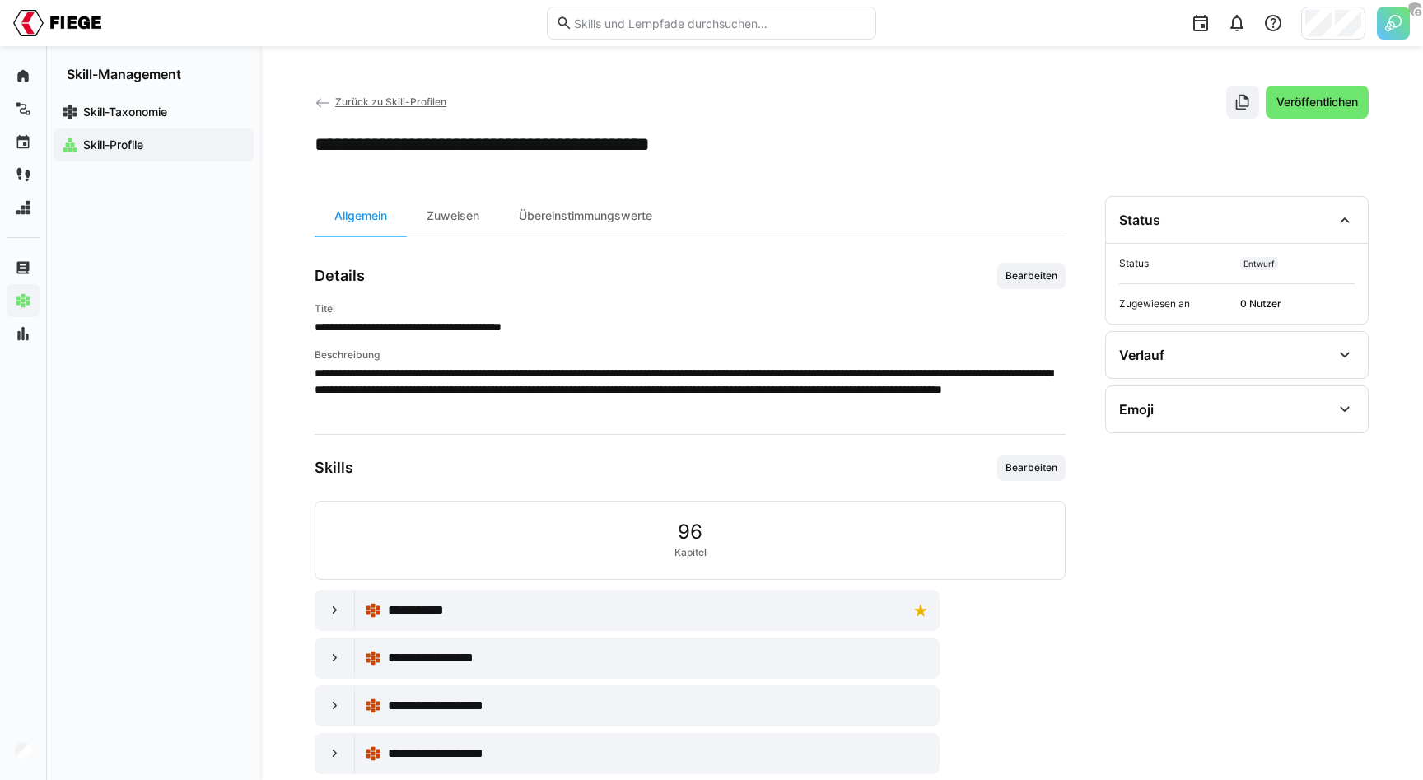
click at [687, 386] on p "**********" at bounding box center [690, 389] width 751 height 49
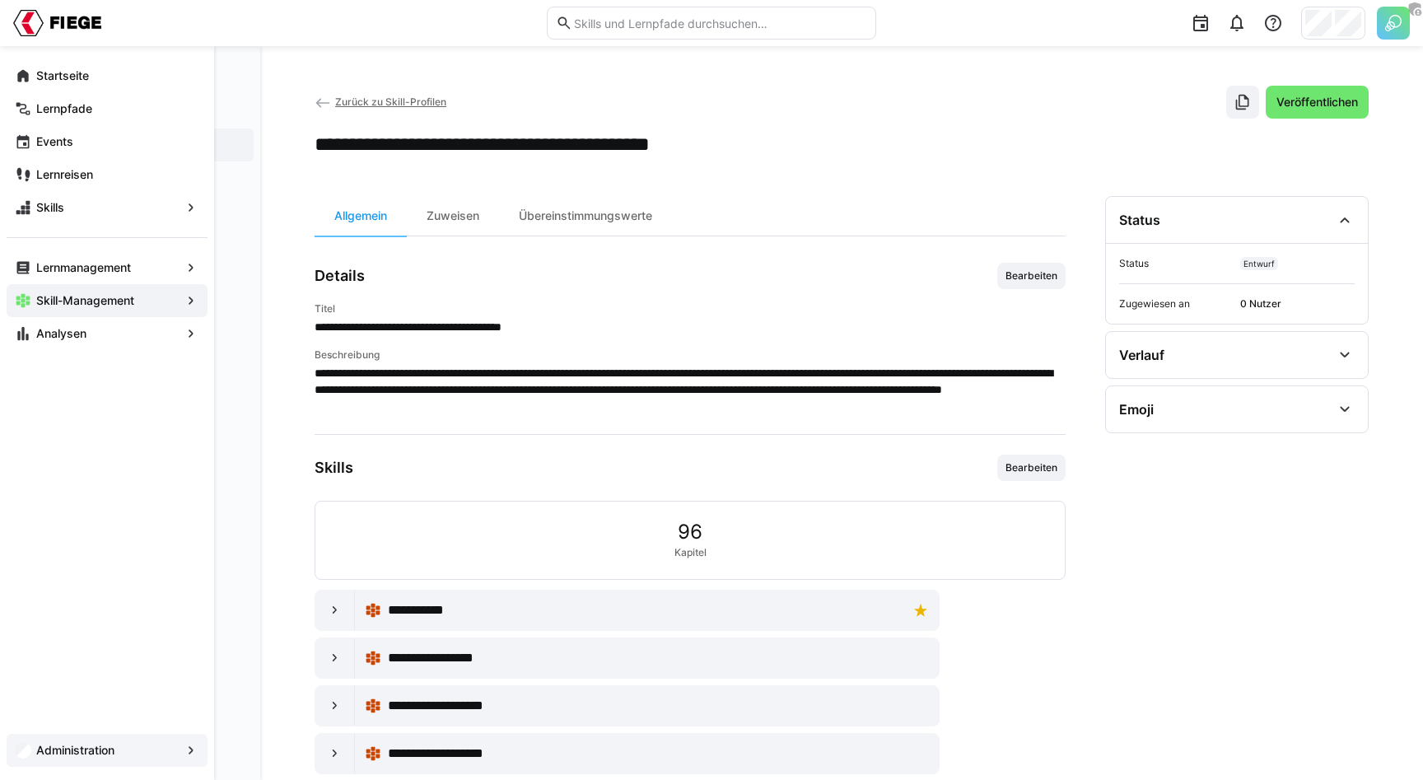
click at [32, 756] on div "Administration" at bounding box center [107, 750] width 201 height 33
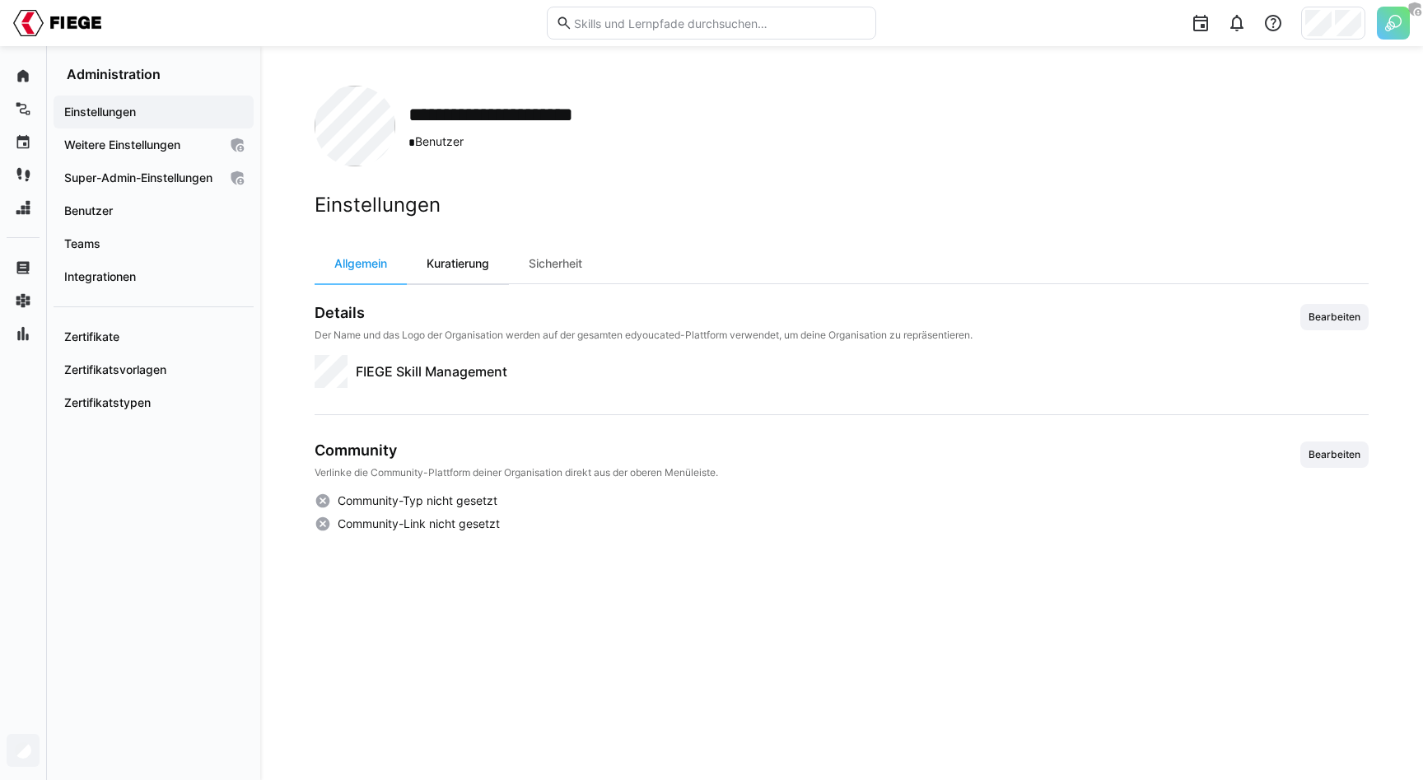
click at [483, 260] on div "Kuratierung" at bounding box center [458, 264] width 102 height 40
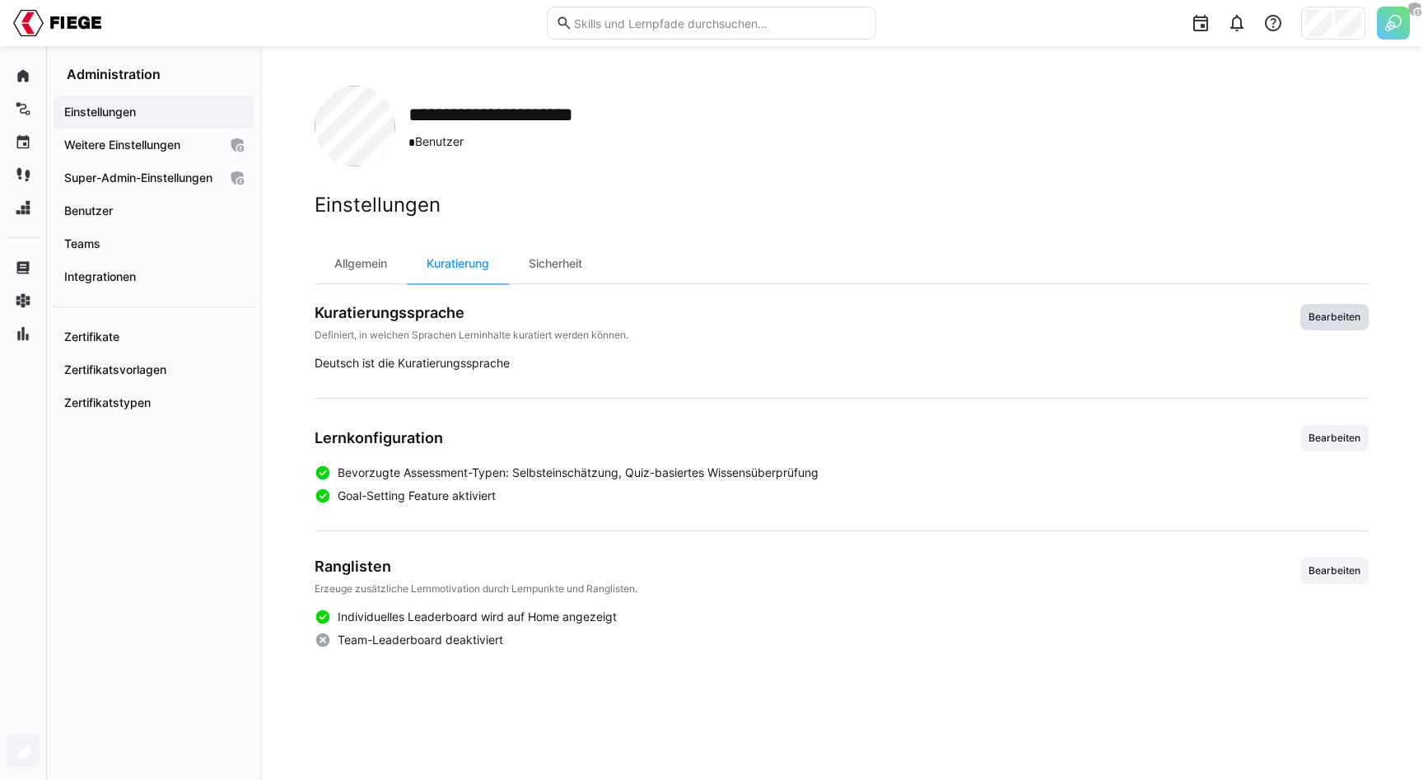
click at [1317, 313] on span "Bearbeiten" at bounding box center [1334, 316] width 55 height 13
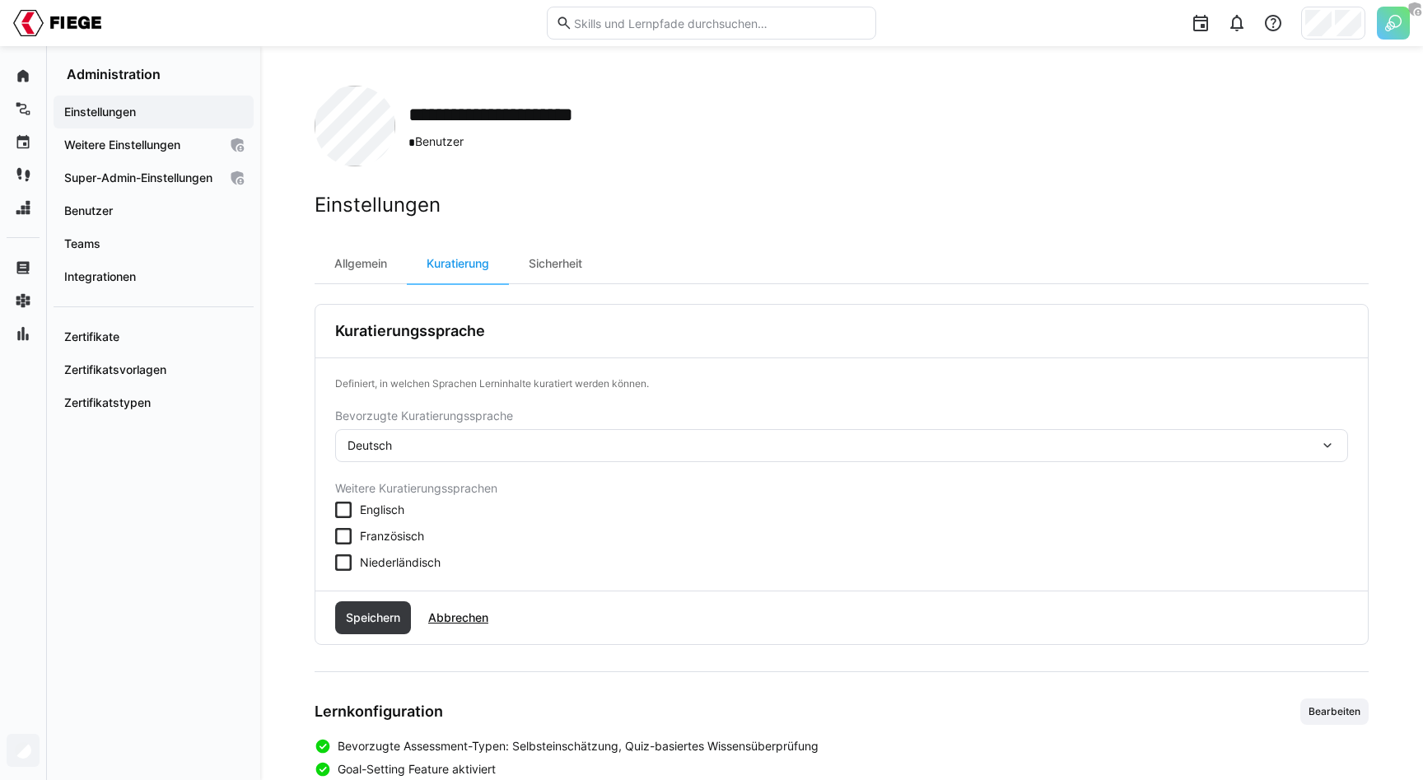
click at [349, 509] on icon at bounding box center [343, 510] width 16 height 16
click at [365, 619] on span "Speichern" at bounding box center [372, 617] width 59 height 16
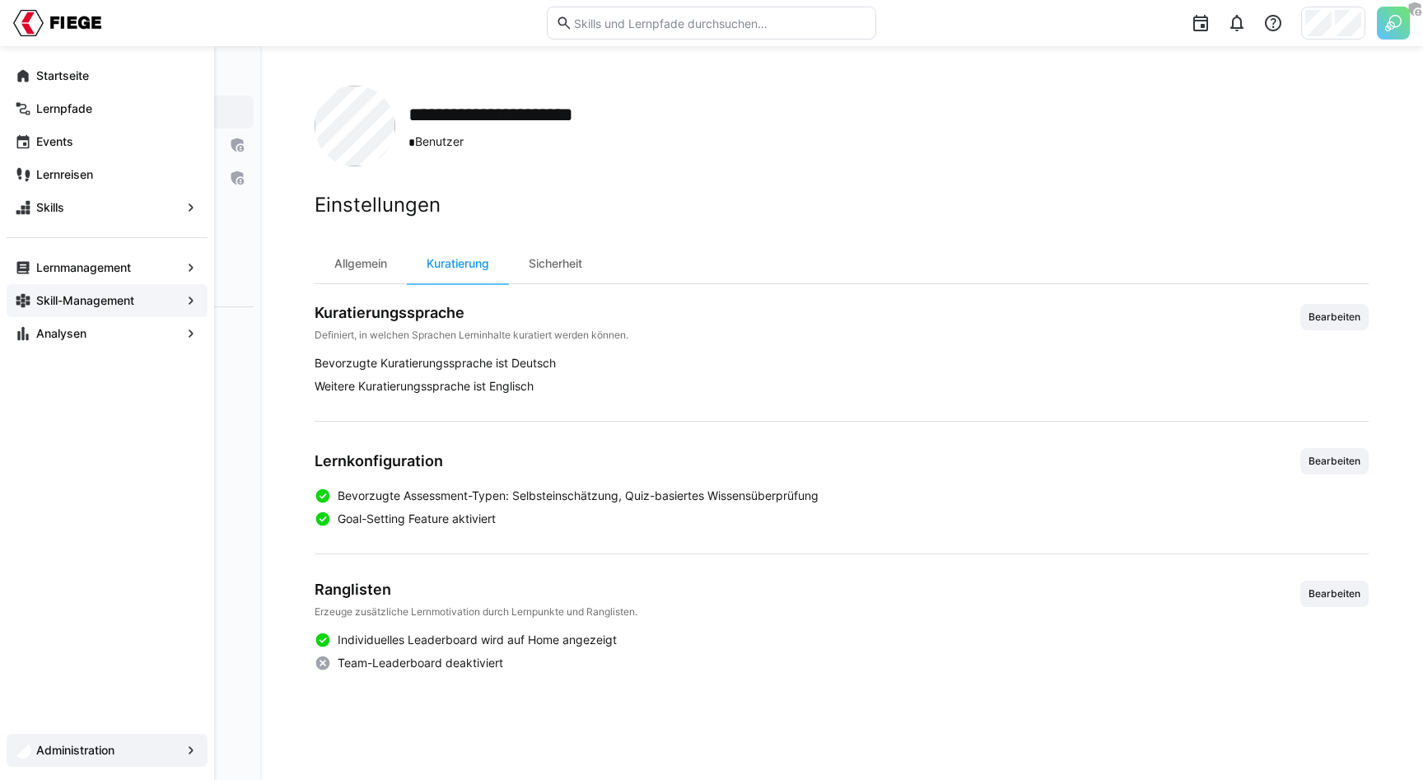
click at [0, 0] on app-navigation-label "Skill-Management" at bounding box center [0, 0] width 0 height 0
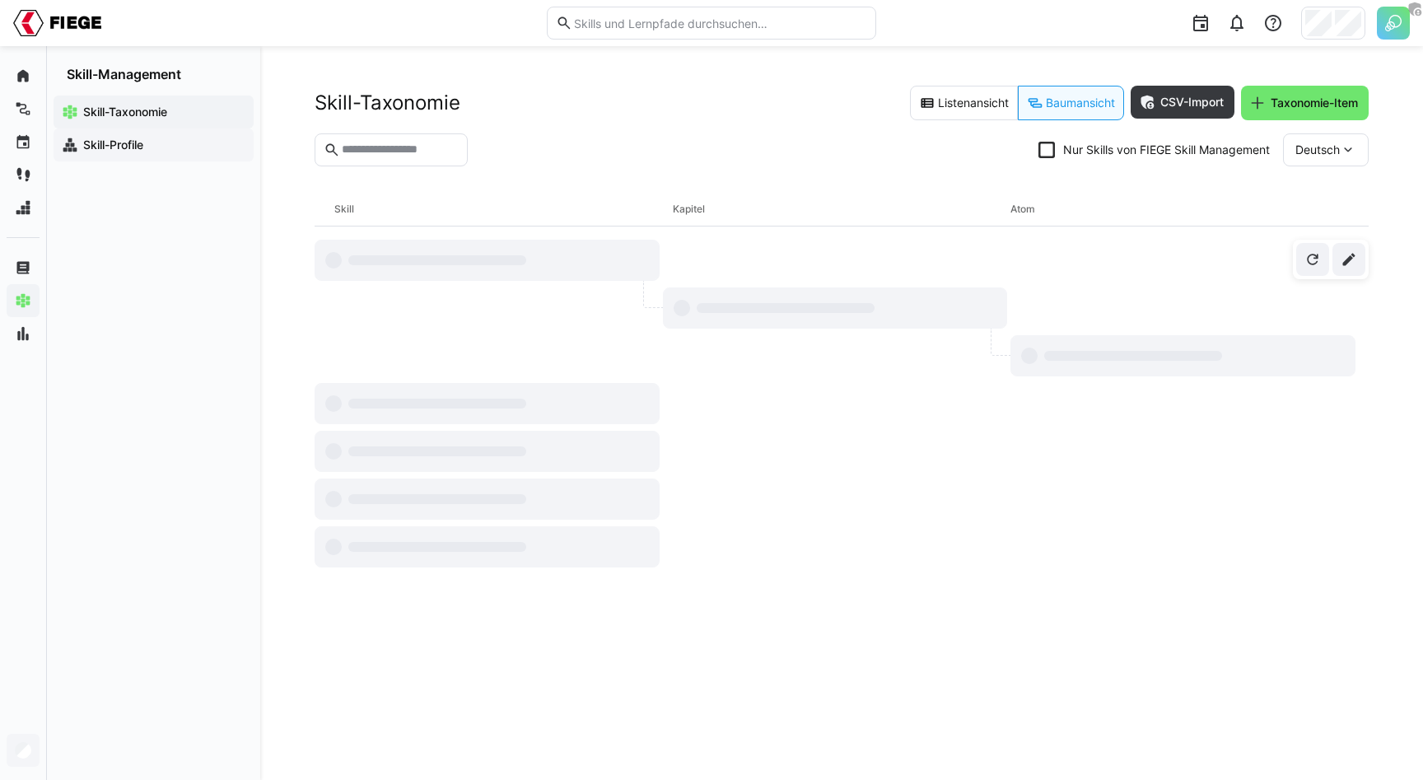
click at [0, 0] on app-navigation-label "Skill-Profile" at bounding box center [0, 0] width 0 height 0
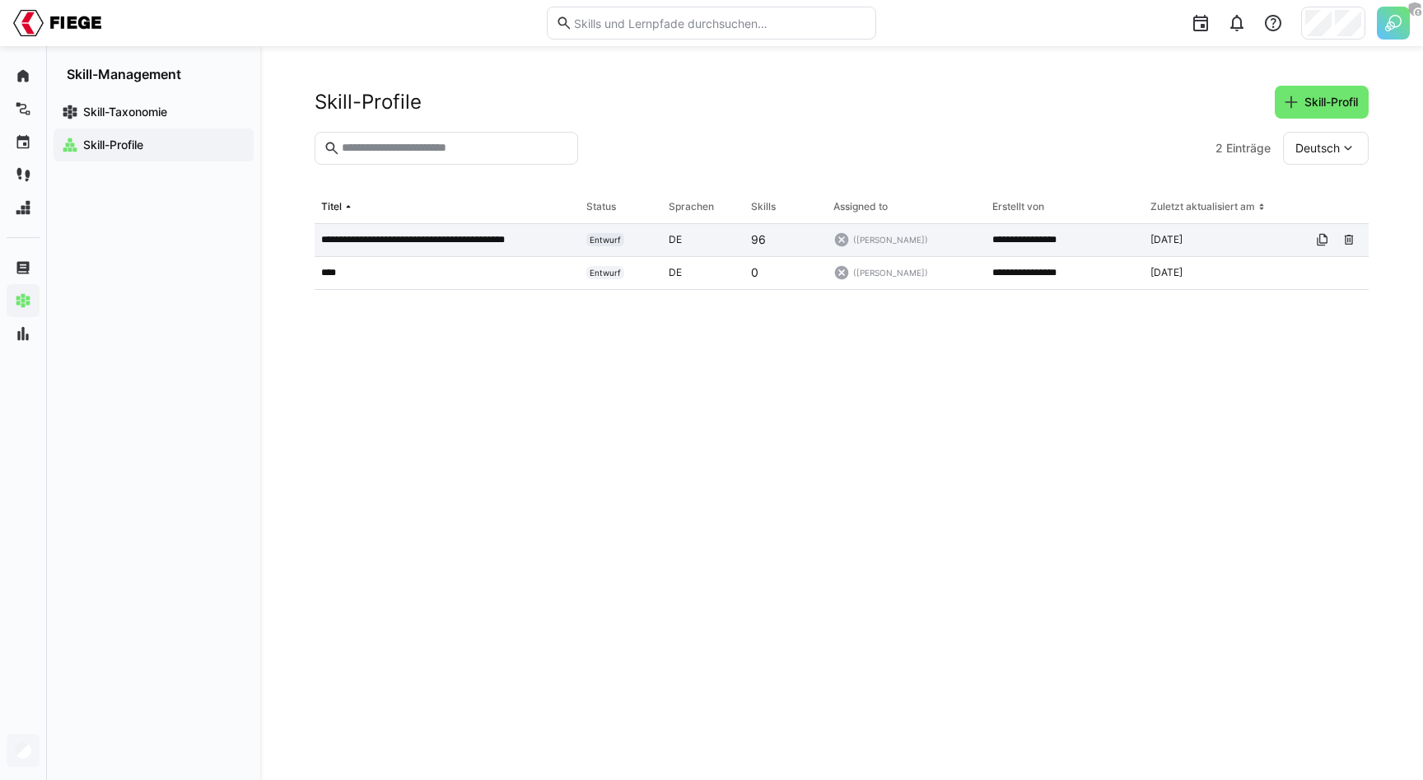
click at [405, 229] on div "**********" at bounding box center [447, 240] width 265 height 33
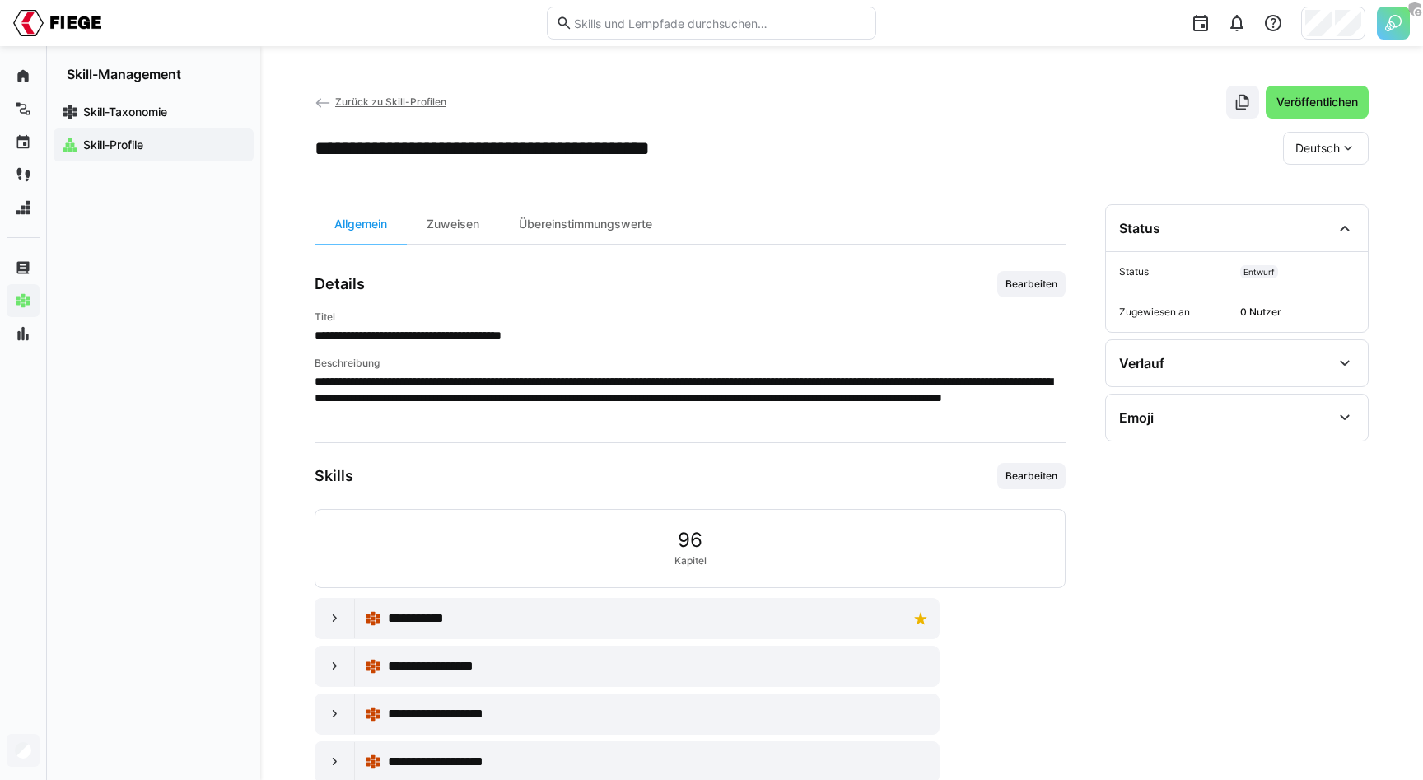
click at [1326, 152] on span "Deutsch" at bounding box center [1317, 148] width 44 height 16
click at [1338, 222] on span "Englisch" at bounding box center [1317, 226] width 44 height 16
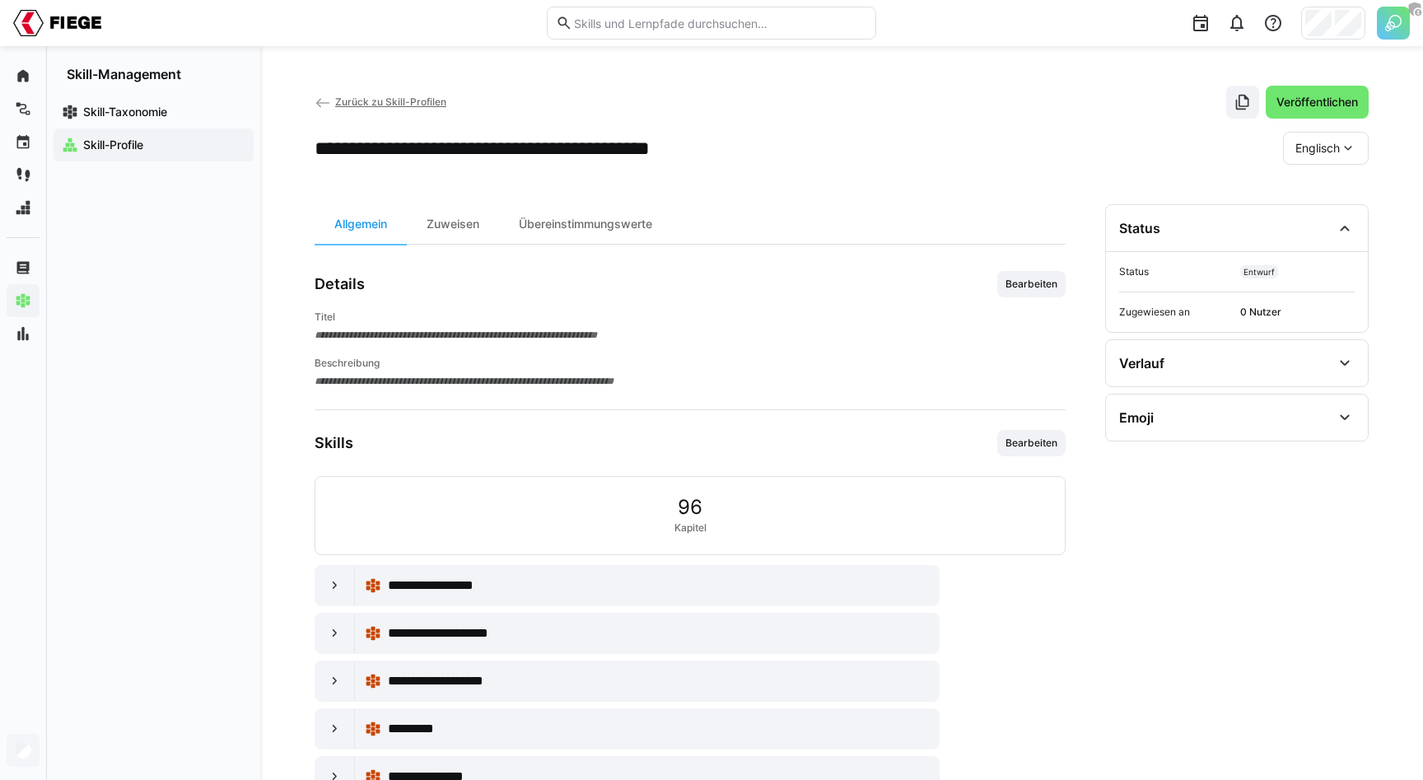
click at [394, 334] on span "**********" at bounding box center [690, 335] width 751 height 16
click at [385, 388] on span "**********" at bounding box center [690, 381] width 751 height 16
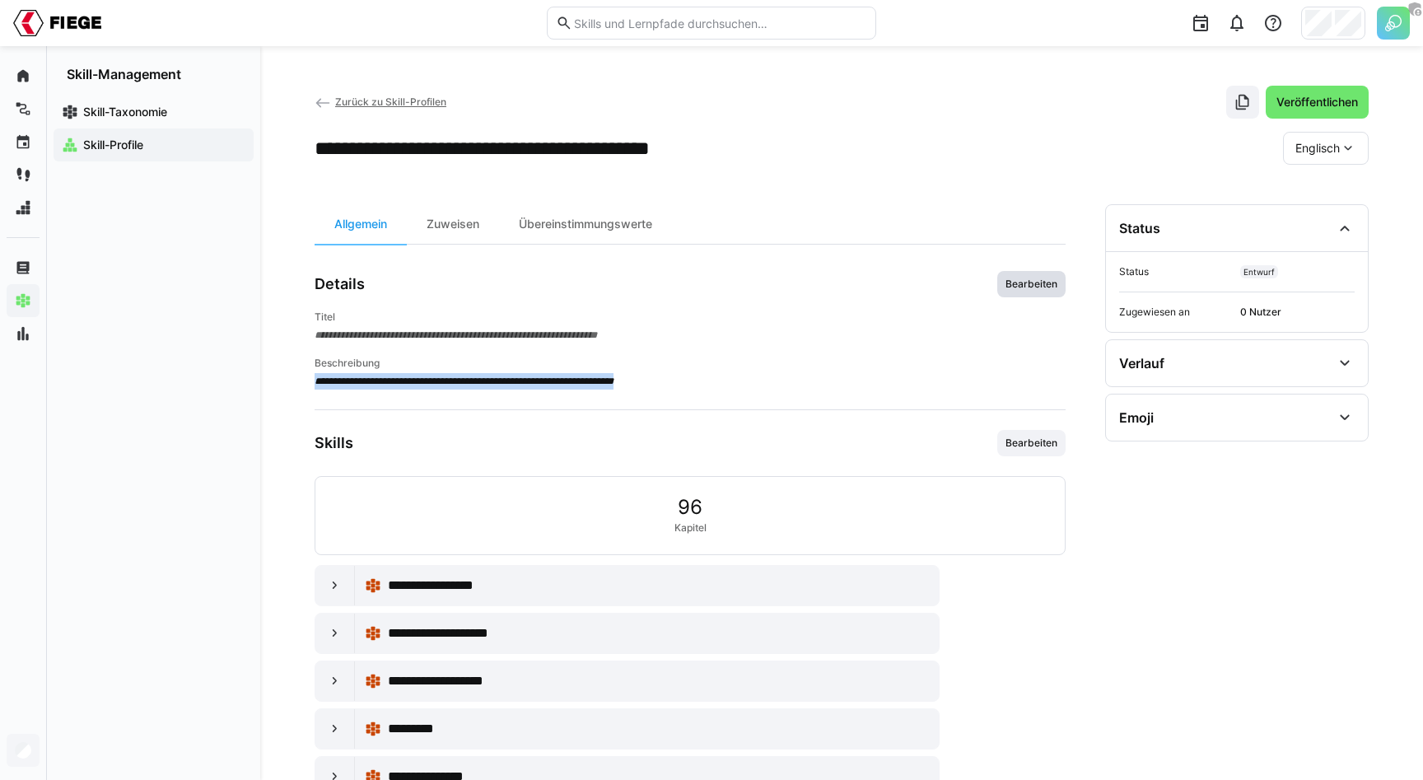
click at [1024, 274] on span "Bearbeiten" at bounding box center [1031, 284] width 68 height 26
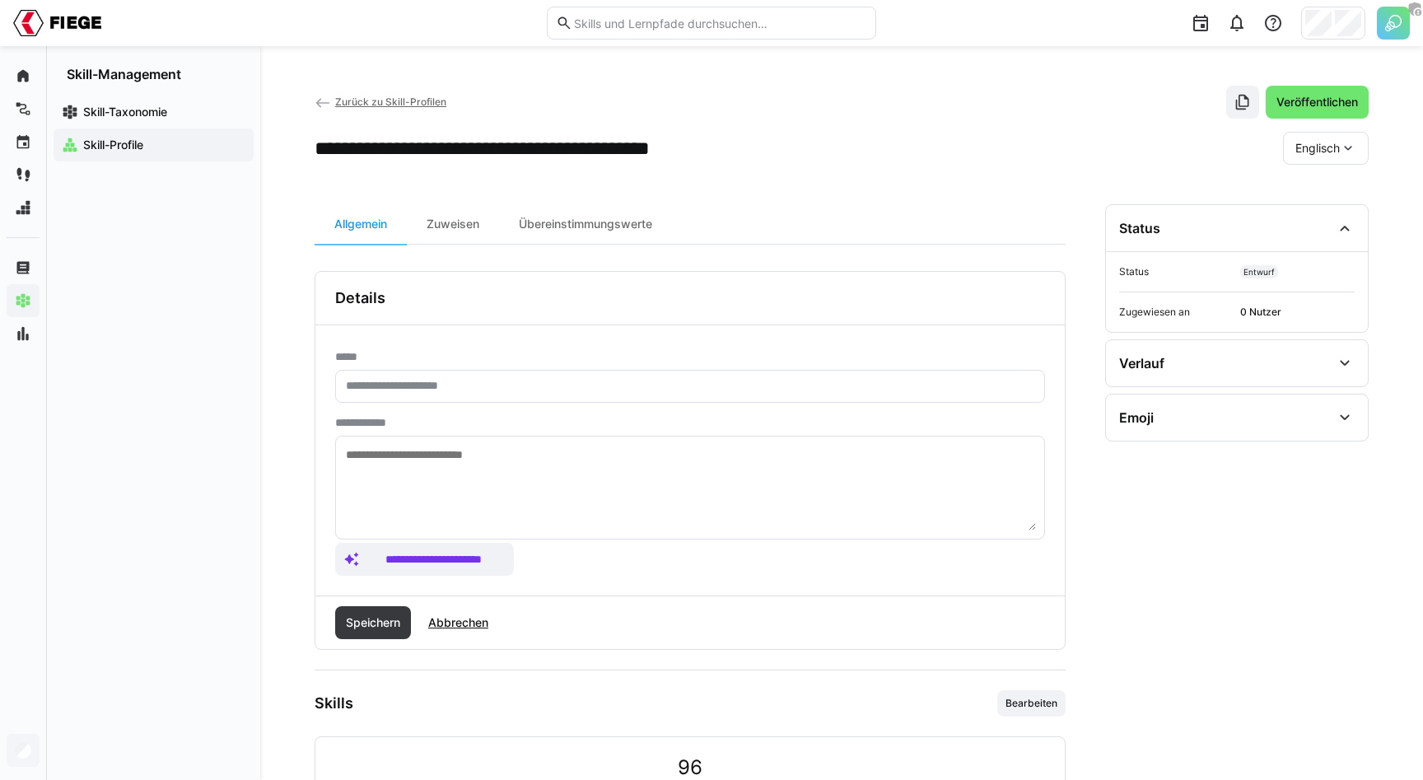
click at [475, 485] on textarea at bounding box center [690, 488] width 692 height 86
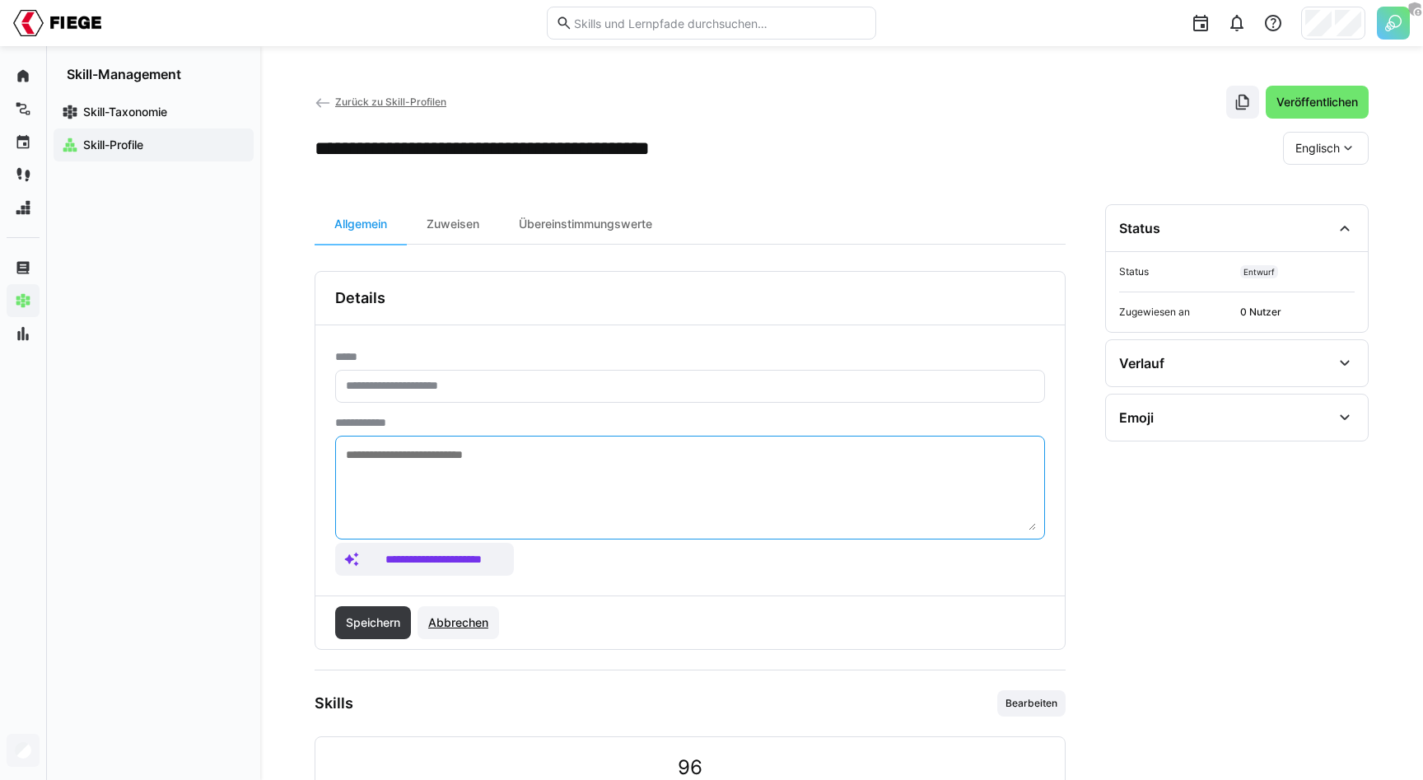
click at [458, 618] on span "Abbrechen" at bounding box center [458, 622] width 65 height 16
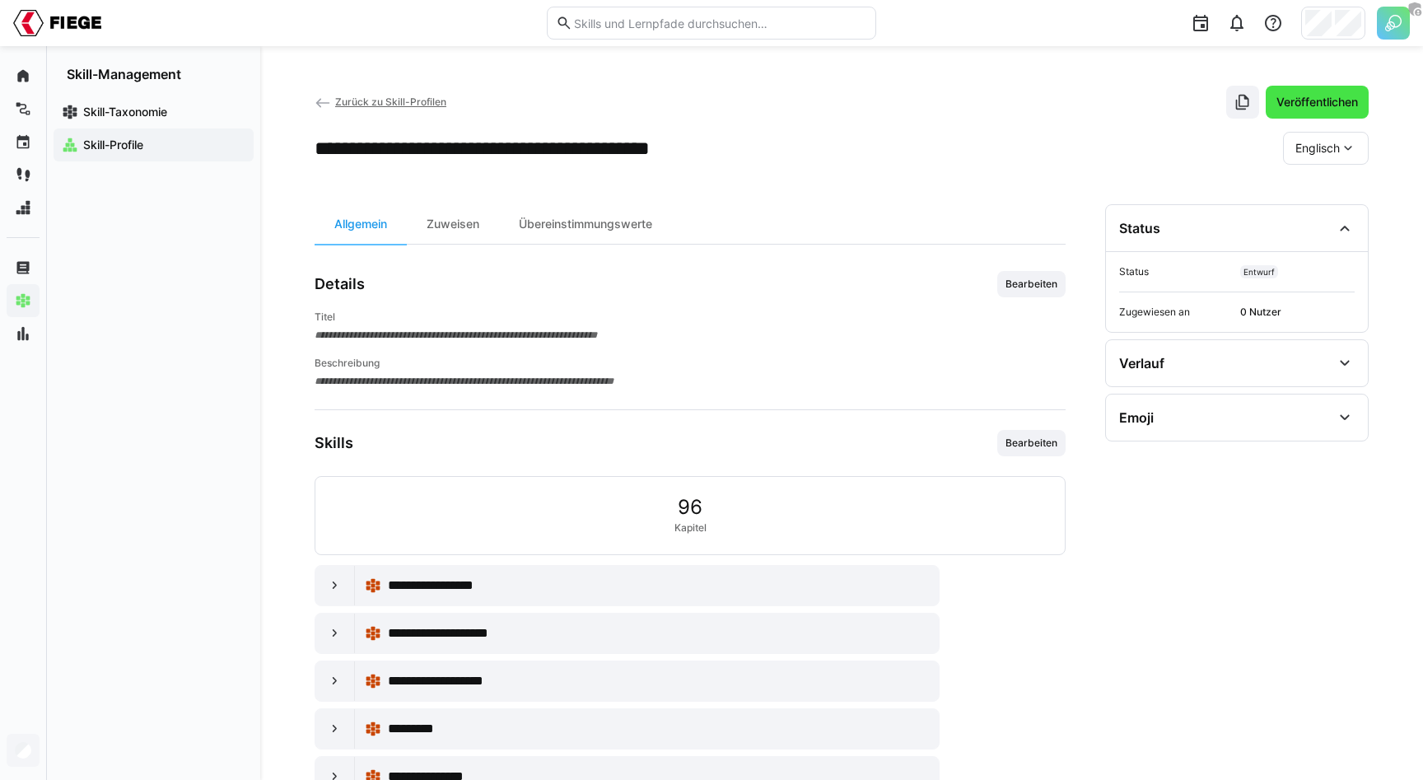
click at [1306, 105] on span "Veröffentlichen" at bounding box center [1317, 102] width 86 height 16
click at [445, 230] on div "Zuweisen" at bounding box center [453, 224] width 92 height 40
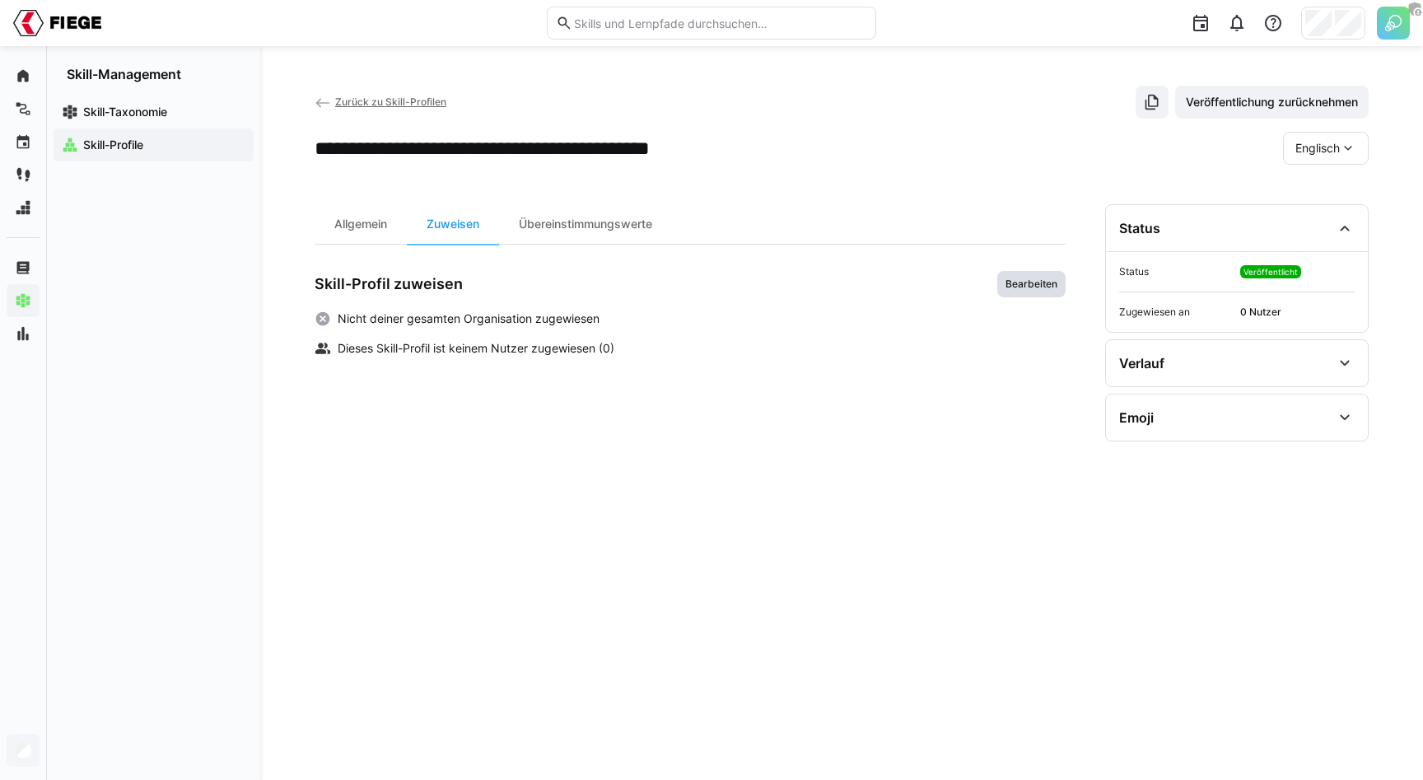
click at [1029, 284] on span "Bearbeiten" at bounding box center [1031, 284] width 55 height 13
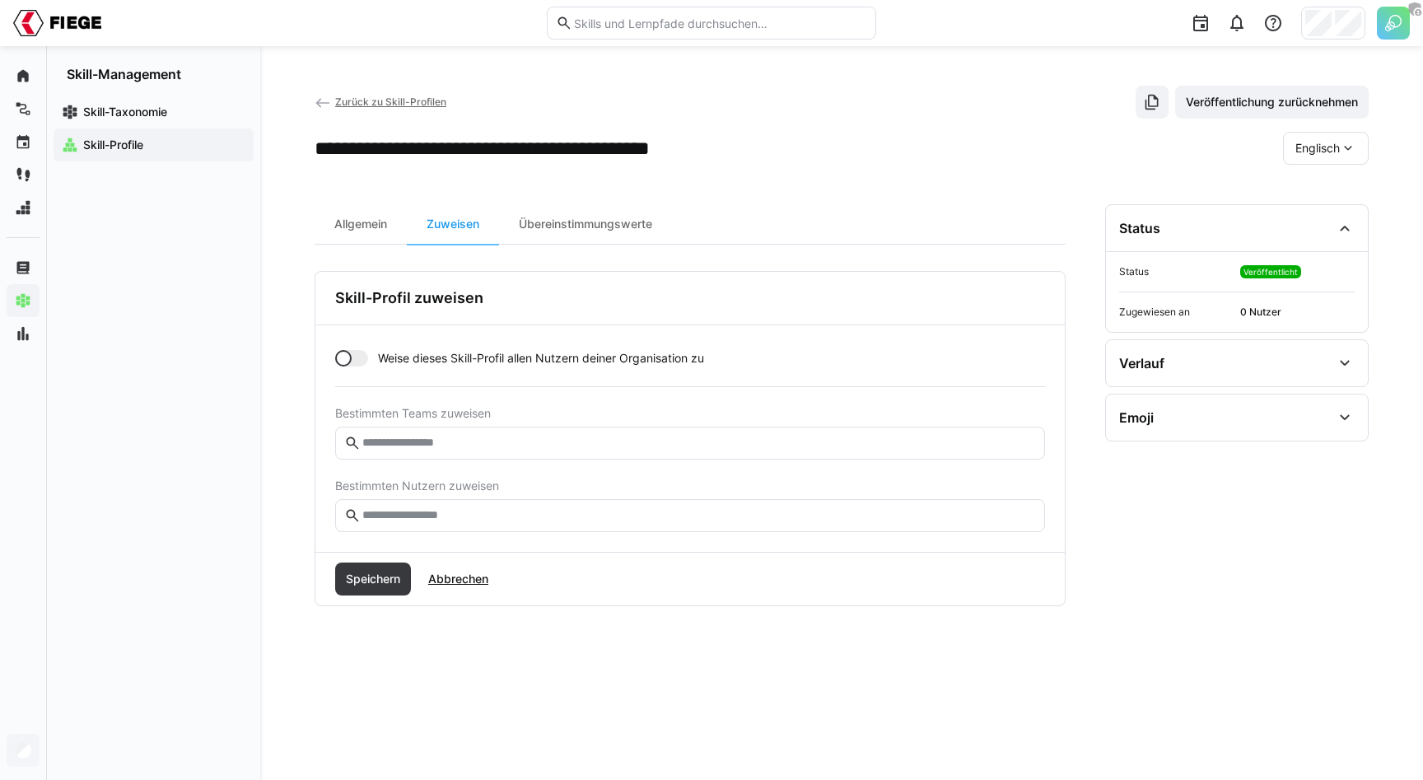
click at [409, 364] on span "Weise dieses Skill-Profil allen Nutzern deiner Organisation zu" at bounding box center [541, 358] width 326 height 16
click at [374, 580] on span "Speichern" at bounding box center [372, 579] width 59 height 16
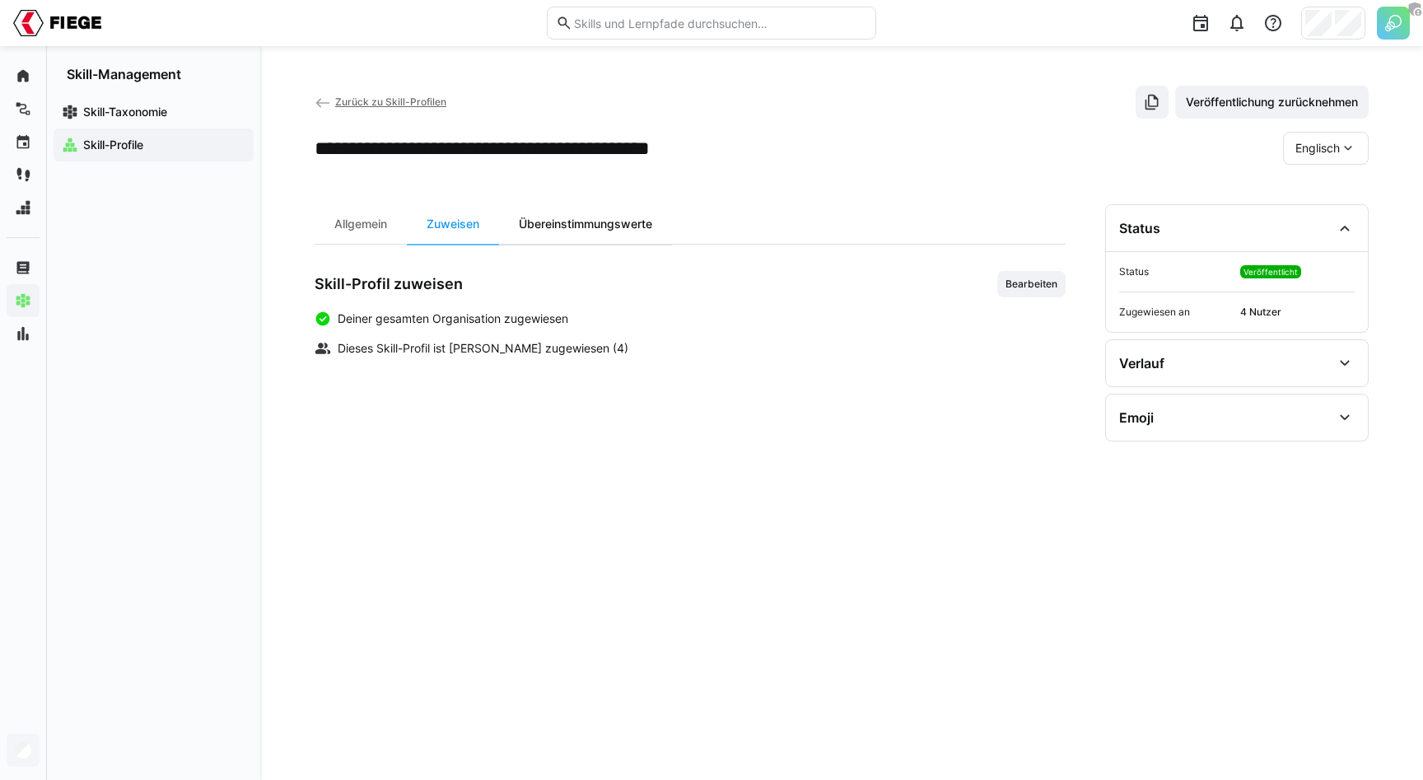
click at [593, 212] on div "Übereinstimmungswerte" at bounding box center [585, 224] width 173 height 40
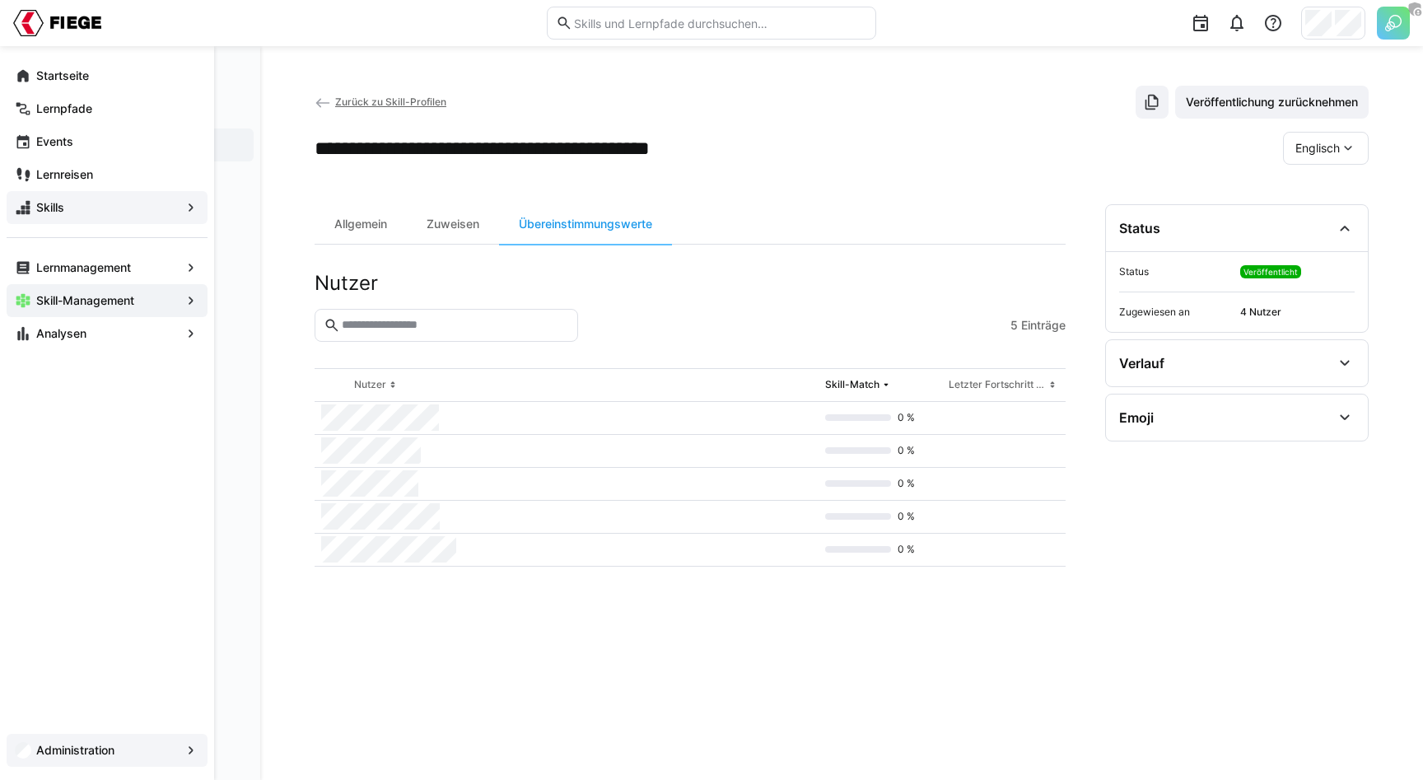
click at [73, 212] on span "Skills" at bounding box center [107, 207] width 147 height 16
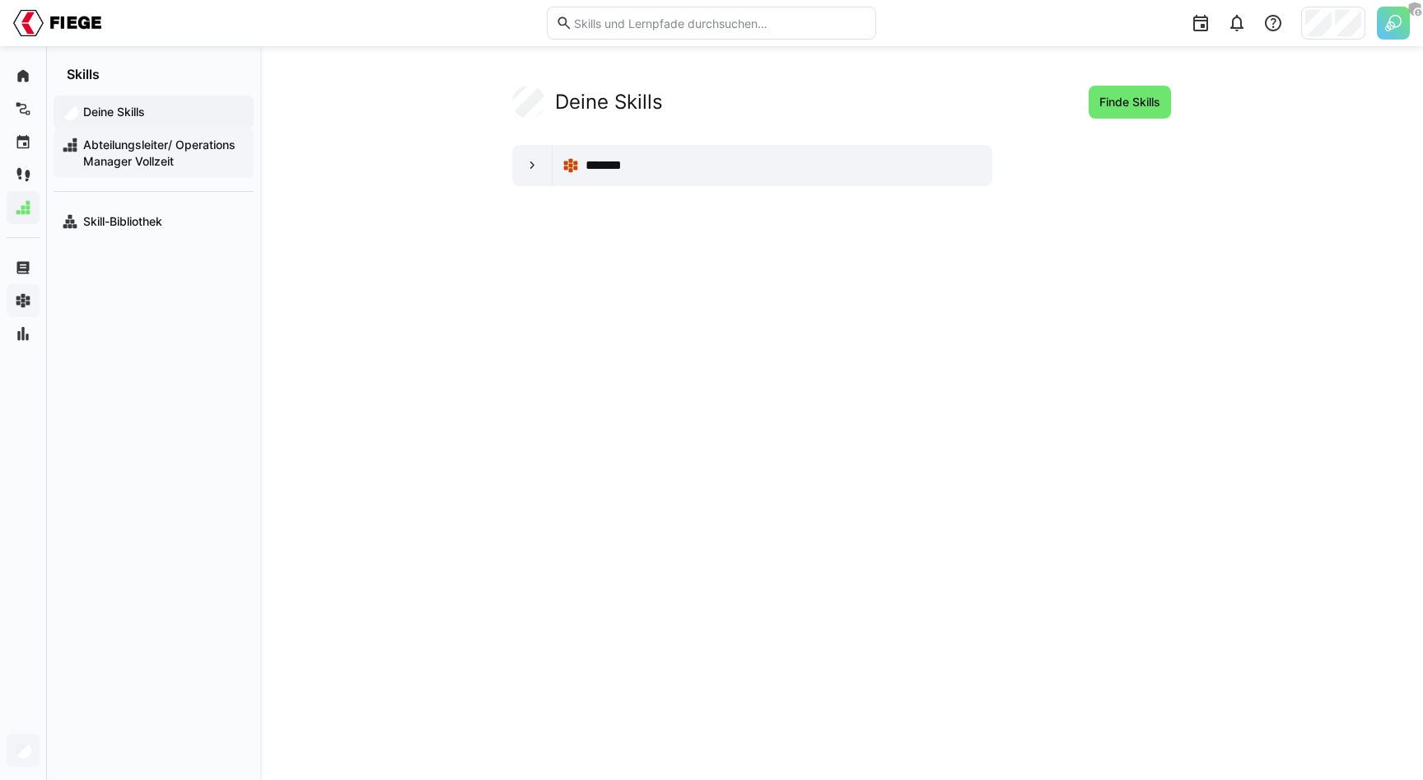
click at [181, 156] on span "Abteilungsleiter/ Operations Manager Vollzeit" at bounding box center [163, 153] width 165 height 33
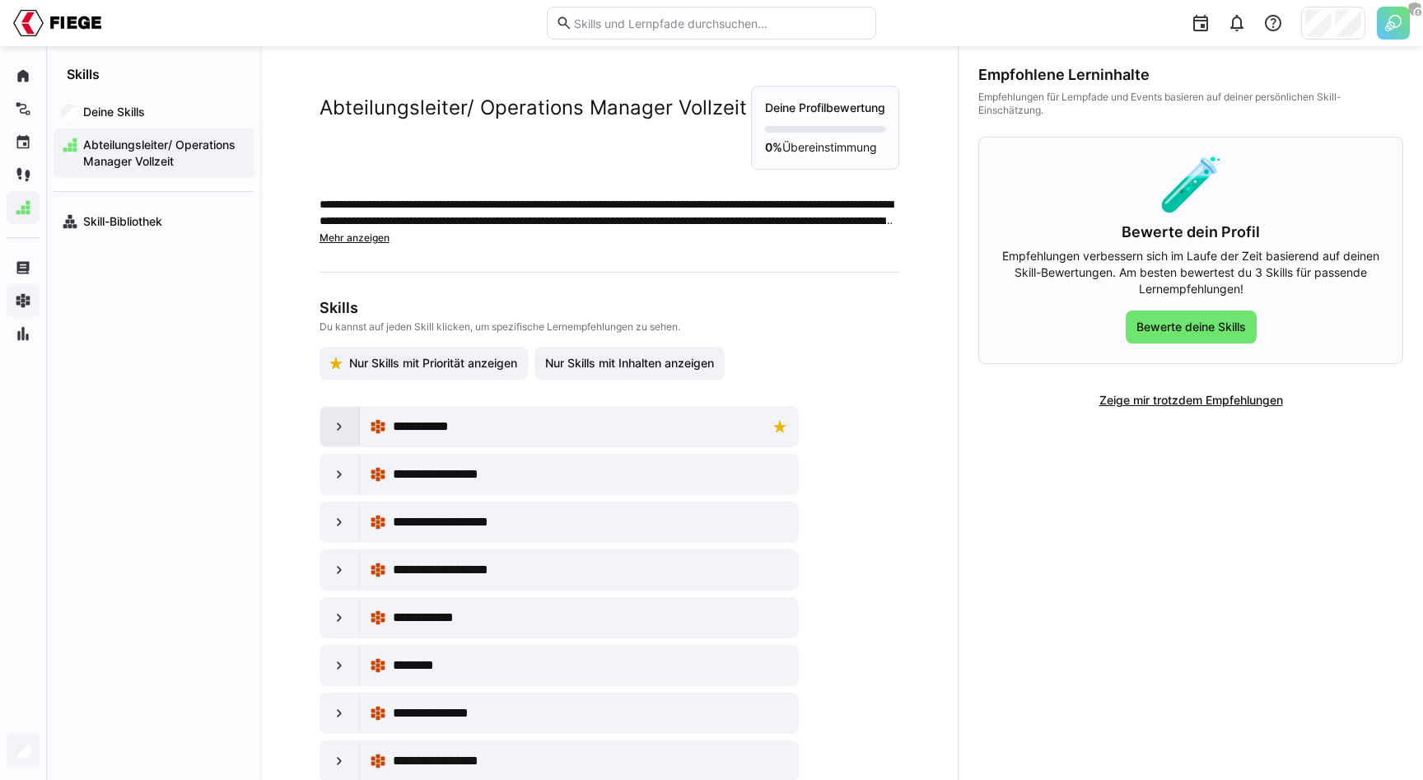
click at [340, 422] on eds-icon at bounding box center [339, 426] width 16 height 16
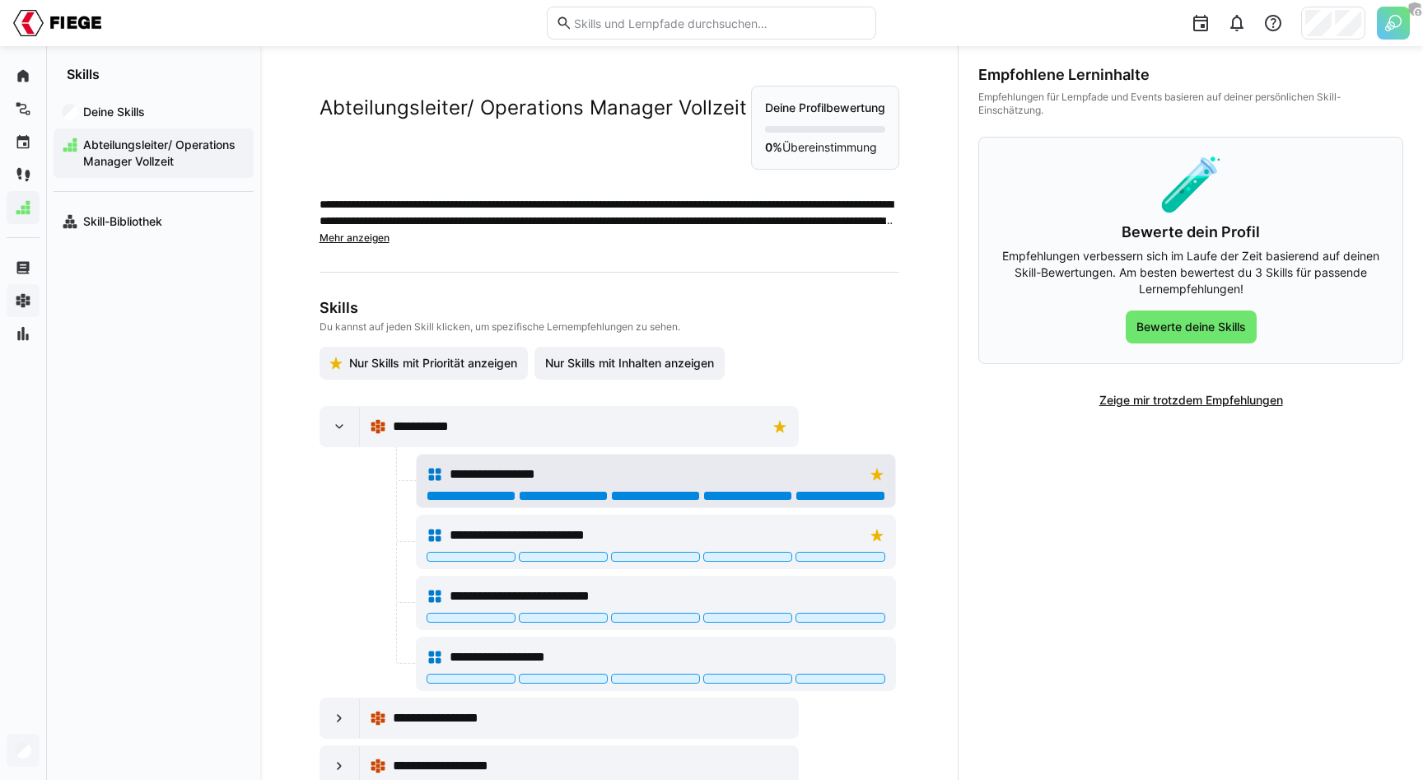
click at [833, 492] on div at bounding box center [840, 496] width 89 height 10
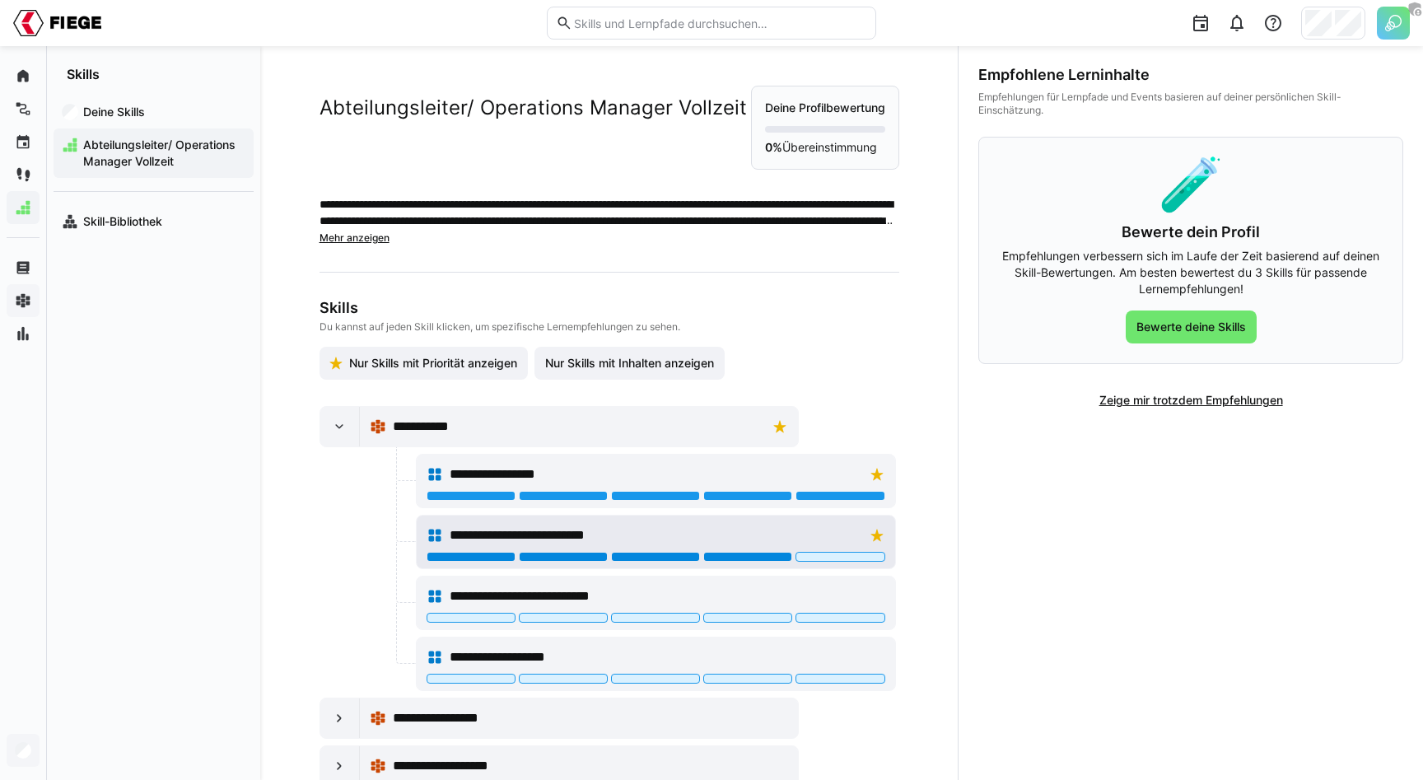
click at [755, 556] on div at bounding box center [747, 557] width 89 height 10
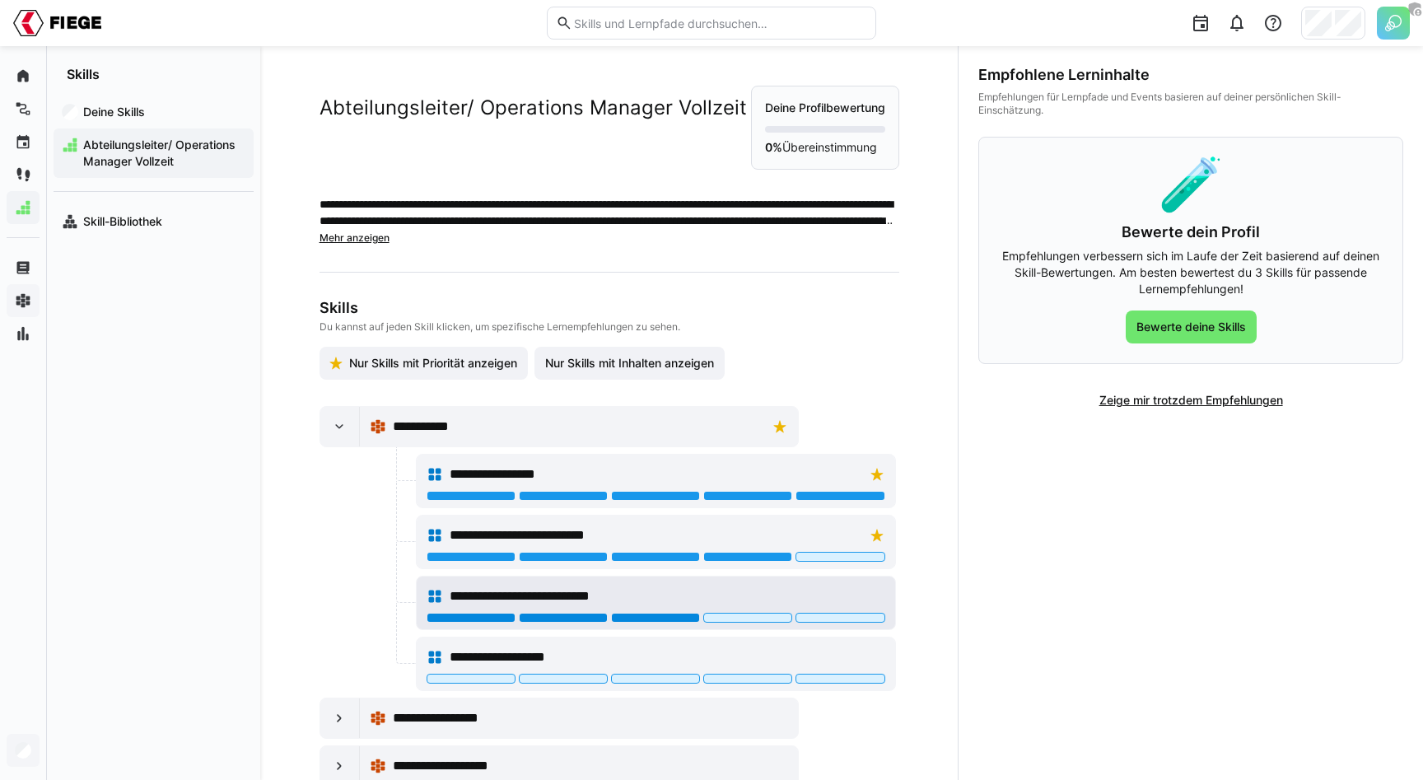
click at [628, 622] on div at bounding box center [655, 618] width 89 height 10
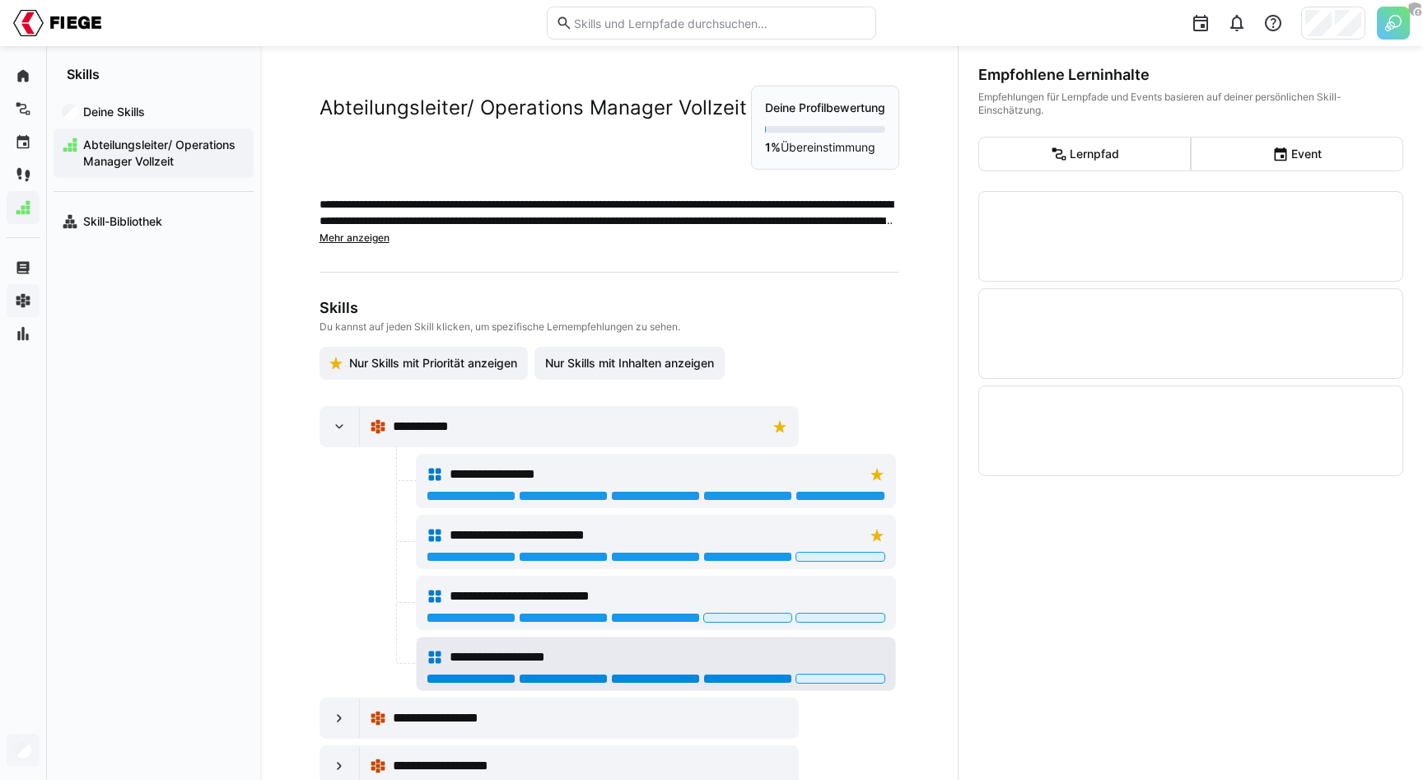
click at [736, 678] on div at bounding box center [747, 679] width 89 height 10
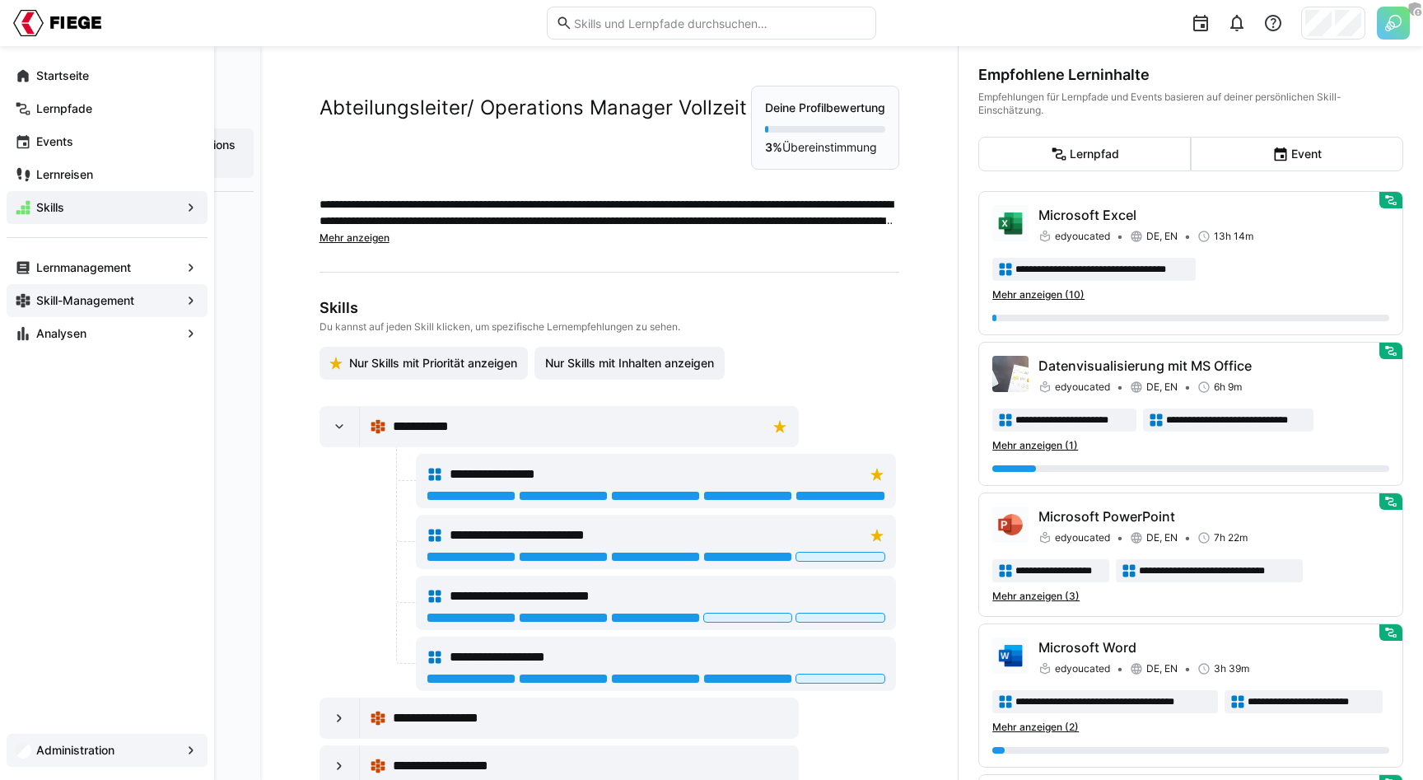
click at [0, 0] on app-navigation-label "Skill-Management" at bounding box center [0, 0] width 0 height 0
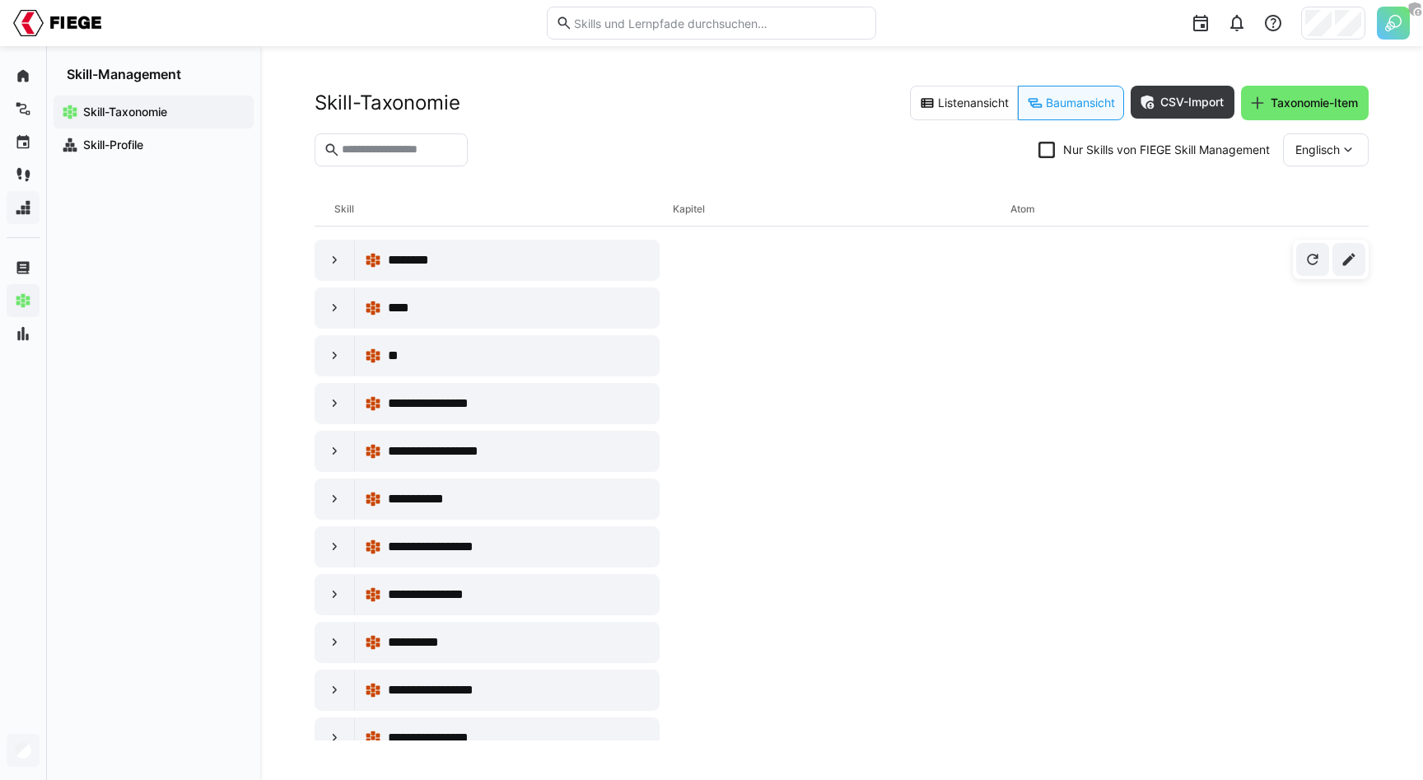
click at [616, 125] on header "Skill-Taxonomie Listenansicht Baumansicht CSV-Import Taxonomie-Item Nur Skills …" at bounding box center [842, 139] width 1054 height 107
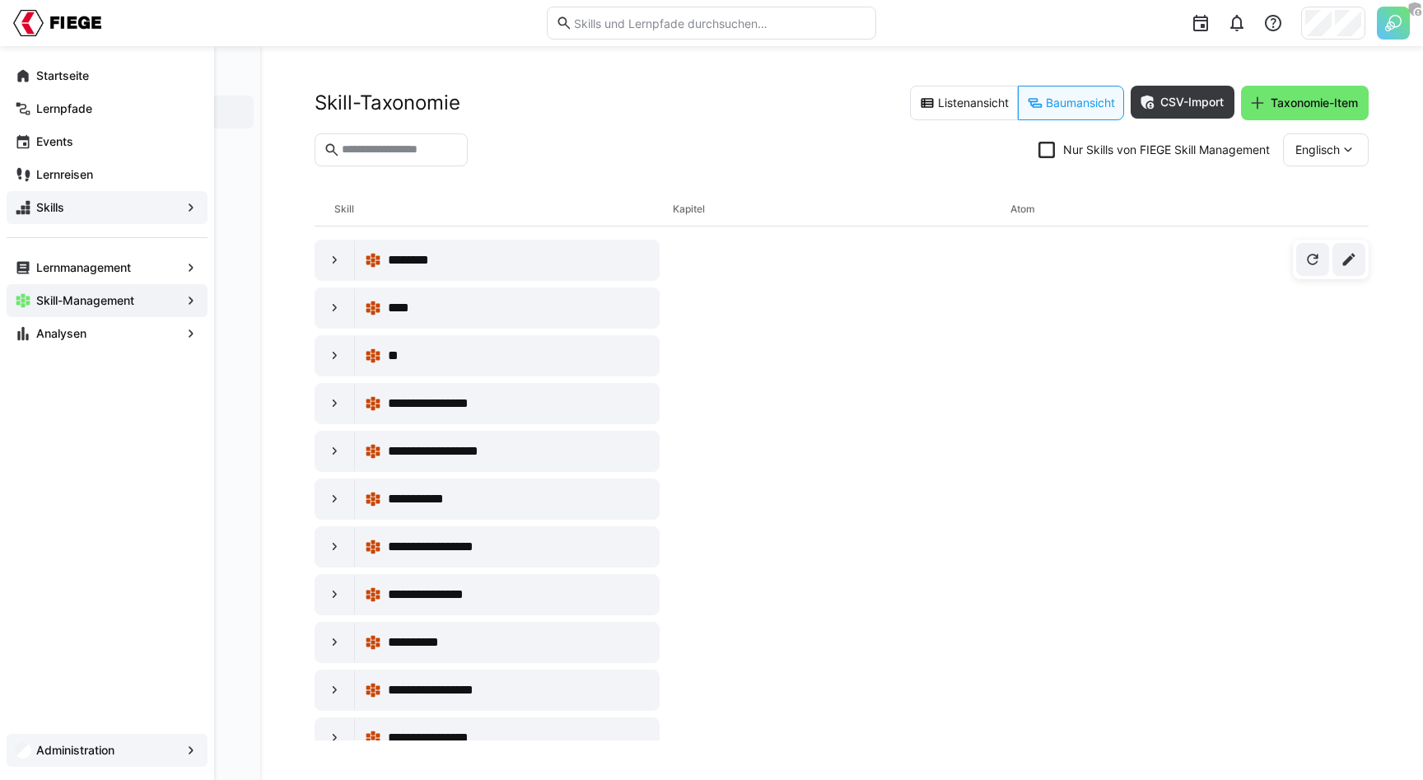
click at [55, 763] on div "Administration" at bounding box center [107, 750] width 201 height 33
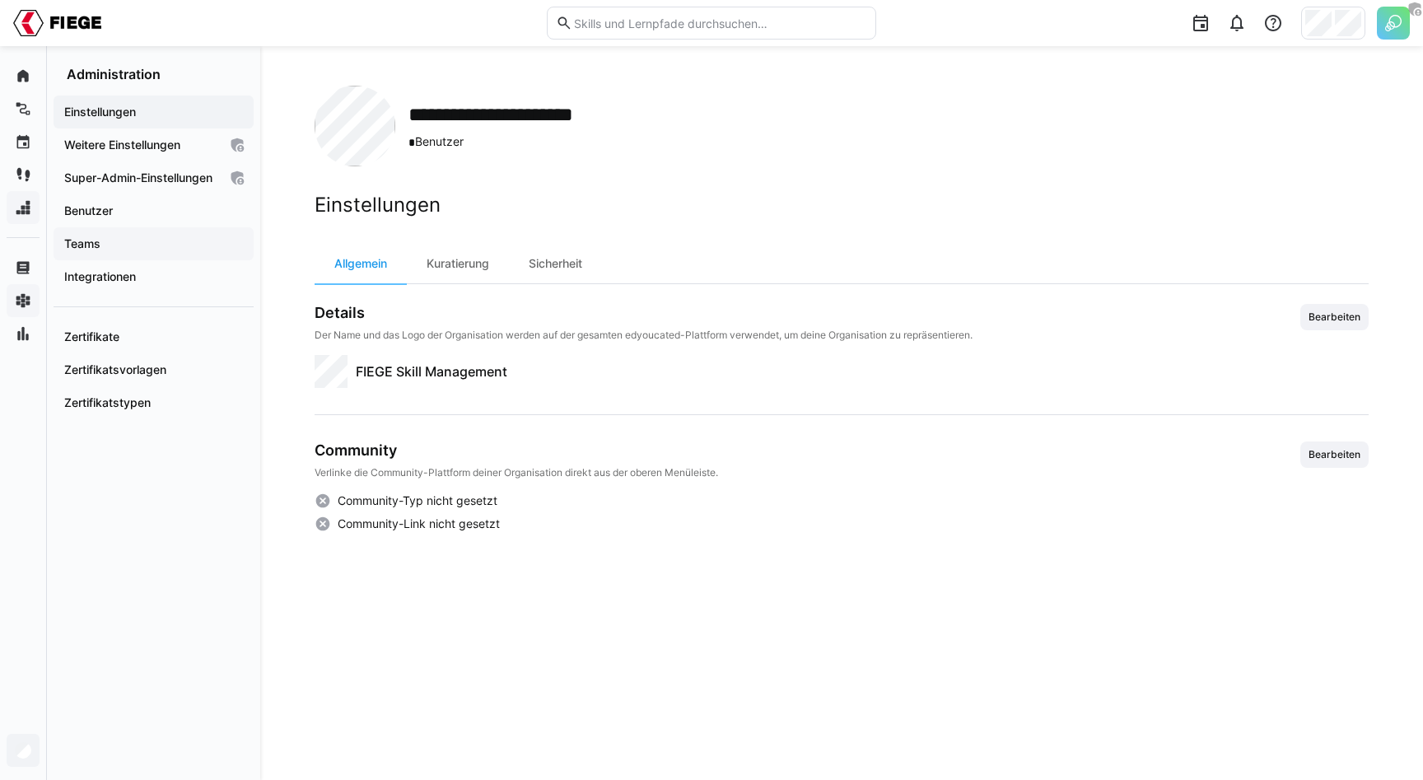
click at [106, 252] on span "Teams" at bounding box center [154, 244] width 184 height 16
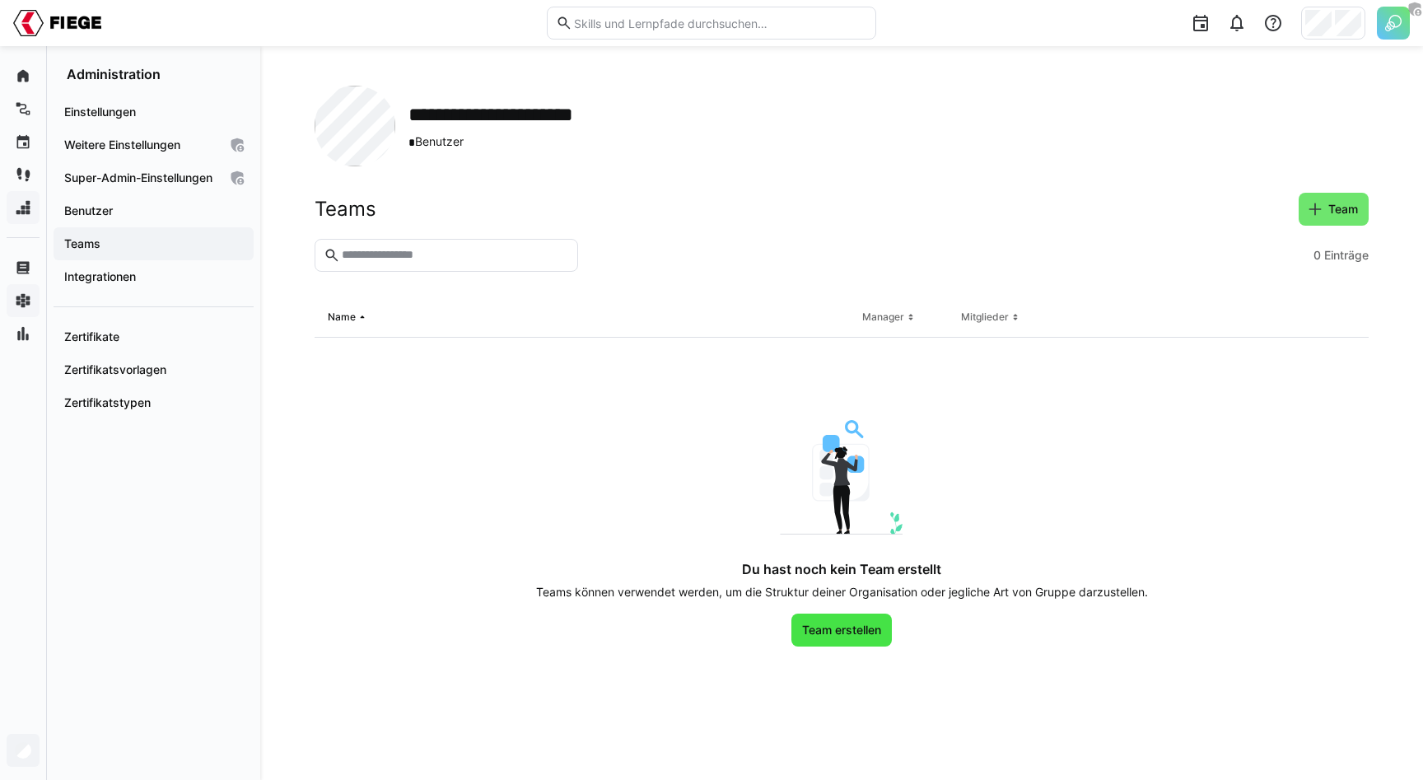
click at [845, 623] on span "Team erstellen" at bounding box center [842, 630] width 84 height 16
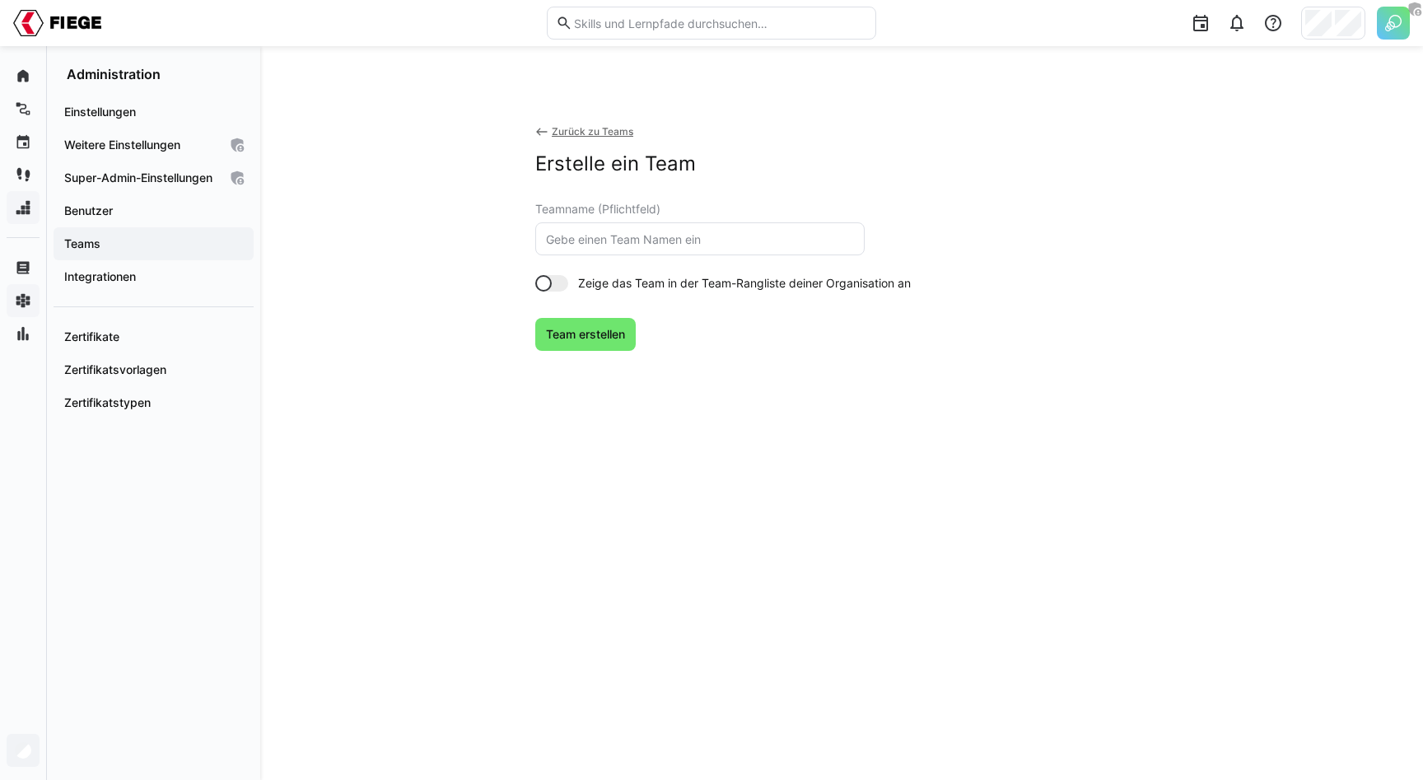
click at [605, 251] on eds-input at bounding box center [699, 238] width 329 height 33
click at [605, 242] on input "text" at bounding box center [699, 238] width 311 height 15
type input "P&C"
click at [592, 332] on span "Team erstellen" at bounding box center [586, 334] width 84 height 16
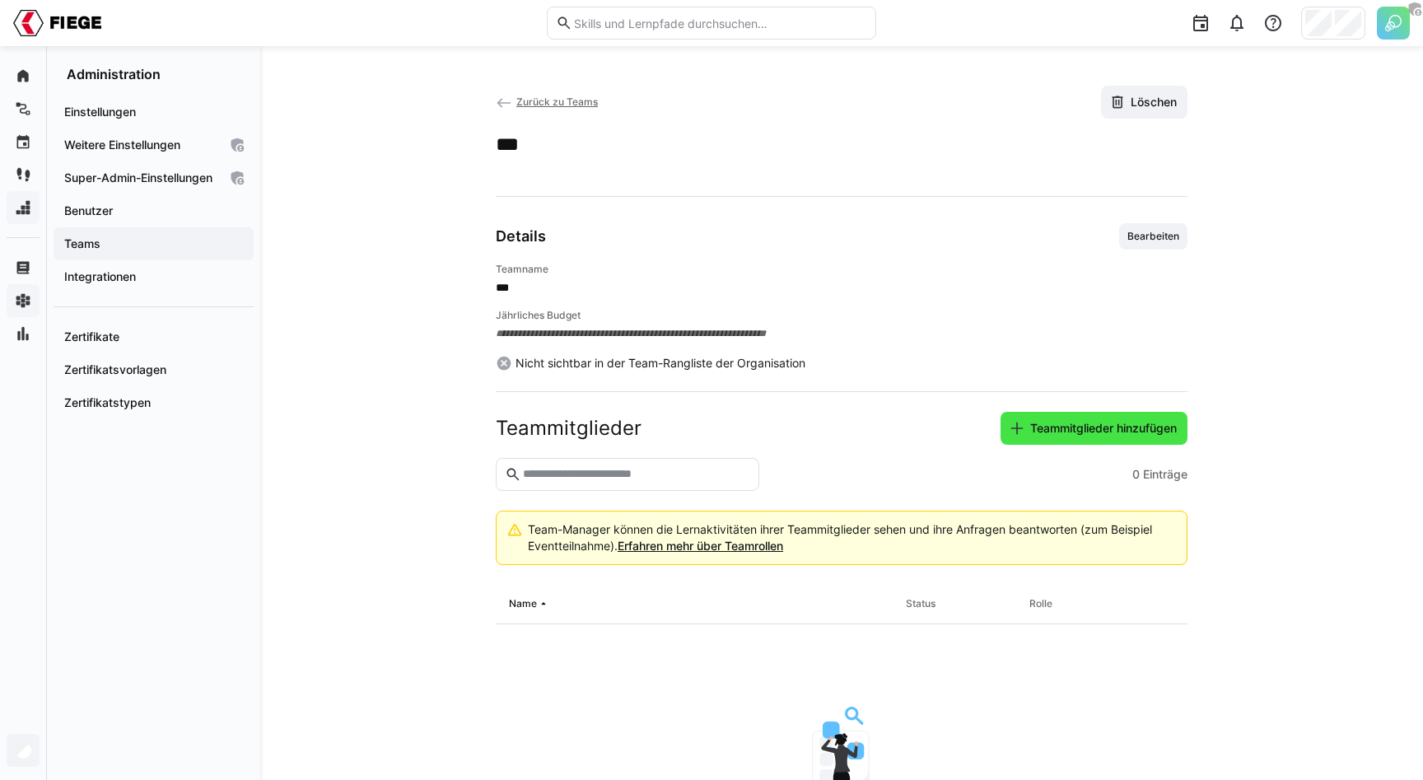
click at [1049, 426] on span "Teammitglieder hinzufügen" at bounding box center [1104, 428] width 152 height 16
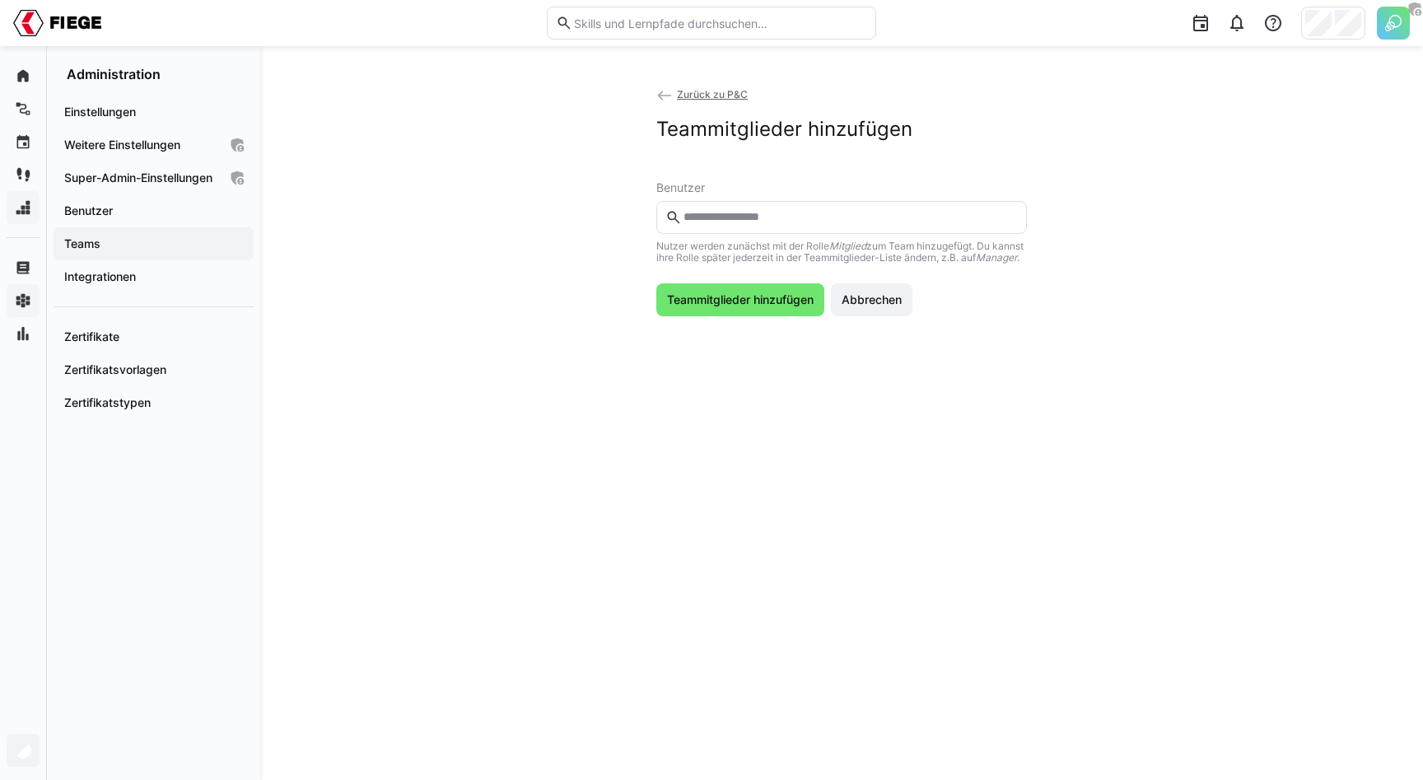
click at [795, 208] on eds-input at bounding box center [841, 217] width 371 height 33
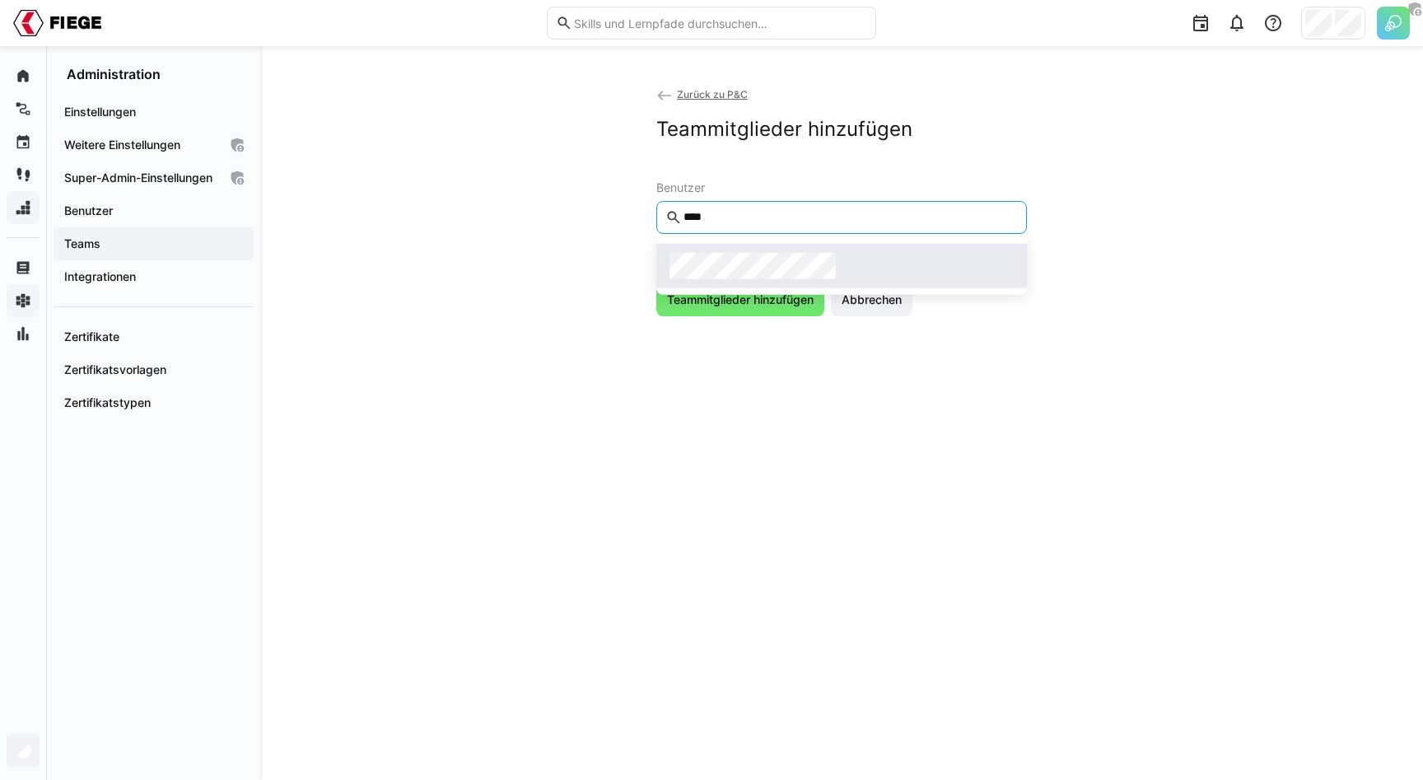
type input "****"
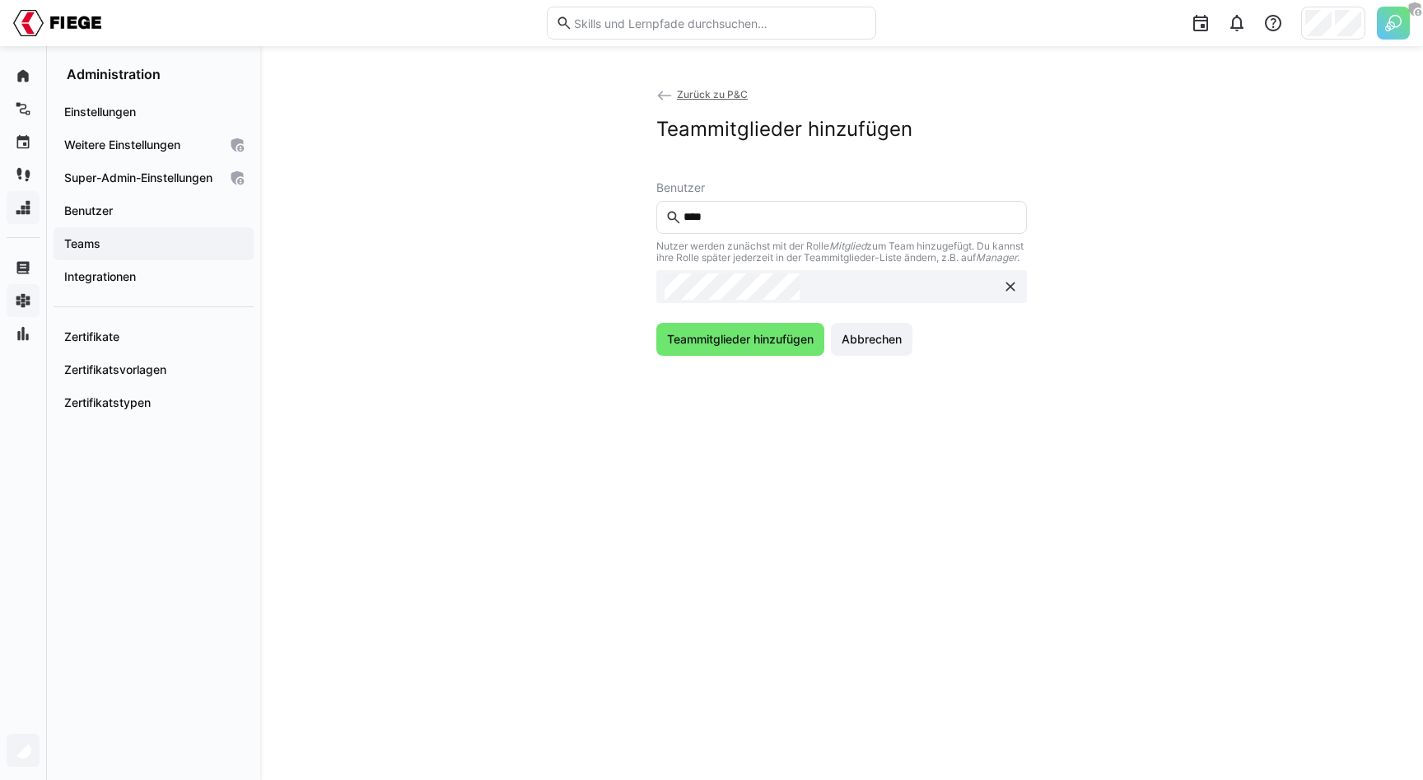
click at [737, 213] on input "****" at bounding box center [850, 217] width 336 height 15
type input "*****"
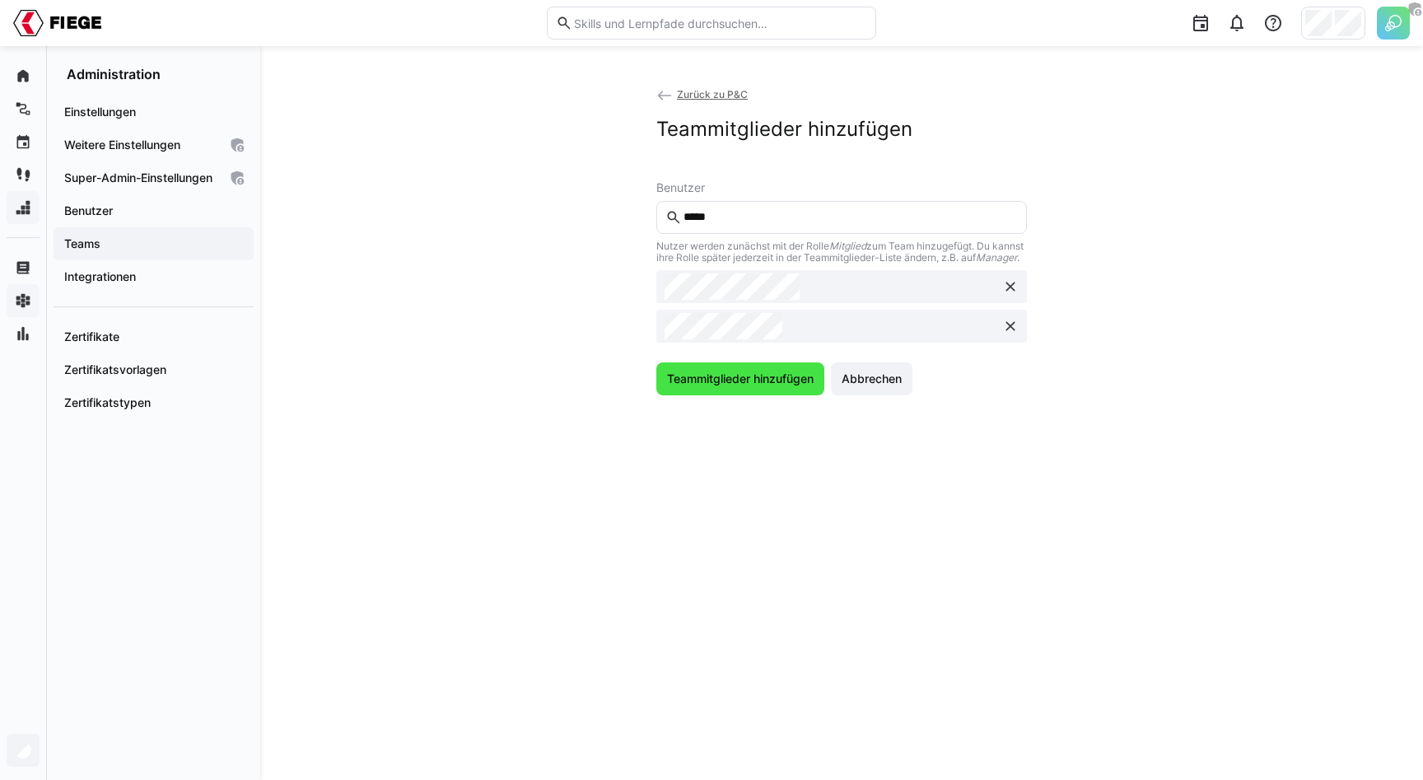
click at [748, 385] on span "Teammitglieder hinzufügen" at bounding box center [741, 379] width 152 height 16
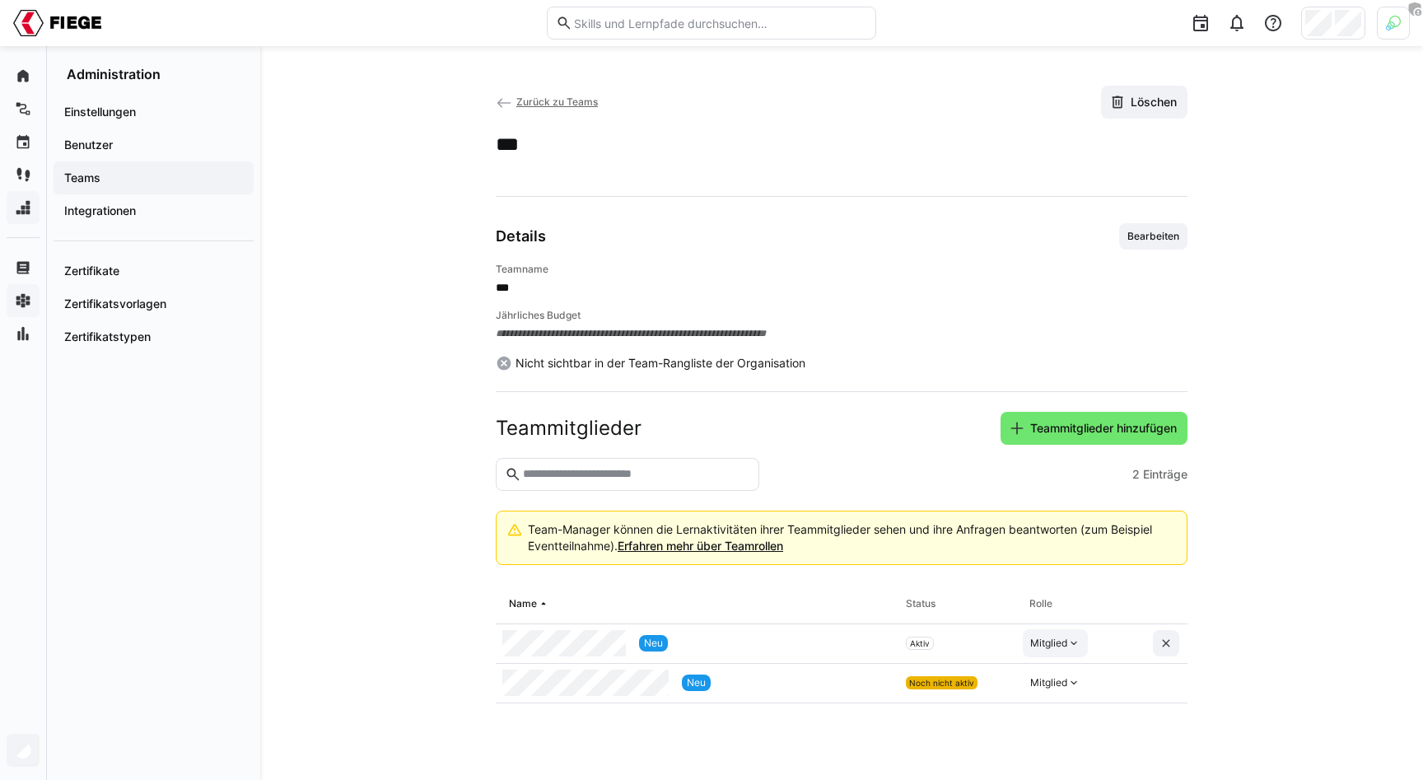
click at [1043, 649] on div "Mitglied" at bounding box center [1048, 643] width 37 height 13
click at [1063, 677] on div "Manager" at bounding box center [1057, 681] width 48 height 16
click at [1006, 225] on div "Details Bearbeiten" at bounding box center [842, 236] width 692 height 26
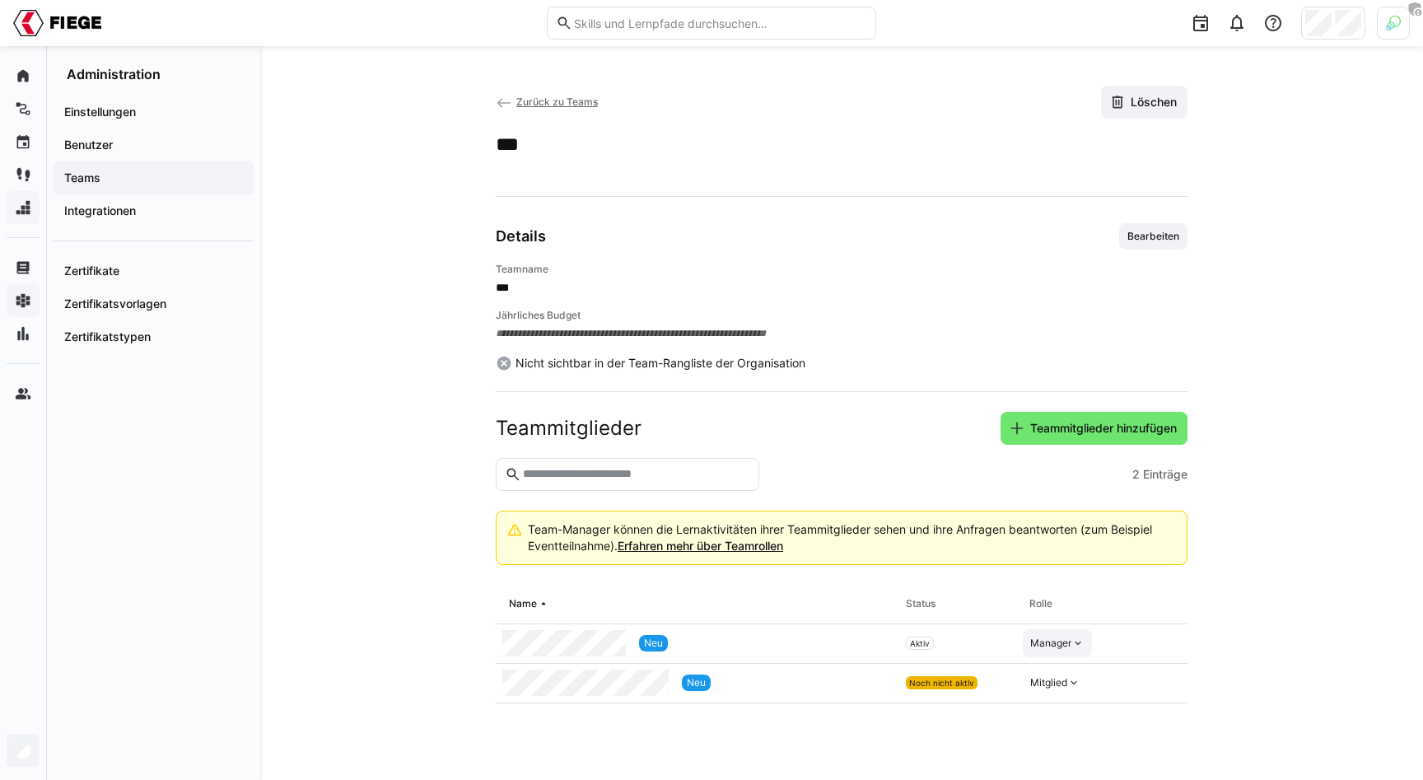
click at [320, 372] on app-team-details "**********" at bounding box center [842, 413] width 1054 height 655
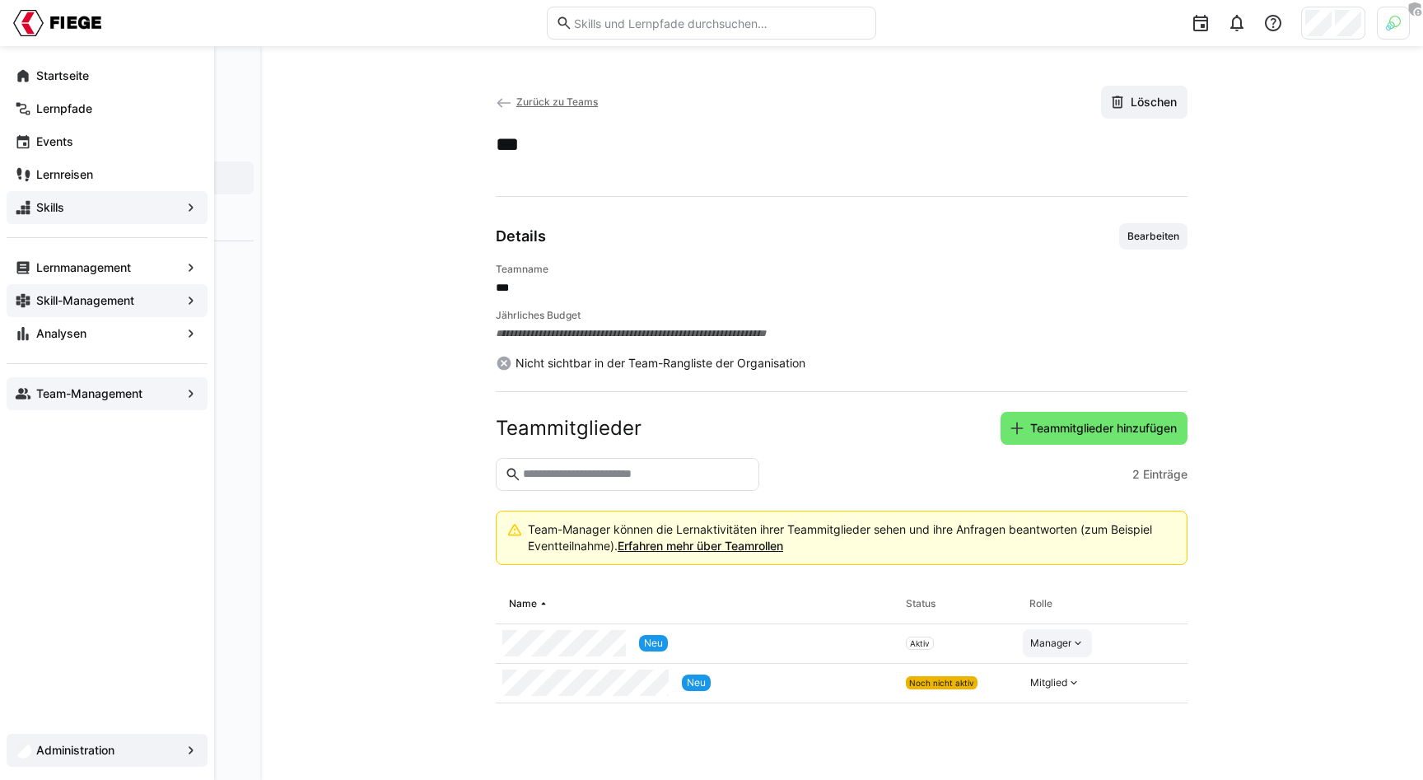
click at [0, 0] on app-navigation-label "Team-Management" at bounding box center [0, 0] width 0 height 0
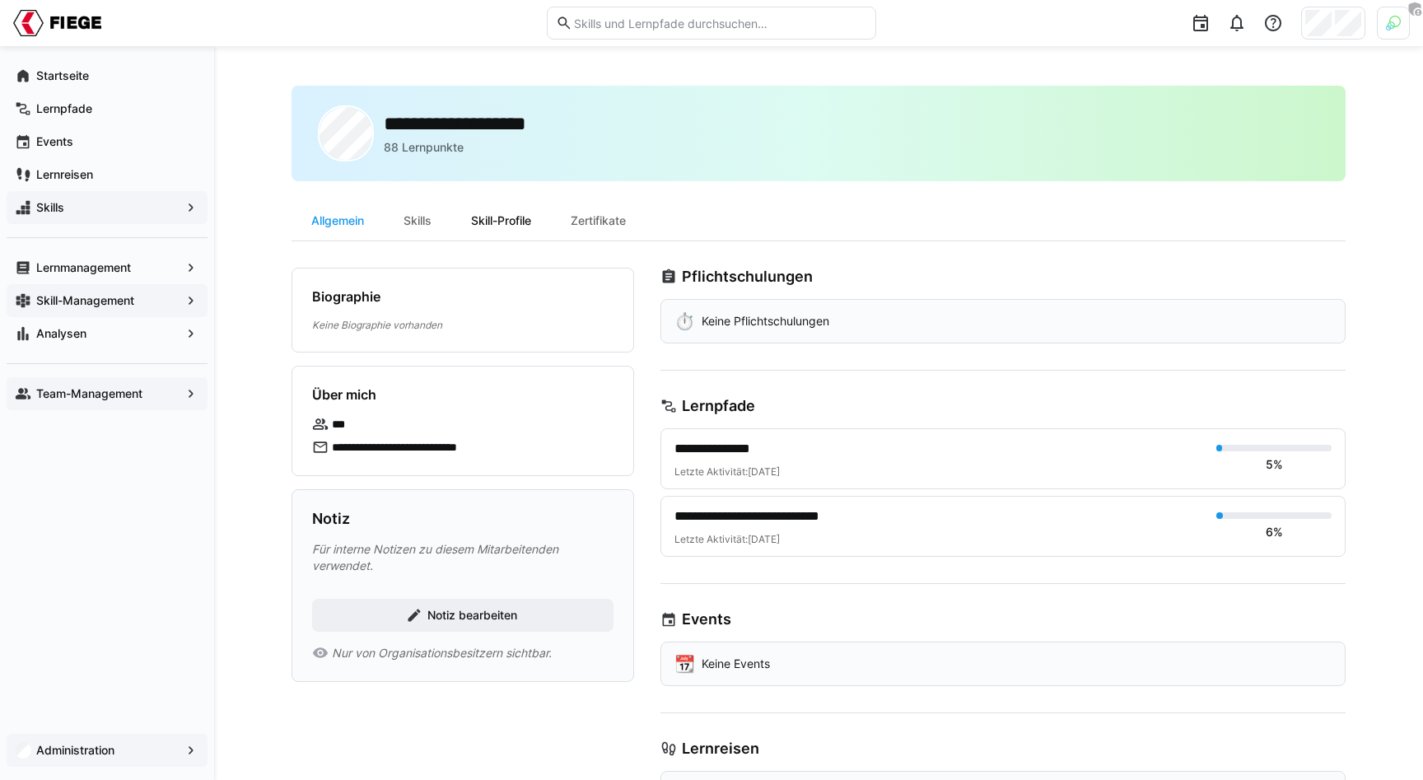
click at [514, 211] on div "Skill-Profile" at bounding box center [501, 221] width 100 height 40
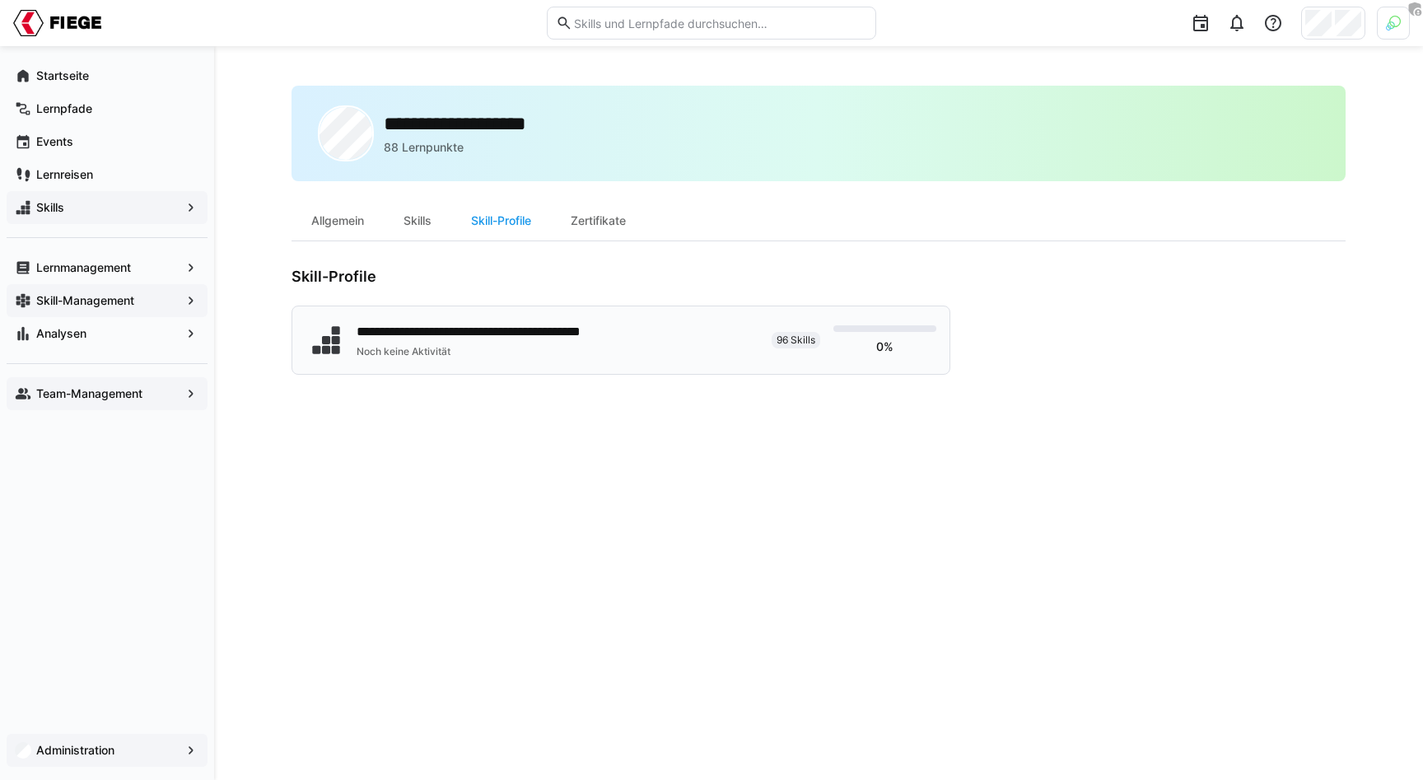
click at [455, 349] on div "Noch keine Aktivität" at bounding box center [500, 351] width 286 height 13
click at [79, 742] on span "Administration" at bounding box center [107, 750] width 147 height 16
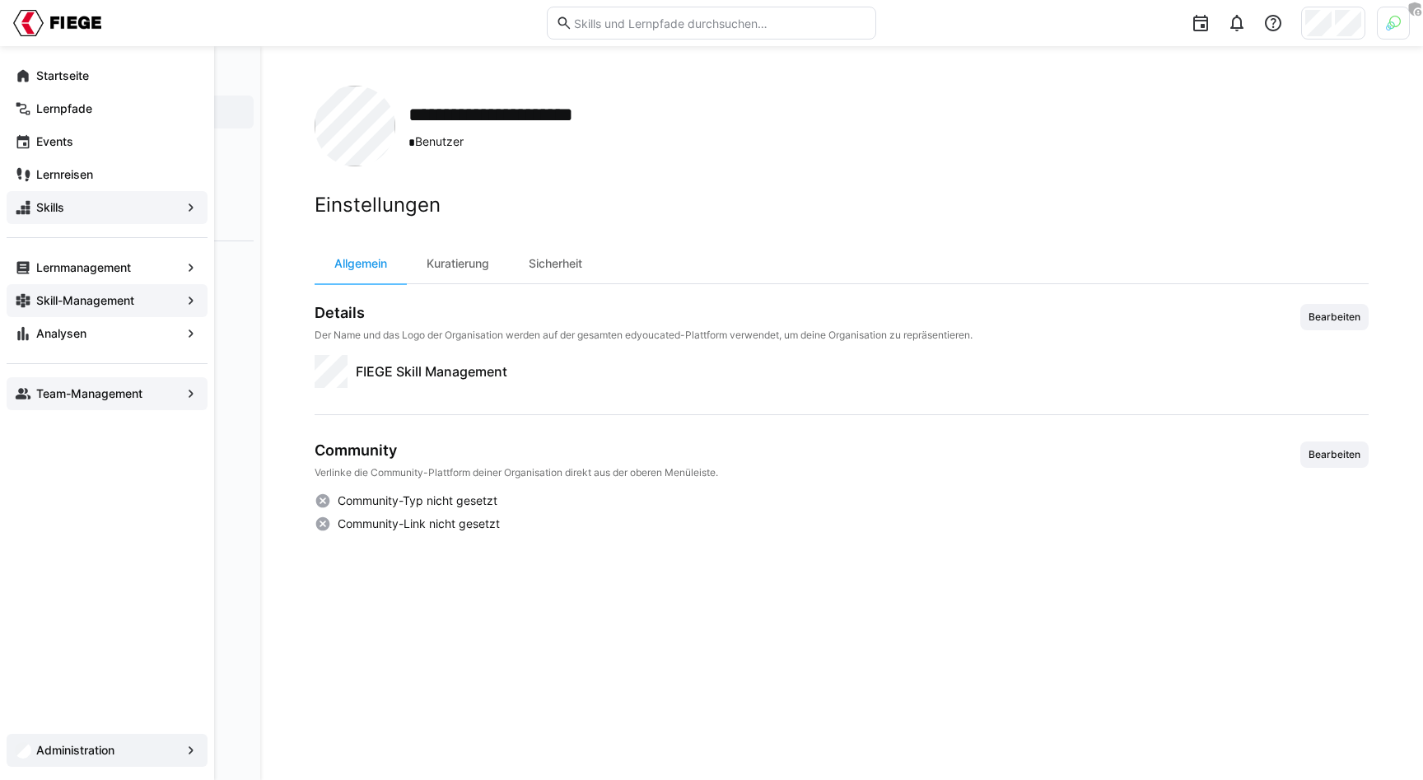
click at [82, 401] on span "Team-Management" at bounding box center [107, 393] width 147 height 16
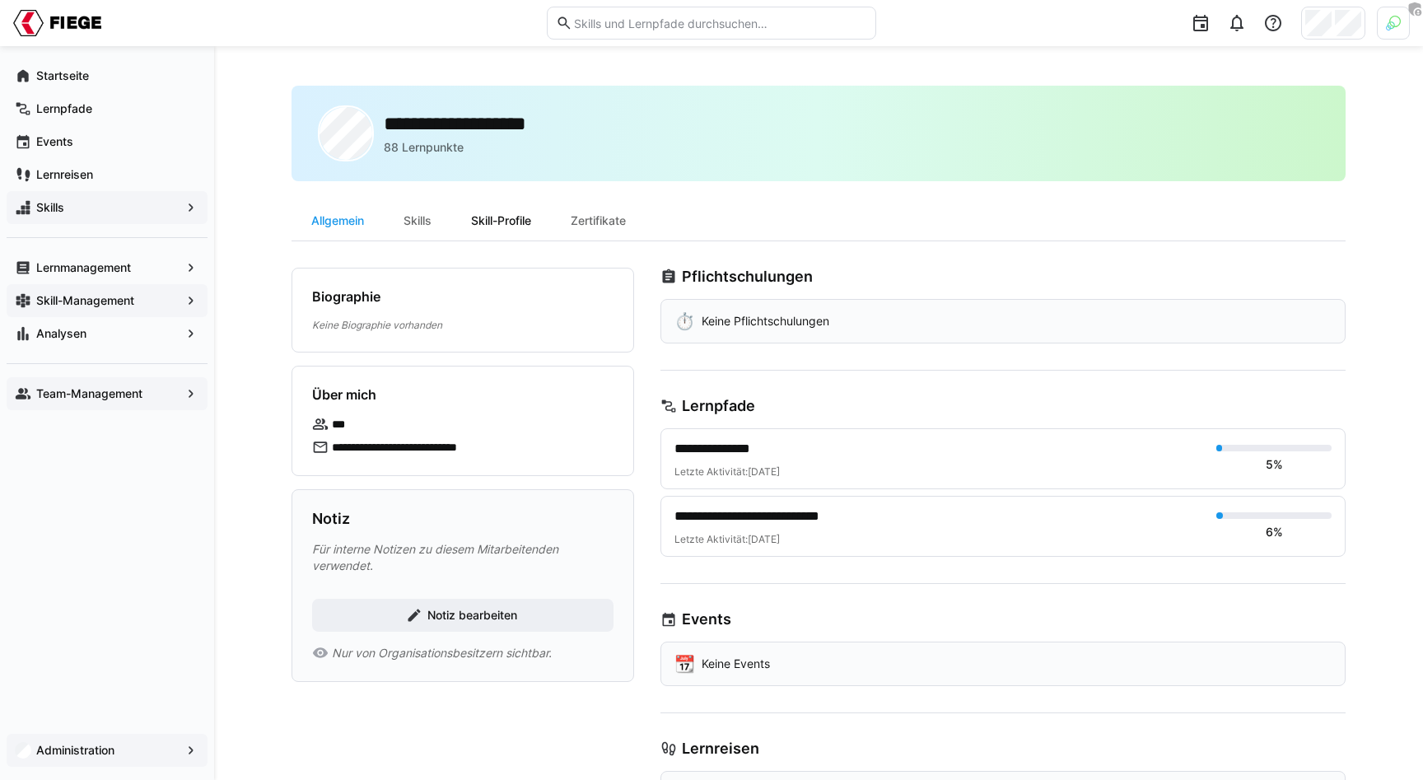
click at [541, 217] on div "Skill-Profile" at bounding box center [501, 221] width 100 height 40
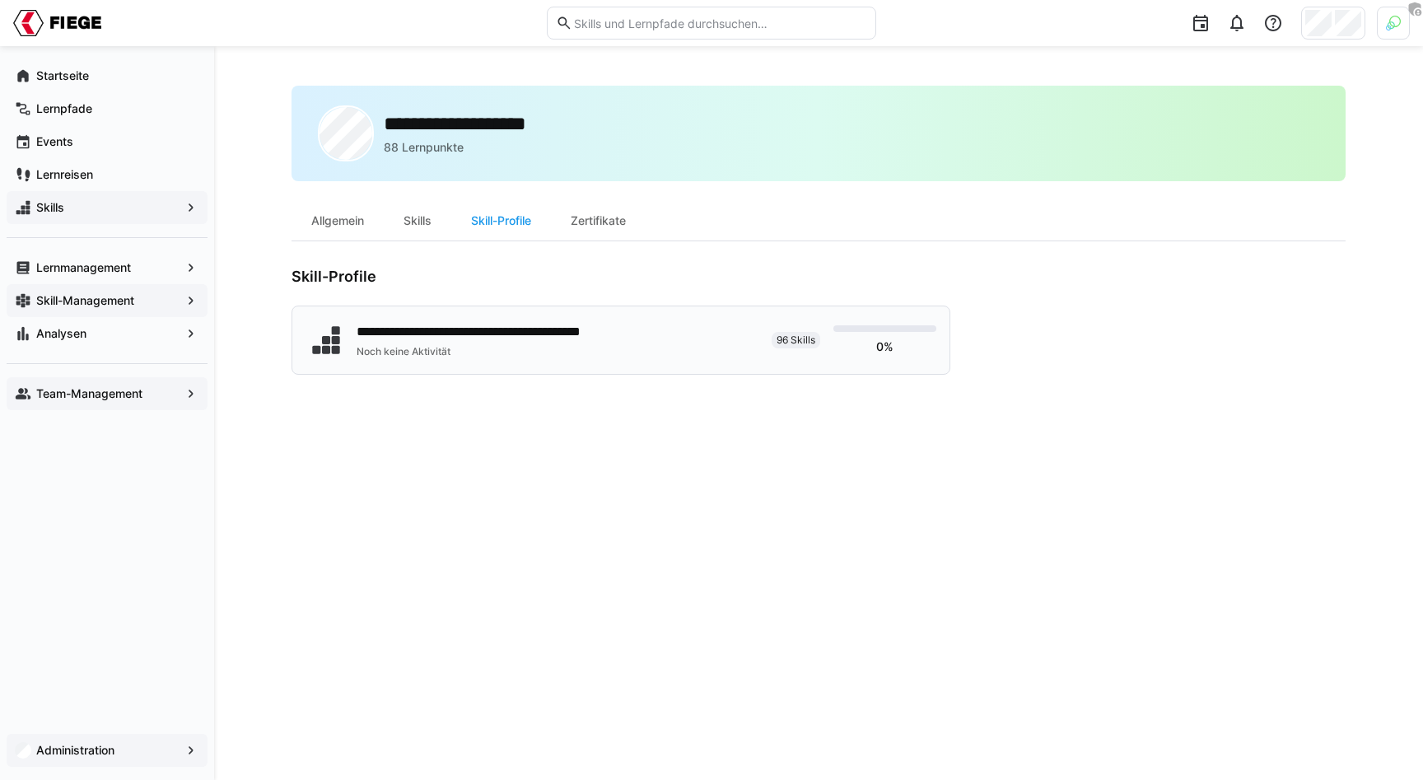
click at [543, 335] on div "**********" at bounding box center [500, 332] width 286 height 20
click at [140, 292] on span "Skill-Management" at bounding box center [107, 300] width 147 height 16
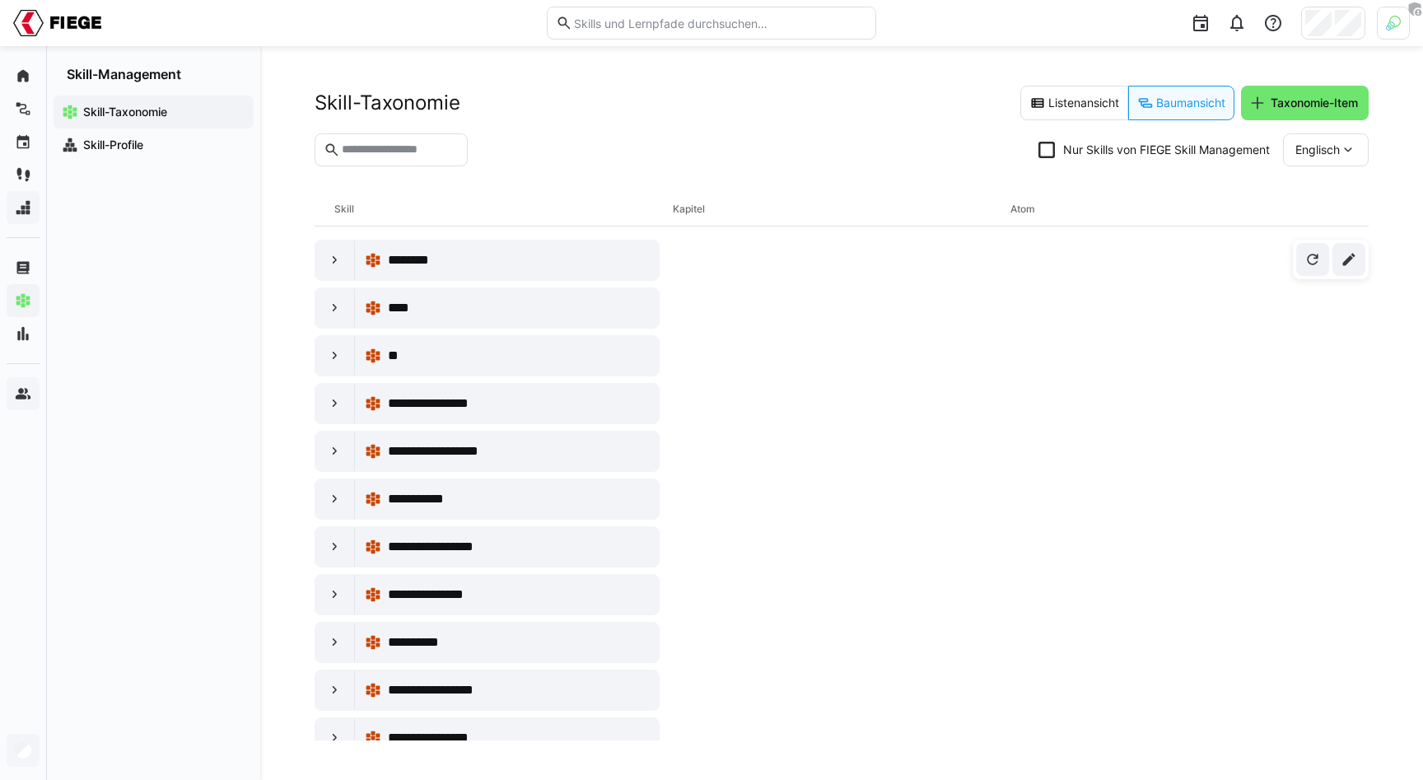
click at [1067, 152] on eds-checkbox "Nur Skills von FIEGE Skill Management" at bounding box center [1153, 150] width 231 height 16
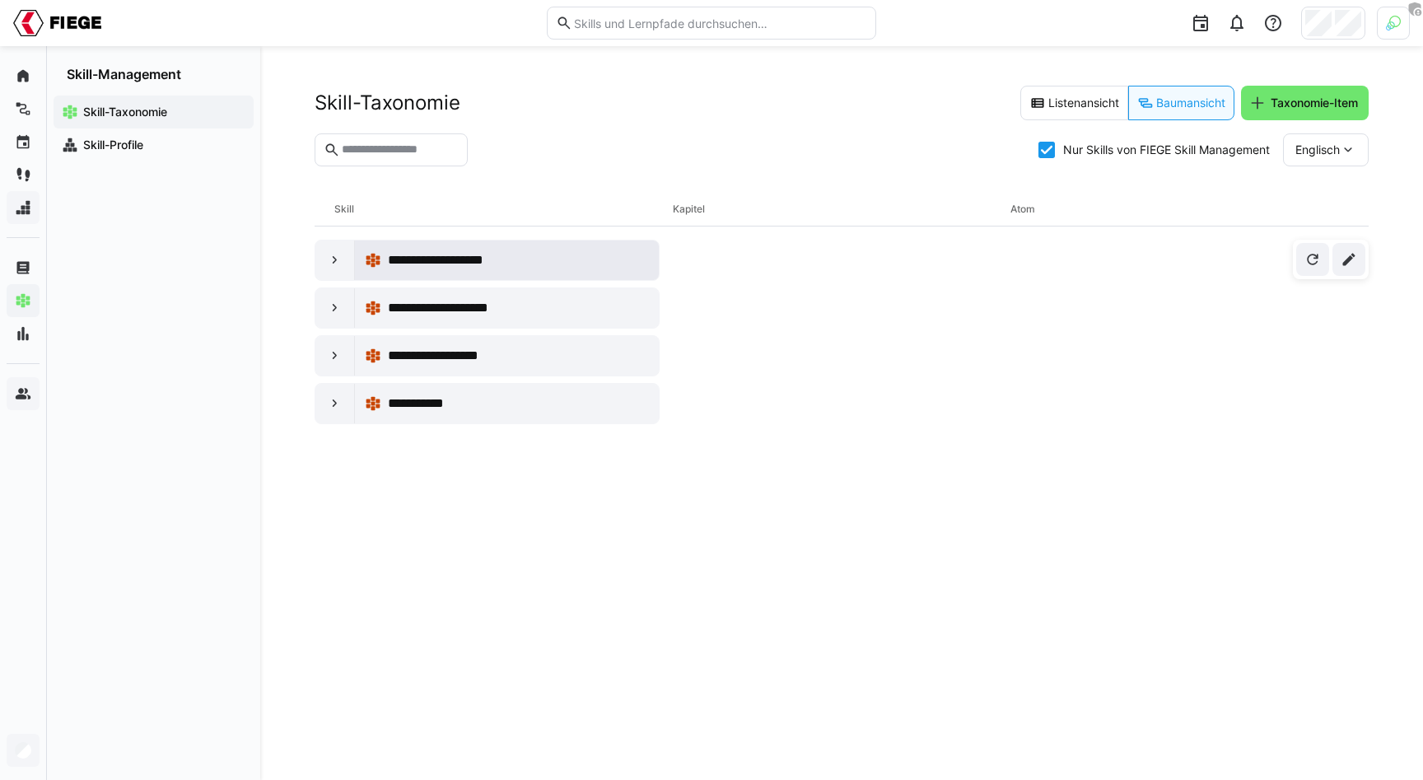
click at [440, 272] on div "**********" at bounding box center [507, 260] width 284 height 33
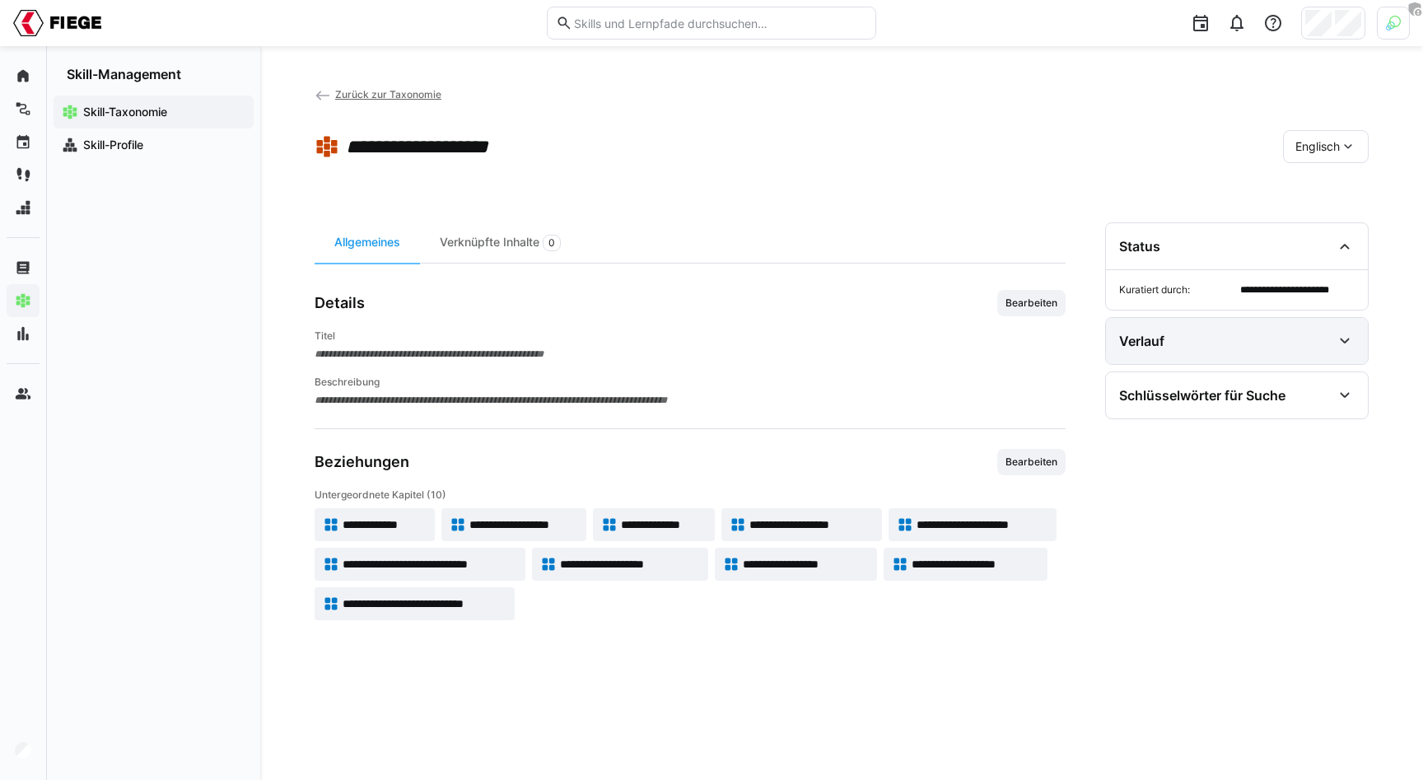
click at [1287, 346] on div "Verlauf" at bounding box center [1225, 341] width 212 height 20
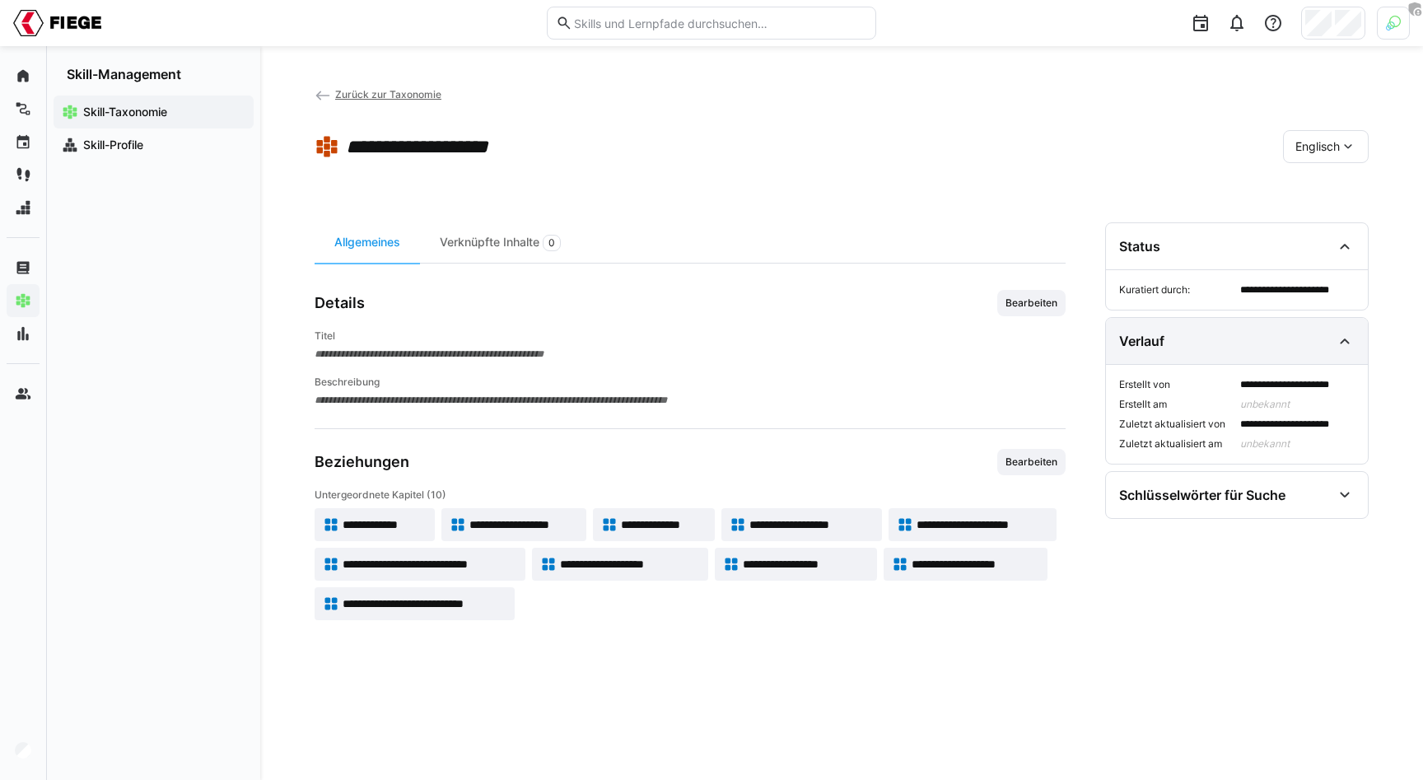
click at [1287, 346] on div "Verlauf" at bounding box center [1225, 341] width 212 height 20
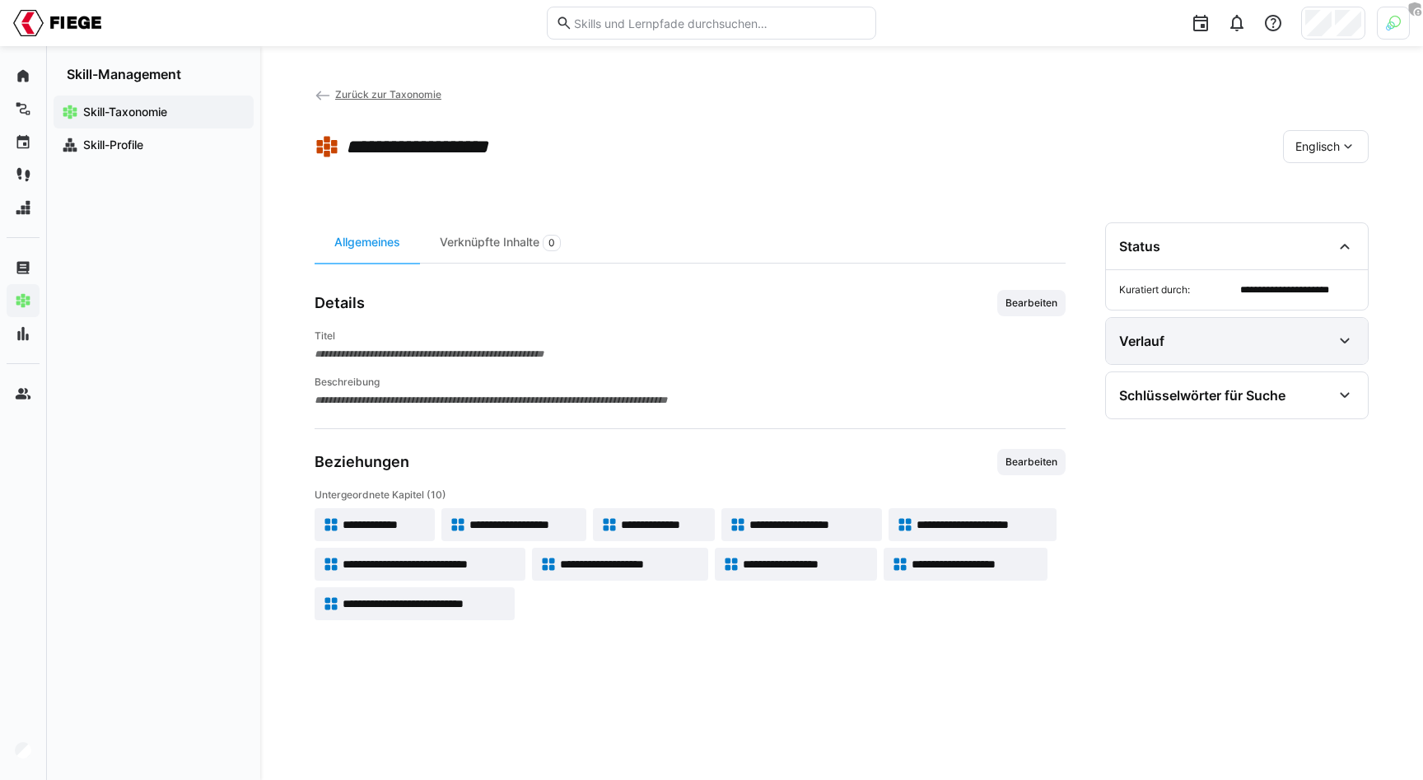
click at [1246, 356] on div "Verlauf" at bounding box center [1237, 341] width 262 height 46
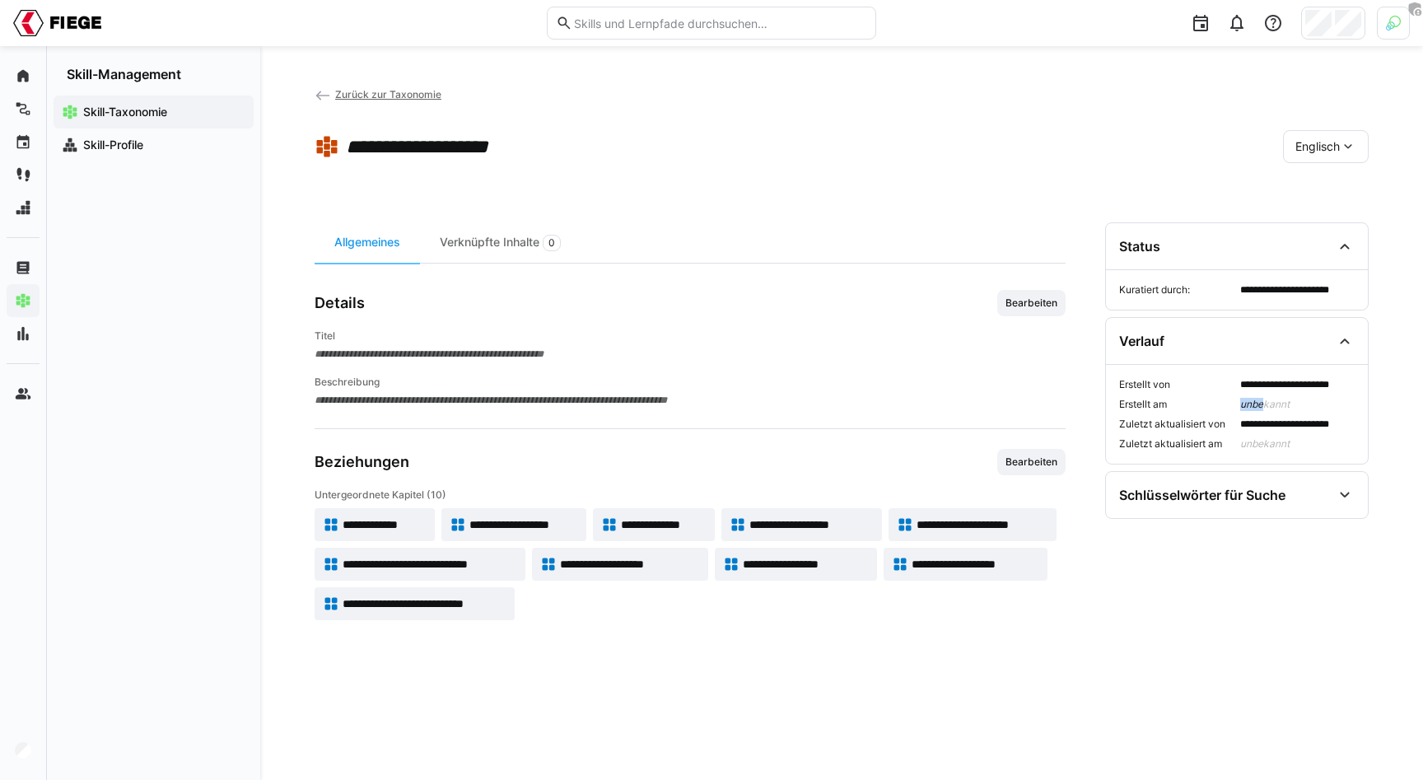
drag, startPoint x: 1239, startPoint y: 404, endPoint x: 1257, endPoint y: 404, distance: 17.3
click at [1263, 404] on div "**********" at bounding box center [1237, 414] width 236 height 72
click at [1257, 404] on span "Unbekannt" at bounding box center [1297, 404] width 114 height 13
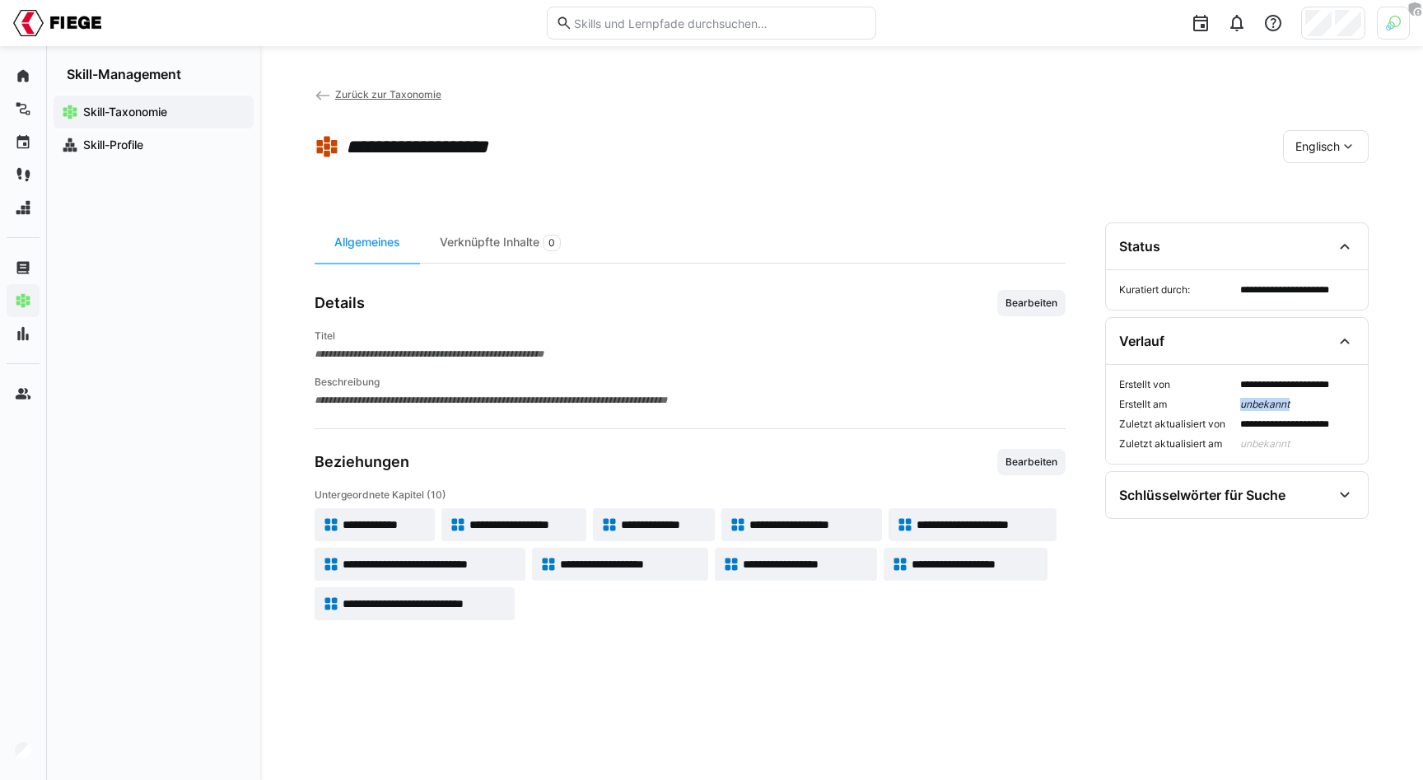
click at [1259, 404] on span "Unbekannt" at bounding box center [1297, 404] width 114 height 13
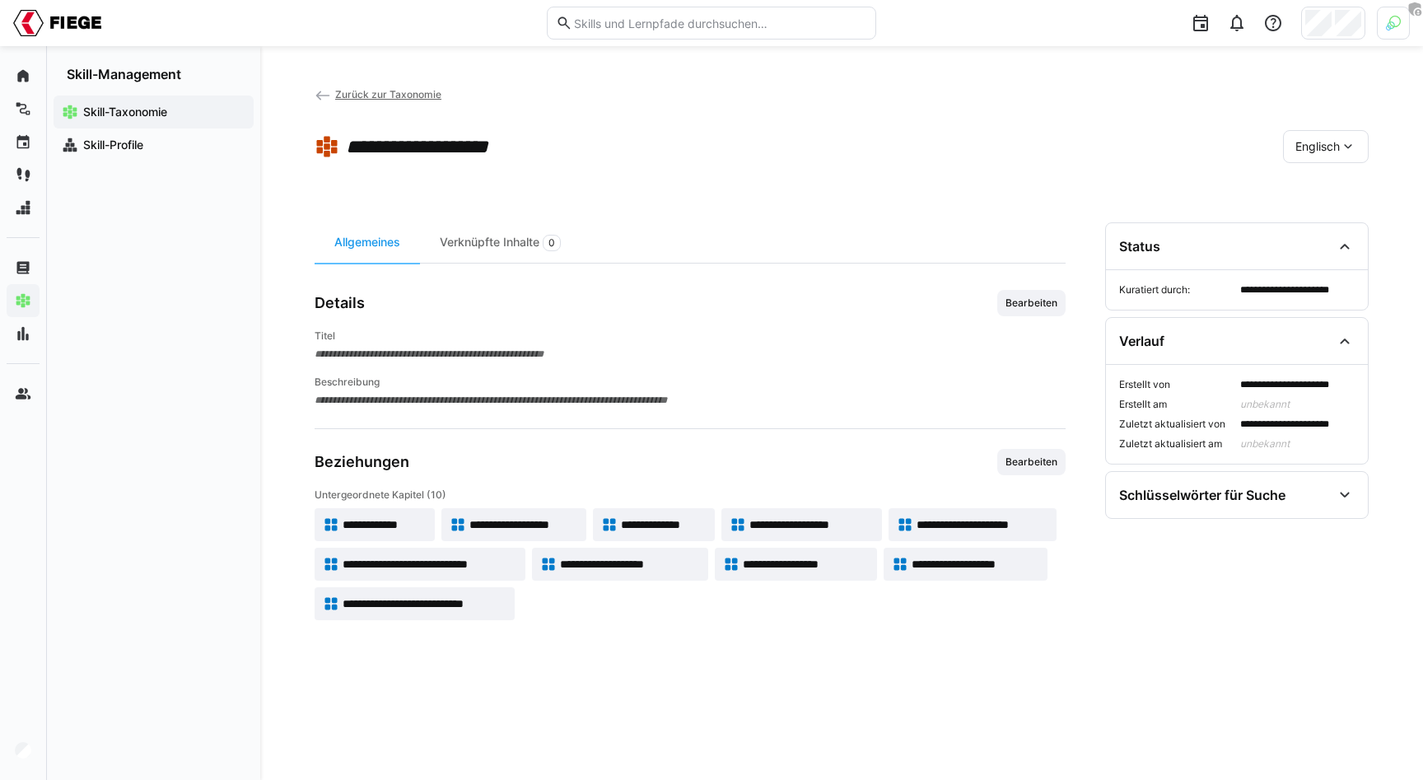
click at [1270, 437] on span "Unbekannt" at bounding box center [1297, 443] width 114 height 13
click at [1042, 291] on span "Bearbeiten" at bounding box center [1031, 303] width 68 height 26
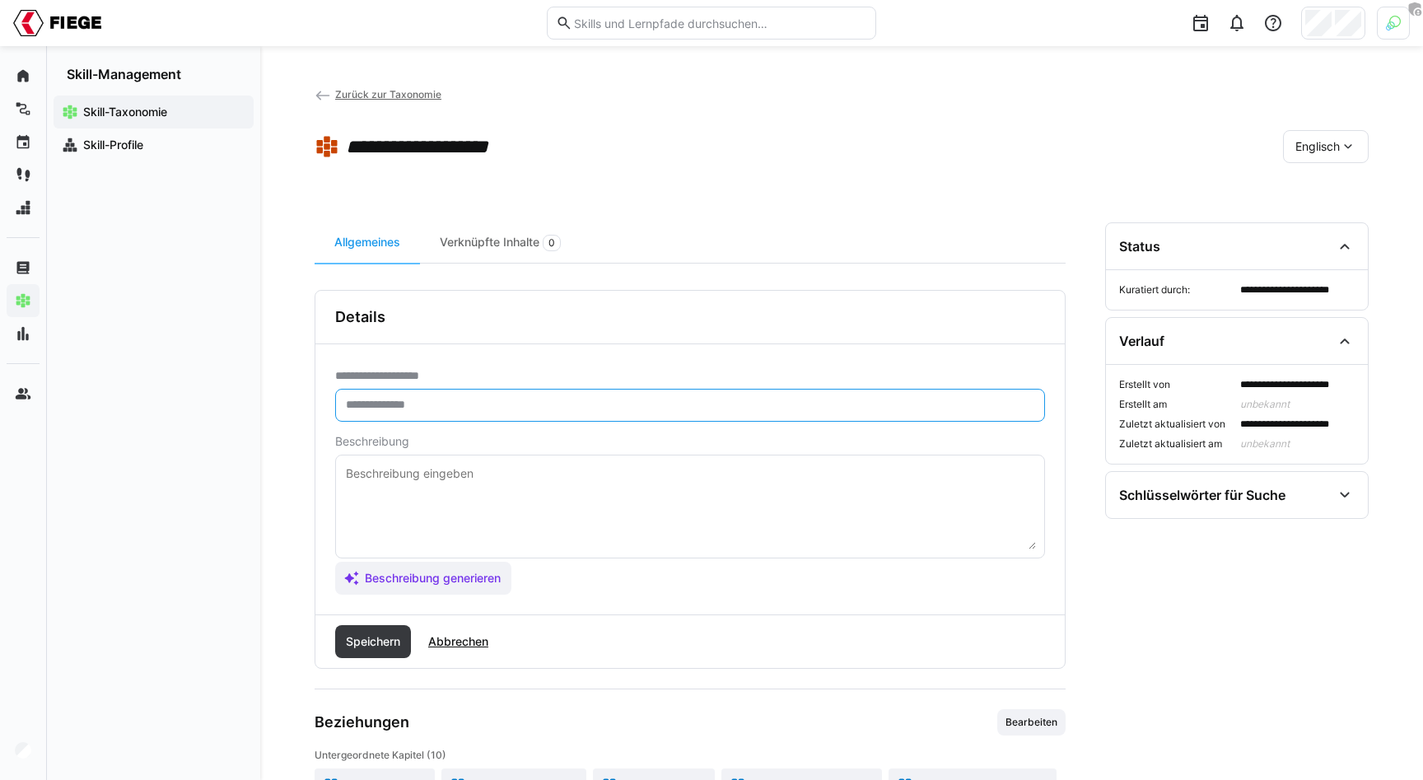
click at [433, 412] on input "text" at bounding box center [690, 405] width 692 height 15
click at [432, 406] on input "text" at bounding box center [690, 405] width 692 height 15
type input "**********"
click at [376, 632] on span "Speichern" at bounding box center [373, 641] width 76 height 33
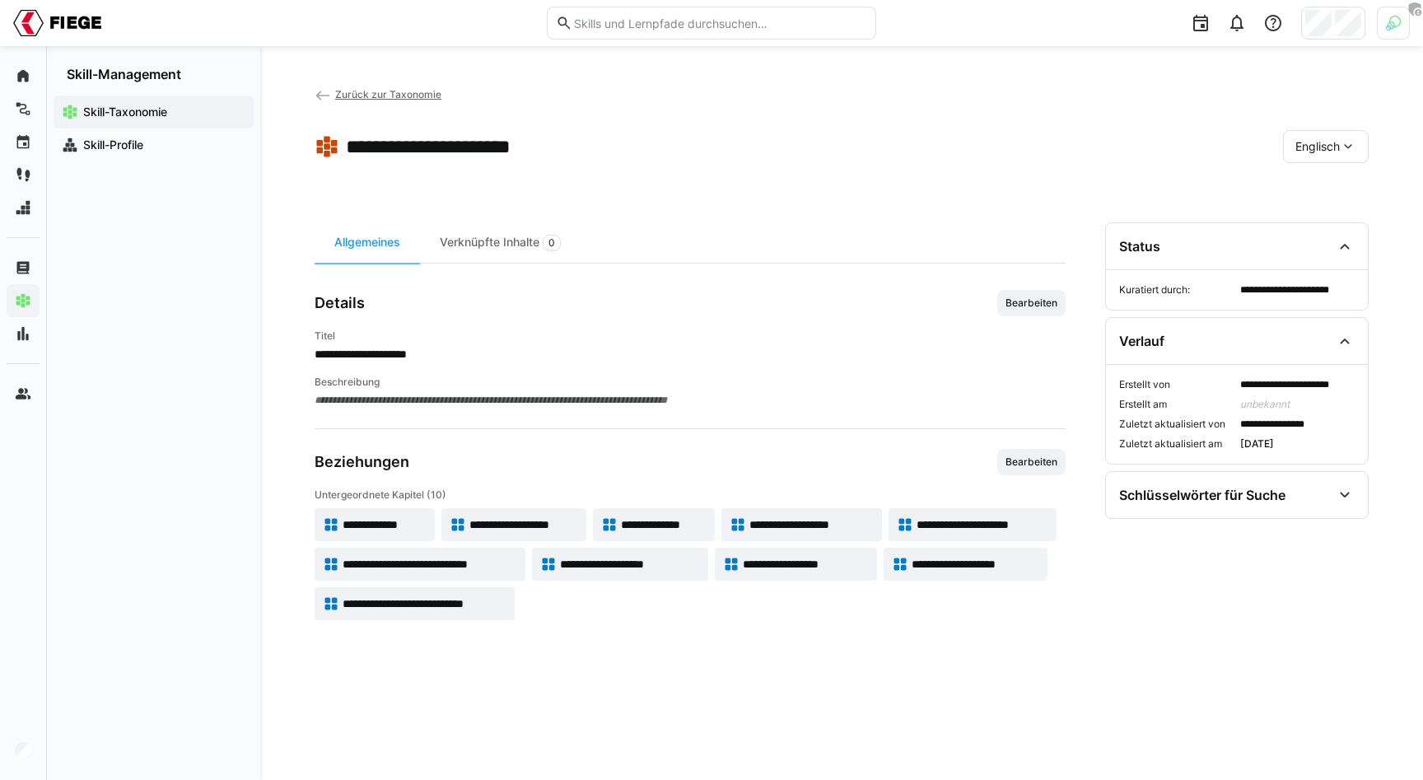
click at [386, 352] on span "**********" at bounding box center [690, 354] width 751 height 16
drag, startPoint x: 1241, startPoint y: 425, endPoint x: 1337, endPoint y: 426, distance: 95.5
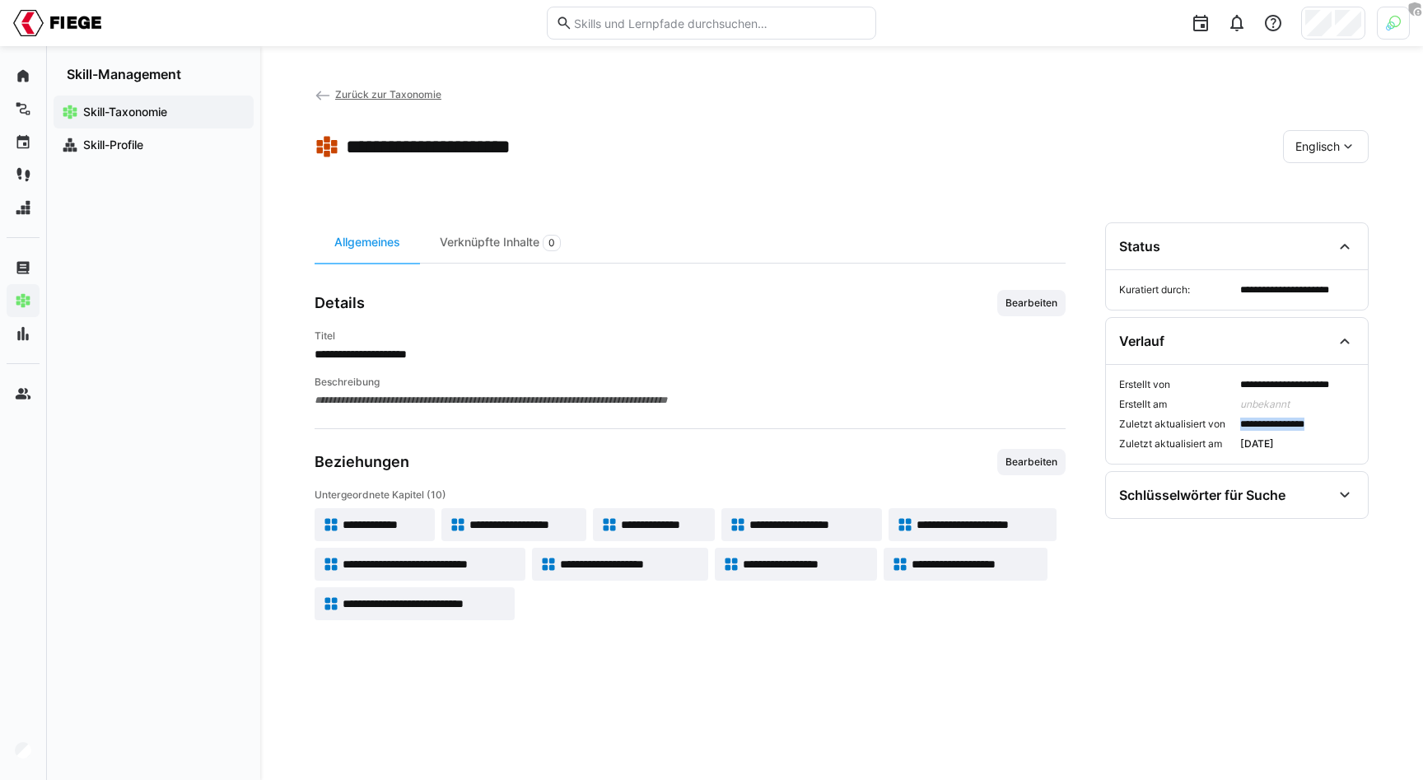
click at [1337, 426] on span "**********" at bounding box center [1297, 424] width 114 height 13
drag, startPoint x: 1306, startPoint y: 440, endPoint x: 1206, endPoint y: 440, distance: 99.6
click at [1206, 440] on div "**********" at bounding box center [1237, 414] width 236 height 72
click at [1291, 421] on span "**********" at bounding box center [1297, 424] width 114 height 13
drag, startPoint x: 1251, startPoint y: 410, endPoint x: 1285, endPoint y: 410, distance: 33.8
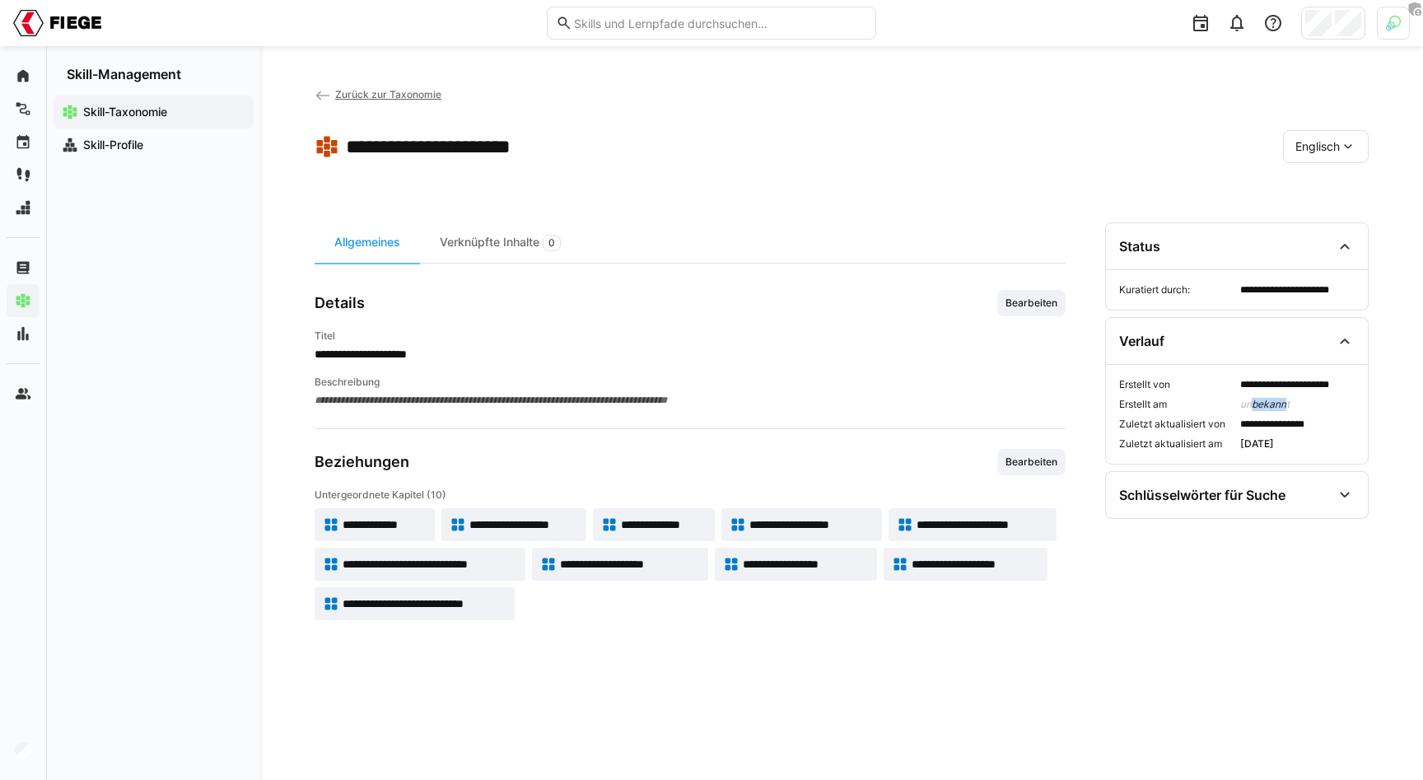
click at [1285, 410] on span "Unbekannt" at bounding box center [1297, 404] width 114 height 13
click at [148, 124] on div "Skill-Taxonomie" at bounding box center [154, 112] width 200 height 33
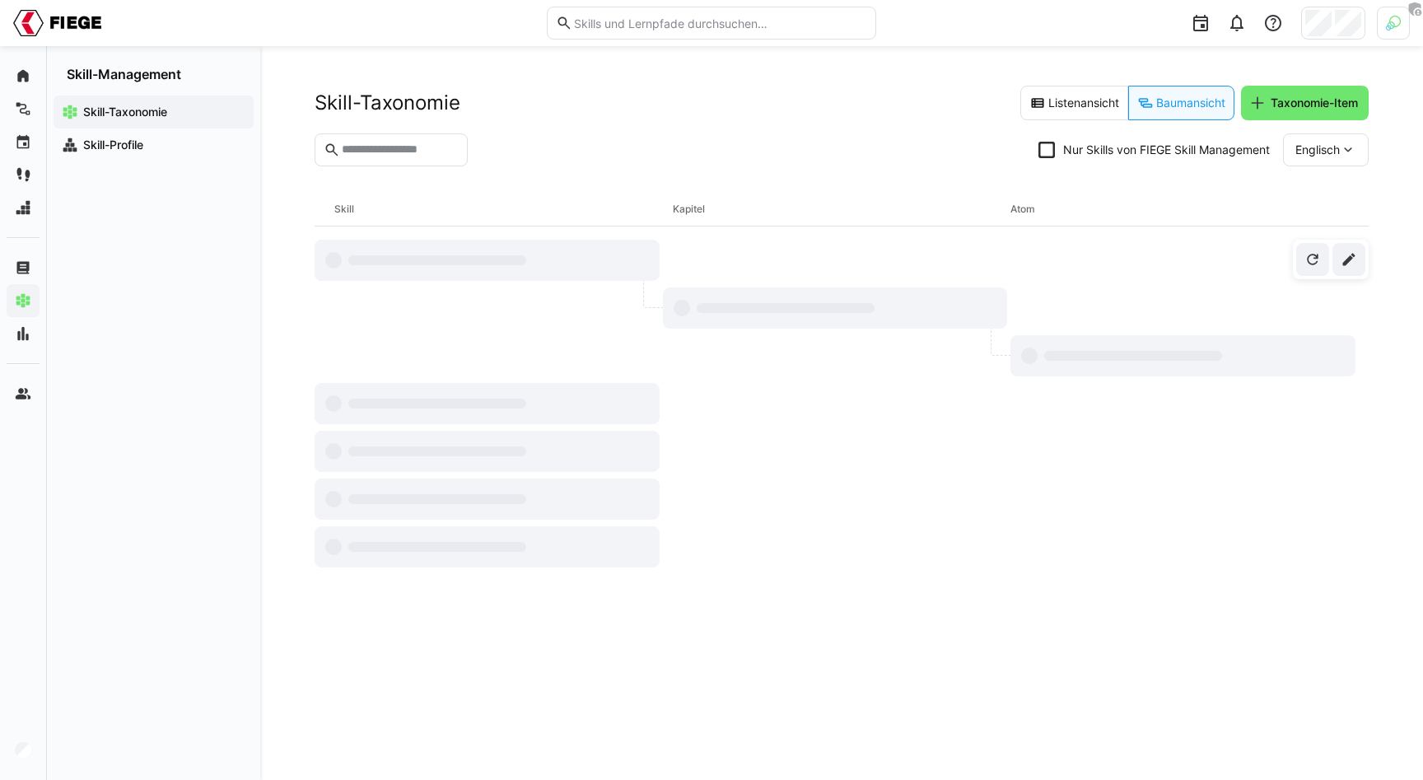
click at [0, 0] on app-navigation-label "Skill-Taxonomie" at bounding box center [0, 0] width 0 height 0
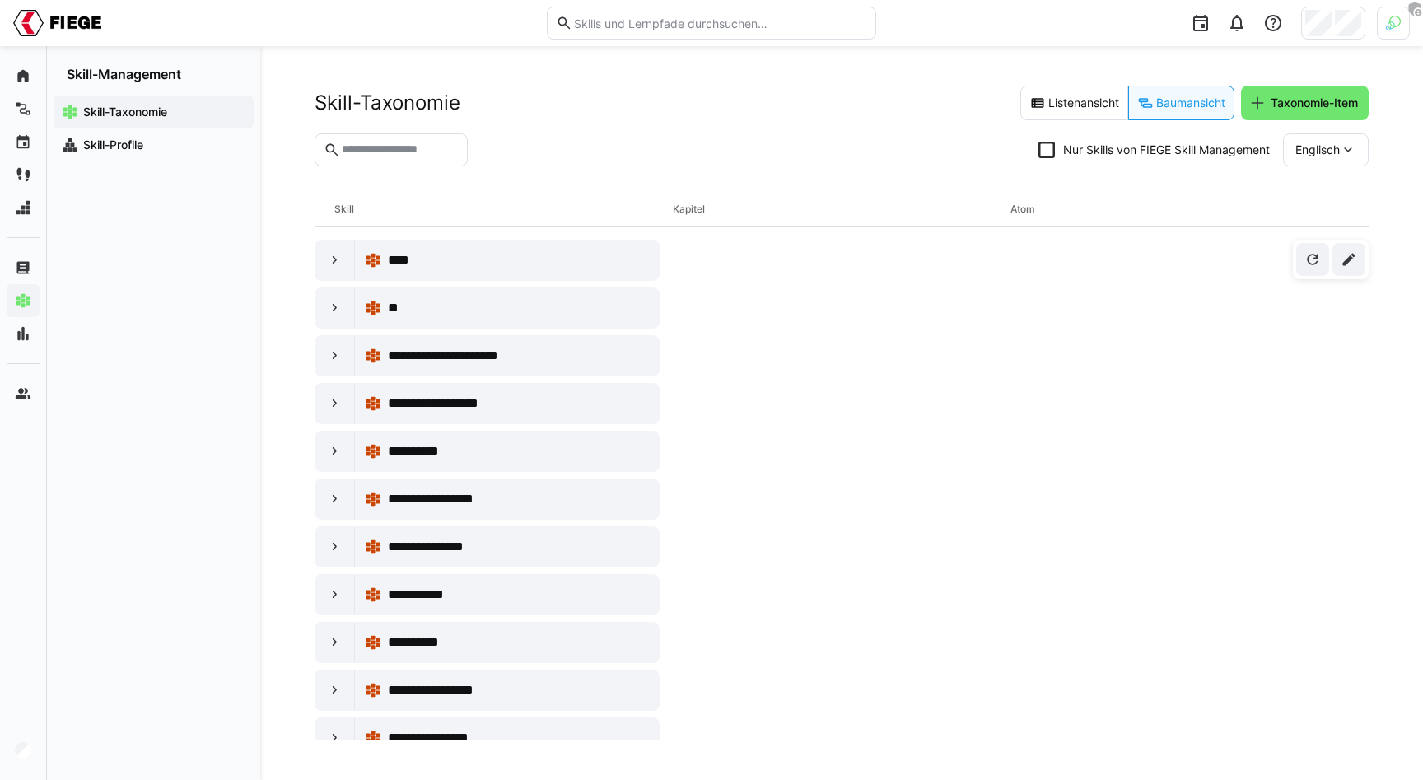
click at [793, 91] on div "Skill-Taxonomie Listenansicht Baumansicht Taxonomie-Item" at bounding box center [842, 103] width 1054 height 35
click at [1269, 20] on eds-icon at bounding box center [1273, 23] width 20 height 20
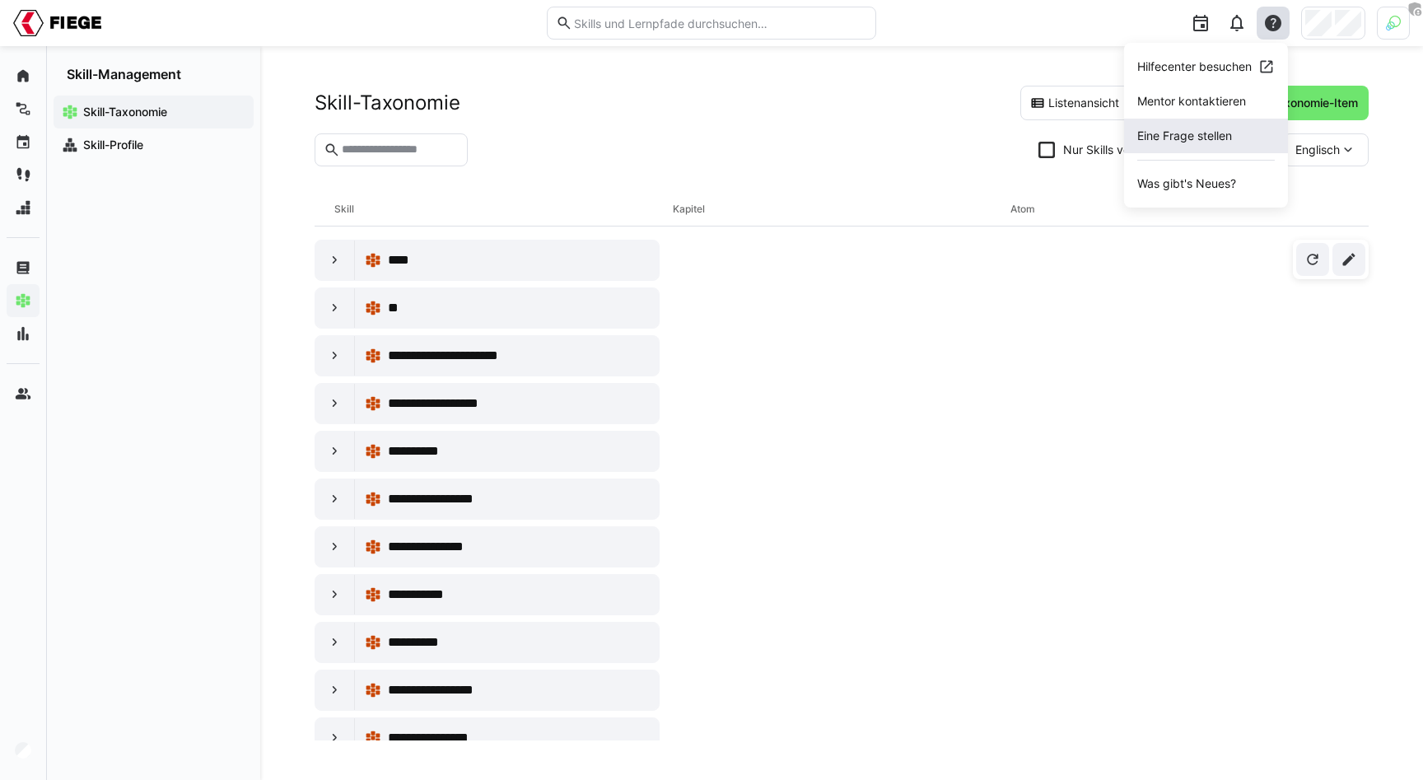
click at [1209, 129] on span "Eine Frage stellen" at bounding box center [1206, 136] width 164 height 35
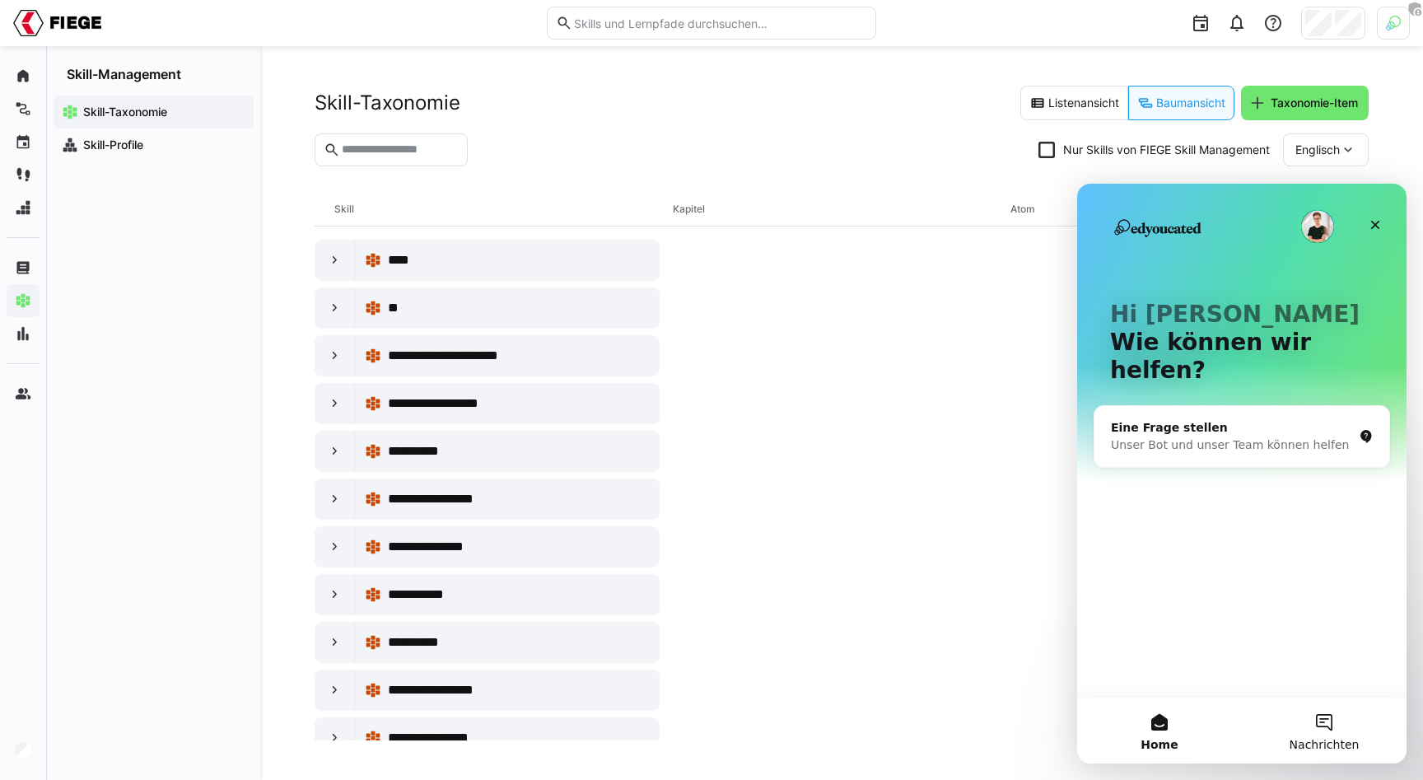
click at [1337, 703] on button "Nachrichten" at bounding box center [1324, 731] width 165 height 66
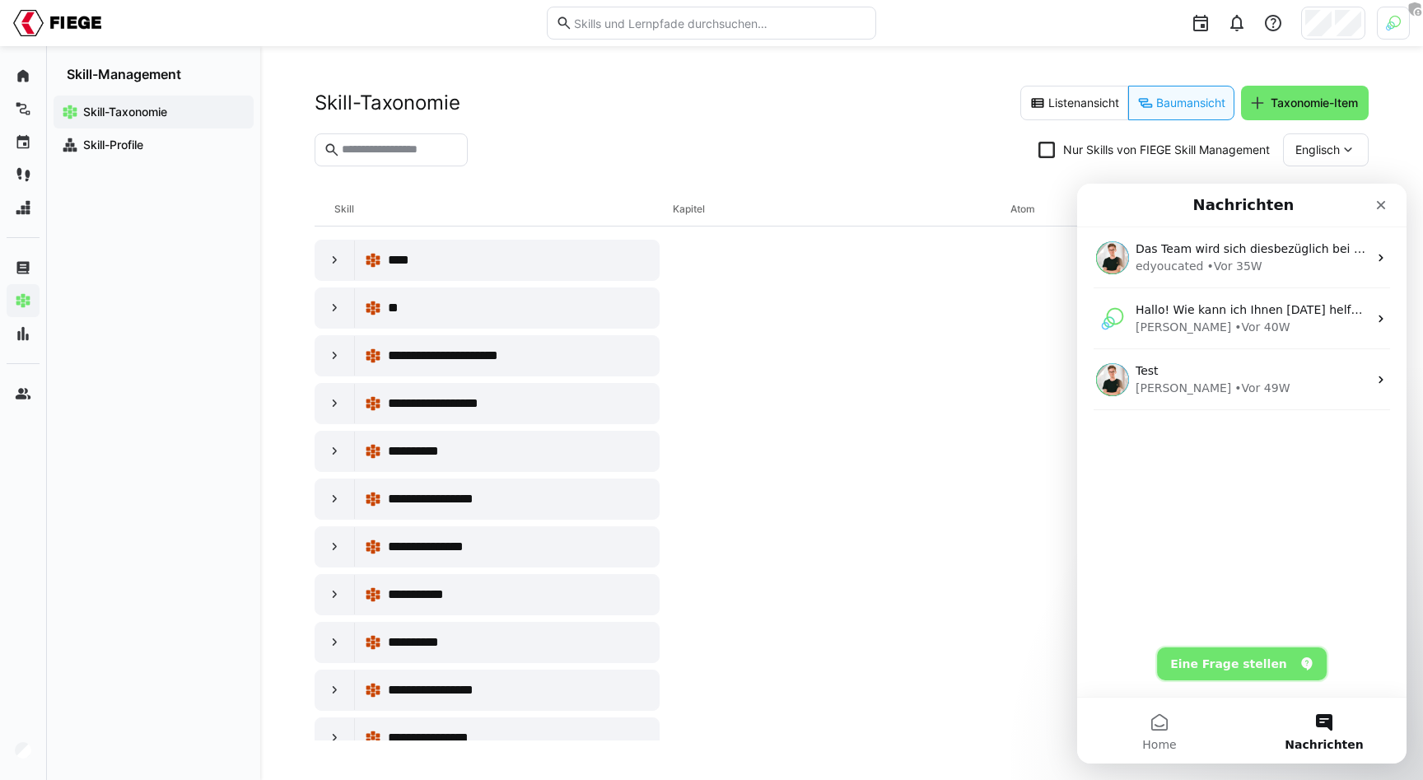
click at [1219, 660] on button "Eine Frage stellen" at bounding box center [1242, 663] width 170 height 33
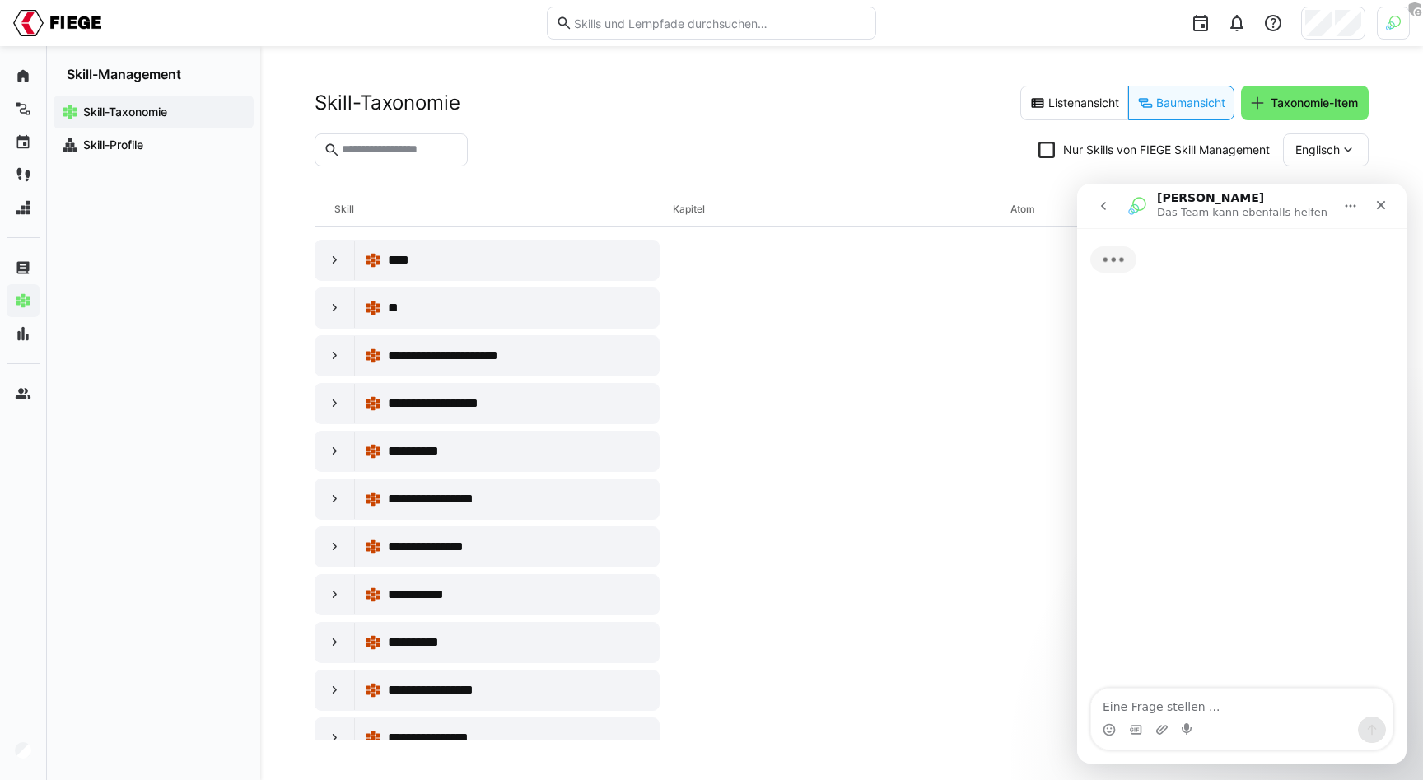
click at [1177, 703] on textarea "Eine Frage stellen ..." at bounding box center [1241, 702] width 301 height 28
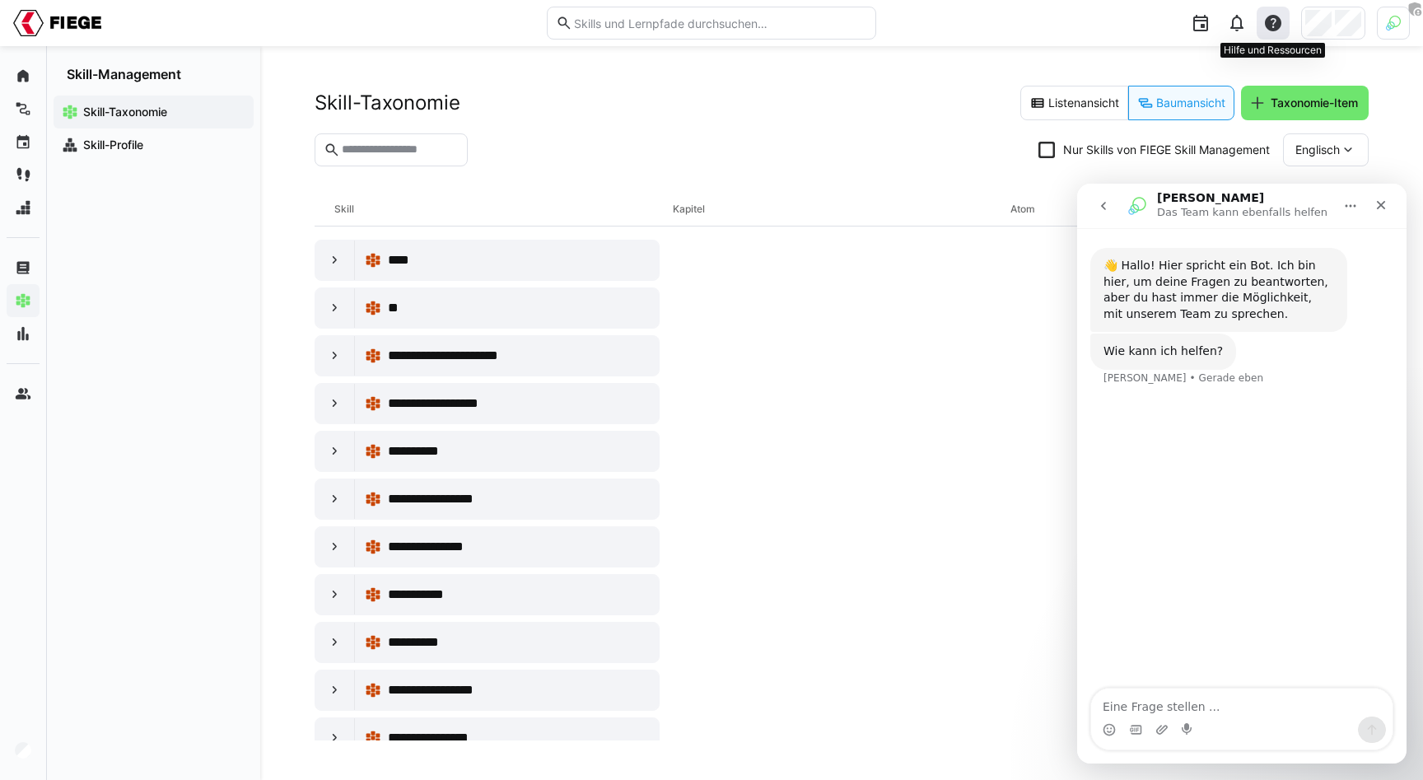
click at [1269, 26] on eds-icon at bounding box center [1273, 23] width 20 height 20
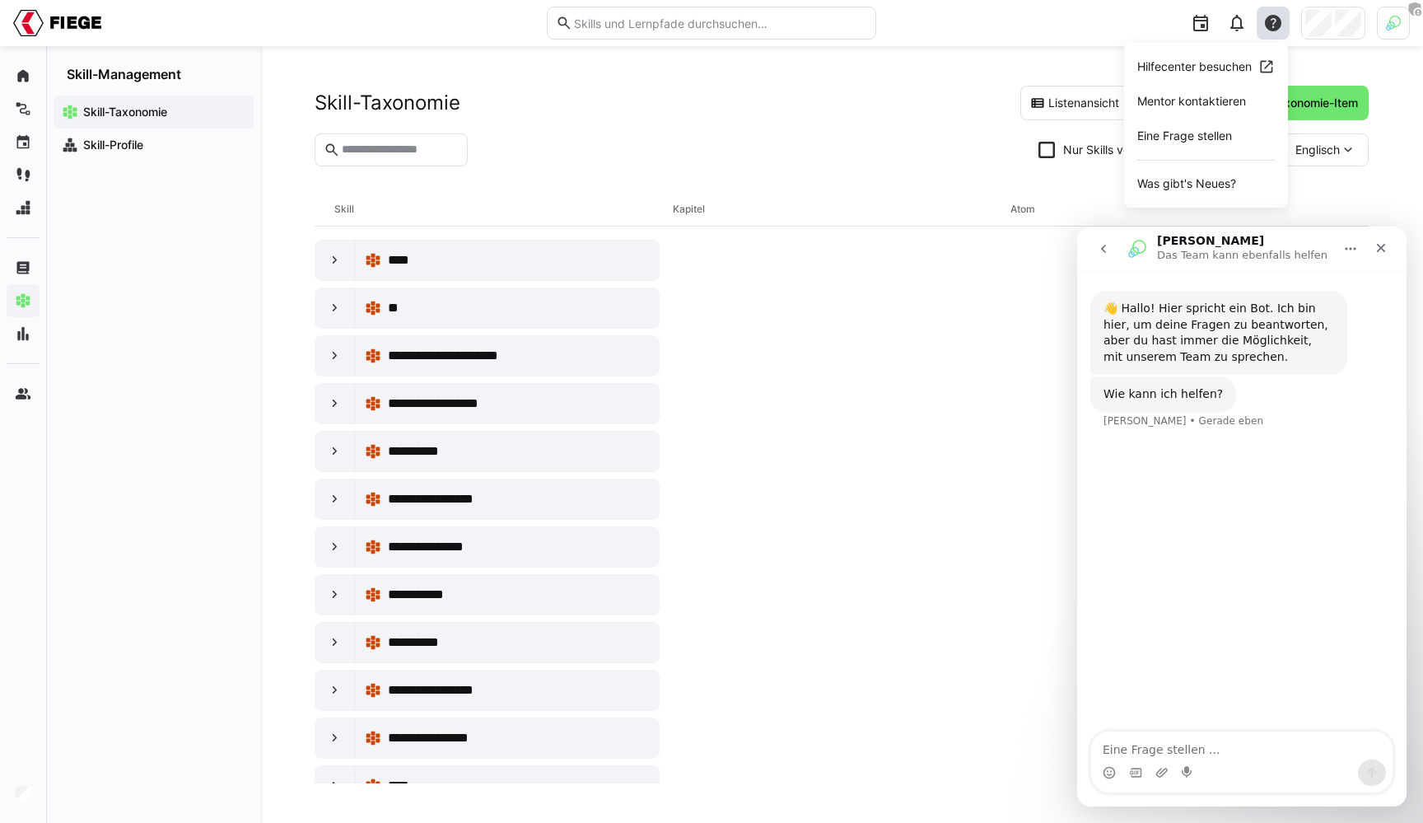
click at [866, 156] on section "Nur Skills von FIEGE Skill Management Englisch" at bounding box center [842, 156] width 1054 height 46
click at [1387, 250] on icon "Schließen" at bounding box center [1380, 247] width 13 height 13
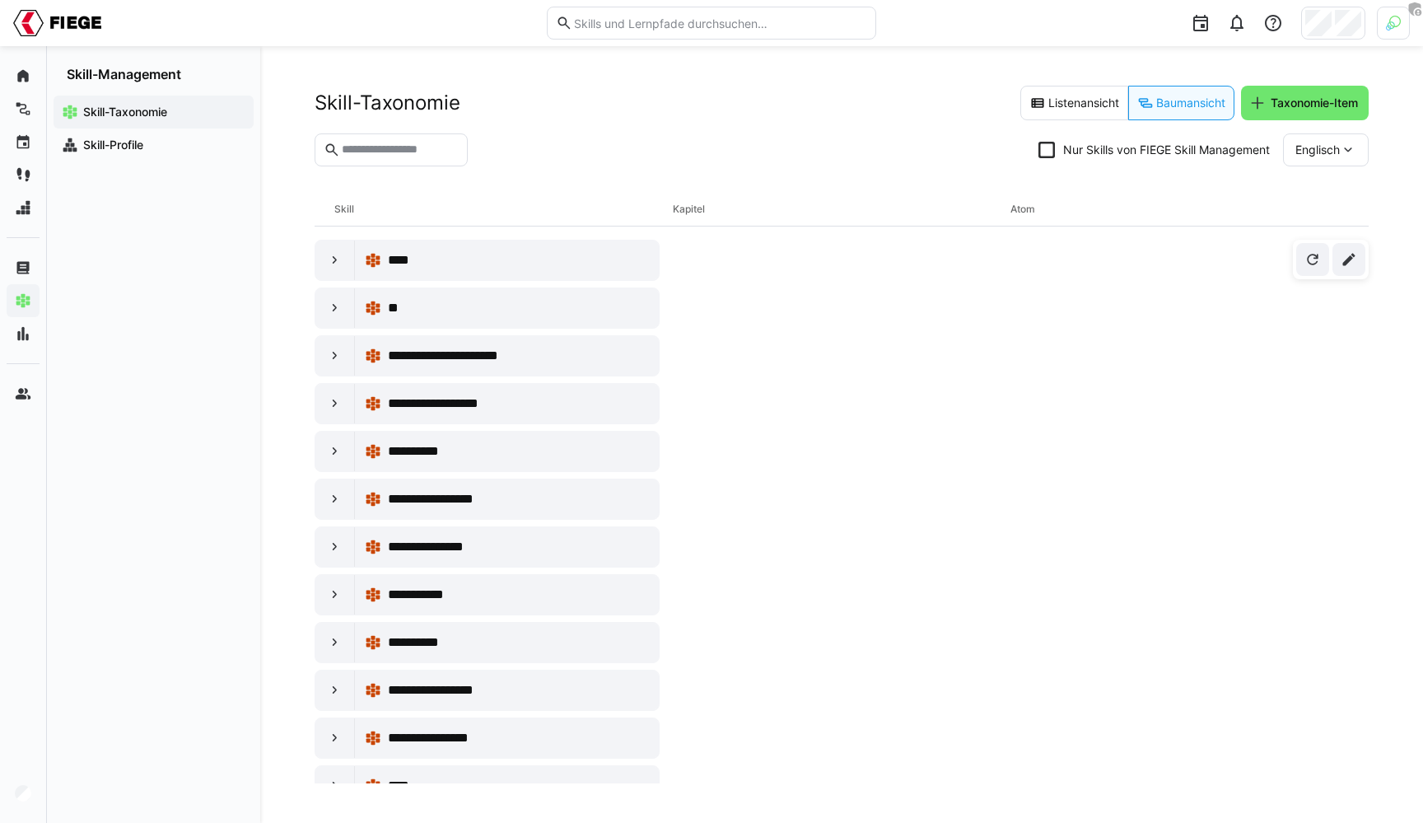
click at [692, 188] on header "Skill-Taxonomie Listenansicht Baumansicht Taxonomie-Item Nur Skills von FIEGE S…" at bounding box center [842, 139] width 1054 height 107
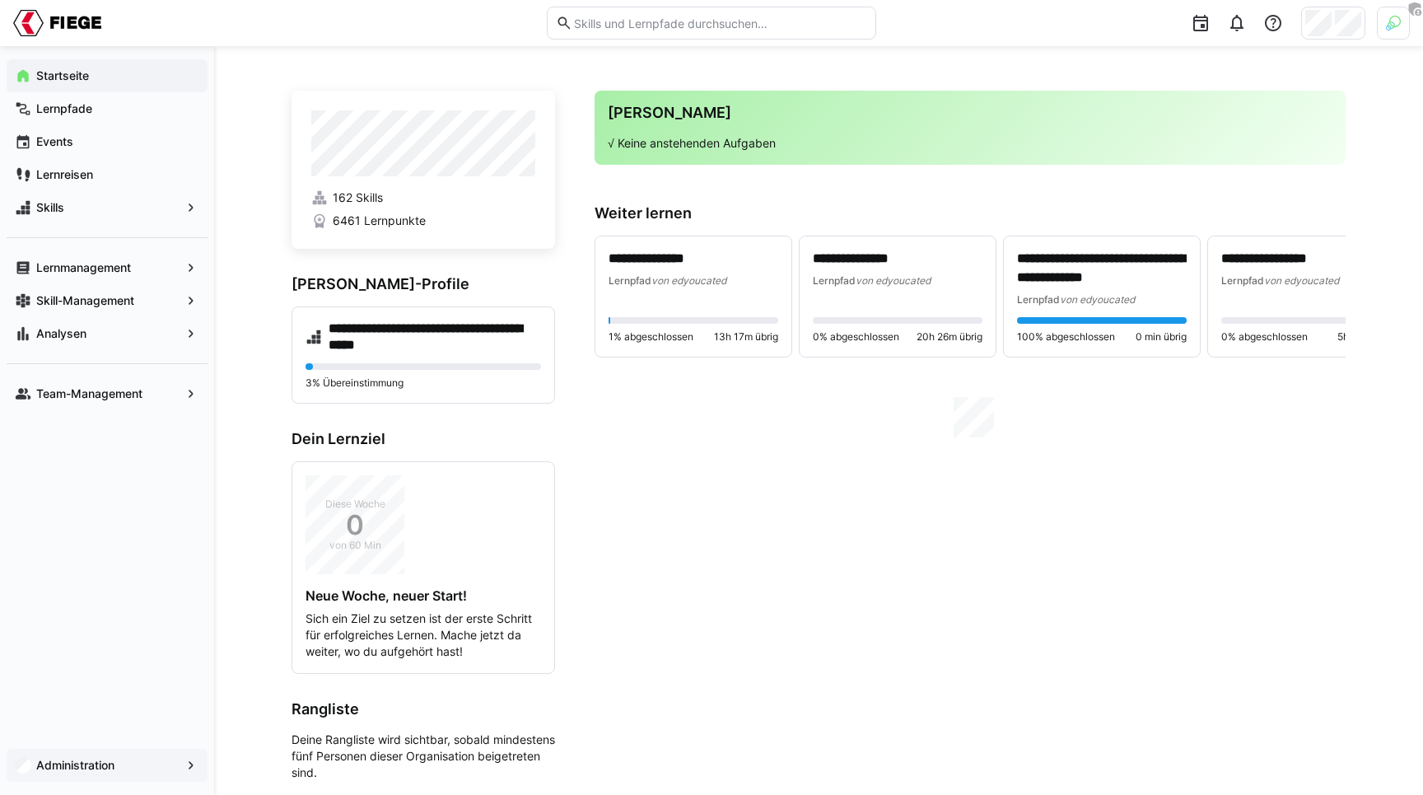
click at [73, 773] on div "Administration" at bounding box center [107, 765] width 201 height 33
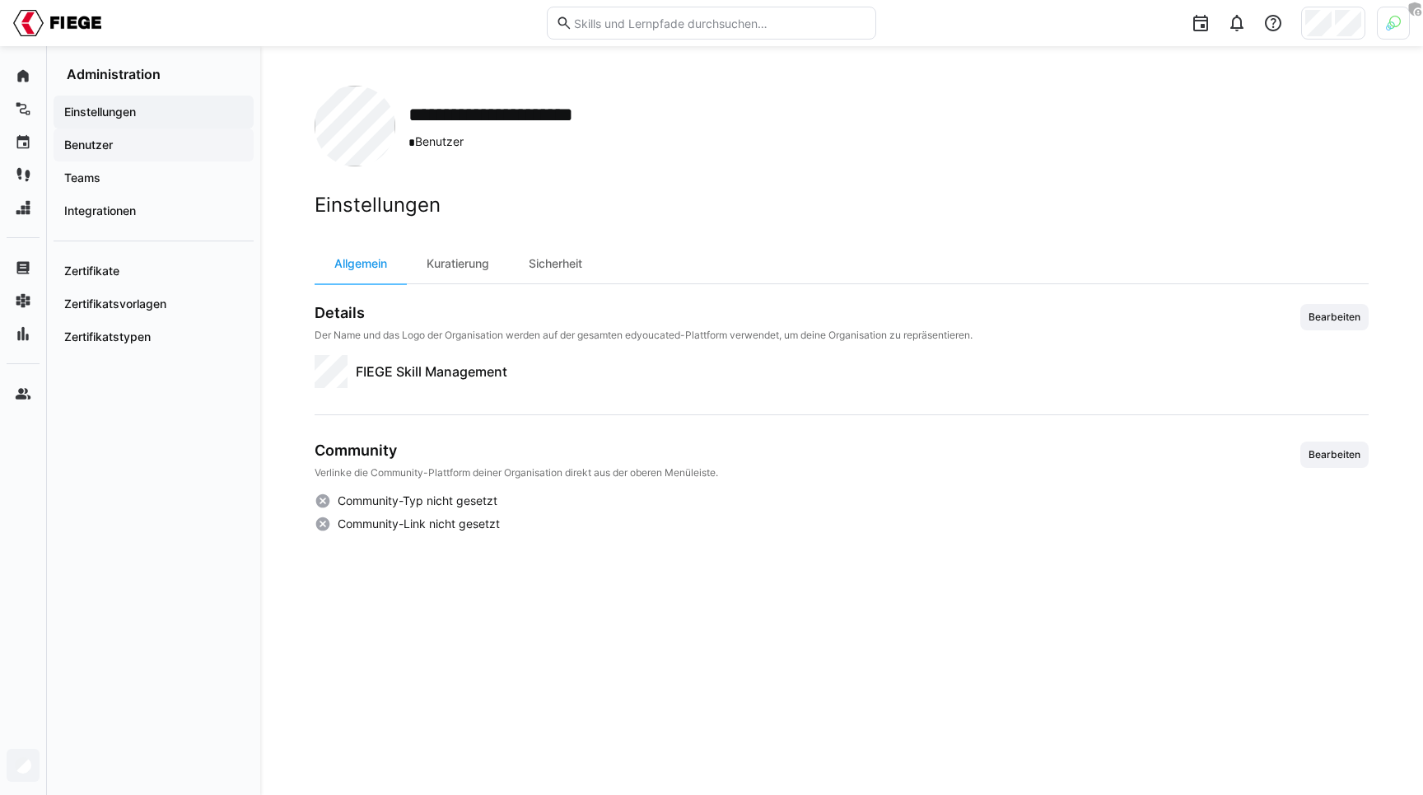
click at [0, 0] on app-navigation-label "Benutzer" at bounding box center [0, 0] width 0 height 0
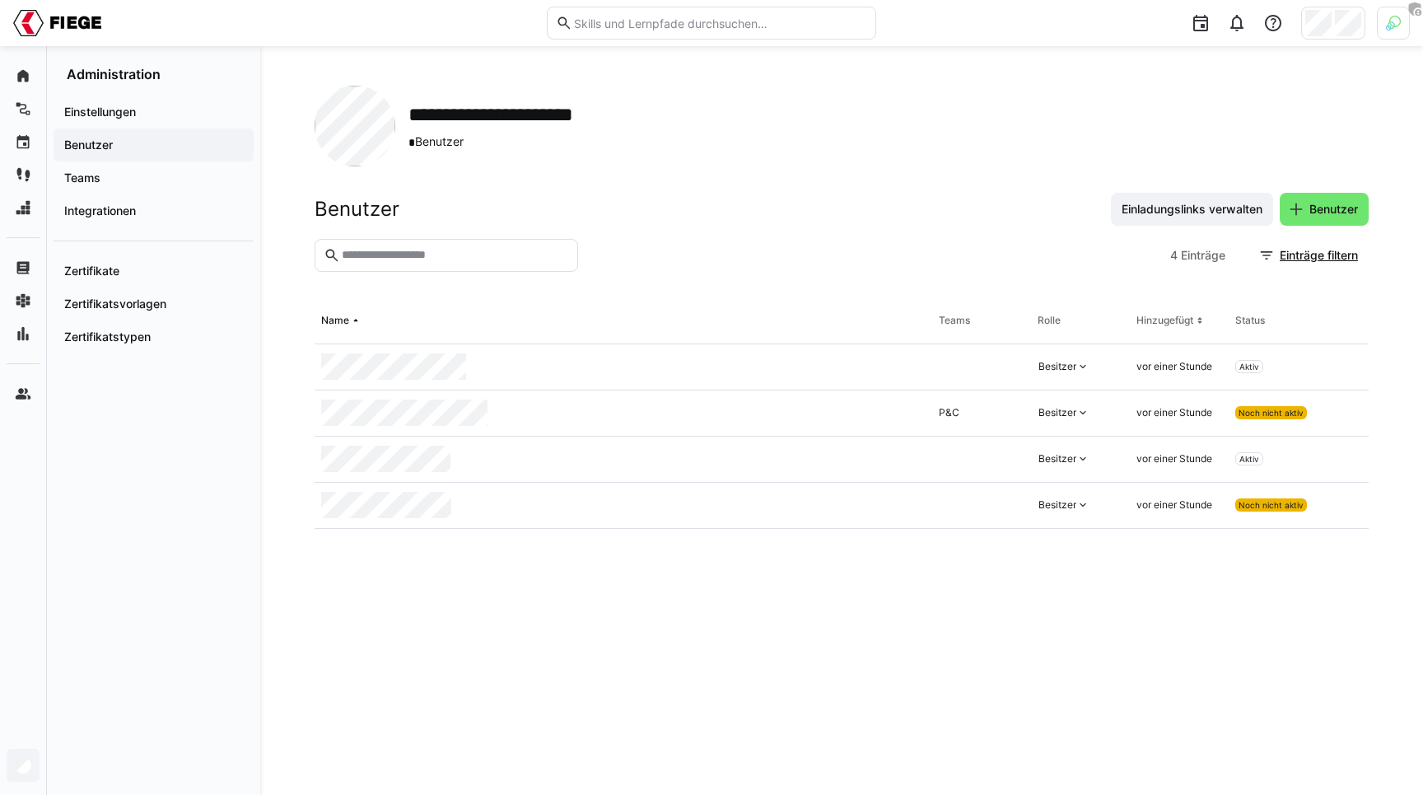
click at [982, 248] on div at bounding box center [874, 255] width 579 height 33
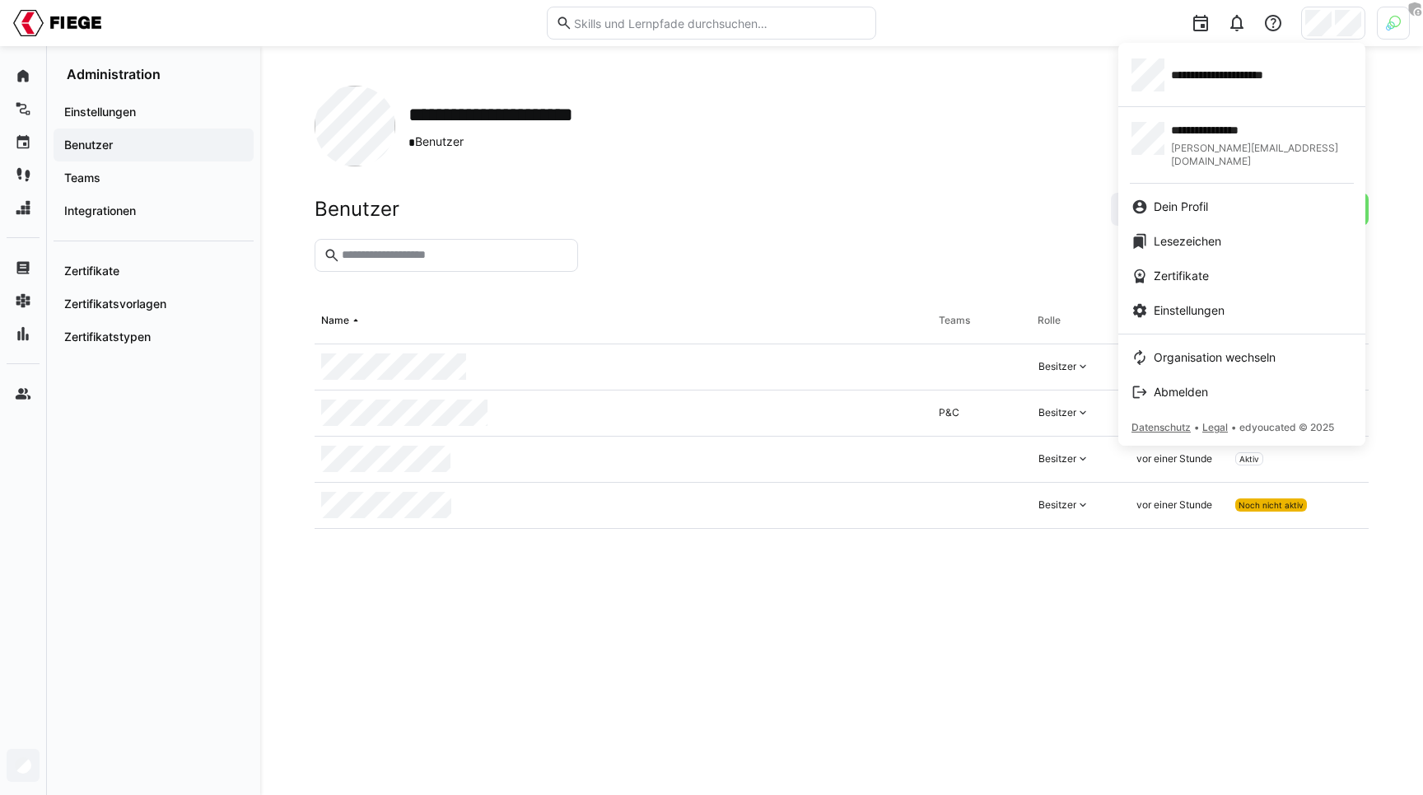
click at [1384, 37] on div at bounding box center [711, 397] width 1423 height 795
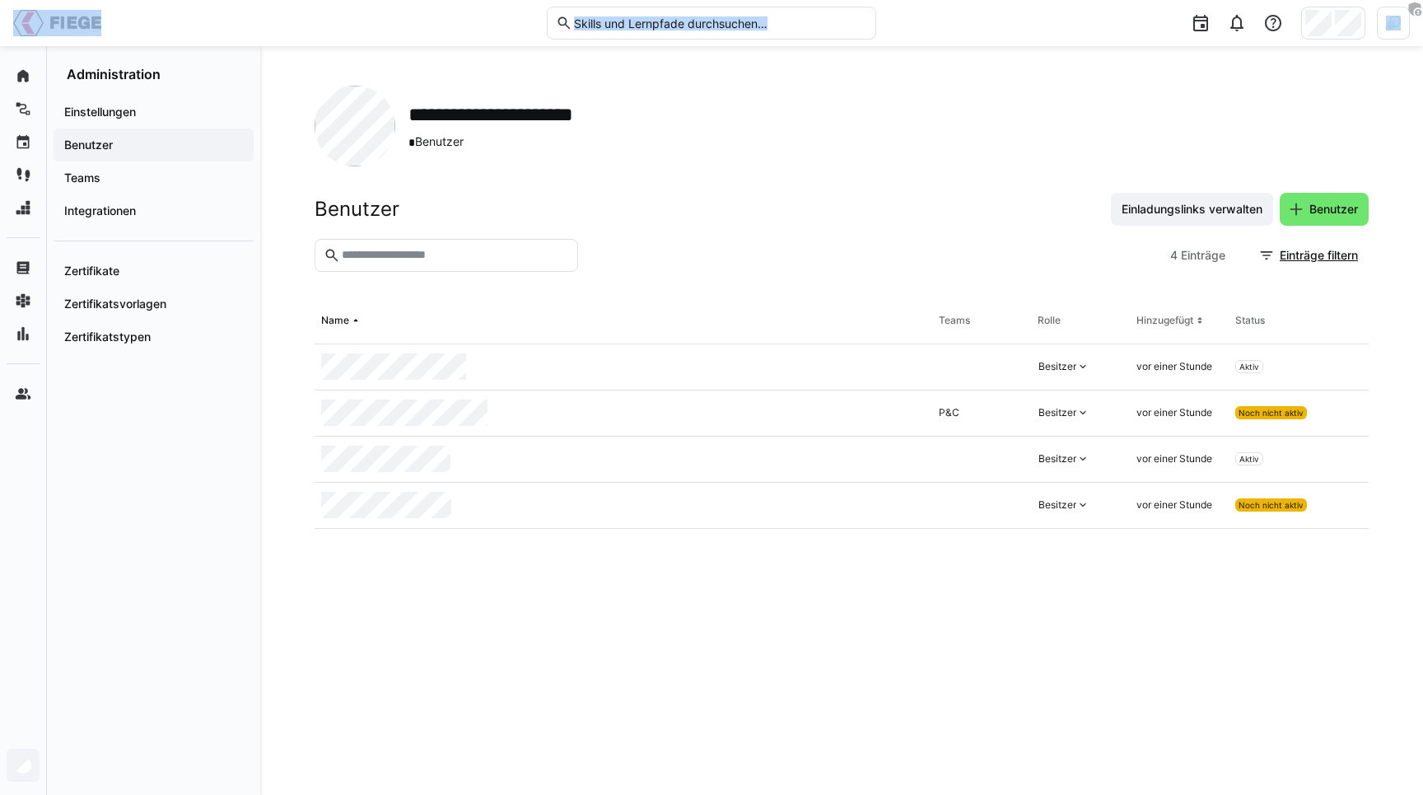
click at [1384, 37] on div at bounding box center [1393, 23] width 33 height 33
click at [1024, 127] on div at bounding box center [711, 397] width 1423 height 795
click at [1382, 26] on div at bounding box center [1393, 23] width 33 height 33
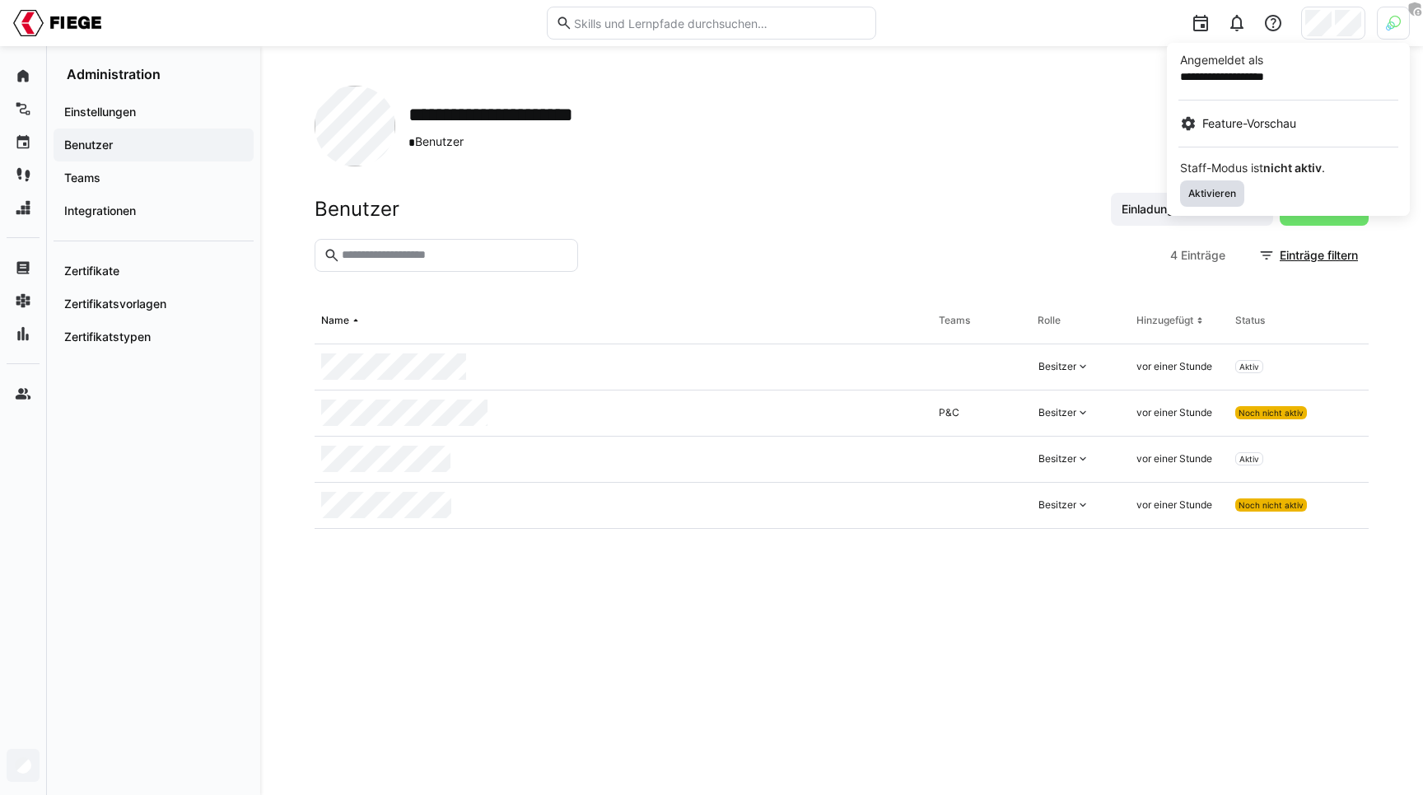
click at [1203, 189] on span "Aktivieren" at bounding box center [1212, 193] width 51 height 13
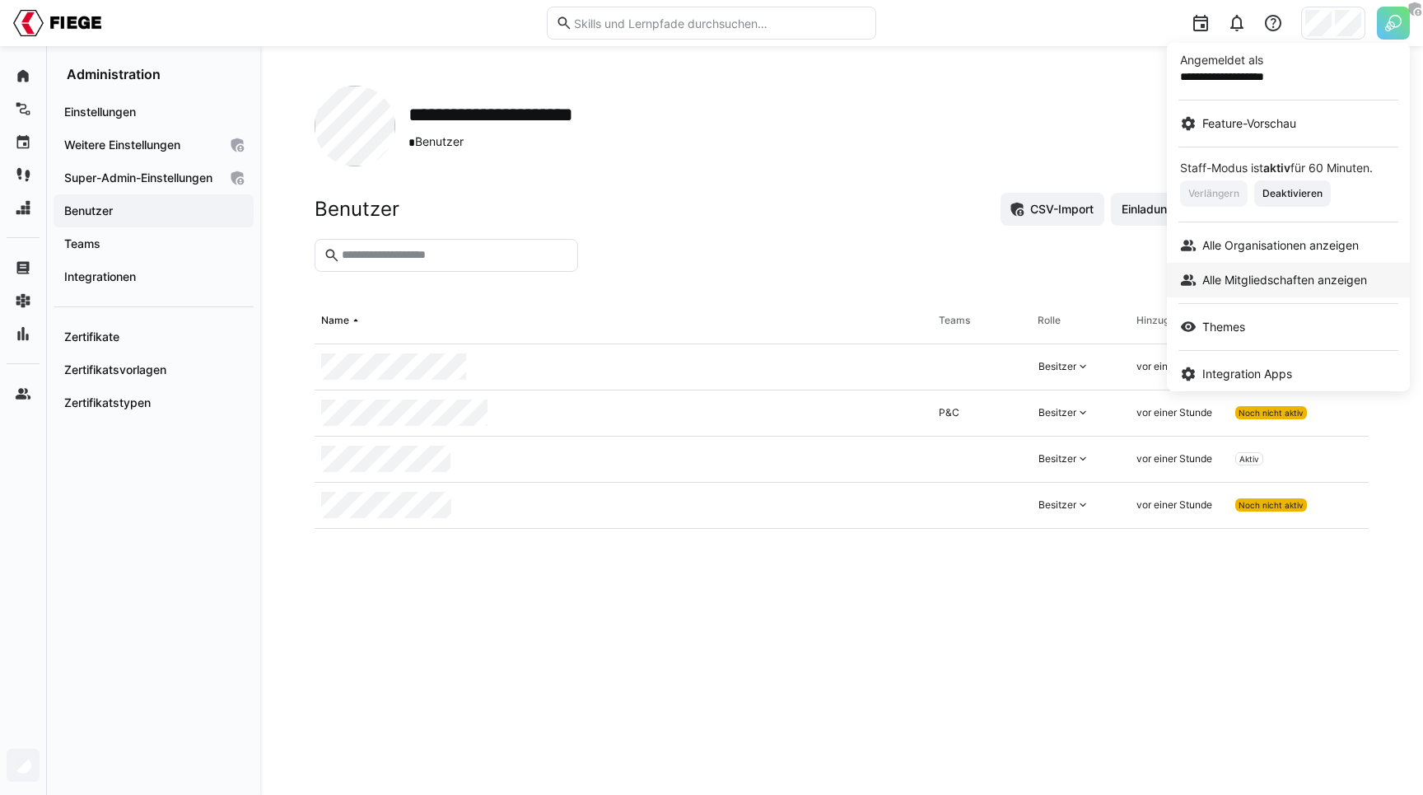
click at [1230, 273] on span "Alle Mitgliedschaften anzeigen" at bounding box center [1284, 280] width 165 height 16
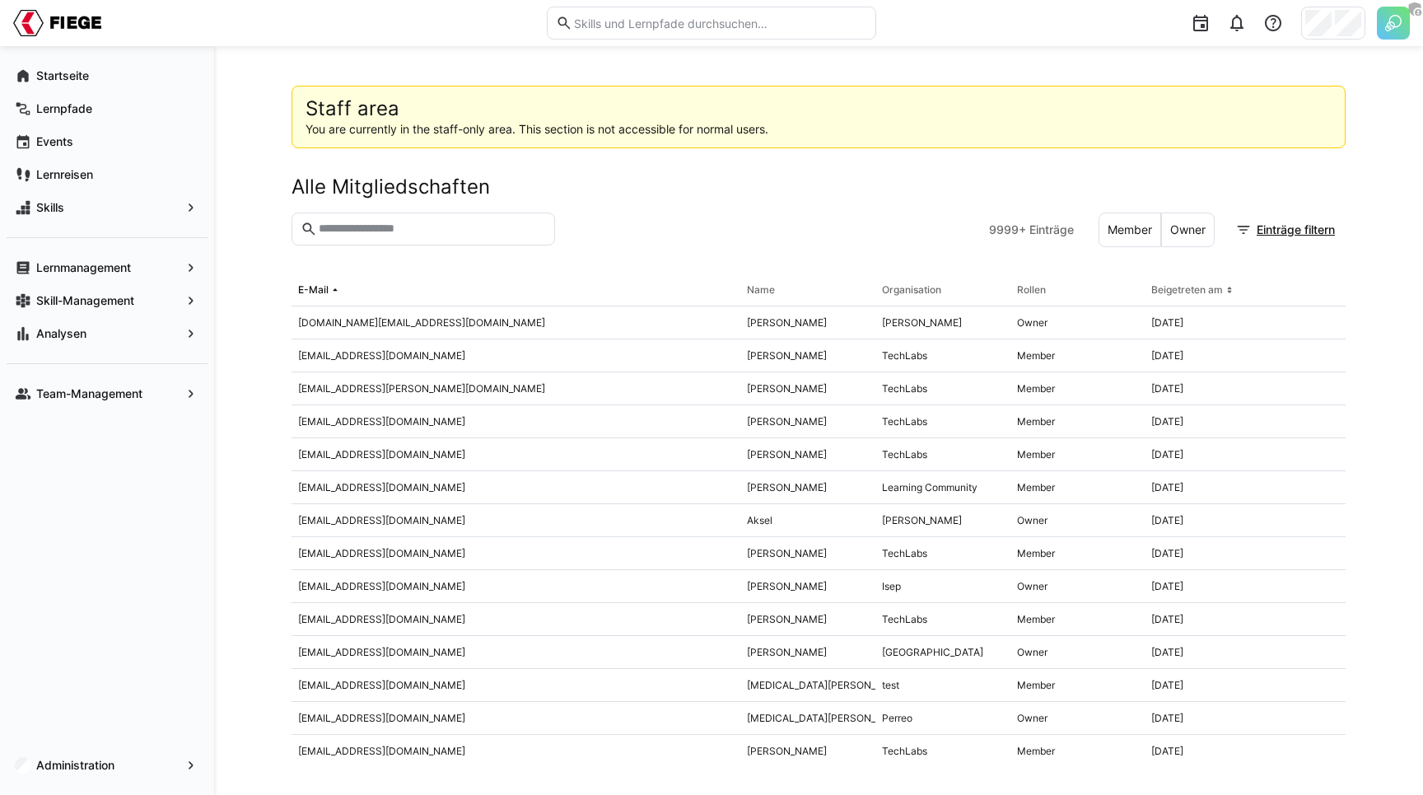
click at [352, 230] on input "text" at bounding box center [431, 229] width 229 height 15
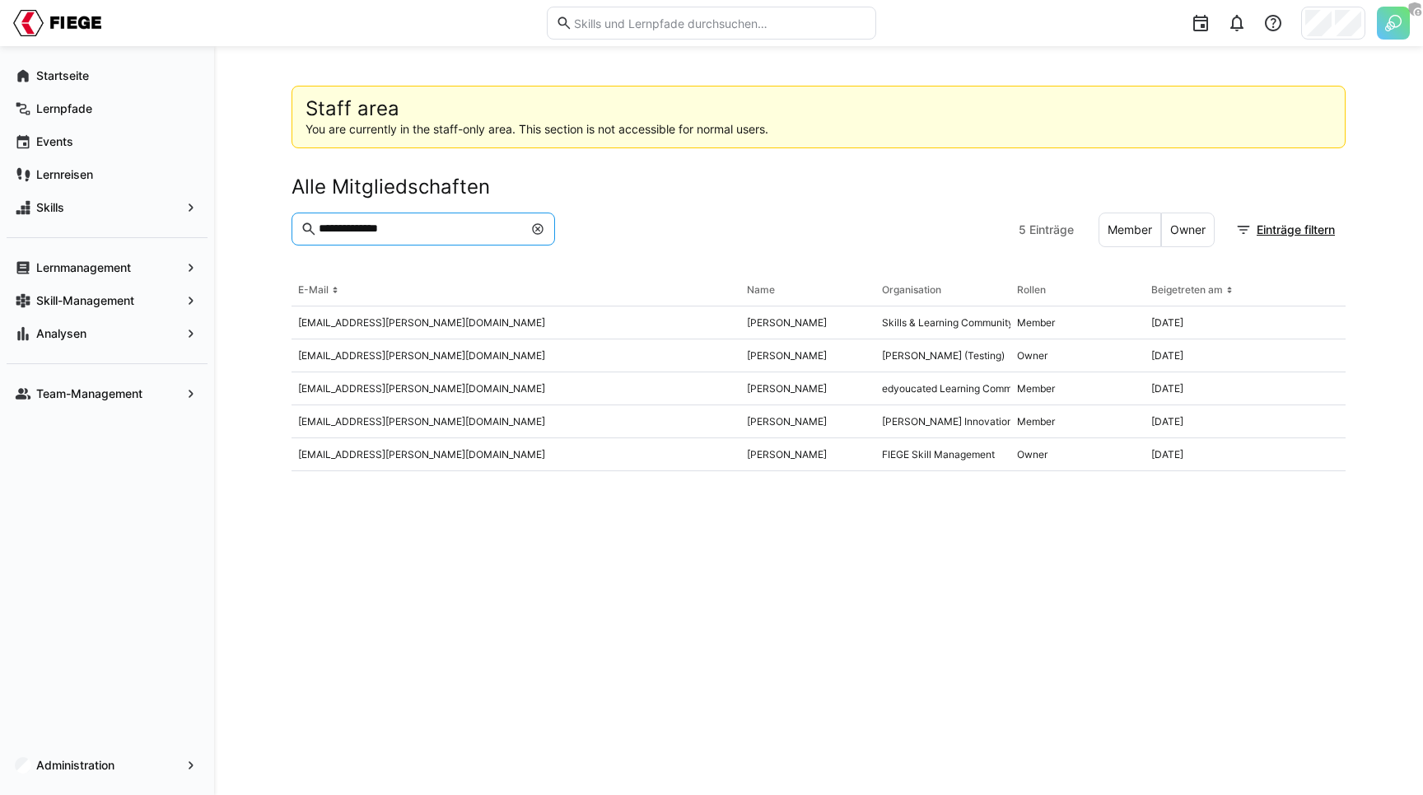
type input "**********"
click at [856, 250] on section "**********" at bounding box center [819, 242] width 1054 height 61
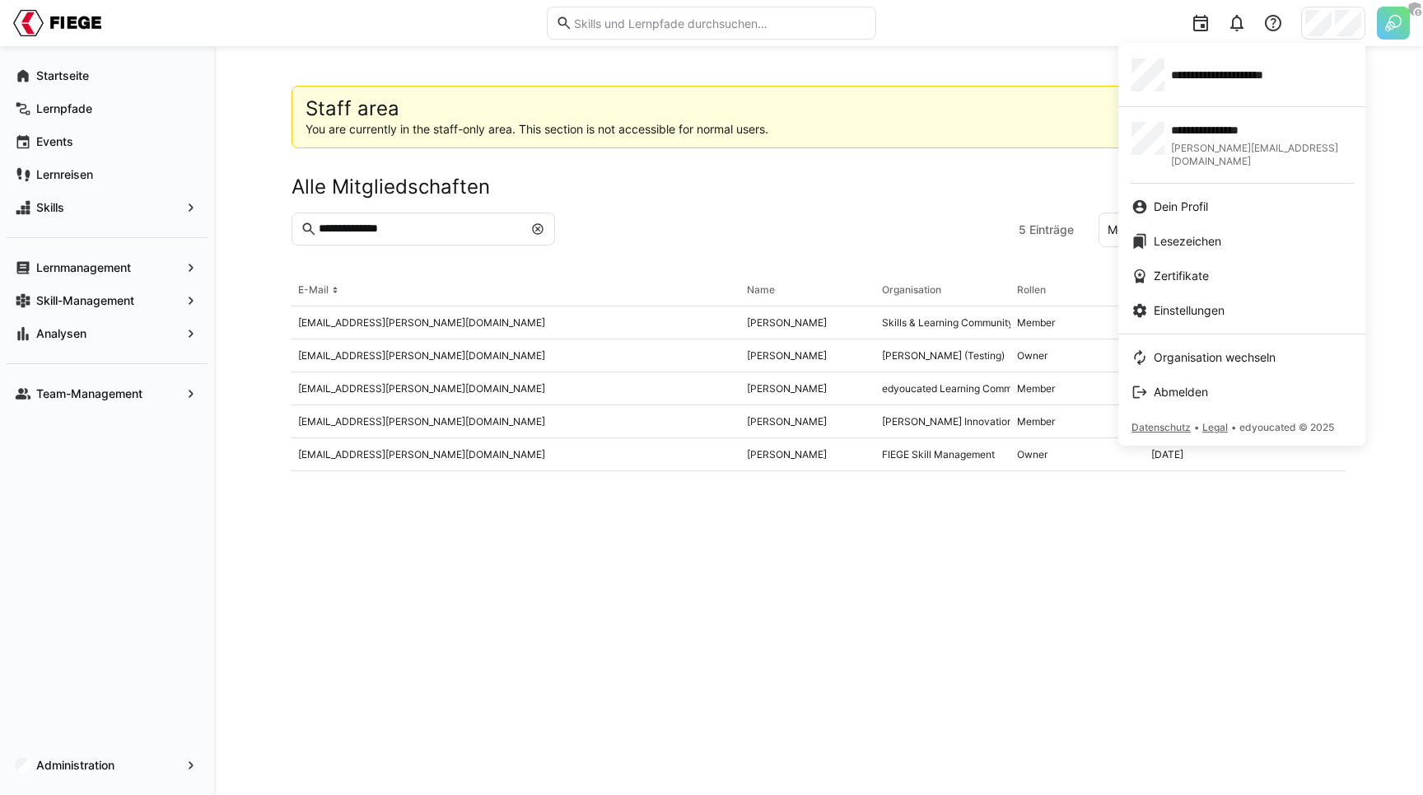
click at [913, 222] on div at bounding box center [711, 397] width 1423 height 795
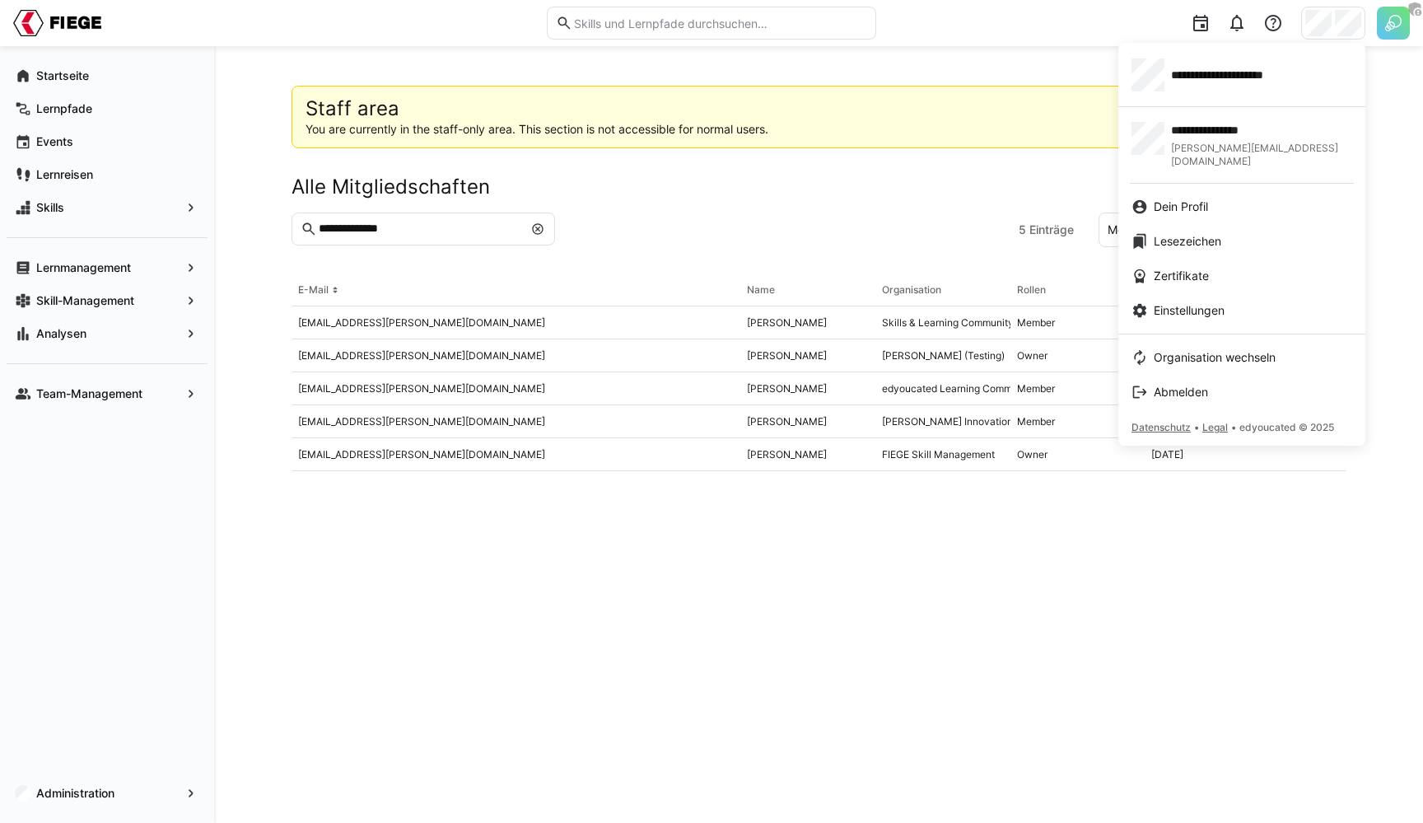
click at [959, 207] on div at bounding box center [711, 411] width 1423 height 823
